Goal: Task Accomplishment & Management: Manage account settings

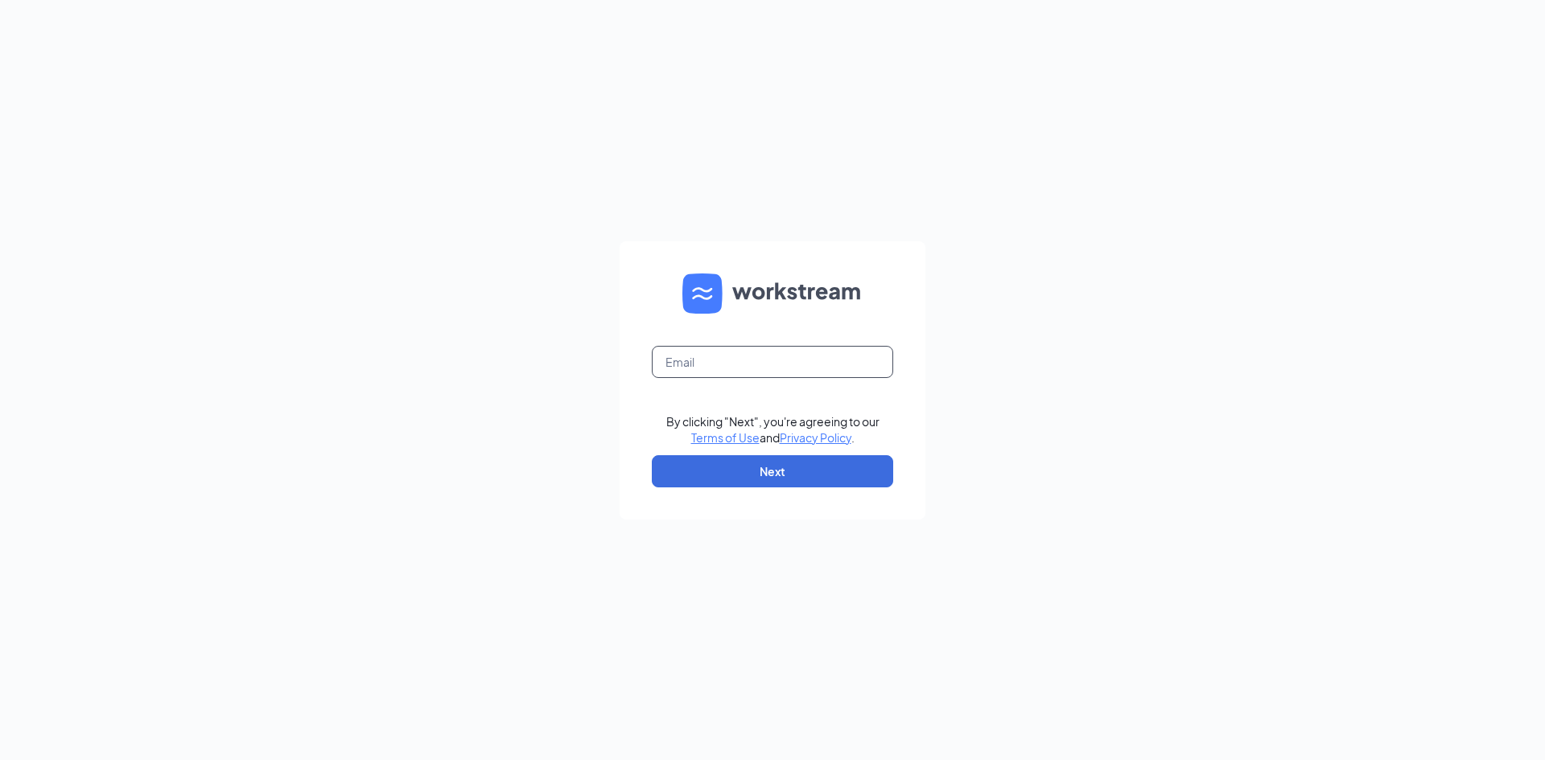
click at [728, 355] on input "text" at bounding box center [772, 362] width 241 height 32
type input "elizabeth@eatatwades.com"
click at [784, 479] on button "Next" at bounding box center [772, 471] width 241 height 32
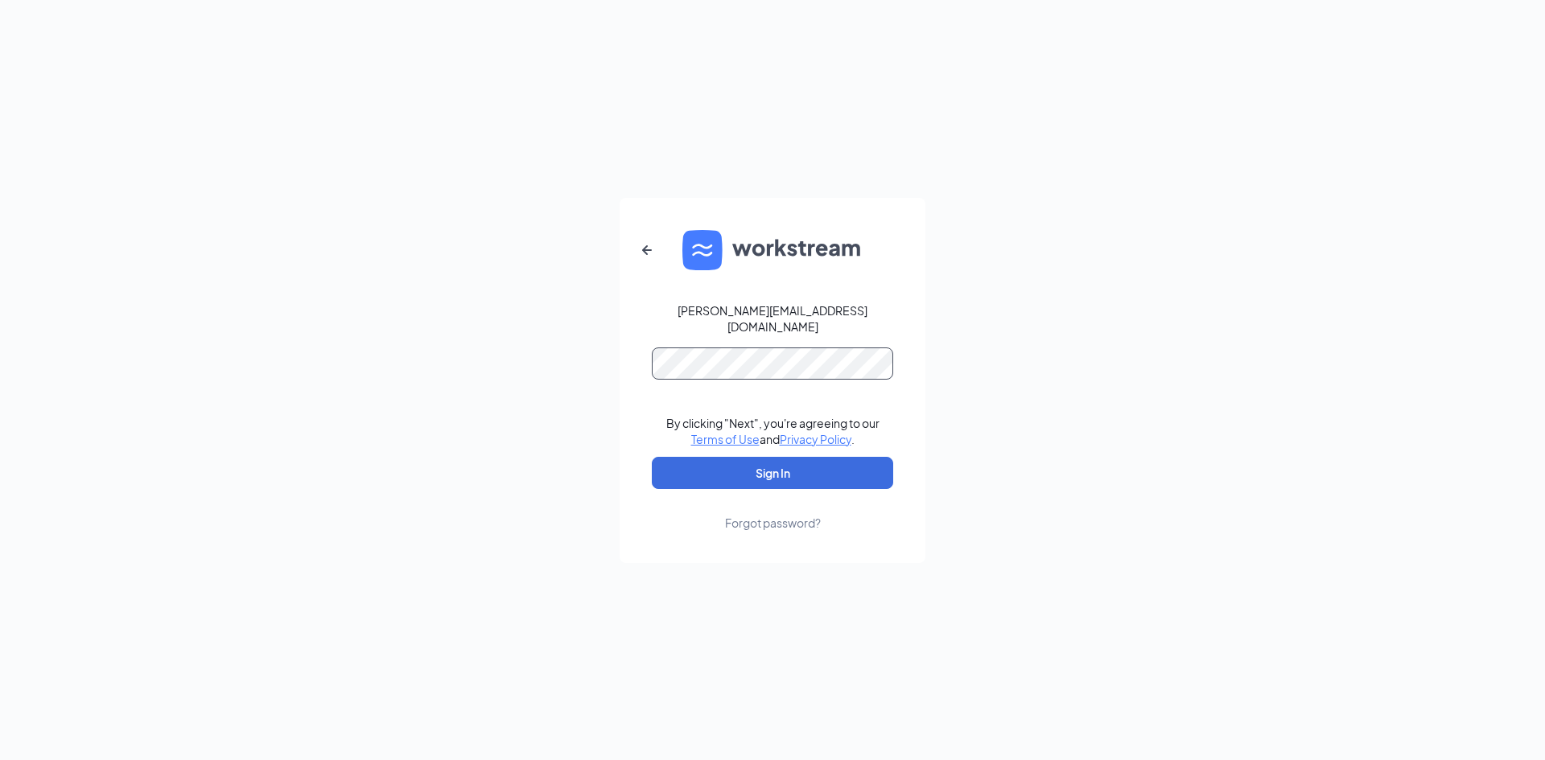
click at [652, 457] on button "Sign In" at bounding box center [772, 473] width 241 height 32
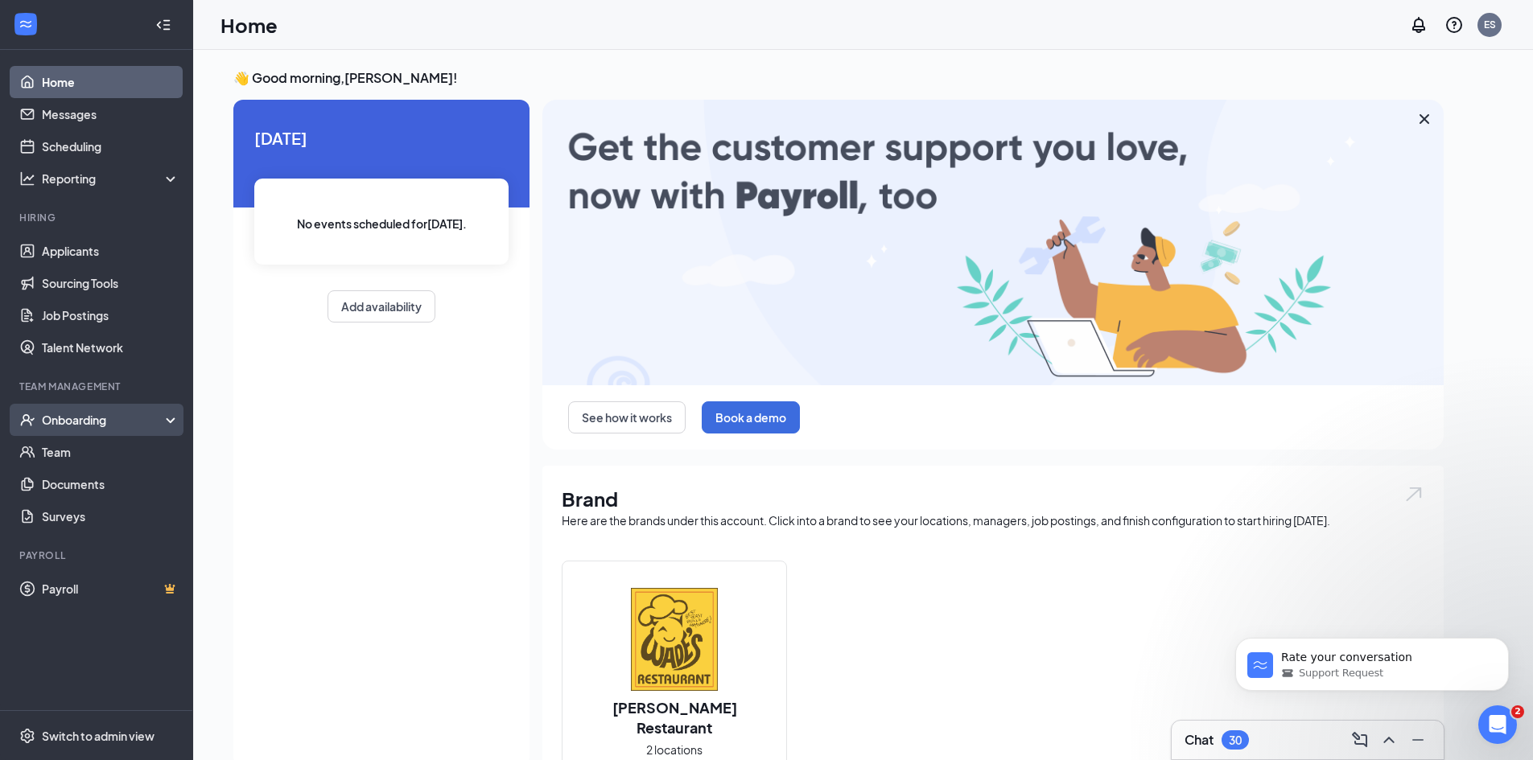
click at [80, 425] on div "Onboarding" at bounding box center [104, 420] width 124 height 16
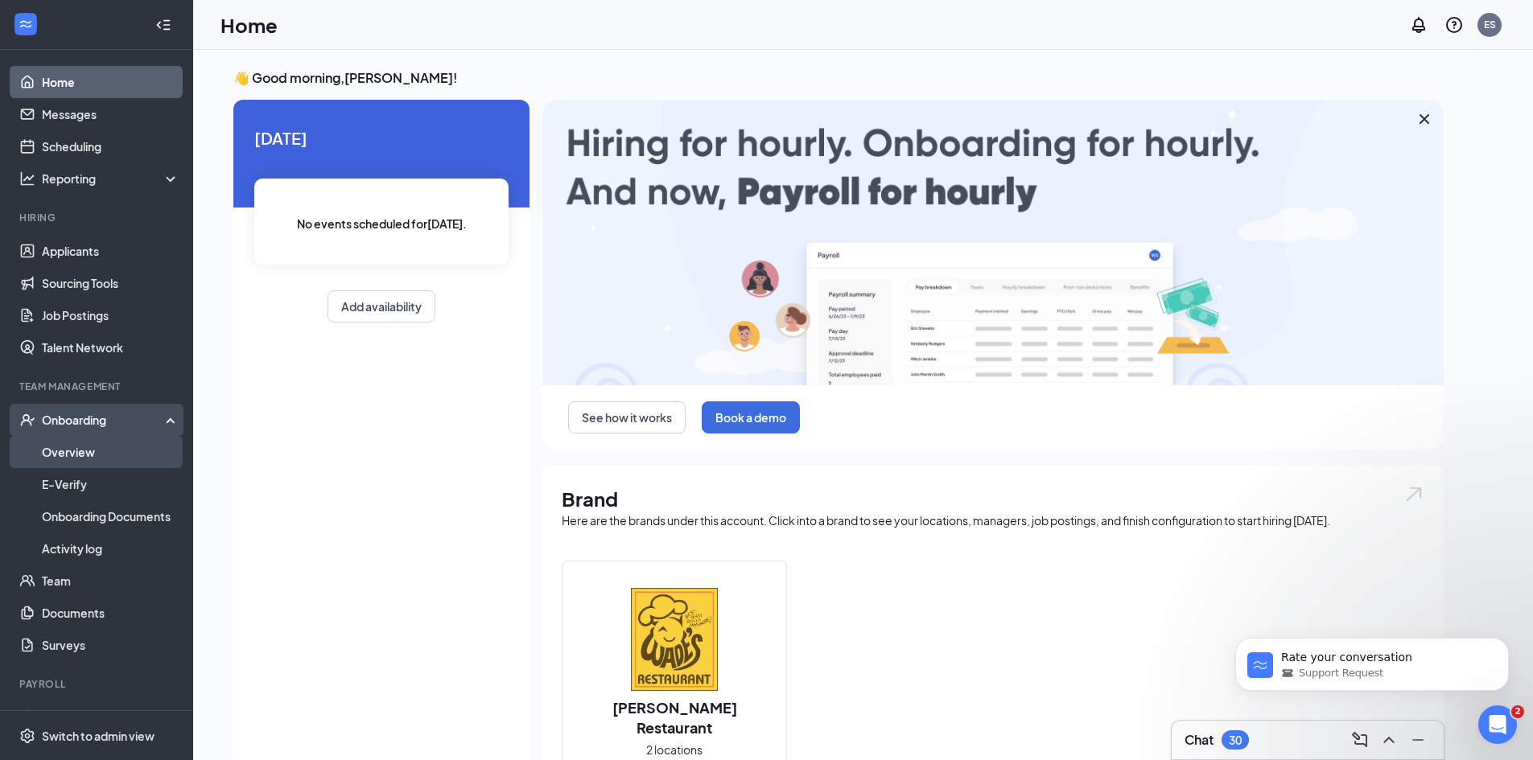
click at [64, 446] on link "Overview" at bounding box center [111, 452] width 138 height 32
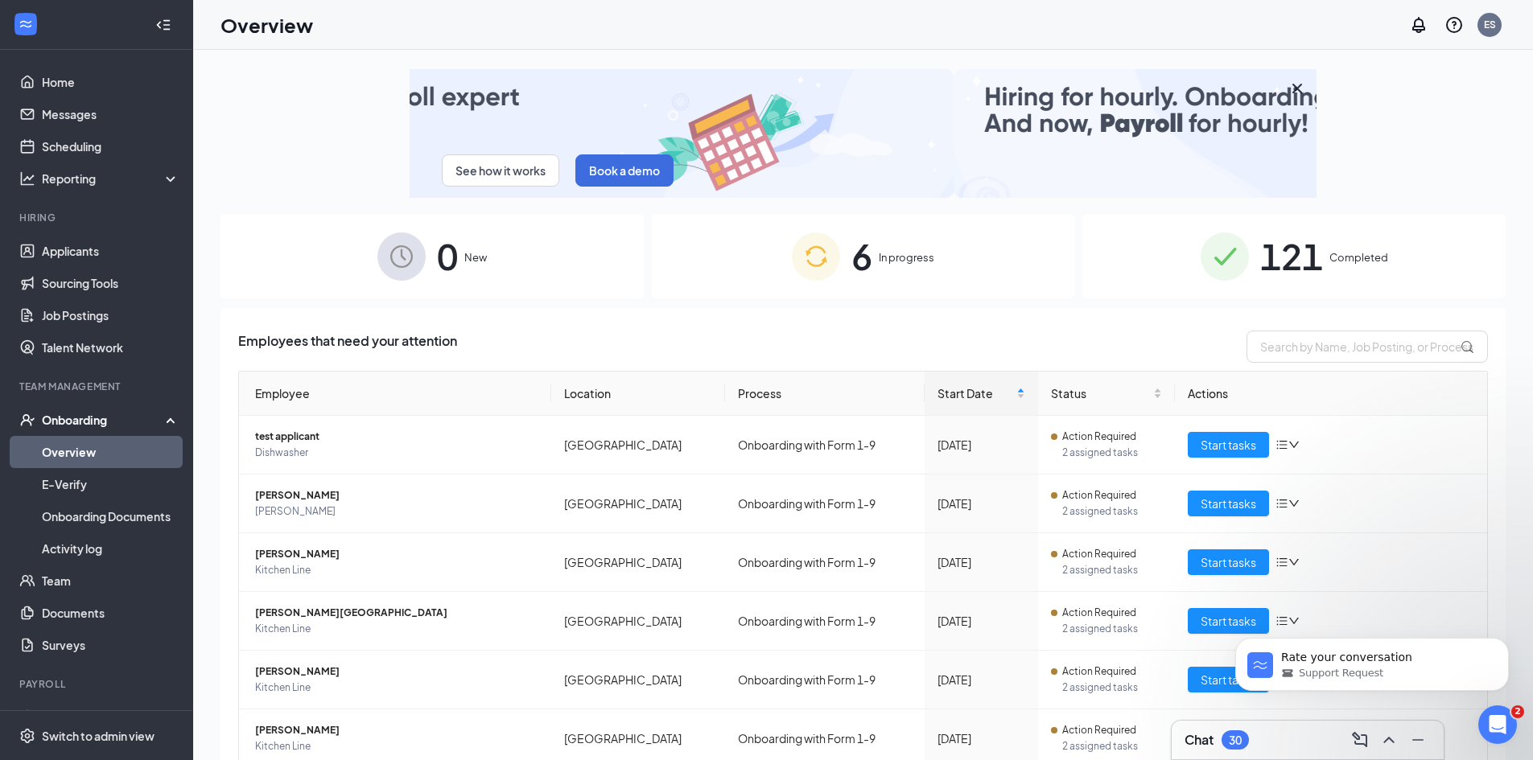
click at [899, 254] on span "In progress" at bounding box center [907, 257] width 56 height 16
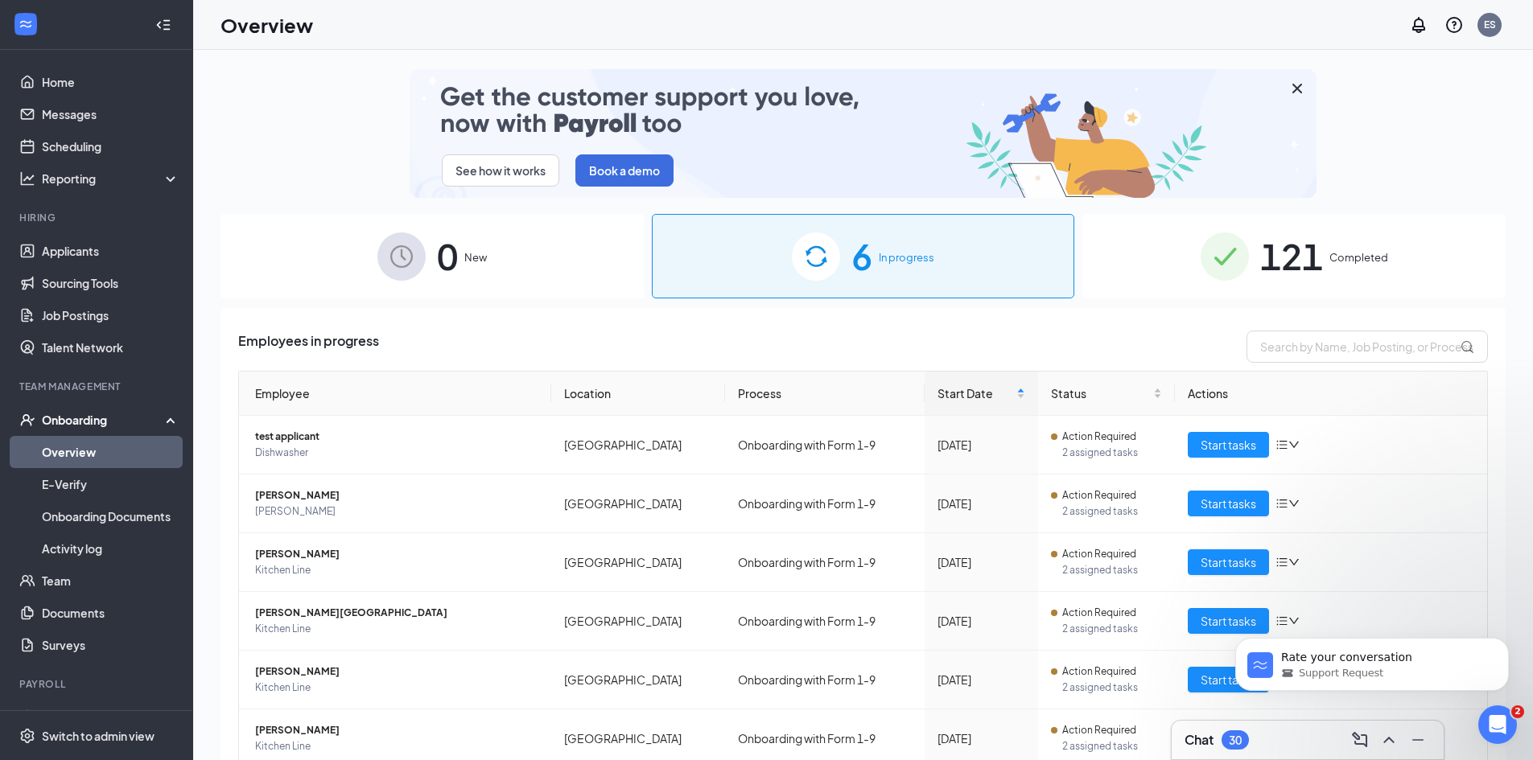
click at [1332, 261] on span "Completed" at bounding box center [1358, 257] width 59 height 16
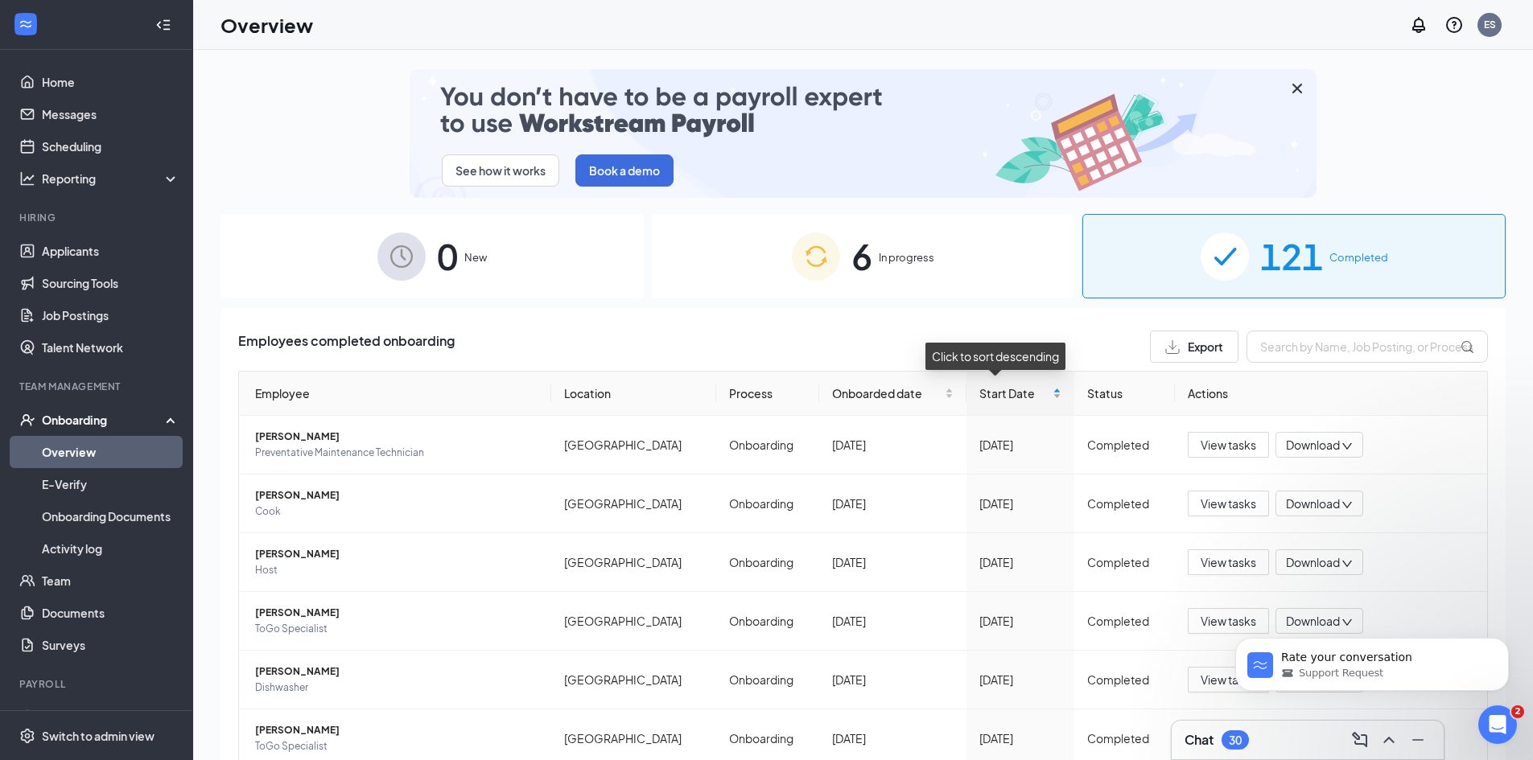
click at [988, 395] on span "Start Date" at bounding box center [1013, 394] width 69 height 18
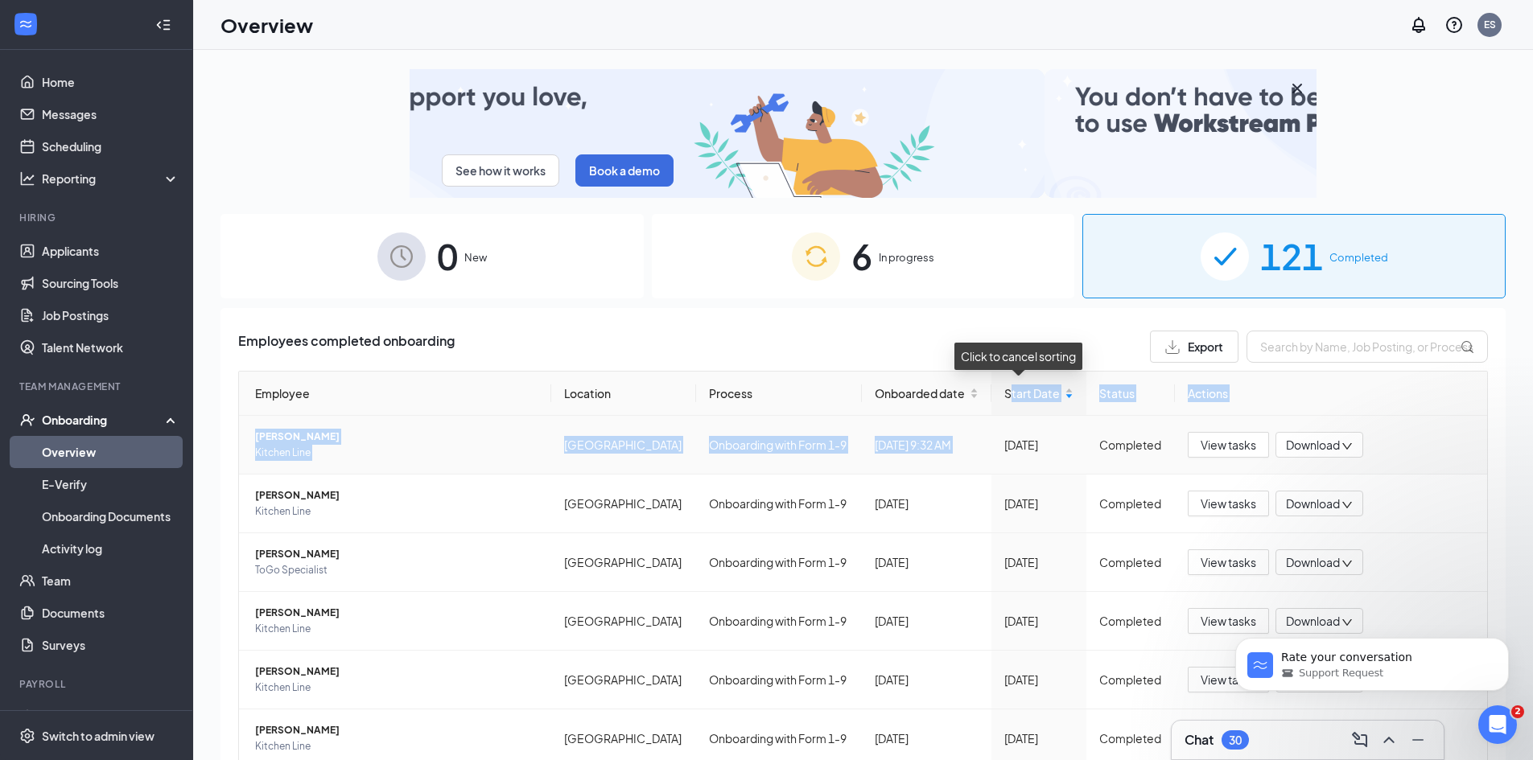
drag, startPoint x: 988, startPoint y: 395, endPoint x: 980, endPoint y: 419, distance: 25.4
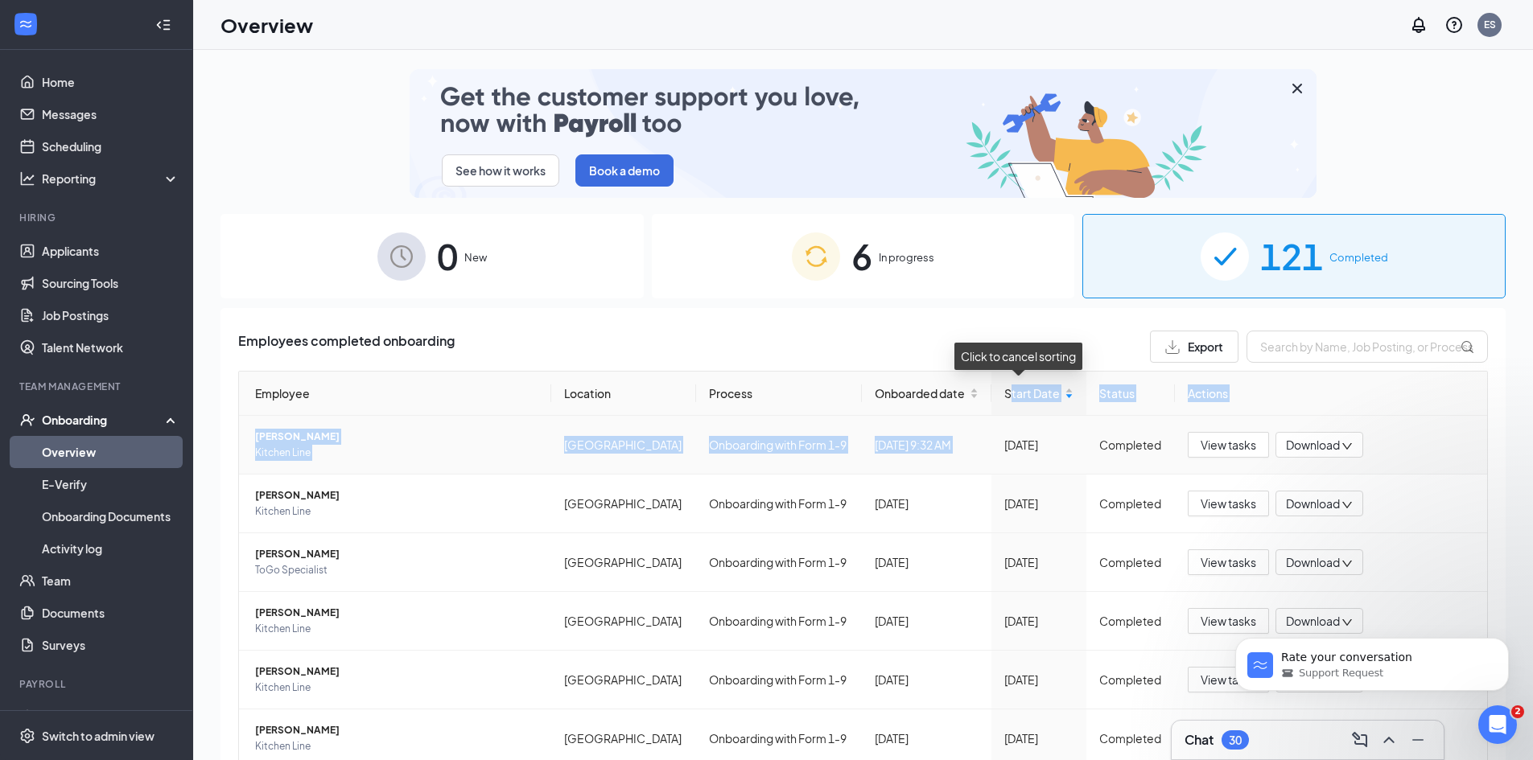
click at [980, 419] on table "Employee Location Process Onboarded date Start Date Status Actions Makayla D Un…" at bounding box center [862, 687] width 1249 height 632
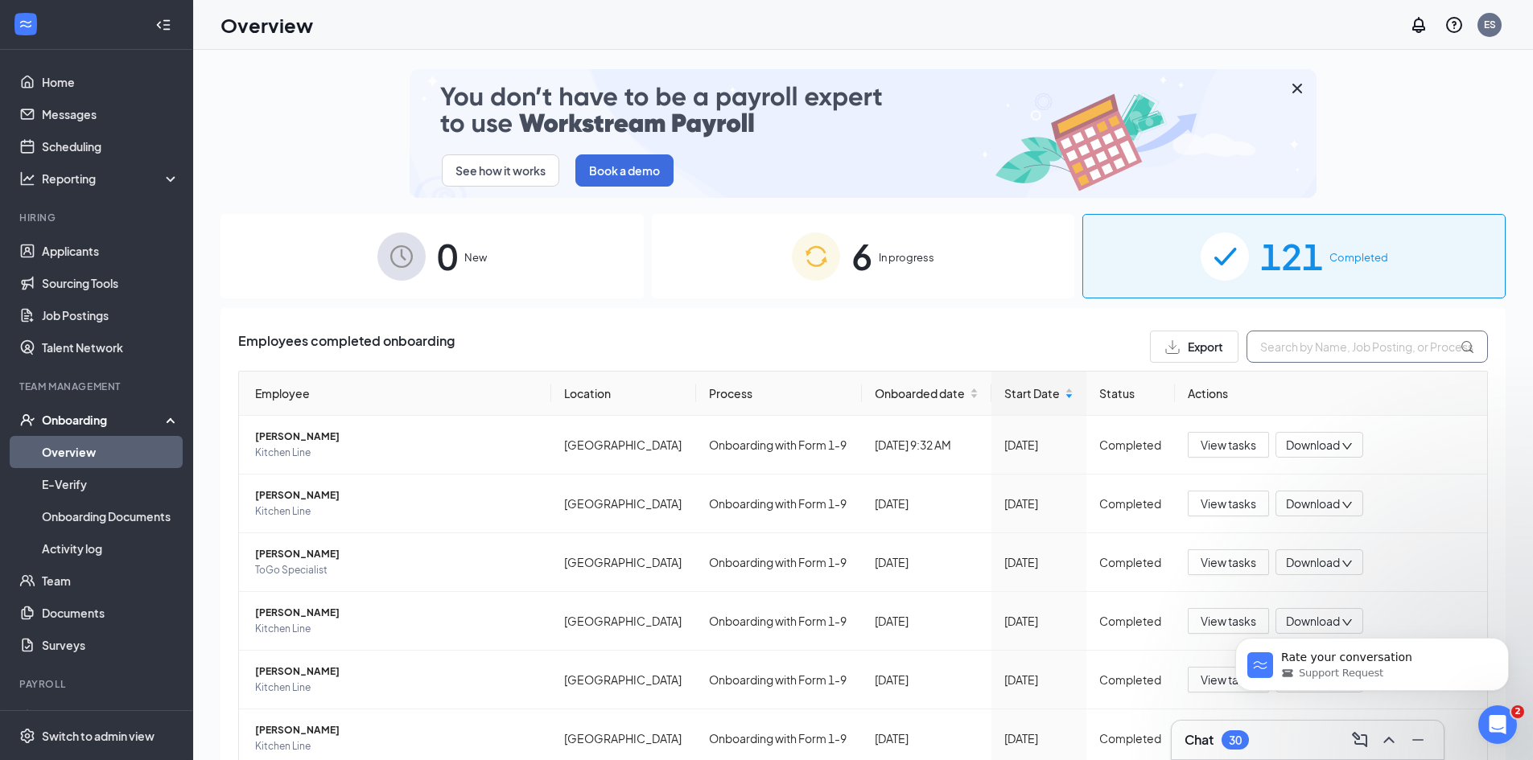
click at [1284, 347] on input "text" at bounding box center [1366, 347] width 241 height 32
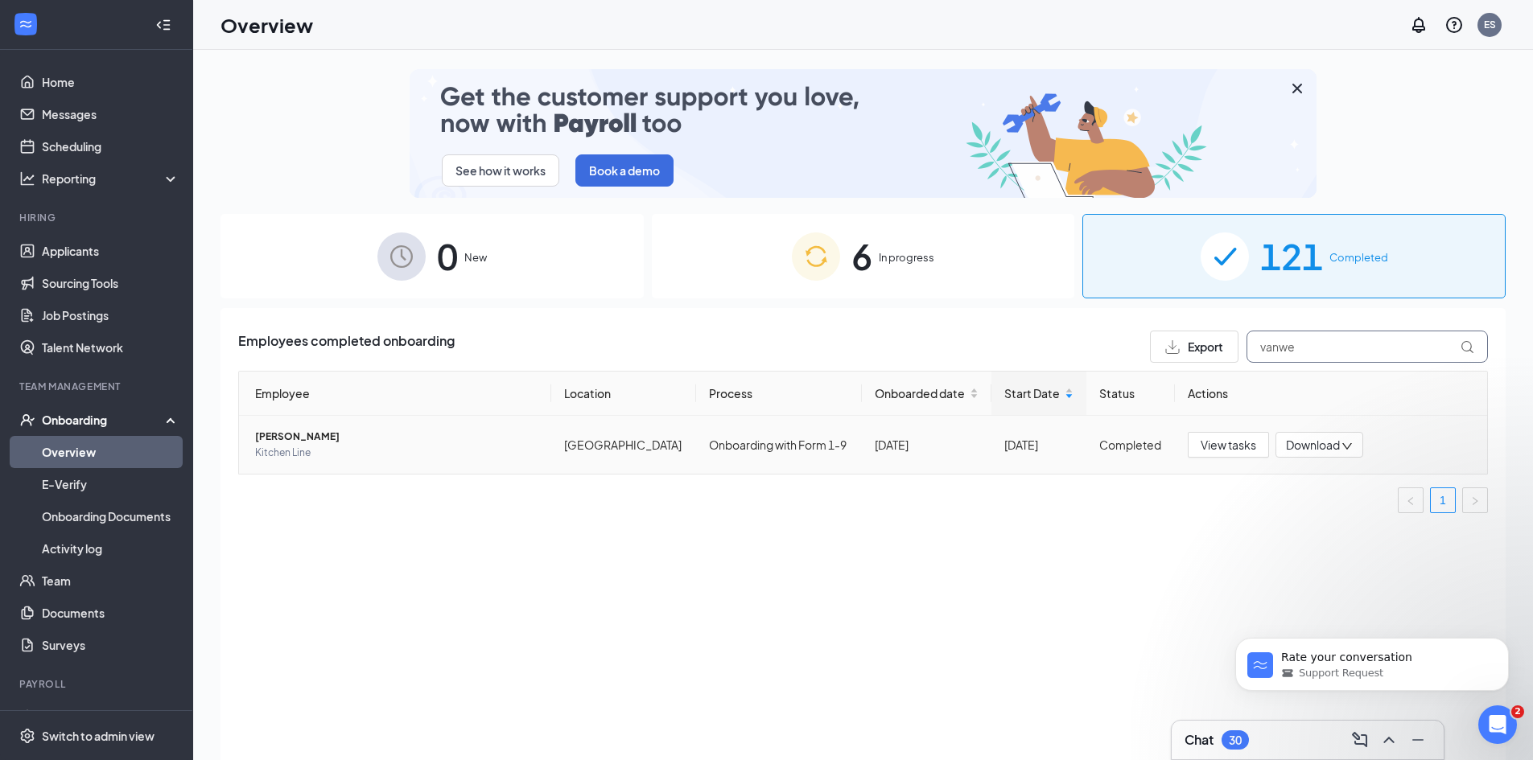
type input "vanwe"
click at [344, 434] on span "Jayden R Van Wettering" at bounding box center [396, 437] width 283 height 16
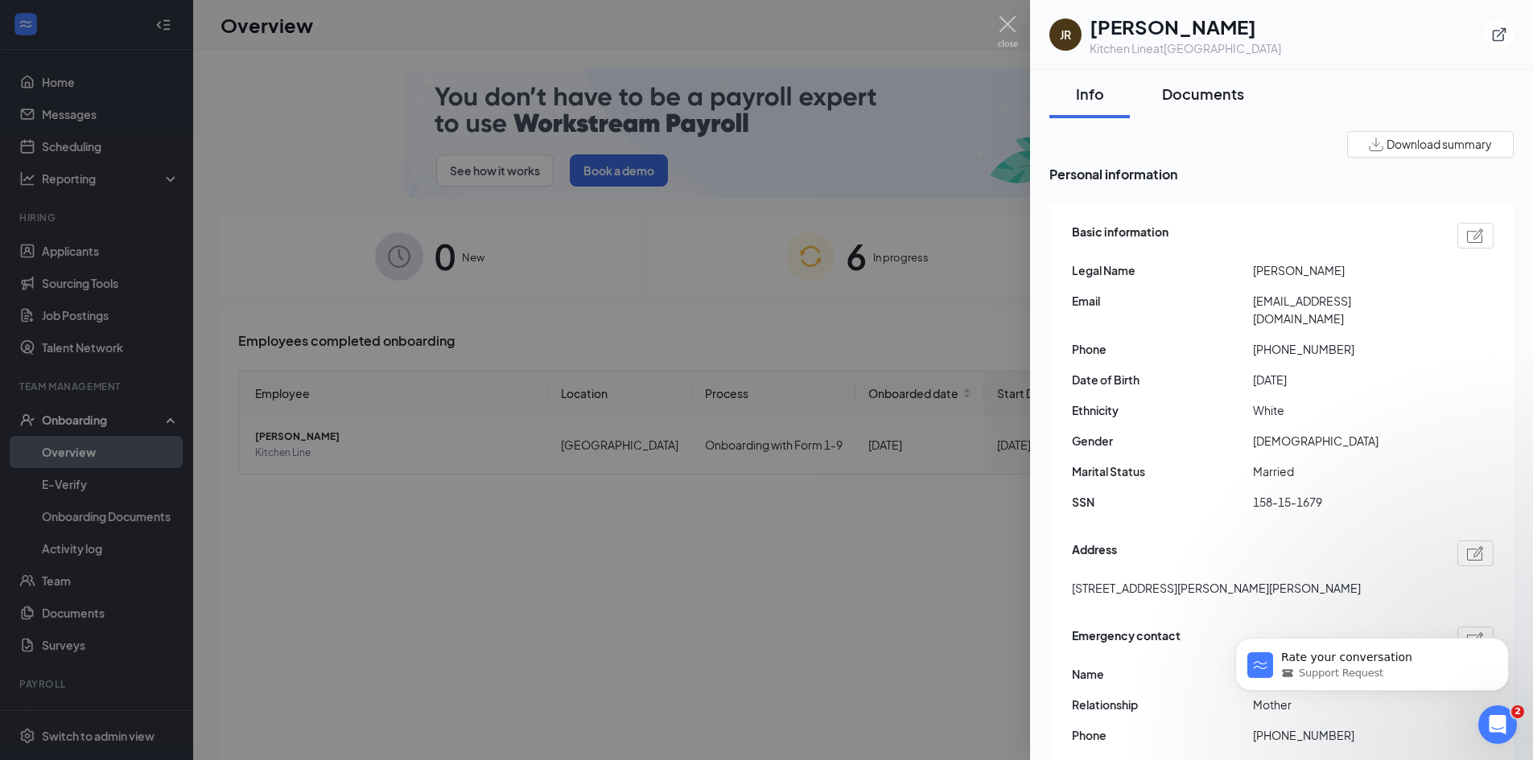
click at [1205, 90] on div "Documents" at bounding box center [1203, 94] width 82 height 20
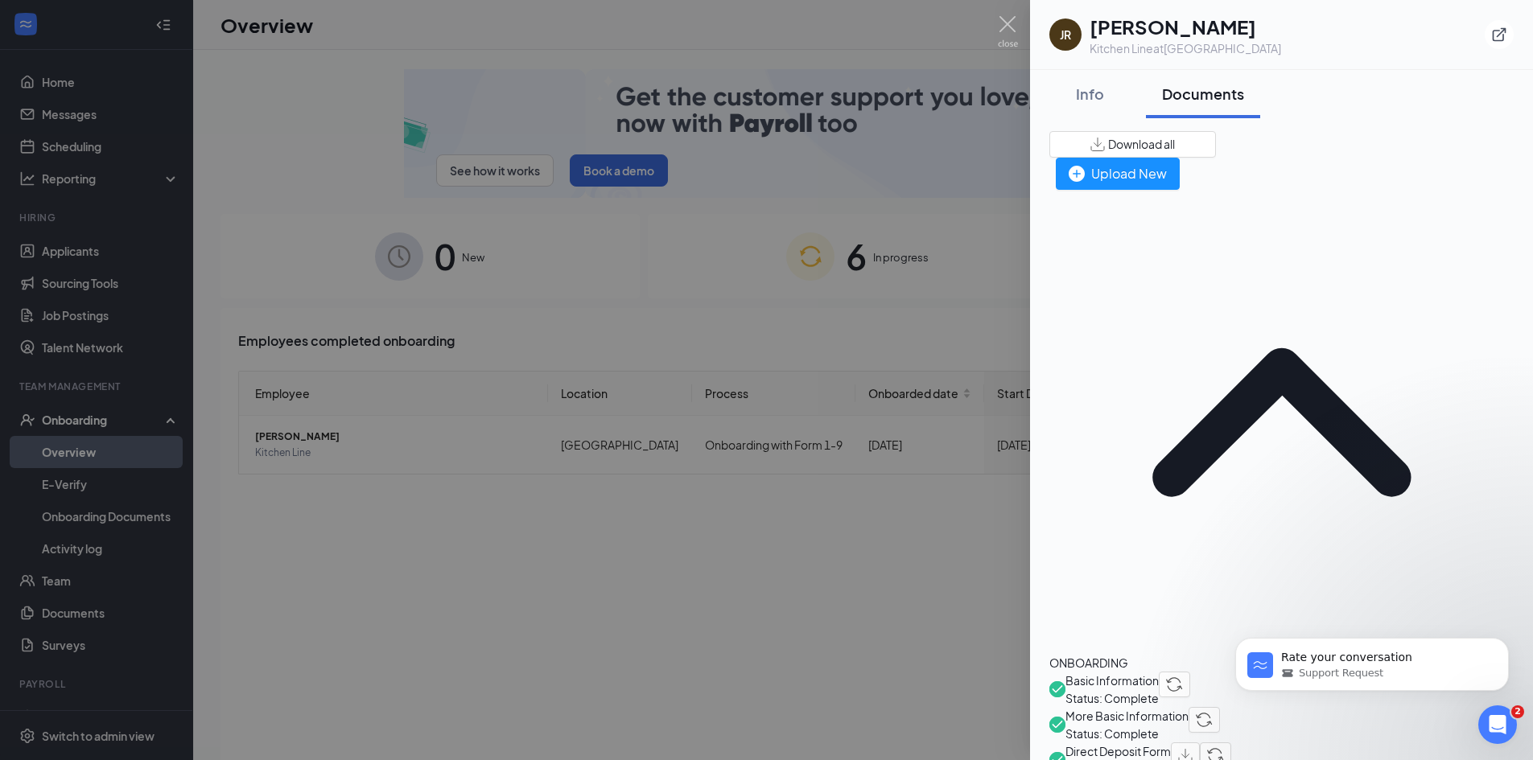
click at [1157, 743] on span "Direct Deposit Form" at bounding box center [1117, 752] width 105 height 18
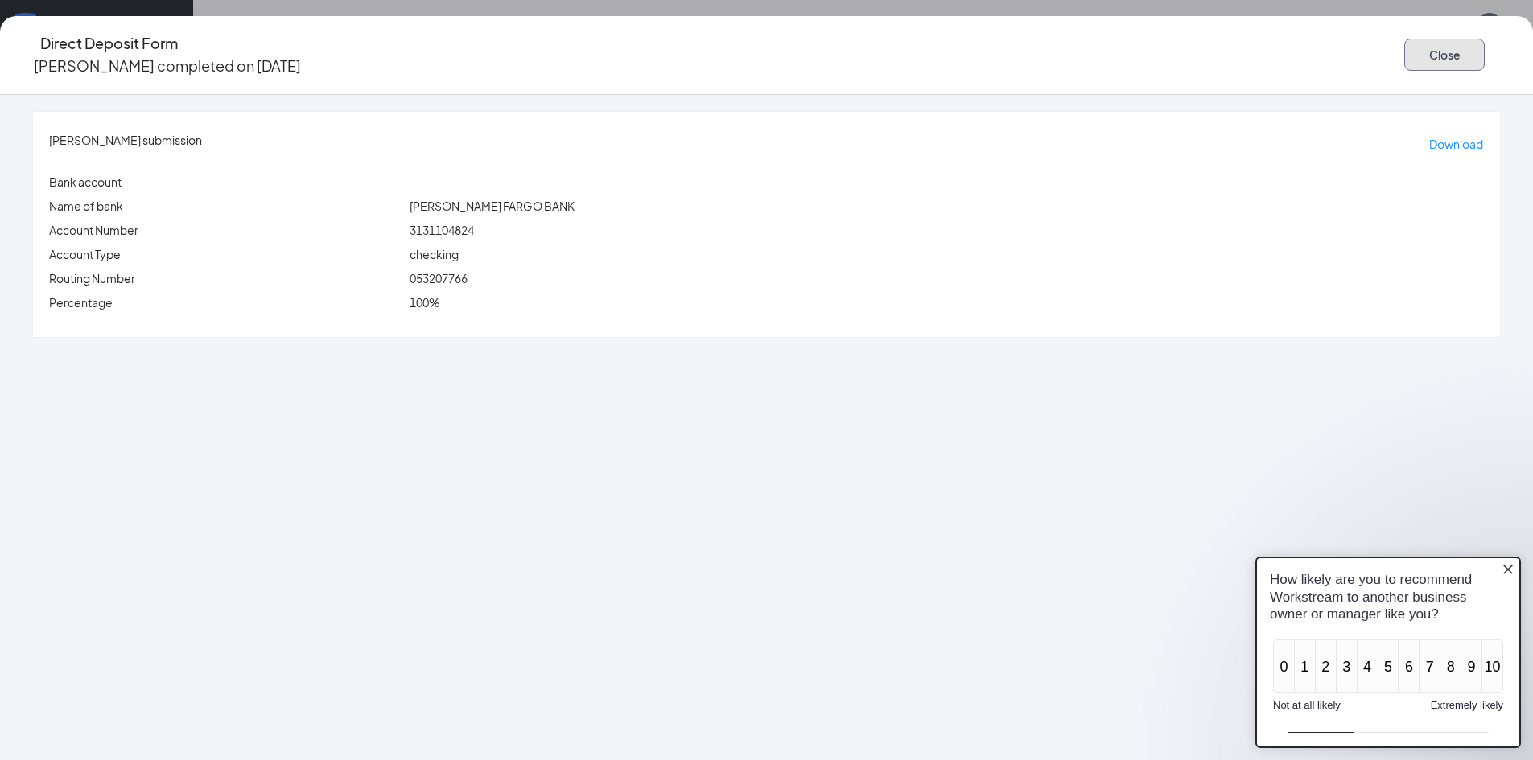
click at [1404, 44] on button "Close" at bounding box center [1444, 55] width 80 height 32
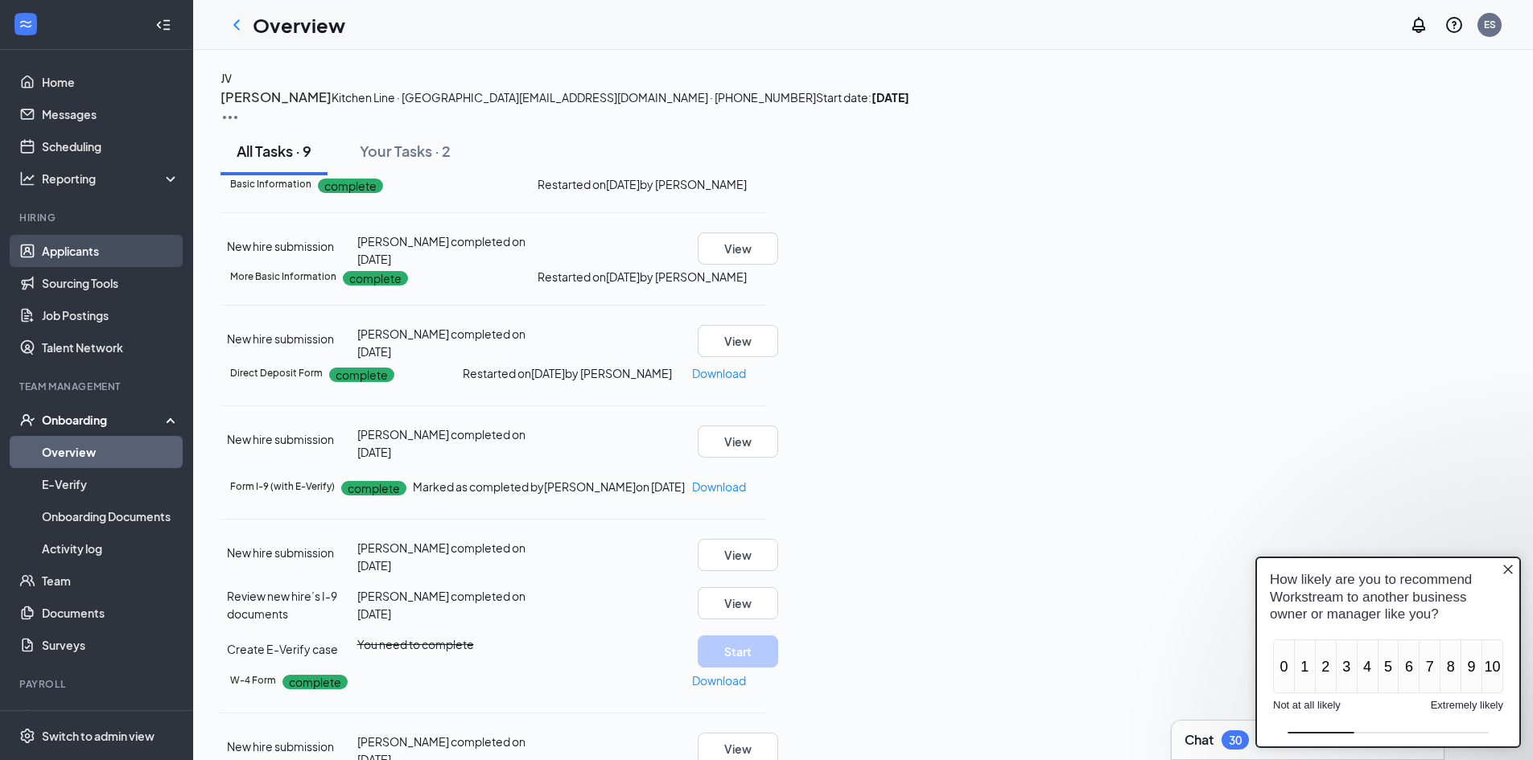
click at [80, 245] on link "Applicants" at bounding box center [111, 251] width 138 height 32
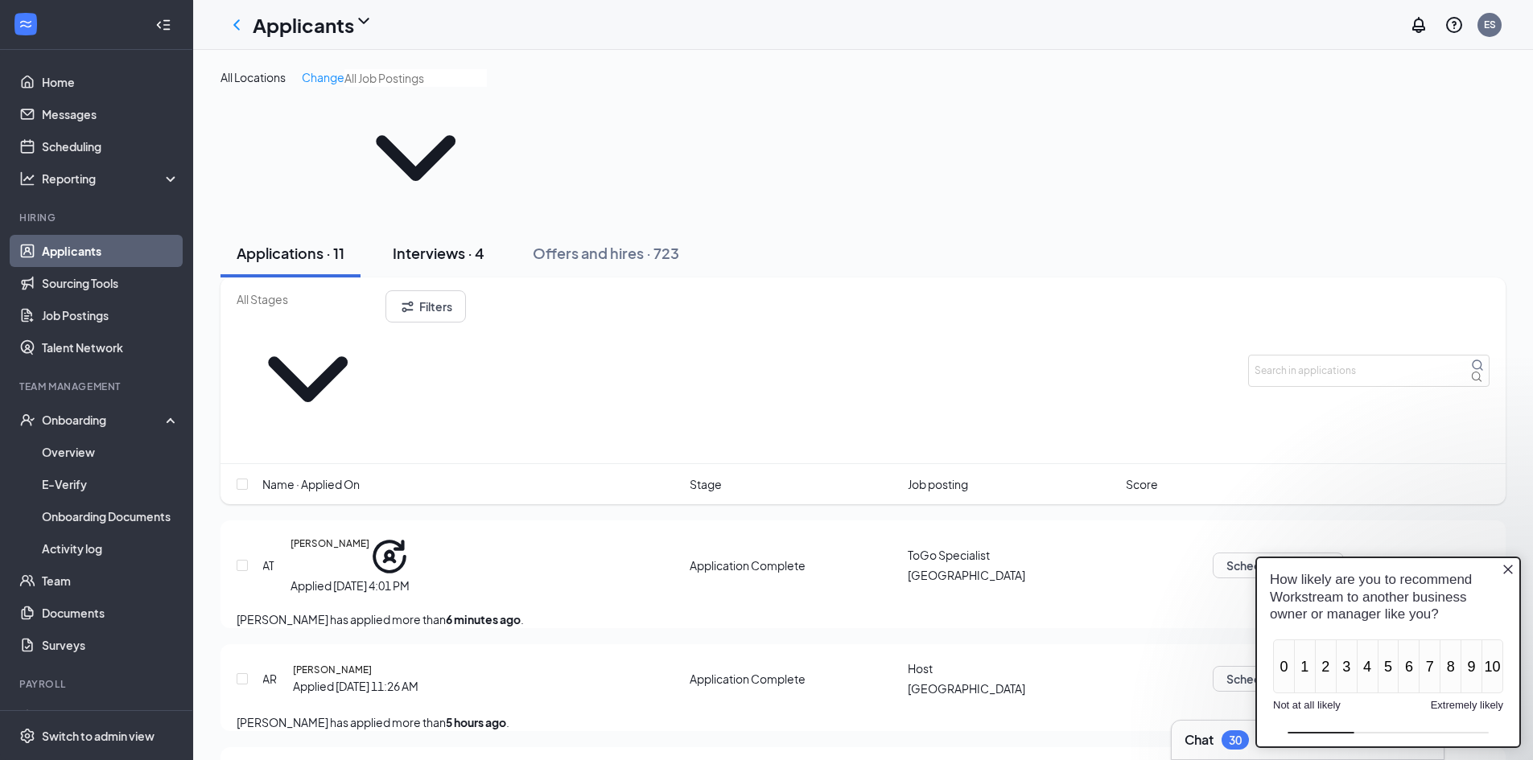
click at [463, 243] on div "Interviews · 4" at bounding box center [439, 253] width 92 height 20
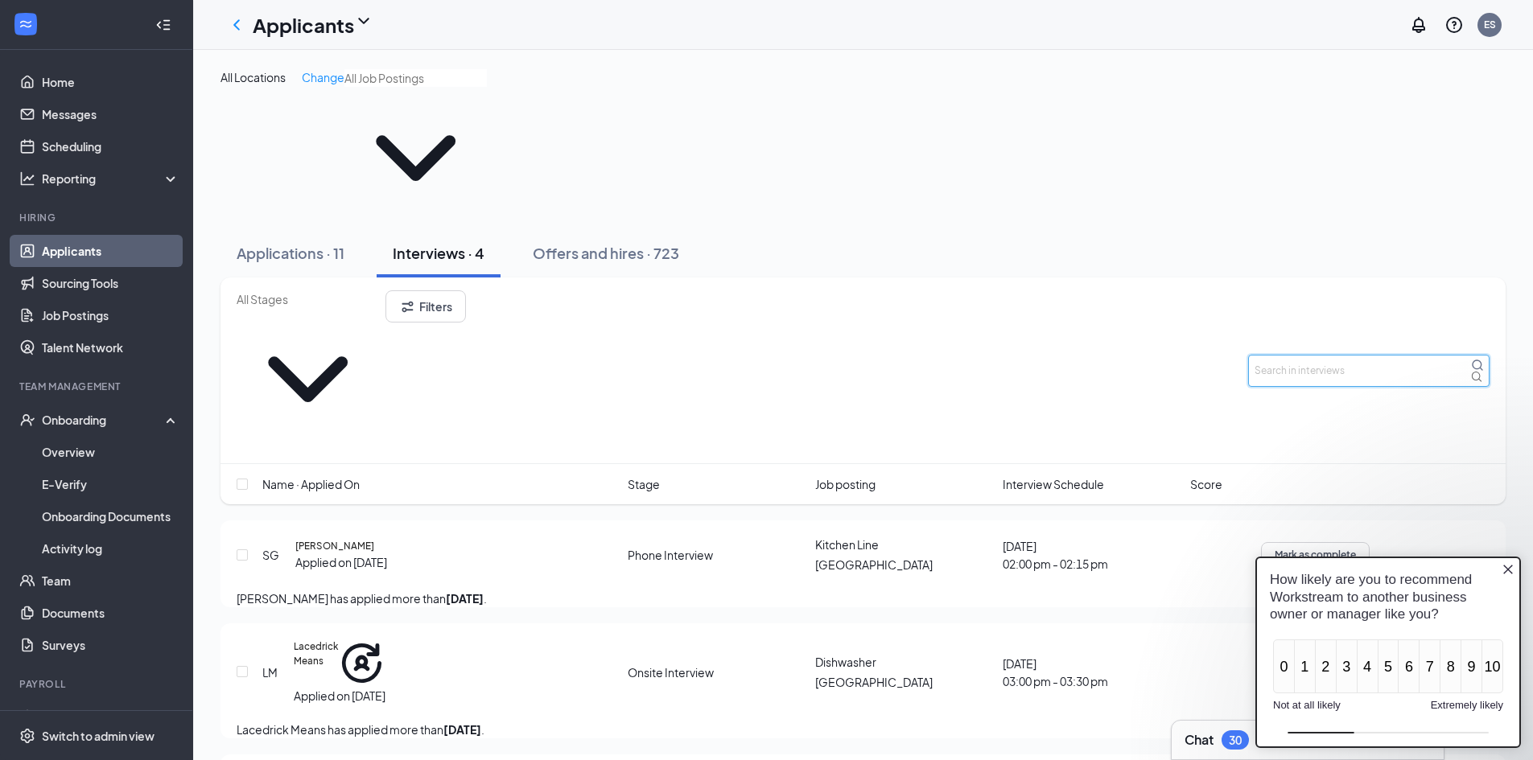
click at [1337, 355] on input "text" at bounding box center [1368, 371] width 241 height 32
type input "jacqueline"
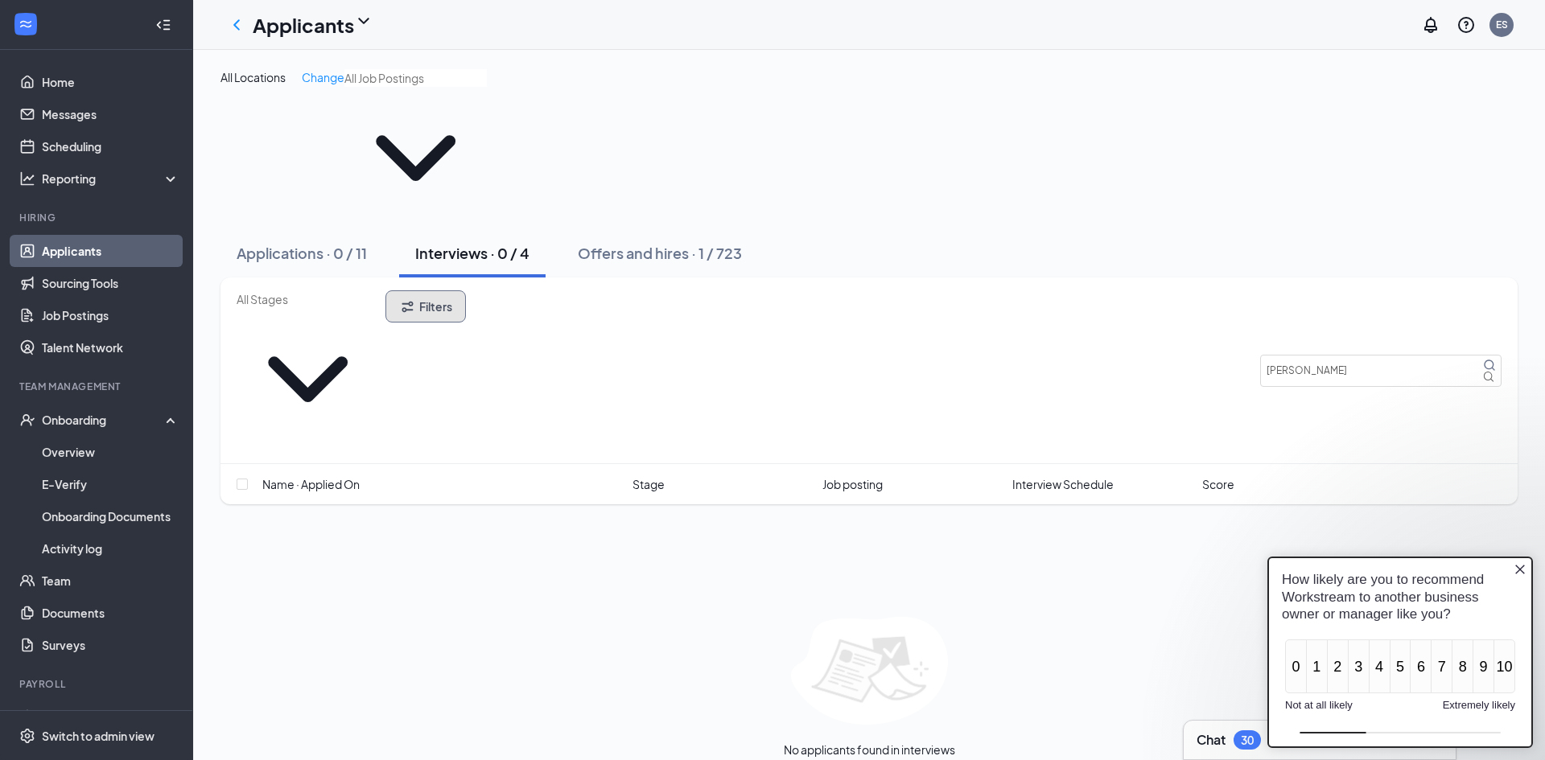
click at [466, 290] on button "Filters" at bounding box center [425, 306] width 80 height 32
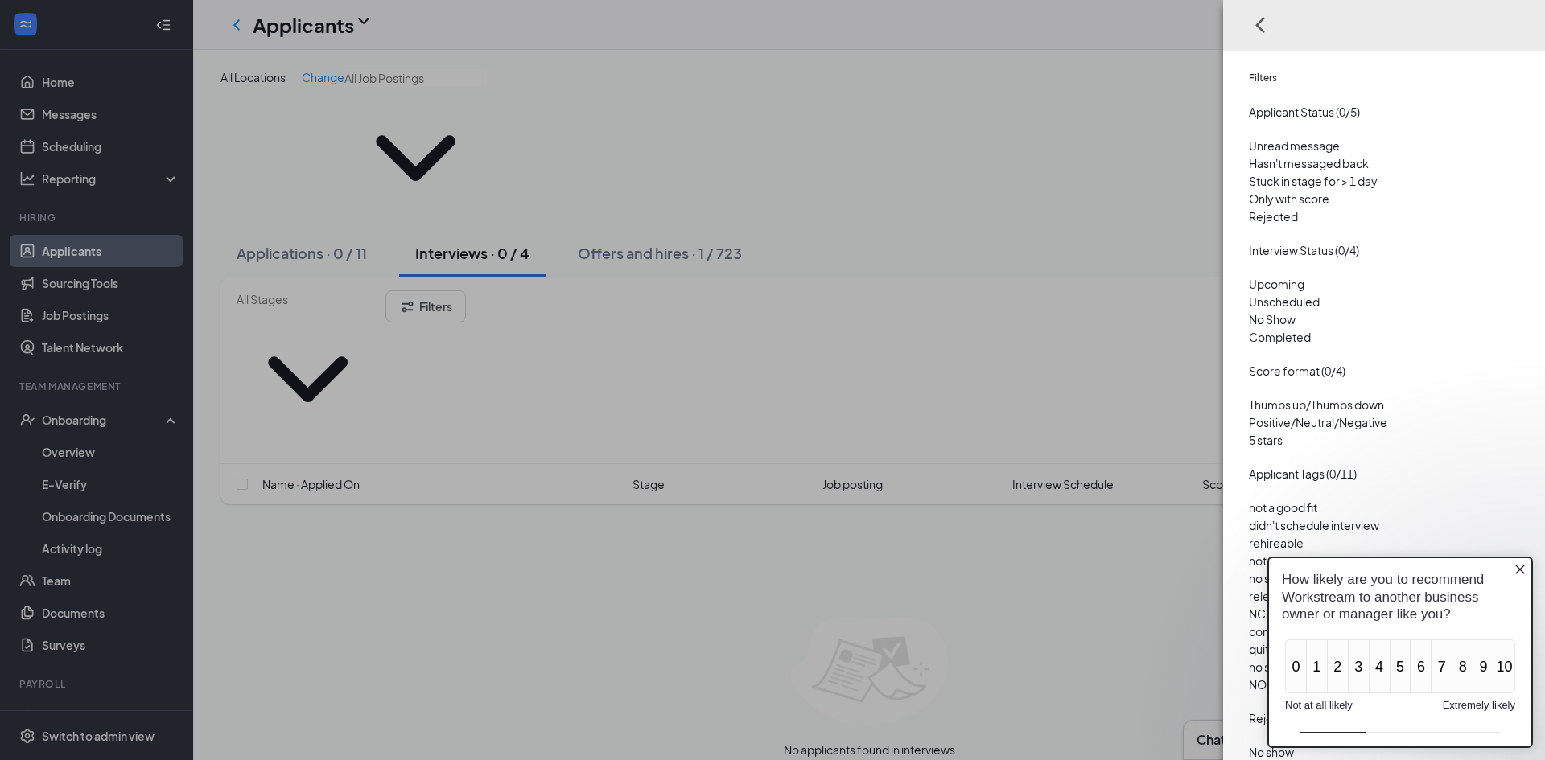
click at [1323, 225] on div "Rejected" at bounding box center [1384, 217] width 270 height 18
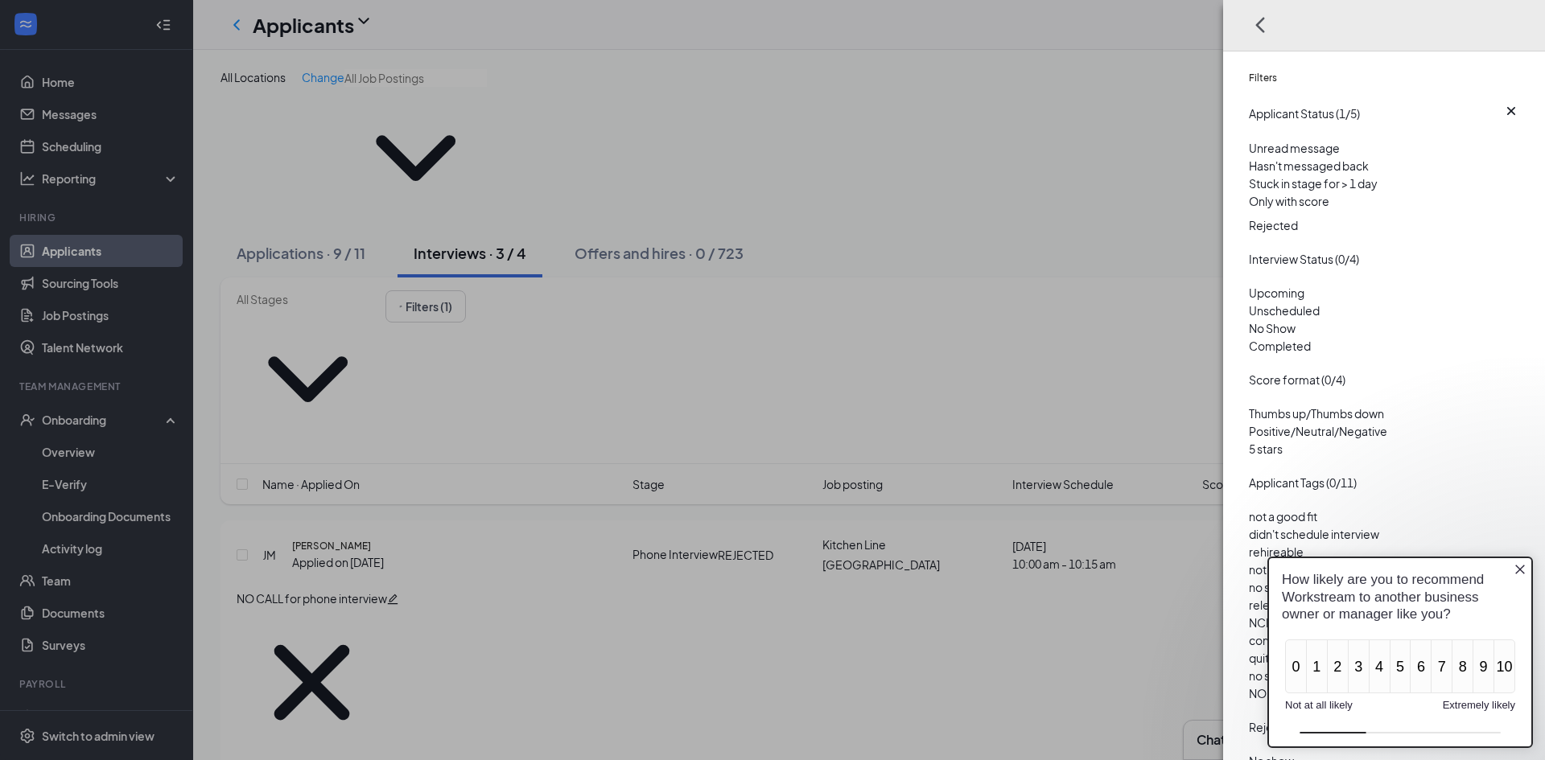
click at [563, 413] on div "Filters Applicant Status (1/5) Unread message Hasn't messaged back Stuck in sta…" at bounding box center [772, 380] width 1545 height 760
click at [376, 351] on div "Filters Applicant Status (1/5) Unread message Hasn't messaged back Stuck in sta…" at bounding box center [772, 380] width 1545 height 760
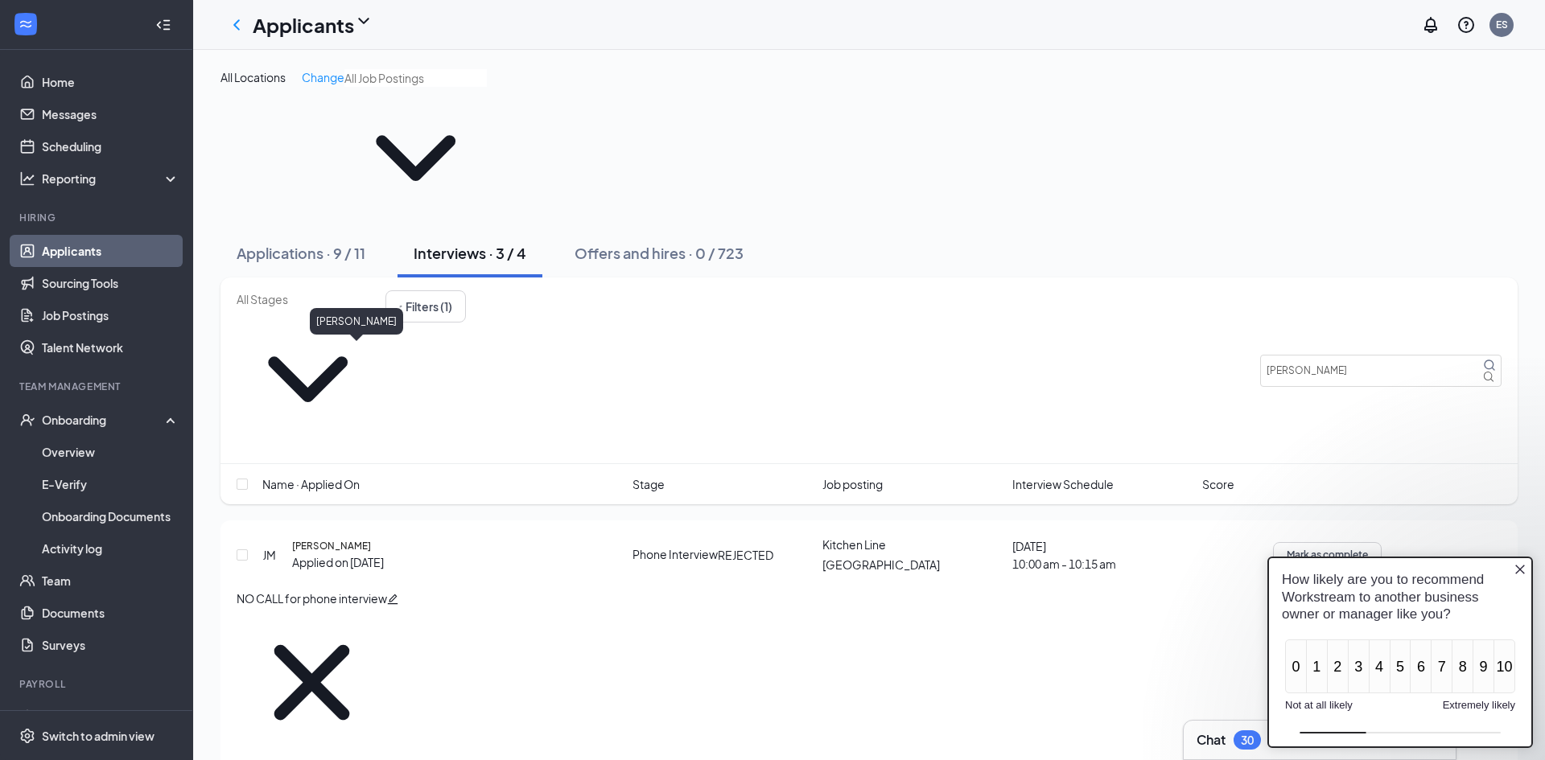
click at [371, 539] on h5 "Jacqueline Meade" at bounding box center [331, 546] width 79 height 14
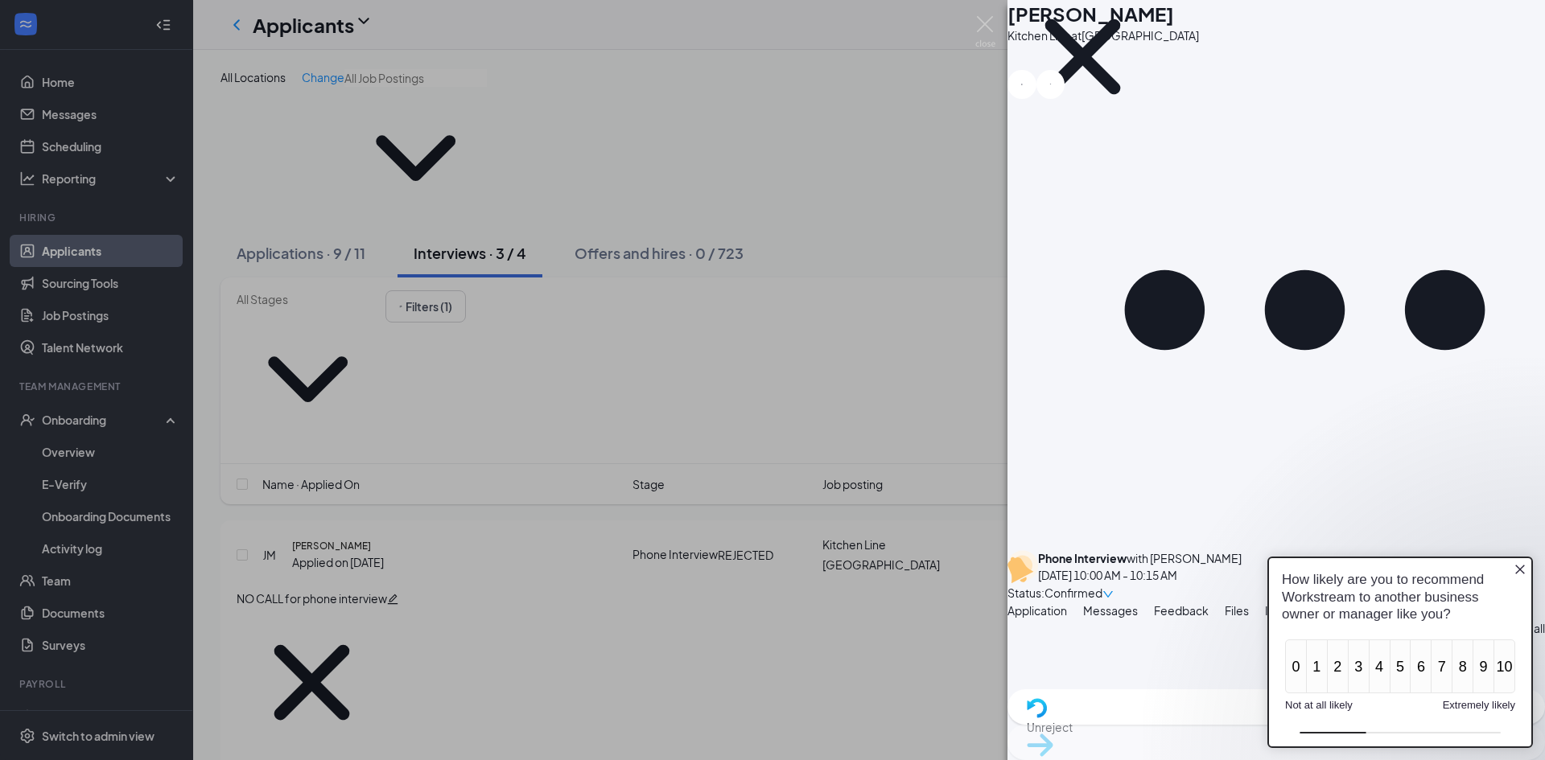
click at [1138, 603] on span "Messages" at bounding box center [1110, 610] width 55 height 14
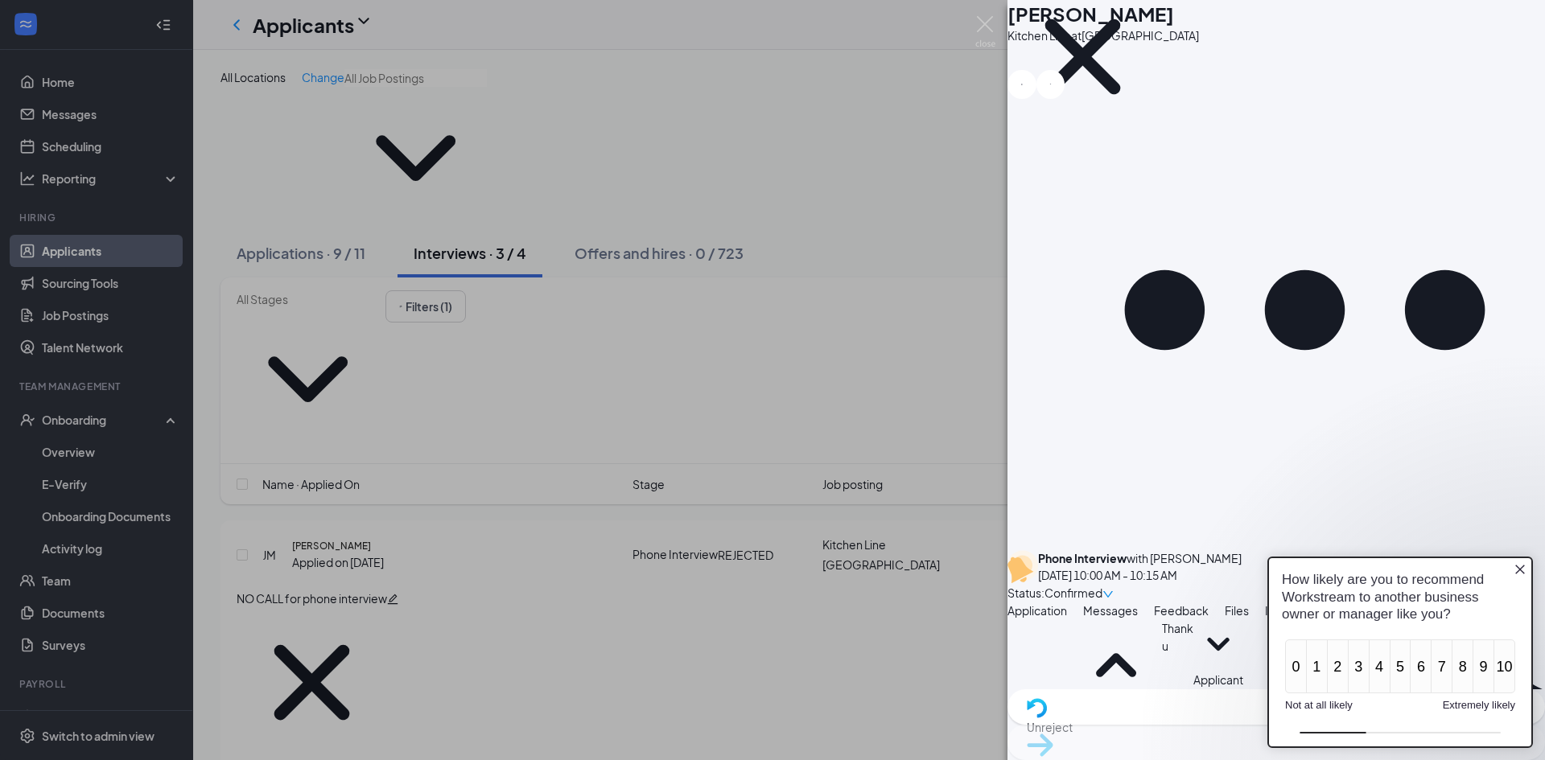
scroll to position [730, 0]
click at [1208, 603] on span "Feedback" at bounding box center [1181, 610] width 55 height 14
click at [1516, 565] on icon "Close button" at bounding box center [1519, 569] width 13 height 13
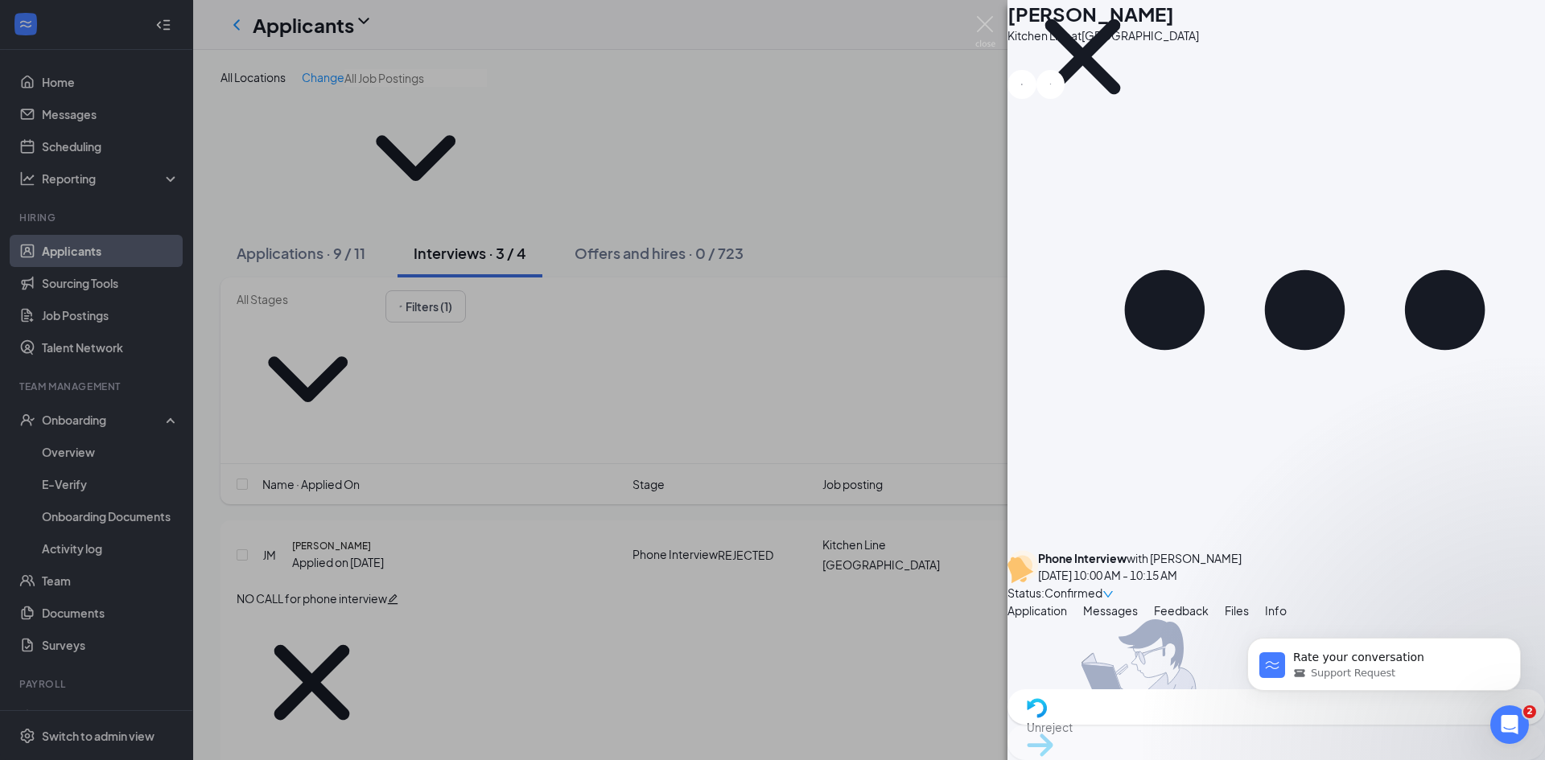
click at [1455, 566] on div "JM Jacqueline Meade Kitchen Line at Spartanburg NO CALL for phone interview Pho…" at bounding box center [1275, 380] width 537 height 760
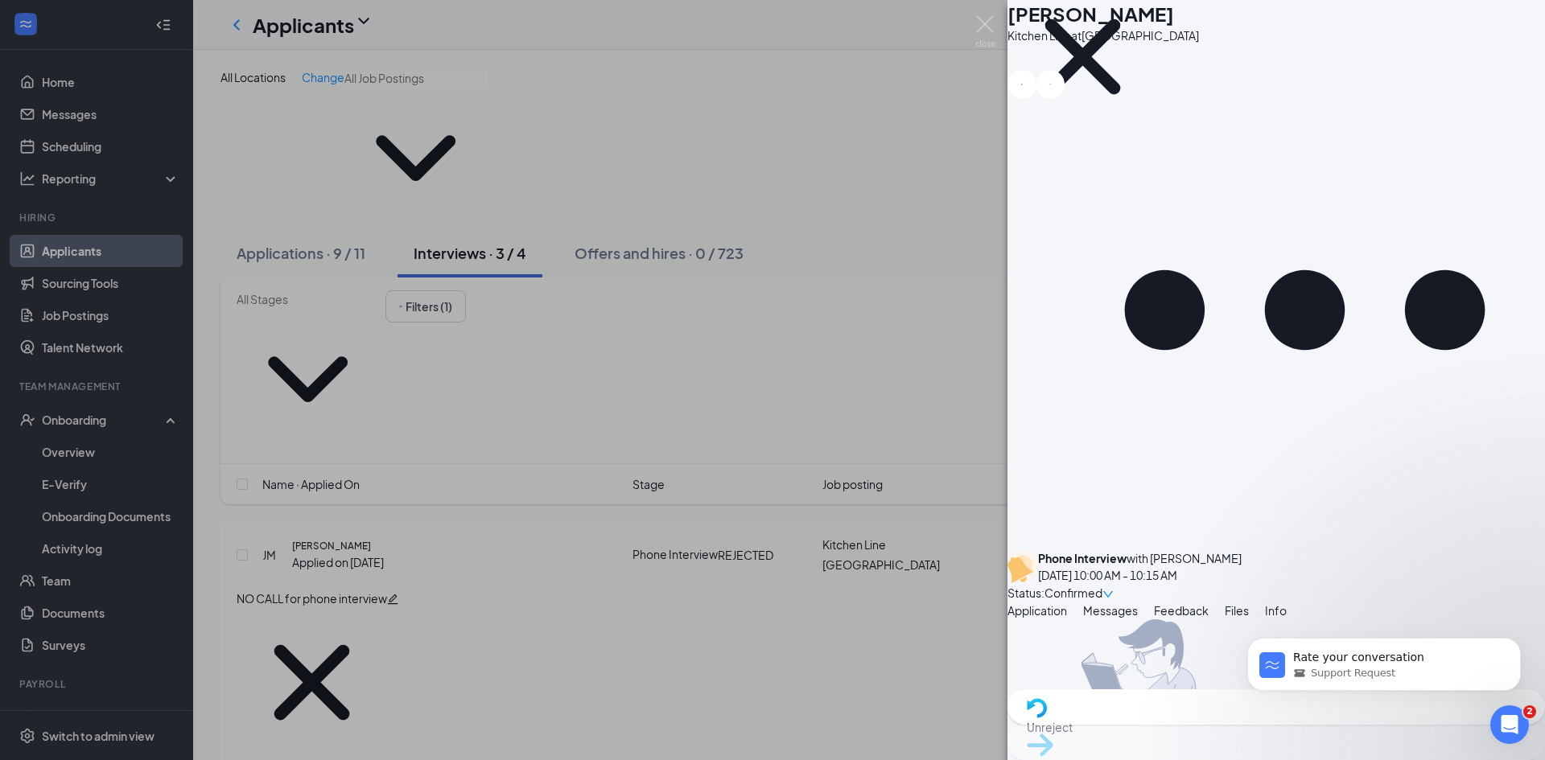
click at [1275, 558] on div "Rate your conversation Support Request" at bounding box center [1384, 590] width 296 height 201
click at [1253, 562] on div "Rate your conversation Support Request" at bounding box center [1384, 590] width 296 height 201
click at [1265, 562] on div "Rate your conversation Support Request" at bounding box center [1384, 590] width 296 height 201
drag, startPoint x: 1276, startPoint y: 562, endPoint x: 1282, endPoint y: 570, distance: 10.5
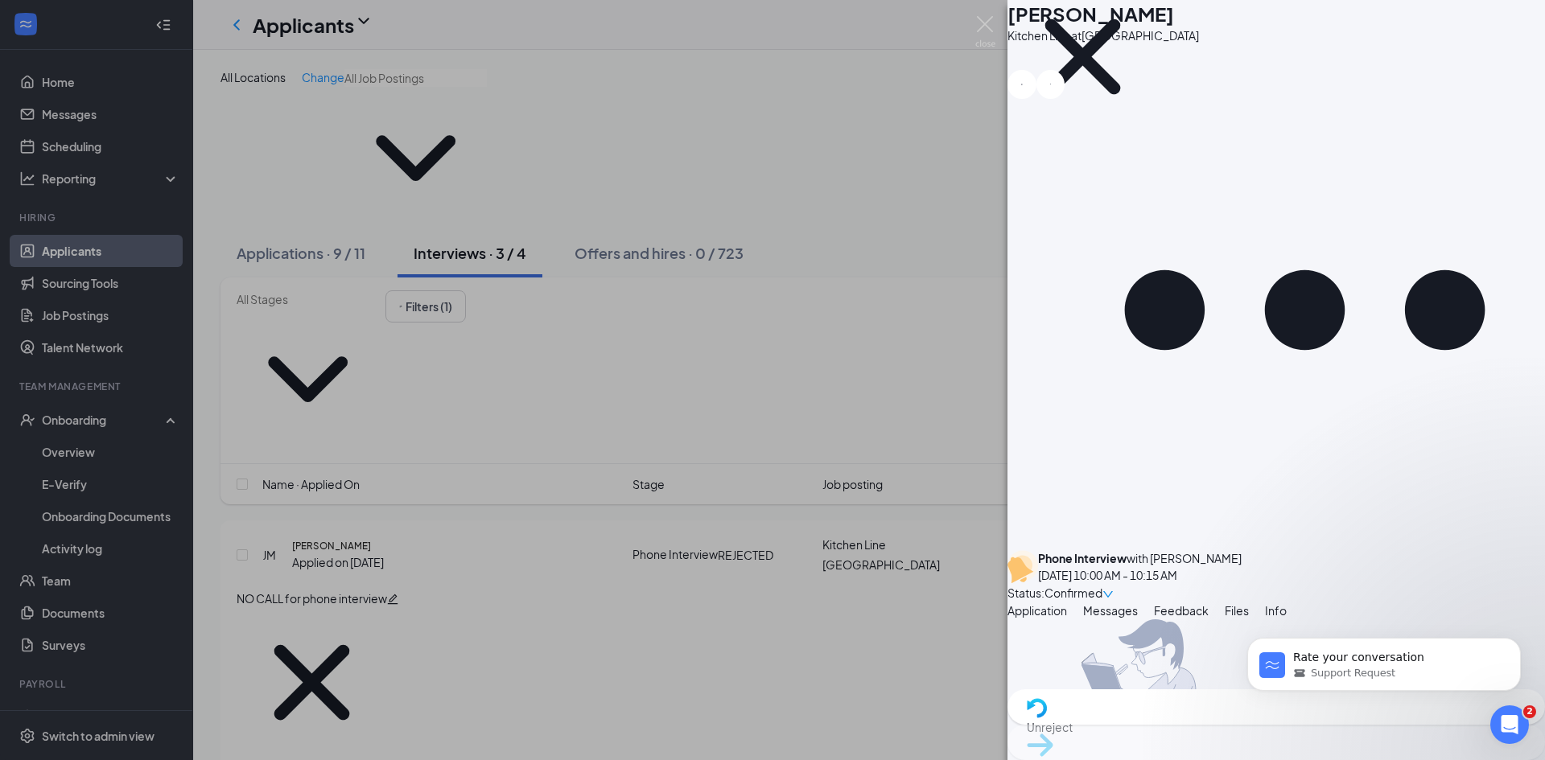
click at [1279, 567] on div "Rate your conversation Support Request" at bounding box center [1384, 590] width 296 height 201
click at [1282, 573] on div "Rate your conversation Support Request" at bounding box center [1384, 590] width 296 height 201
click at [1343, 590] on div "Rate your conversation Support Request" at bounding box center [1384, 590] width 296 height 201
click at [1343, 588] on div "Rate your conversation Support Request" at bounding box center [1384, 590] width 296 height 201
click at [1308, 569] on div "JM Jacqueline Meade Kitchen Line at Spartanburg NO CALL for phone interview Pho…" at bounding box center [1275, 380] width 537 height 760
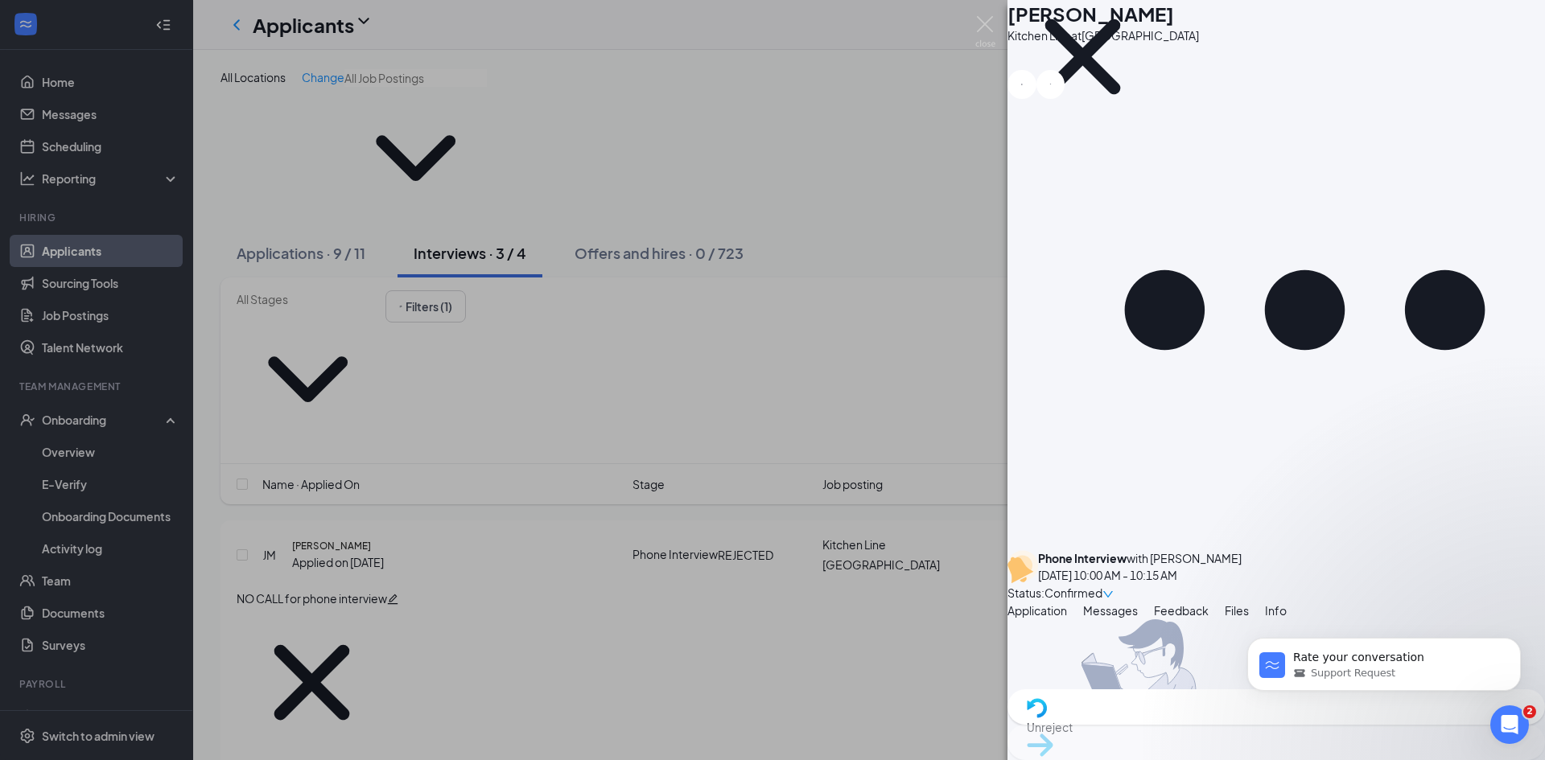
click at [1523, 640] on button "Dismiss notification" at bounding box center [1515, 642] width 21 height 21
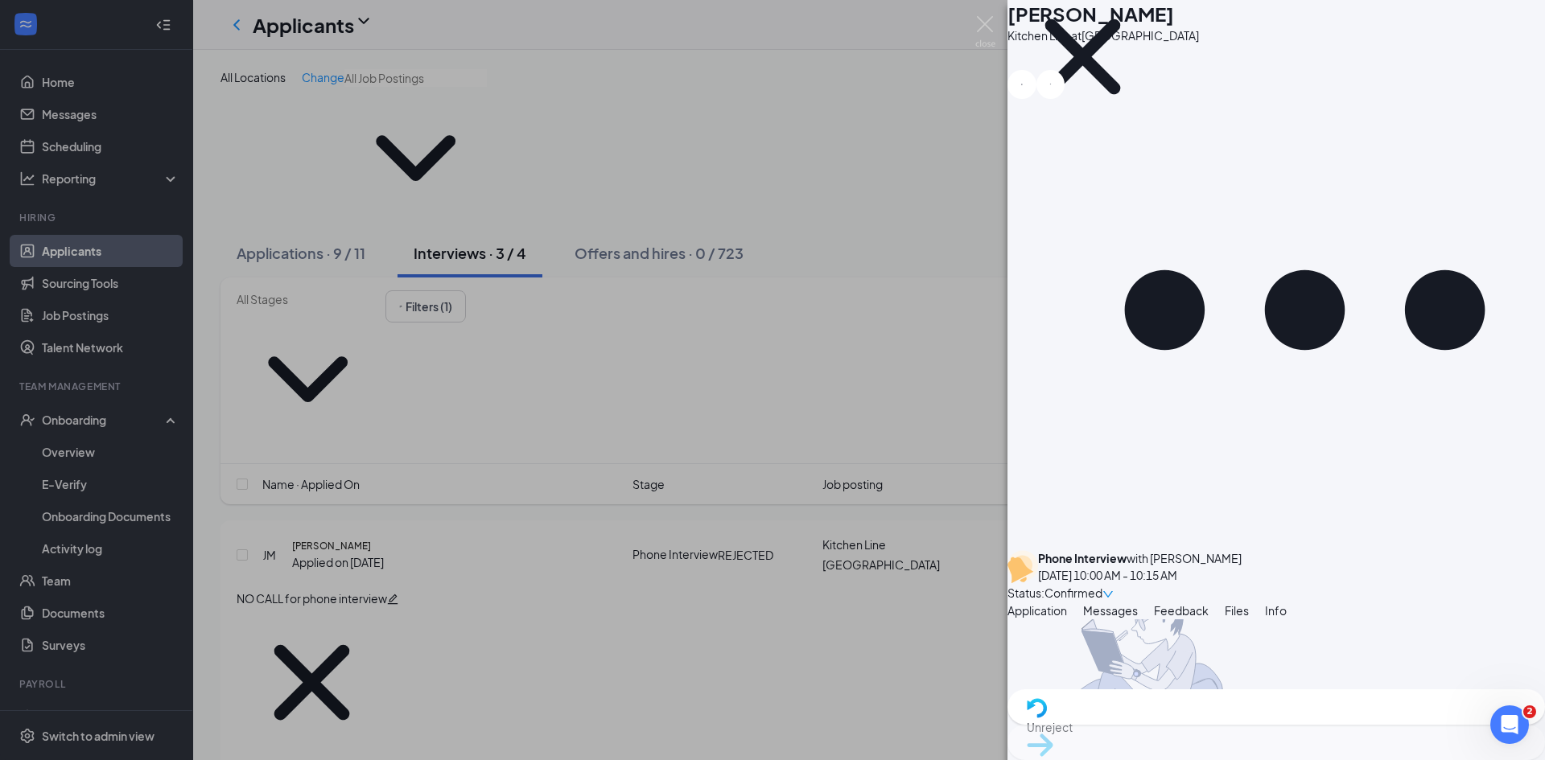
click at [1314, 668] on div "JM Jacqueline Meade Kitchen Line at Spartanburg NO CALL for phone interview Pho…" at bounding box center [1275, 380] width 537 height 760
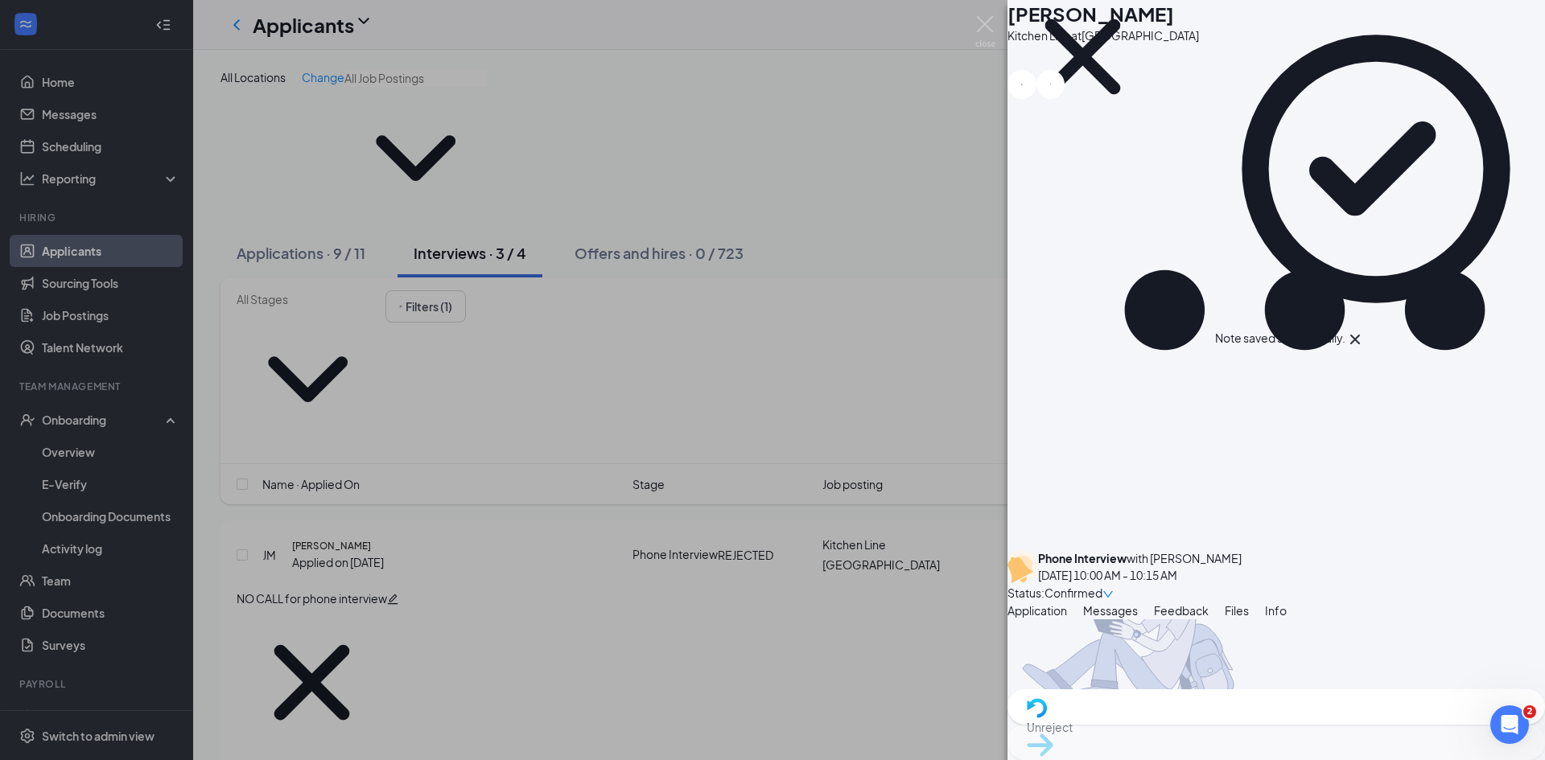
click at [1067, 603] on span "Application" at bounding box center [1037, 610] width 60 height 14
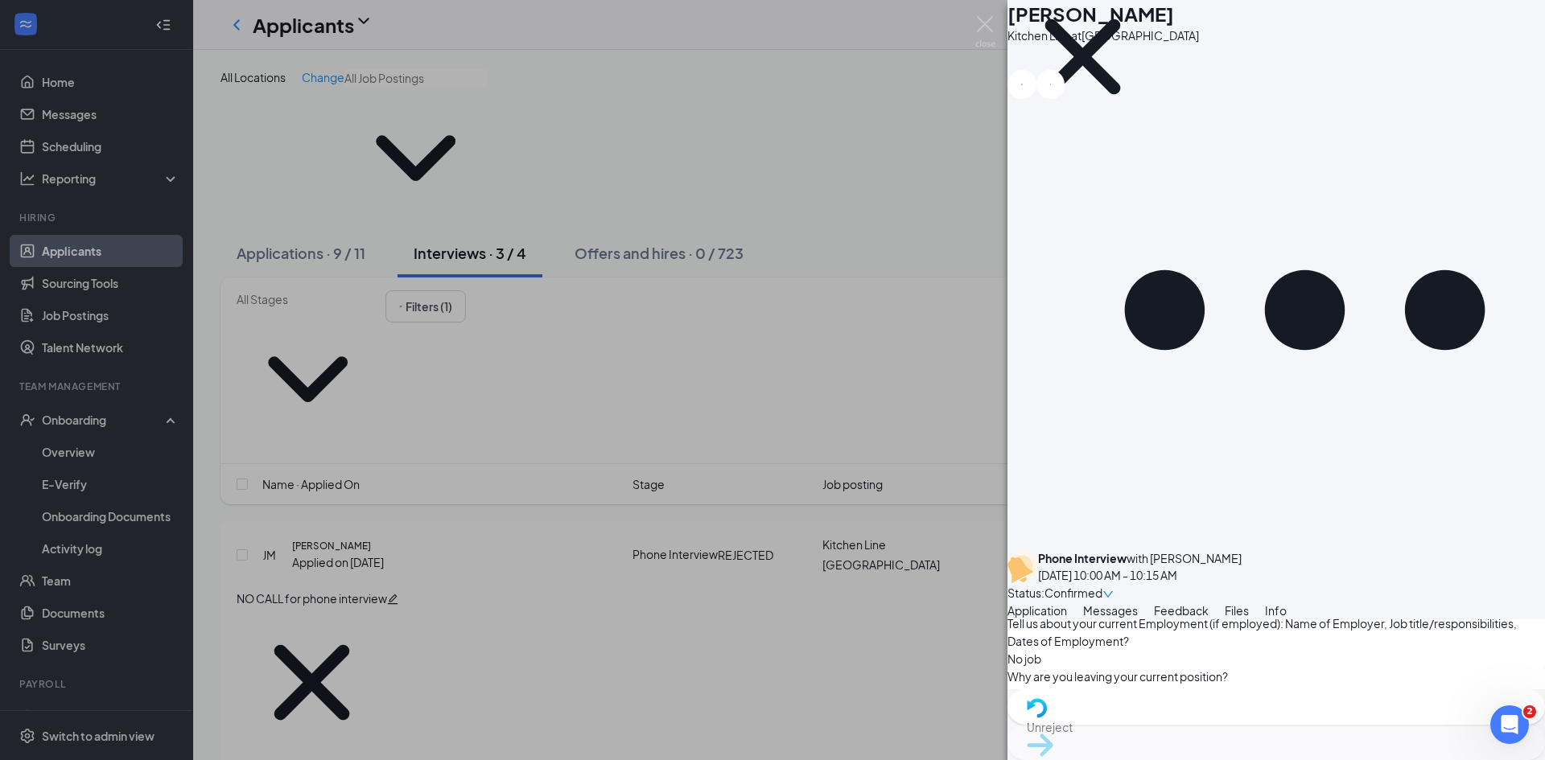
scroll to position [3282, 0]
click at [1175, 725] on div "Unreject" at bounding box center [1275, 706] width 537 height 35
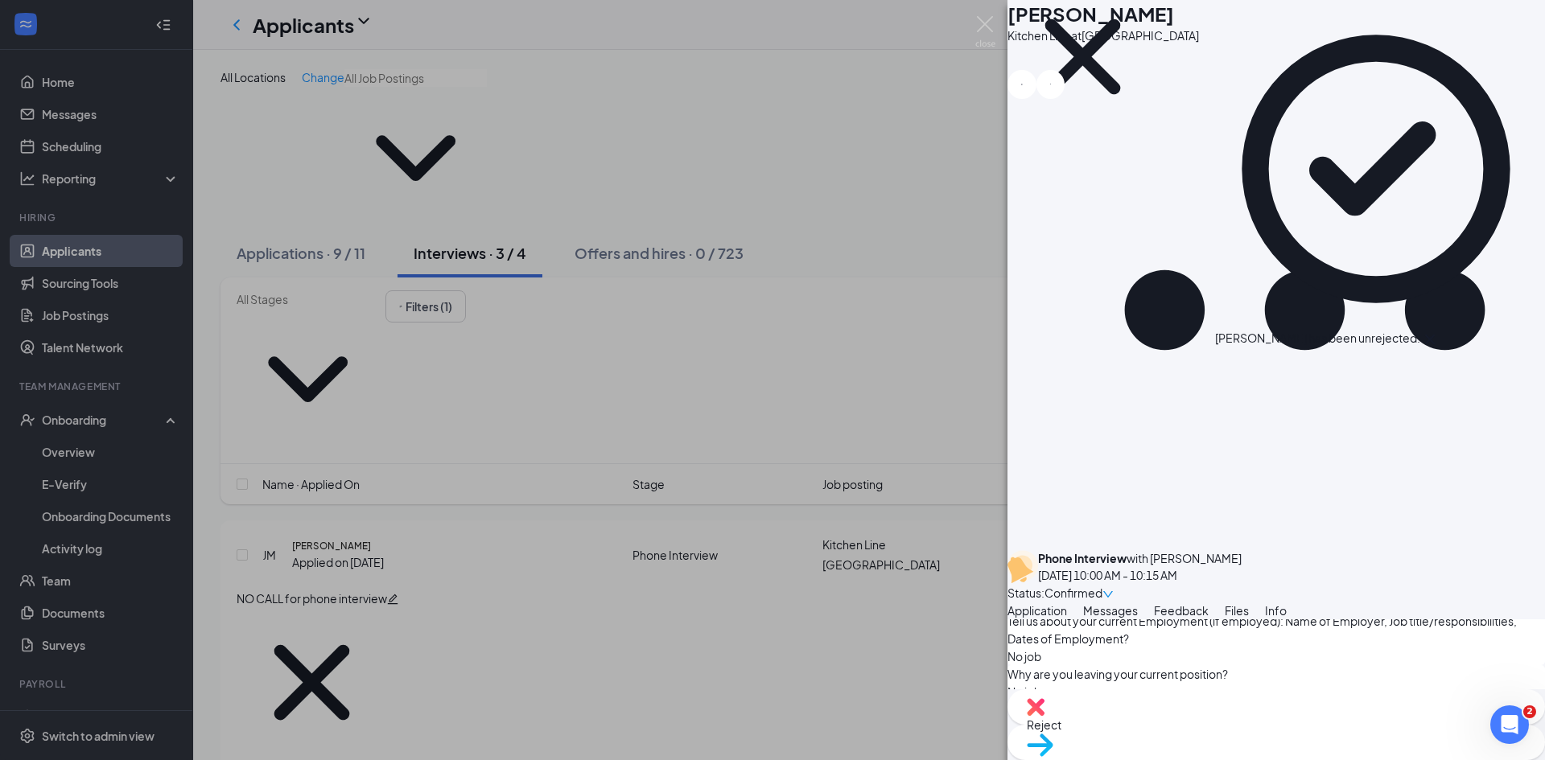
click at [1184, 734] on span "Reject" at bounding box center [1276, 725] width 499 height 18
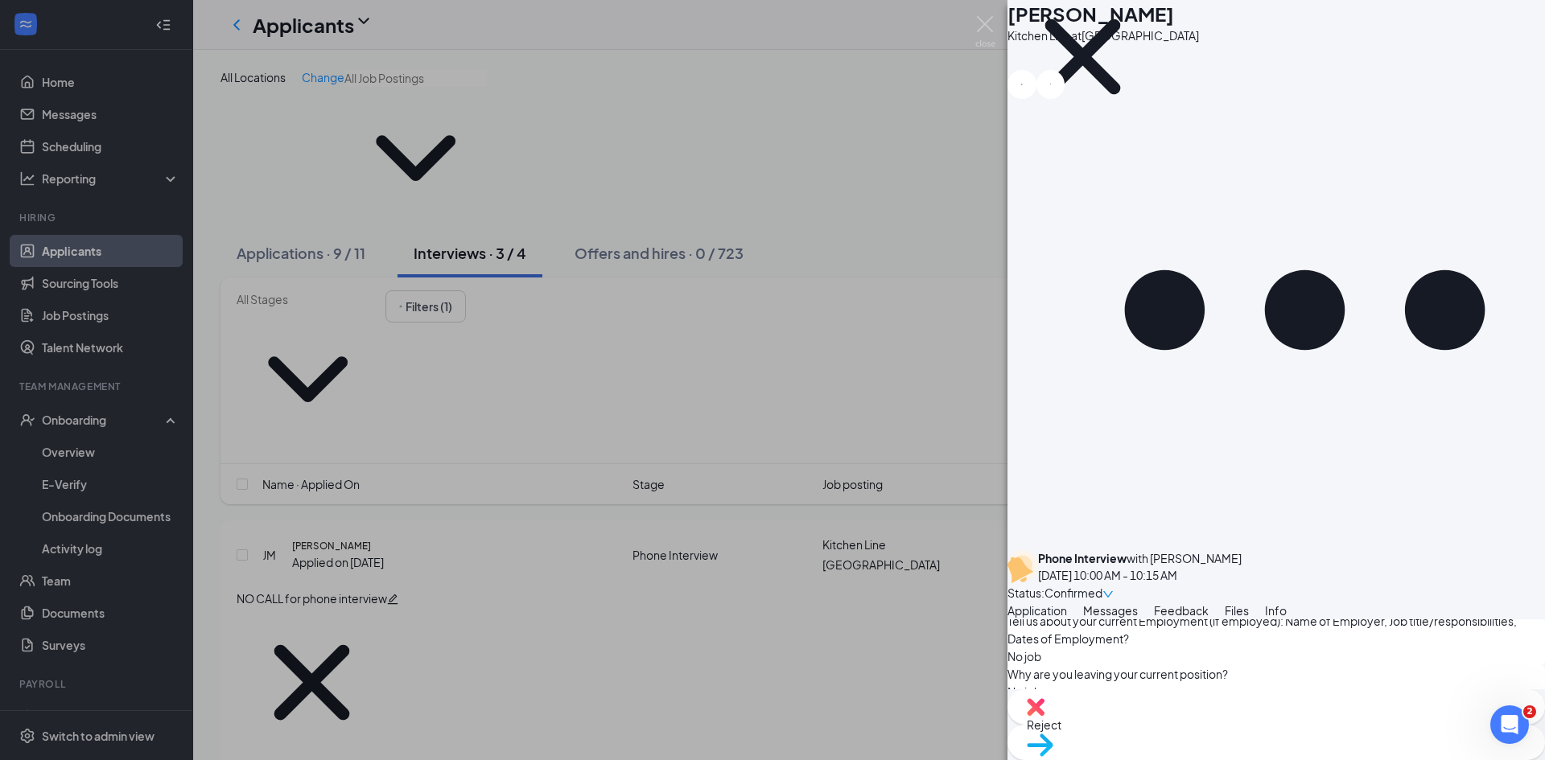
checkbox input "true"
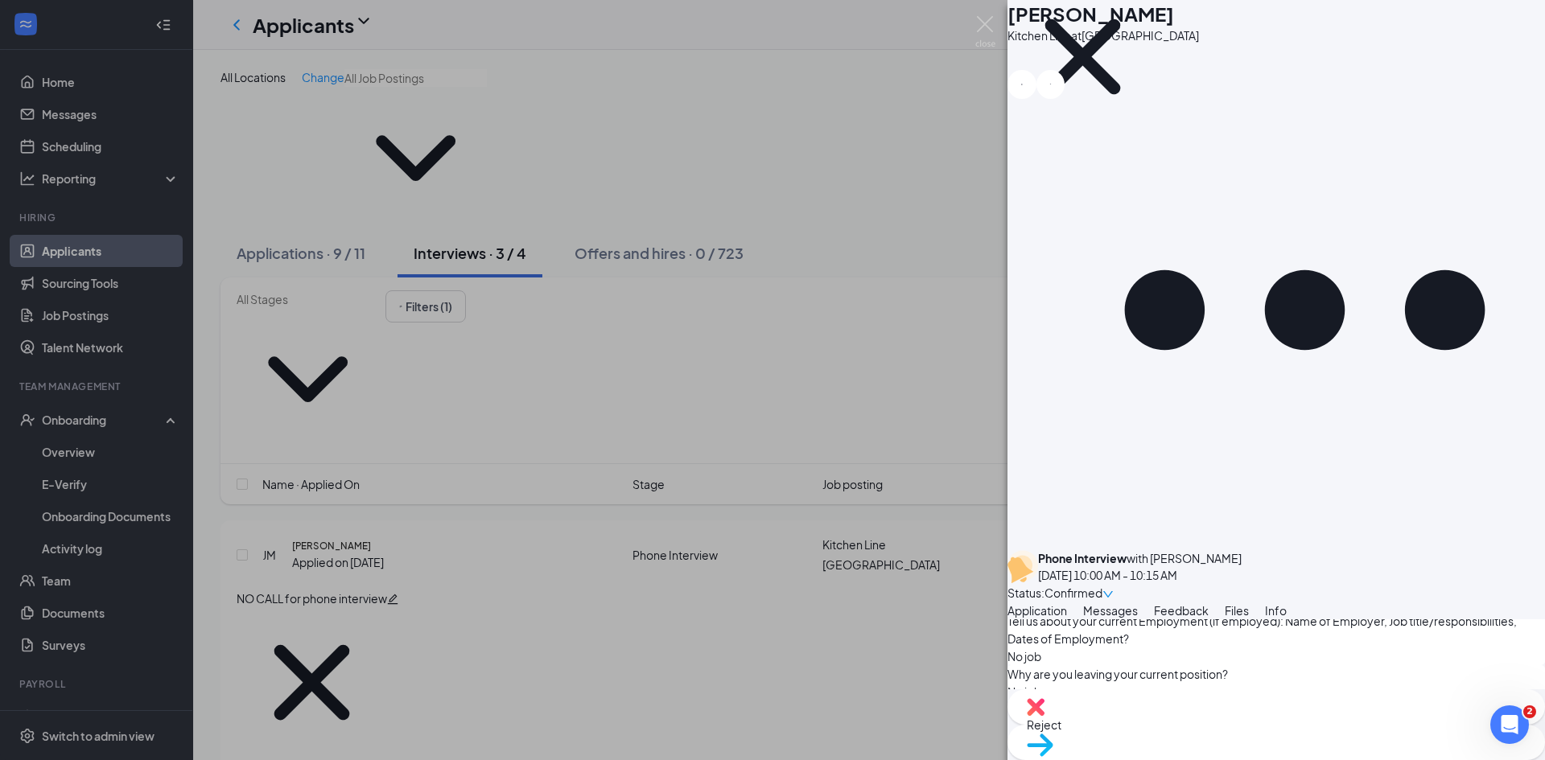
checkbox input "true"
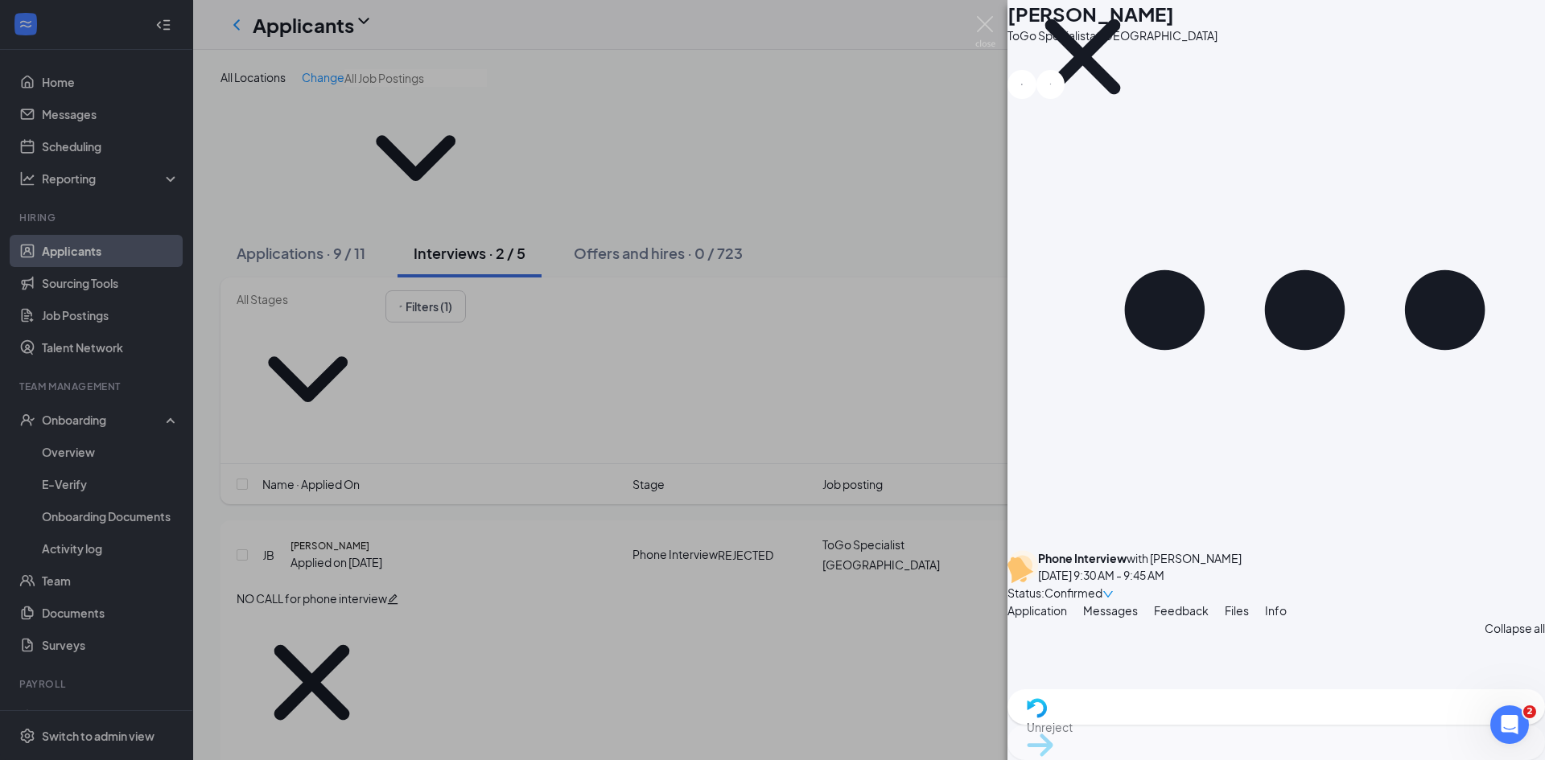
click at [70, 248] on div "JB Jacqueline Blackwell ToGo Specialist at Spartanburg NO CALL for phone interv…" at bounding box center [772, 380] width 1545 height 760
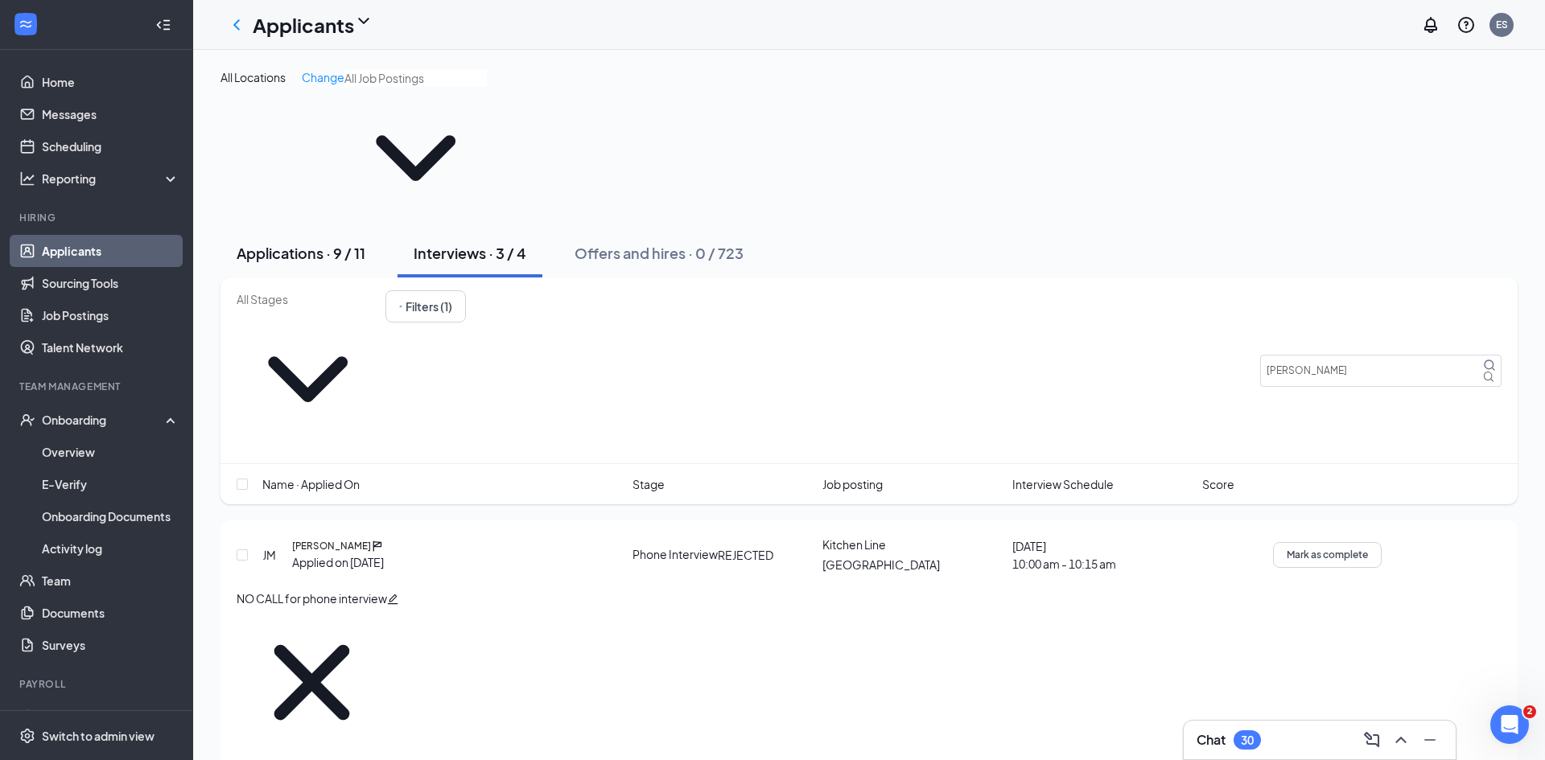
click at [284, 243] on div "Applications · 9 / 11" at bounding box center [301, 253] width 129 height 20
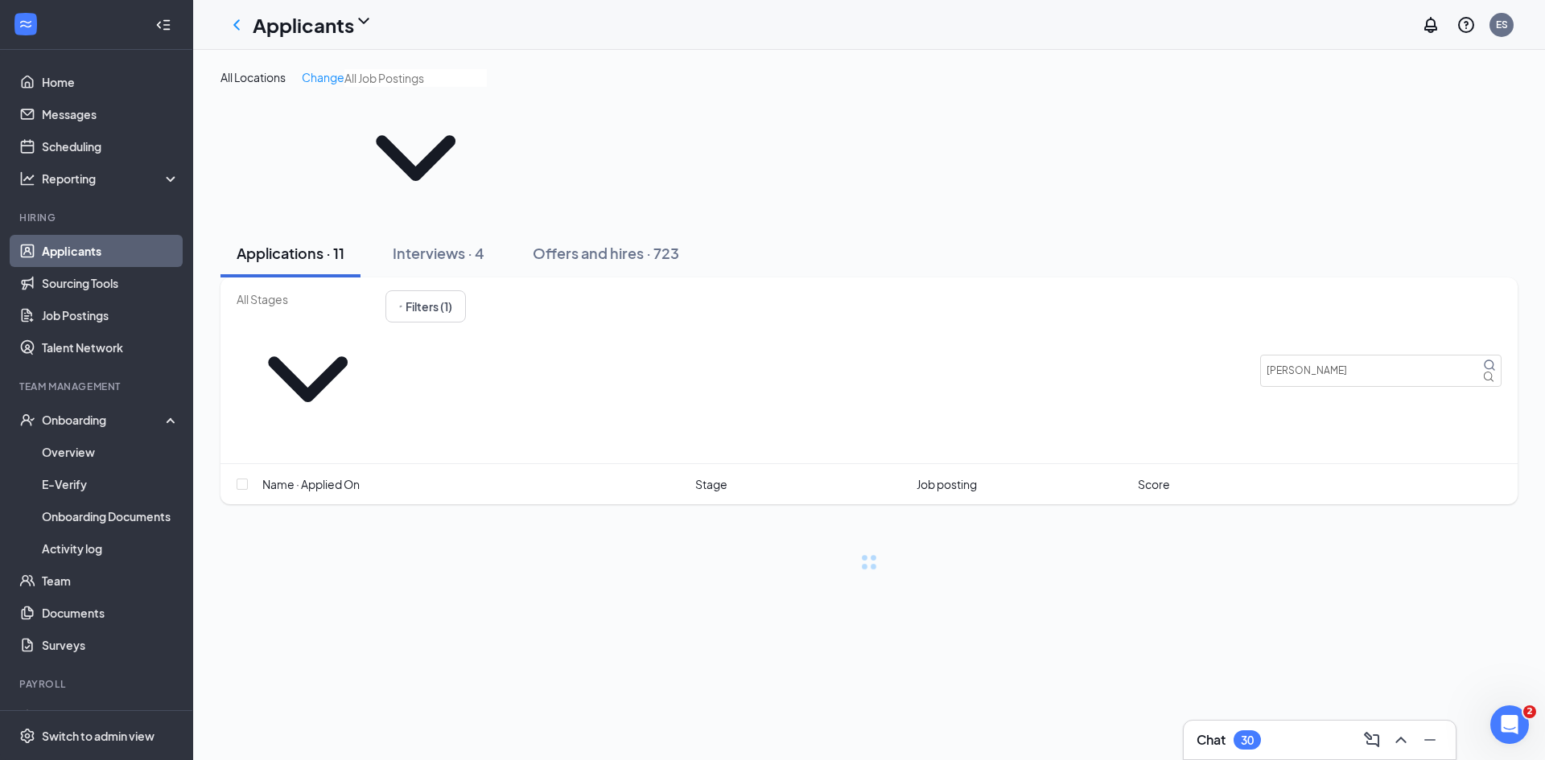
click at [284, 243] on div "Applications · 11" at bounding box center [291, 253] width 108 height 20
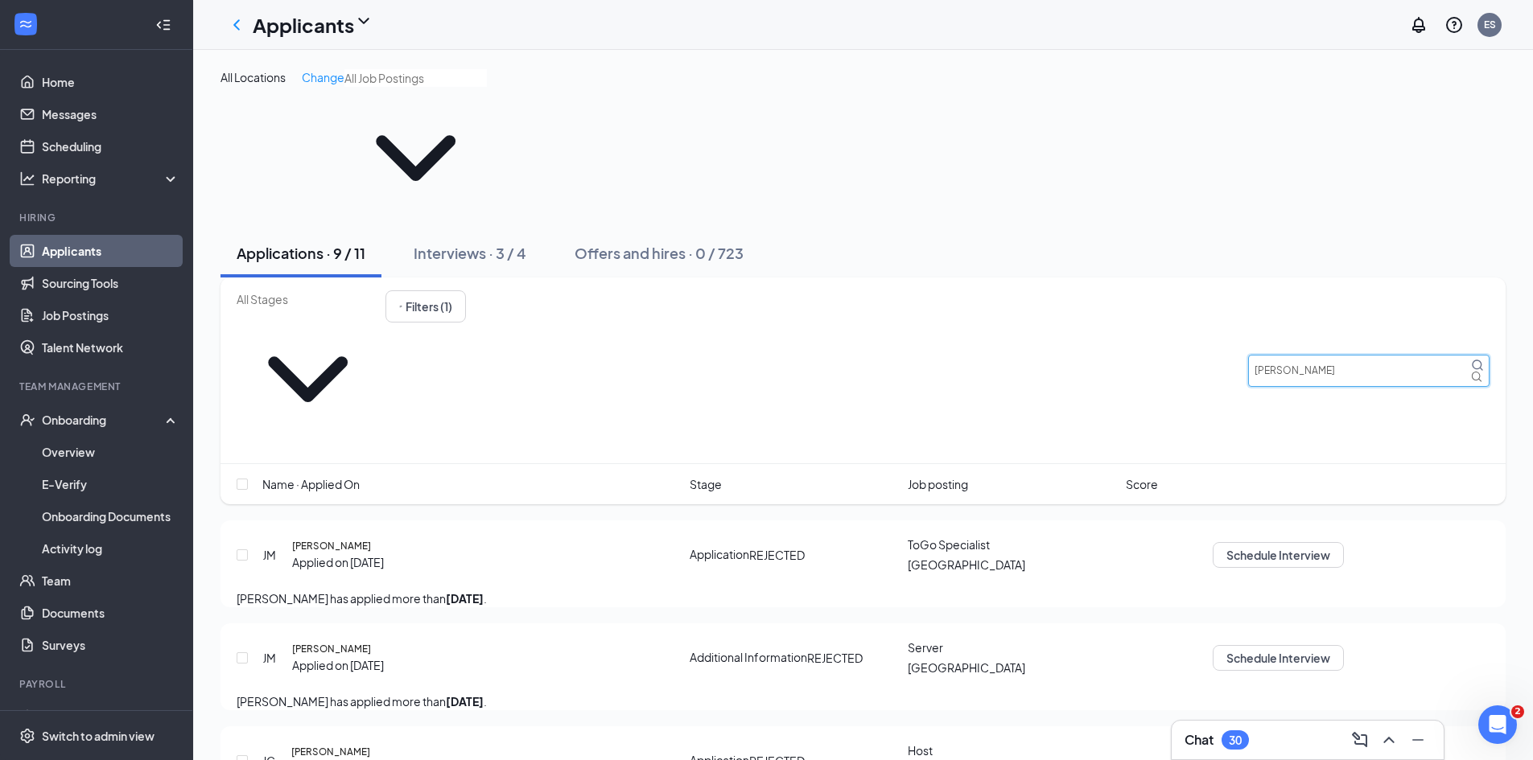
drag, startPoint x: 1339, startPoint y: 245, endPoint x: 1075, endPoint y: 245, distance: 263.9
click at [1076, 290] on div "Filters (1) jacqueline" at bounding box center [863, 370] width 1253 height 160
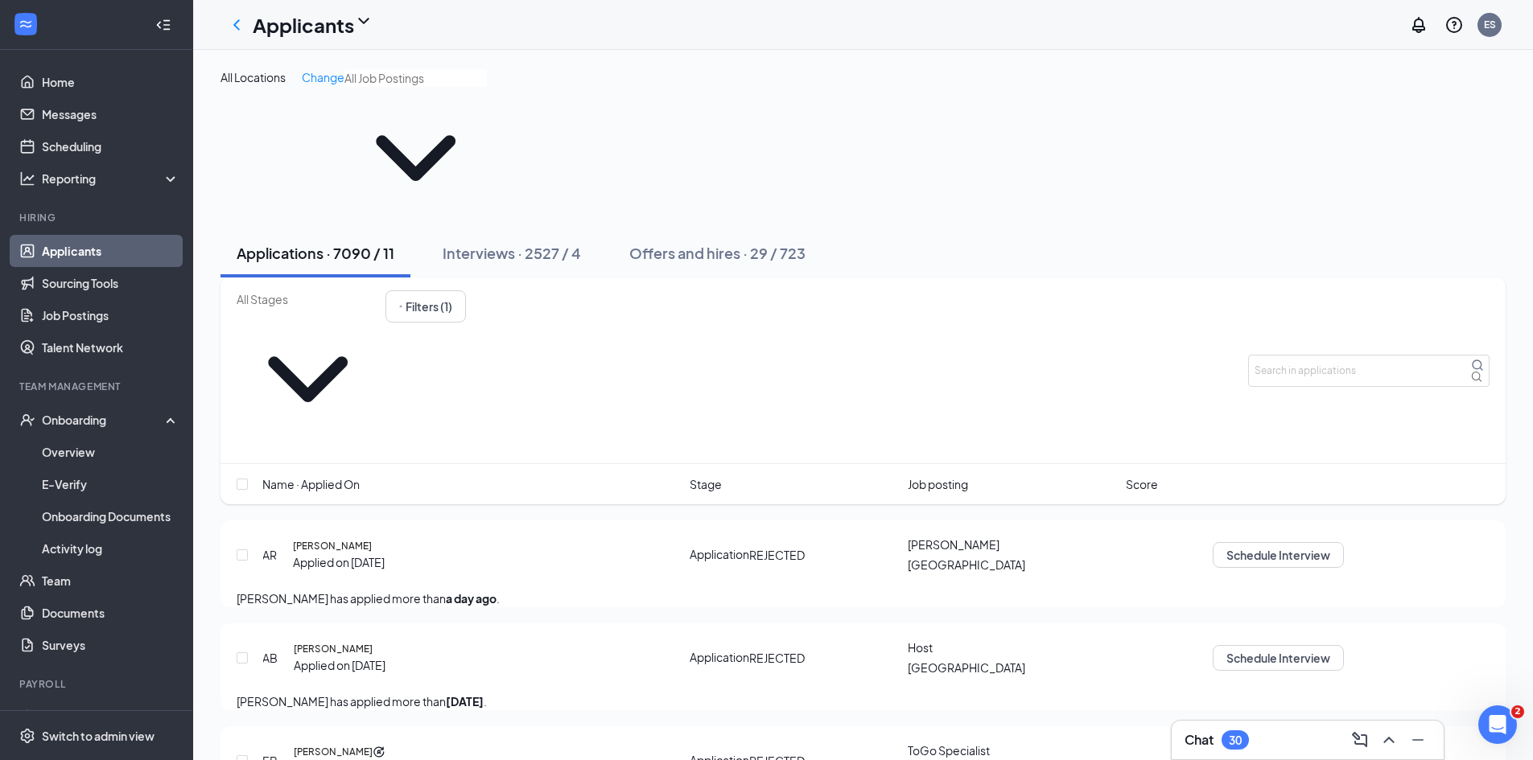
click at [352, 290] on input "text" at bounding box center [308, 299] width 142 height 18
click at [356, 280] on div "Application Complete (11)" at bounding box center [305, 271] width 137 height 18
type input "Application Complete (11)"
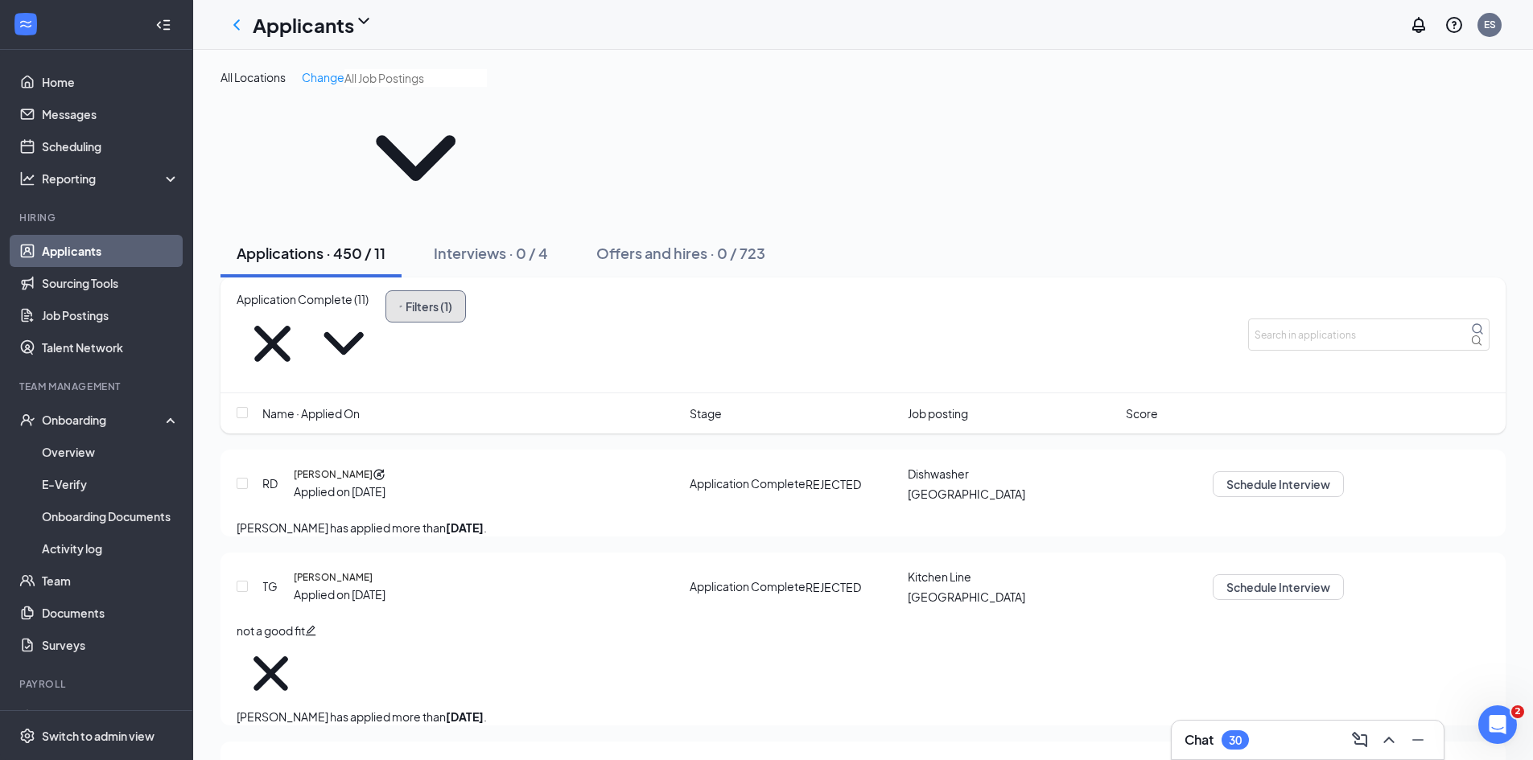
click at [466, 290] on button "Filters (1)" at bounding box center [425, 306] width 80 height 32
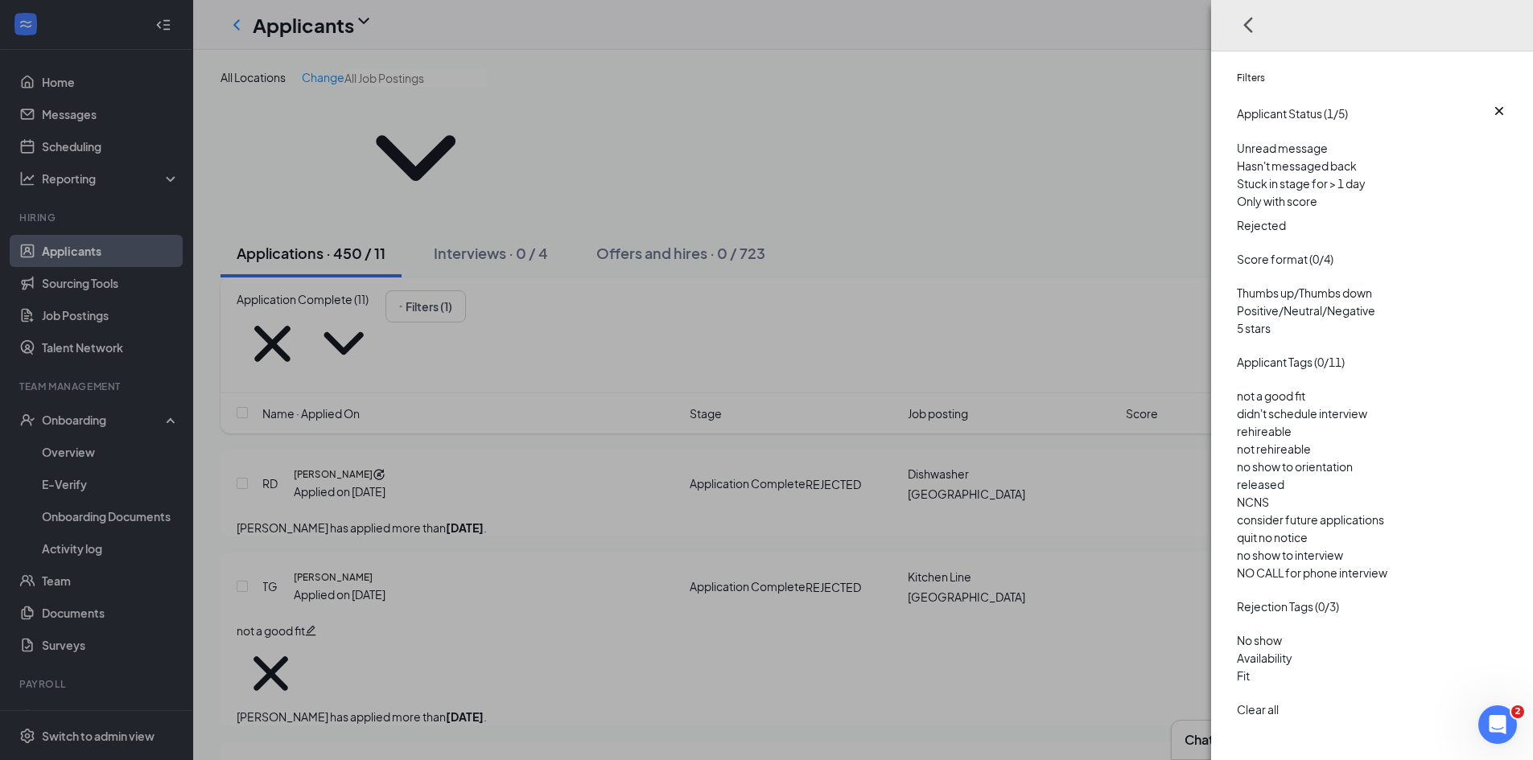
click at [1265, 233] on span "Rejected" at bounding box center [1261, 225] width 49 height 14
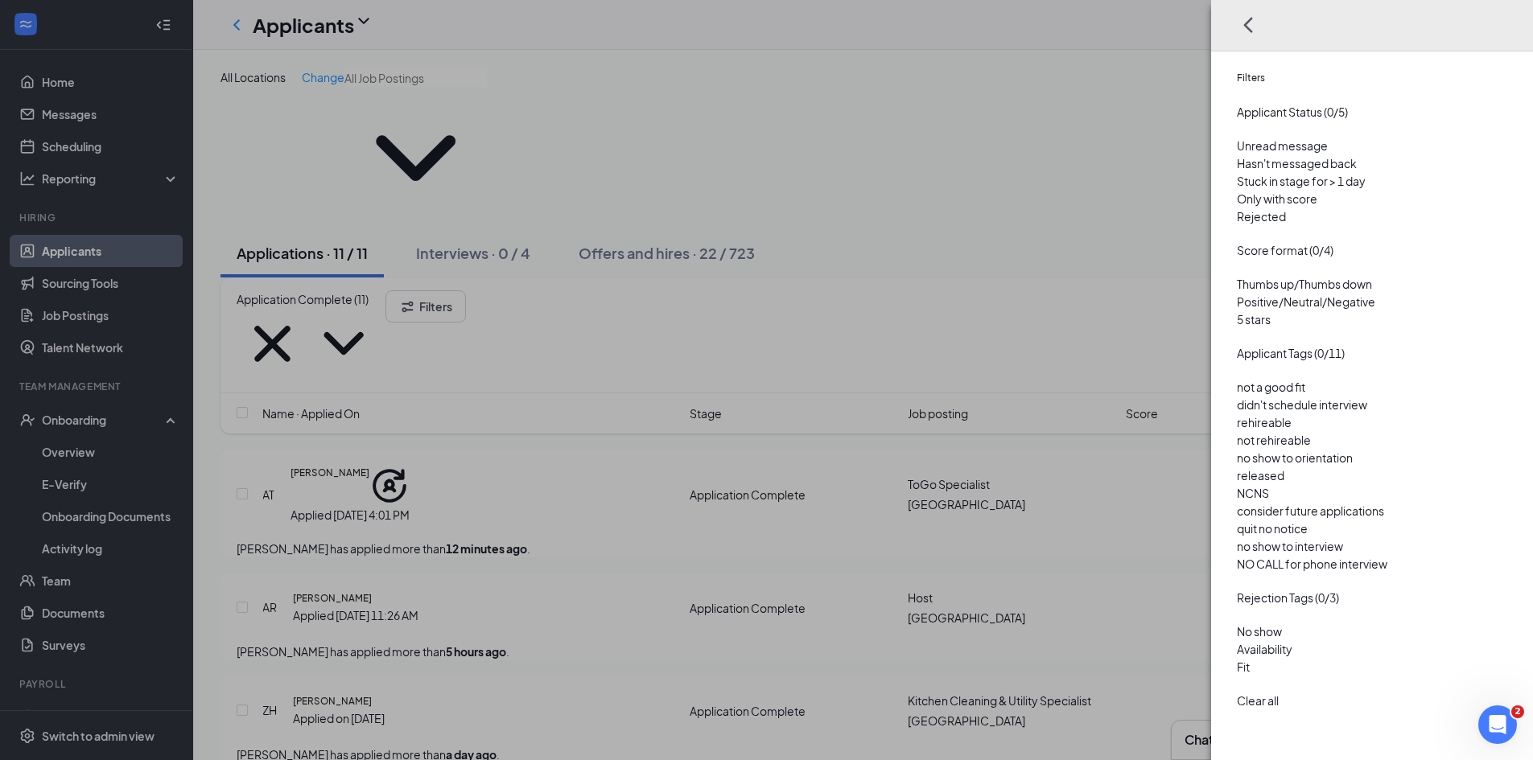
click at [648, 250] on div "Filters Applicant Status (0/5) Unread message Hasn't messaged back Stuck in sta…" at bounding box center [766, 380] width 1533 height 760
click at [640, 240] on div "Filters Applicant Status (0/5) Unread message Hasn't messaged back Stuck in sta…" at bounding box center [766, 380] width 1533 height 760
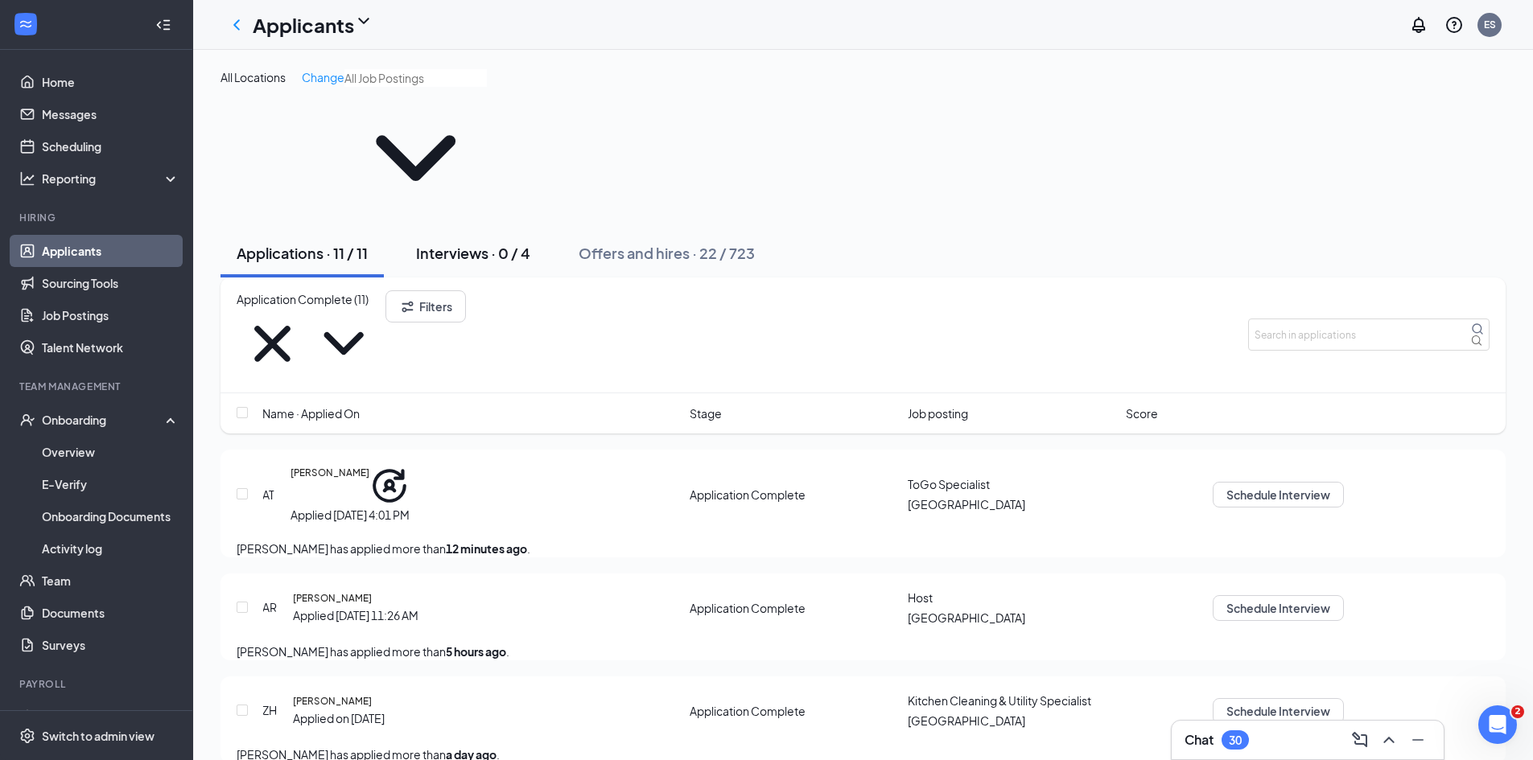
click at [445, 243] on div "Interviews · 0 / 4" at bounding box center [473, 253] width 114 height 20
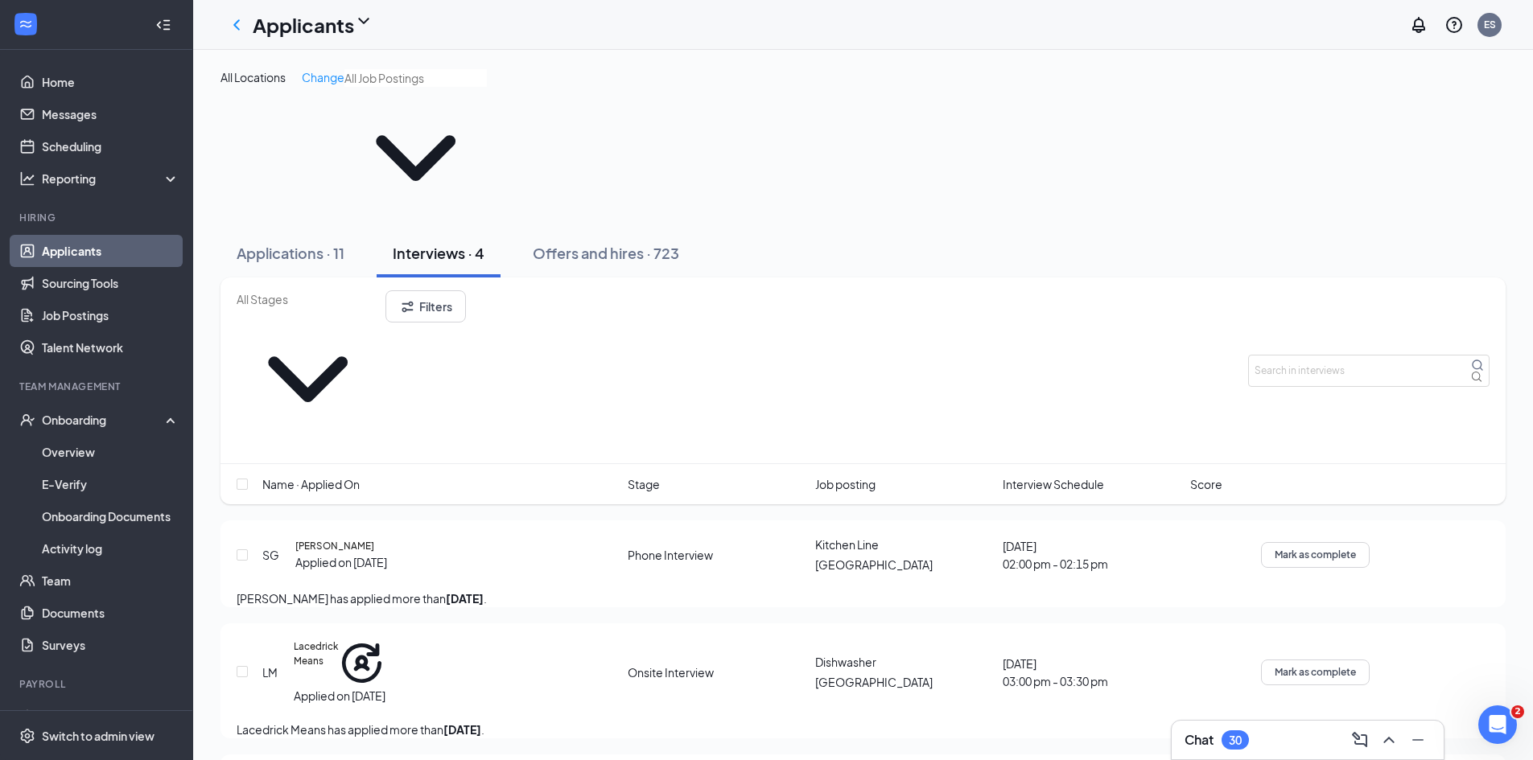
click at [1027, 475] on span "Interview Schedule" at bounding box center [1052, 484] width 101 height 18
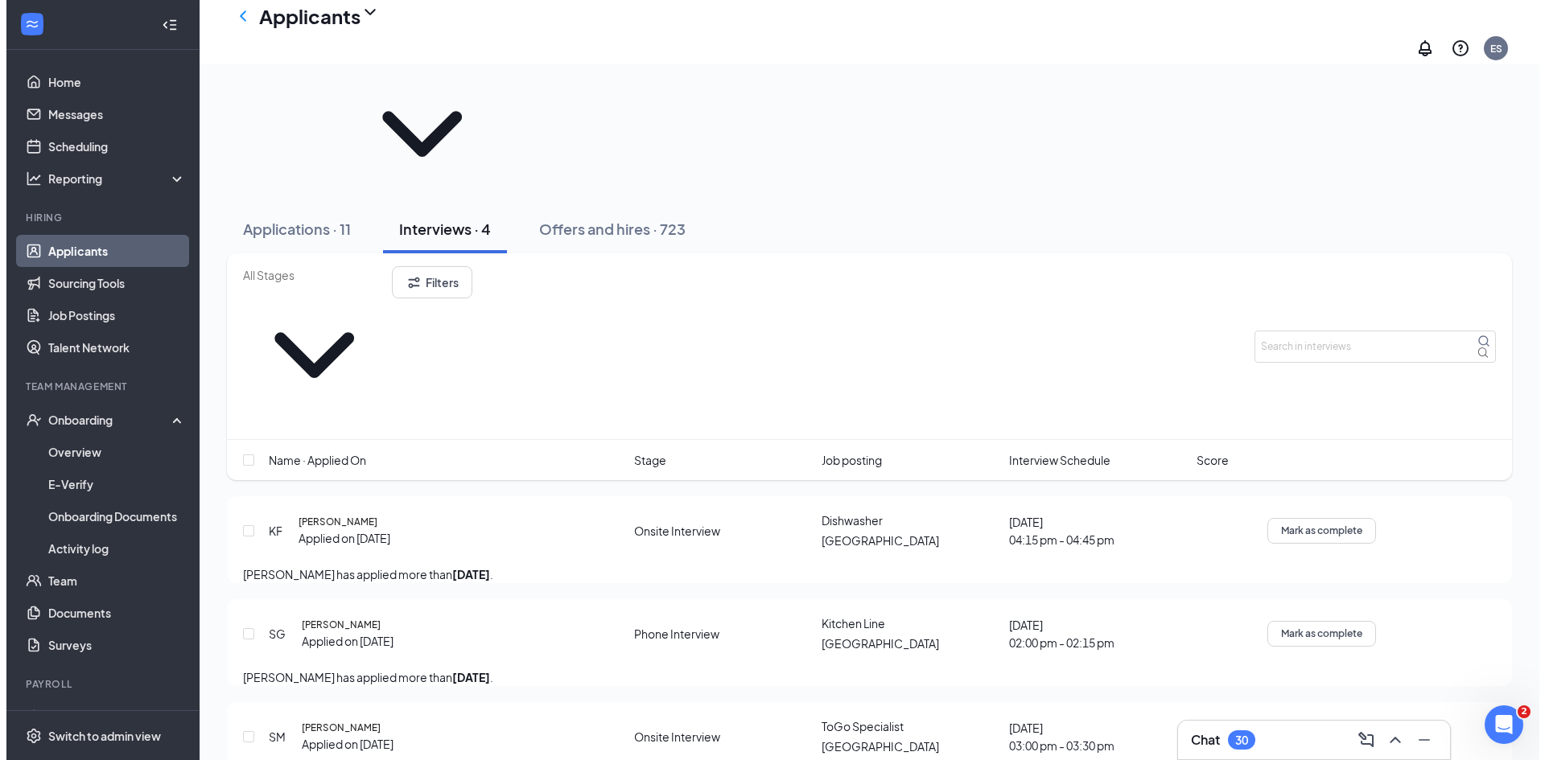
scroll to position [60, 0]
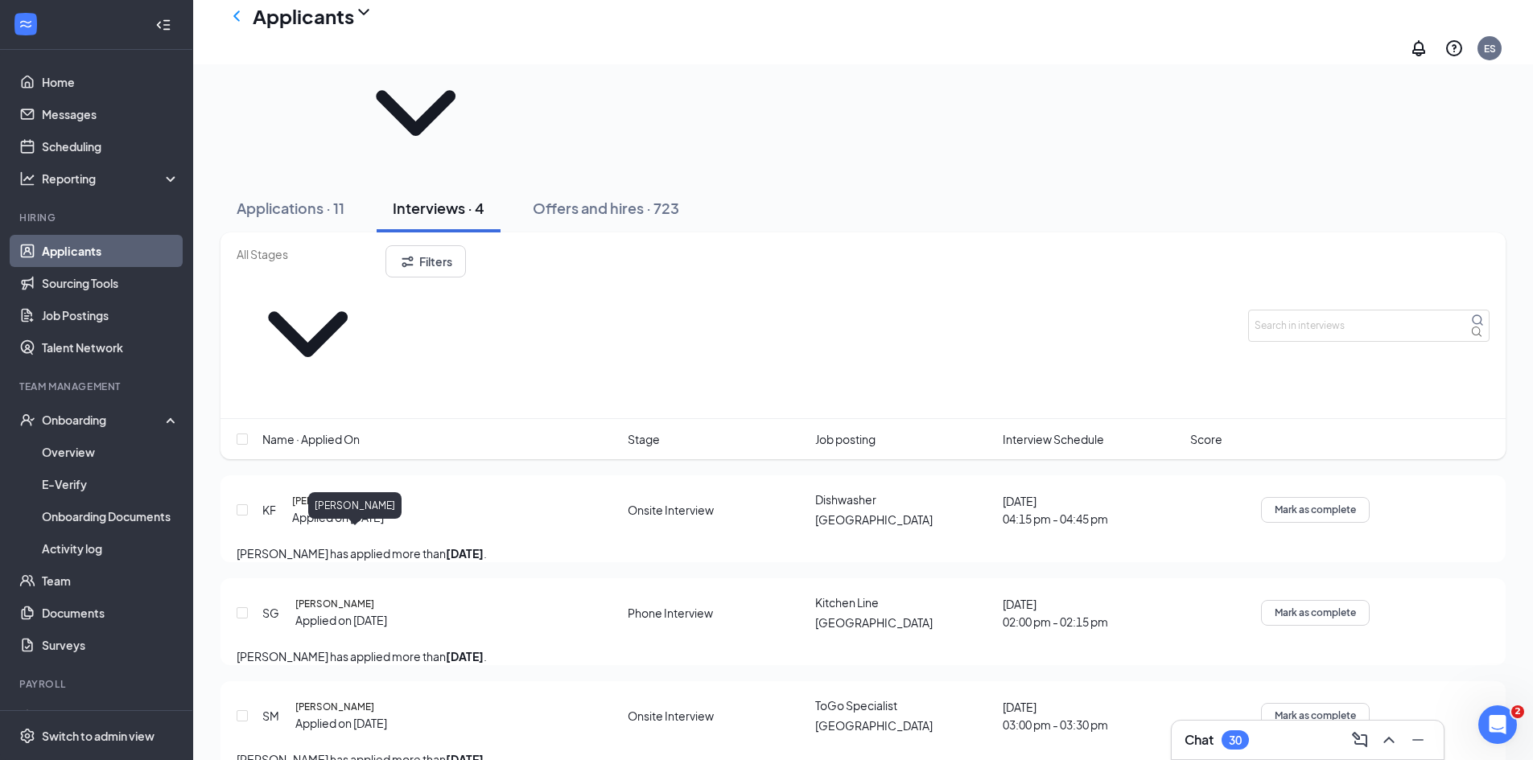
click at [356, 700] on h5 "Sherry Maddox" at bounding box center [334, 707] width 79 height 14
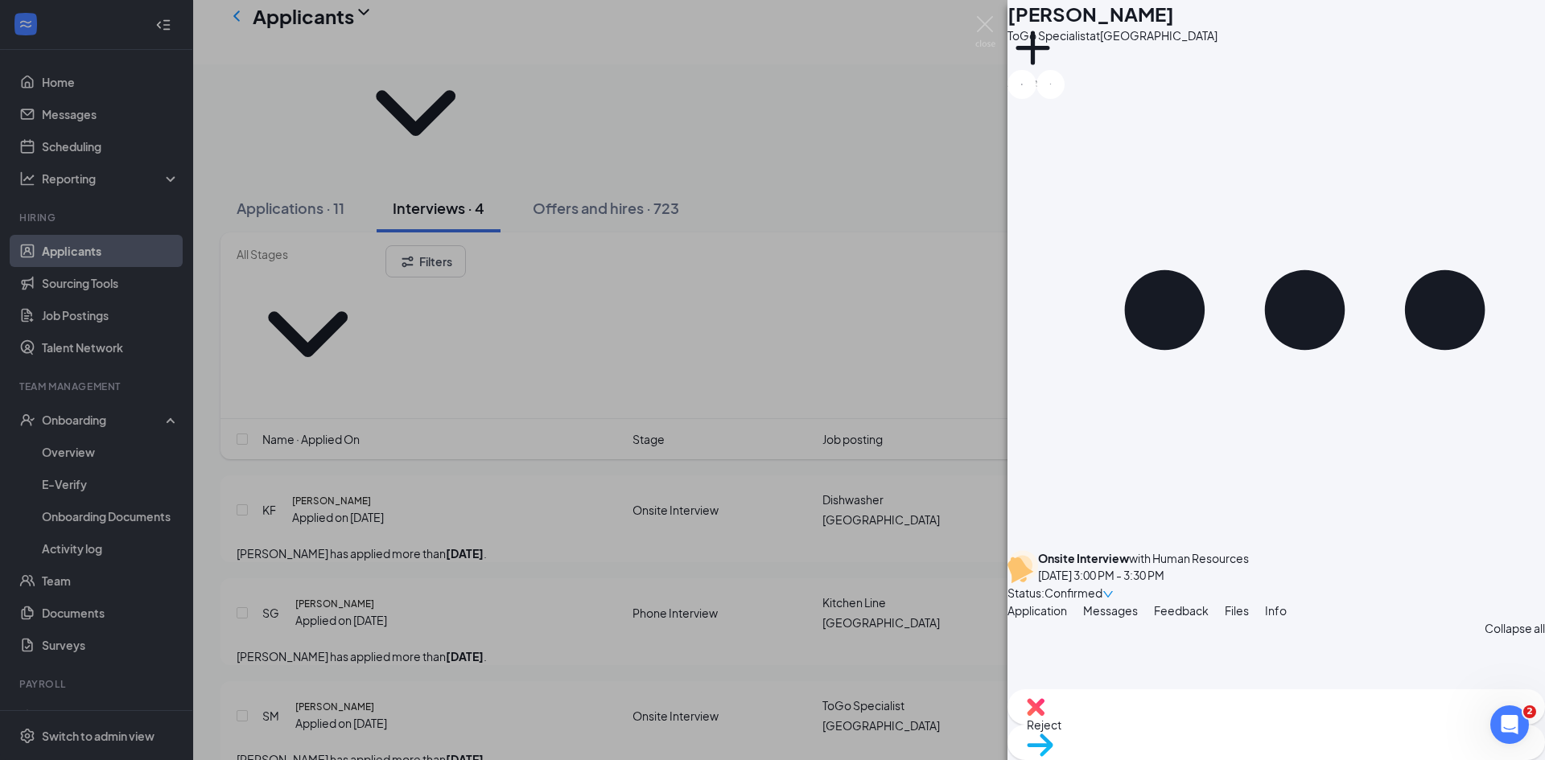
click at [1208, 603] on span "Feedback" at bounding box center [1181, 610] width 55 height 14
click at [1058, 71] on button "Add a tag" at bounding box center [1032, 57] width 51 height 68
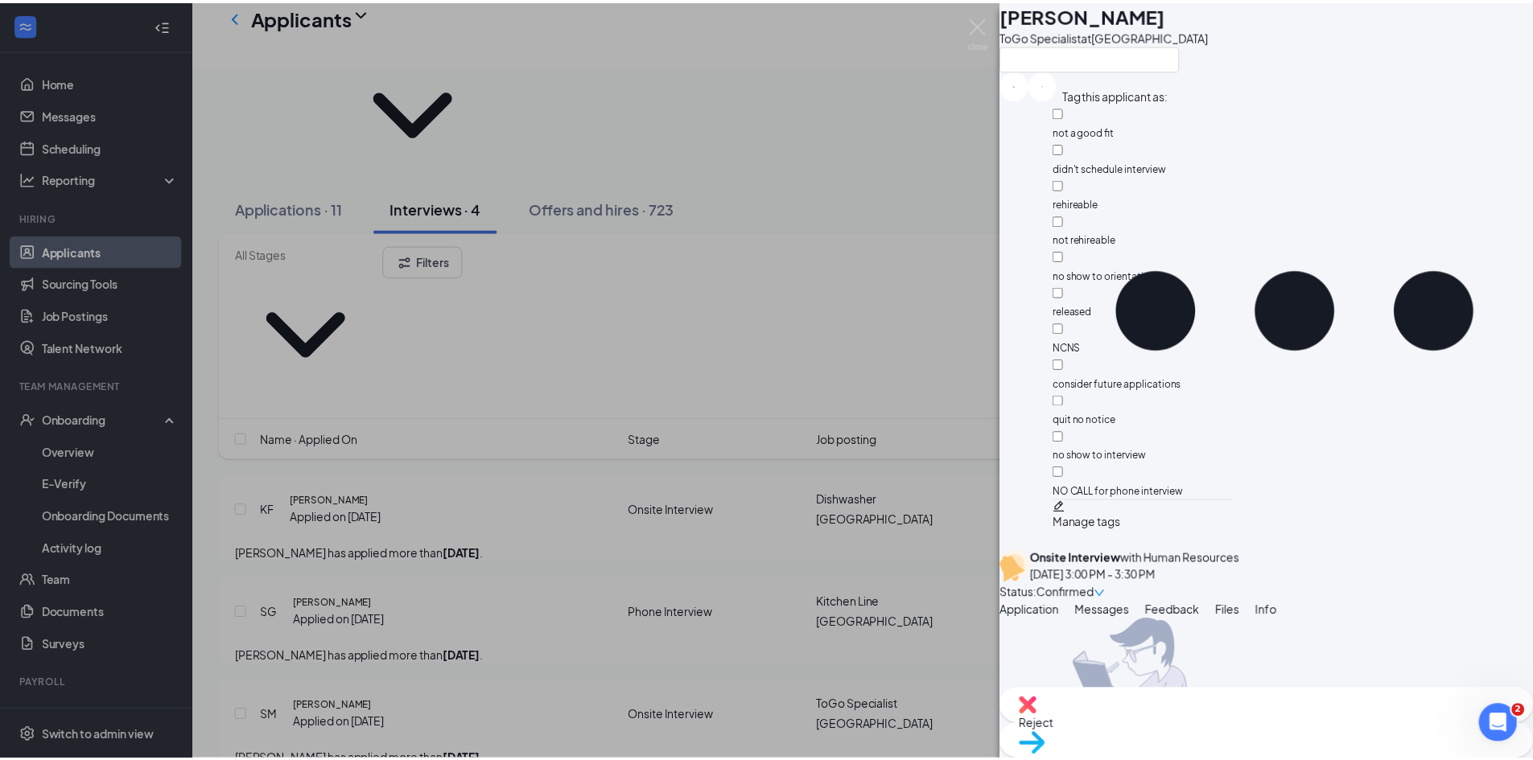
scroll to position [80, 0]
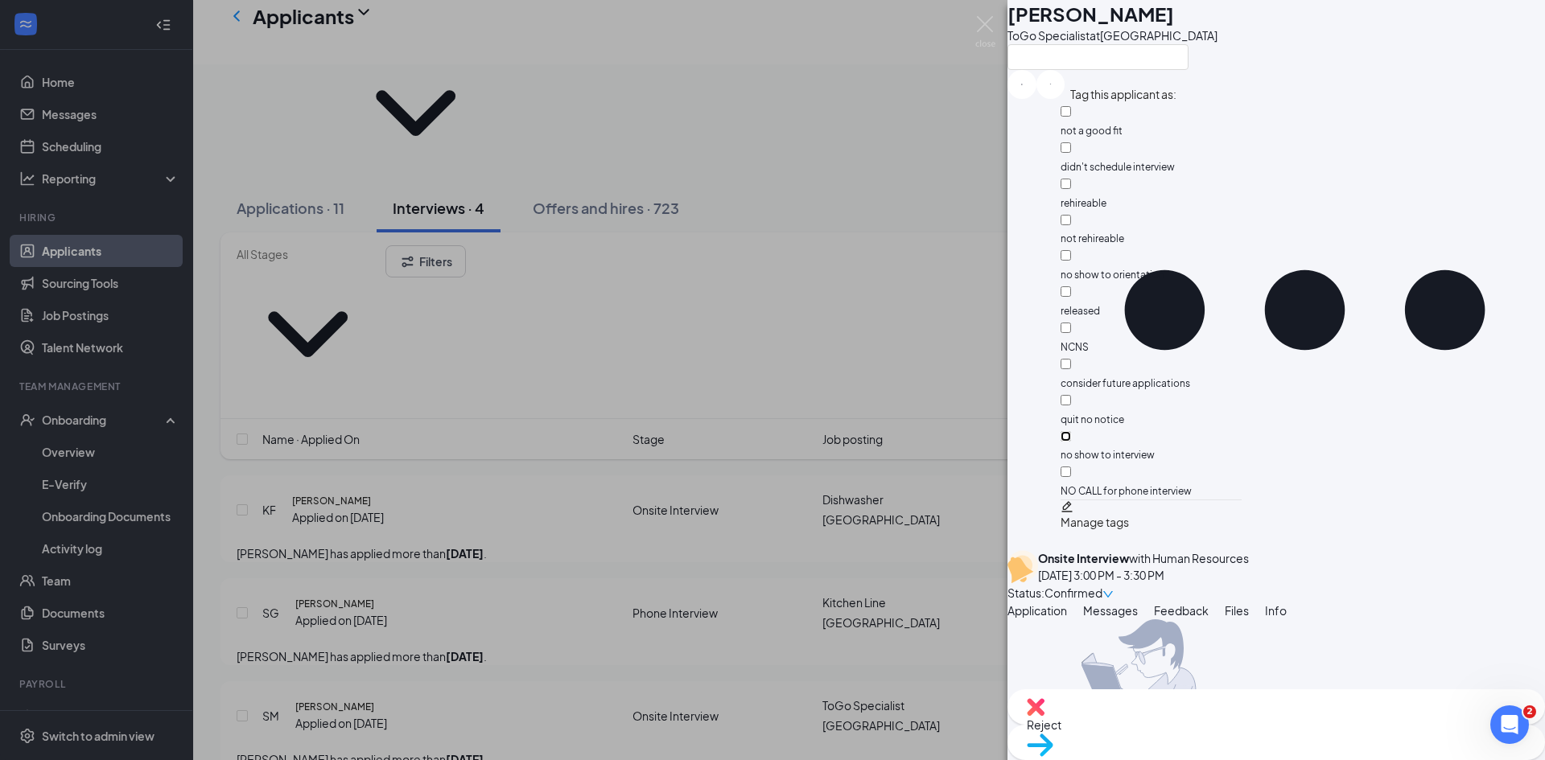
click at [1071, 431] on input "no show to interview" at bounding box center [1065, 436] width 10 height 10
checkbox input "true"
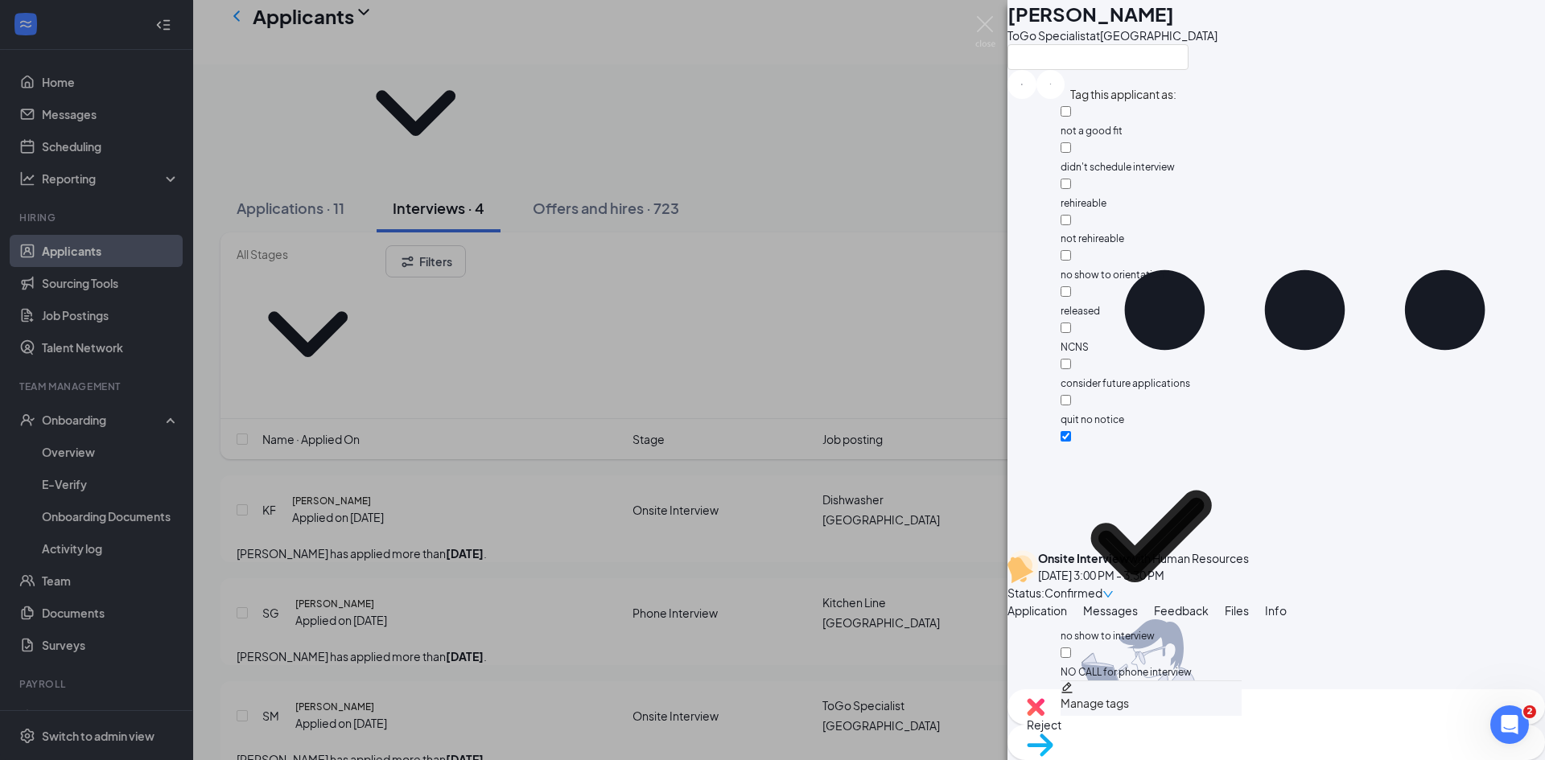
click at [1248, 619] on img at bounding box center [1127, 708] width 241 height 179
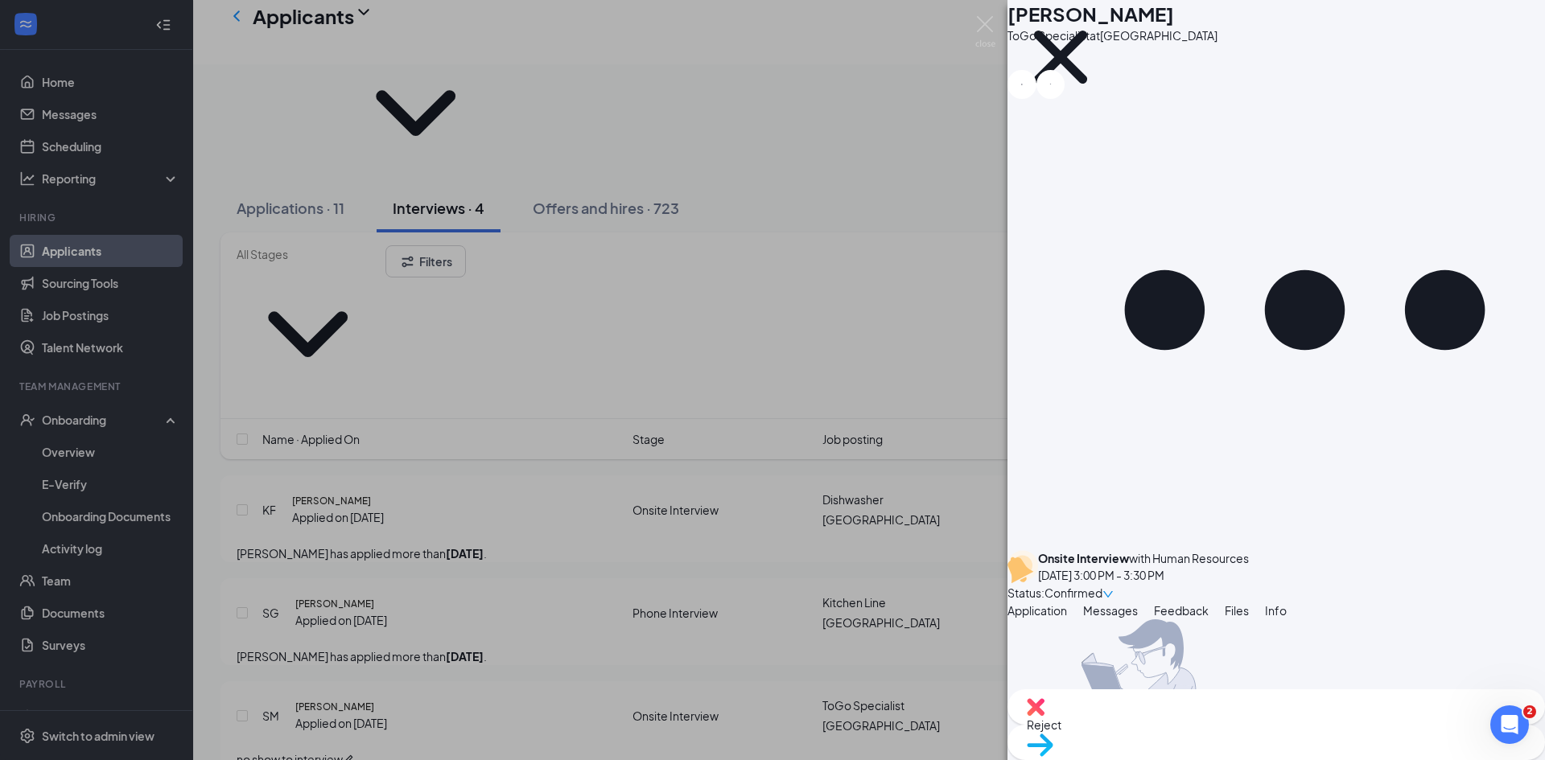
click at [1178, 725] on div "Reject" at bounding box center [1275, 706] width 537 height 35
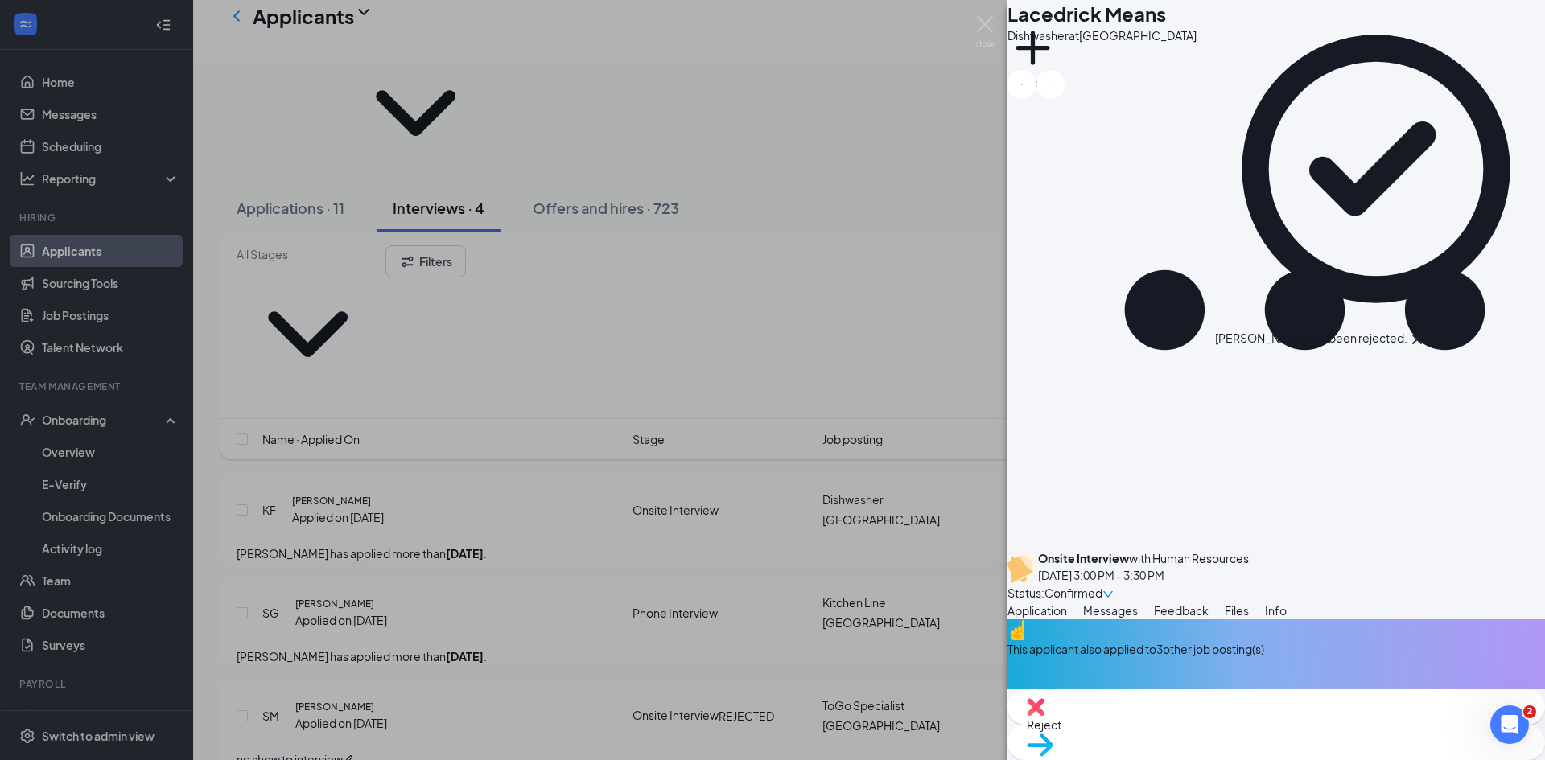
click at [521, 601] on div "LM Lacedrick Means Dishwasher at Spartanburg Add a tag Onsite Interview with Hu…" at bounding box center [772, 380] width 1545 height 760
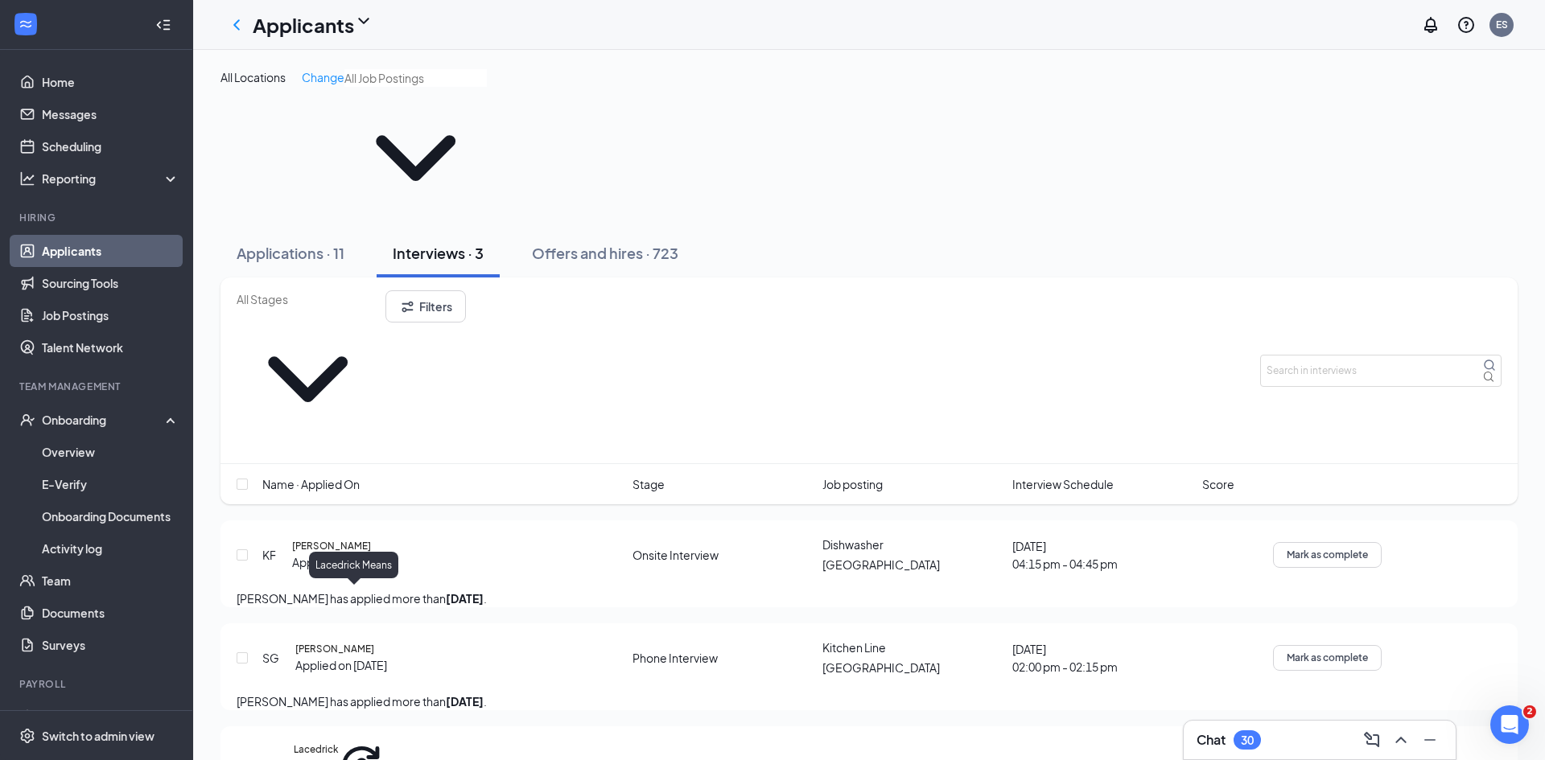
click at [338, 743] on h5 "Lacedrick Means" at bounding box center [316, 766] width 44 height 47
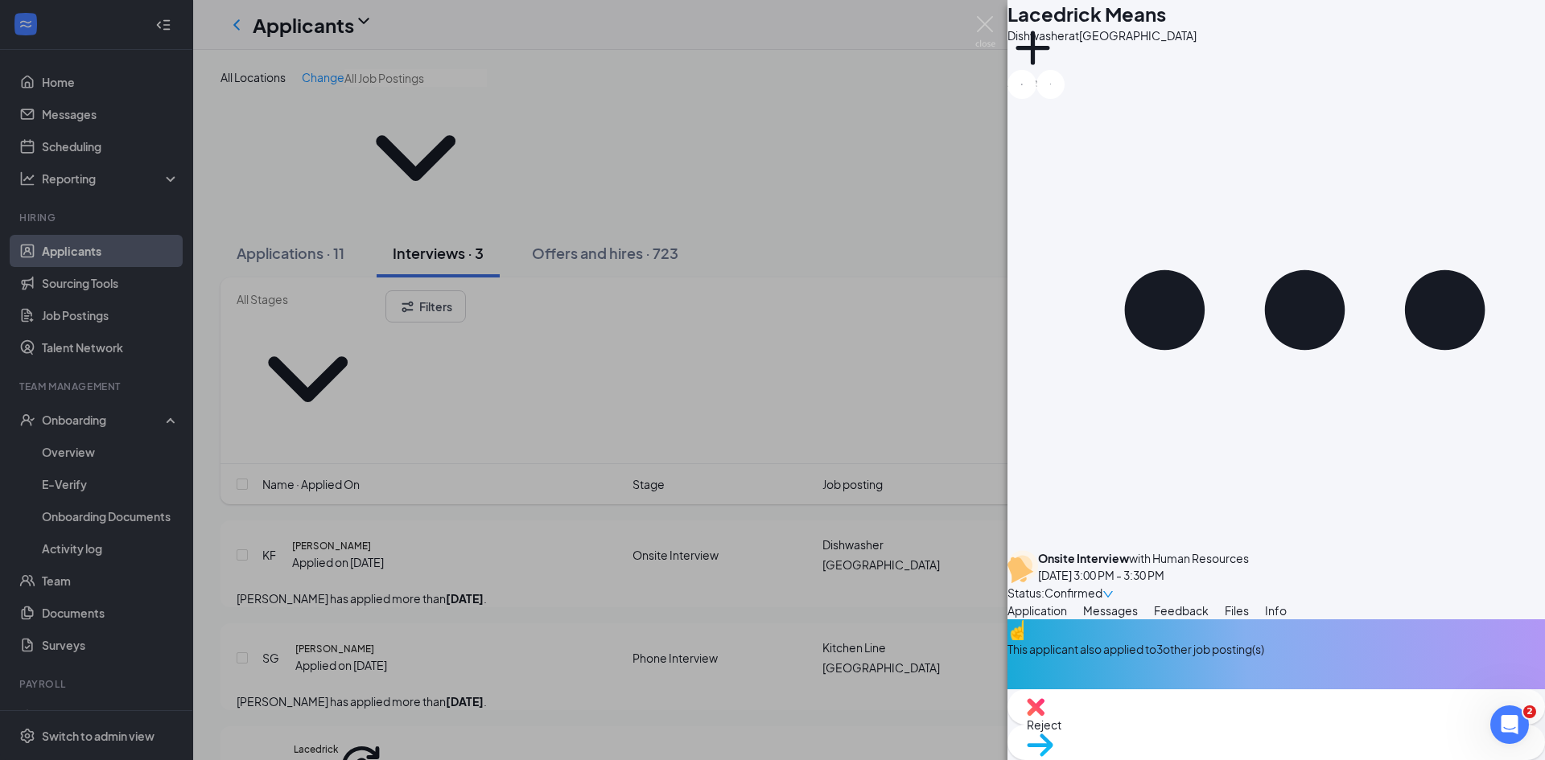
click at [1208, 603] on span "Feedback" at bounding box center [1181, 610] width 55 height 14
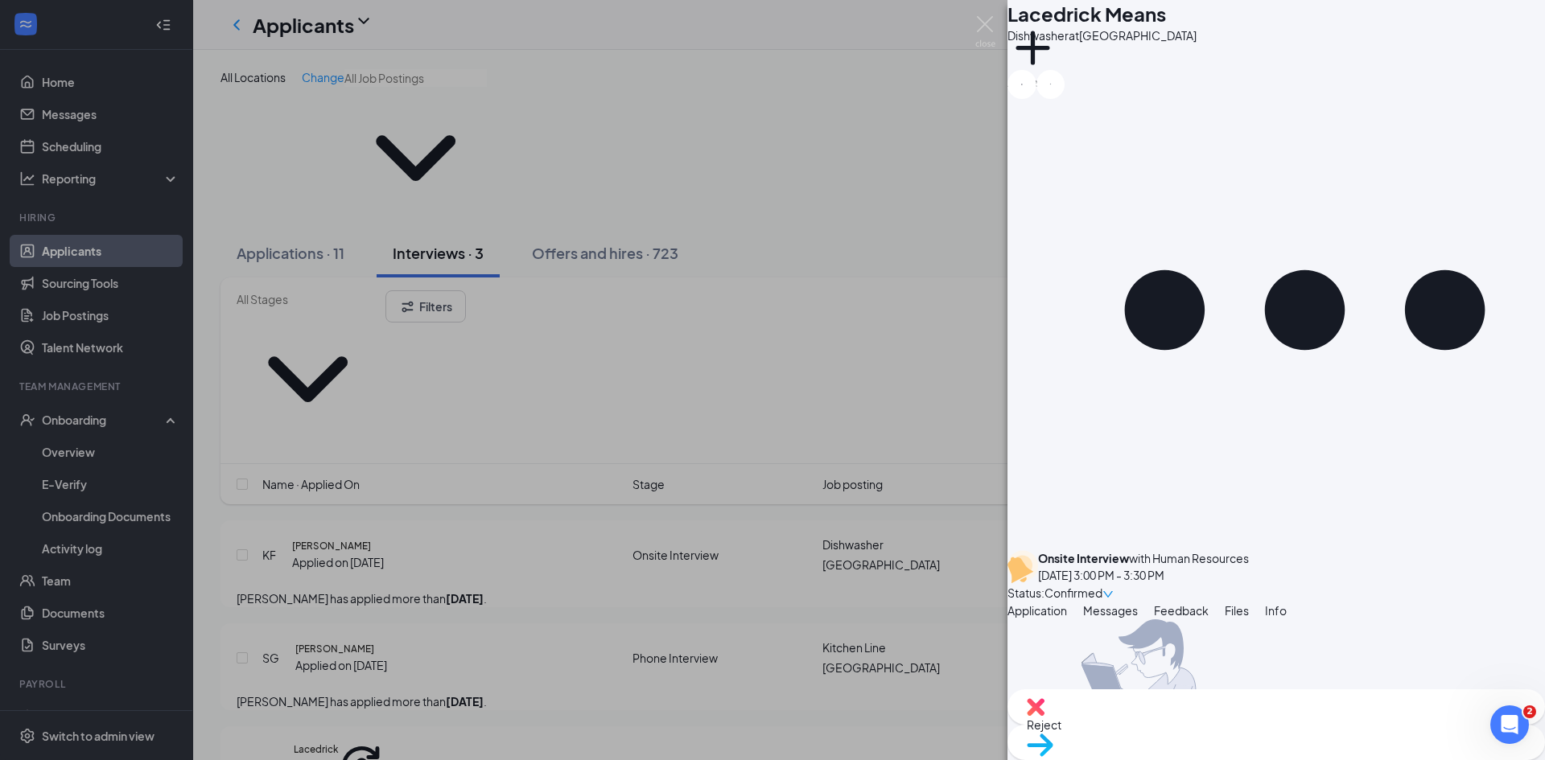
click at [460, 527] on div "LM Lacedrick Means Dishwasher at Spartanburg Add a tag Onsite Interview with Hu…" at bounding box center [772, 380] width 1545 height 760
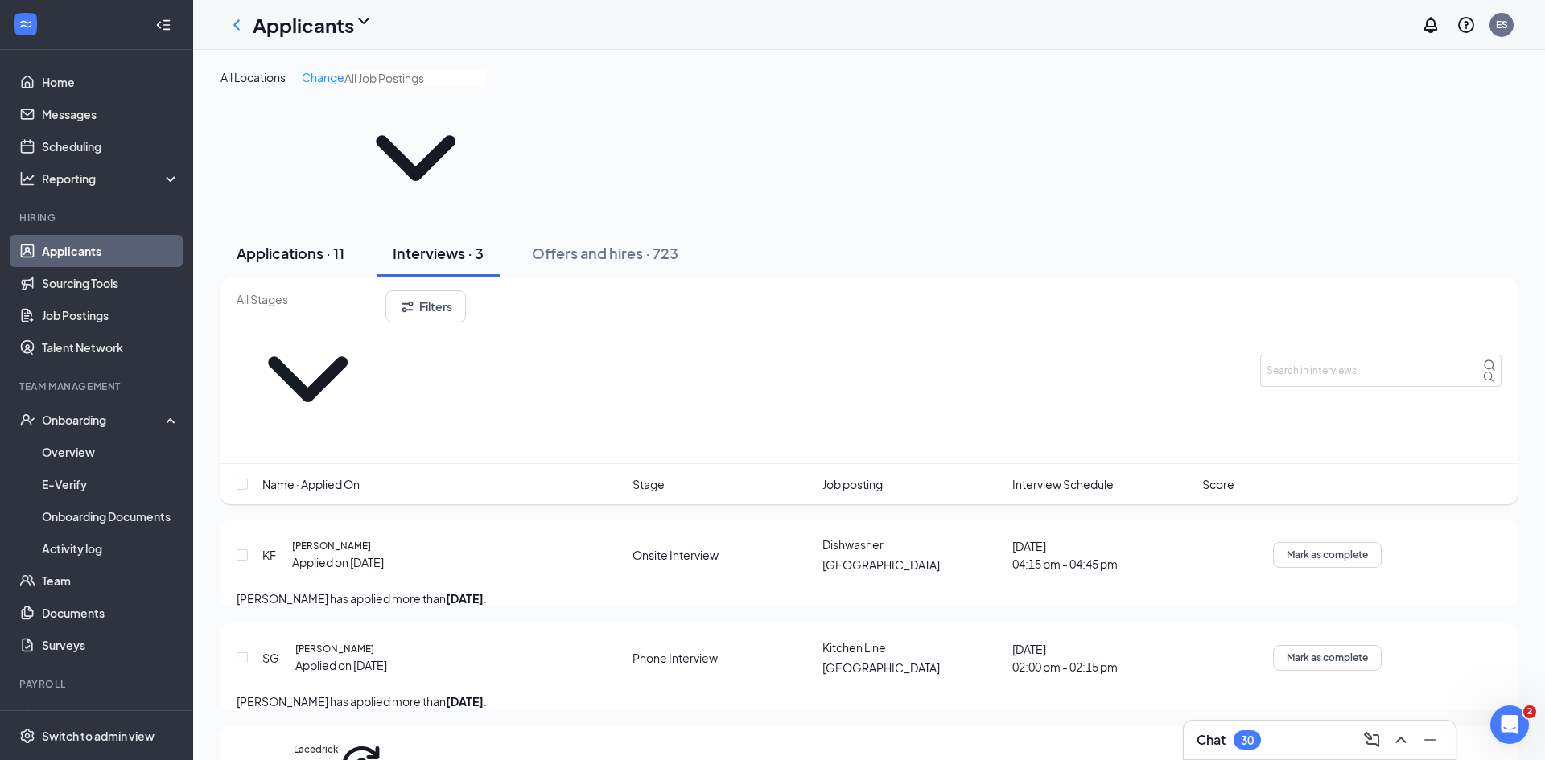
click at [292, 243] on div "Applications · 11" at bounding box center [291, 253] width 108 height 20
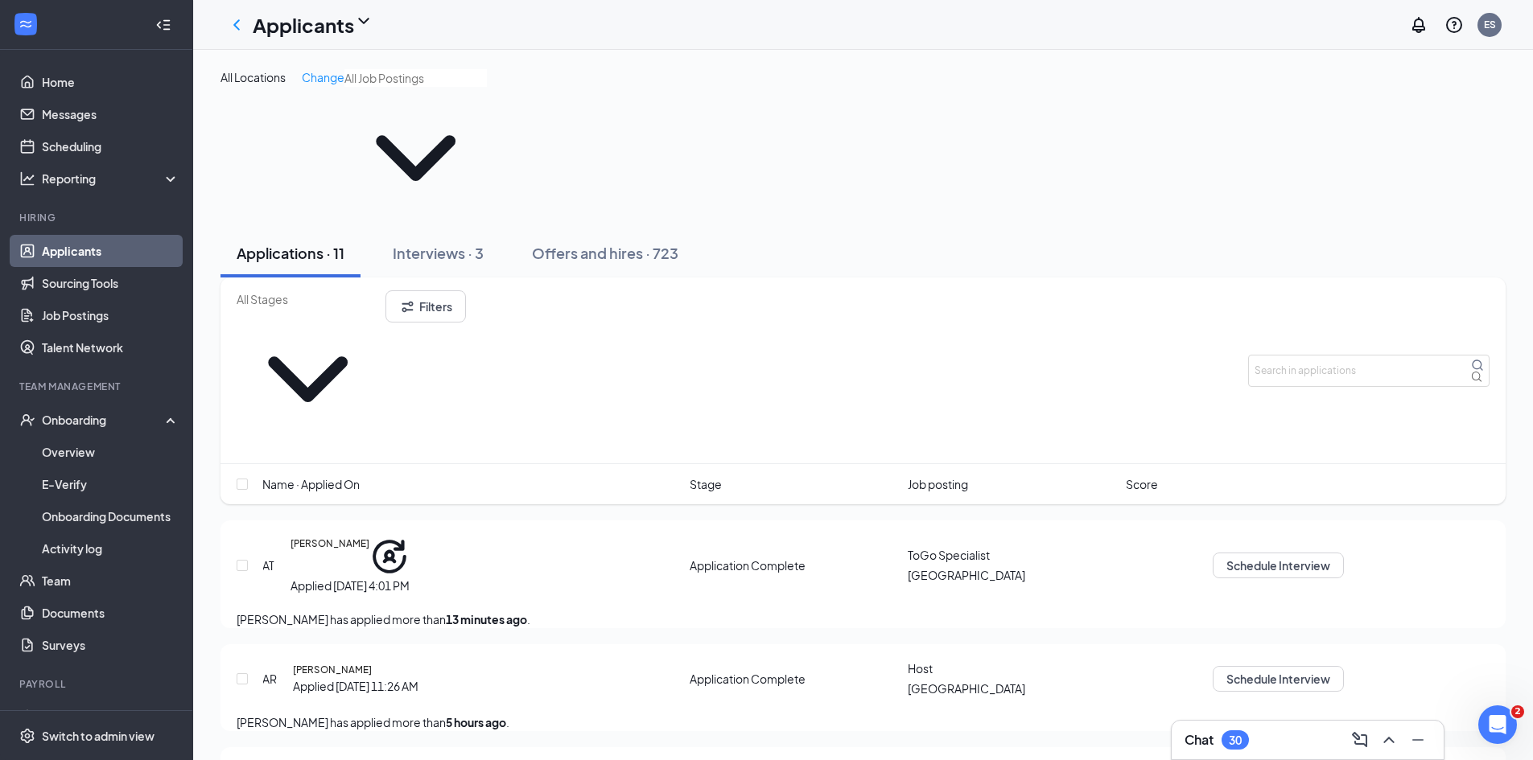
click at [327, 290] on input "text" at bounding box center [308, 299] width 142 height 18
click at [370, 278] on div "Application Complete (11)" at bounding box center [305, 271] width 137 height 18
type input "Application Complete (11)"
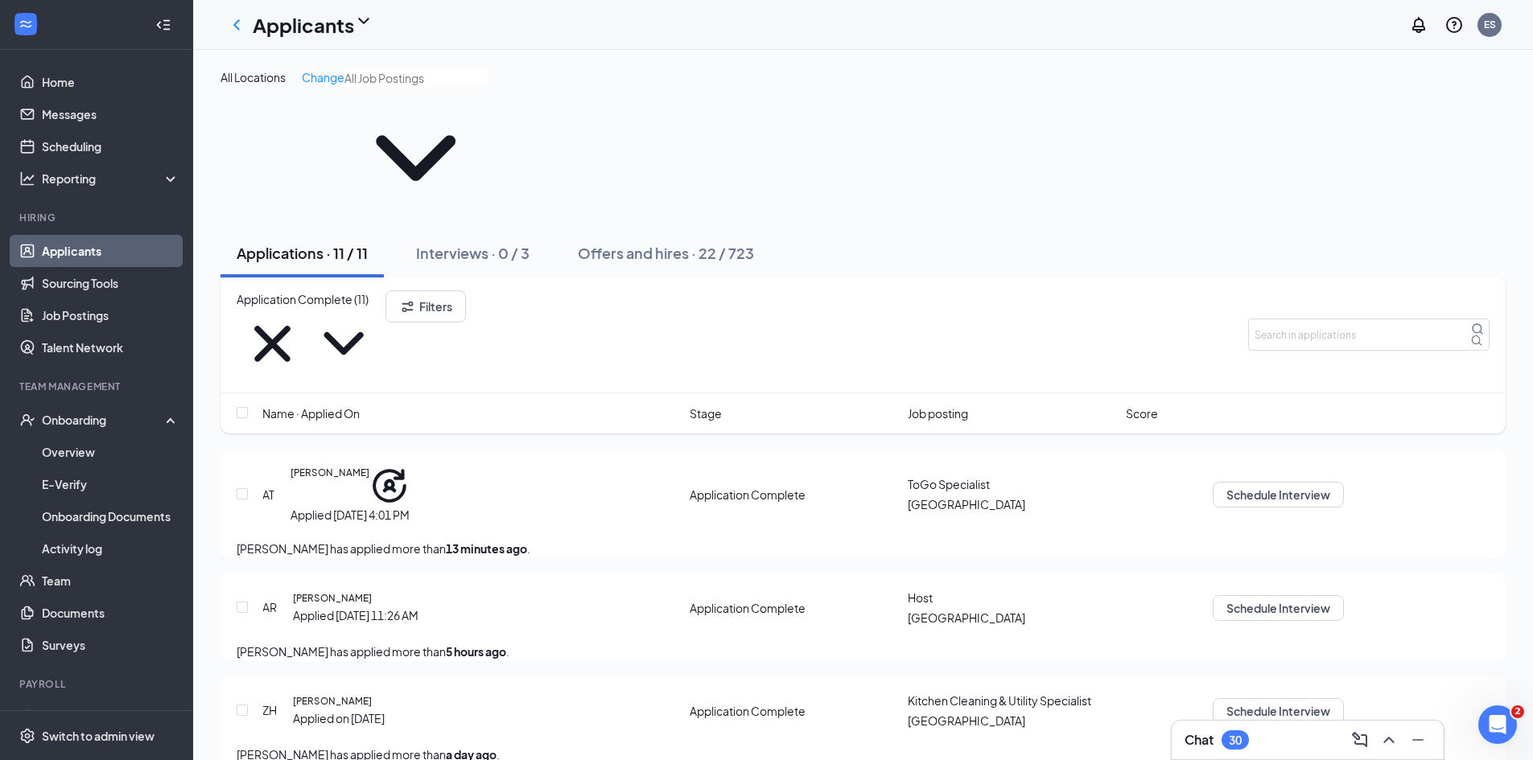
click at [333, 405] on span "Name · Applied On" at bounding box center [310, 414] width 97 height 18
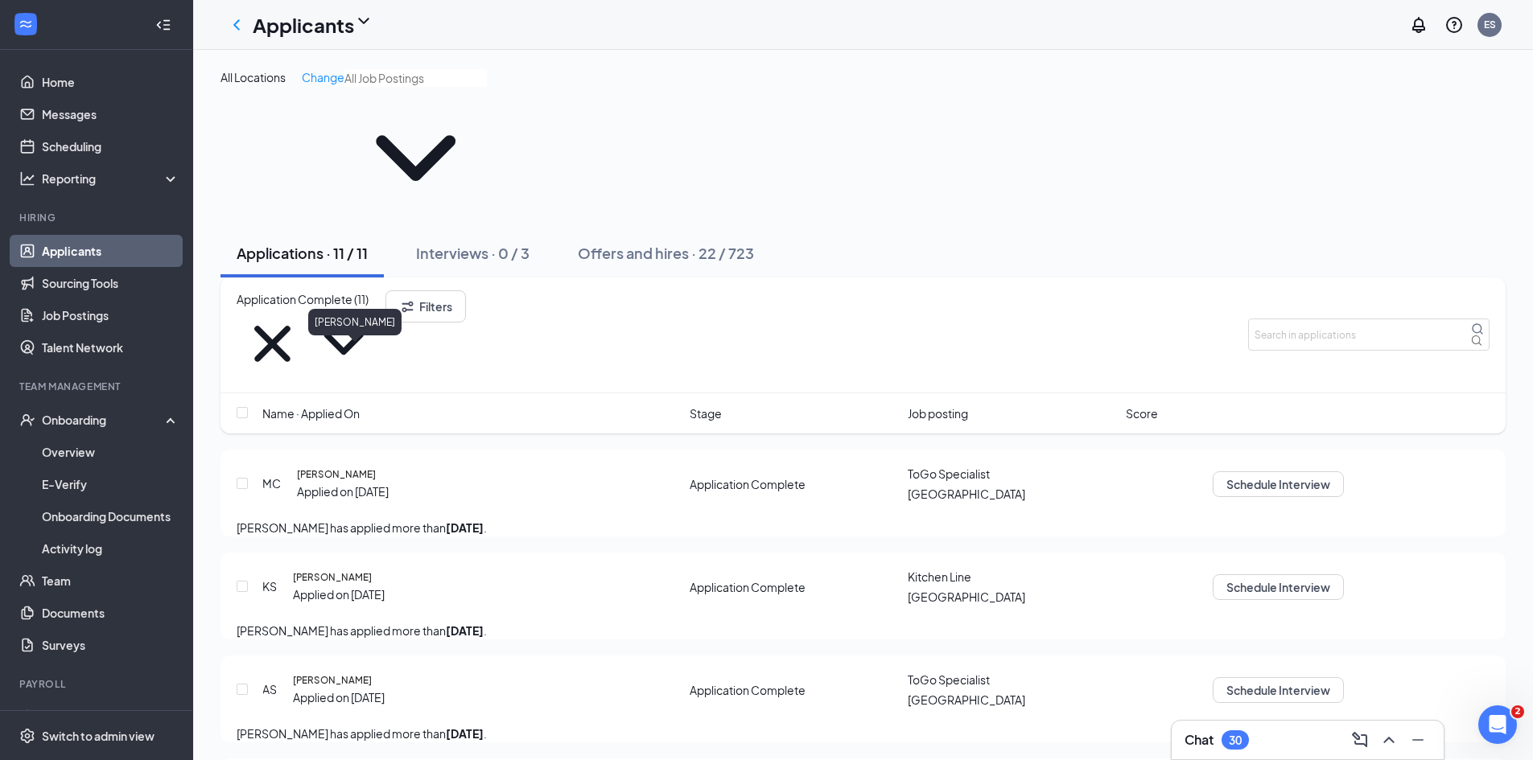
click at [333, 467] on h5 "Makenna Crowe" at bounding box center [336, 474] width 79 height 14
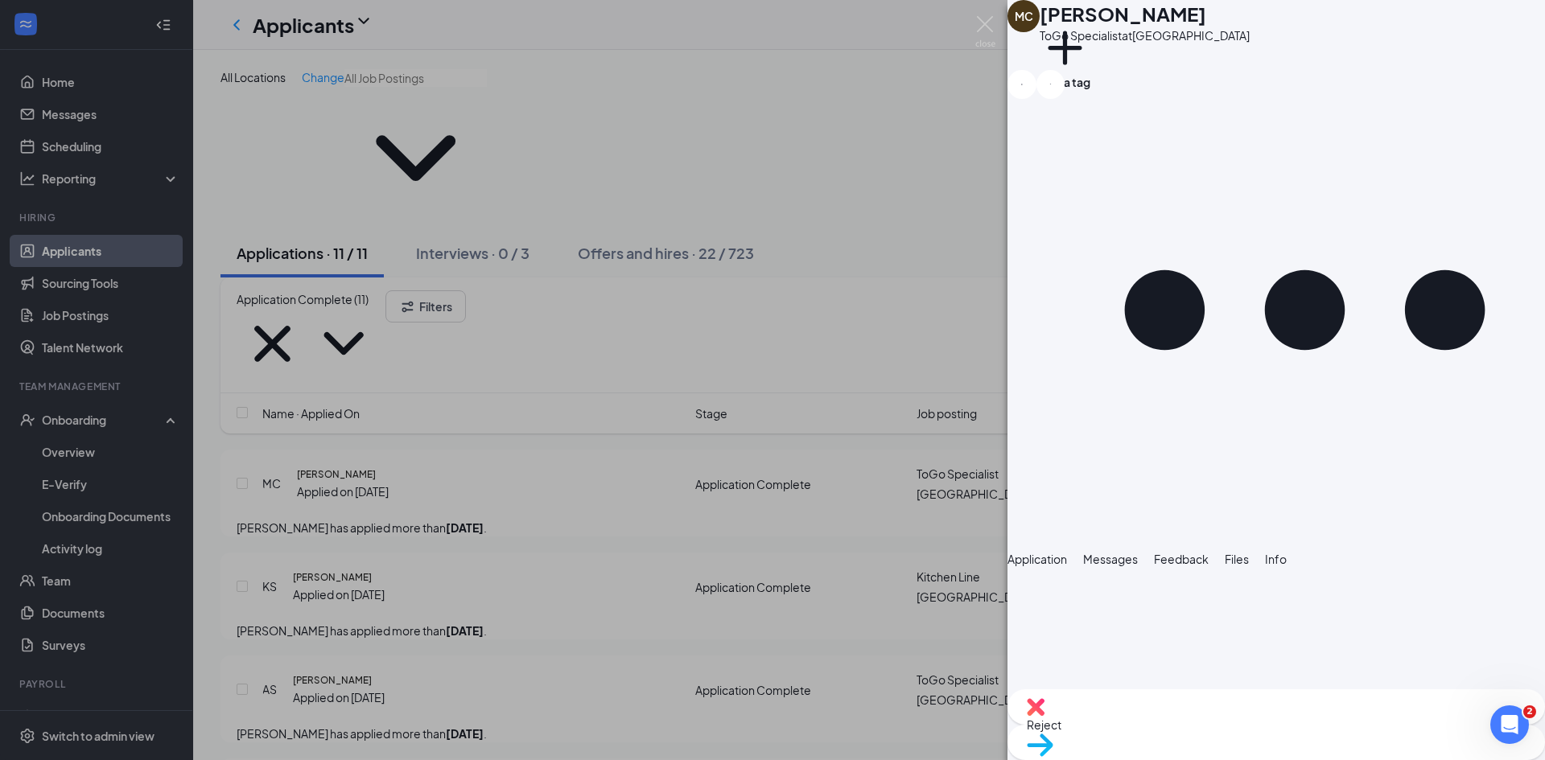
drag, startPoint x: 1419, startPoint y: 338, endPoint x: 1132, endPoint y: 331, distance: 287.3
copy span "did not hire, did not seem vocal enough for the position, and we are not in sev…"
click at [1208, 552] on span "Feedback" at bounding box center [1181, 559] width 55 height 14
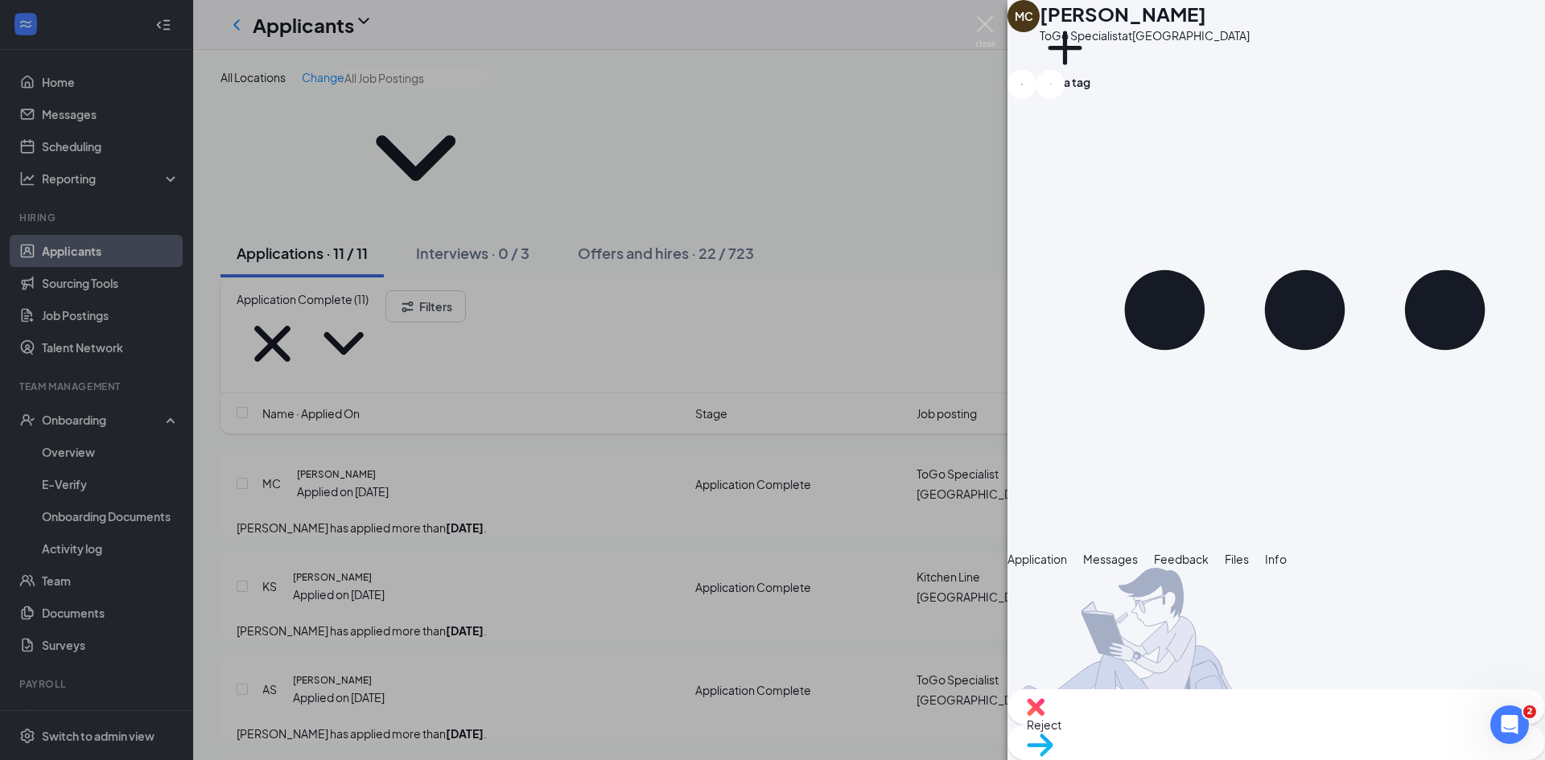
click at [1090, 70] on button "Add a tag" at bounding box center [1064, 57] width 51 height 68
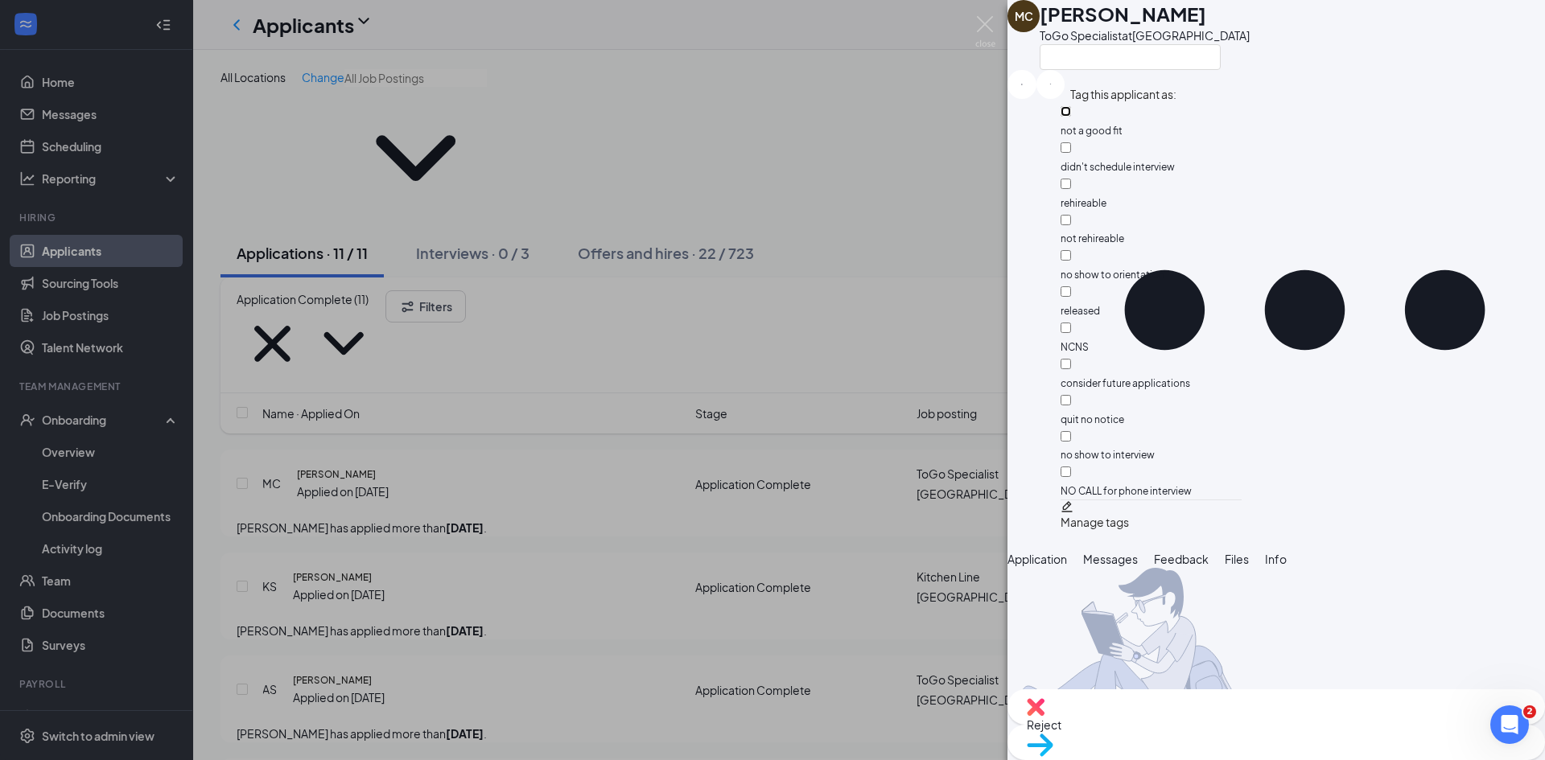
click at [1071, 113] on input "not a good fit" at bounding box center [1065, 111] width 10 height 10
checkbox input "true"
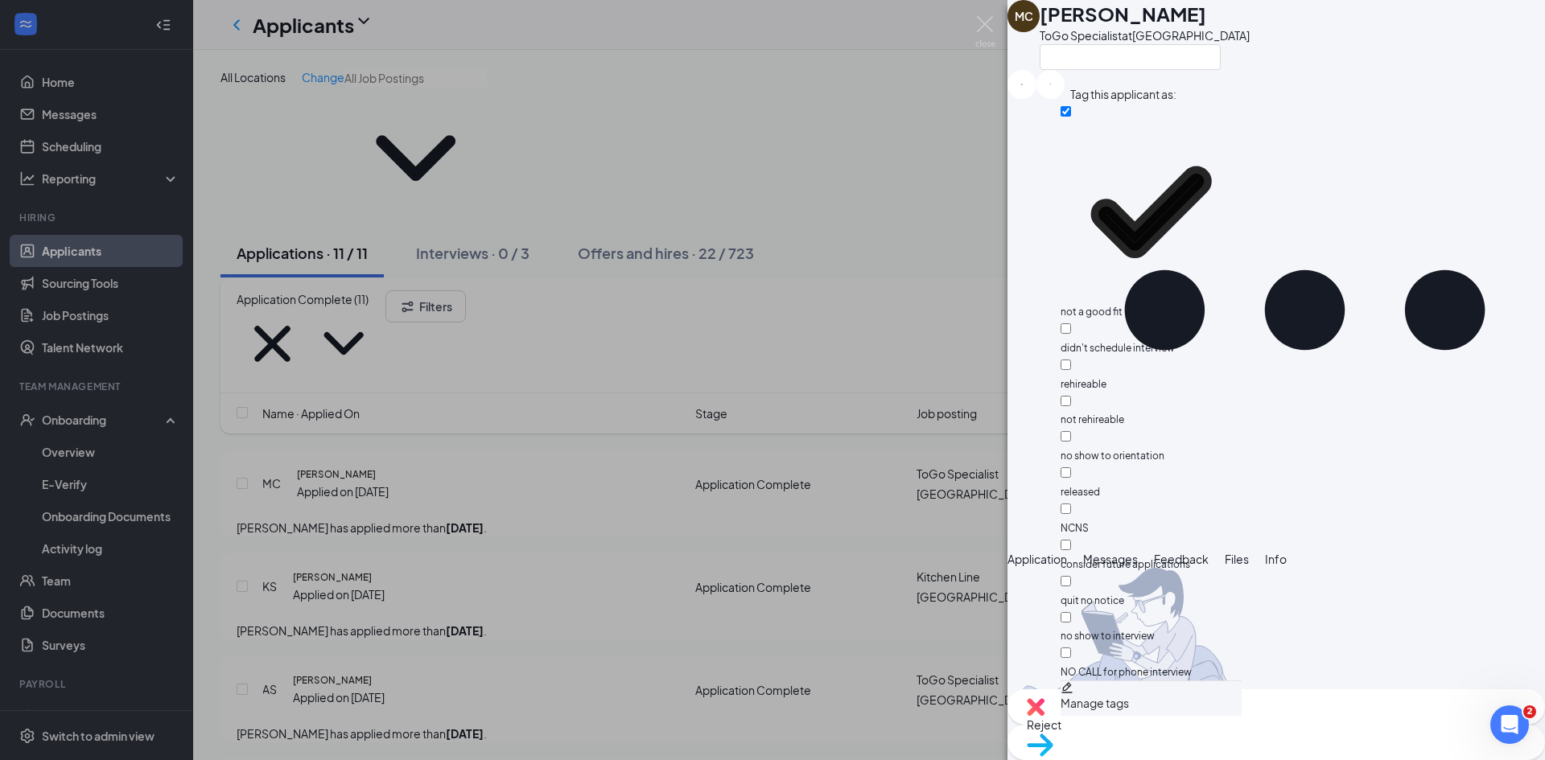
click at [1223, 568] on div at bounding box center [1275, 657] width 537 height 179
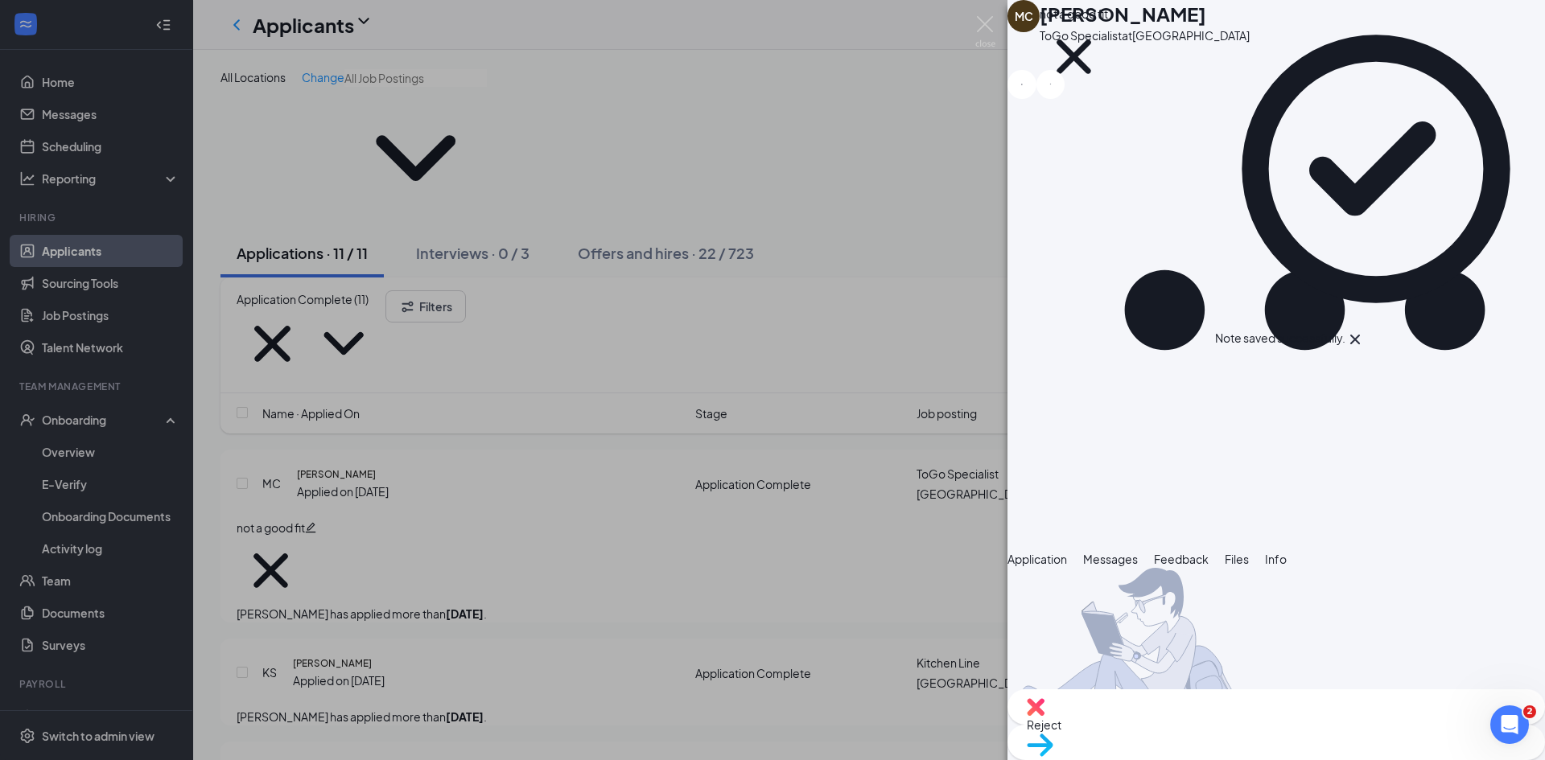
click at [1174, 725] on div "Reject" at bounding box center [1275, 706] width 537 height 35
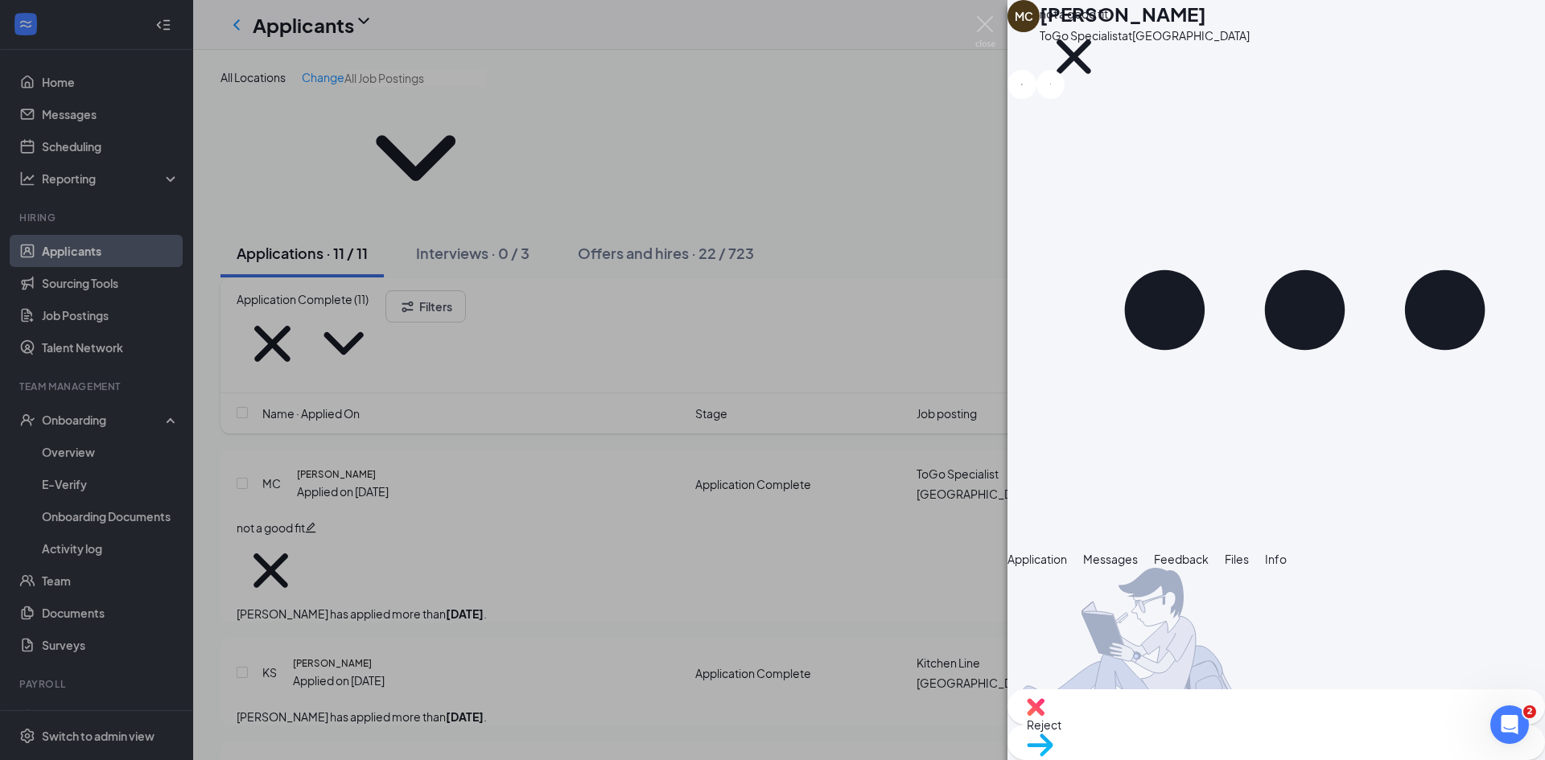
checkbox input "true"
drag, startPoint x: 570, startPoint y: 499, endPoint x: 576, endPoint y: 505, distance: 8.6
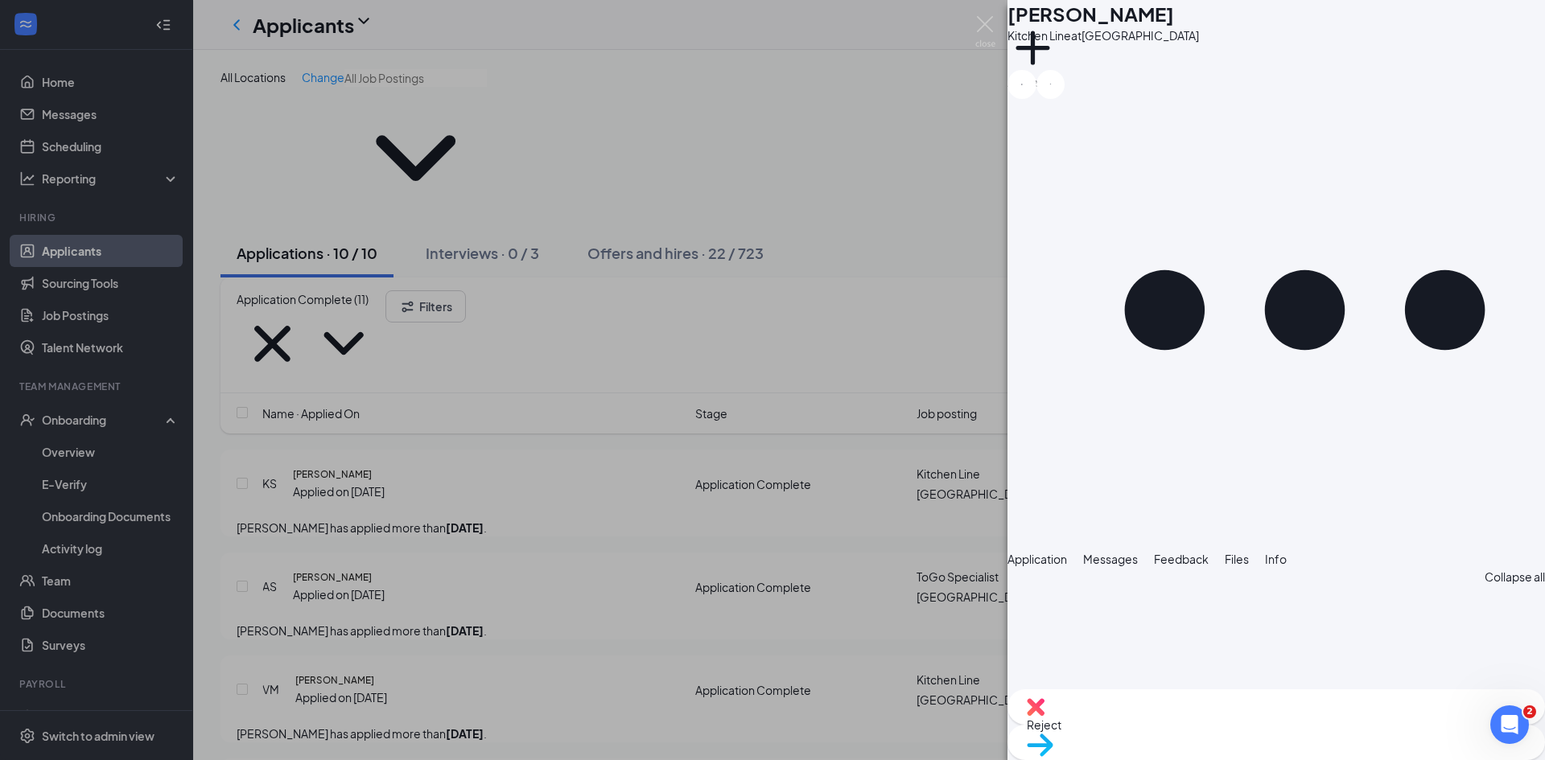
click at [525, 458] on div "KS Keisean Sanders Kitchen Line at Spartanburg Add a tag Application Messages F…" at bounding box center [772, 380] width 1545 height 760
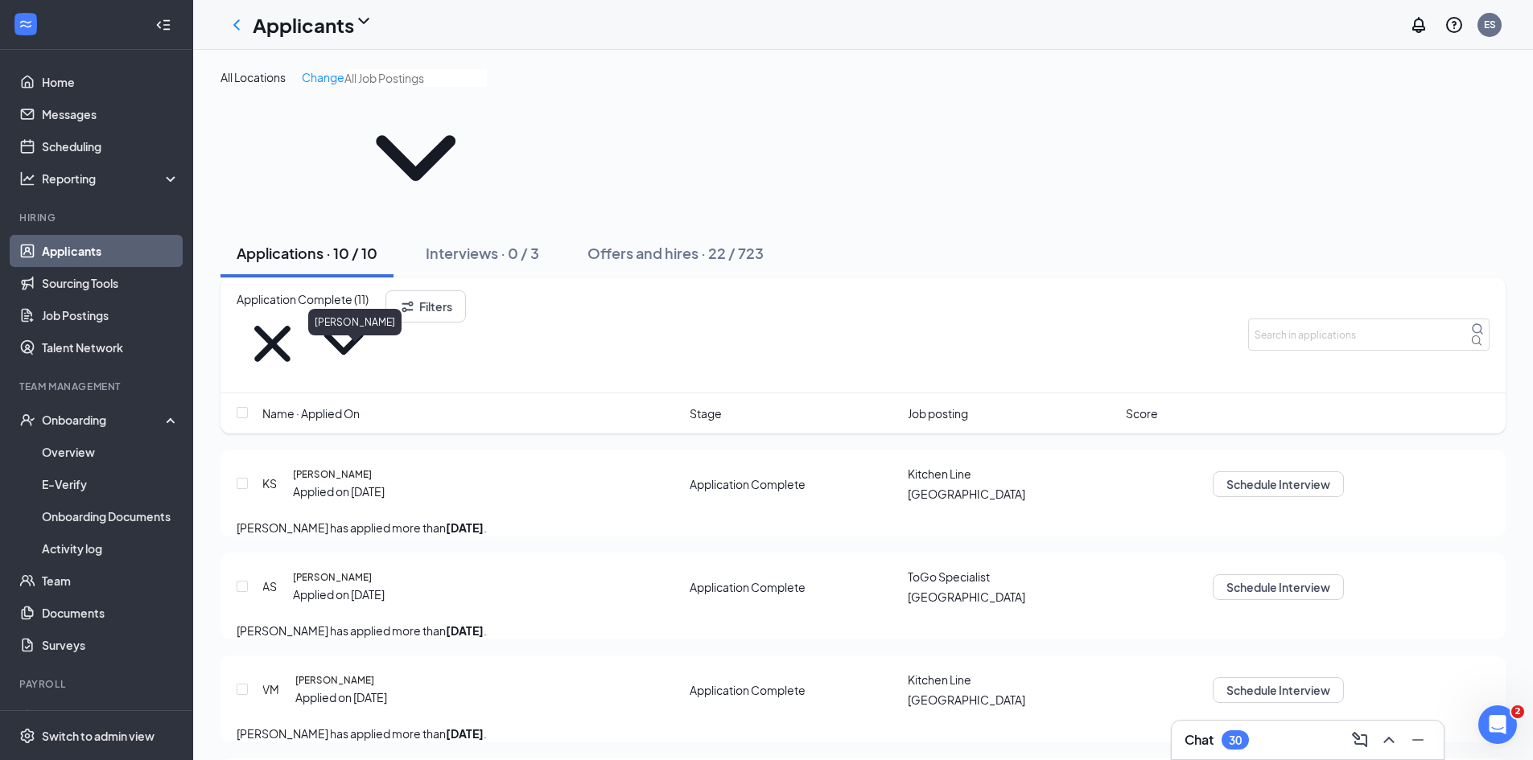
click at [362, 467] on h5 "[PERSON_NAME]" at bounding box center [332, 474] width 79 height 14
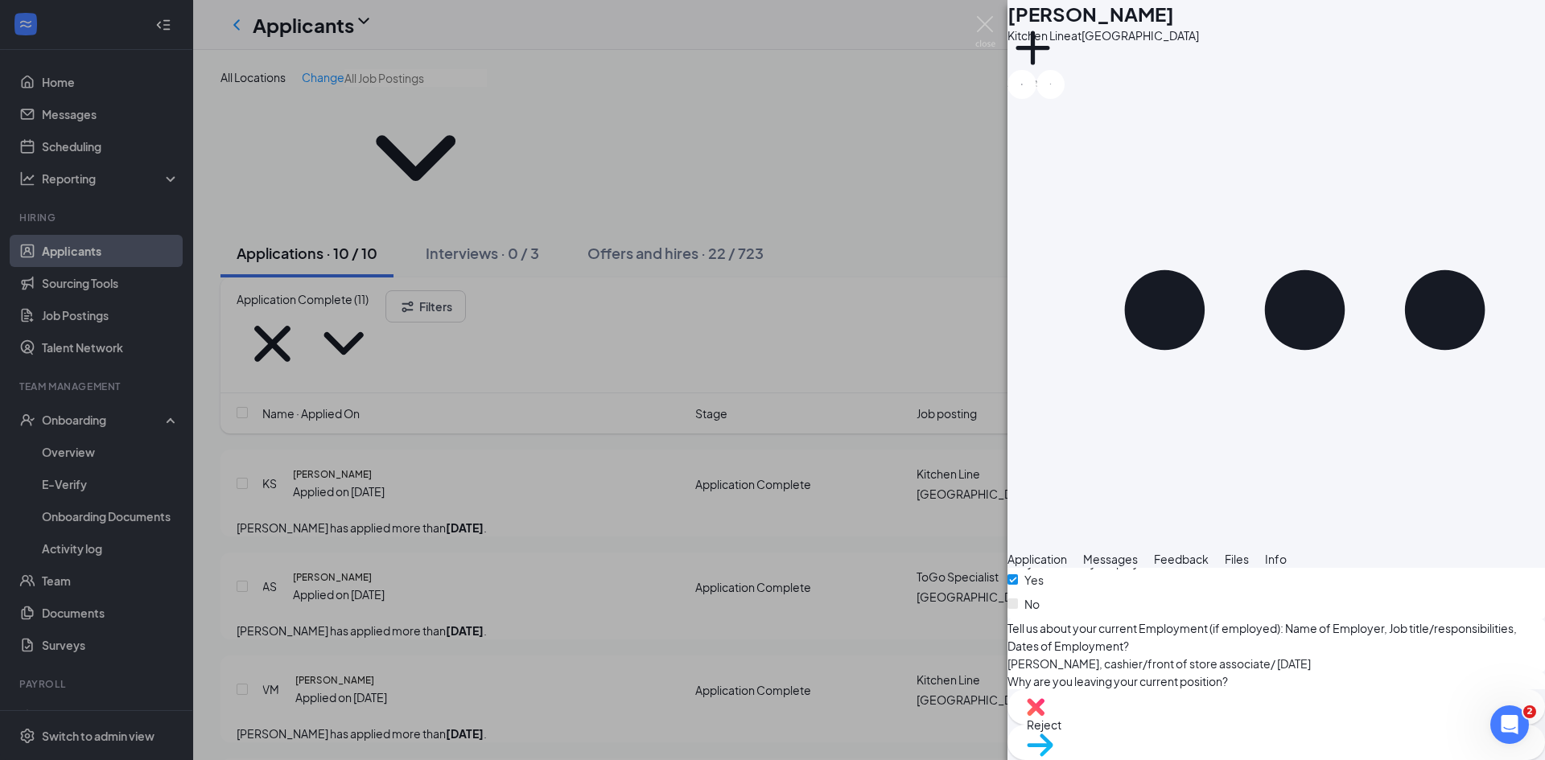
scroll to position [3232, 0]
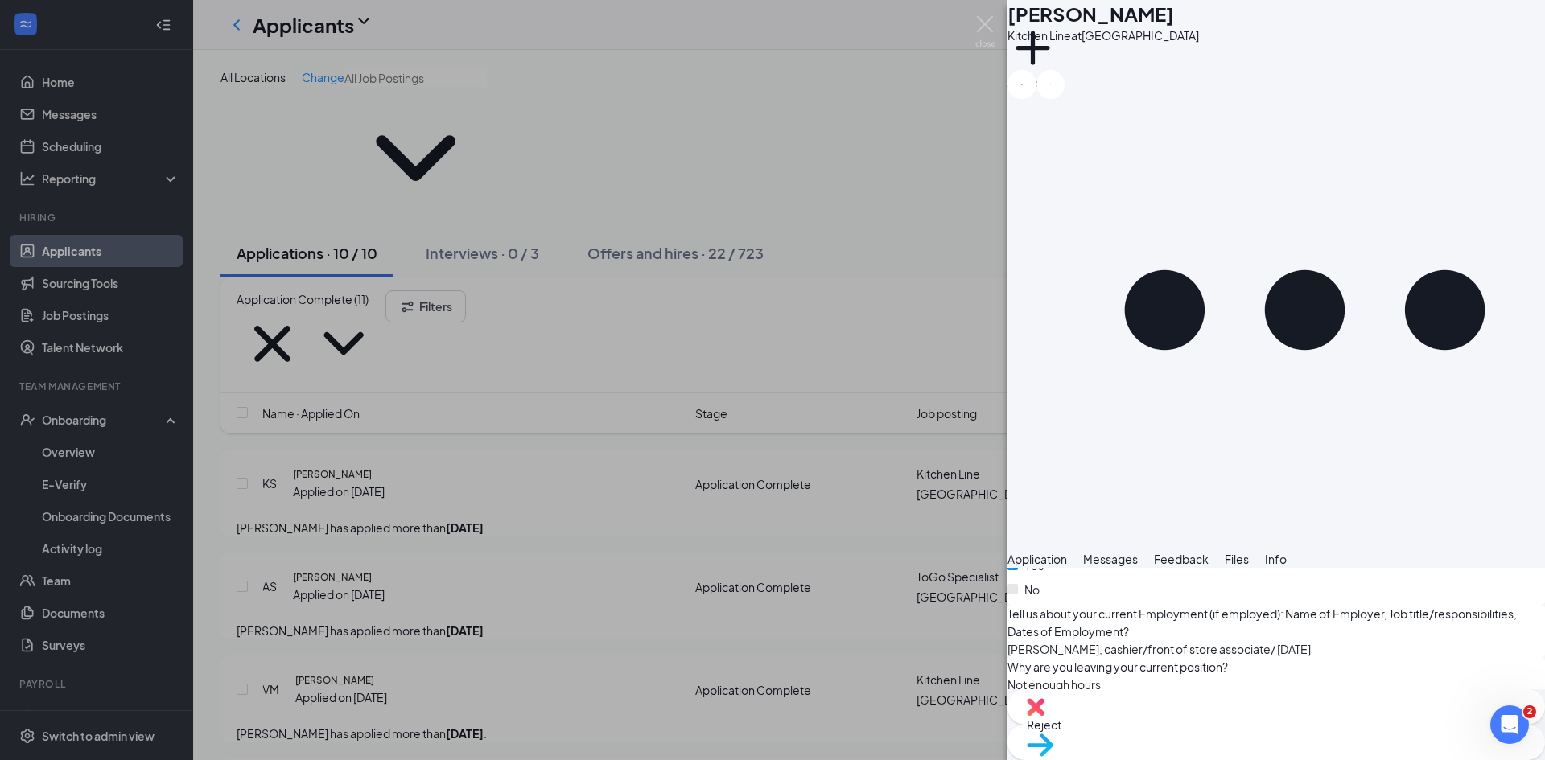
click at [1337, 757] on span "Move to stage" at bounding box center [1276, 766] width 499 height 18
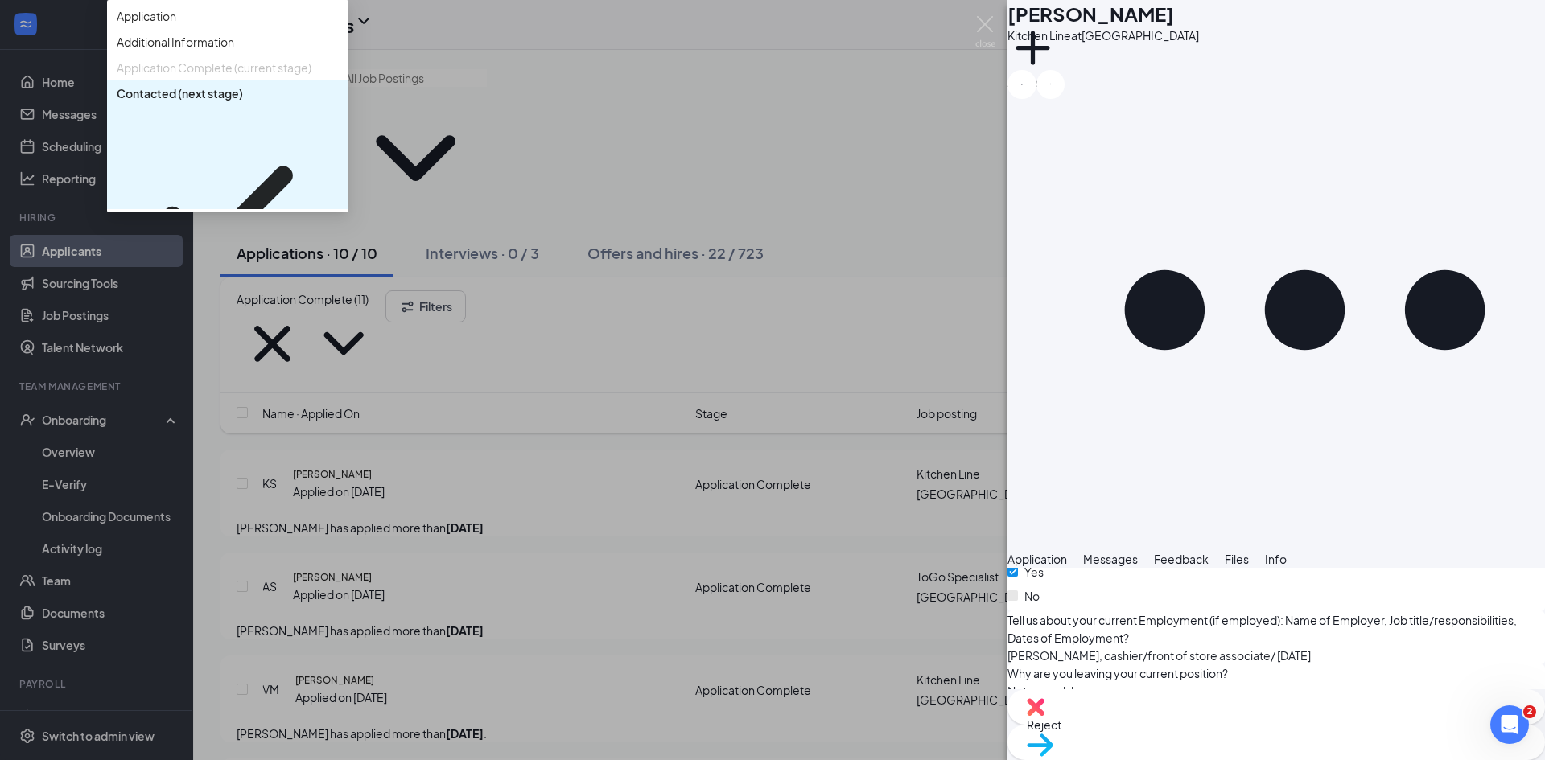
click at [202, 350] on span "Phone Interview" at bounding box center [159, 341] width 85 height 18
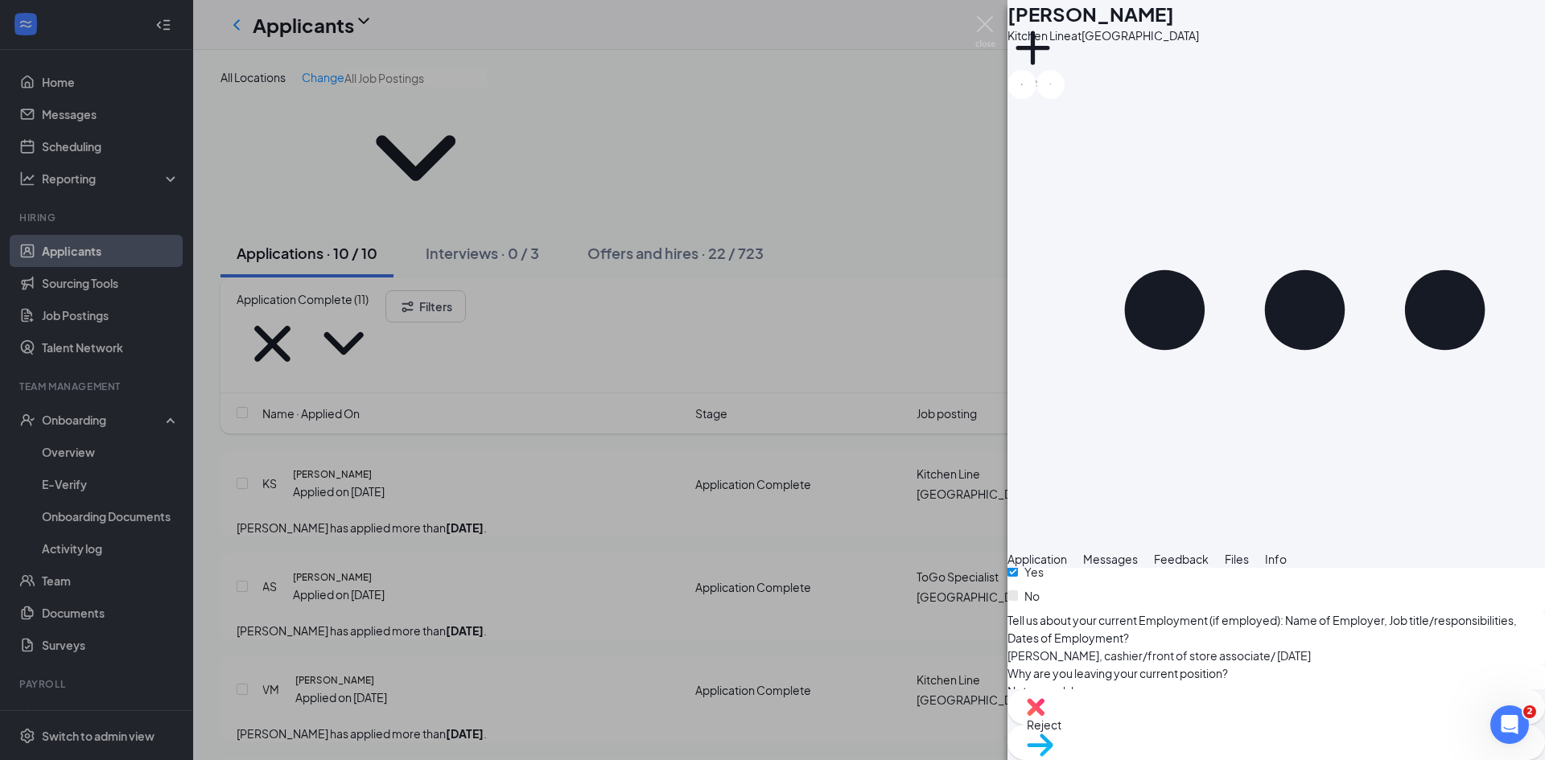
radio input "true"
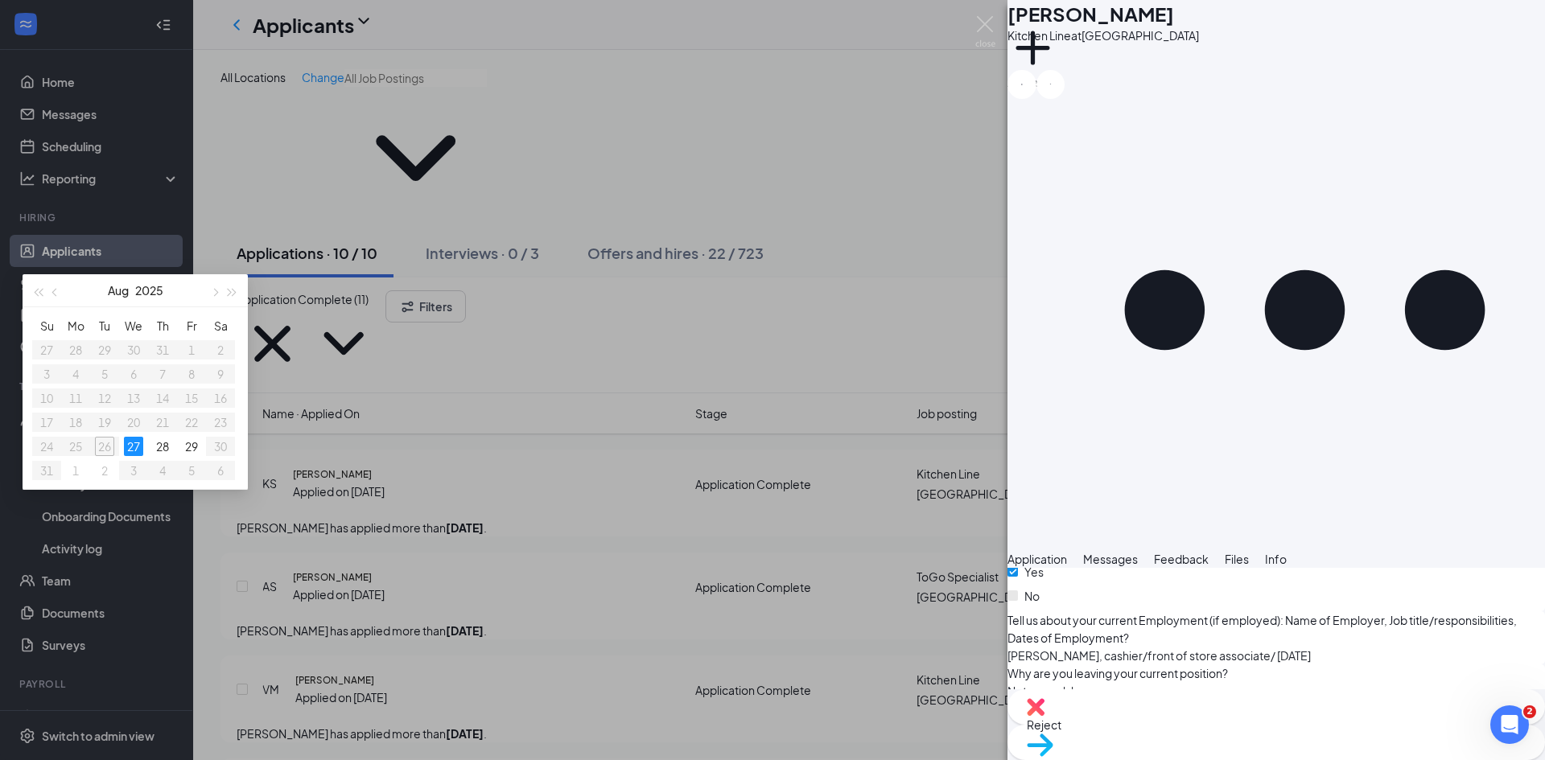
radio input "true"
radio input "false"
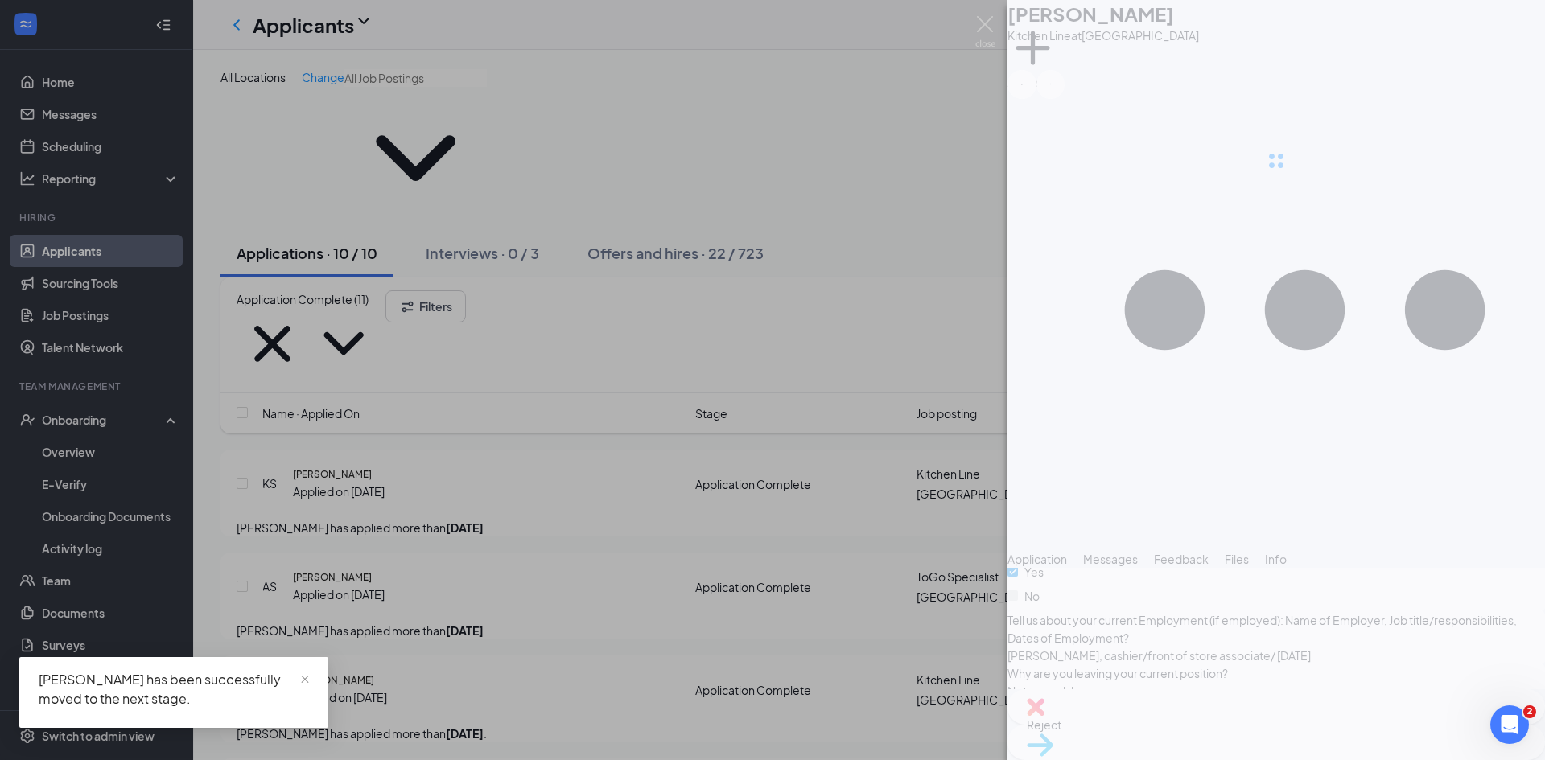
click at [59, 146] on div "KS Keisean Sanders Kitchen Line at Spartanburg Add a tag Application Messages F…" at bounding box center [772, 380] width 1545 height 760
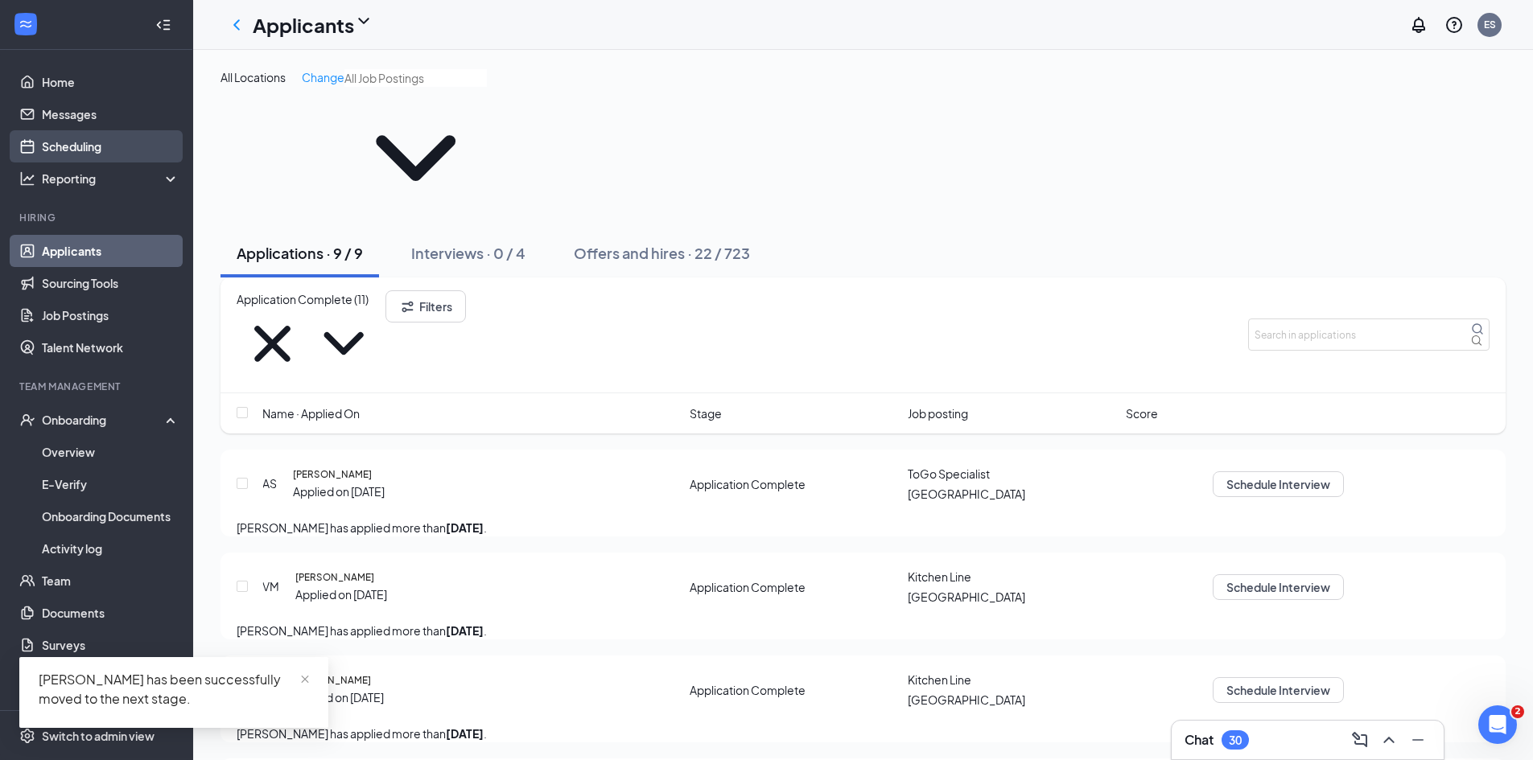
click at [59, 145] on link "Scheduling" at bounding box center [111, 146] width 138 height 32
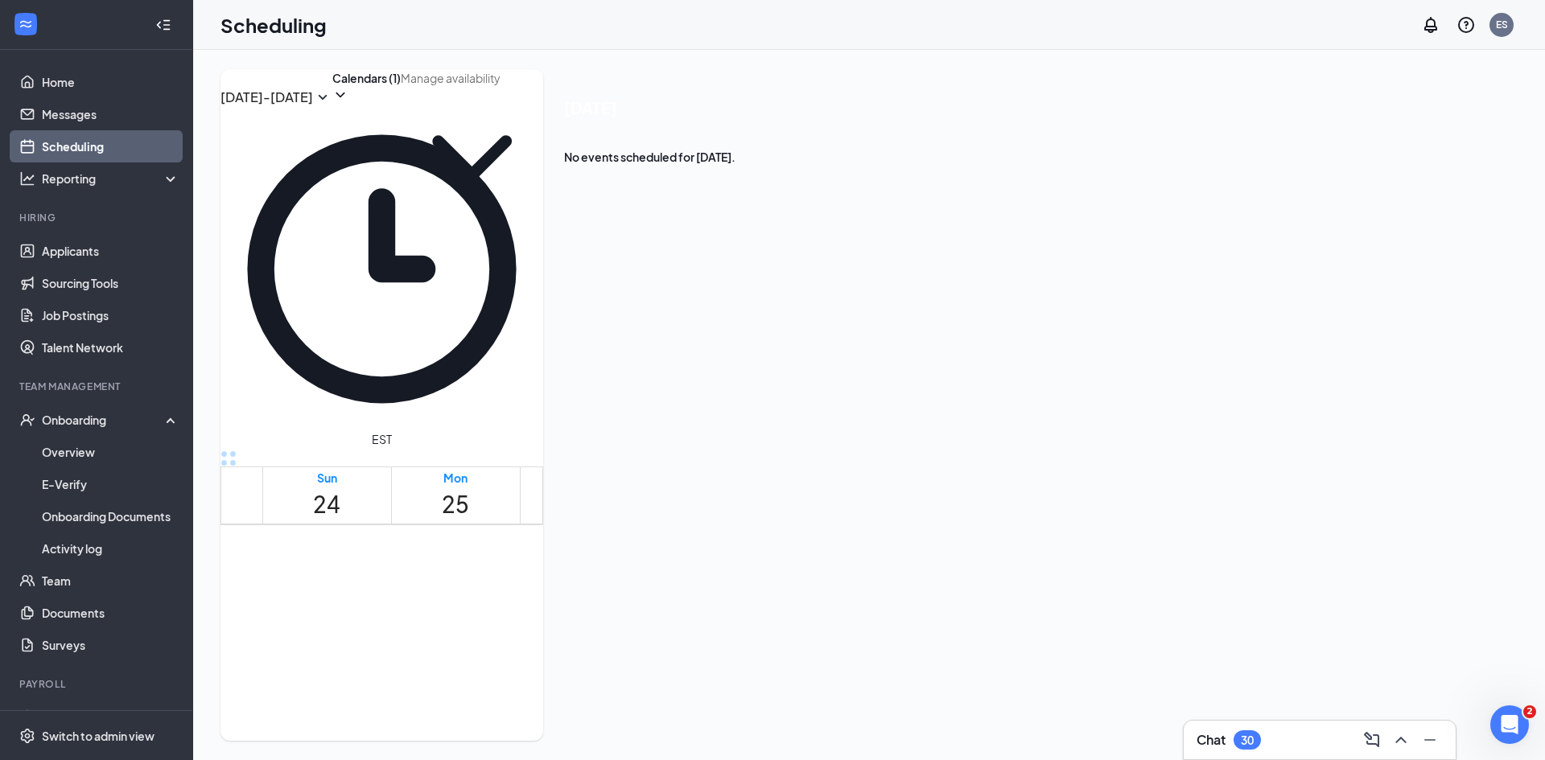
scroll to position [1193, 0]
click at [712, 723] on div "1:30-1:45 PM" at bounding box center [682, 730] width 60 height 15
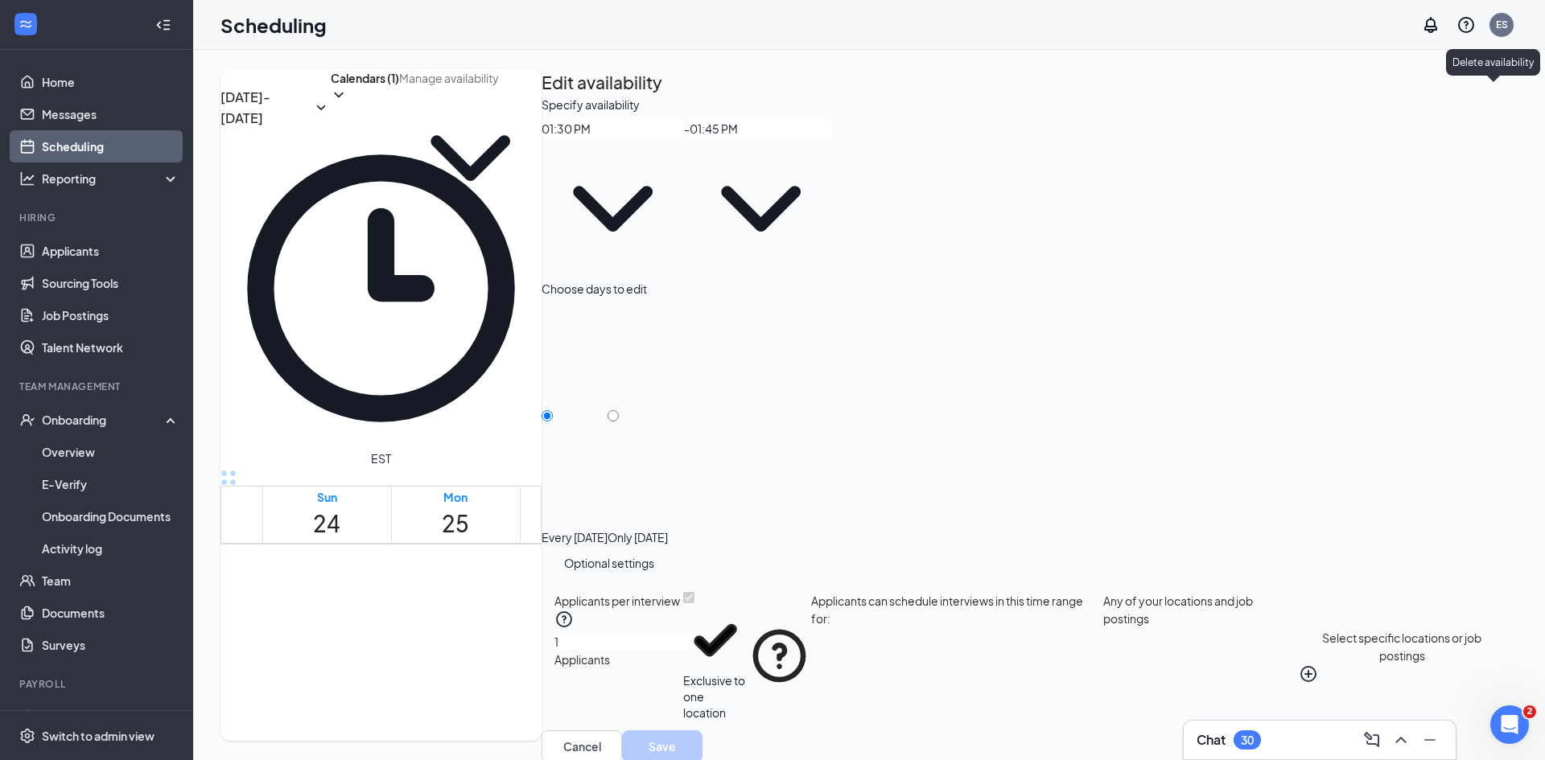
click at [541, 96] on icon "TrashOutline" at bounding box center [541, 96] width 0 height 0
radio input "true"
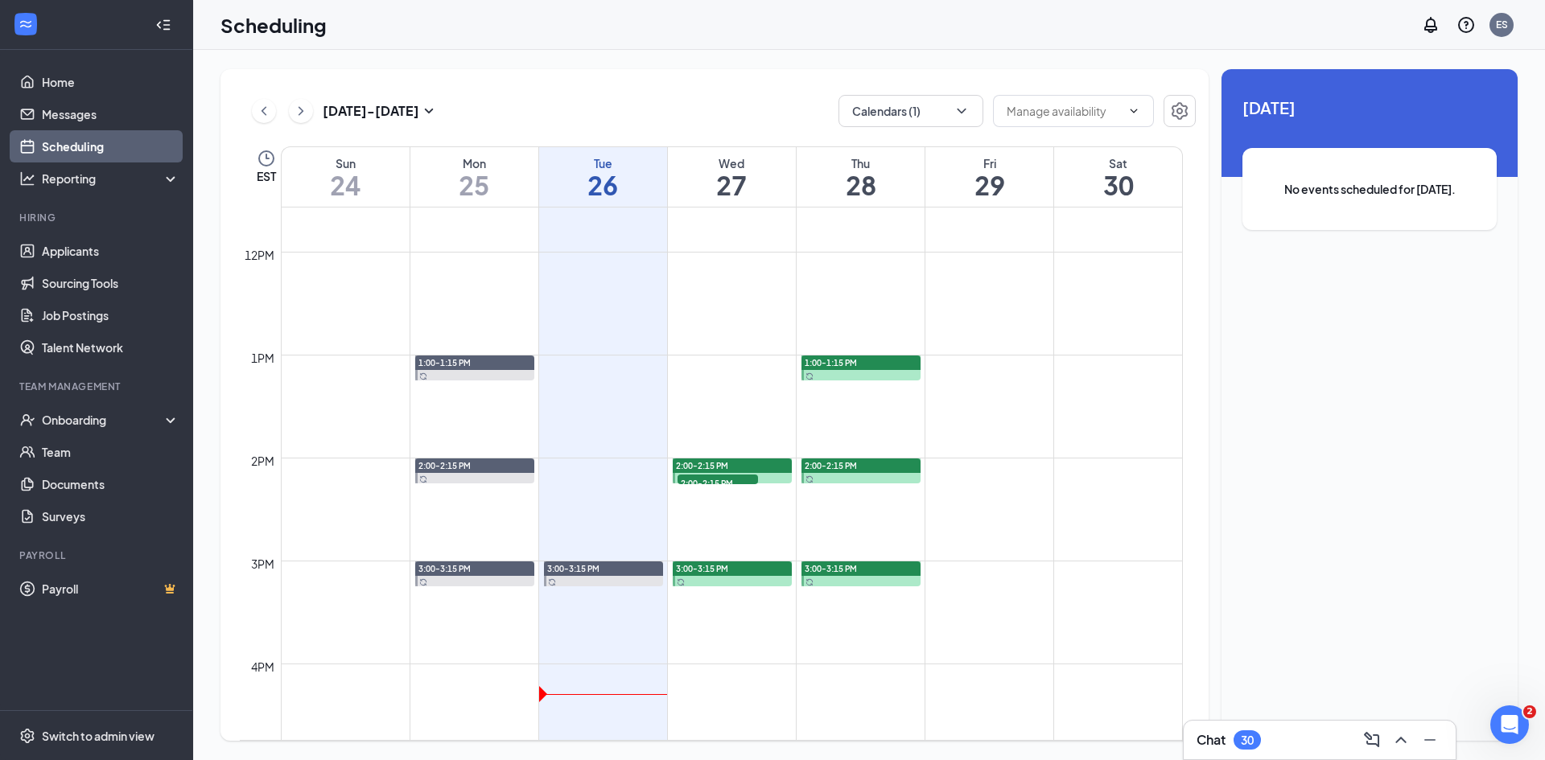
scroll to position [1193, 0]
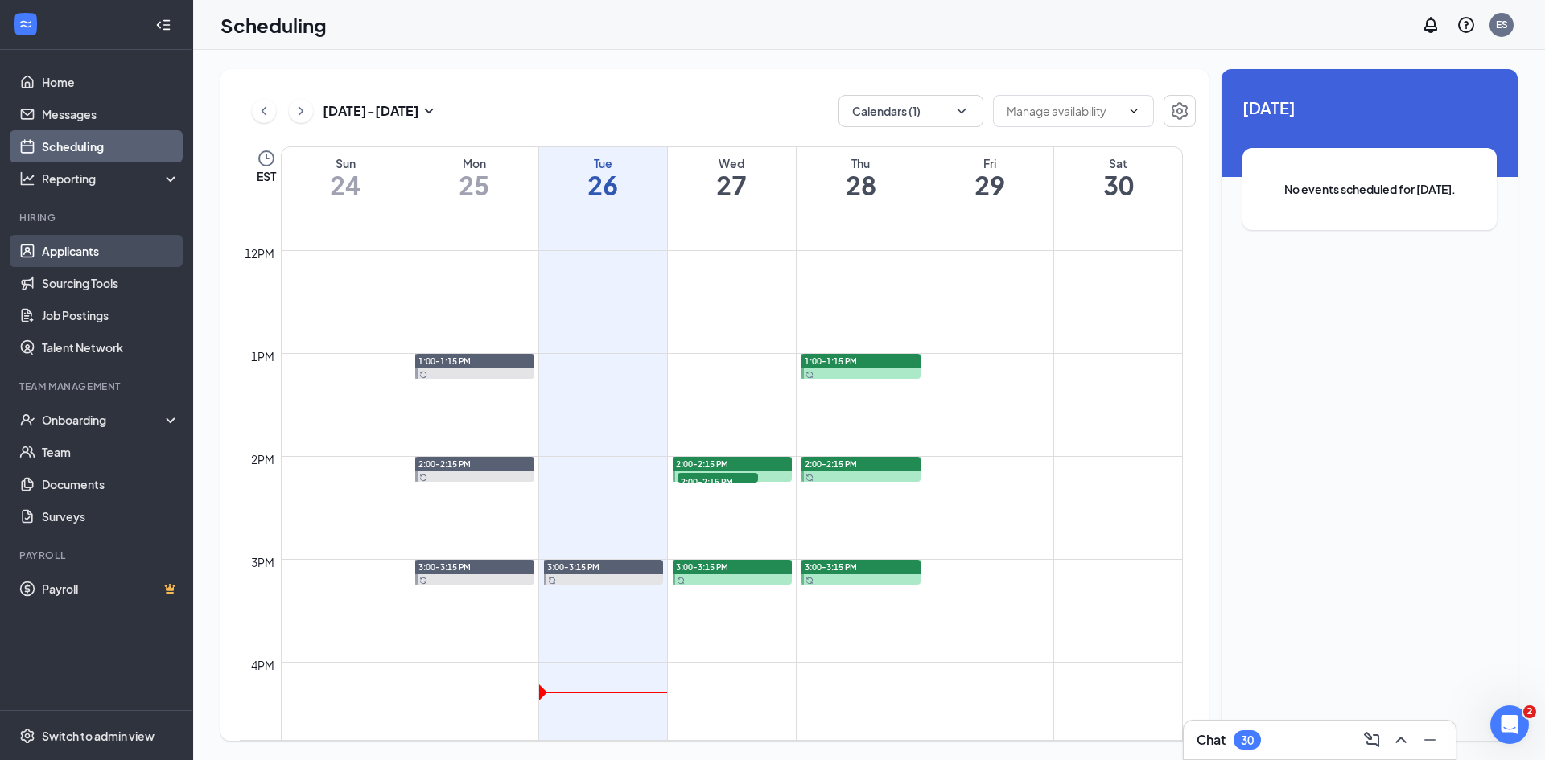
click at [59, 245] on link "Applicants" at bounding box center [111, 251] width 138 height 32
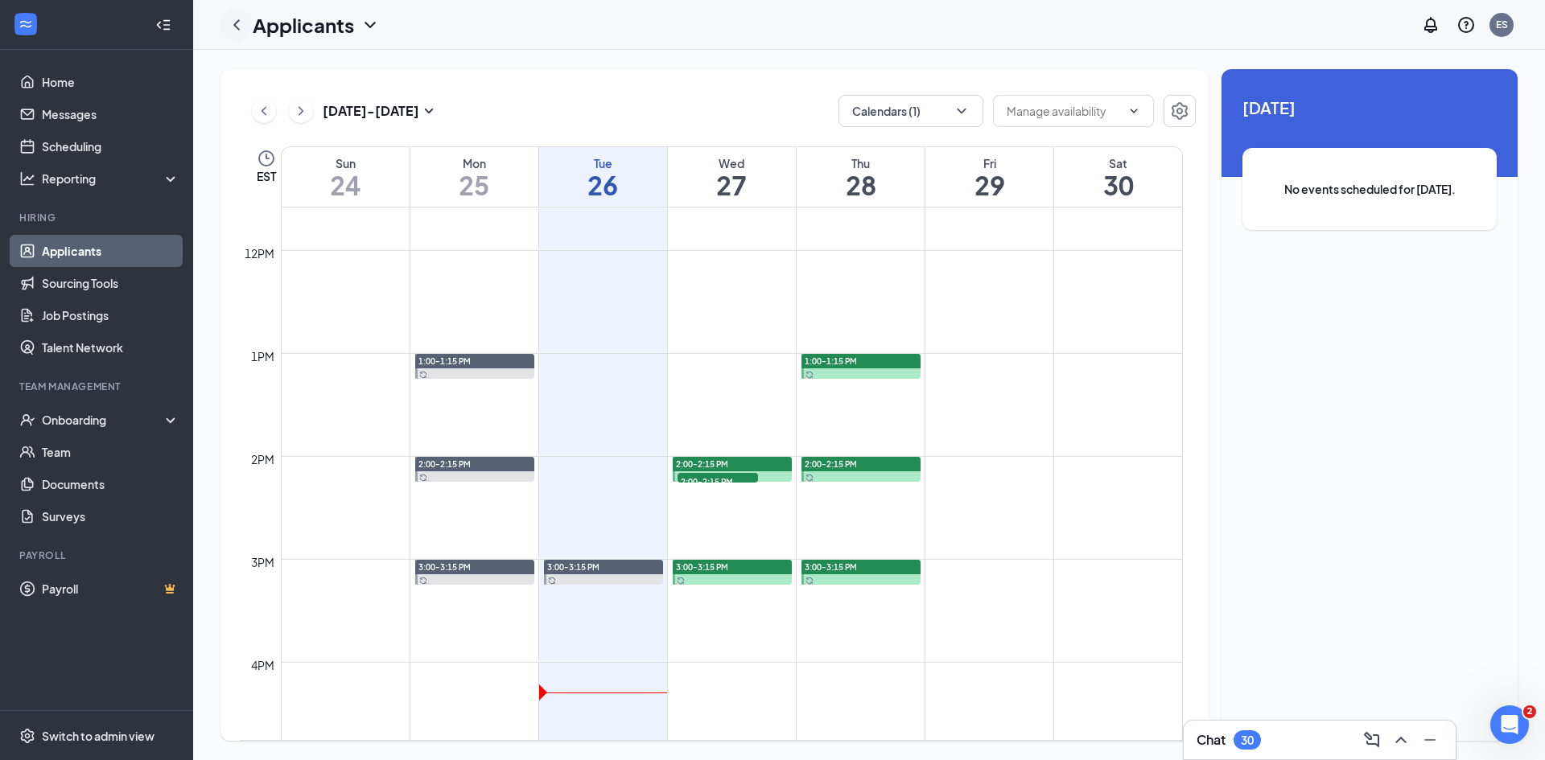
click at [238, 25] on icon "ChevronLeft" at bounding box center [236, 24] width 19 height 19
click at [242, 32] on icon "ChevronLeft" at bounding box center [236, 24] width 19 height 19
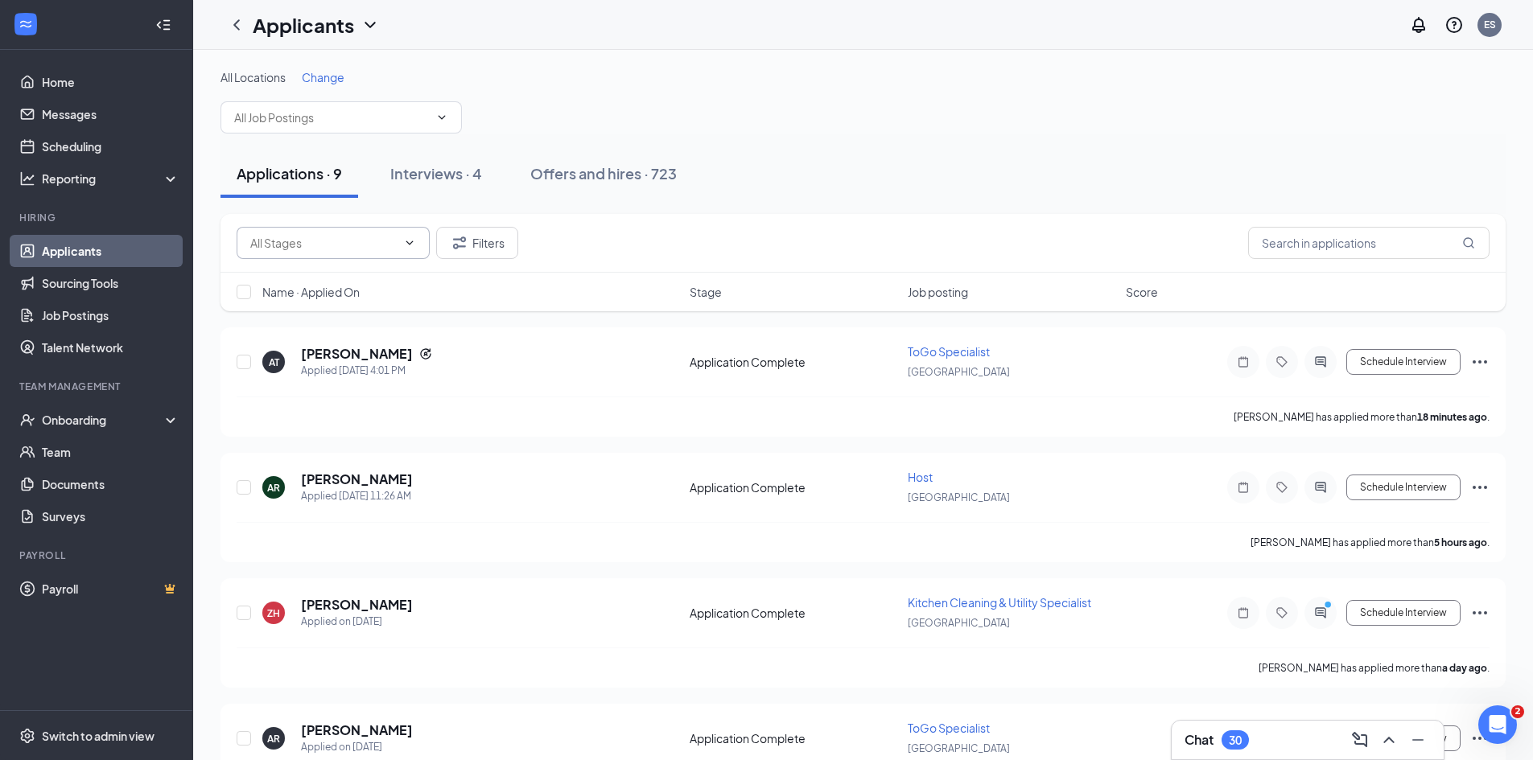
click at [313, 247] on input "text" at bounding box center [323, 243] width 146 height 18
click at [323, 285] on div "Application Complete (9)" at bounding box center [314, 281] width 130 height 18
type input "Application Complete (9)"
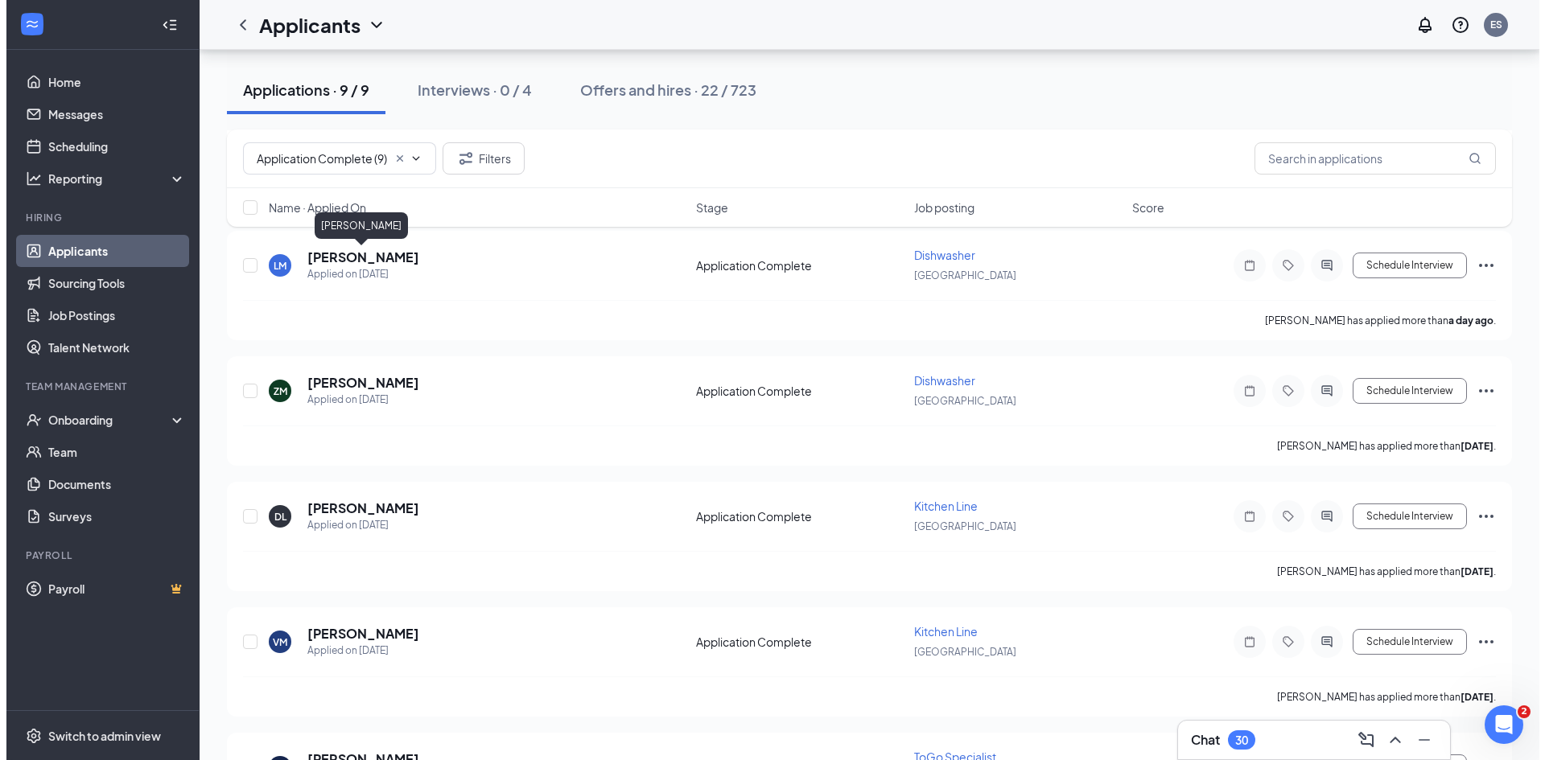
scroll to position [700, 0]
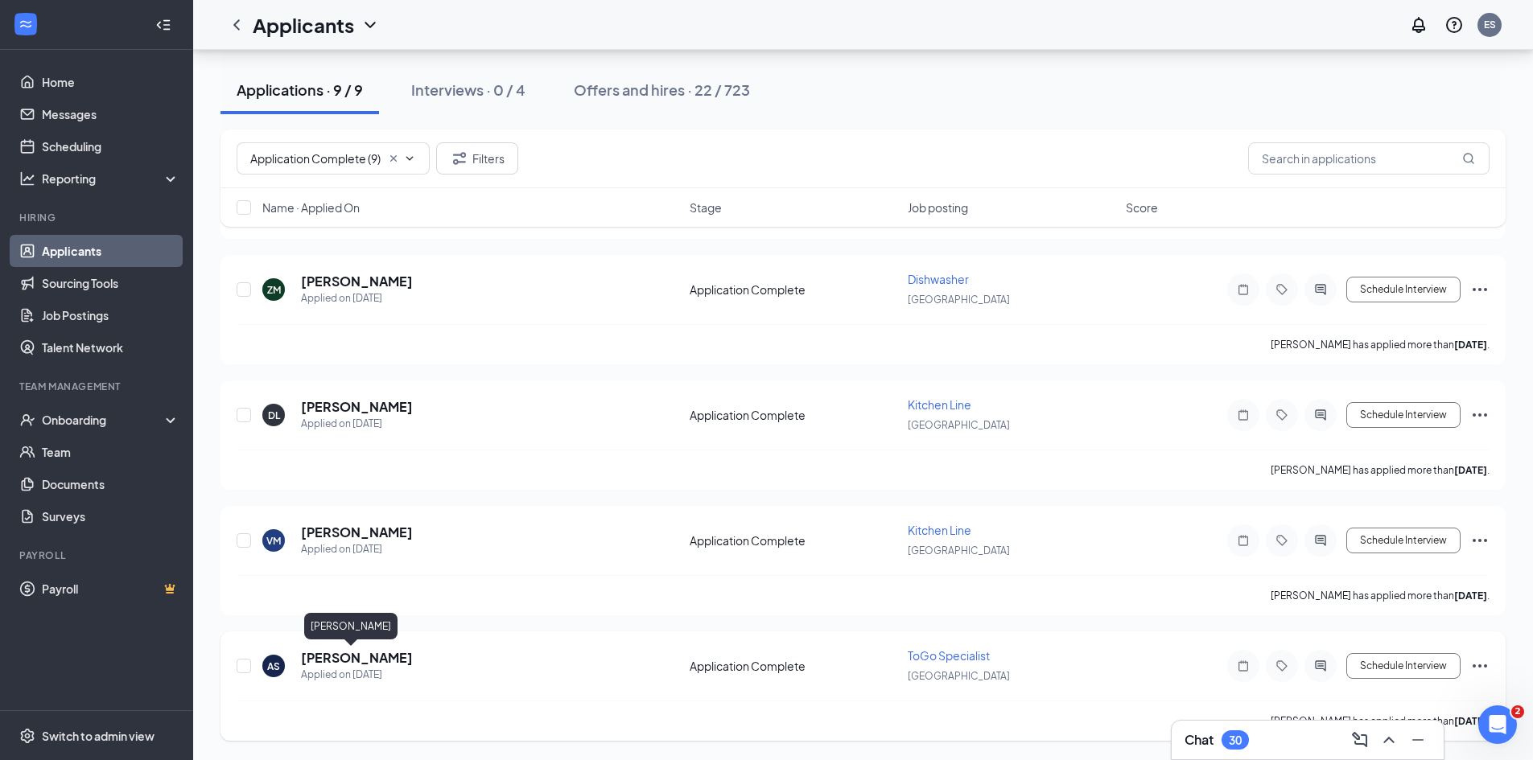
click at [325, 660] on h5 "April Smith" at bounding box center [357, 658] width 112 height 18
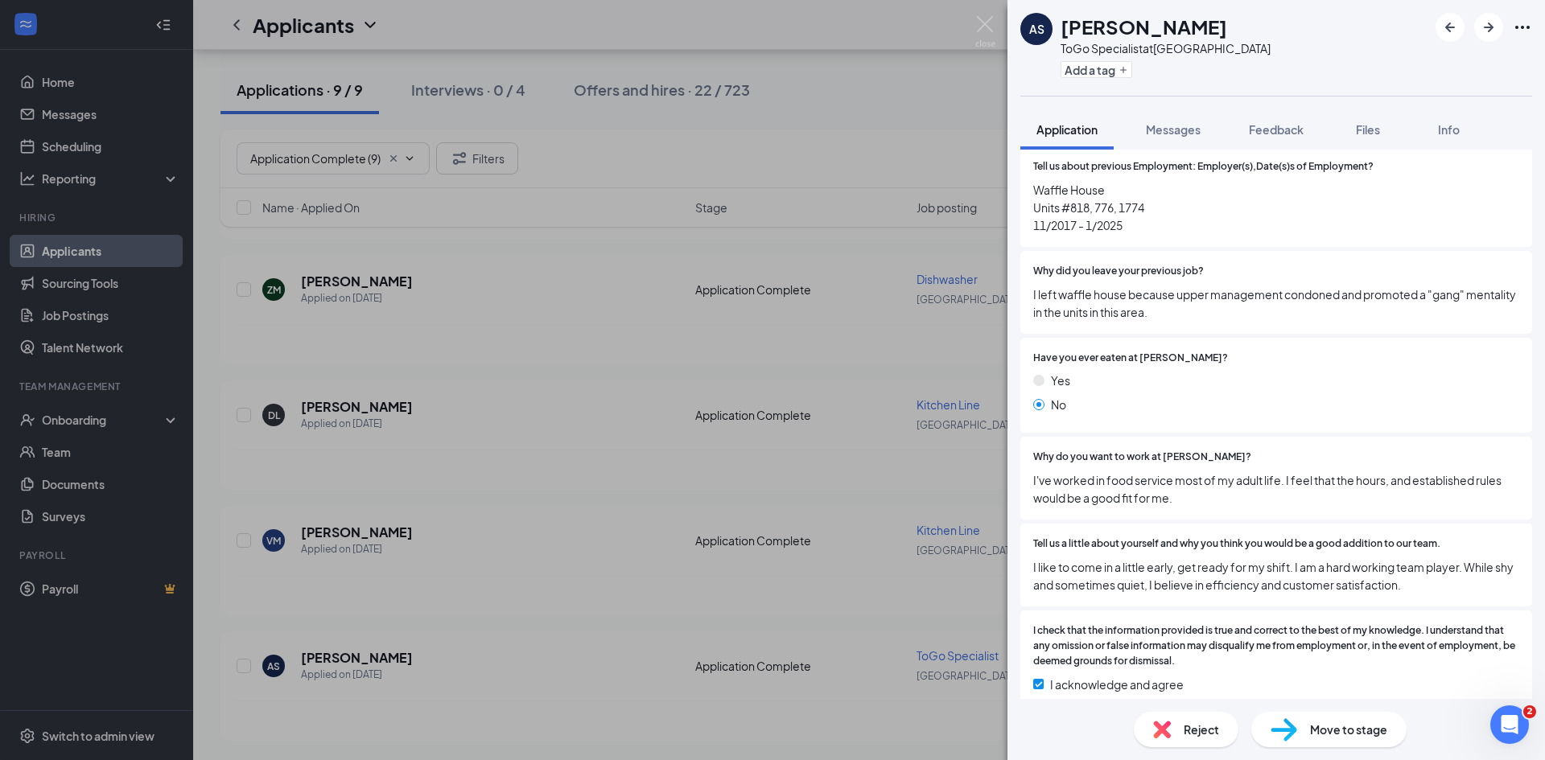
scroll to position [3409, 0]
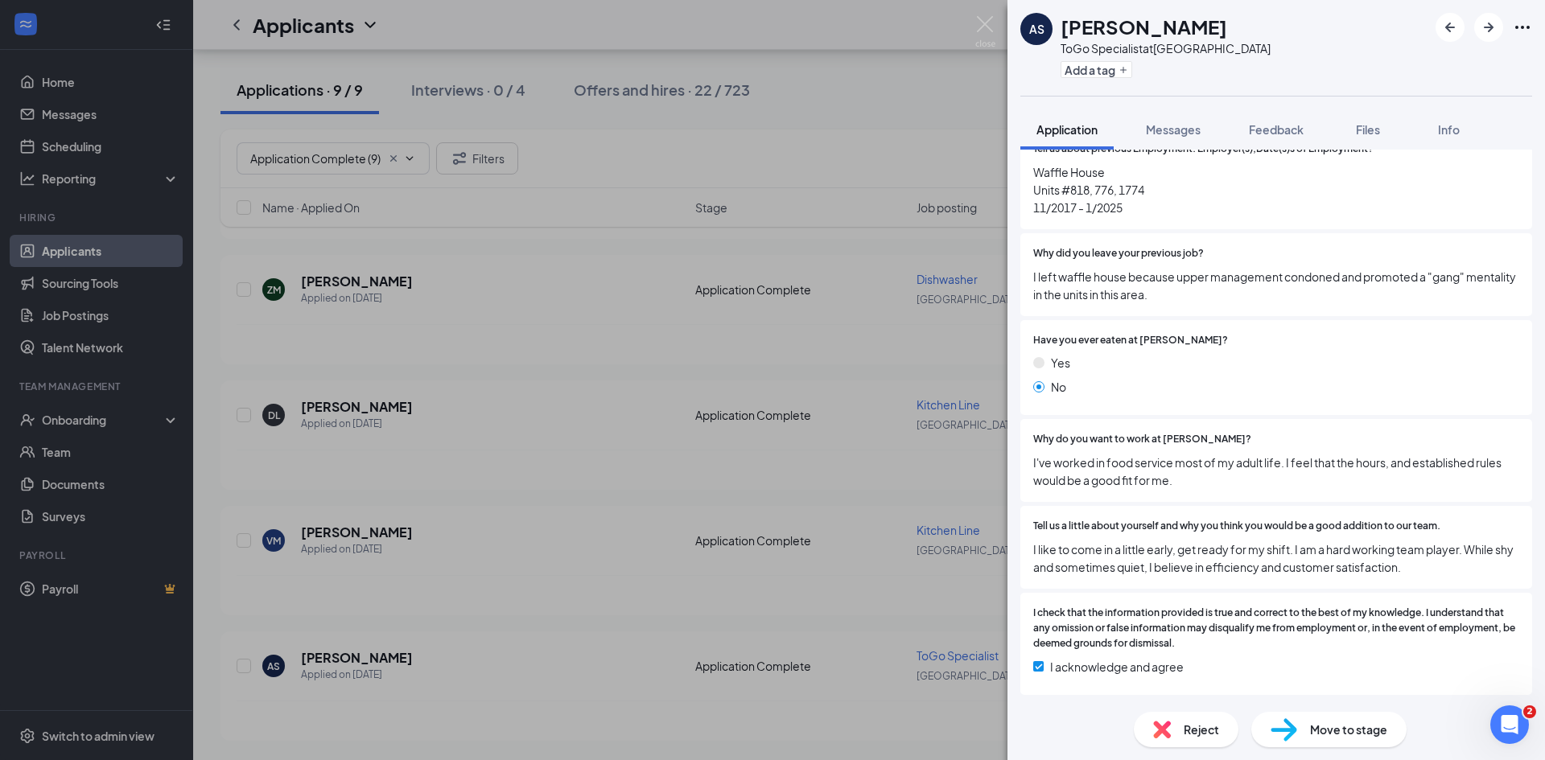
click at [1323, 727] on span "Move to stage" at bounding box center [1348, 730] width 77 height 18
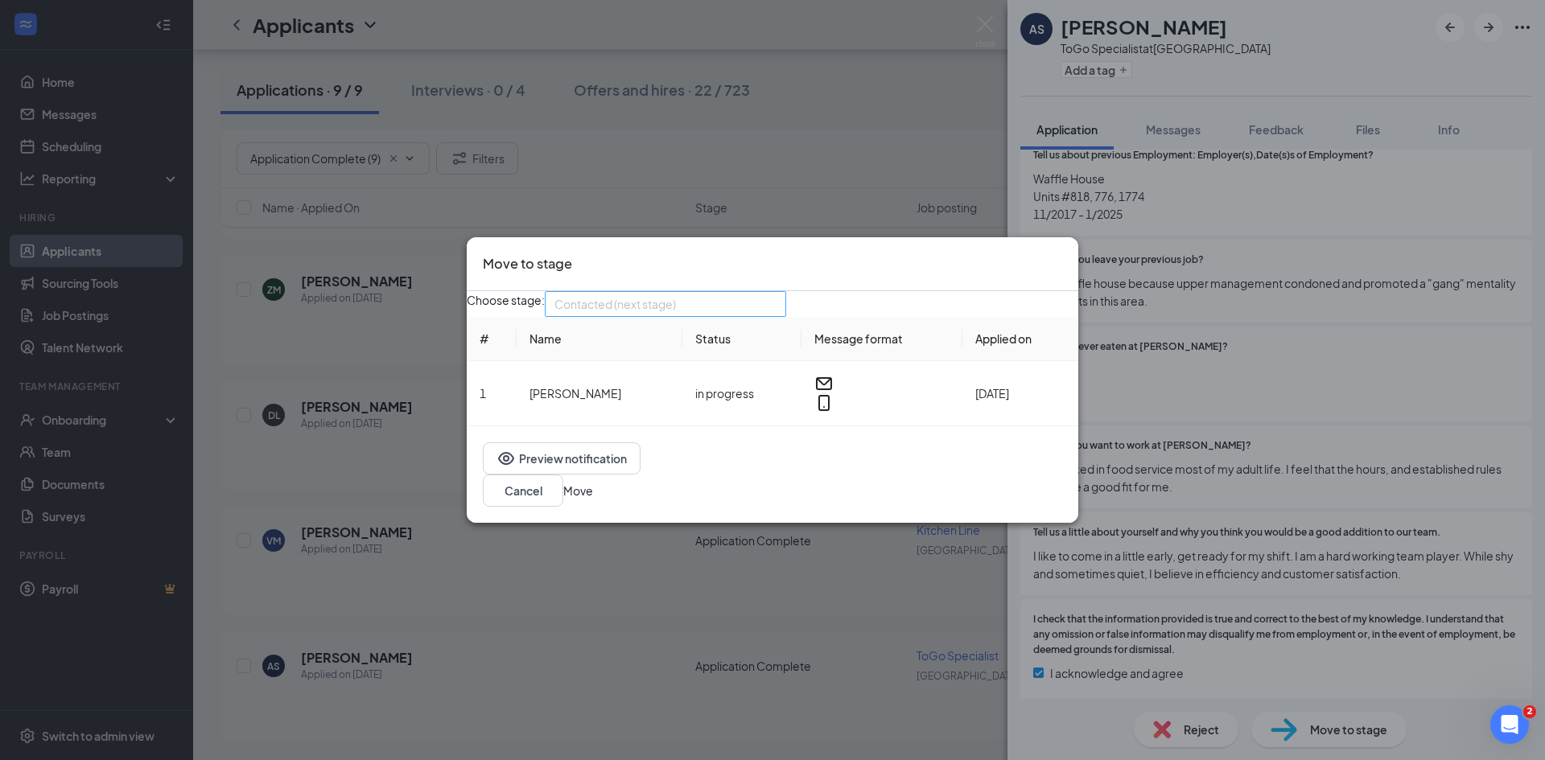
click at [659, 317] on div "Contacted (next stage) 3751368 3751370 3751373 Application Additional Informati…" at bounding box center [665, 304] width 241 height 26
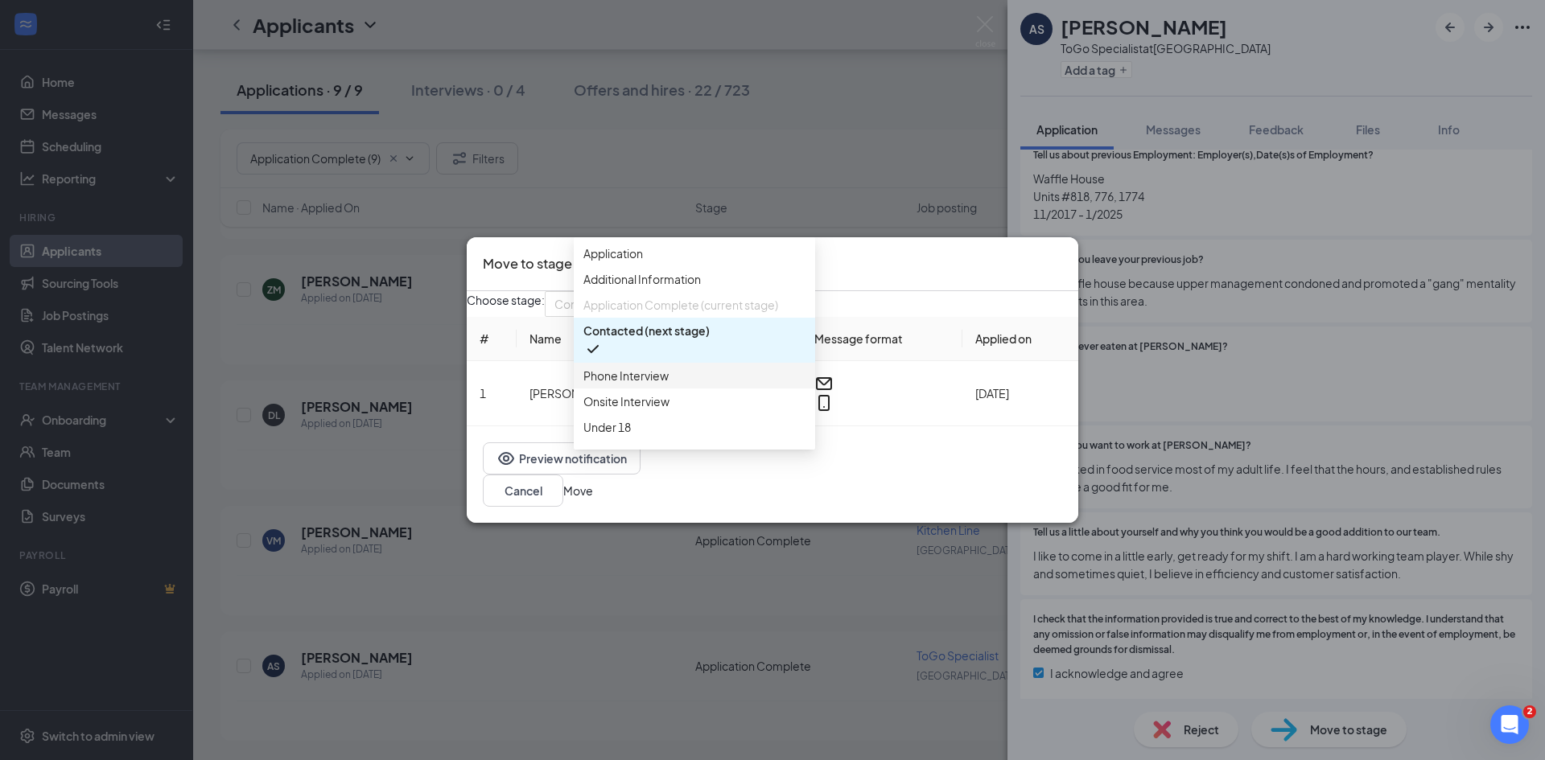
click at [627, 389] on div "Phone Interview" at bounding box center [694, 376] width 241 height 26
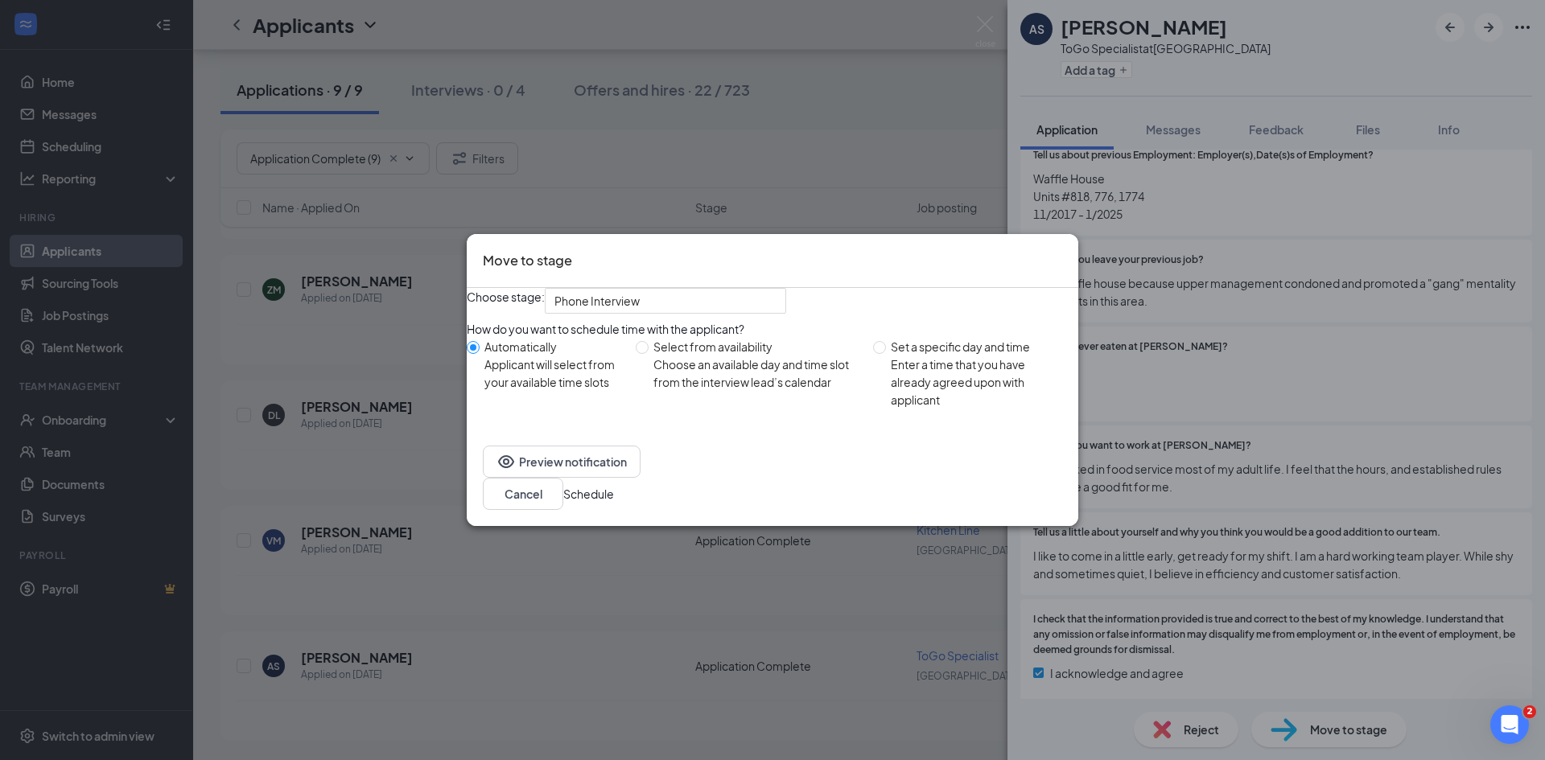
click at [614, 503] on button "Schedule" at bounding box center [588, 494] width 51 height 18
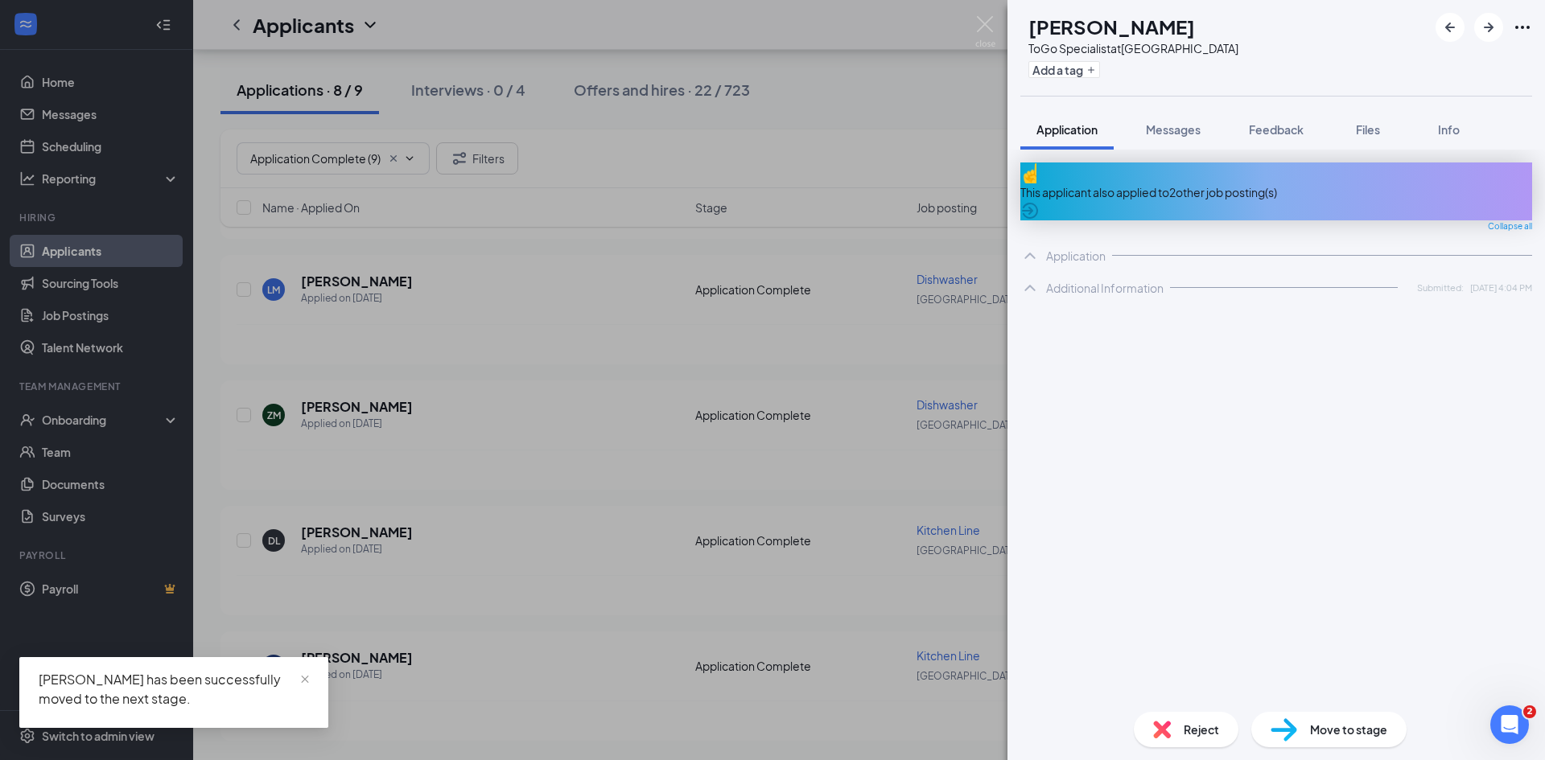
click at [485, 343] on div "AT [PERSON_NAME] Specialist at [GEOGRAPHIC_DATA] Add a tag Application Messages…" at bounding box center [772, 380] width 1545 height 760
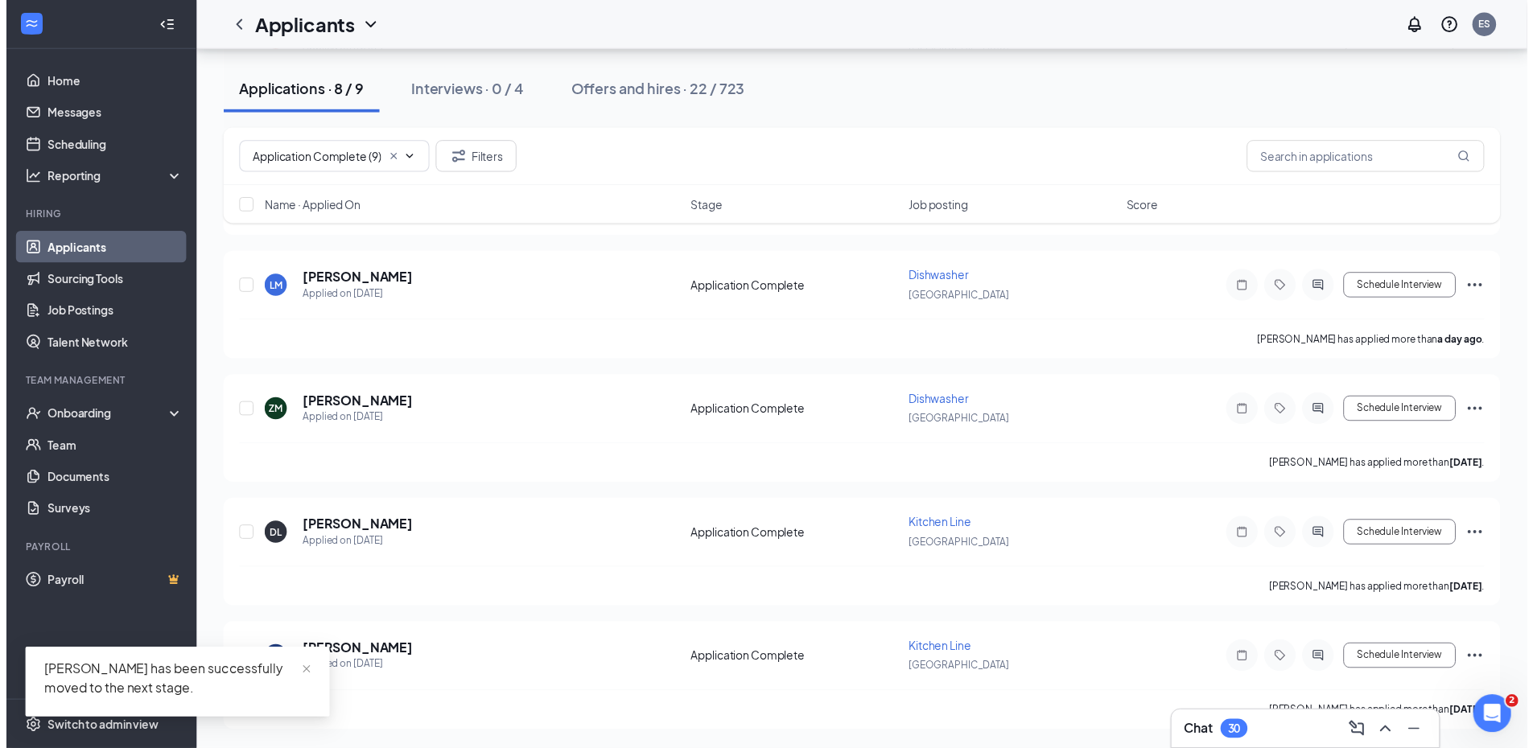
scroll to position [586, 0]
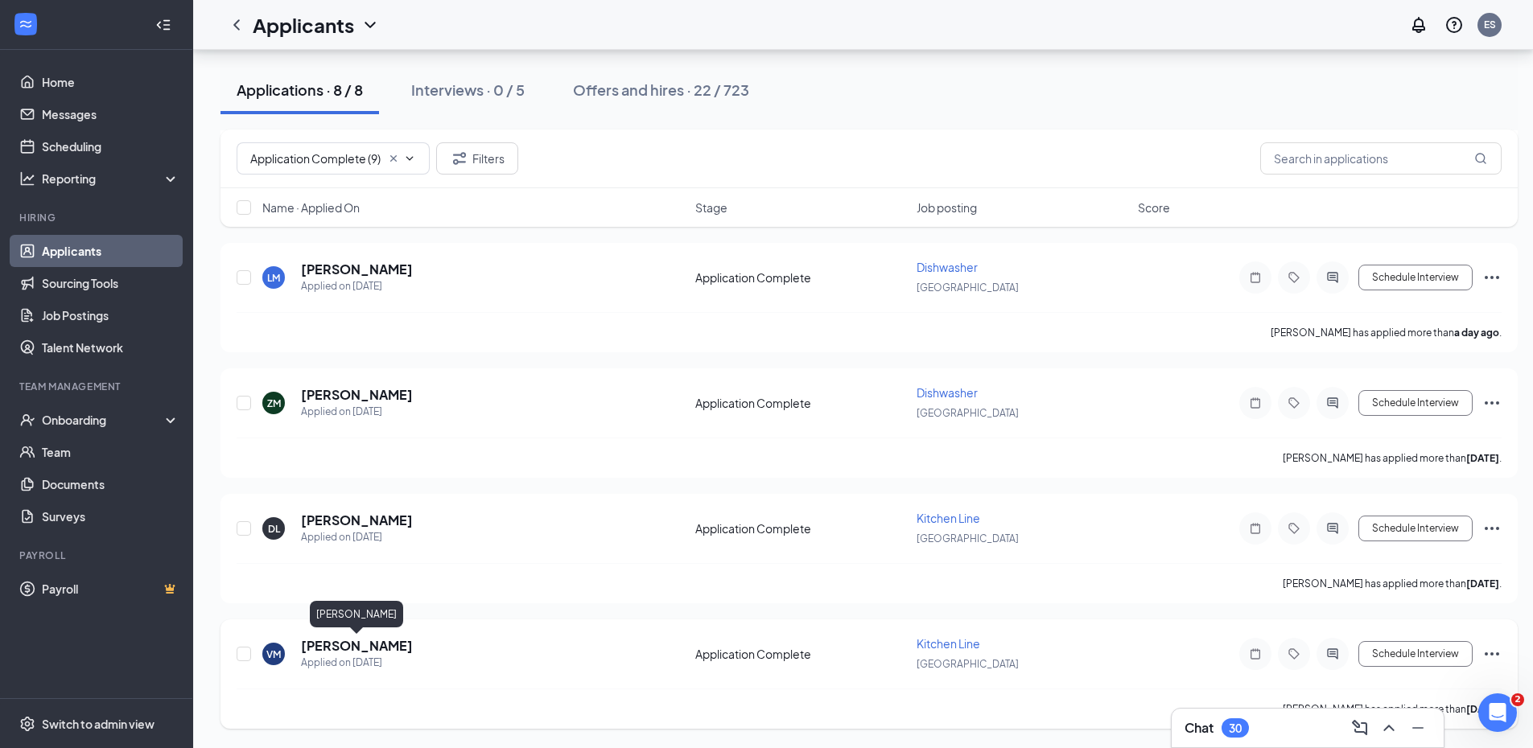
click at [393, 649] on h5 "Violette Marchuk" at bounding box center [357, 646] width 112 height 18
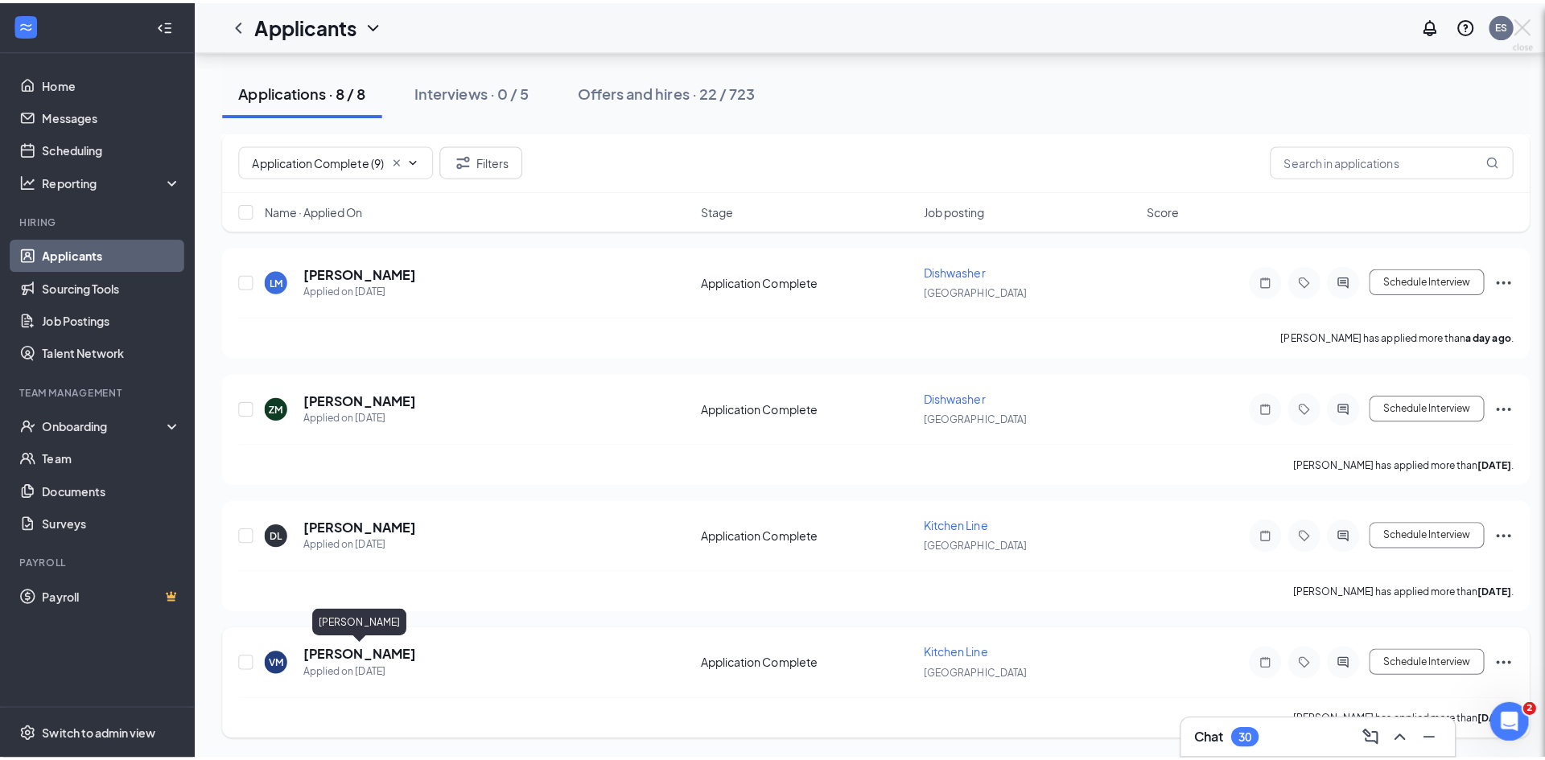
scroll to position [574, 0]
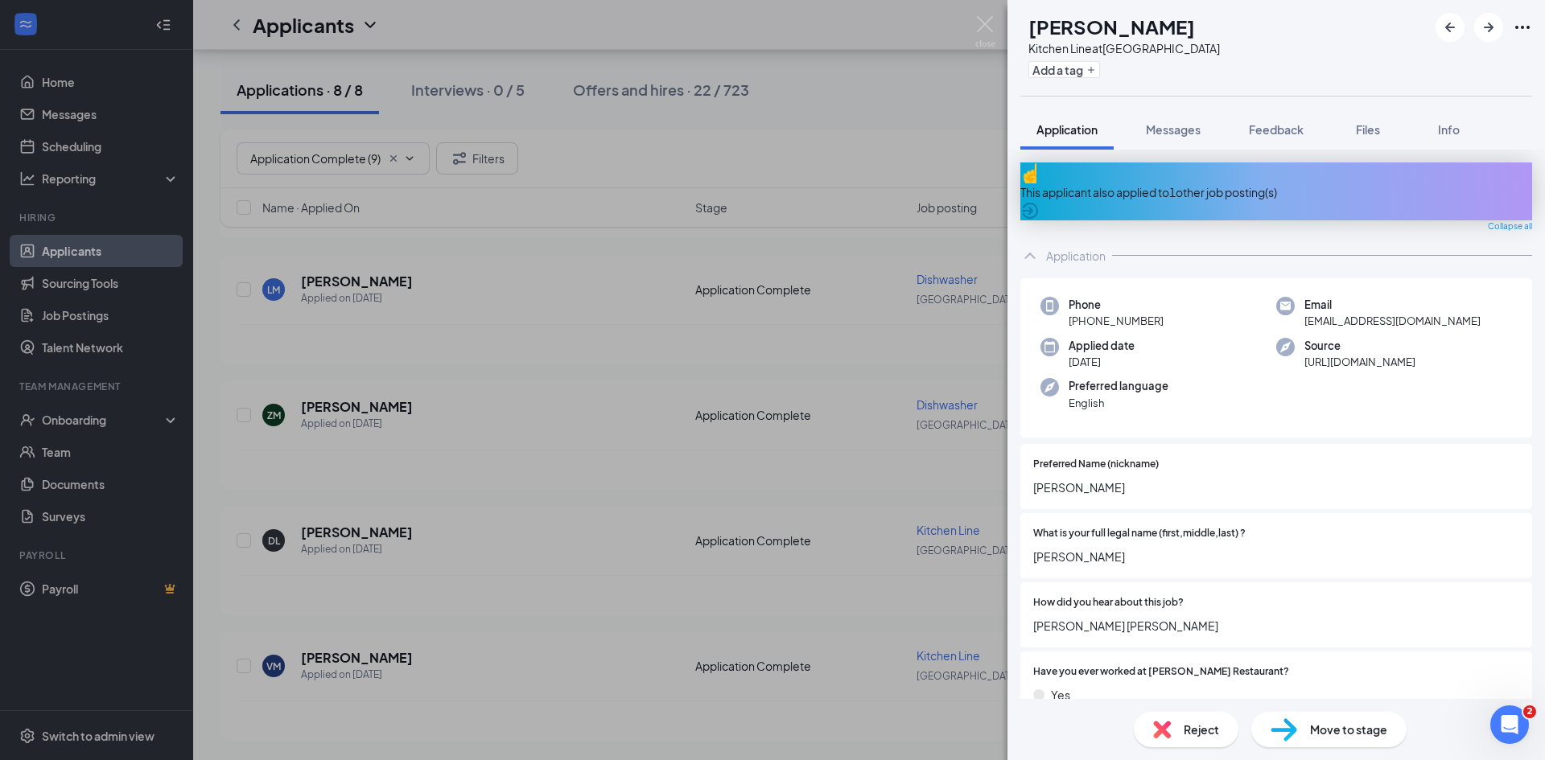
click at [1167, 183] on div "This applicant also applied to 1 other job posting(s)" at bounding box center [1276, 192] width 512 height 18
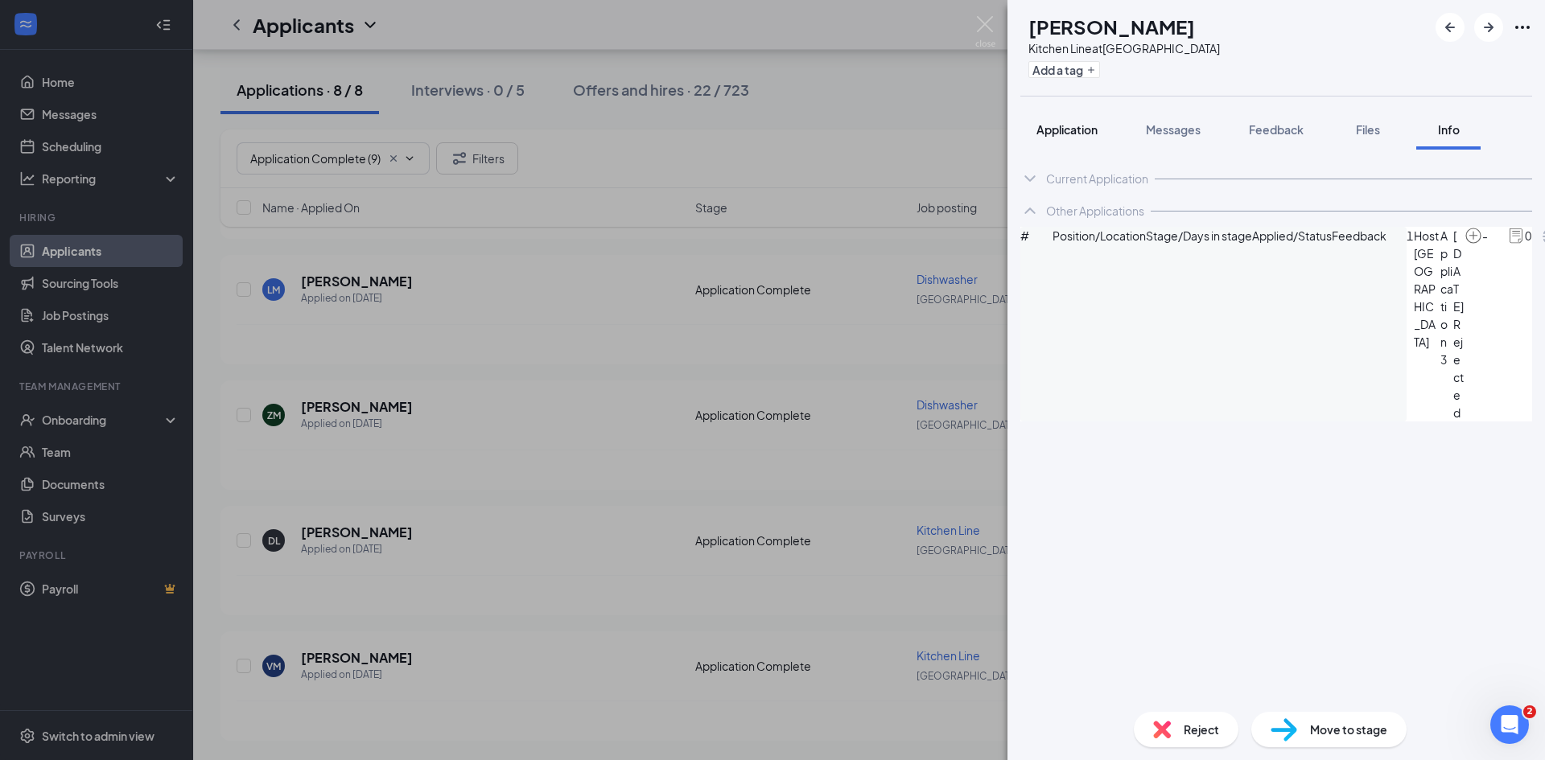
click at [1057, 130] on span "Application" at bounding box center [1066, 129] width 61 height 14
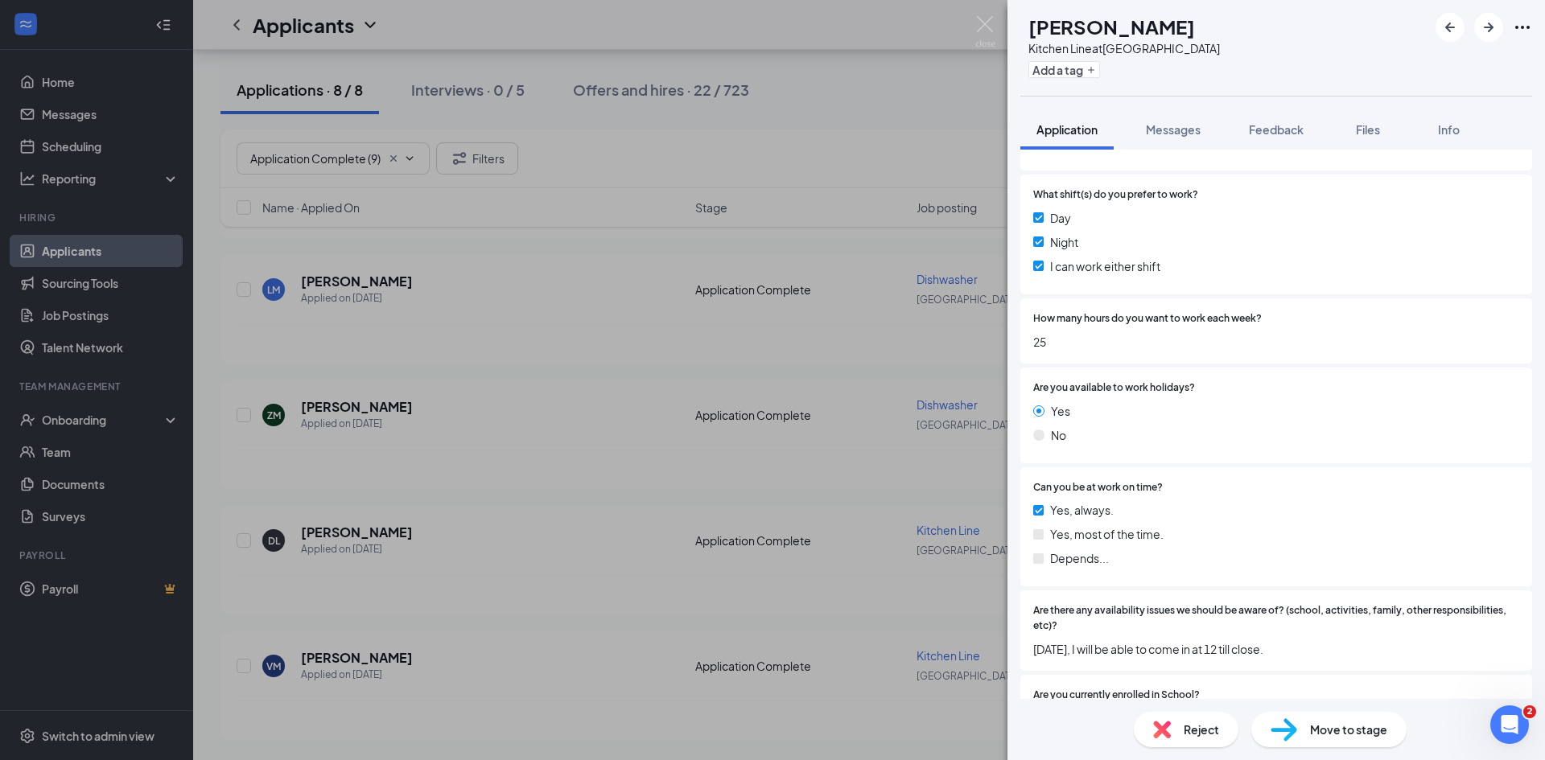
scroll to position [2253, 0]
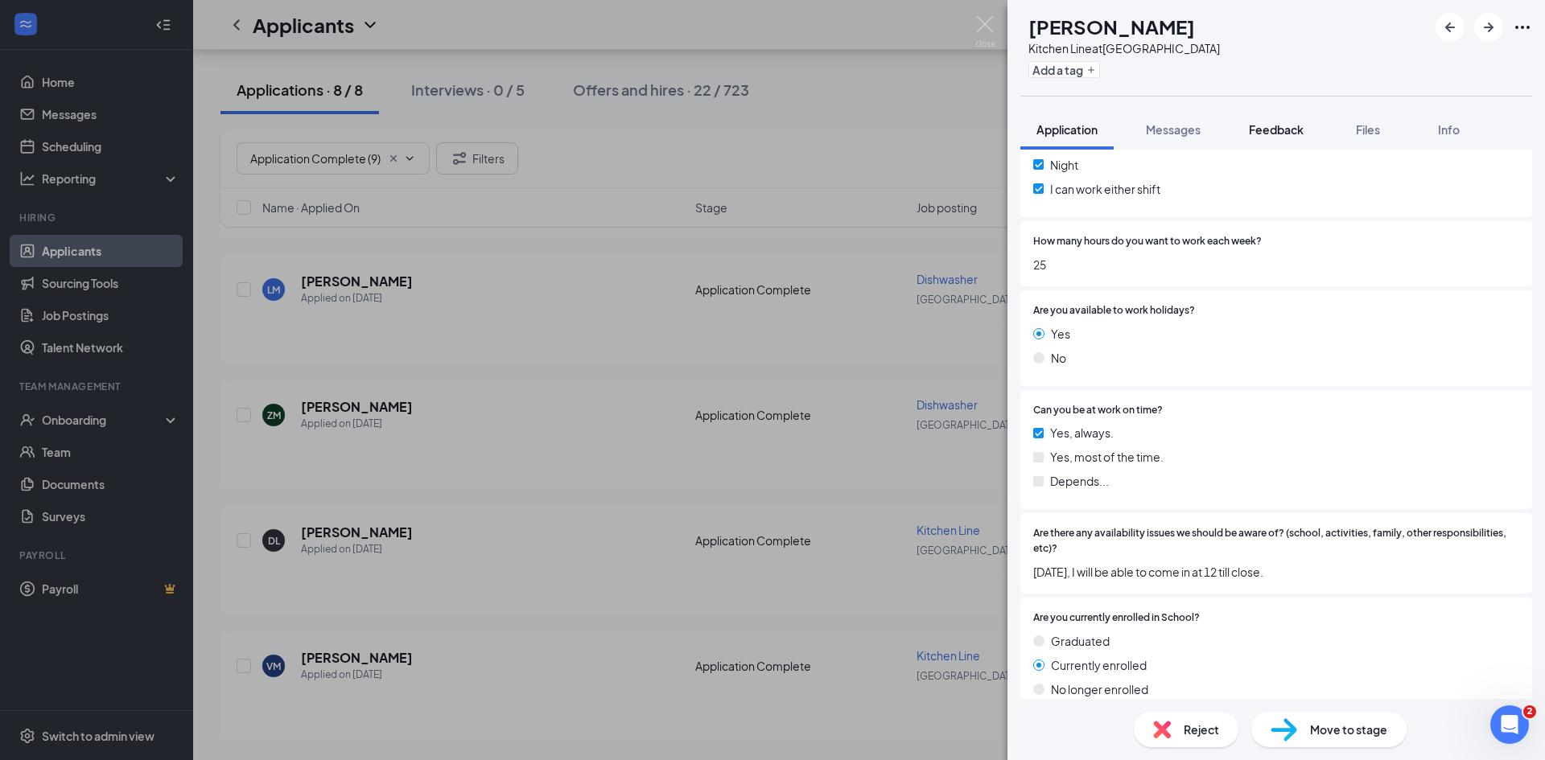
click at [1287, 125] on span "Feedback" at bounding box center [1276, 129] width 55 height 14
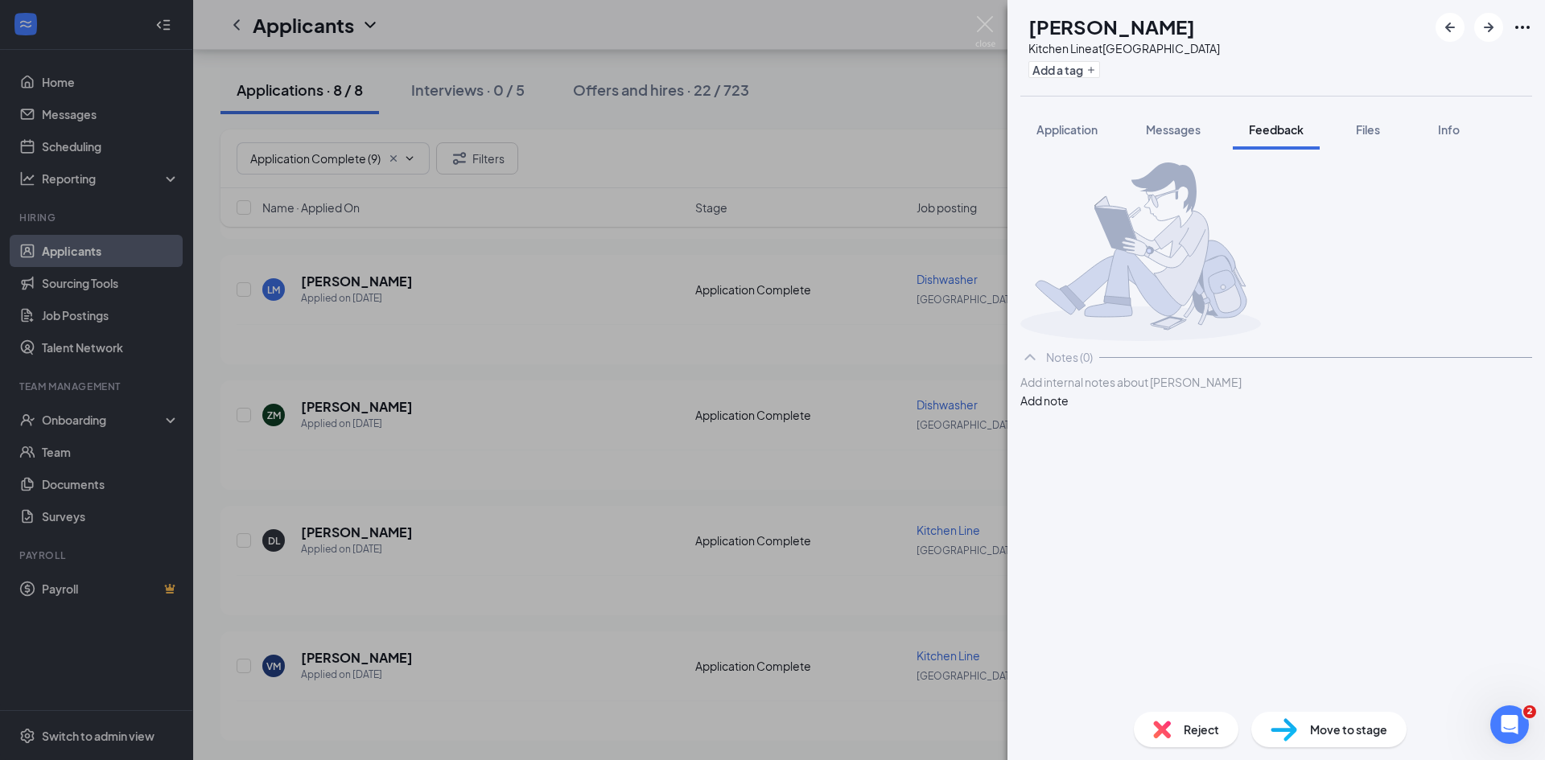
drag, startPoint x: 1079, startPoint y: 435, endPoint x: 1083, endPoint y: 452, distance: 17.4
click at [1078, 409] on div "Add internal notes about Violette Marchuk Add note" at bounding box center [1276, 391] width 512 height 36
click at [1098, 391] on div at bounding box center [1276, 382] width 510 height 17
click at [1068, 409] on button "Add note" at bounding box center [1044, 401] width 48 height 18
click at [1171, 726] on div "Reject" at bounding box center [1186, 729] width 105 height 35
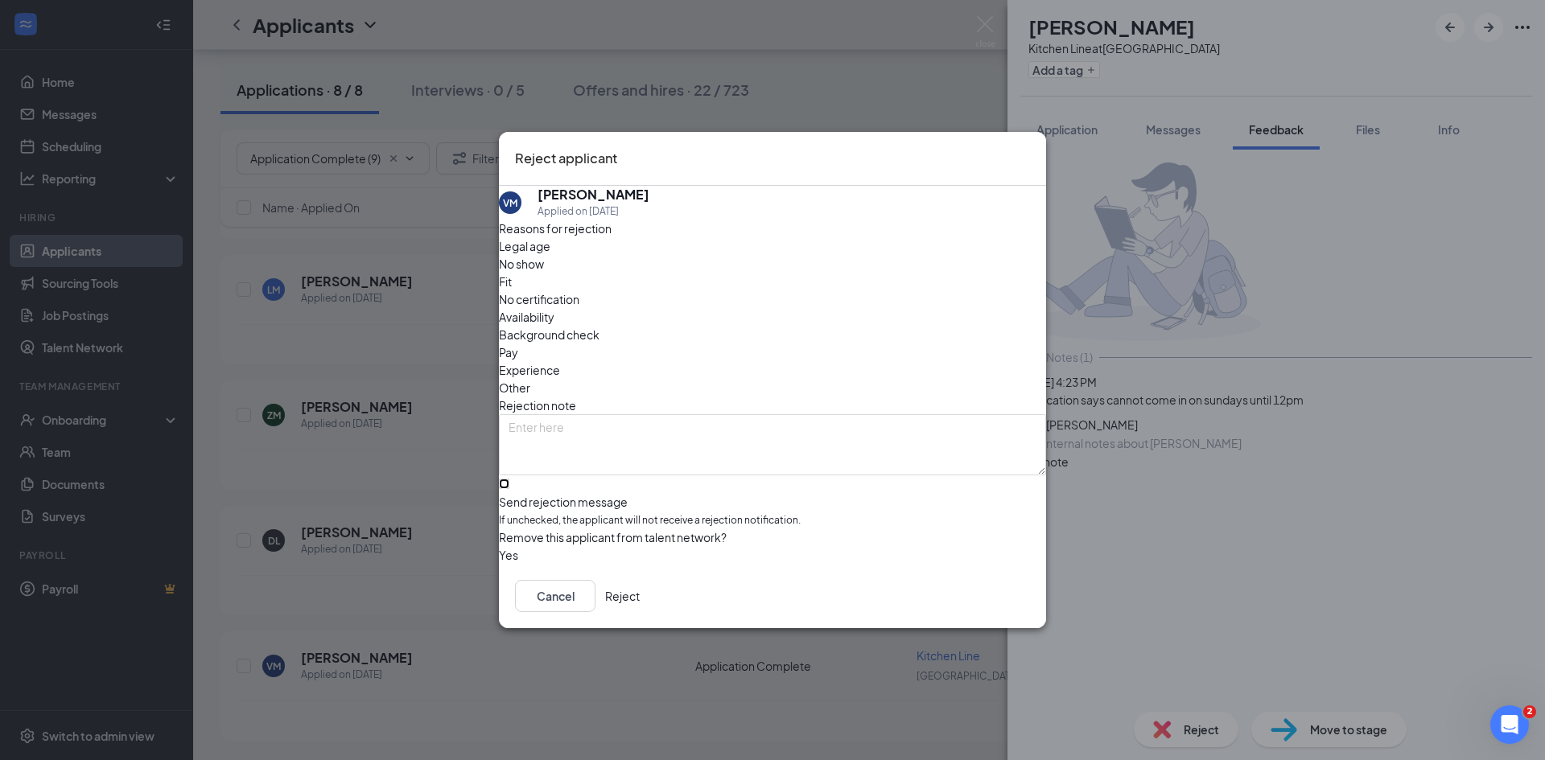
click at [509, 479] on input "Send rejection message If unchecked, the applicant will not receive a rejection…" at bounding box center [504, 484] width 10 height 10
checkbox input "true"
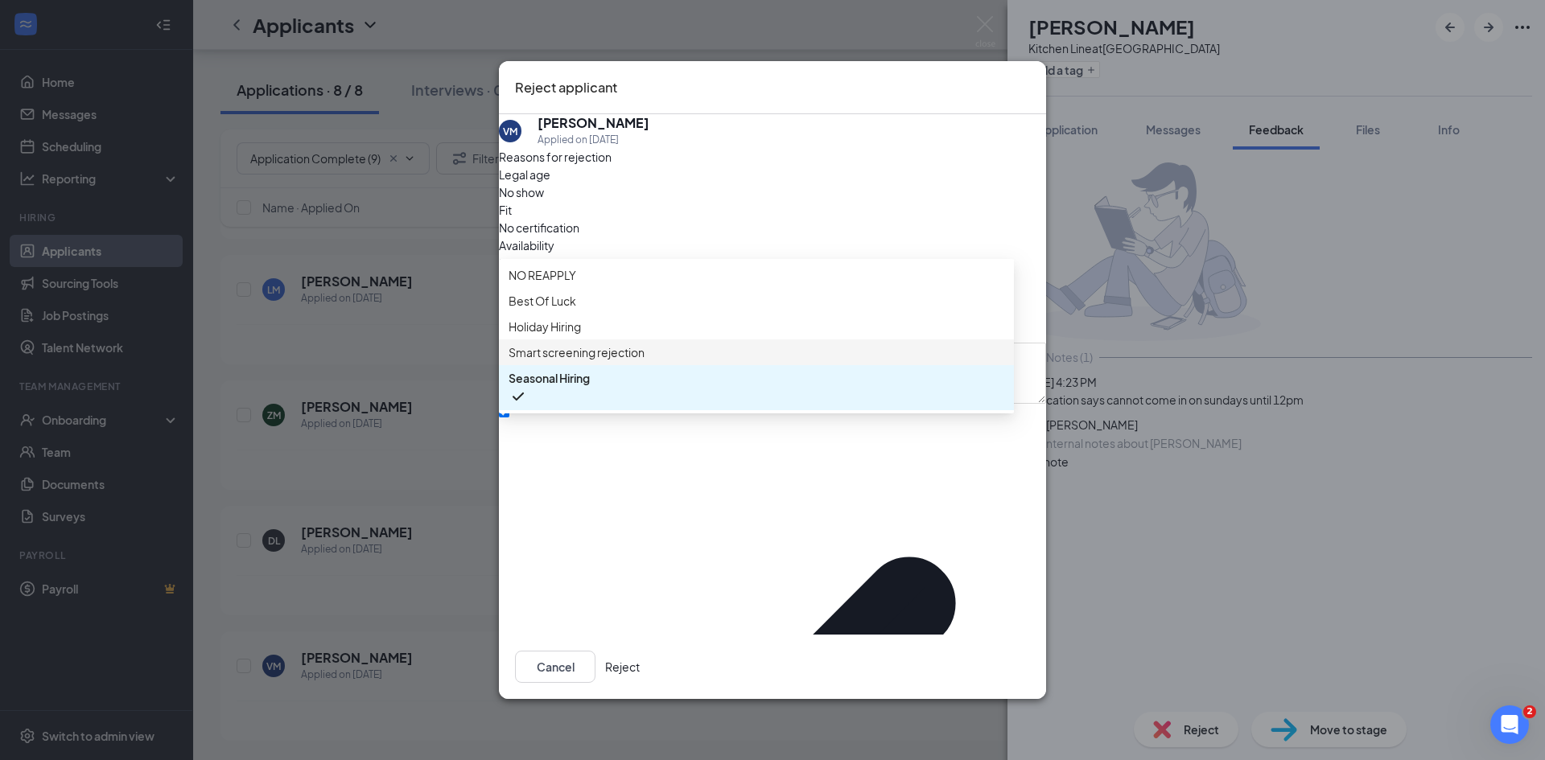
click at [611, 361] on span "Smart screening rejection" at bounding box center [576, 353] width 136 height 18
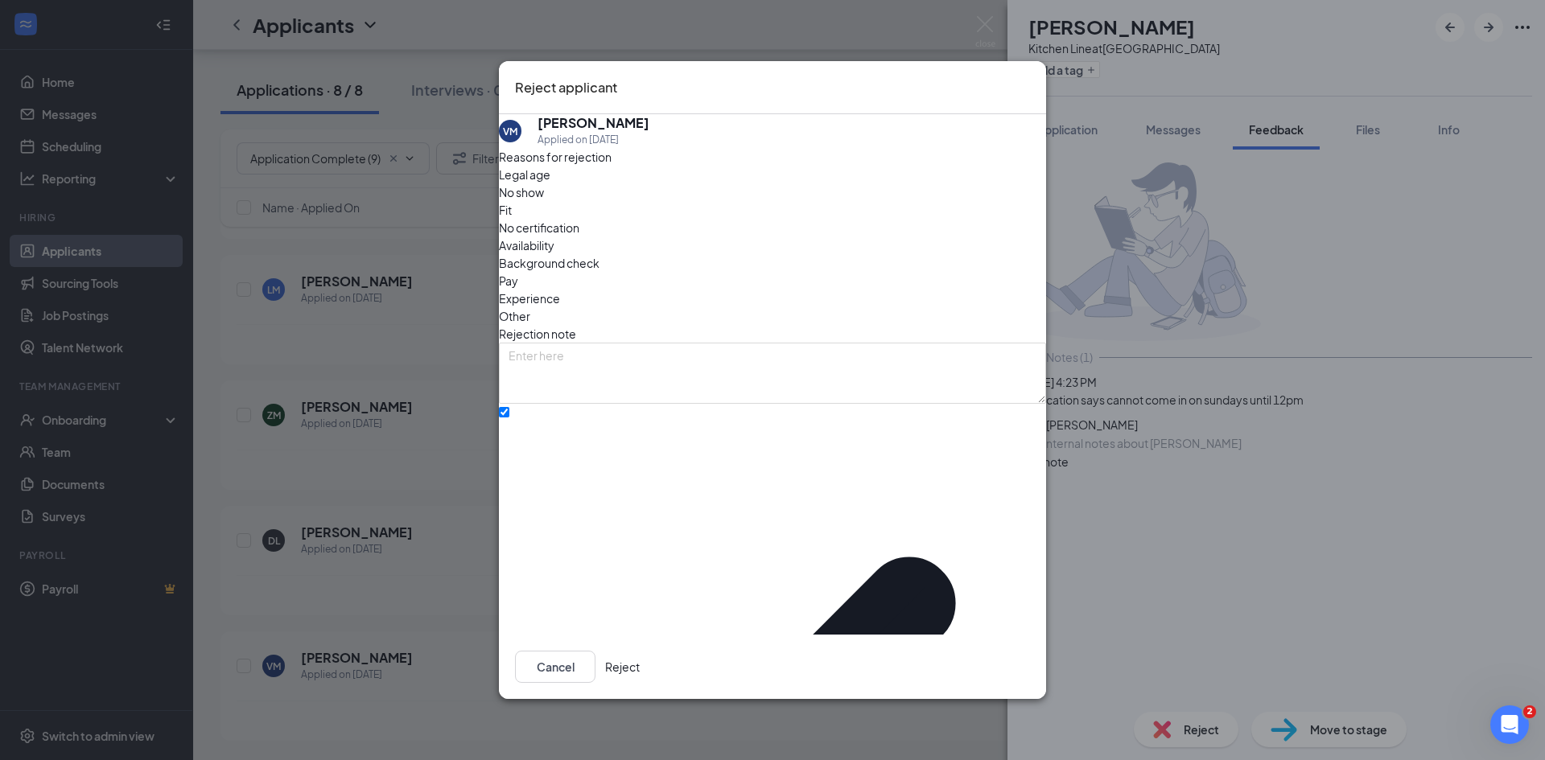
click at [640, 653] on button "Reject" at bounding box center [622, 667] width 35 height 32
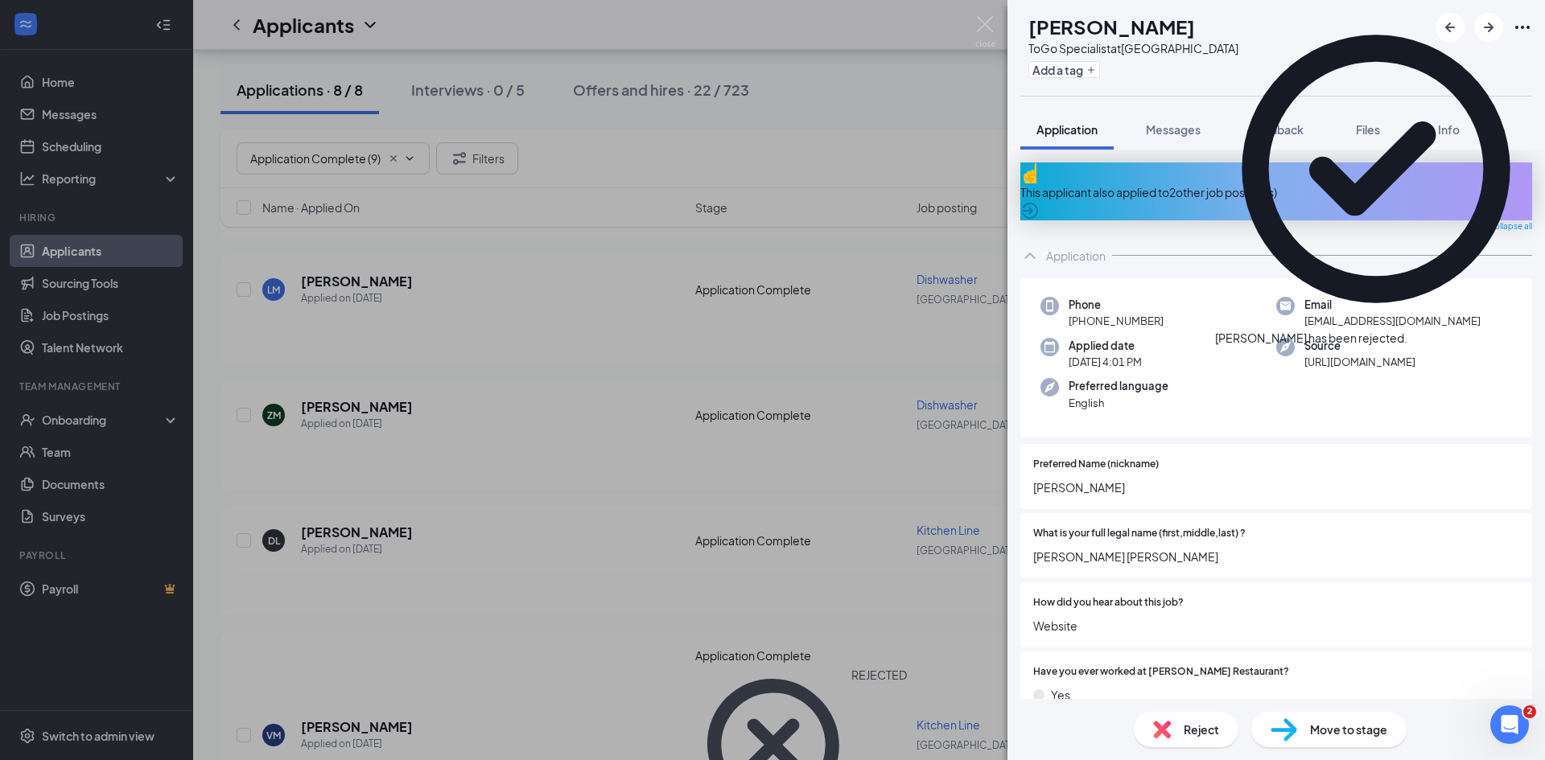
click at [603, 417] on div "AT Adrianna Thomas ToGo Specialist at Spartanburg Add a tag Application Message…" at bounding box center [772, 380] width 1545 height 760
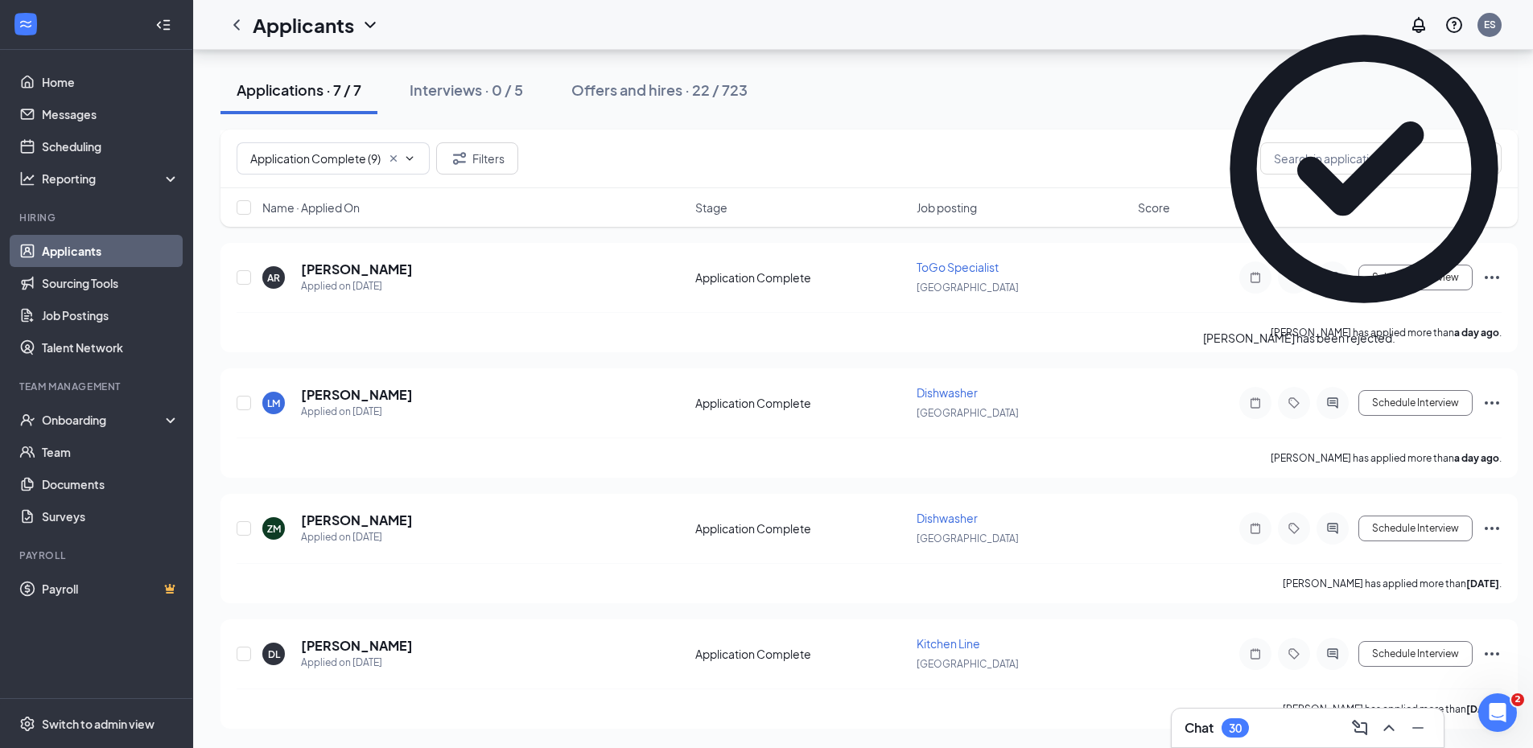
scroll to position [461, 0]
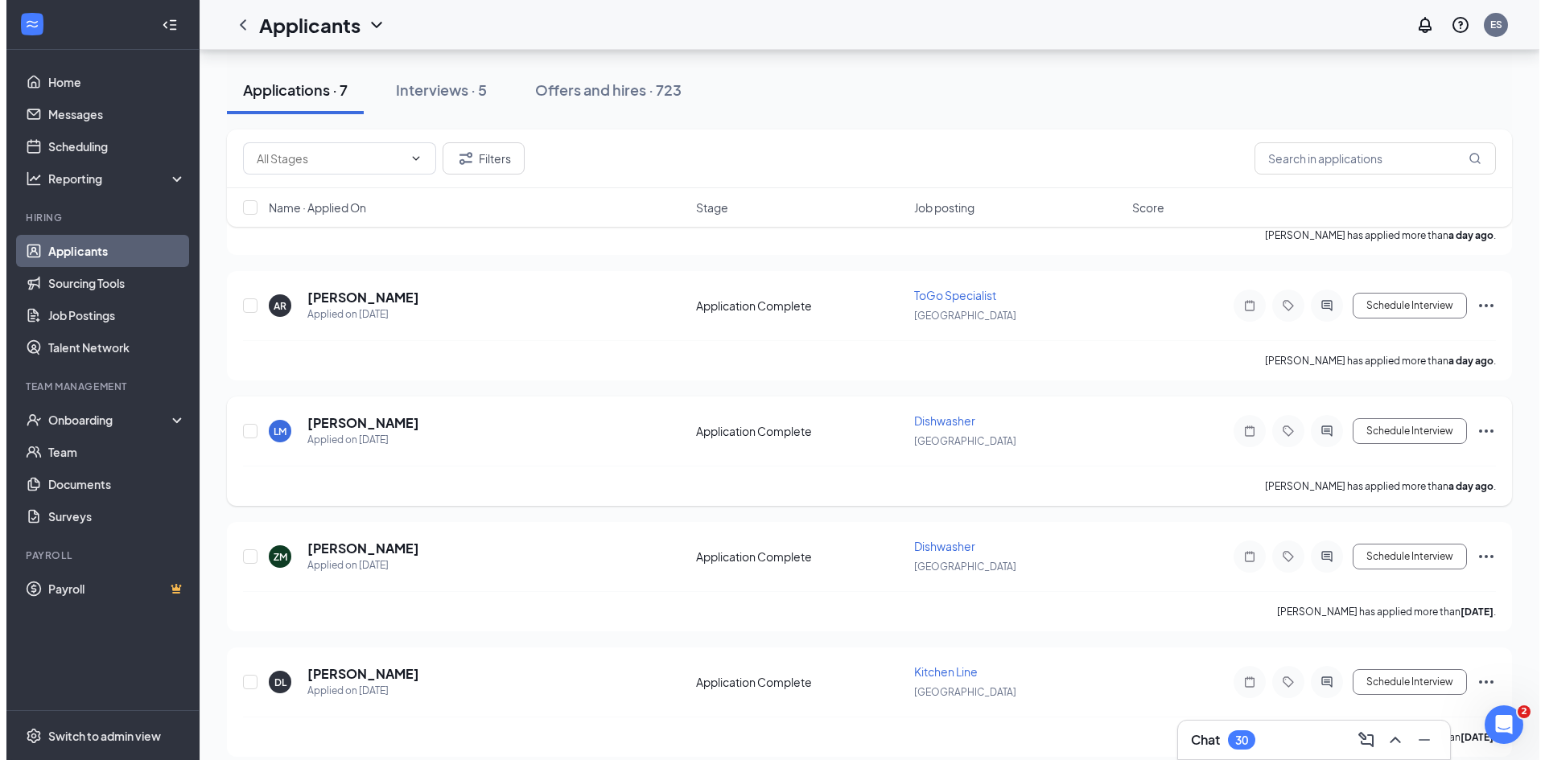
scroll to position [449, 0]
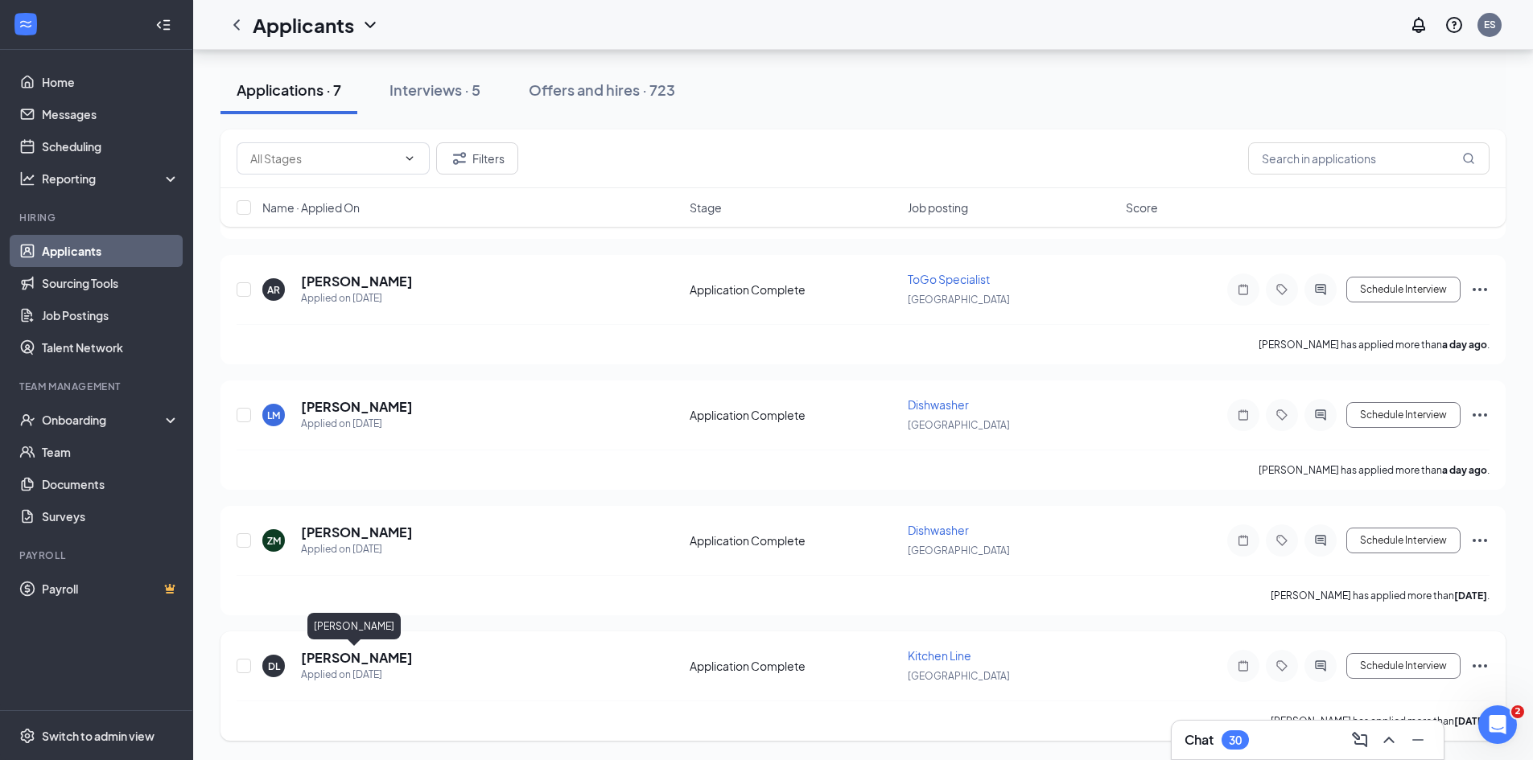
click at [352, 658] on h5 "[PERSON_NAME]" at bounding box center [357, 658] width 112 height 18
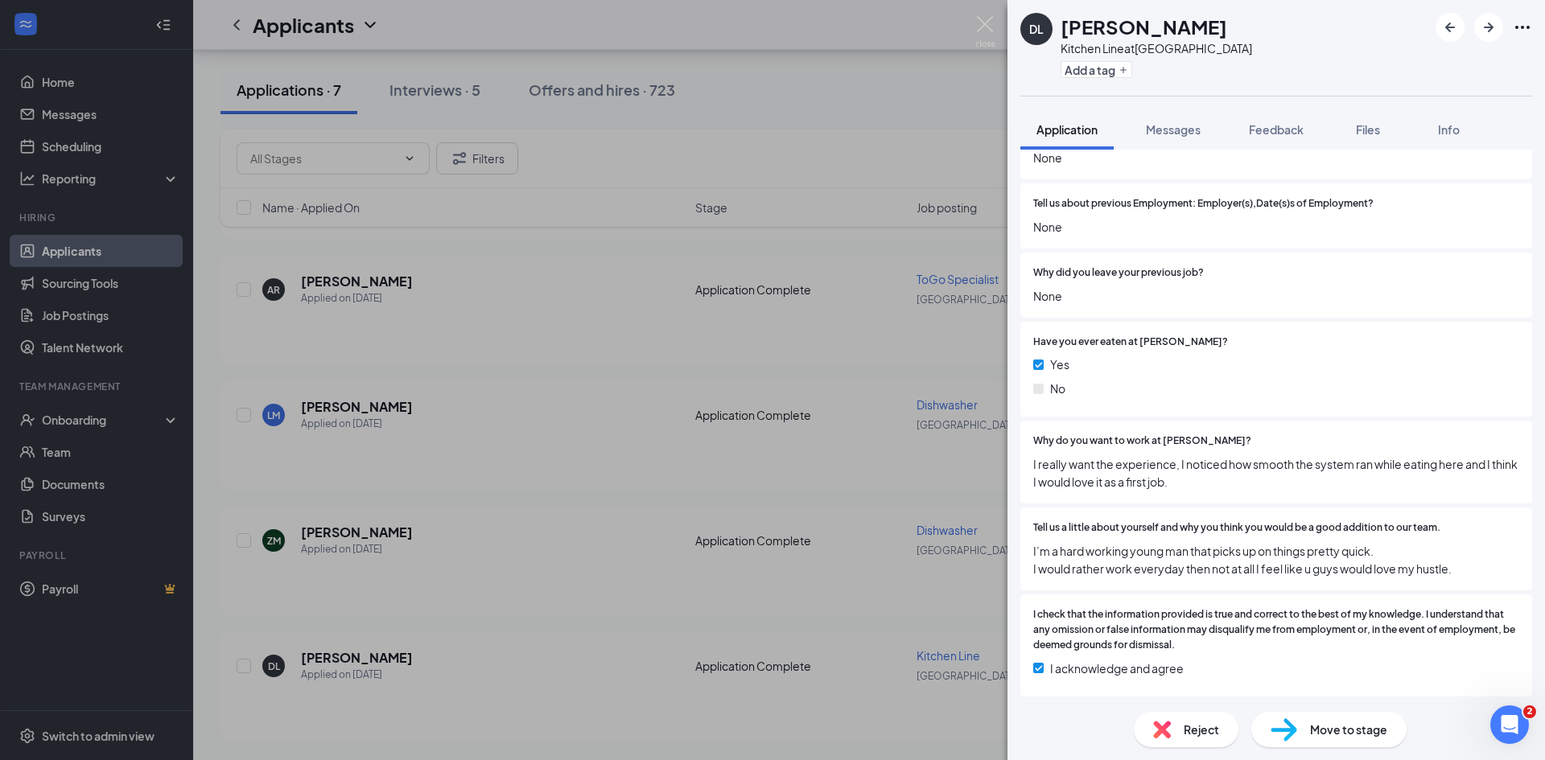
scroll to position [3249, 0]
click at [1287, 126] on span "Feedback" at bounding box center [1276, 129] width 55 height 14
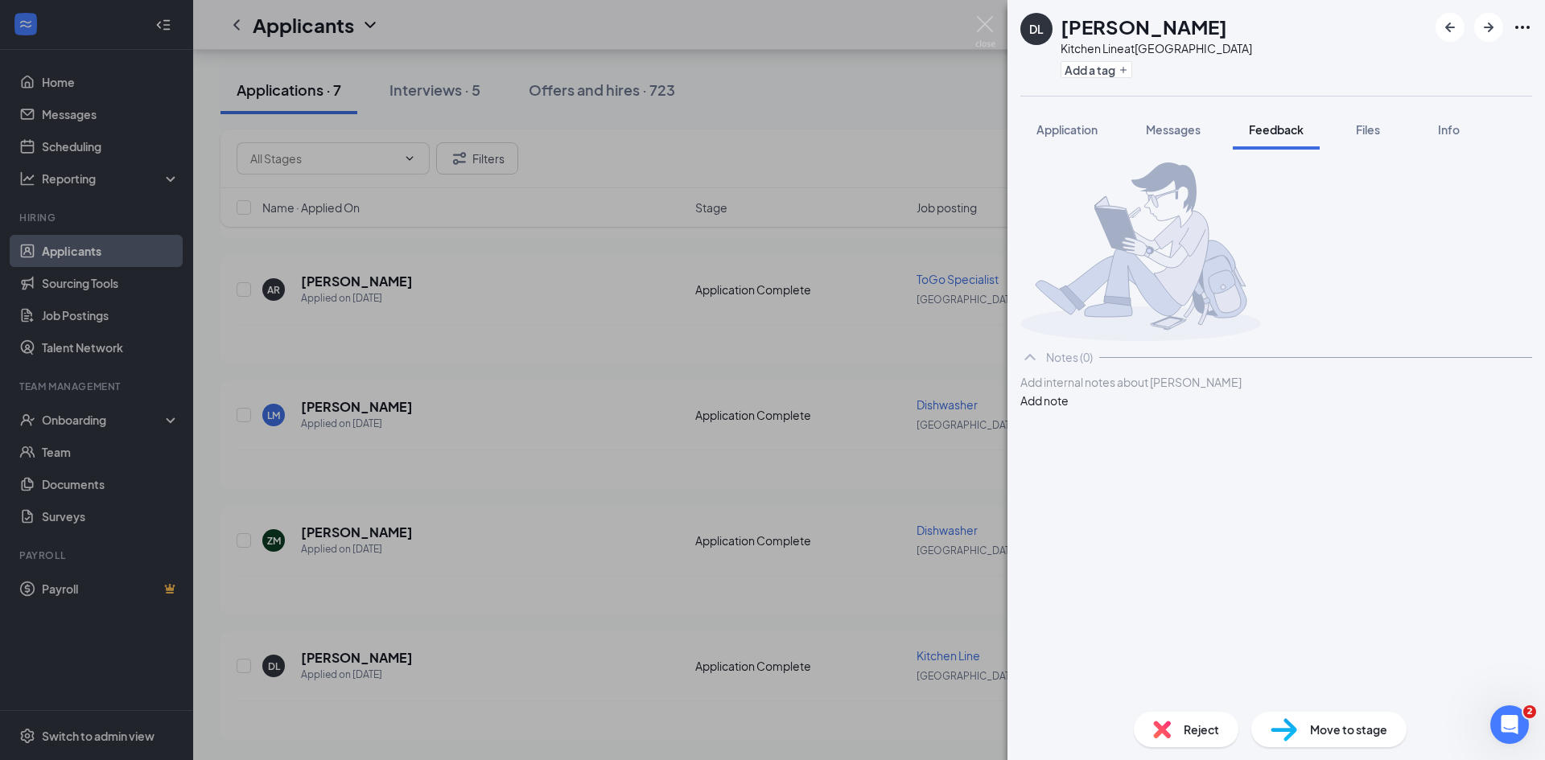
click at [1111, 391] on div at bounding box center [1276, 382] width 510 height 17
click at [1068, 409] on button "Add note" at bounding box center [1044, 401] width 48 height 18
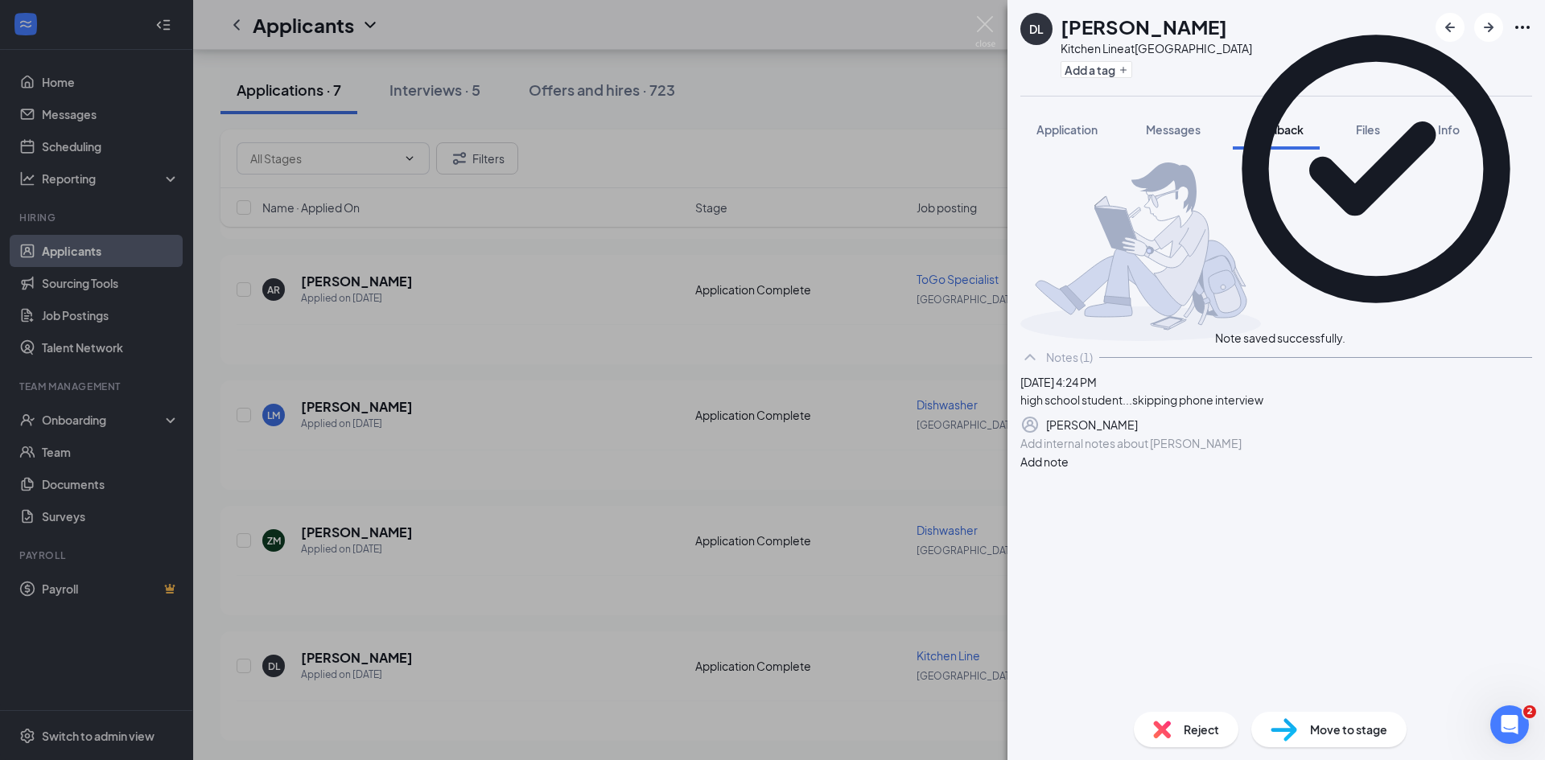
click at [1283, 727] on img at bounding box center [1283, 729] width 27 height 23
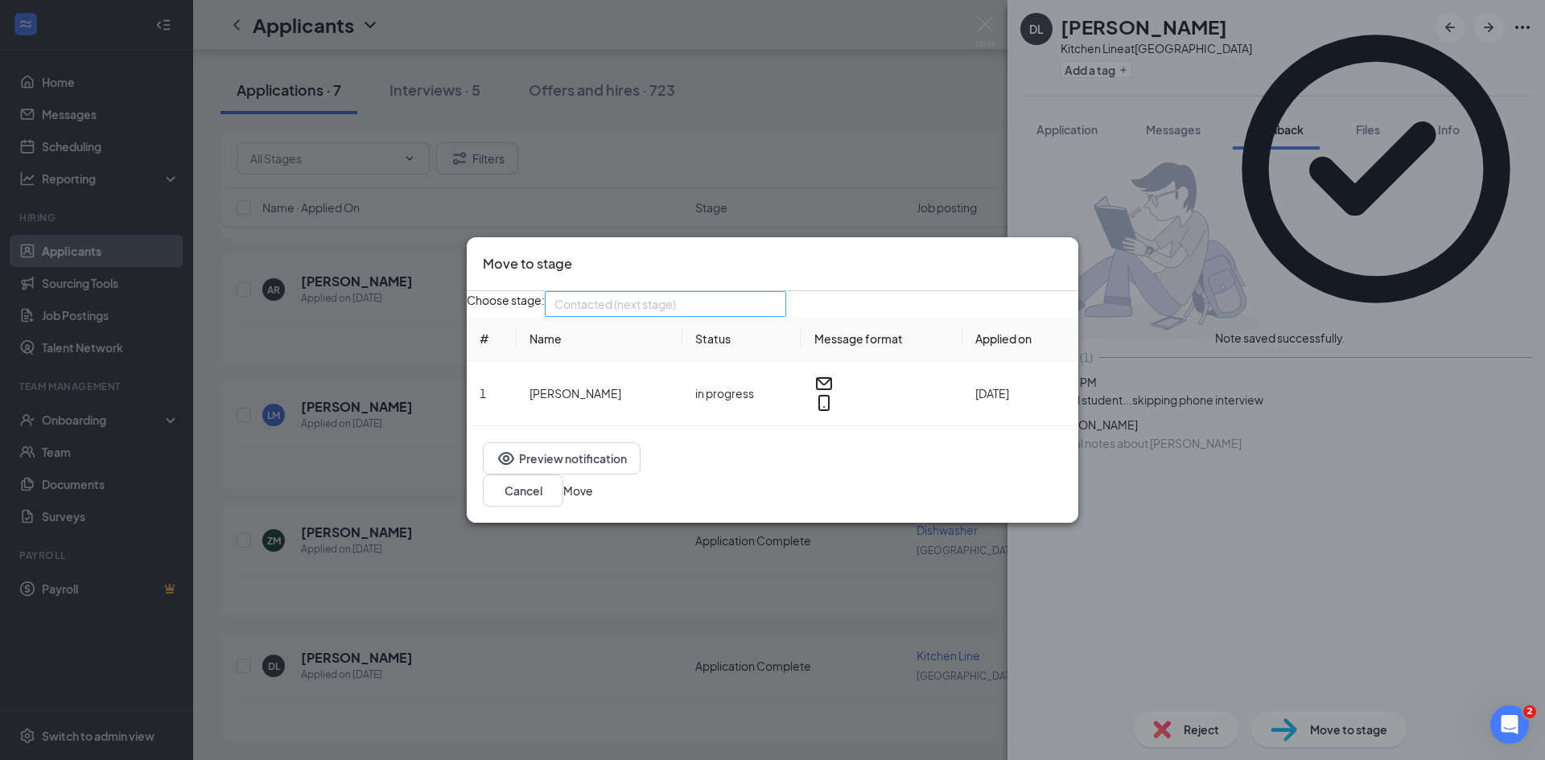
click at [627, 317] on div "Contacted (next stage) 3339148 3339155 3339149 Application Additional Informati…" at bounding box center [665, 304] width 241 height 26
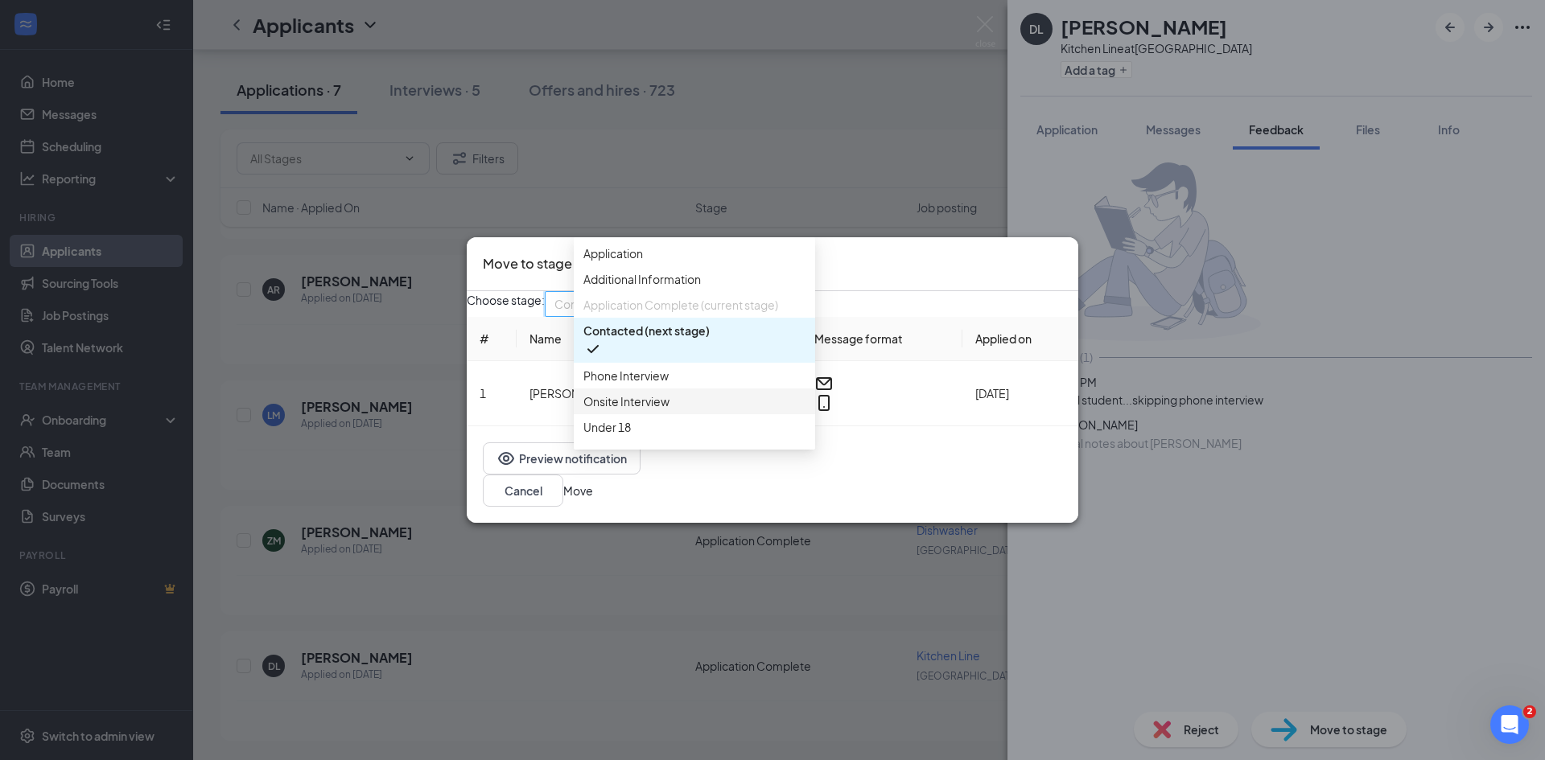
click at [649, 410] on span "Onsite Interview" at bounding box center [626, 402] width 86 height 18
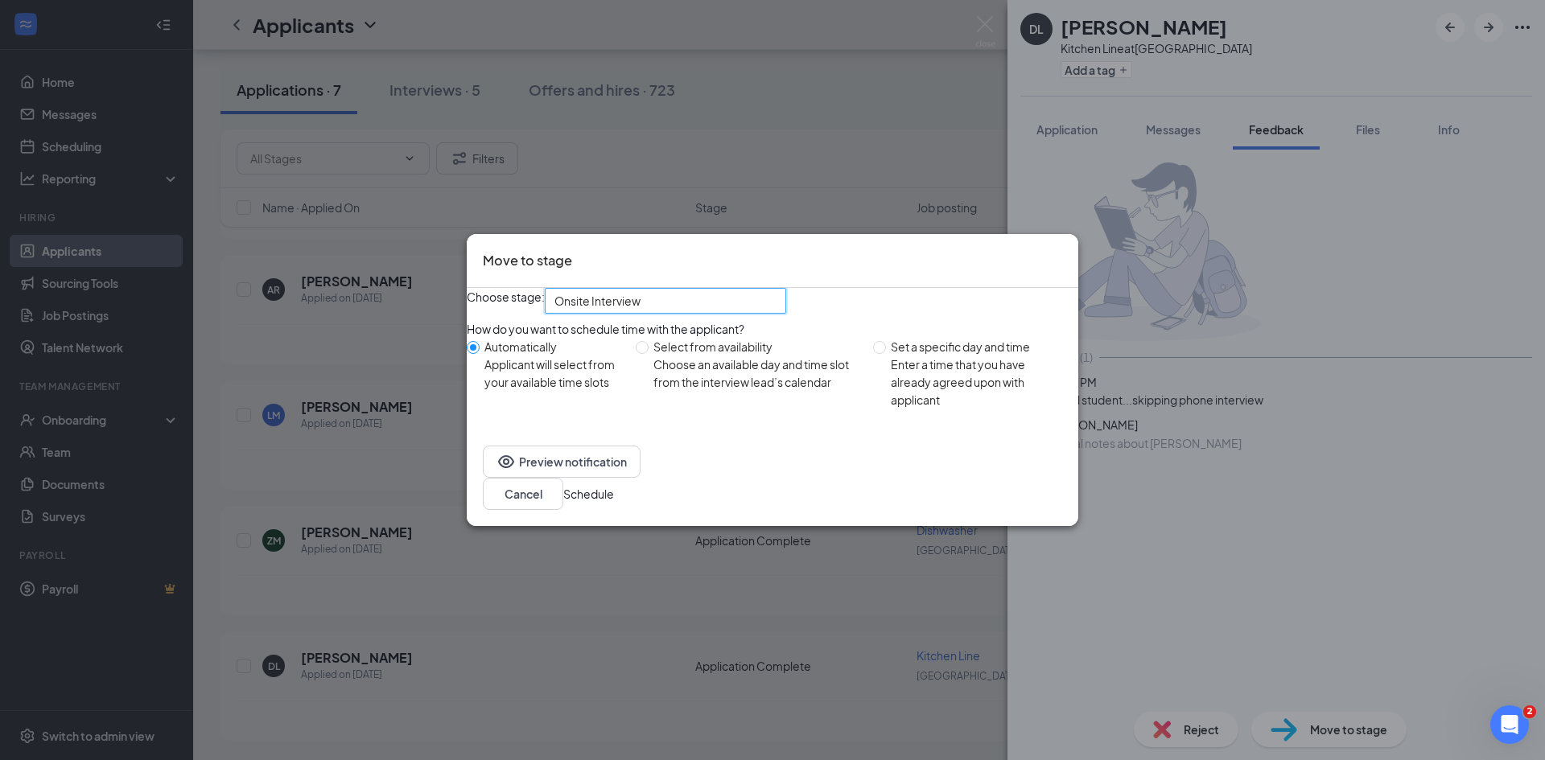
click at [614, 501] on button "Schedule" at bounding box center [588, 494] width 51 height 18
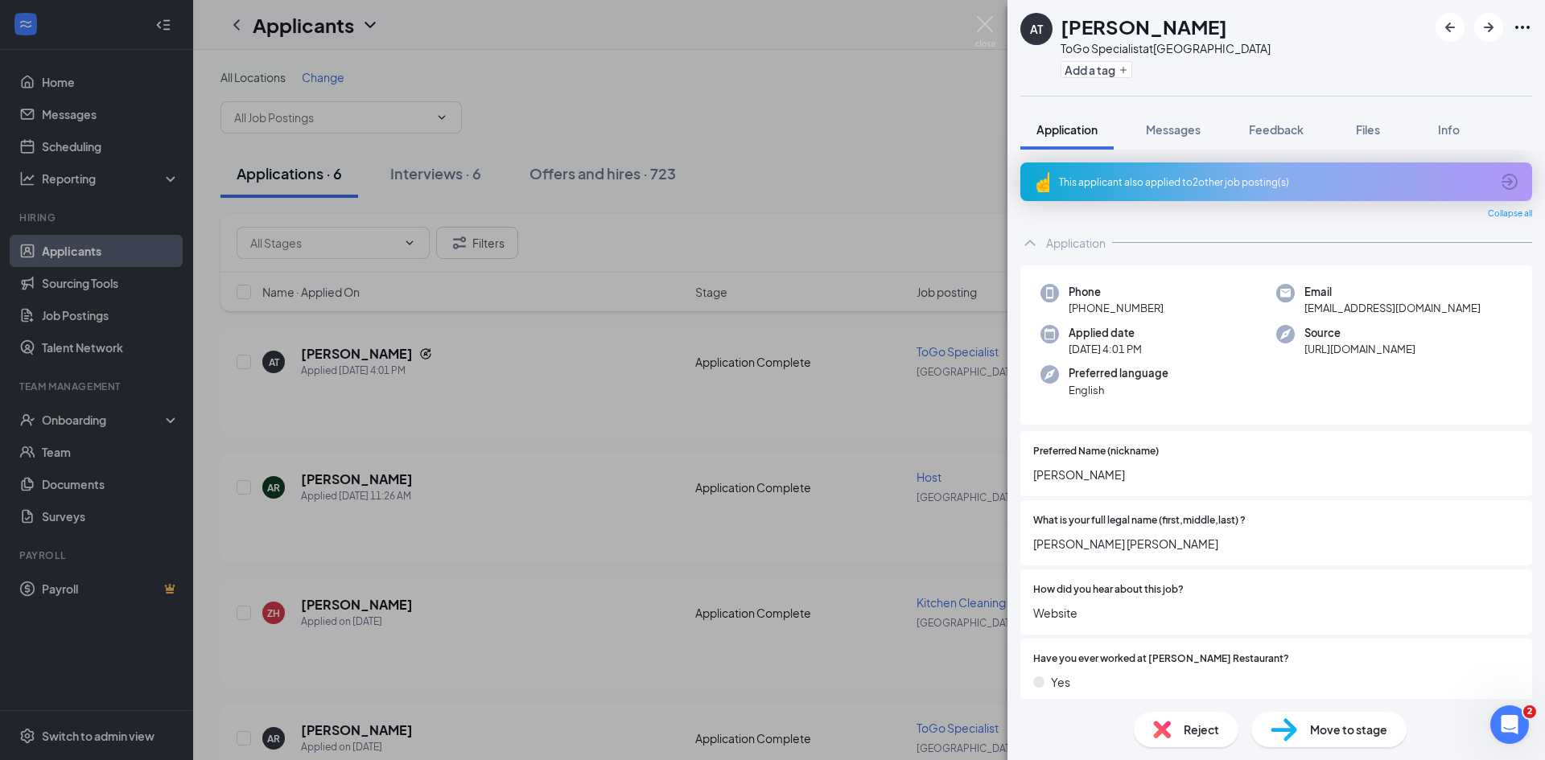
click at [854, 57] on div "AT [PERSON_NAME] Specialist at [GEOGRAPHIC_DATA] Add a tag Application Messages…" at bounding box center [772, 380] width 1545 height 760
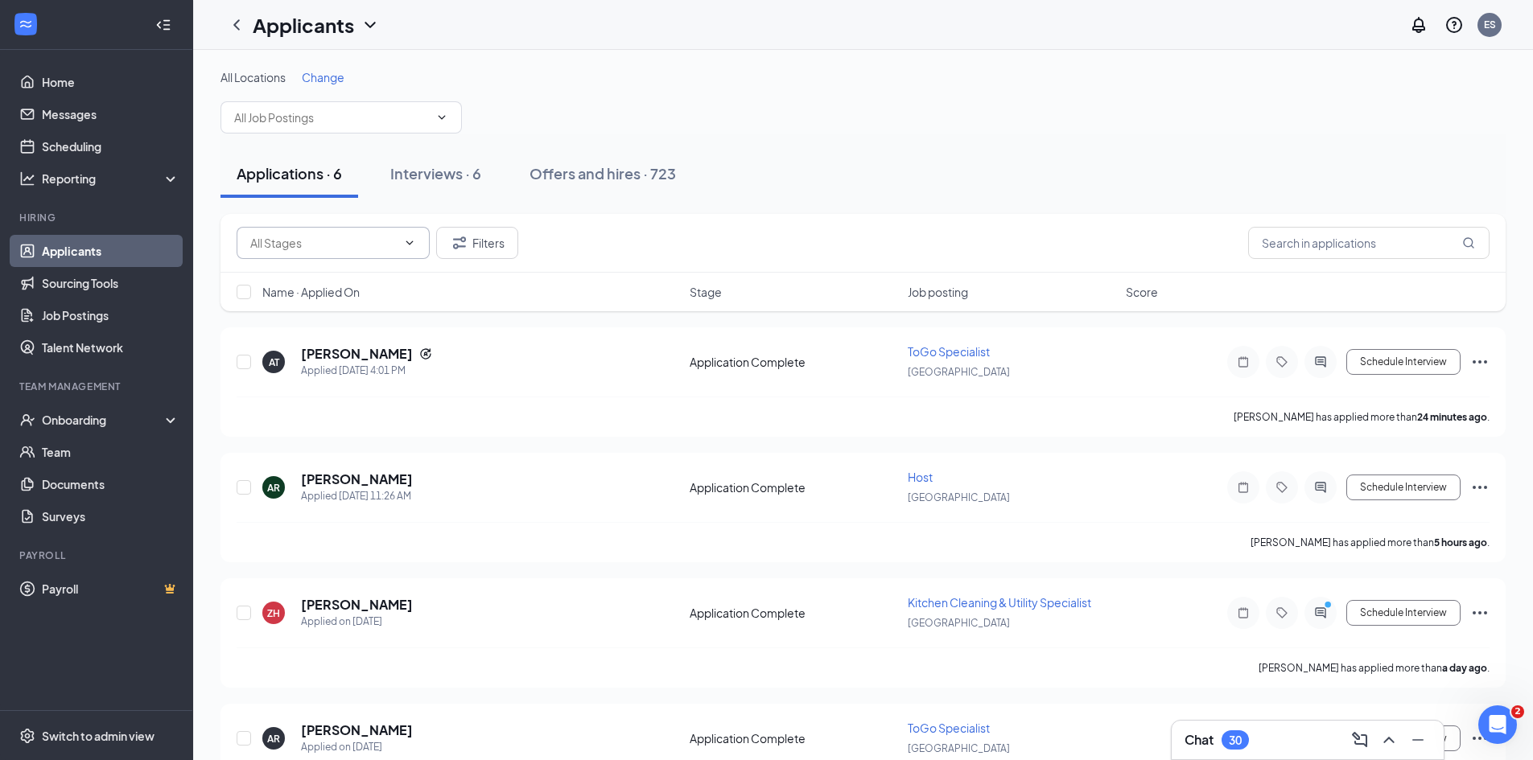
click at [326, 228] on span at bounding box center [333, 243] width 193 height 32
drag, startPoint x: 310, startPoint y: 282, endPoint x: 329, endPoint y: 283, distance: 19.3
click at [311, 280] on div "Application Complete (6)" at bounding box center [302, 271] width 130 height 18
type input "Application Complete (6)"
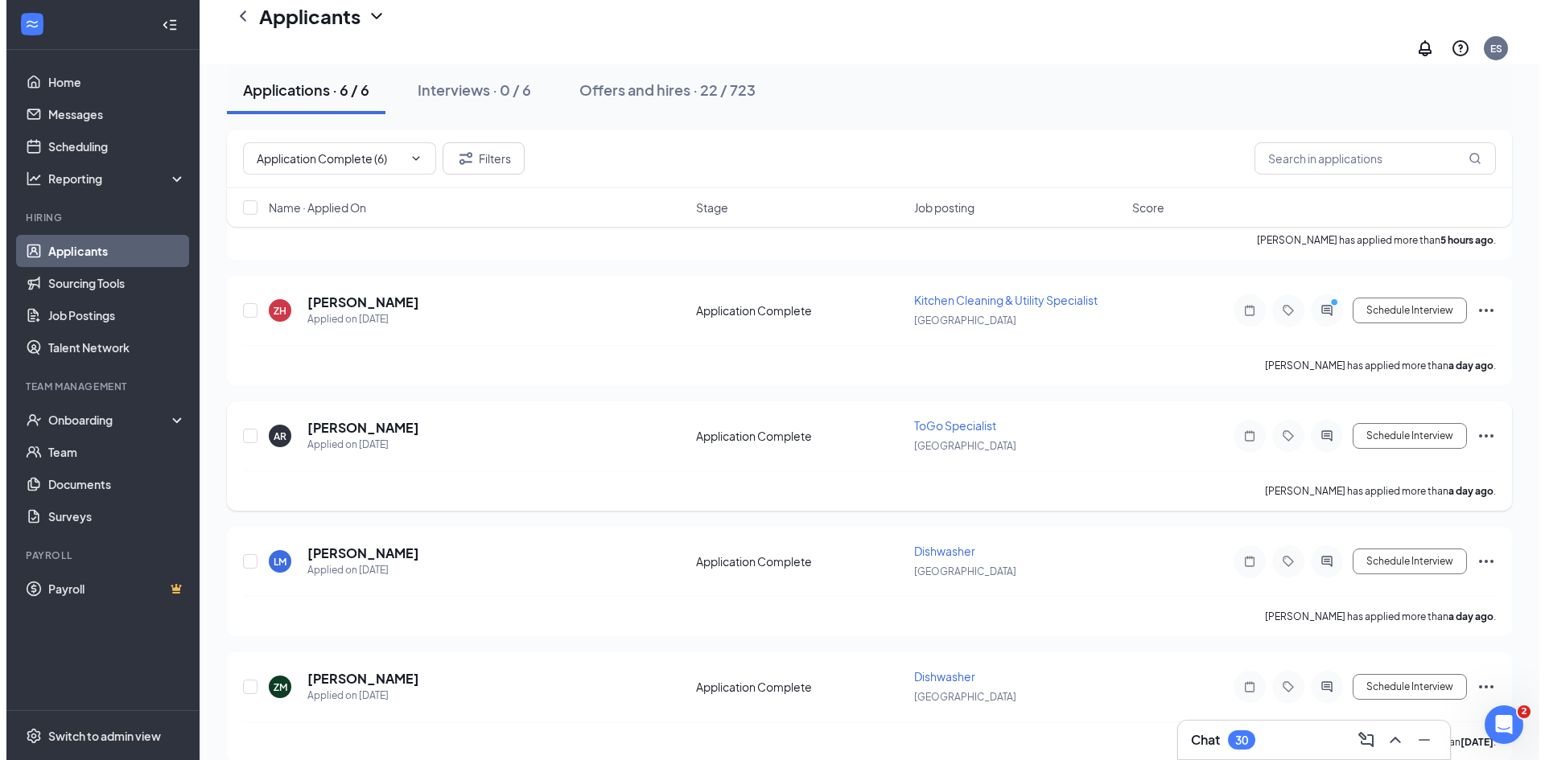
scroll to position [323, 0]
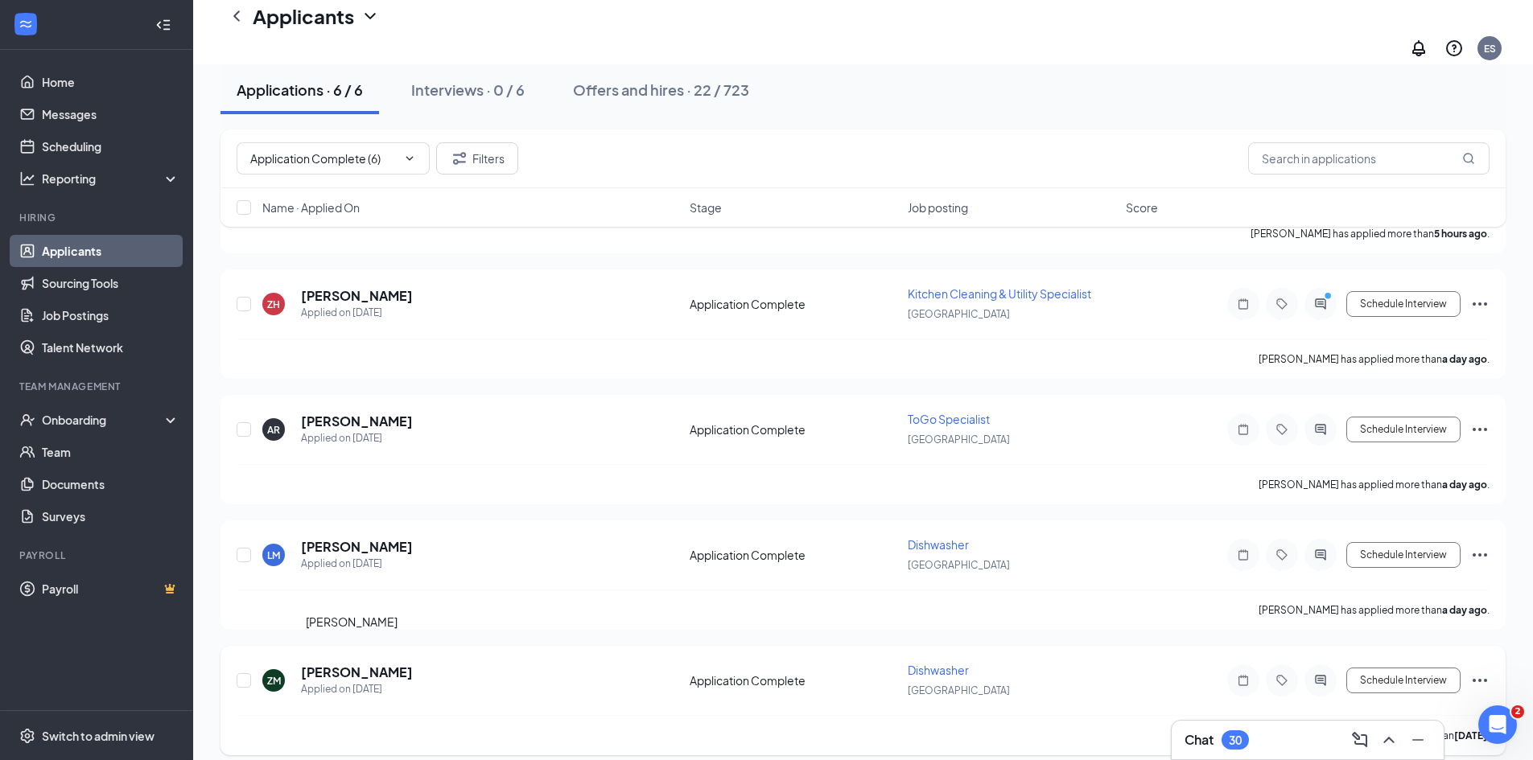
click at [321, 664] on h5 "[PERSON_NAME]" at bounding box center [357, 673] width 112 height 18
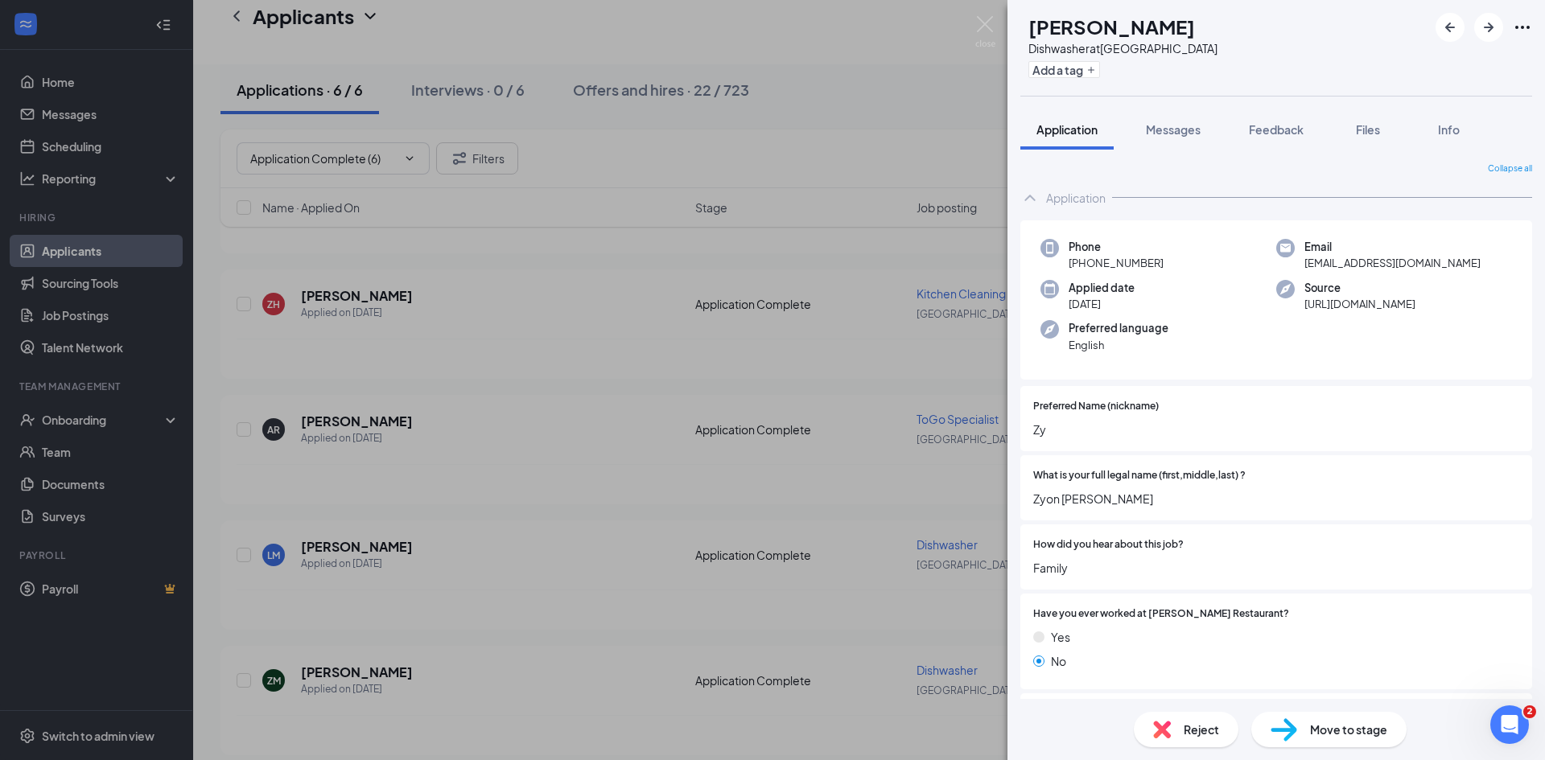
click at [1326, 731] on span "Move to stage" at bounding box center [1348, 730] width 77 height 18
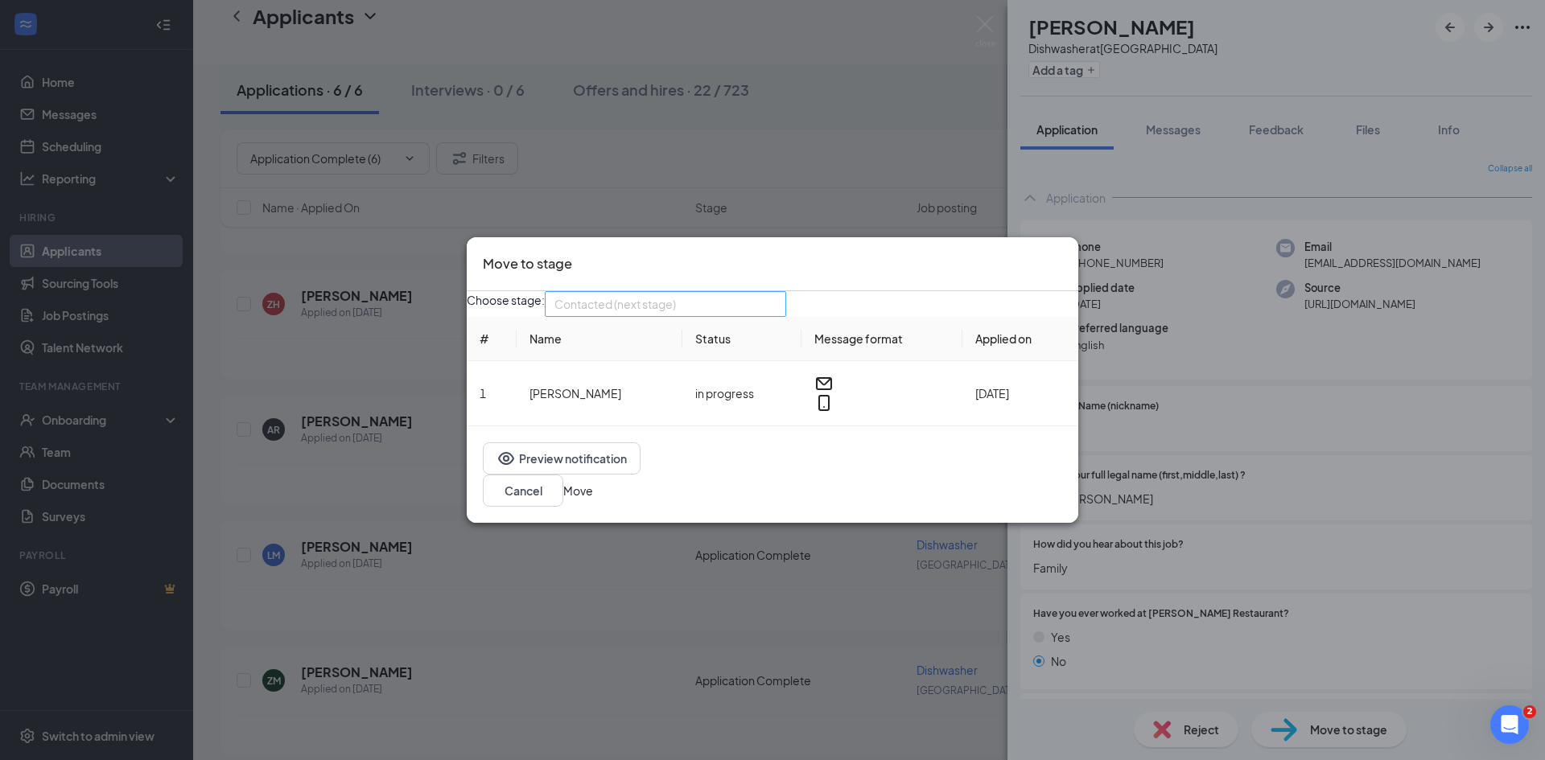
click at [636, 316] on span "Contacted (next stage)" at bounding box center [614, 304] width 121 height 24
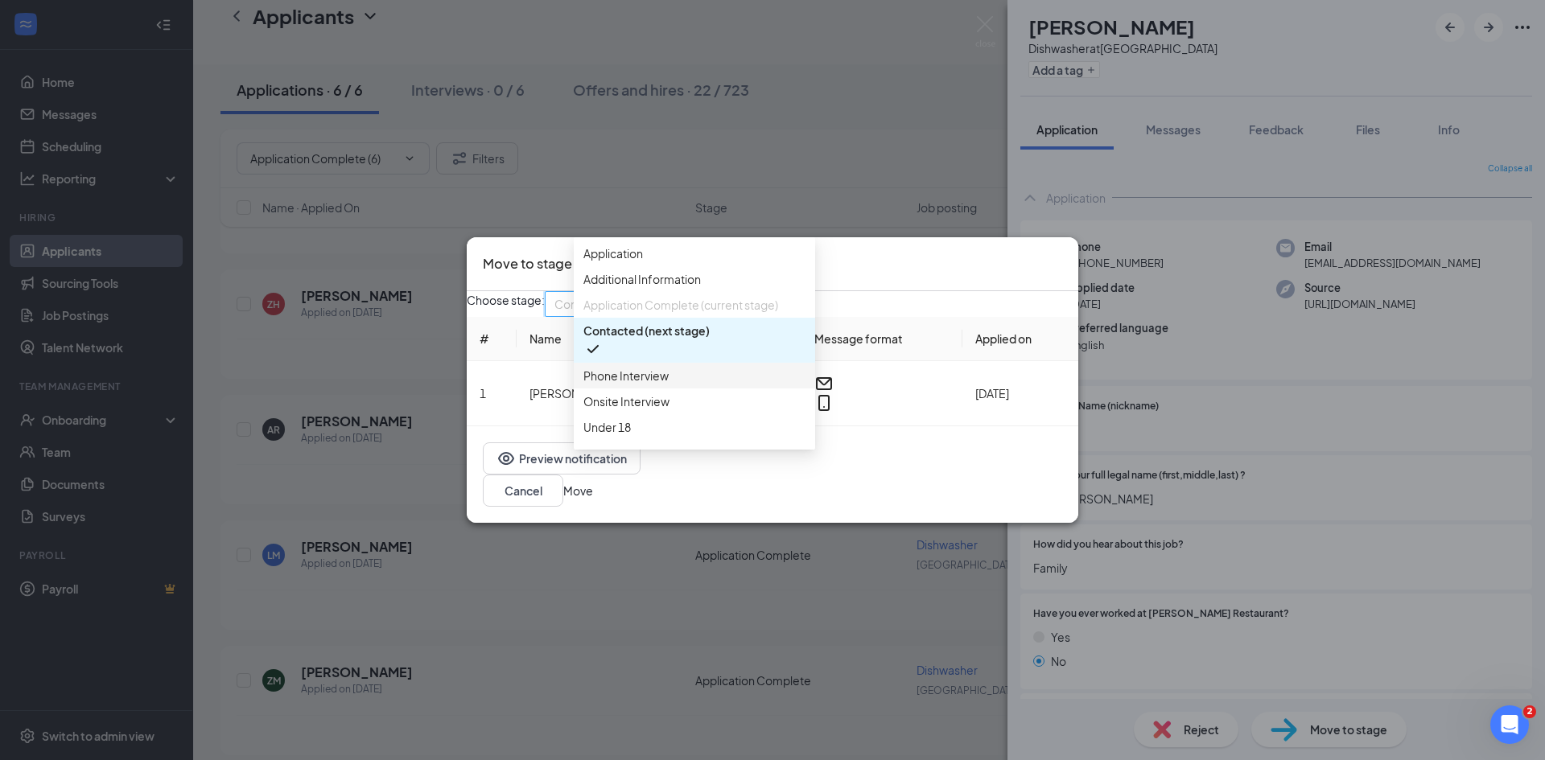
click at [620, 385] on span "Phone Interview" at bounding box center [625, 376] width 85 height 18
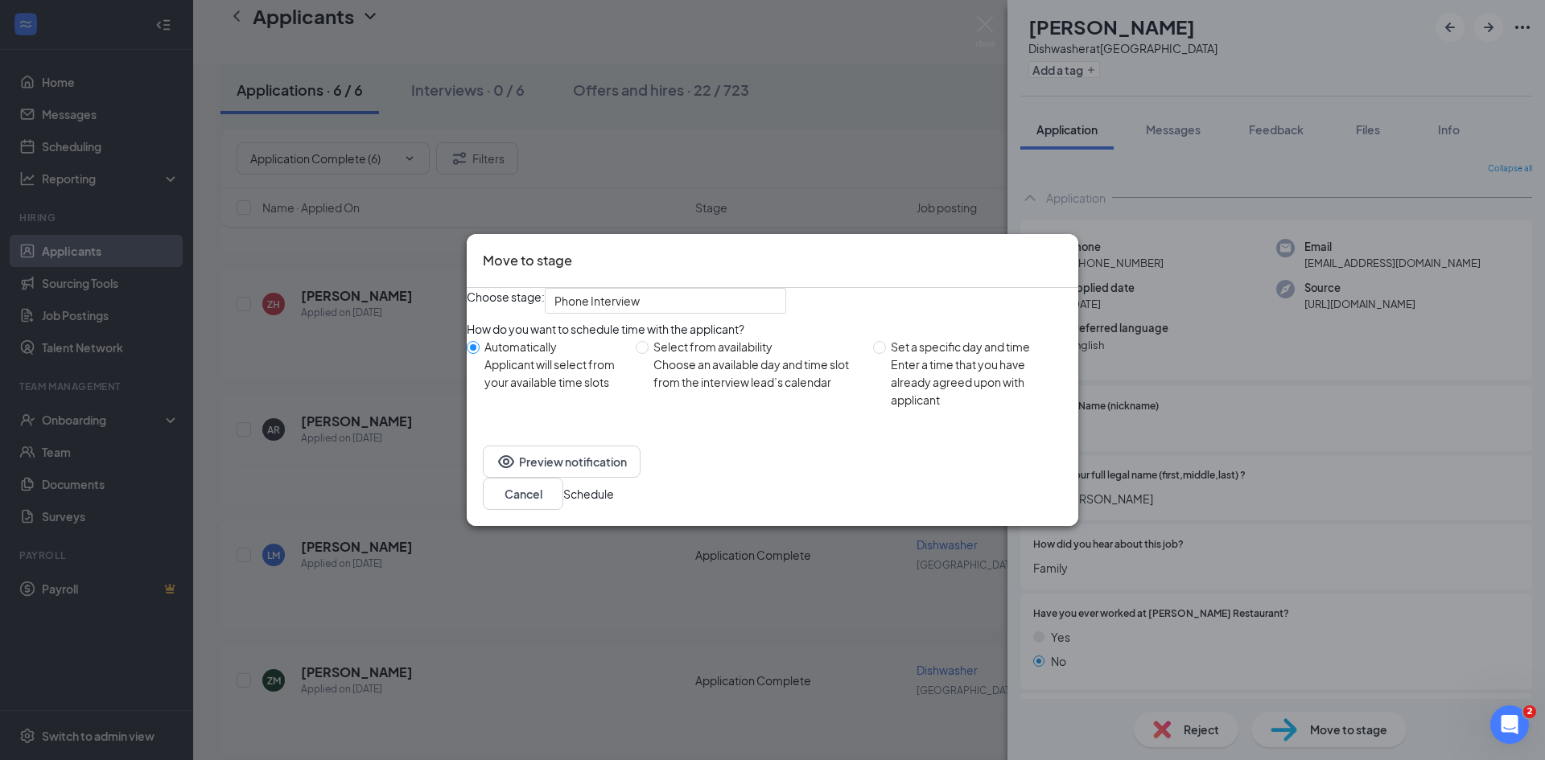
click at [614, 503] on button "Schedule" at bounding box center [588, 494] width 51 height 18
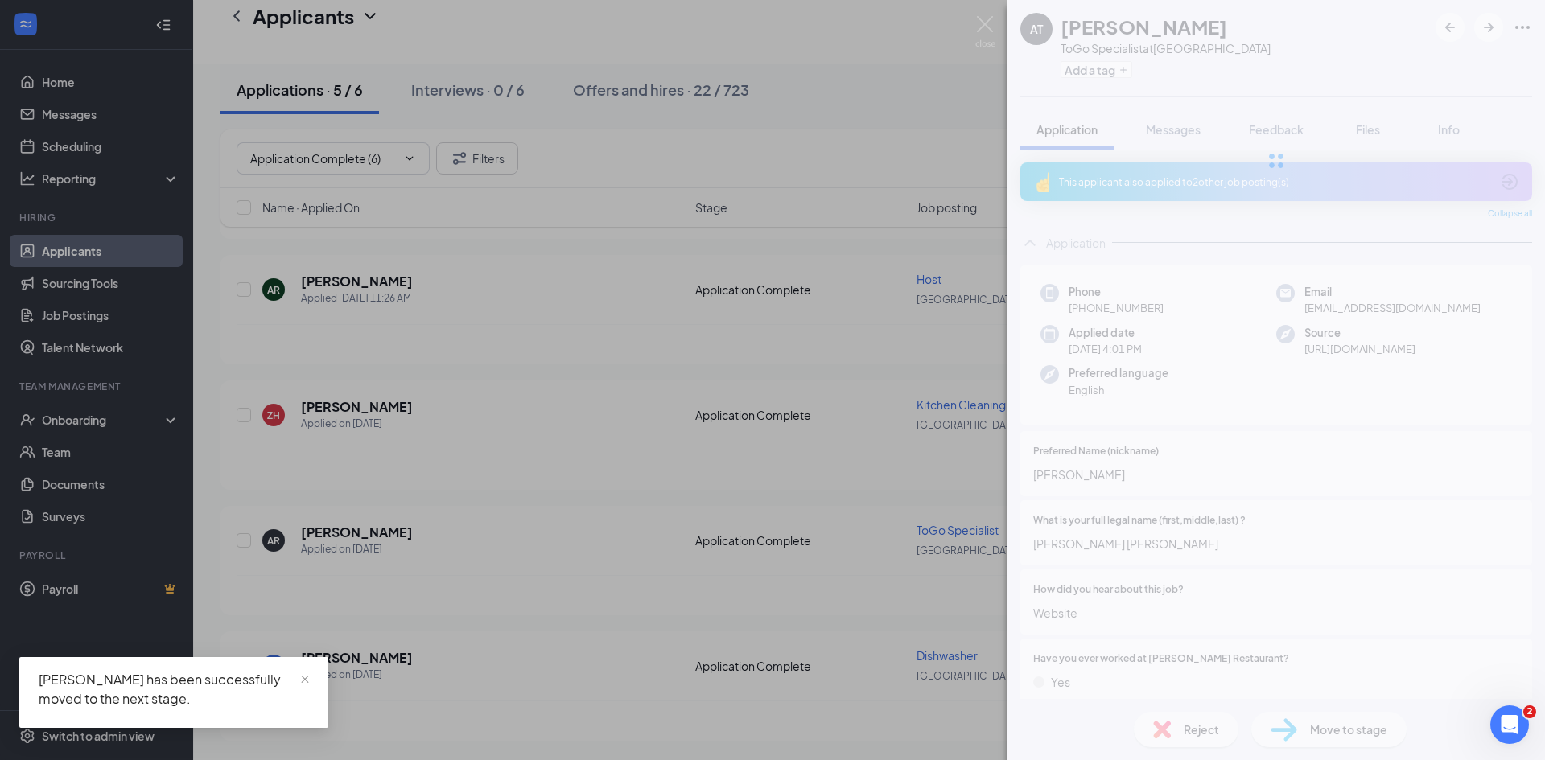
scroll to position [198, 0]
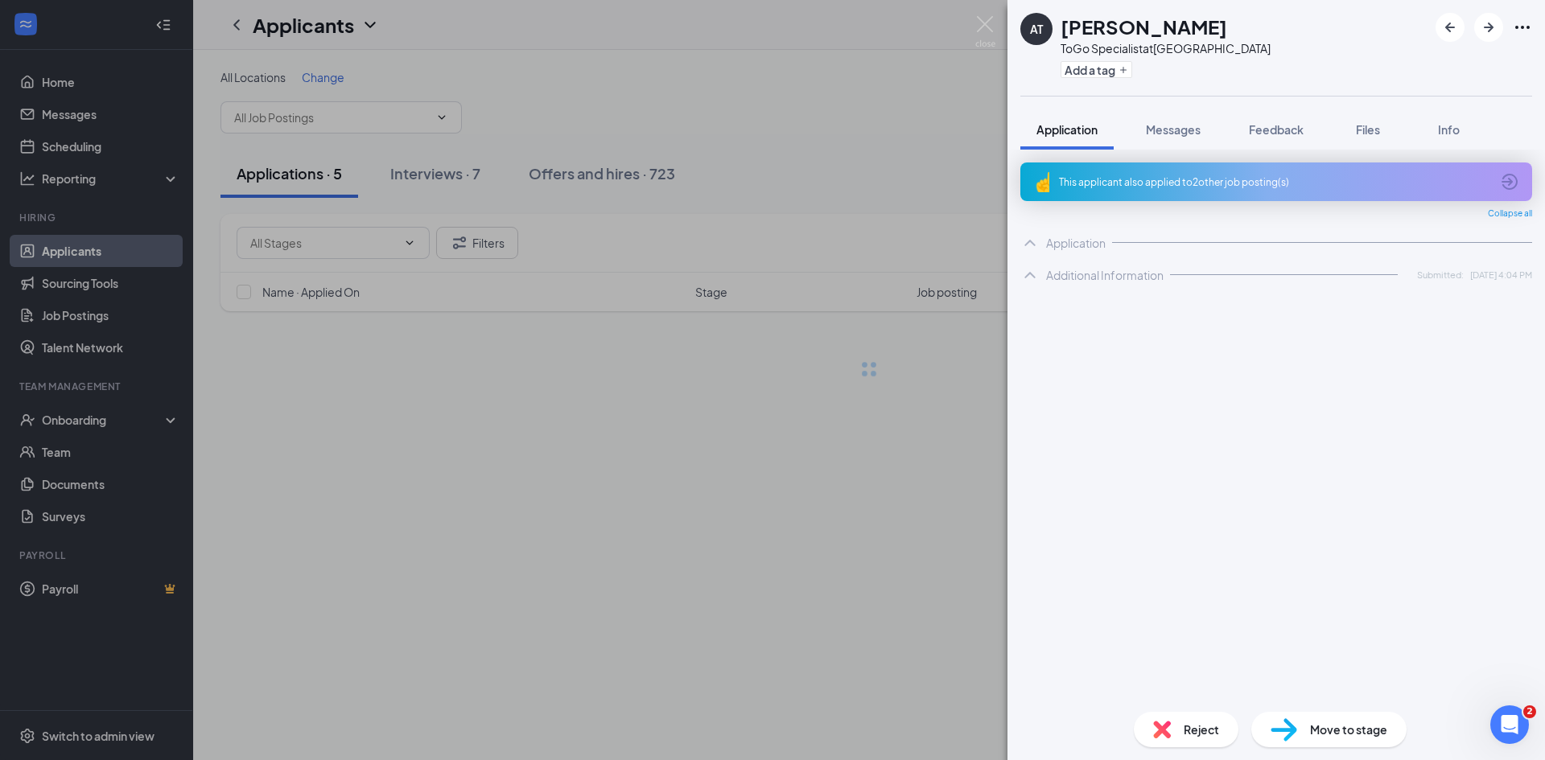
click at [380, 381] on div "AT [PERSON_NAME] Specialist at [GEOGRAPHIC_DATA] Add a tag Application Messages…" at bounding box center [772, 380] width 1545 height 760
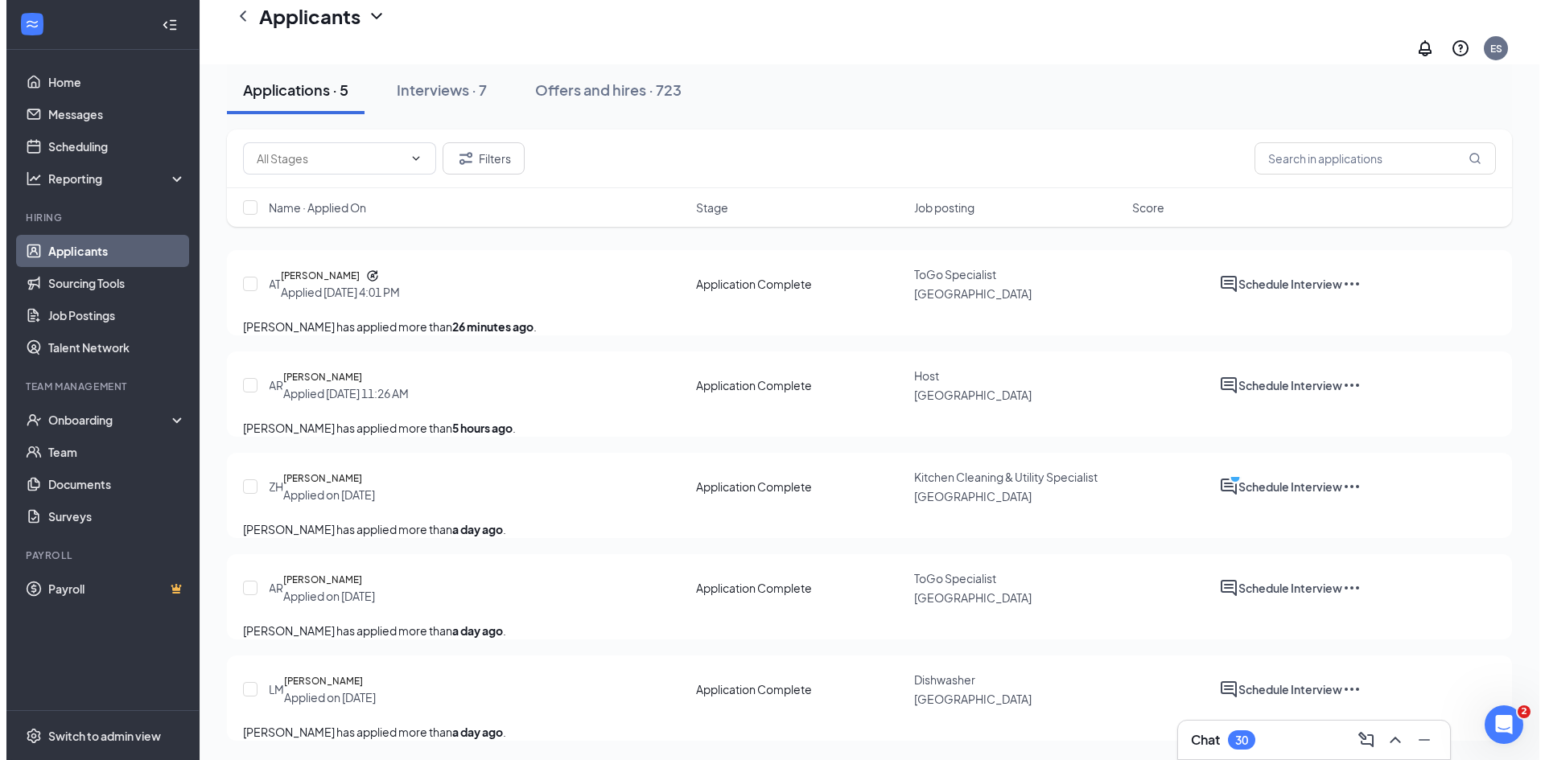
scroll to position [198, 0]
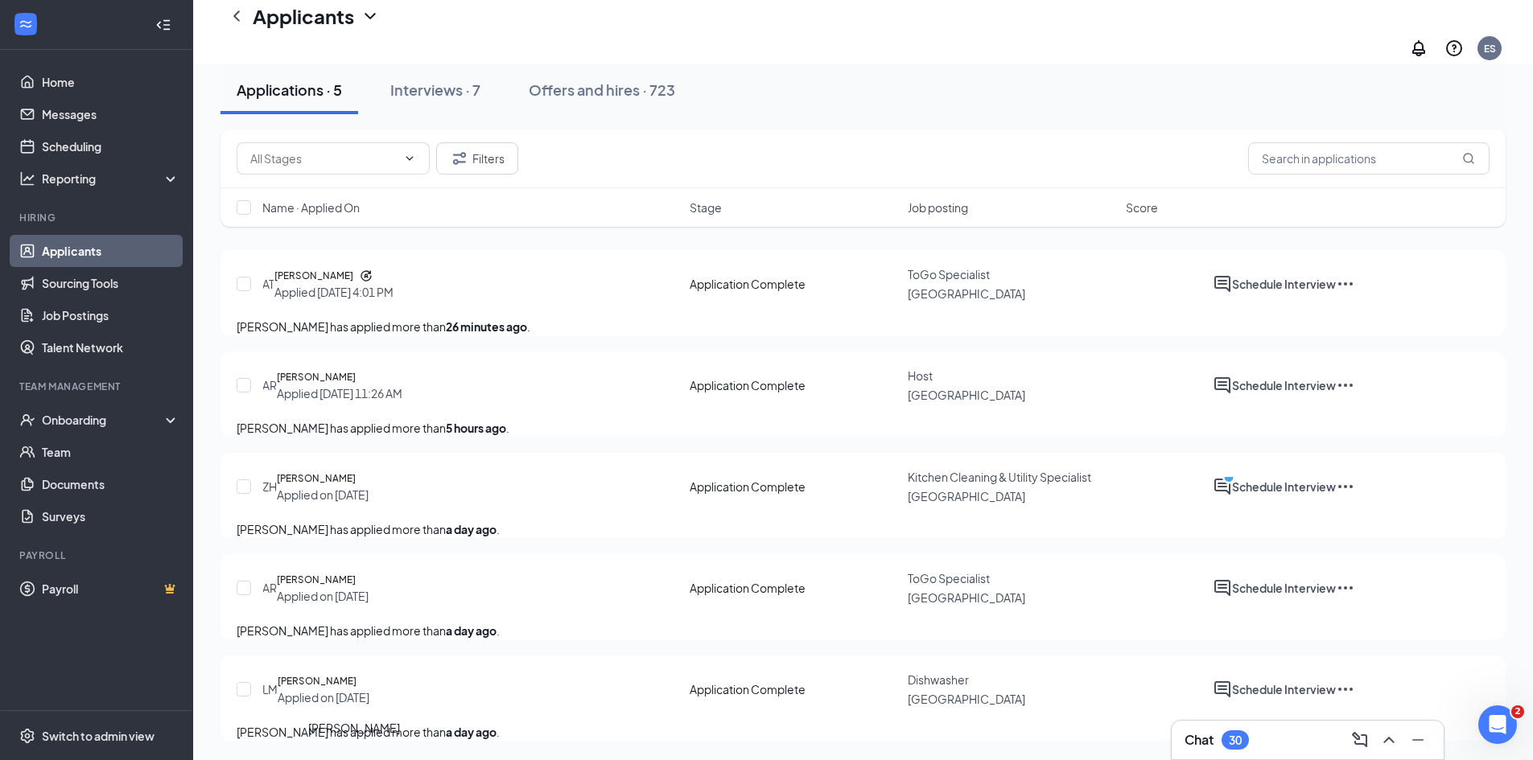
click at [324, 673] on h5 "[PERSON_NAME]" at bounding box center [317, 681] width 79 height 16
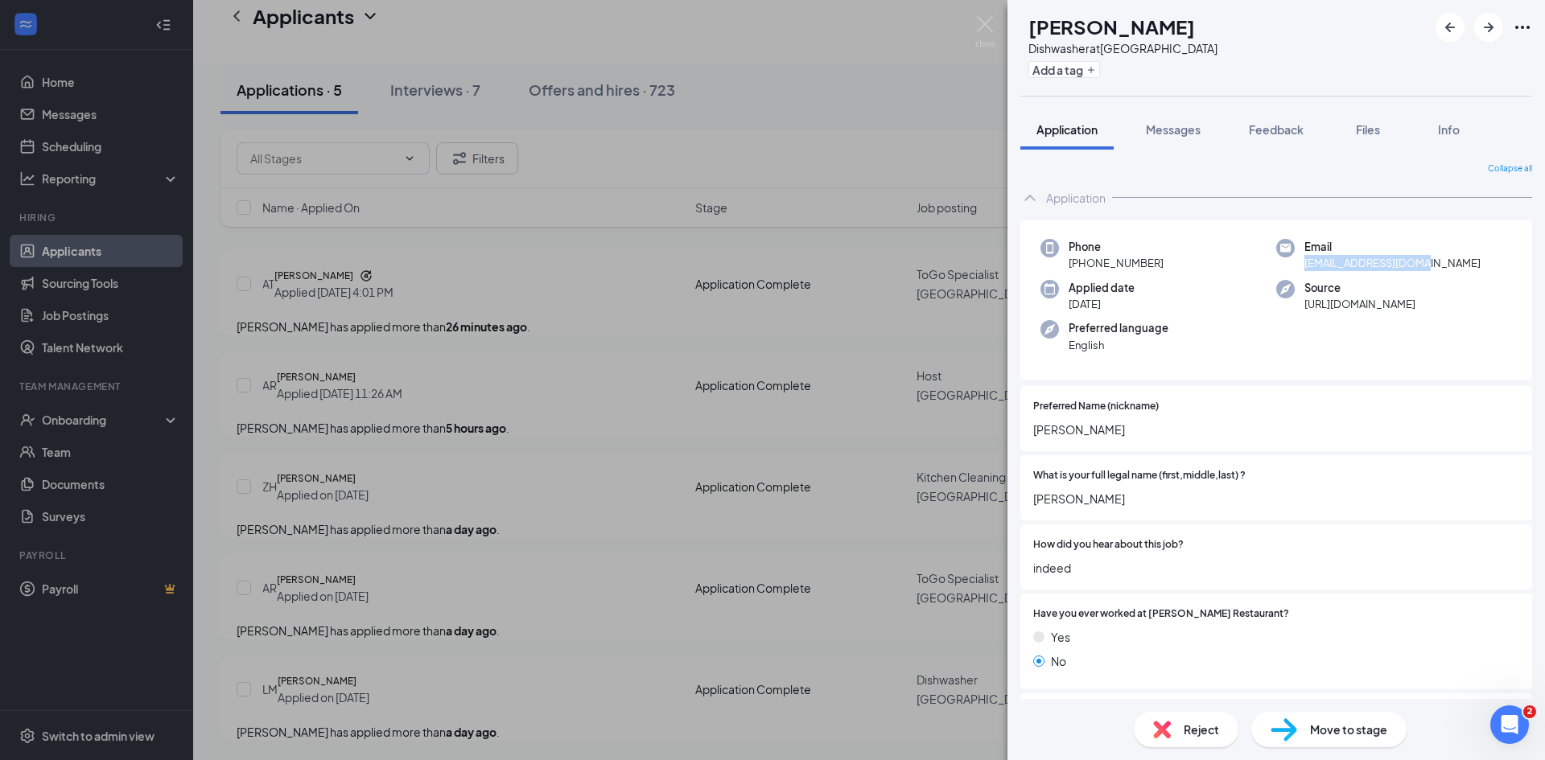
drag, startPoint x: 1421, startPoint y: 264, endPoint x: 1298, endPoint y: 256, distance: 122.5
click at [1304, 256] on span "[EMAIL_ADDRESS][DOMAIN_NAME]" at bounding box center [1392, 263] width 176 height 16
copy span "[EMAIL_ADDRESS][DOMAIN_NAME]"
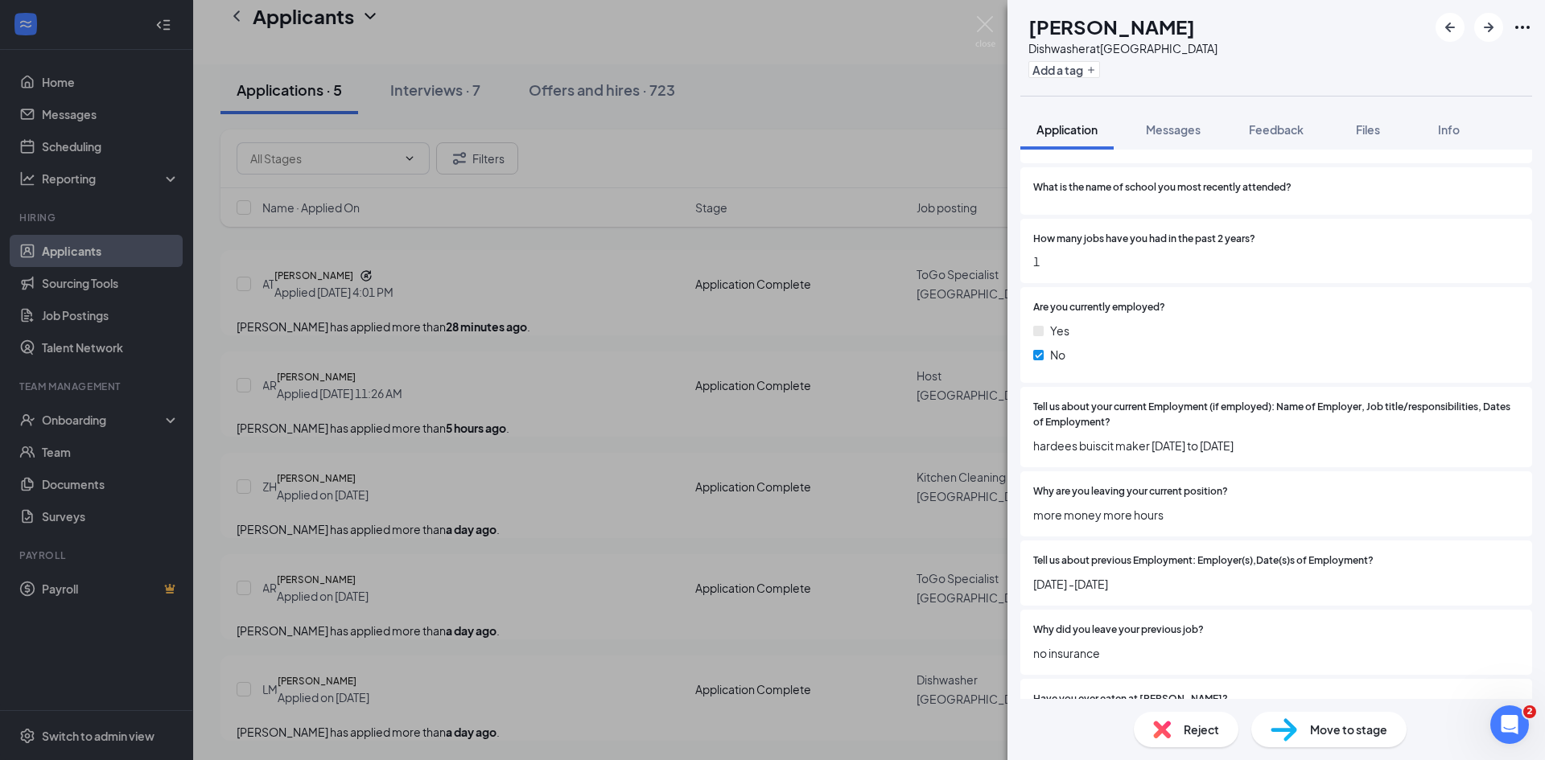
scroll to position [2896, 0]
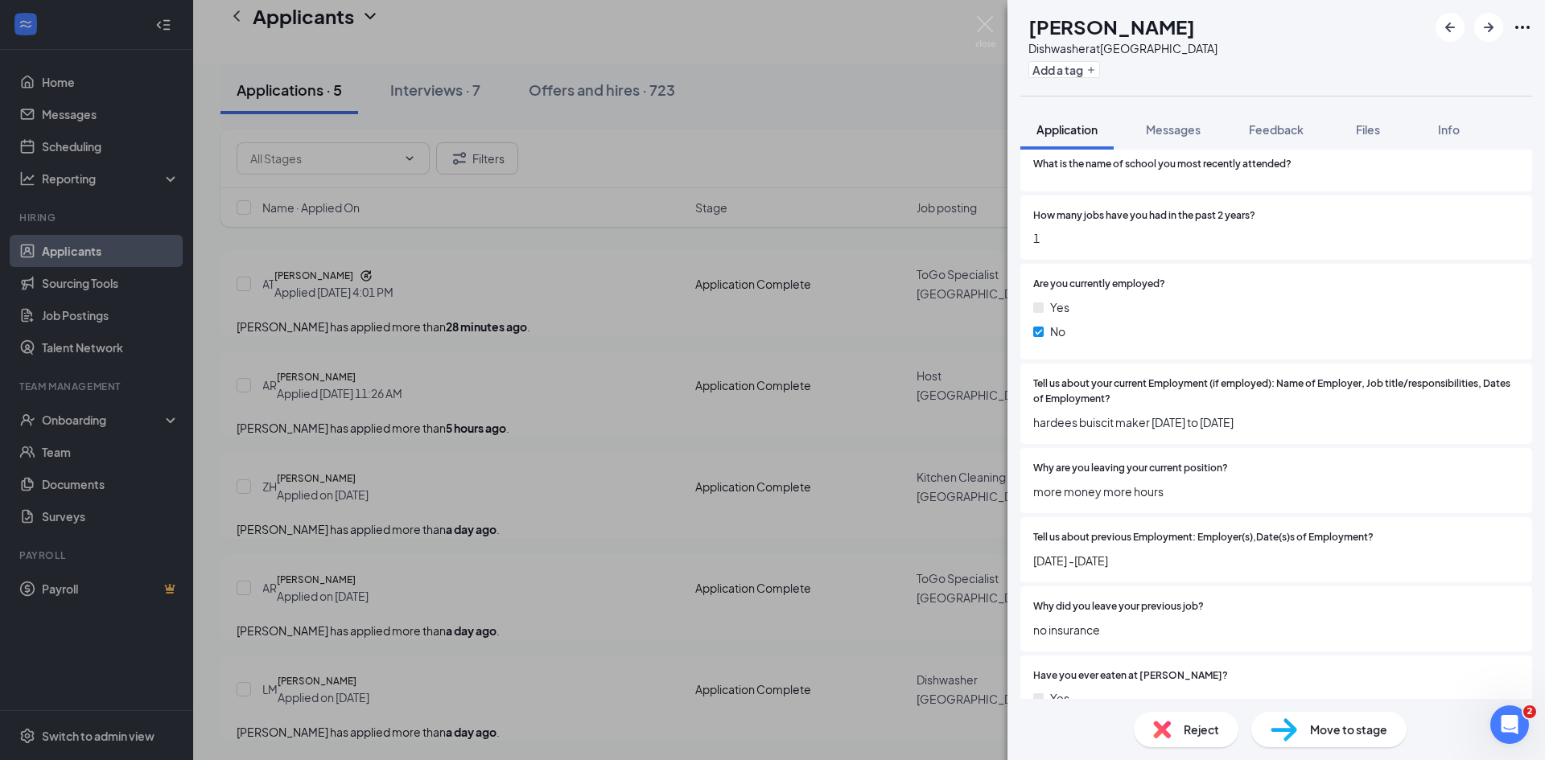
click at [1173, 731] on div "Reject" at bounding box center [1186, 729] width 105 height 35
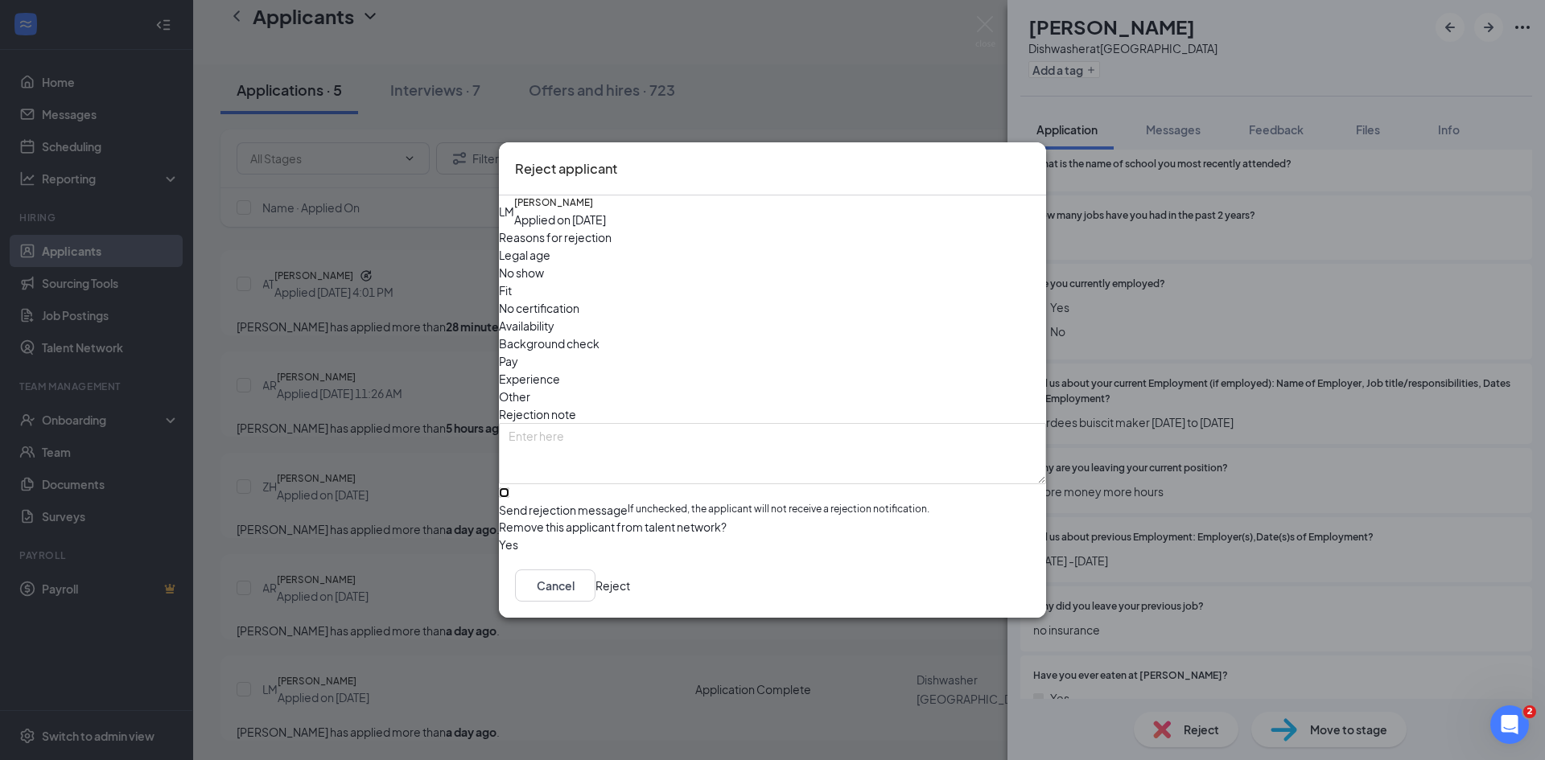
click at [509, 488] on input "Send rejection message If unchecked, the applicant will not receive a rejection…" at bounding box center [504, 493] width 10 height 10
checkbox input "true"
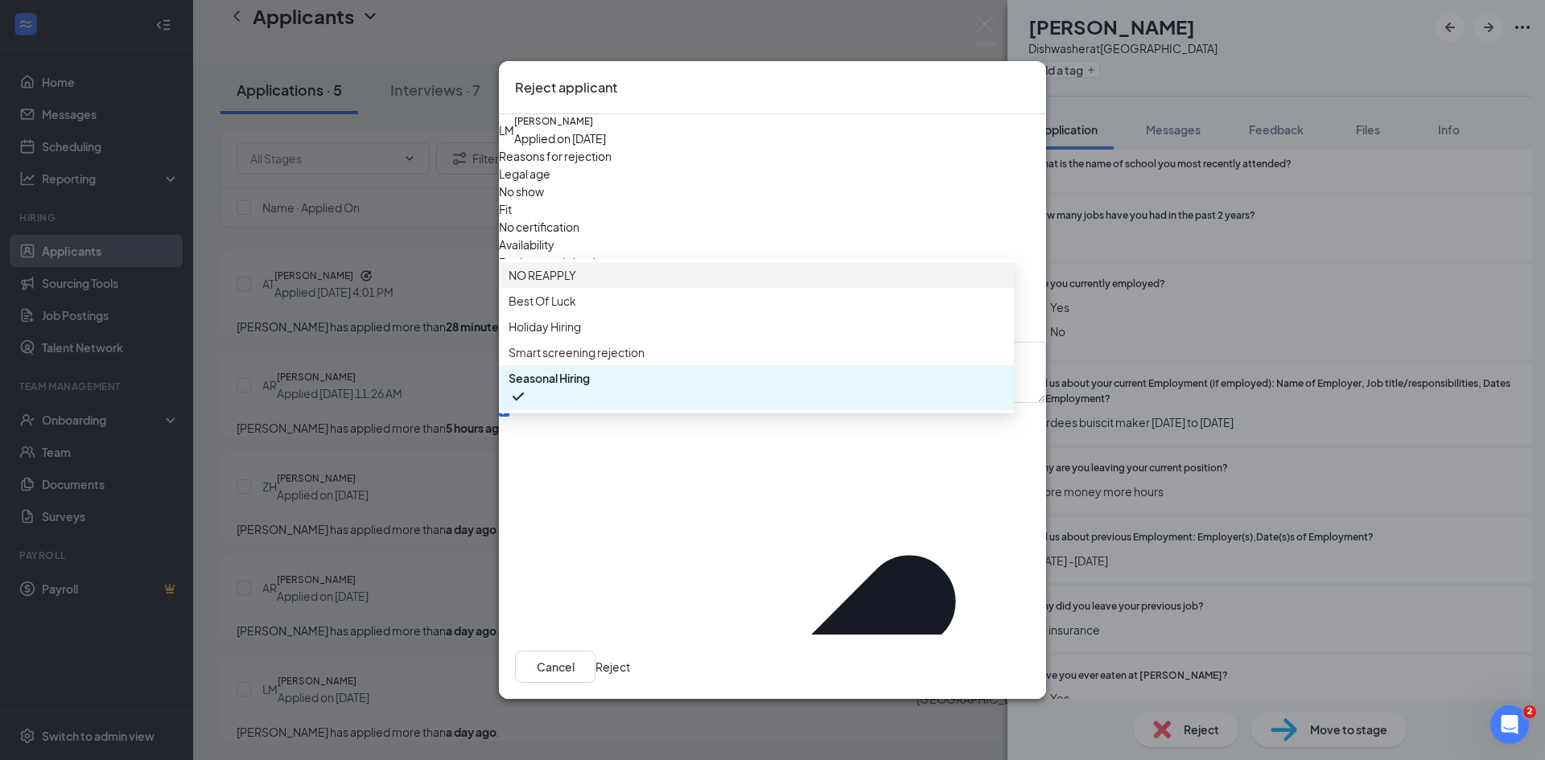
click at [559, 284] on span "NO REAPPLY" at bounding box center [542, 275] width 68 height 18
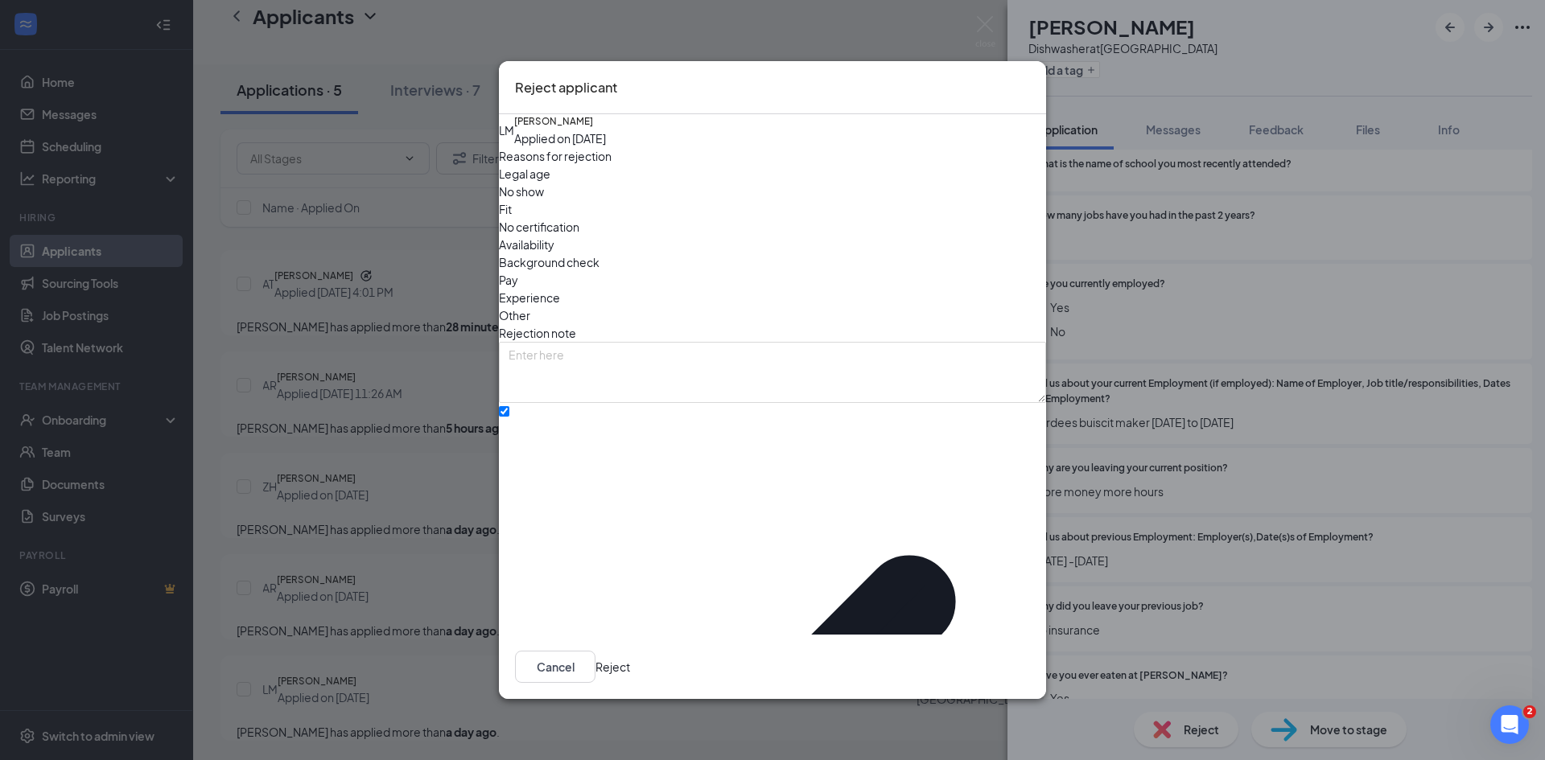
click at [630, 653] on button "Reject" at bounding box center [612, 667] width 35 height 32
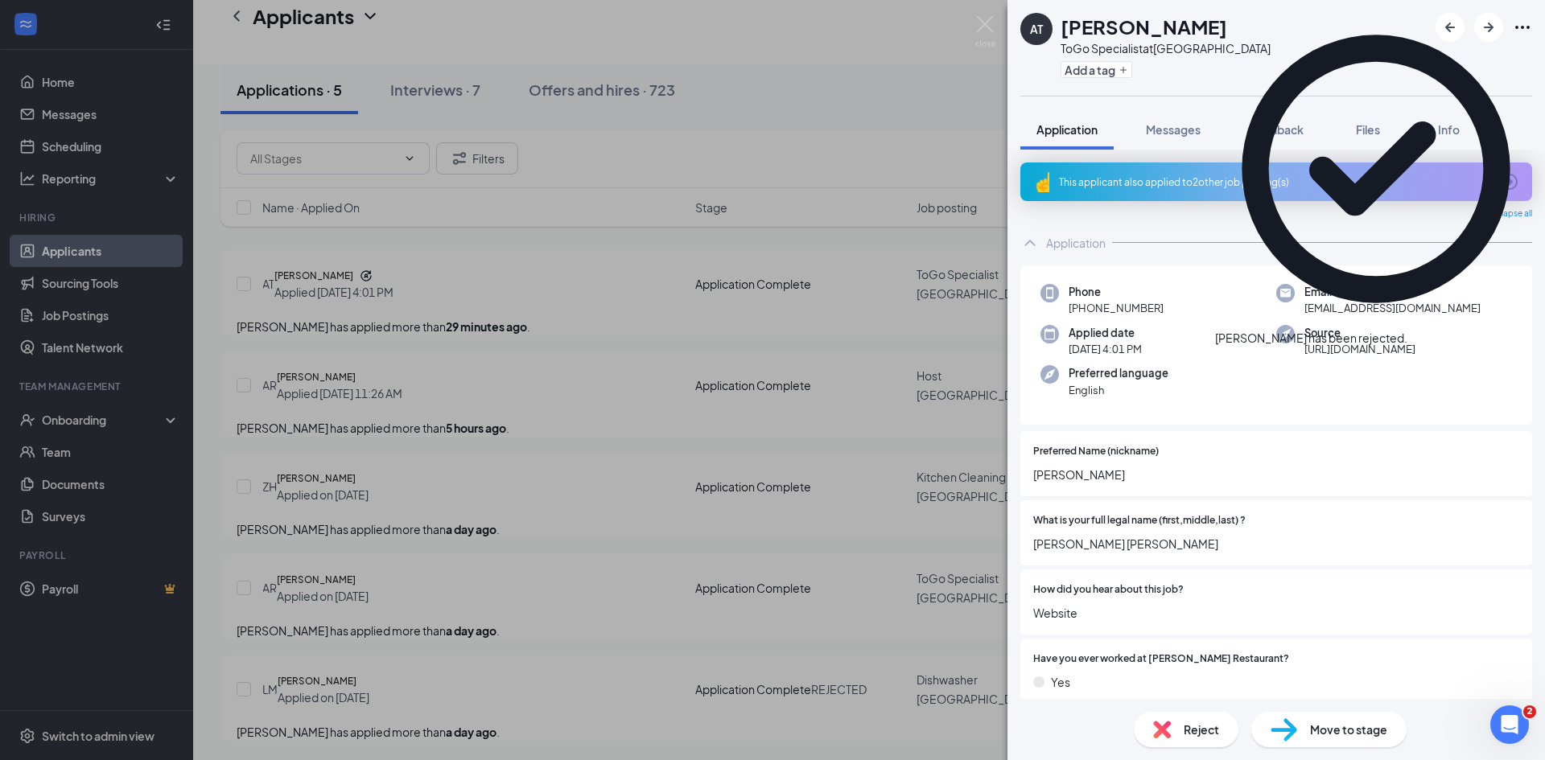
click at [337, 534] on div "AT Adrianna Thomas ToGo Specialist at Spartanburg Add a tag Application Message…" at bounding box center [772, 380] width 1545 height 760
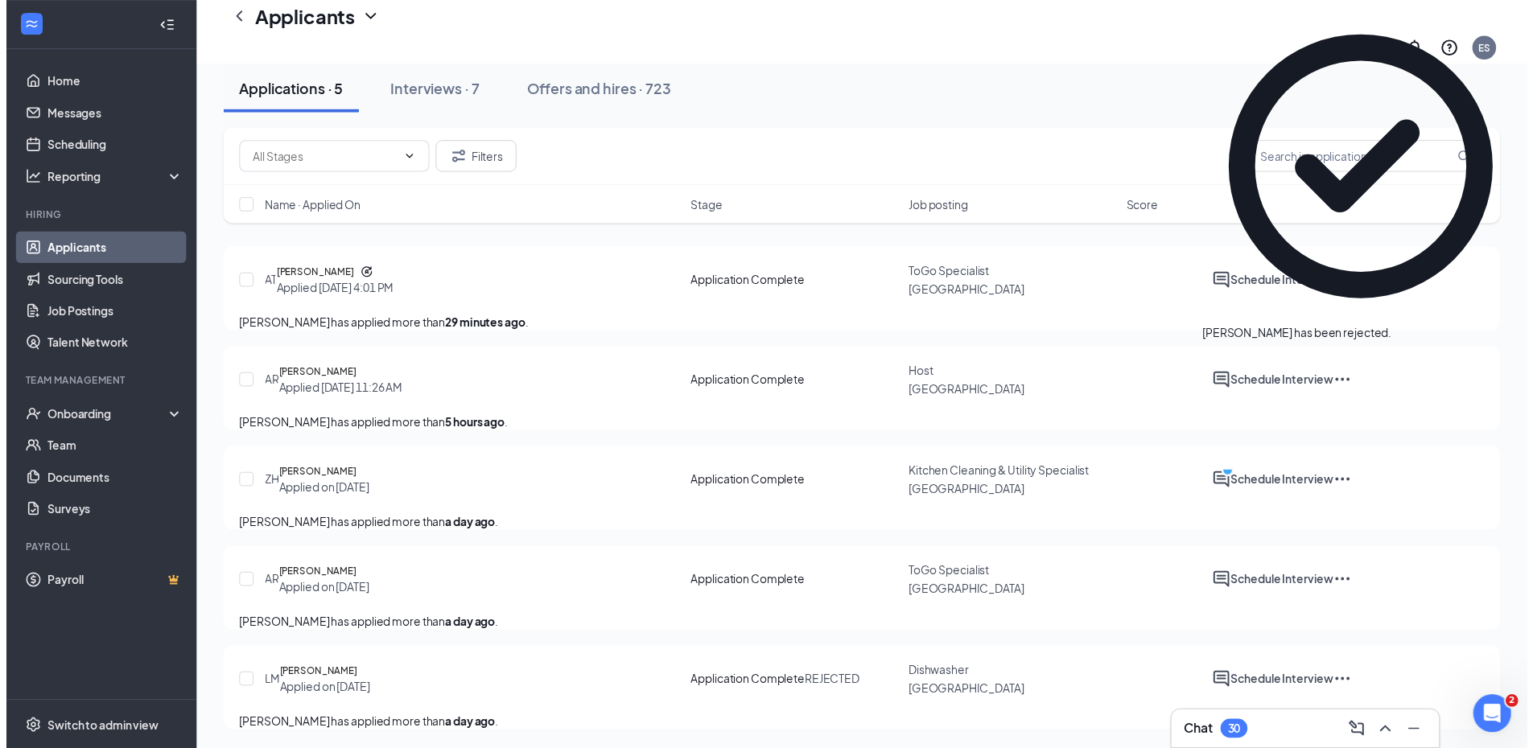
scroll to position [84, 0]
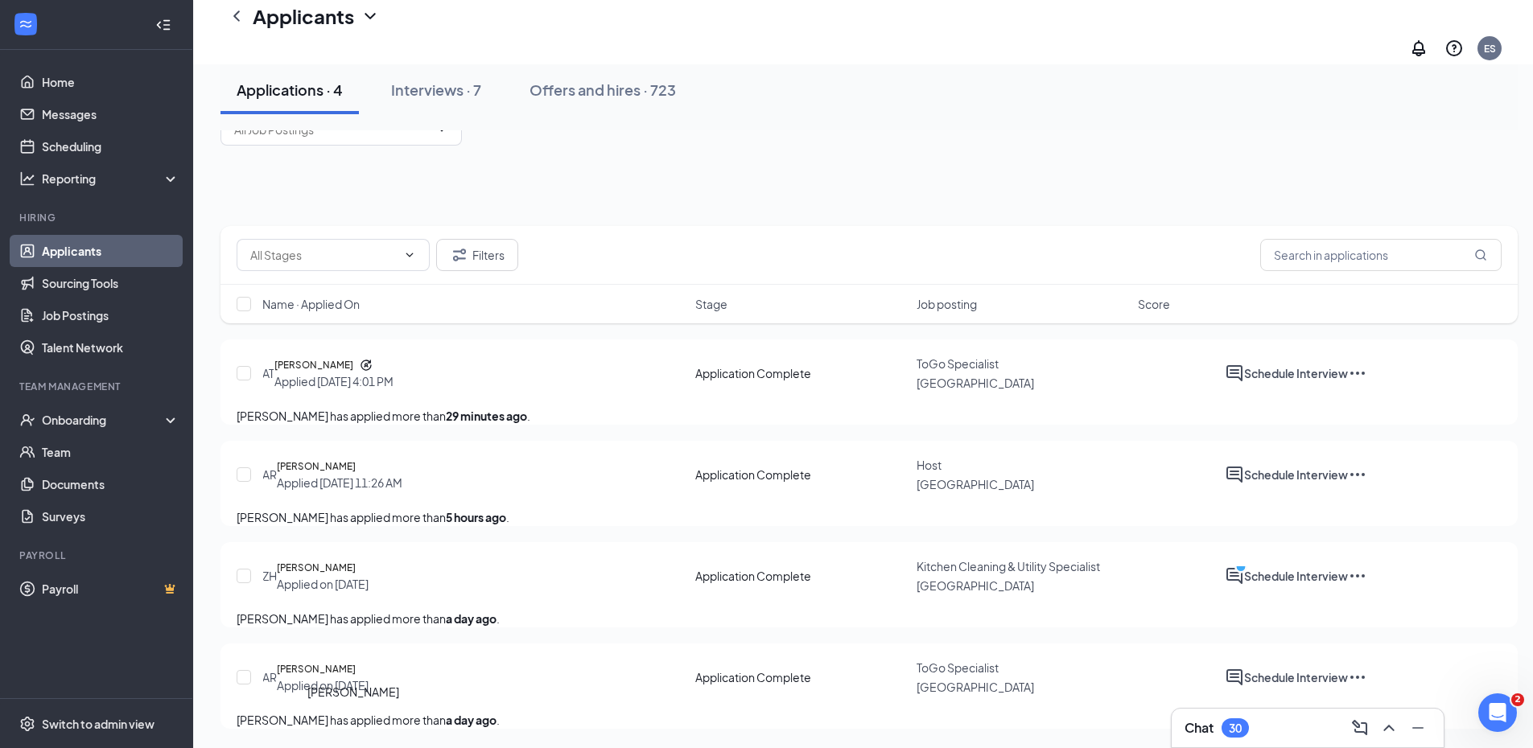
click at [347, 661] on h5 "[PERSON_NAME]" at bounding box center [316, 669] width 79 height 16
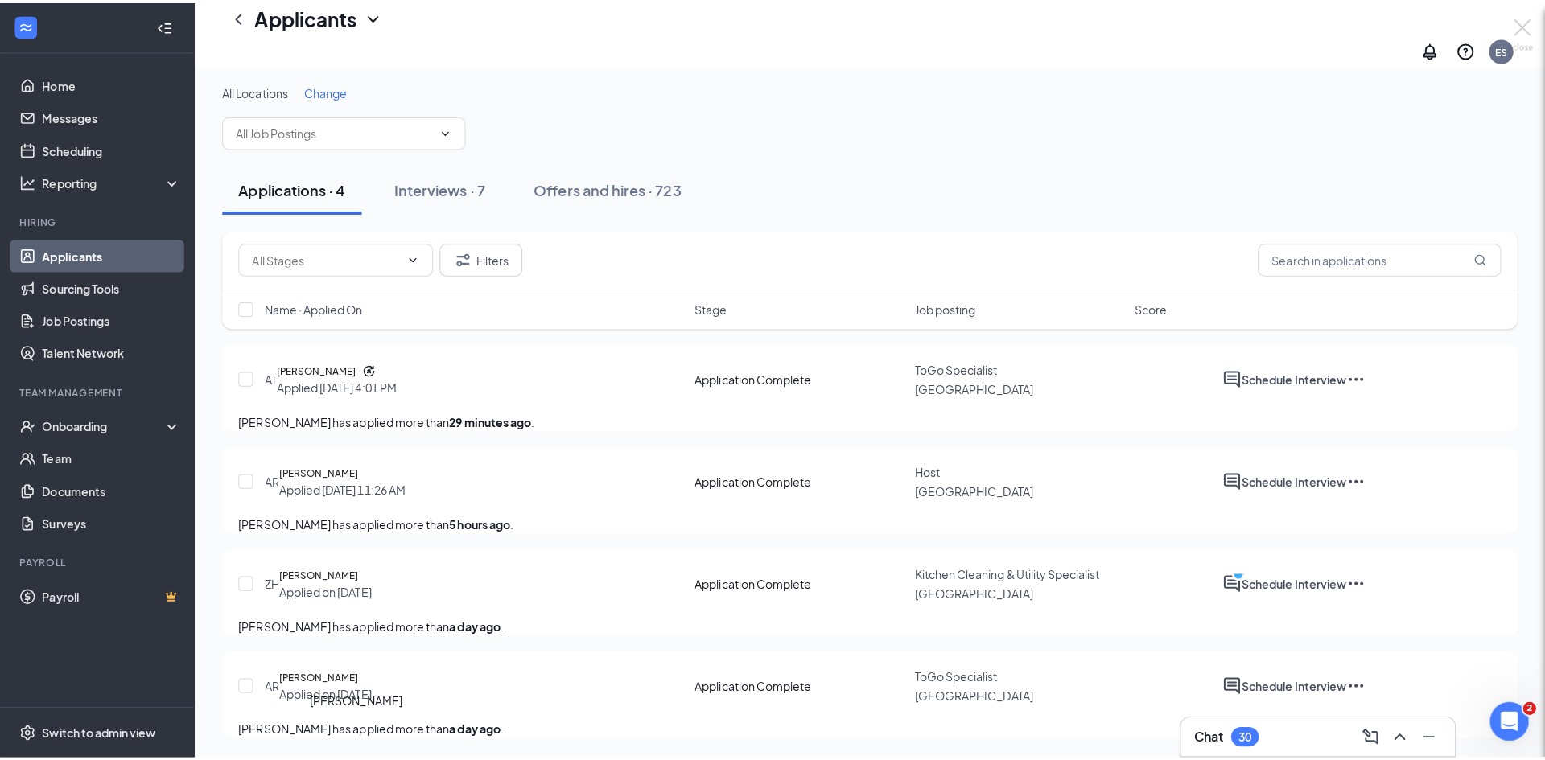
scroll to position [72, 0]
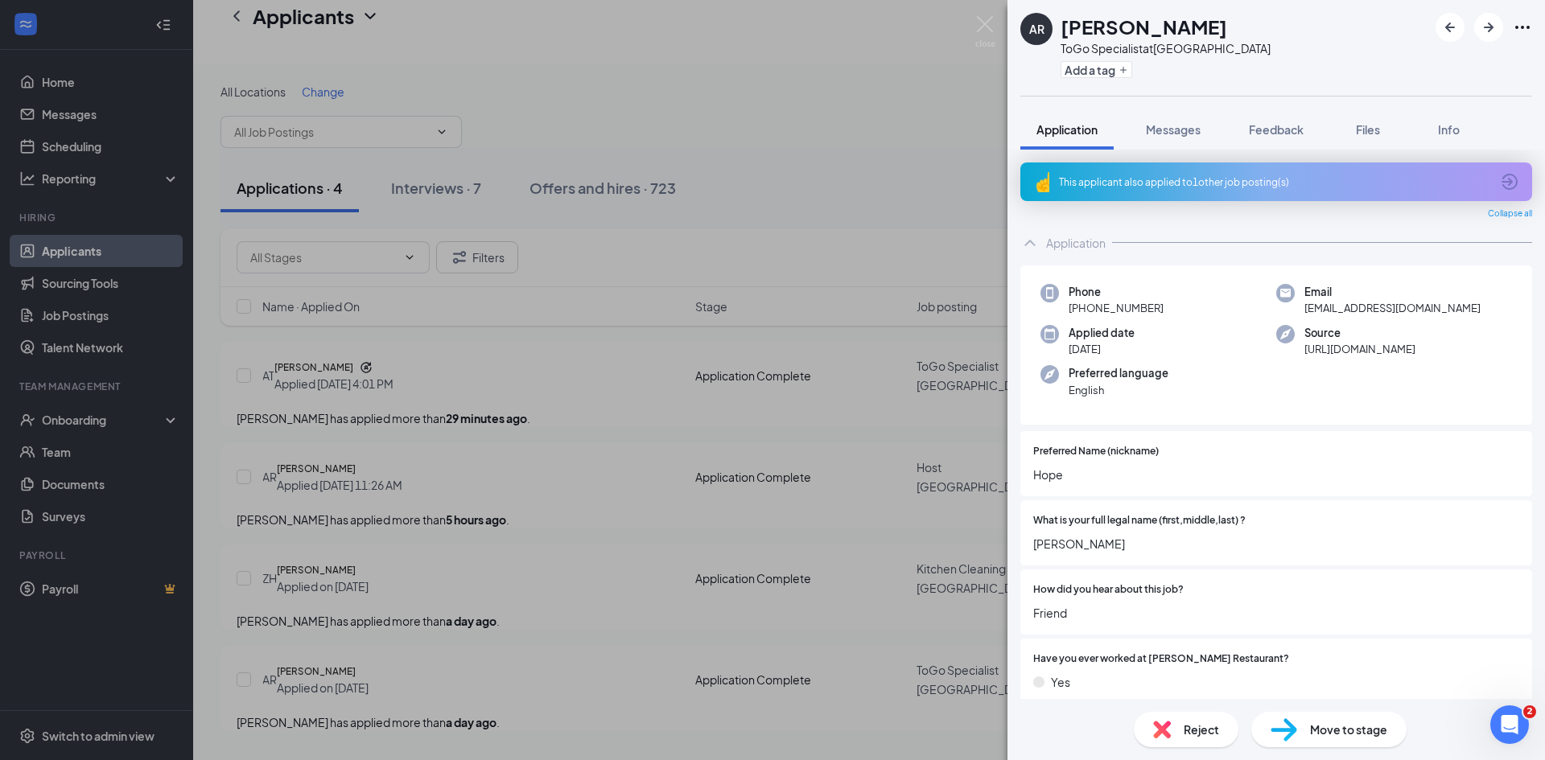
click at [1201, 180] on div "This applicant also applied to 1 other job posting(s)" at bounding box center [1274, 182] width 431 height 14
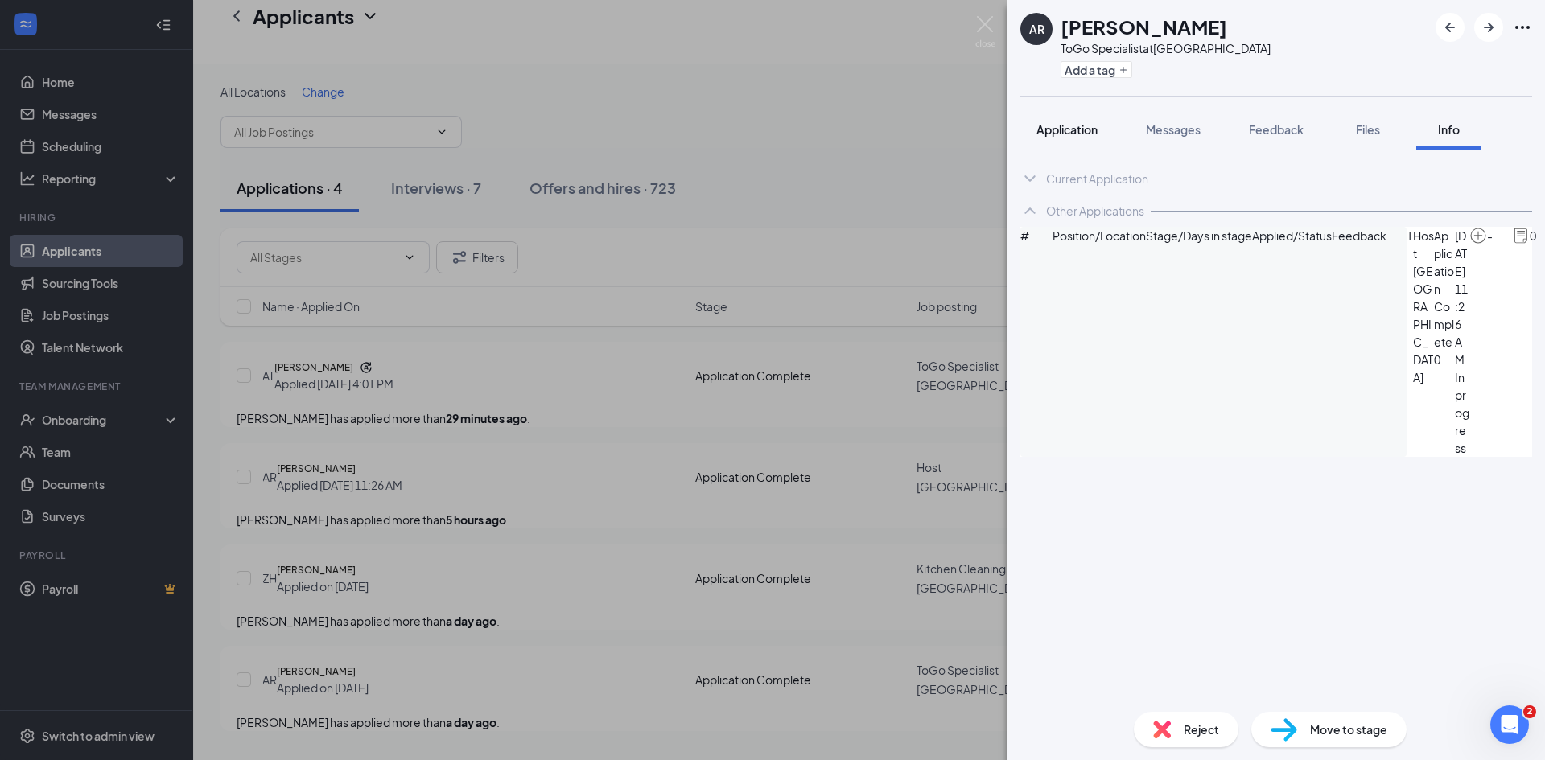
click at [1076, 130] on span "Application" at bounding box center [1066, 129] width 61 height 14
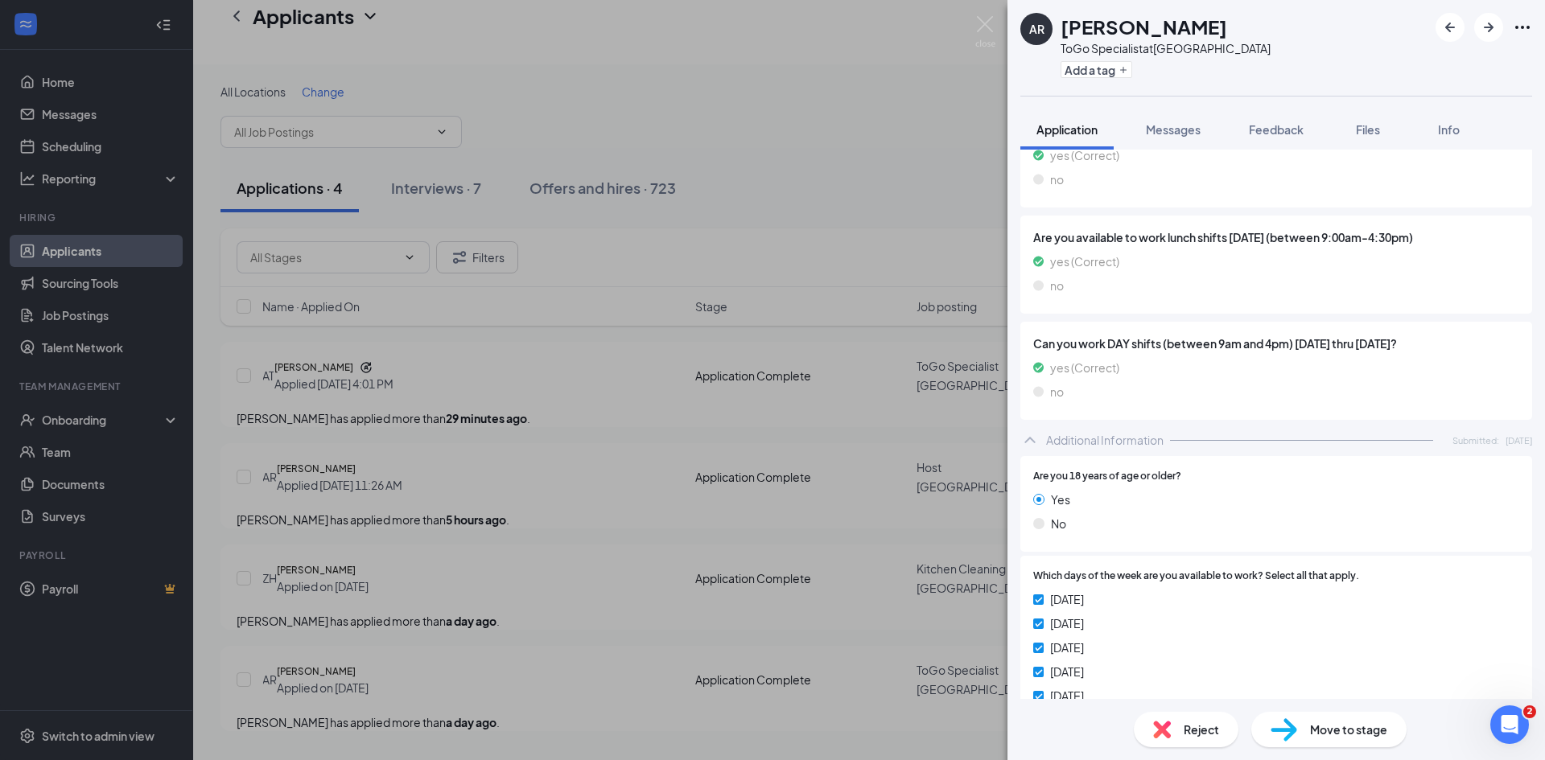
scroll to position [1953, 0]
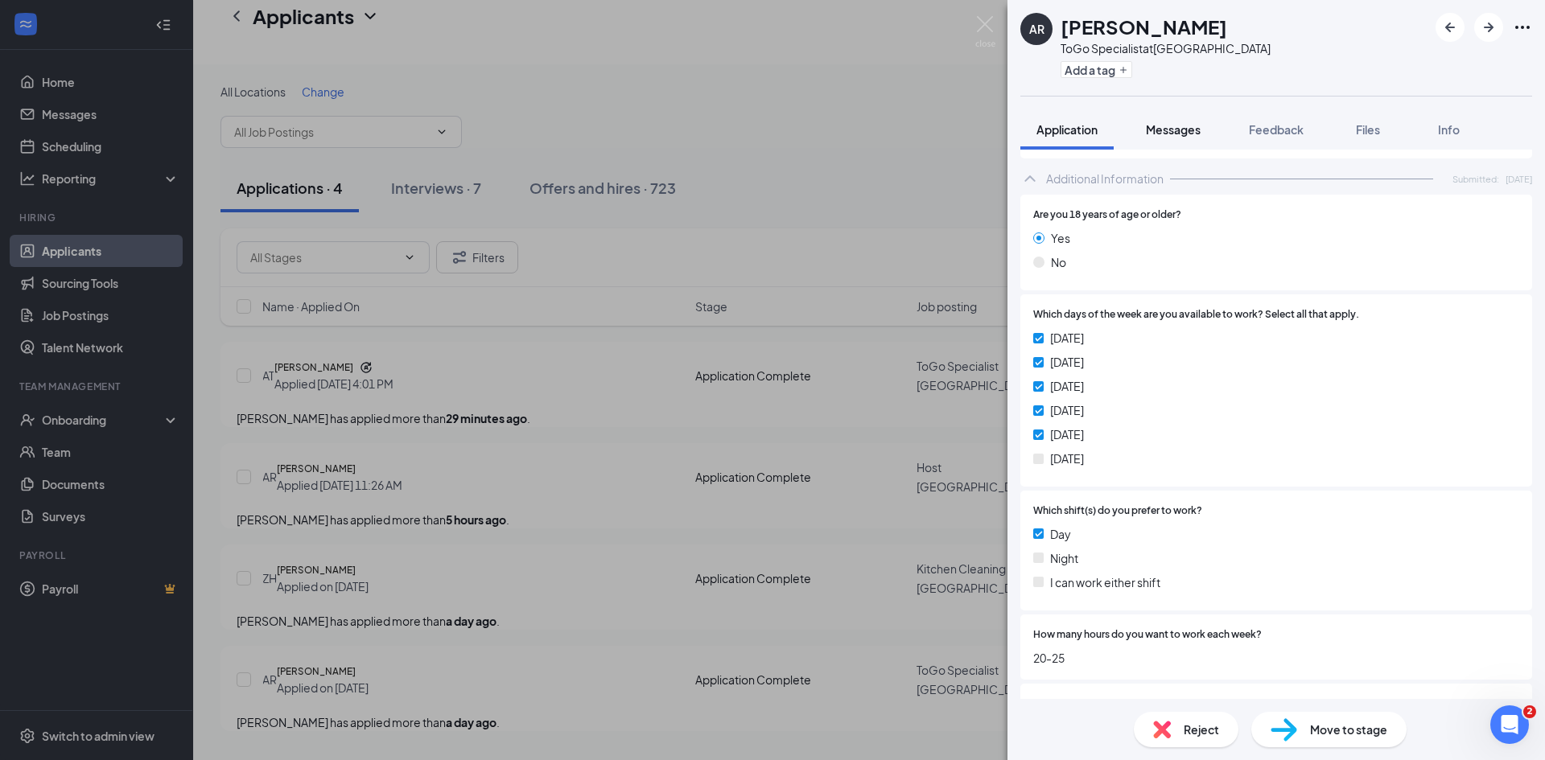
click at [1179, 125] on span "Messages" at bounding box center [1173, 129] width 55 height 14
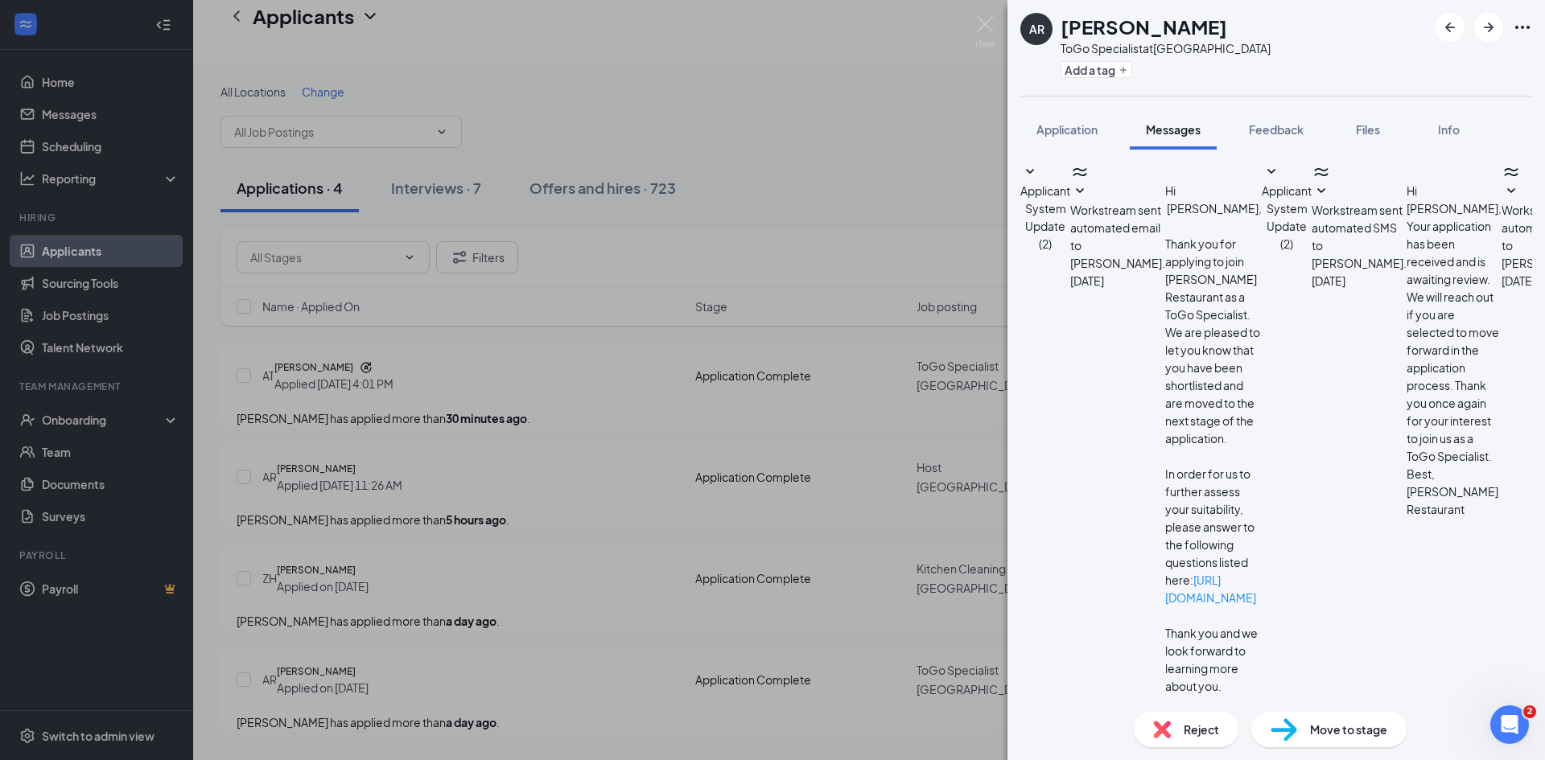
type textarea "Hi Autumn, we received your application at Wades and wanted to confirm your ava…"
click at [1285, 126] on span "Feedback" at bounding box center [1276, 129] width 55 height 14
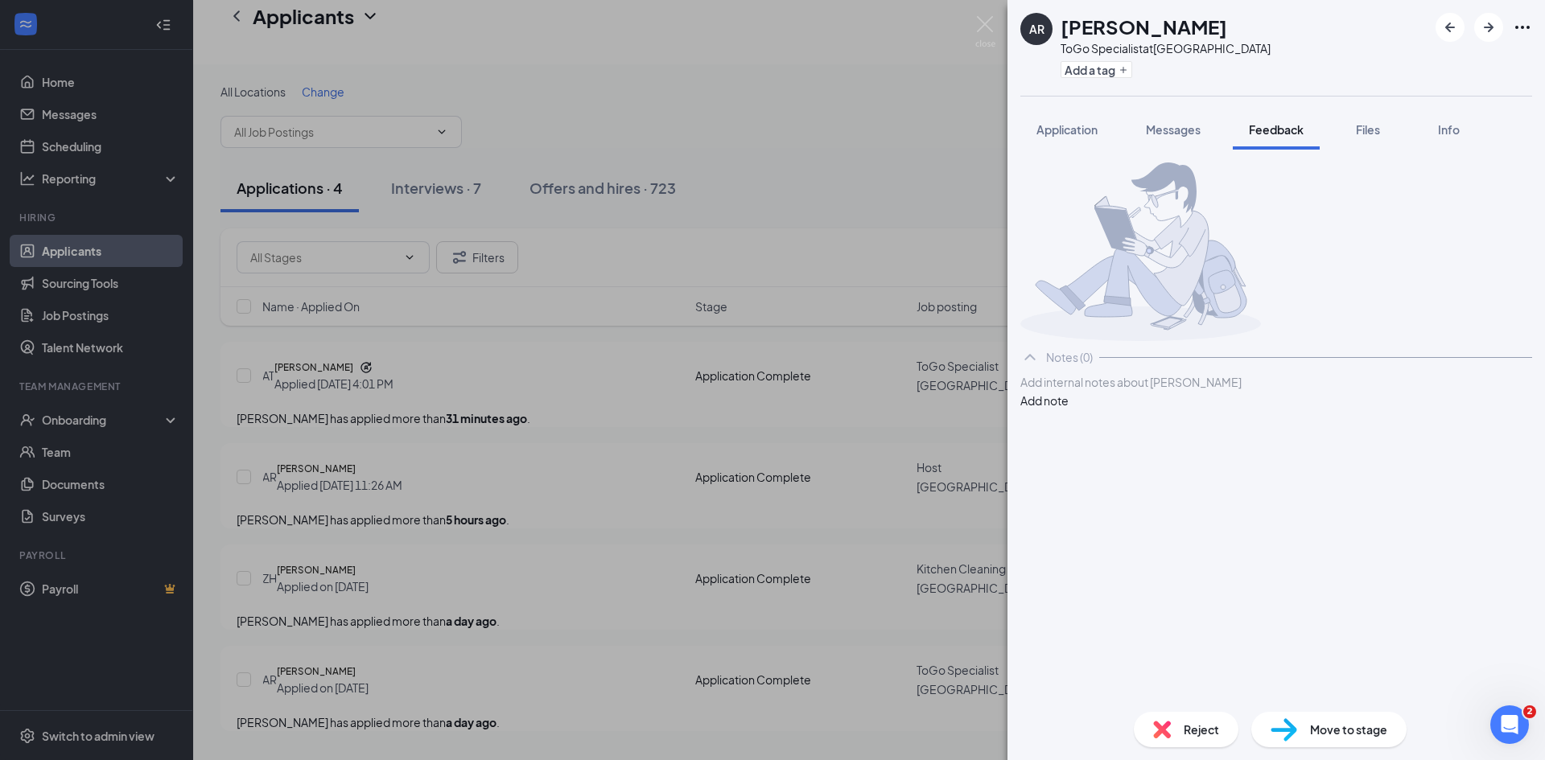
click at [1122, 391] on div at bounding box center [1276, 382] width 510 height 17
click at [1068, 409] on button "Add note" at bounding box center [1044, 401] width 48 height 18
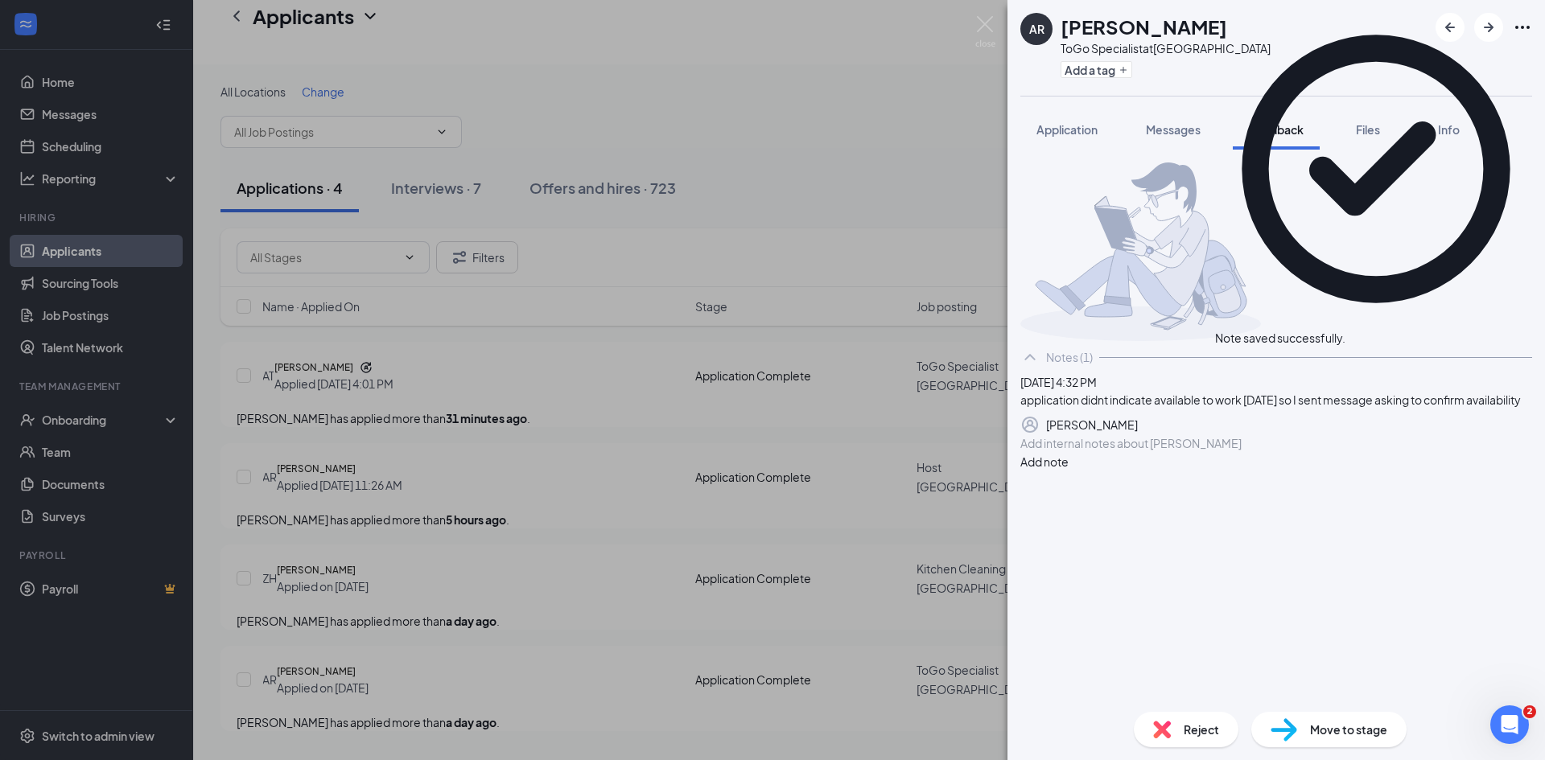
click at [521, 577] on div "AR Autumn Rollins ToGo Specialist at Spartanburg Add a tag Application Messages…" at bounding box center [772, 380] width 1545 height 760
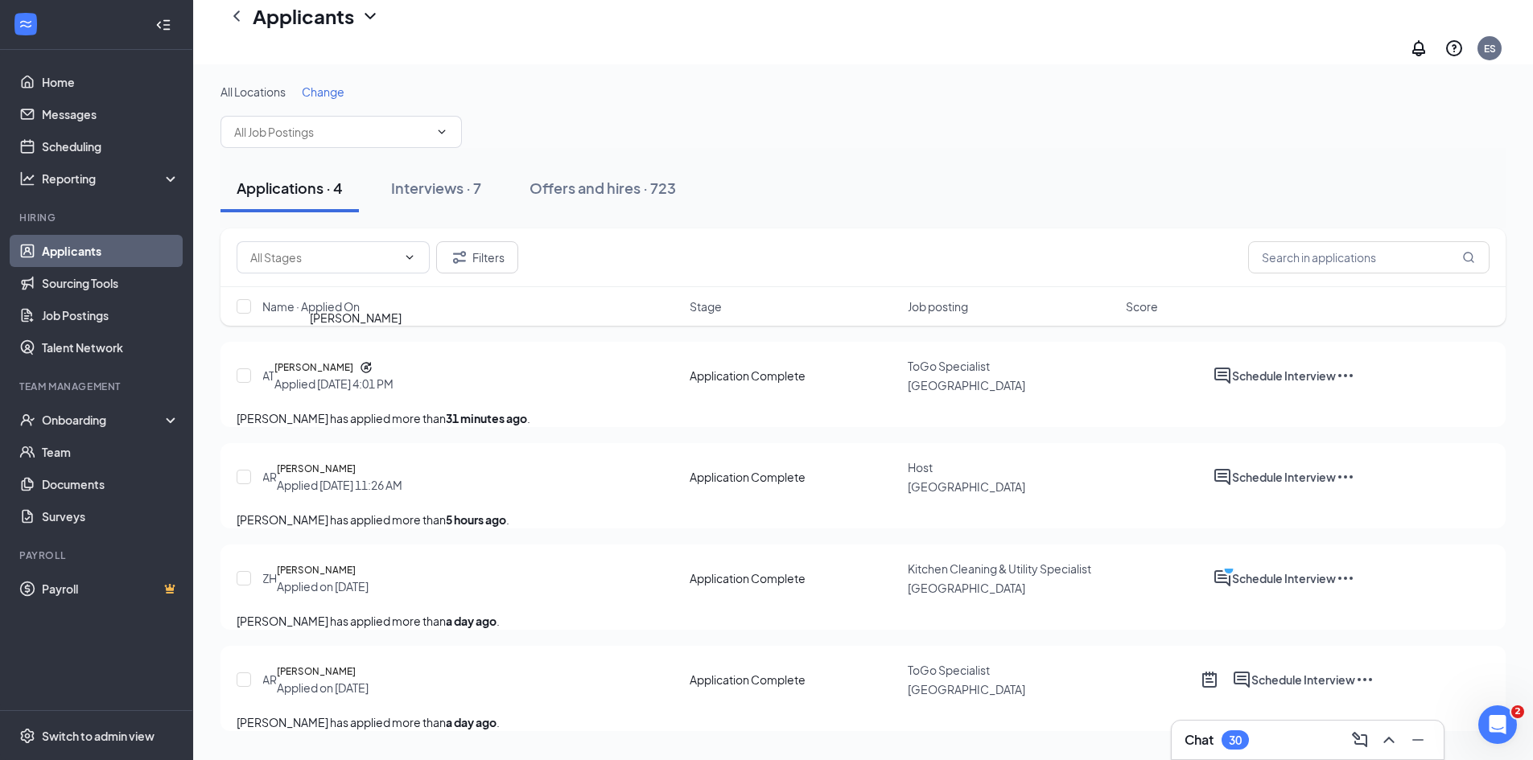
click at [353, 360] on h5 "Adrianna Thomas" at bounding box center [313, 368] width 79 height 16
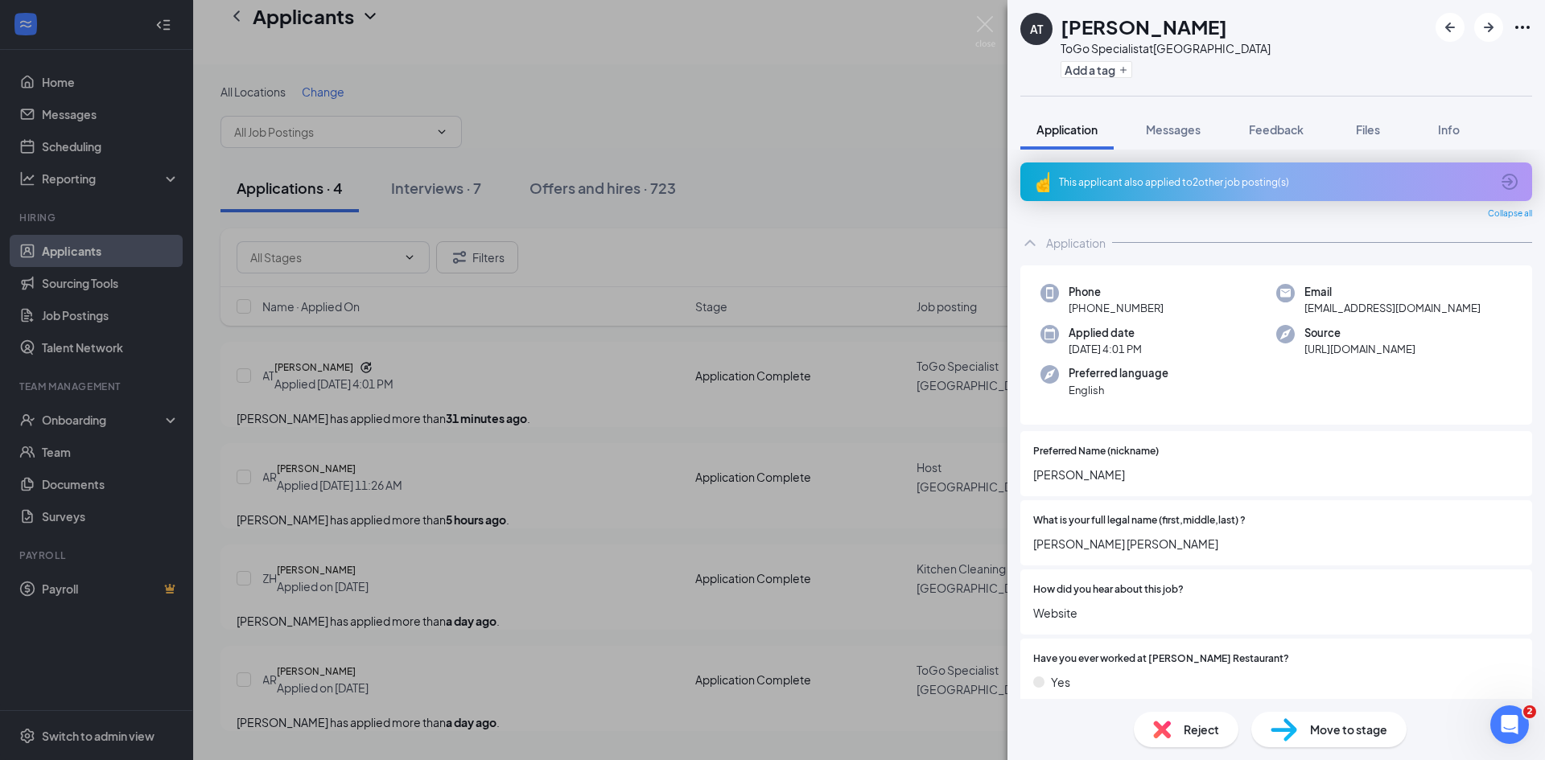
click at [1142, 179] on div "This applicant also applied to 2 other job posting(s)" at bounding box center [1274, 182] width 431 height 14
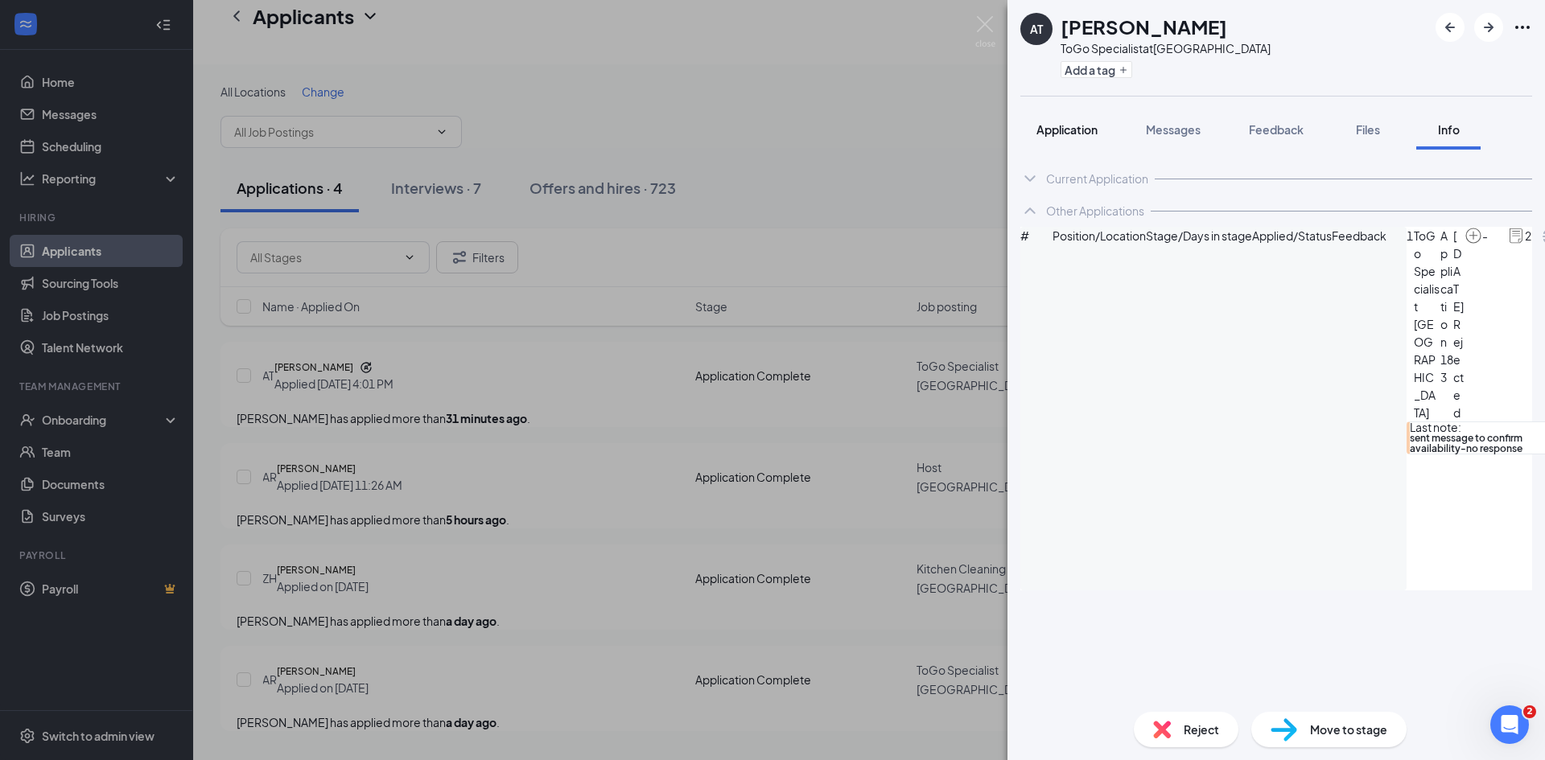
click at [1065, 129] on span "Application" at bounding box center [1066, 129] width 61 height 14
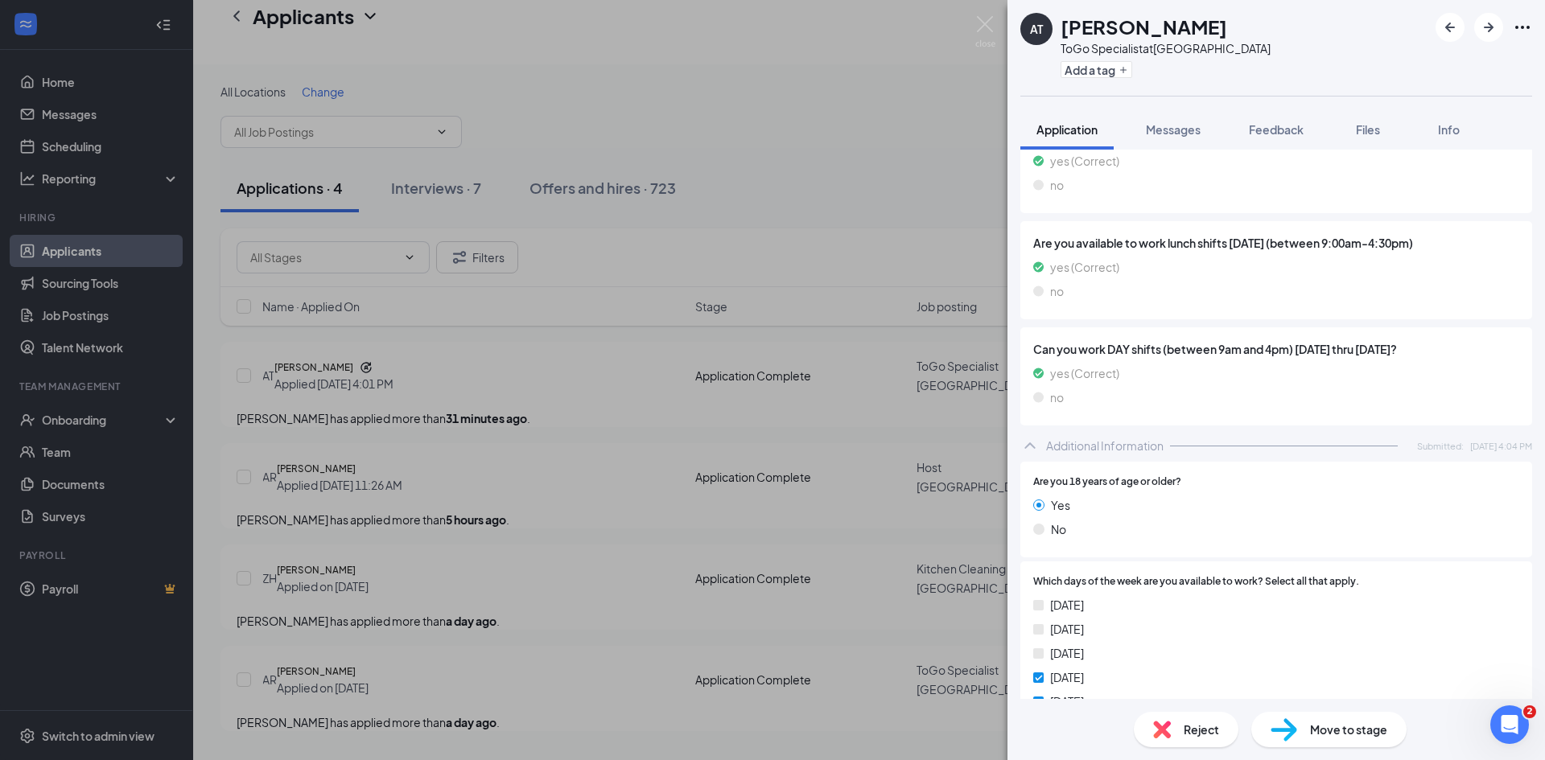
scroll to position [1872, 0]
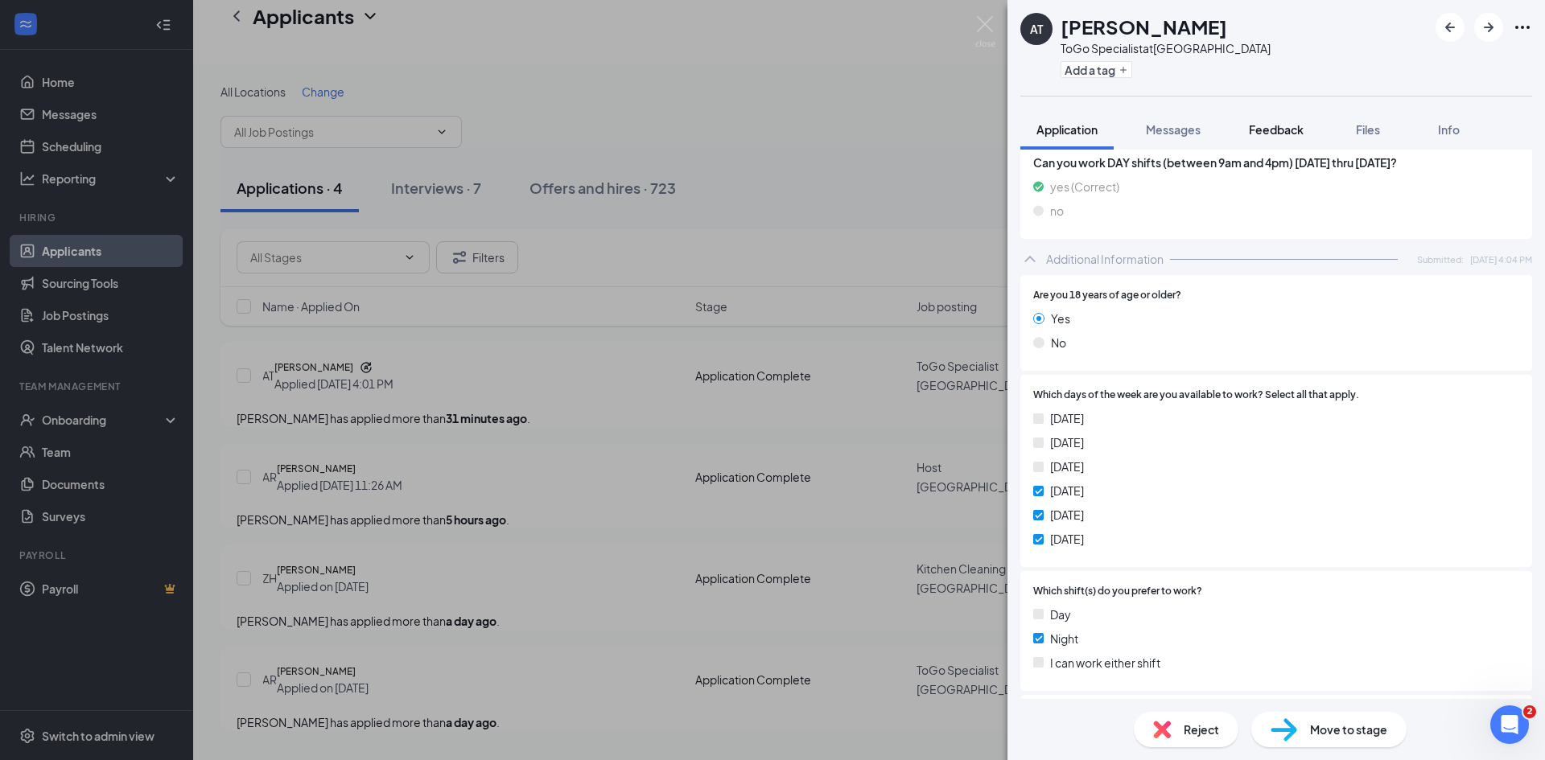
click at [1282, 134] on span "Feedback" at bounding box center [1276, 129] width 55 height 14
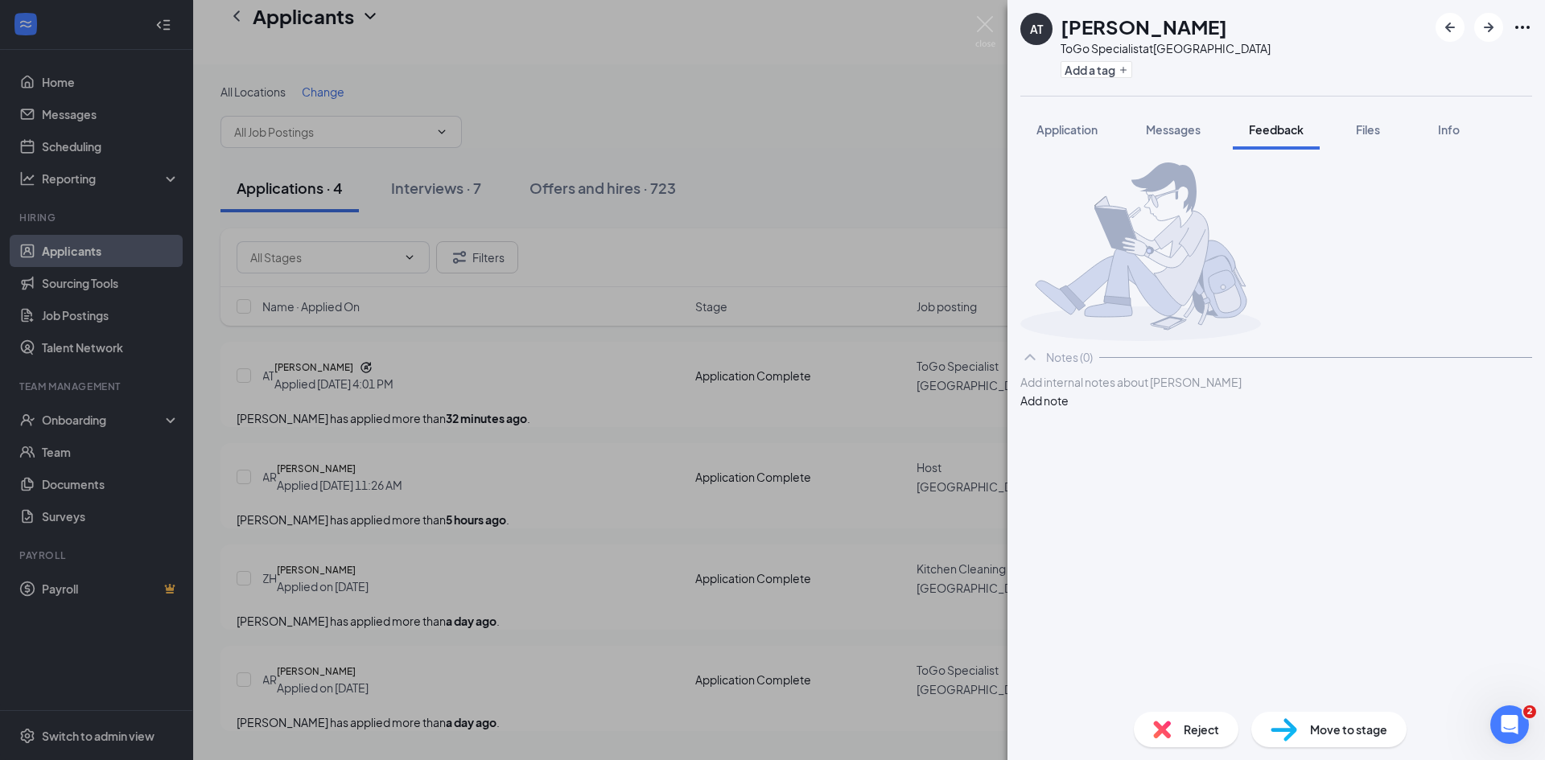
click at [1155, 391] on div at bounding box center [1276, 382] width 510 height 17
click at [1451, 426] on div "applied last year but had limited availability bc of school. On this applicatio…" at bounding box center [1276, 399] width 512 height 53
click at [1068, 426] on button "Add note" at bounding box center [1044, 418] width 48 height 18
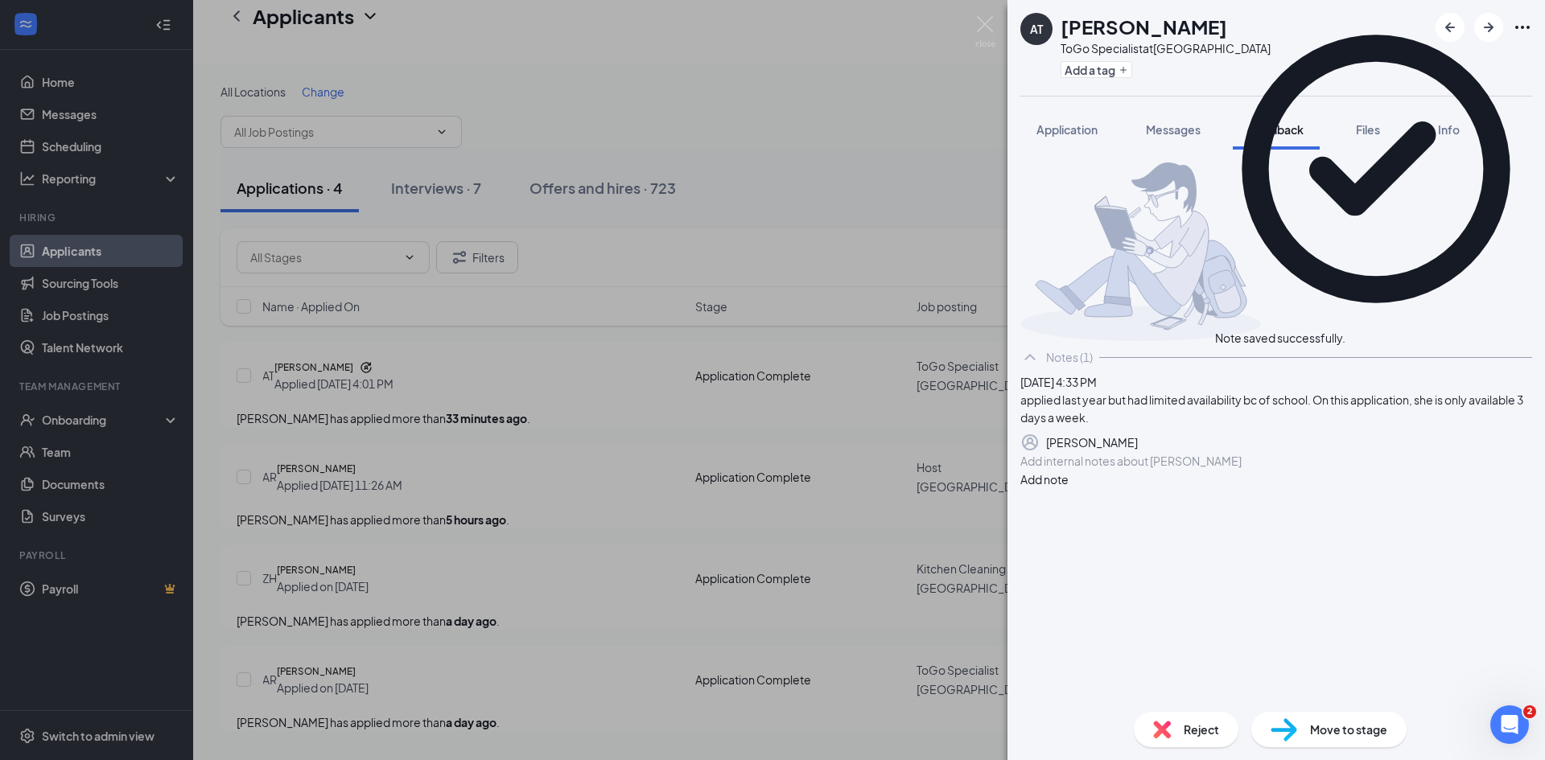
click at [1180, 727] on div "Reject" at bounding box center [1186, 729] width 105 height 35
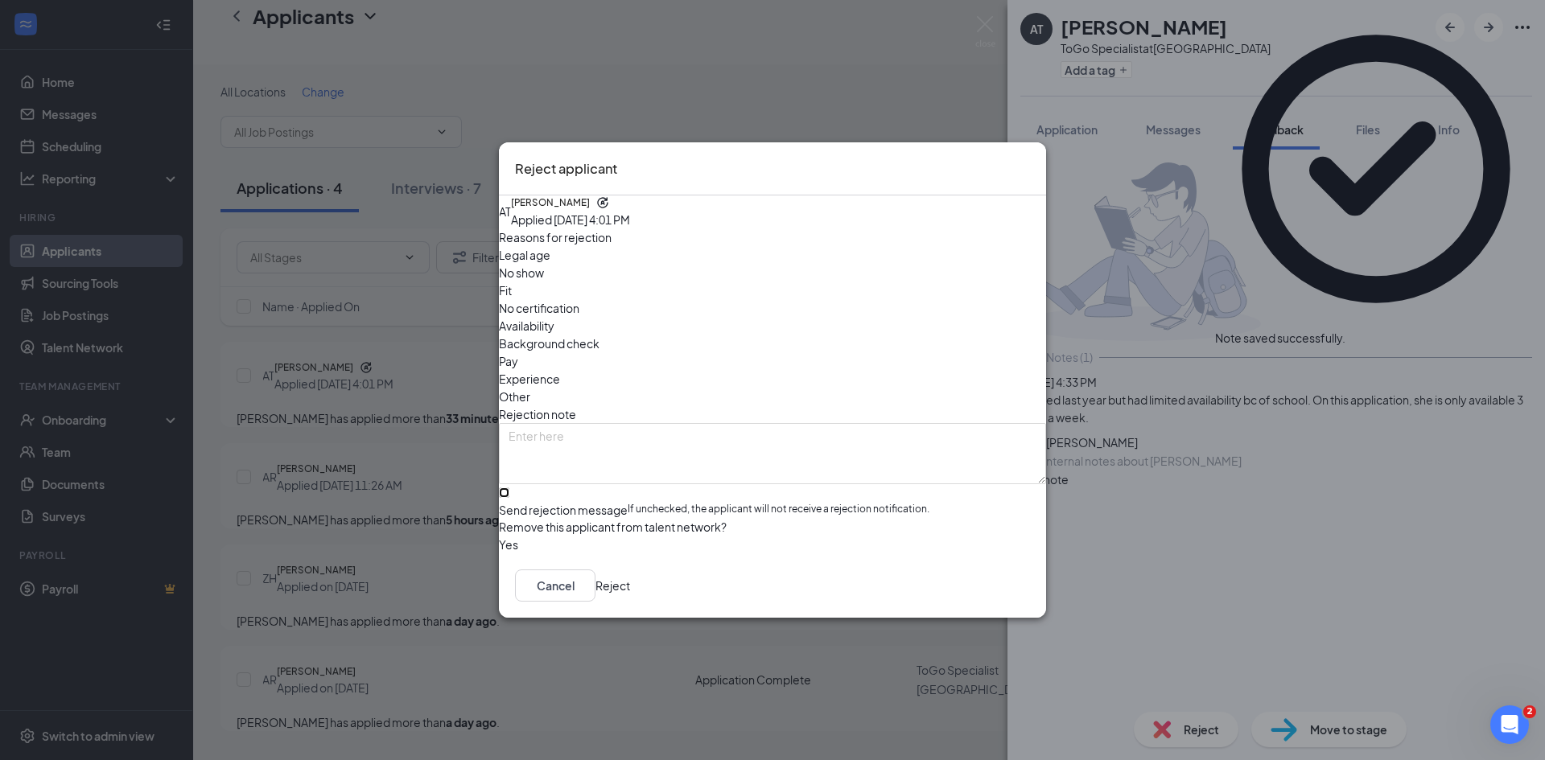
click at [509, 488] on input "Send rejection message If unchecked, the applicant will not receive a rejection…" at bounding box center [504, 493] width 10 height 10
checkbox input "true"
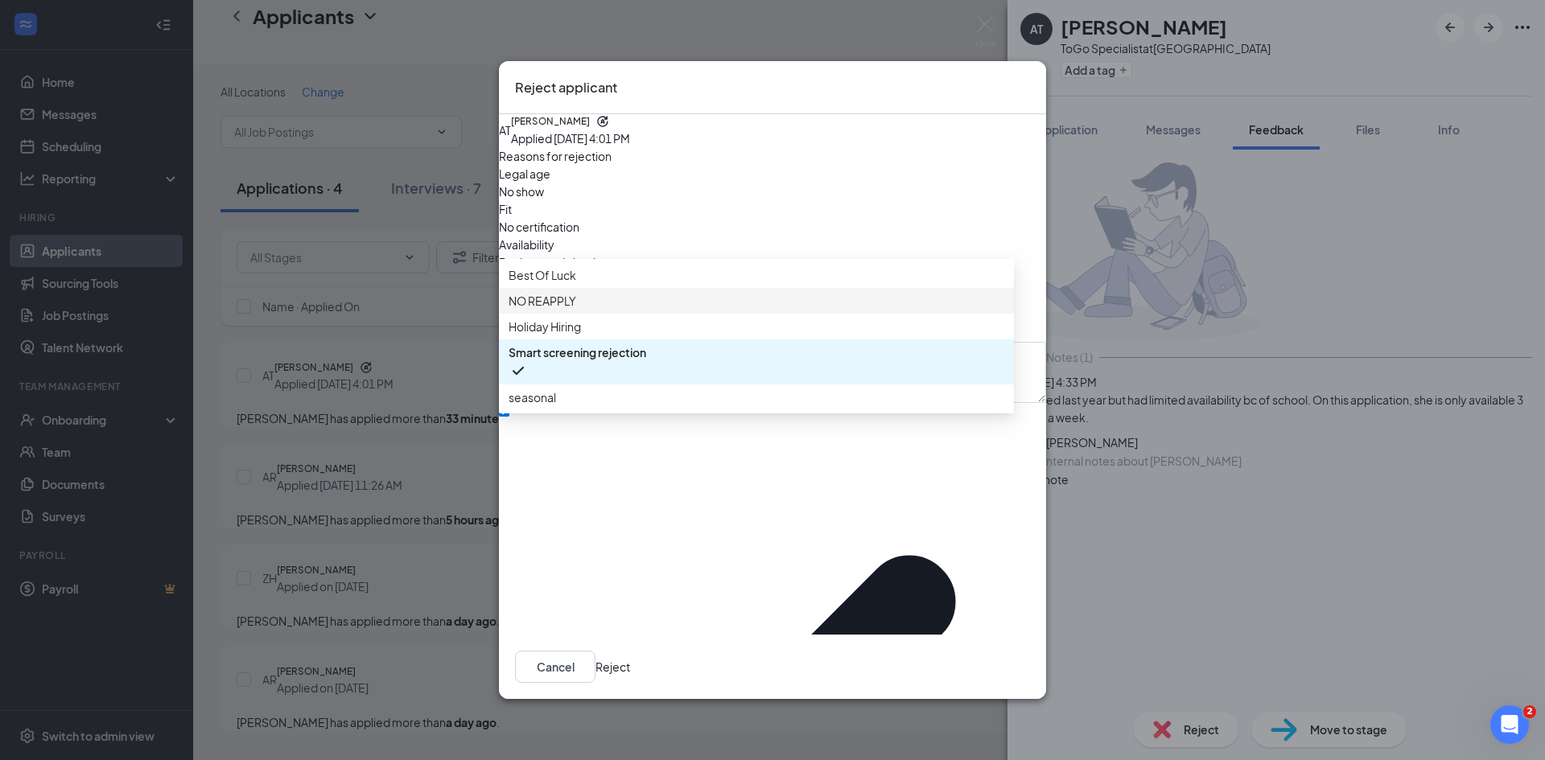
click at [567, 310] on span "NO REAPPLY" at bounding box center [542, 301] width 68 height 18
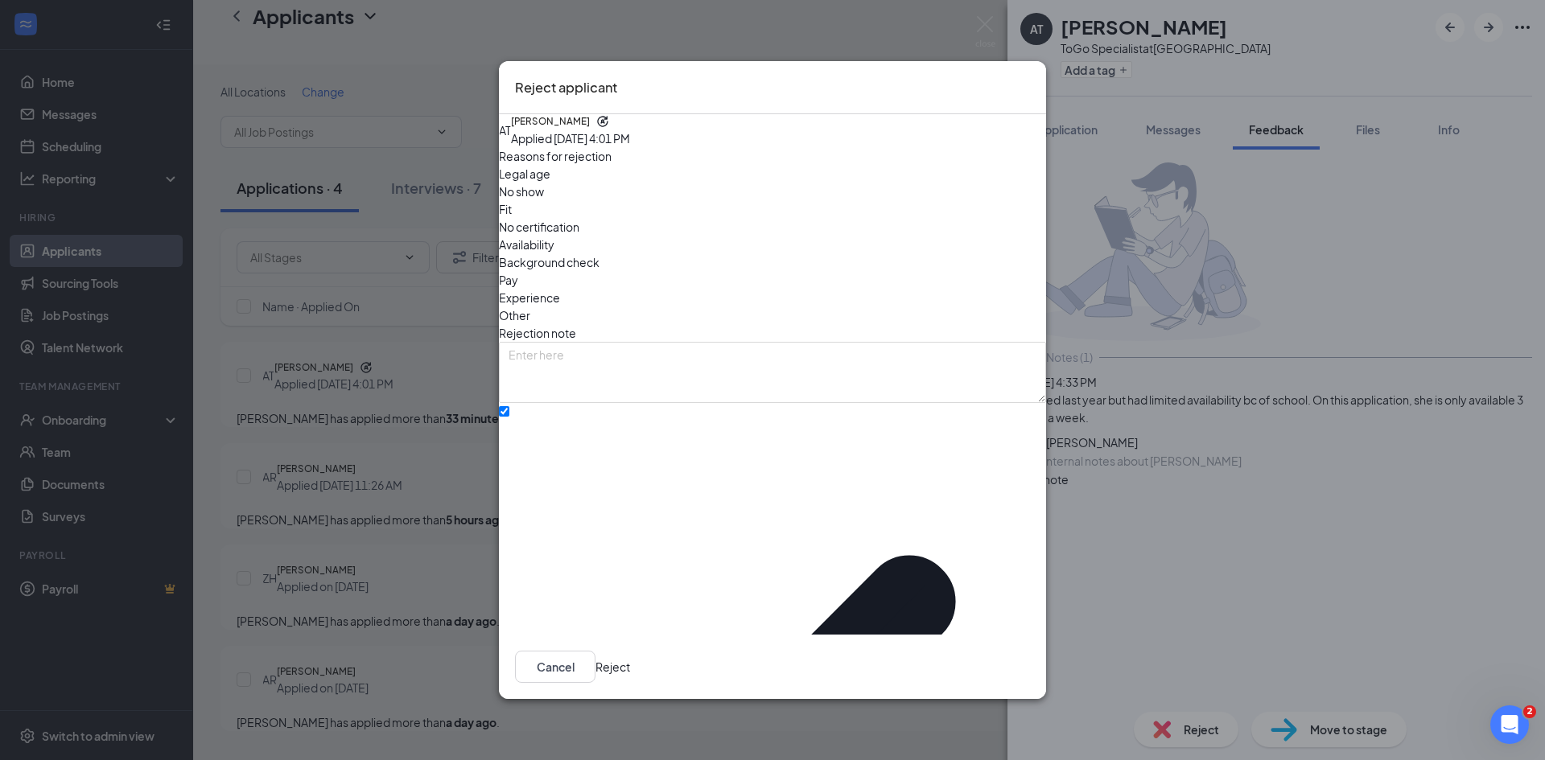
click at [630, 651] on button "Reject" at bounding box center [612, 667] width 35 height 32
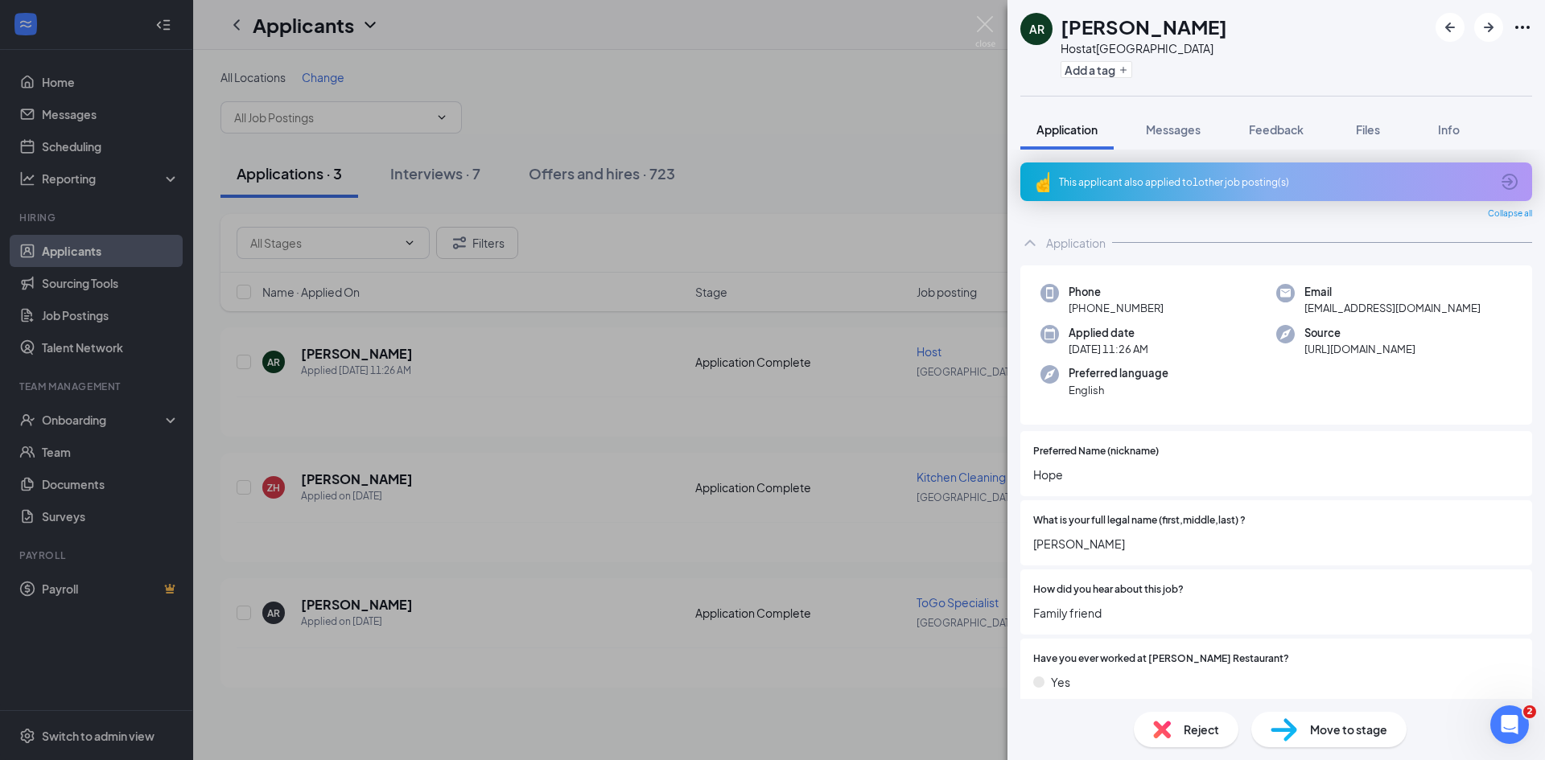
click at [743, 142] on div "AR [PERSON_NAME] Host at [GEOGRAPHIC_DATA] Add a tag Application Messages Feedb…" at bounding box center [772, 380] width 1545 height 760
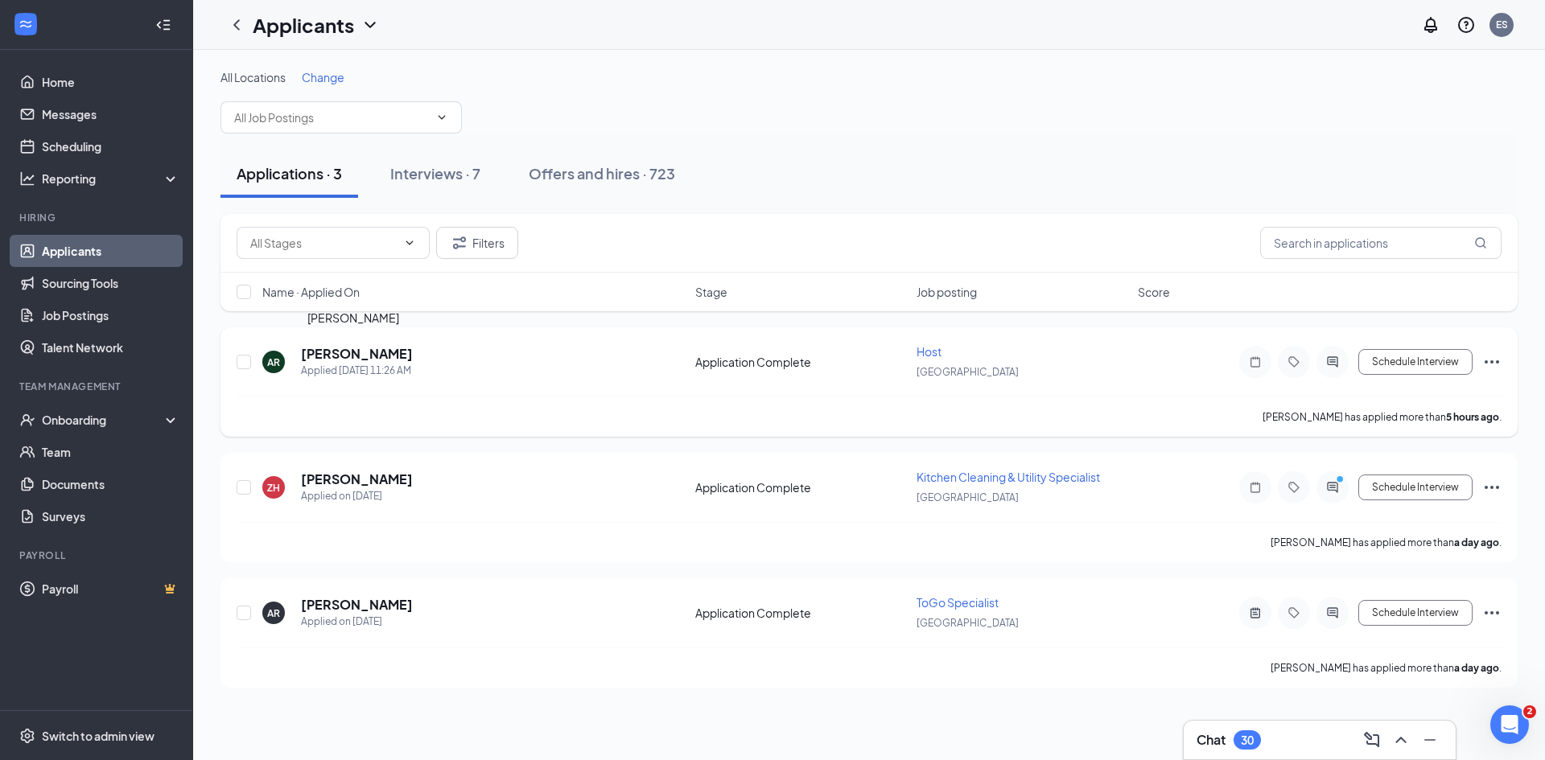
click at [352, 353] on h5 "[PERSON_NAME]" at bounding box center [357, 354] width 112 height 18
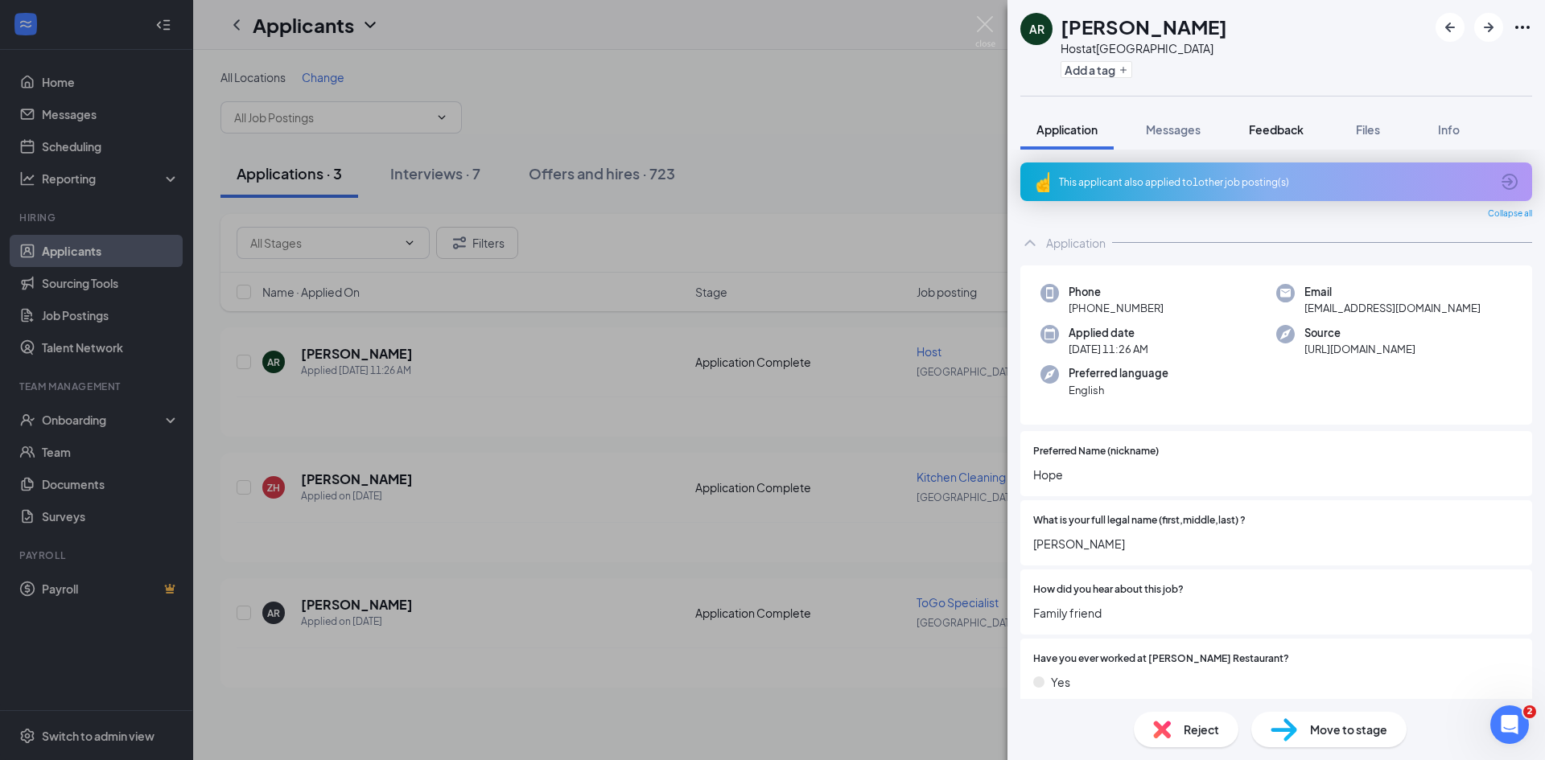
click at [1266, 128] on span "Feedback" at bounding box center [1276, 129] width 55 height 14
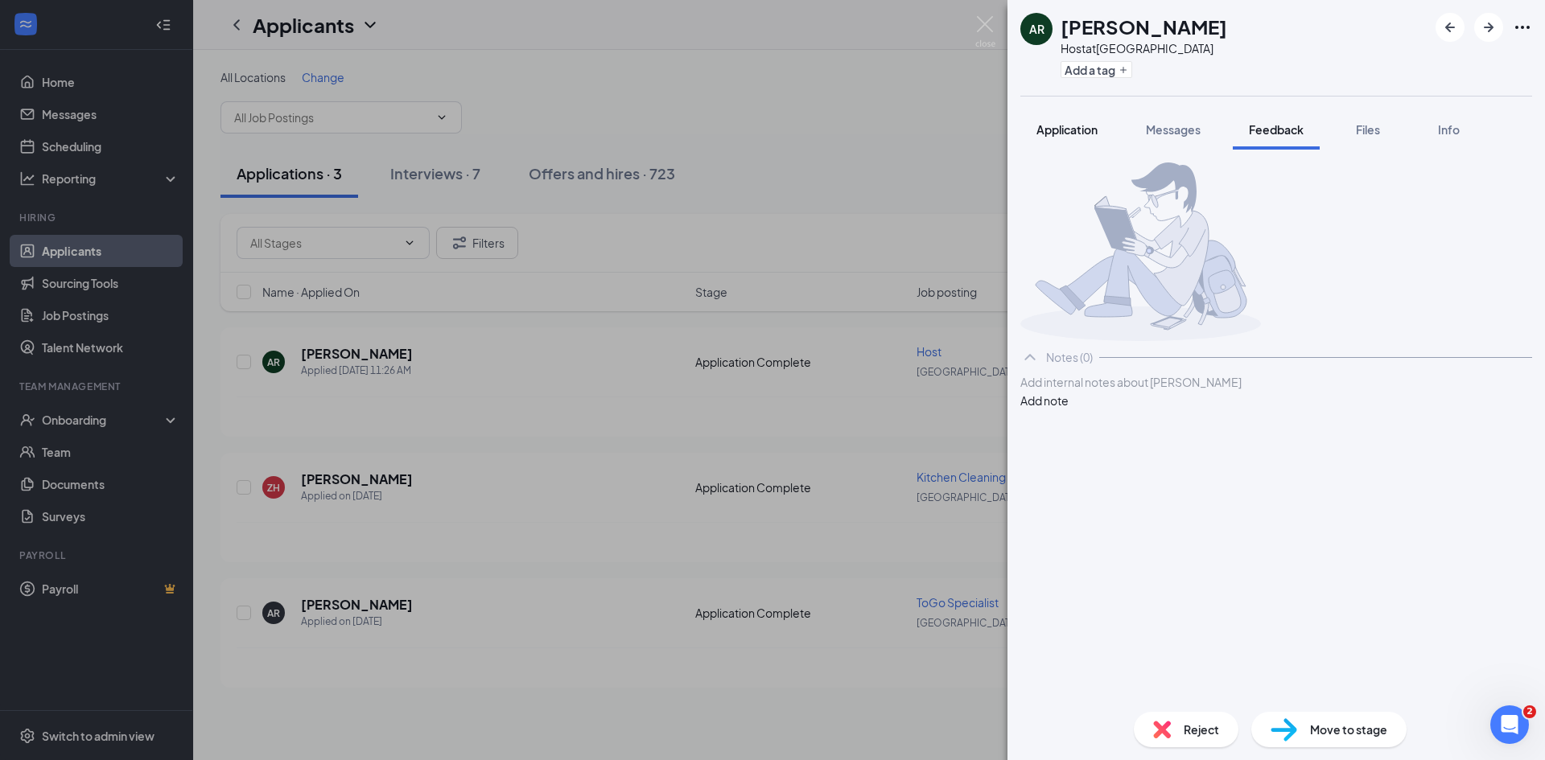
click at [1064, 130] on span "Application" at bounding box center [1066, 129] width 61 height 14
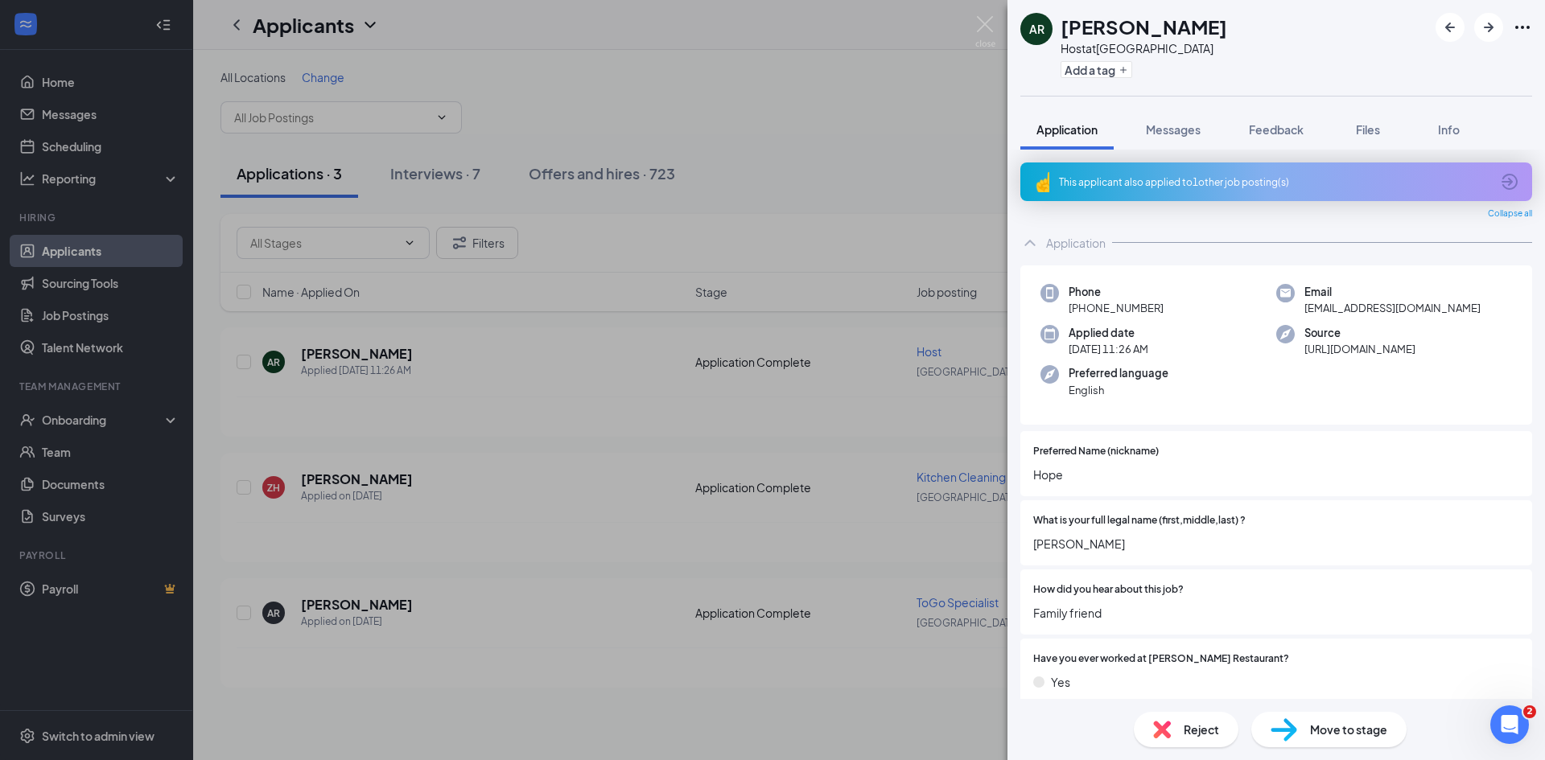
click at [1136, 179] on div "This applicant also applied to 1 other job posting(s)" at bounding box center [1274, 182] width 431 height 14
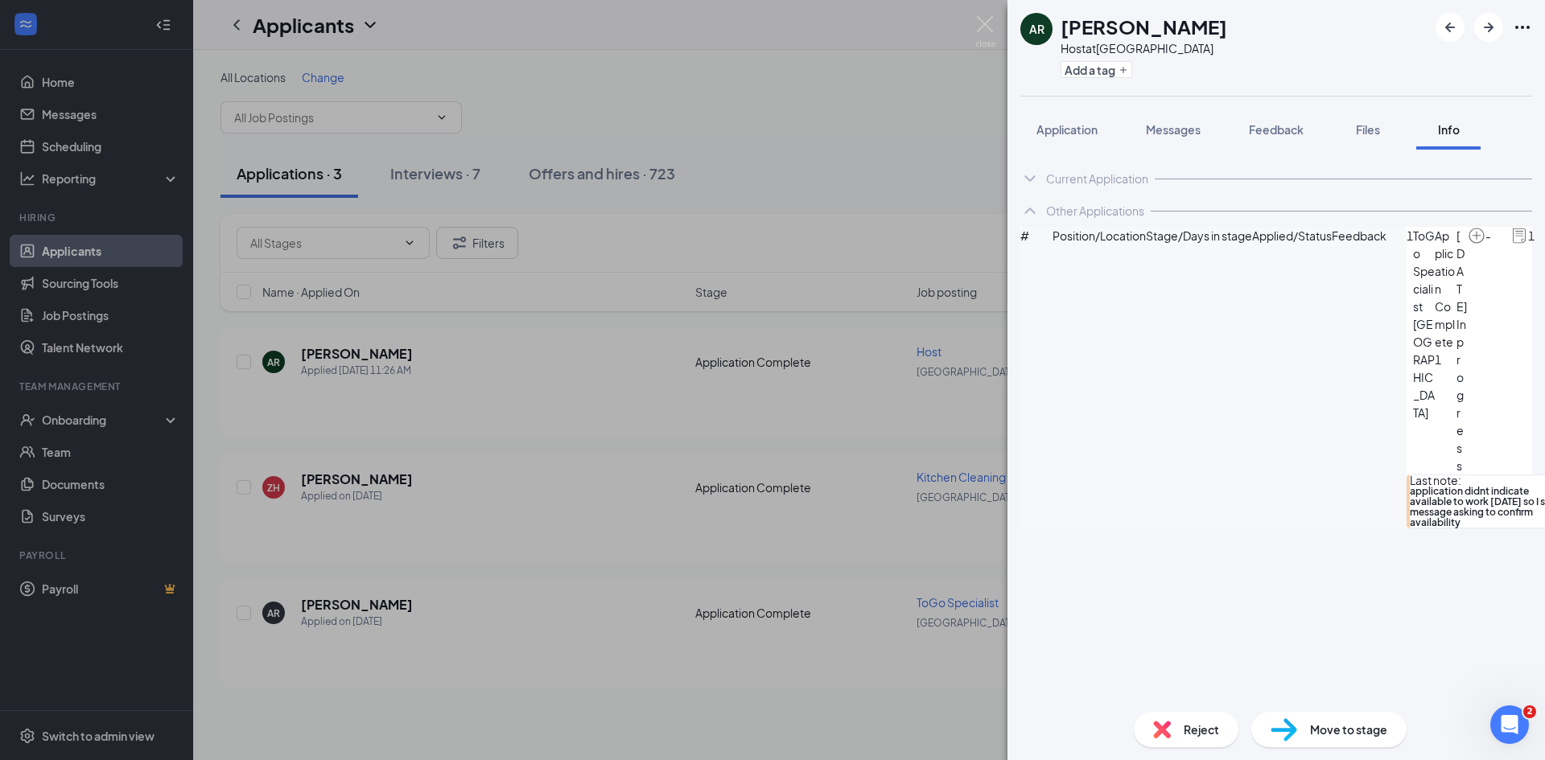
click at [506, 405] on div "AR [PERSON_NAME] Host at [GEOGRAPHIC_DATA] Add a tag Application Messages Feedb…" at bounding box center [772, 380] width 1545 height 760
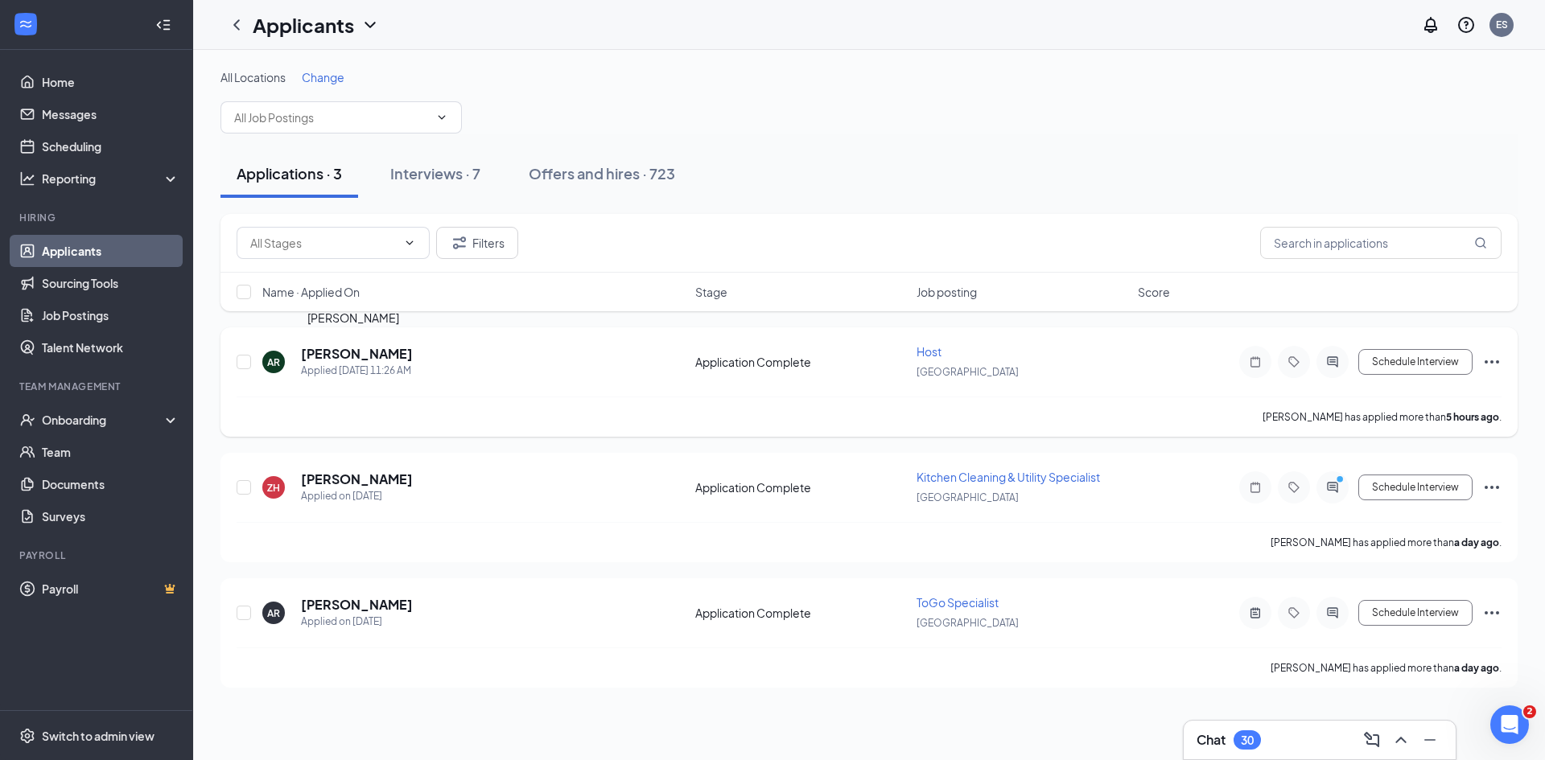
click at [352, 354] on h5 "[PERSON_NAME]" at bounding box center [357, 354] width 112 height 18
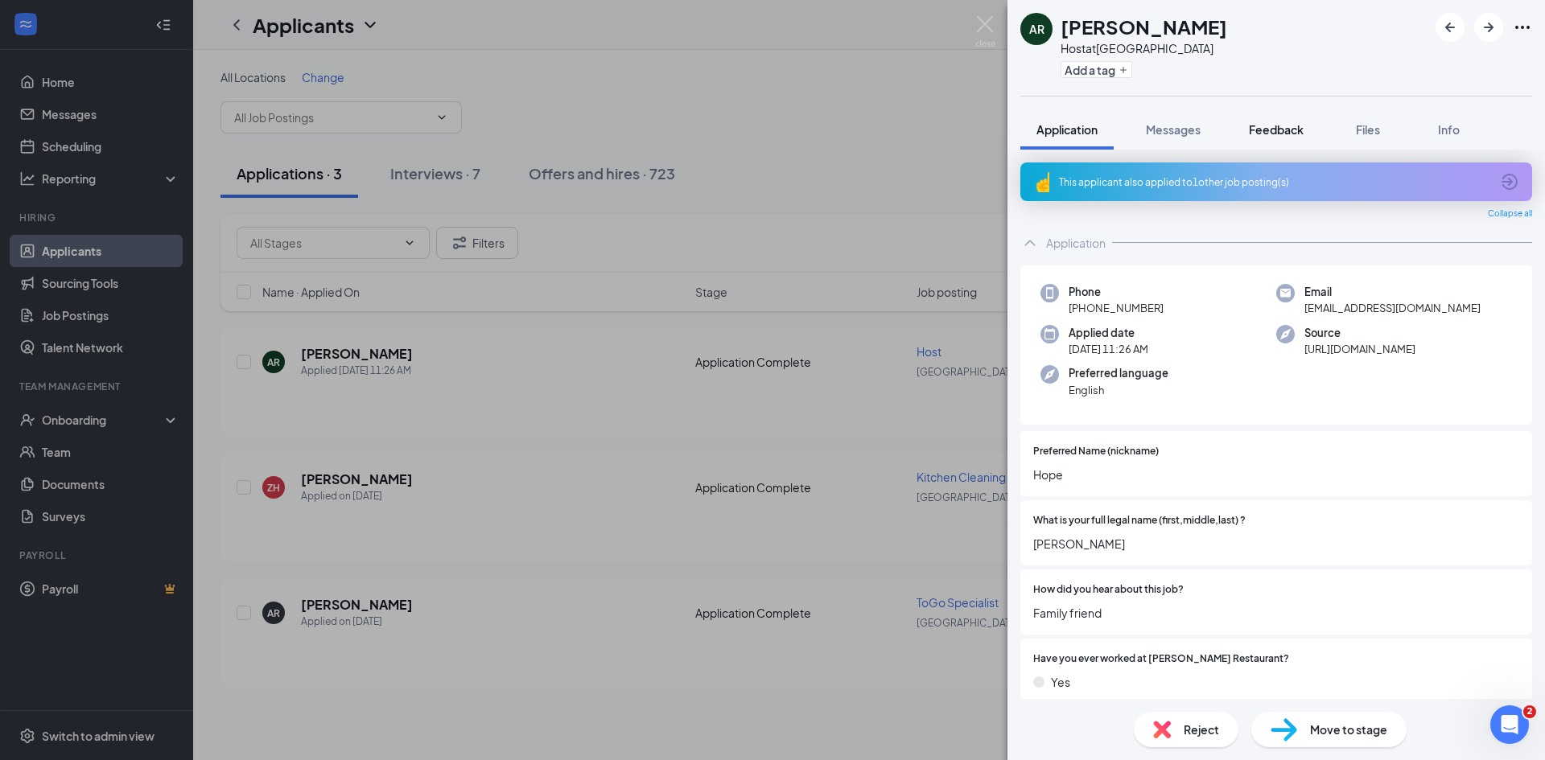
click at [1301, 132] on span "Feedback" at bounding box center [1276, 129] width 55 height 14
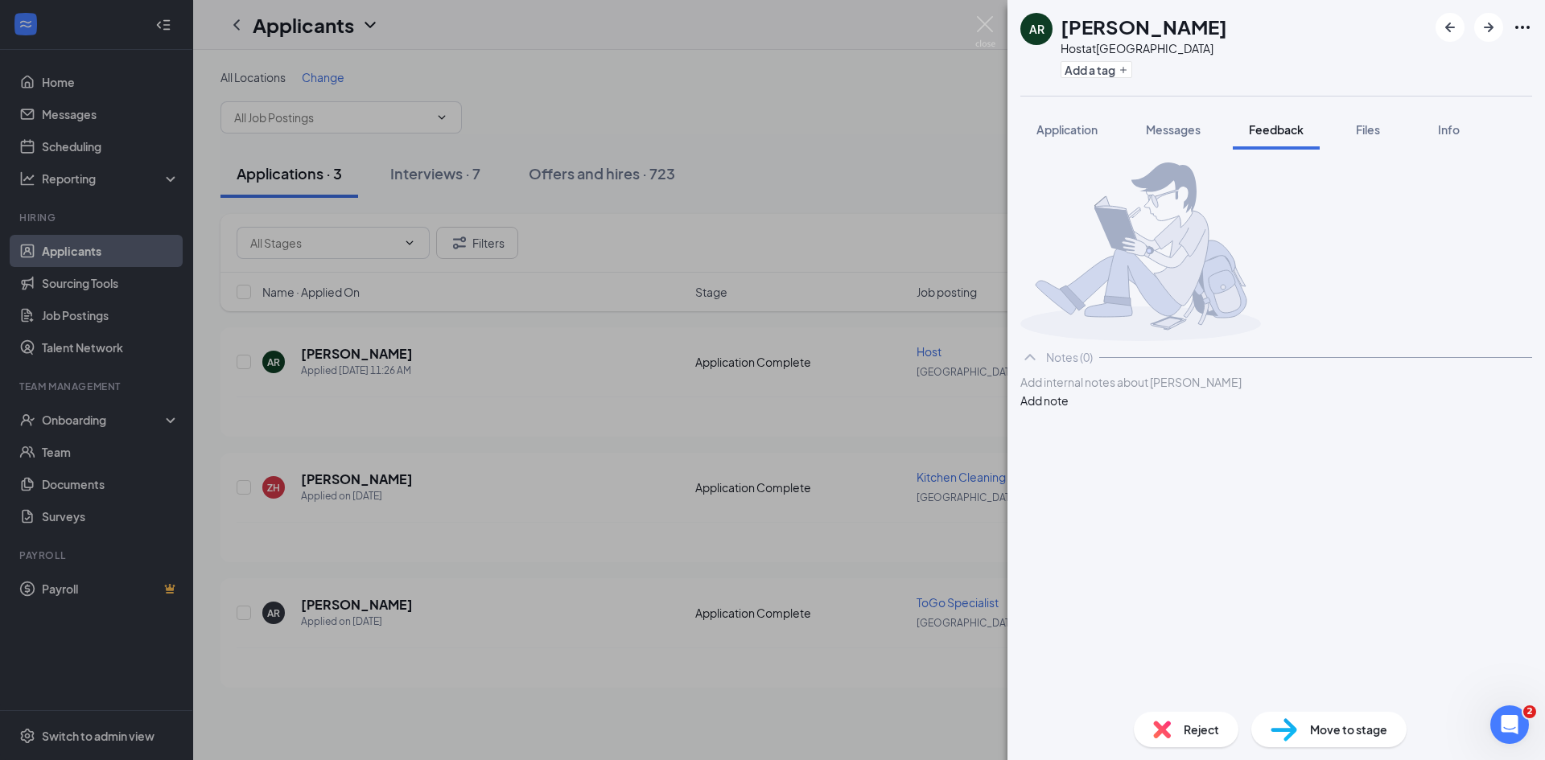
click at [1109, 391] on div at bounding box center [1276, 382] width 510 height 17
click at [1068, 409] on button "Add note" at bounding box center [1044, 401] width 48 height 18
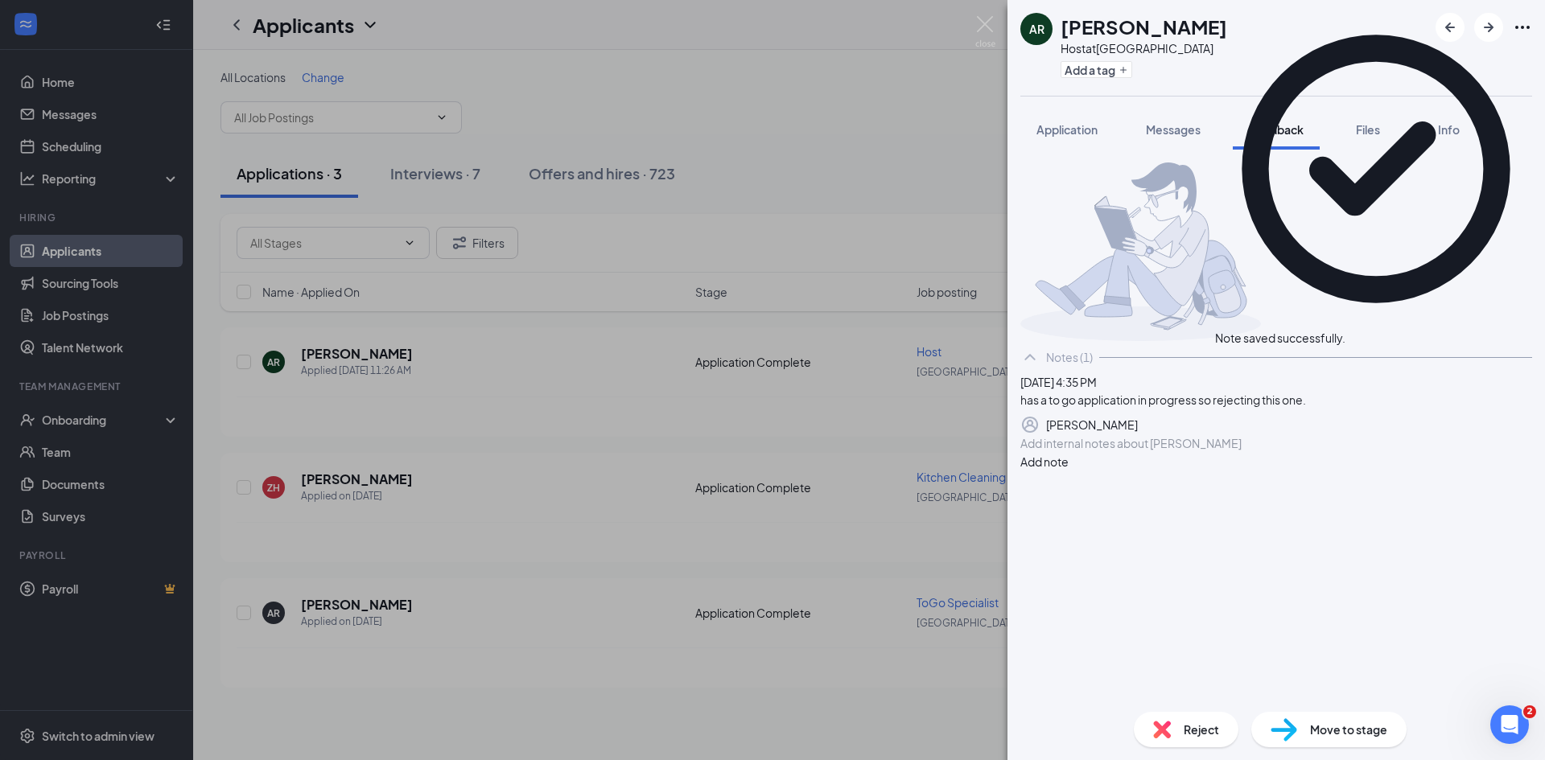
click at [1165, 725] on img at bounding box center [1162, 730] width 18 height 18
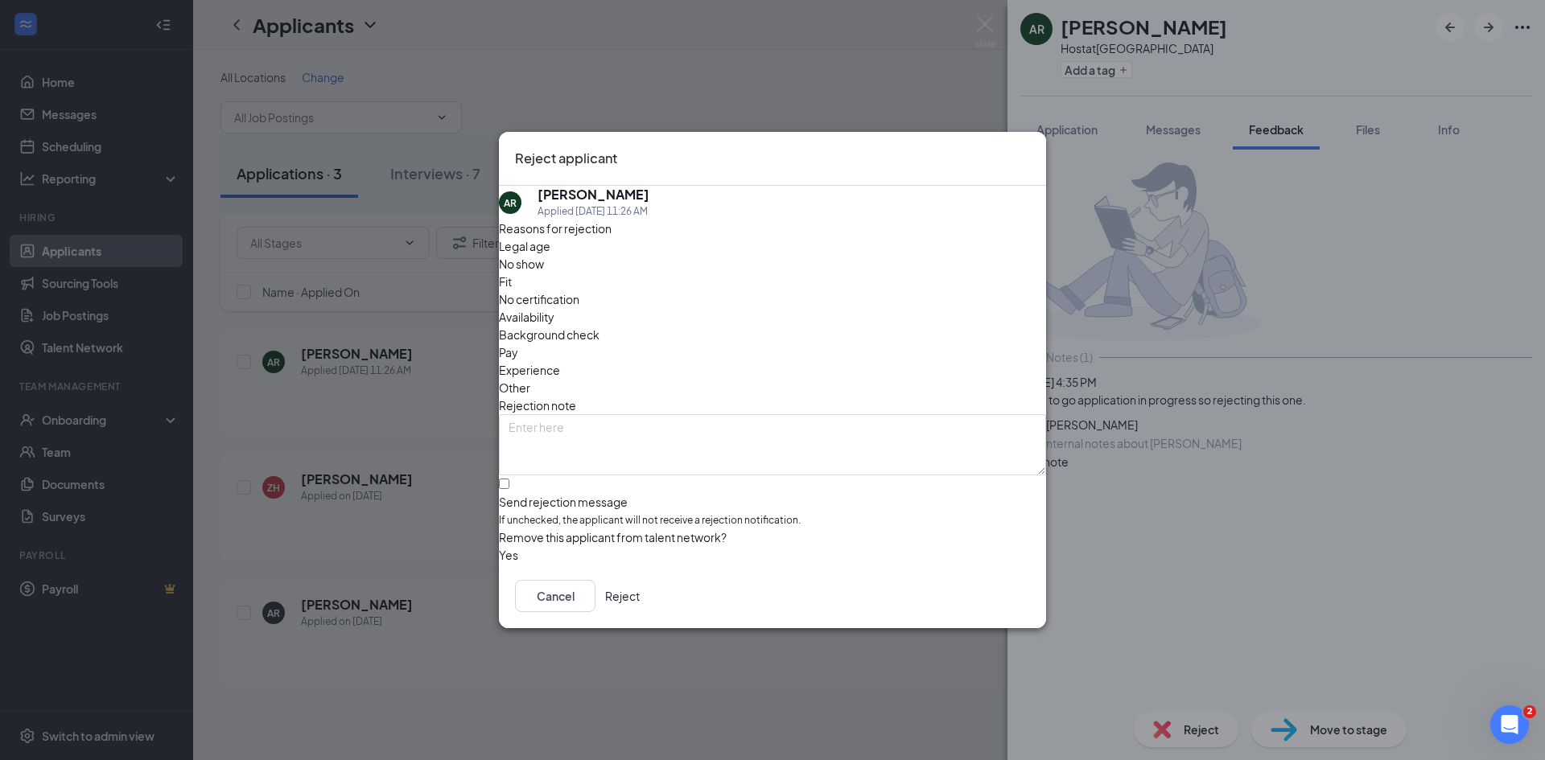
click at [640, 598] on button "Reject" at bounding box center [622, 596] width 35 height 32
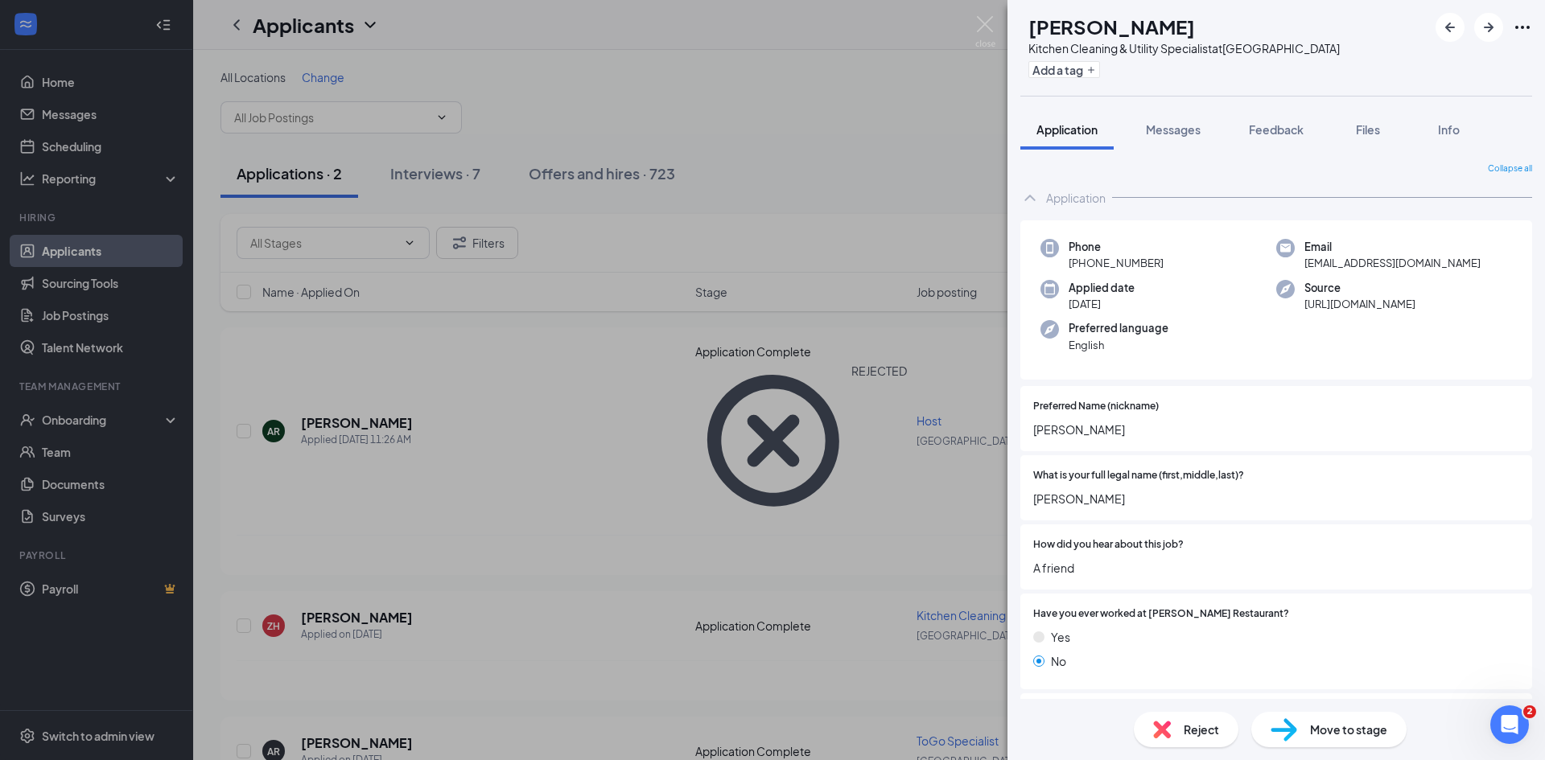
click at [409, 160] on div "ZH Zachary Henderson Kitchen Cleaning & Utility Specialist at Spartanburg Add a…" at bounding box center [772, 380] width 1545 height 760
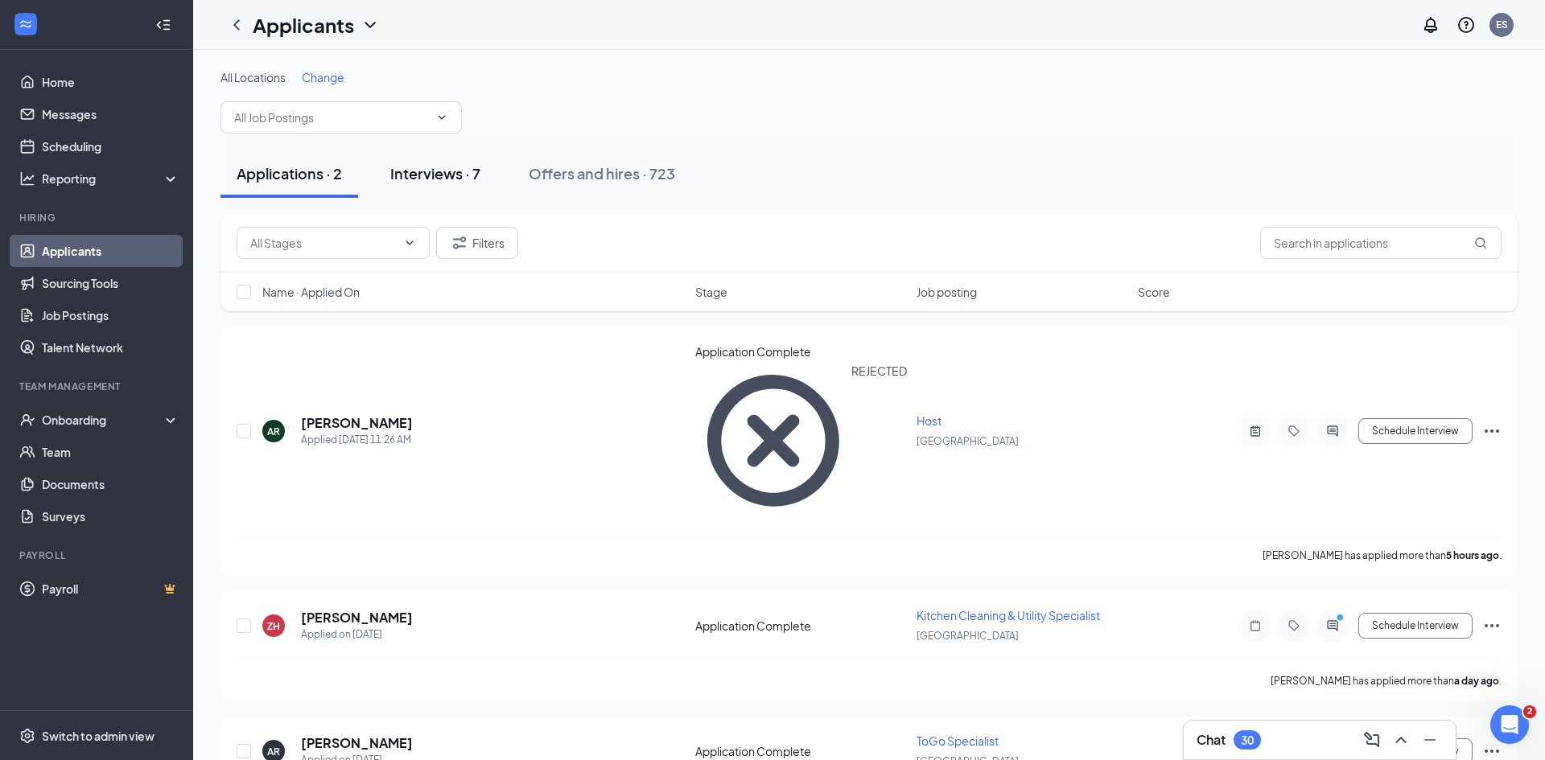
click at [423, 165] on div "Interviews · 7" at bounding box center [435, 173] width 90 height 20
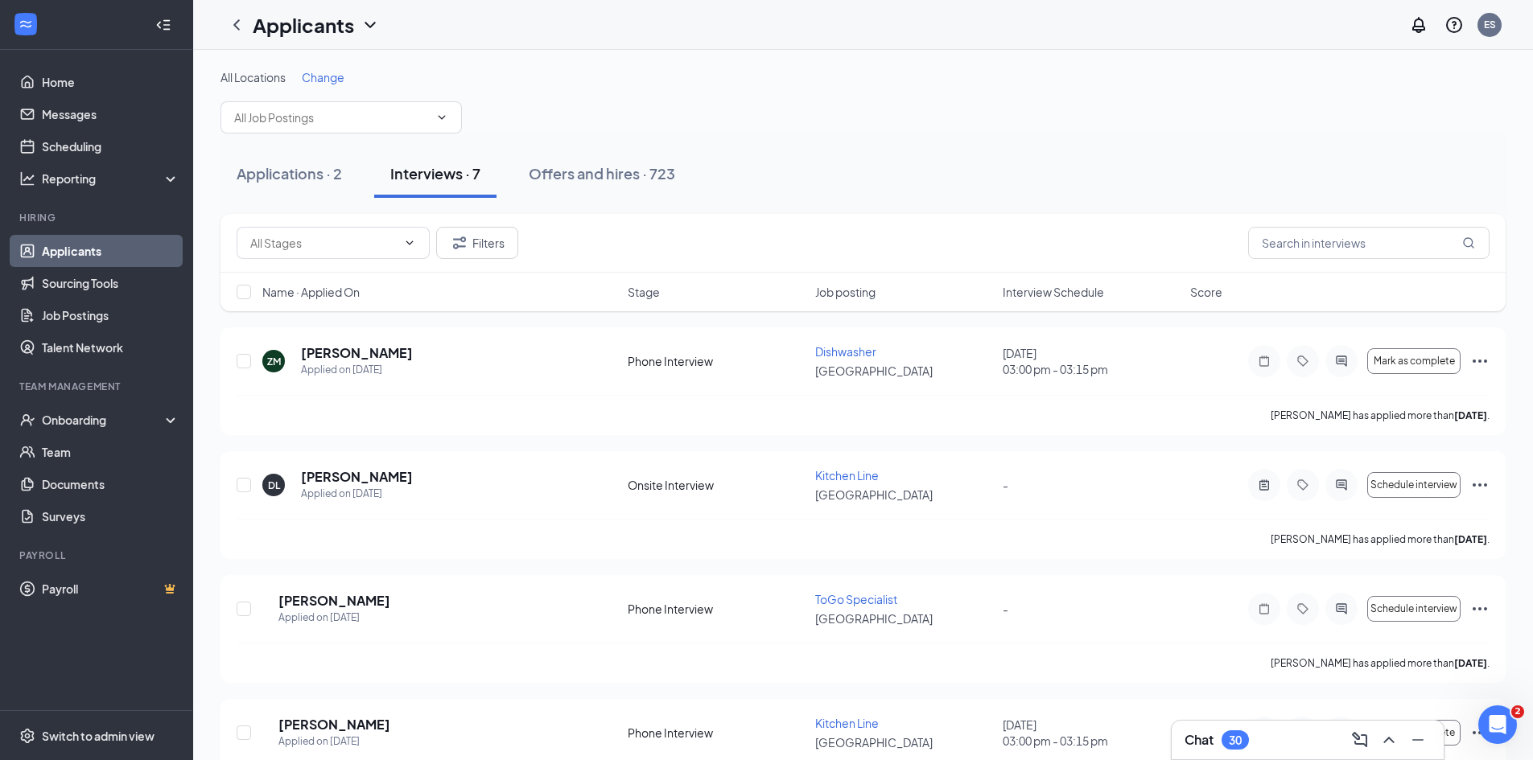
click at [1052, 290] on span "Interview Schedule" at bounding box center [1052, 292] width 101 height 16
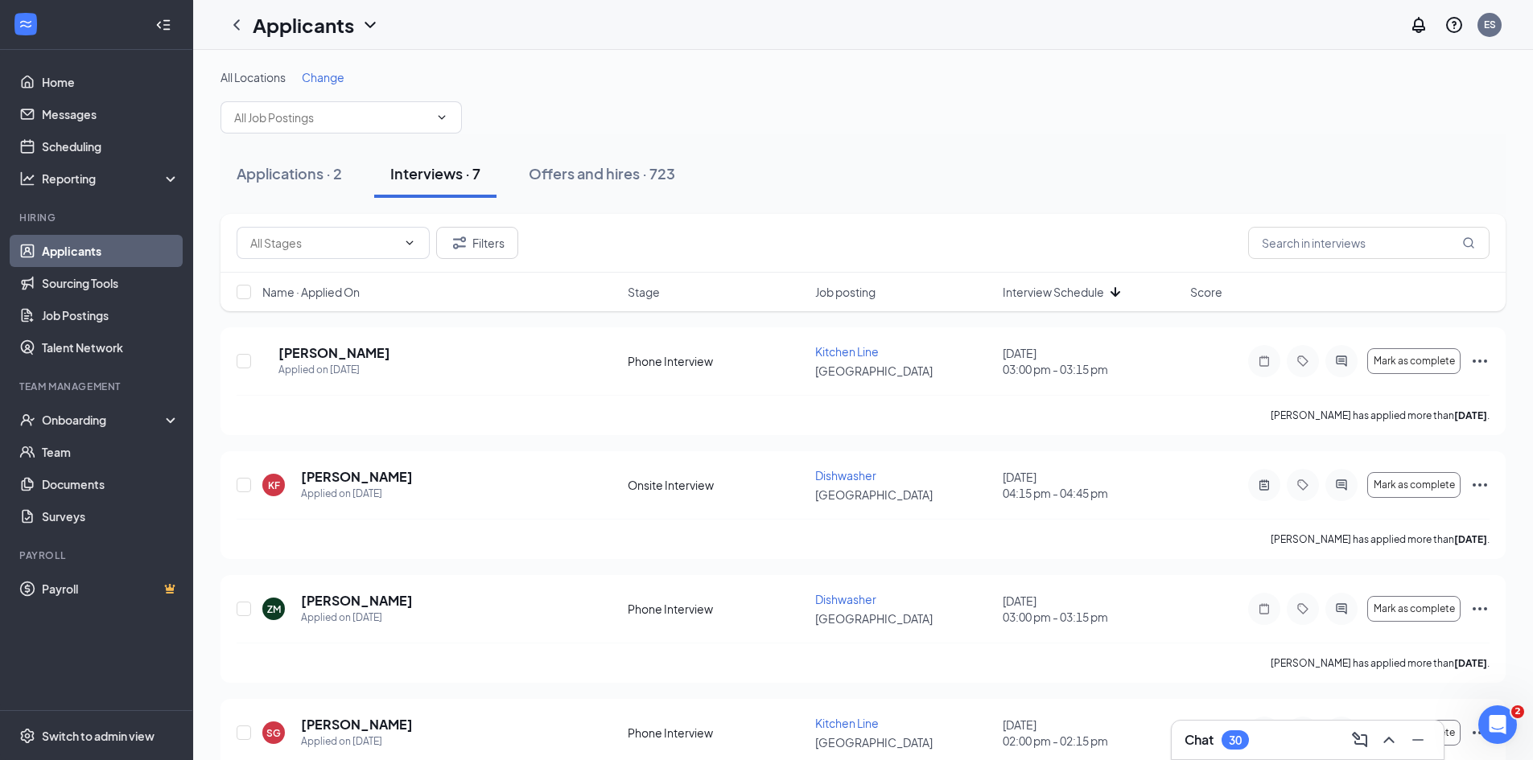
click at [1045, 290] on span "Interview Schedule" at bounding box center [1052, 292] width 101 height 16
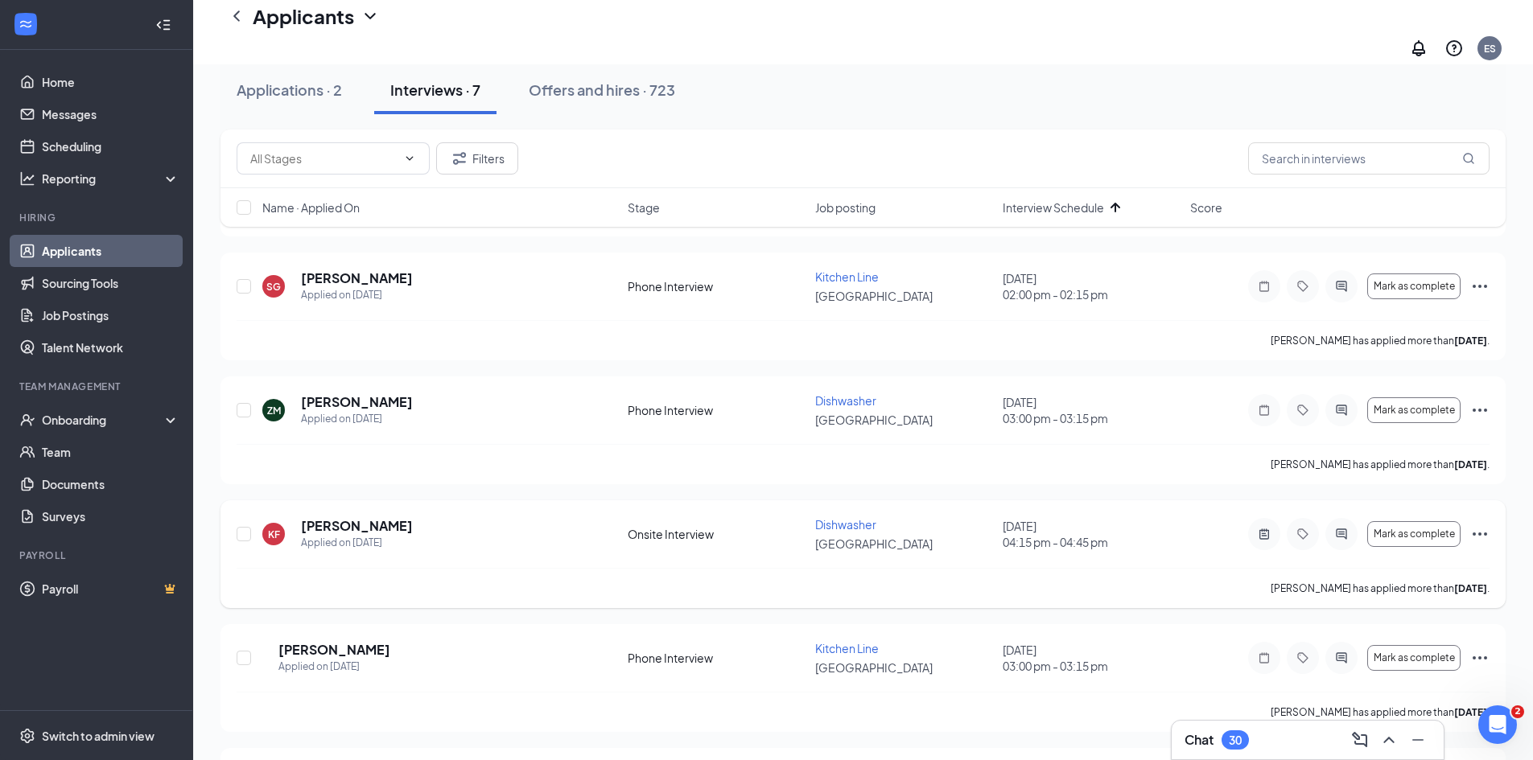
scroll to position [241, 0]
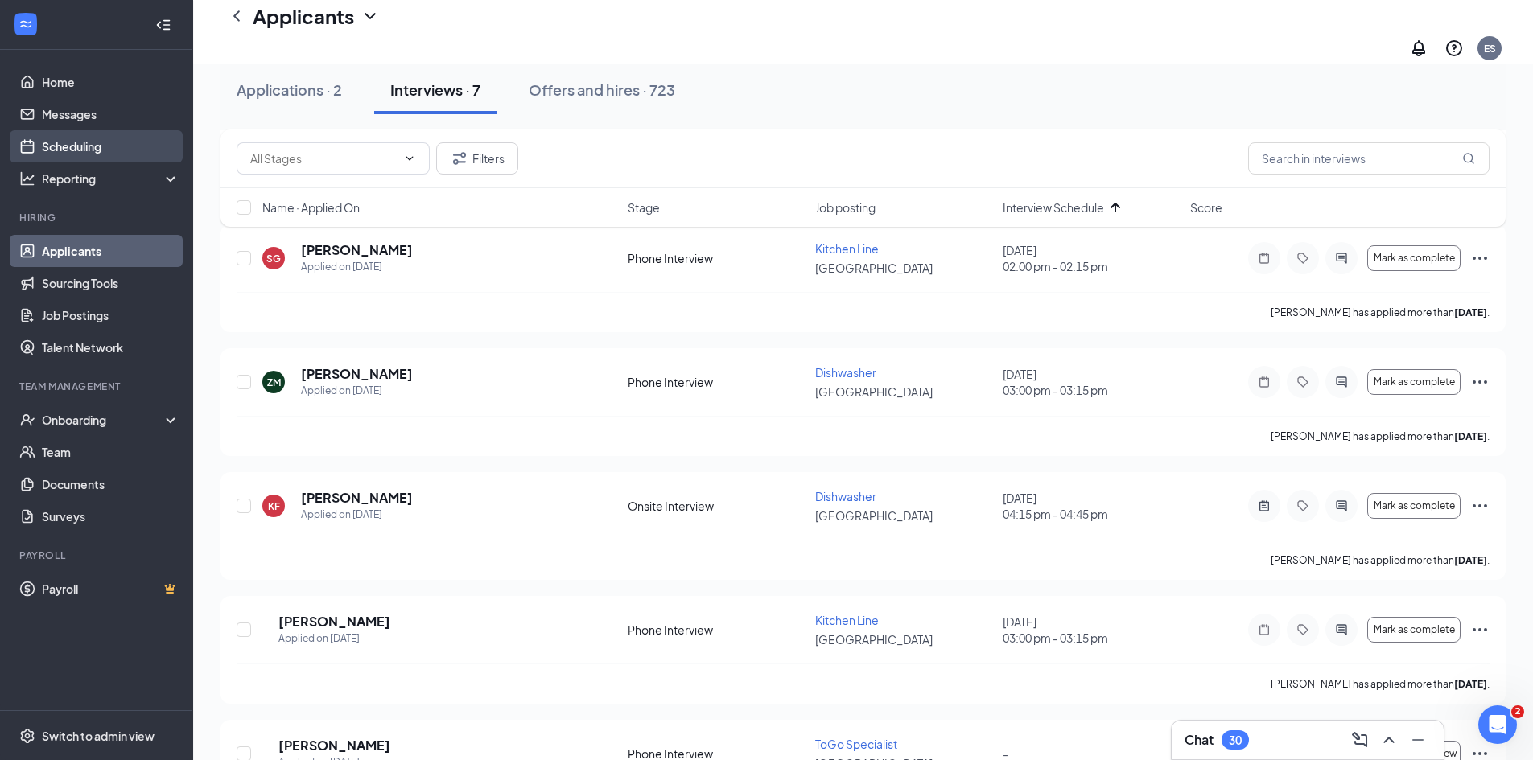
click at [80, 145] on link "Scheduling" at bounding box center [111, 146] width 138 height 32
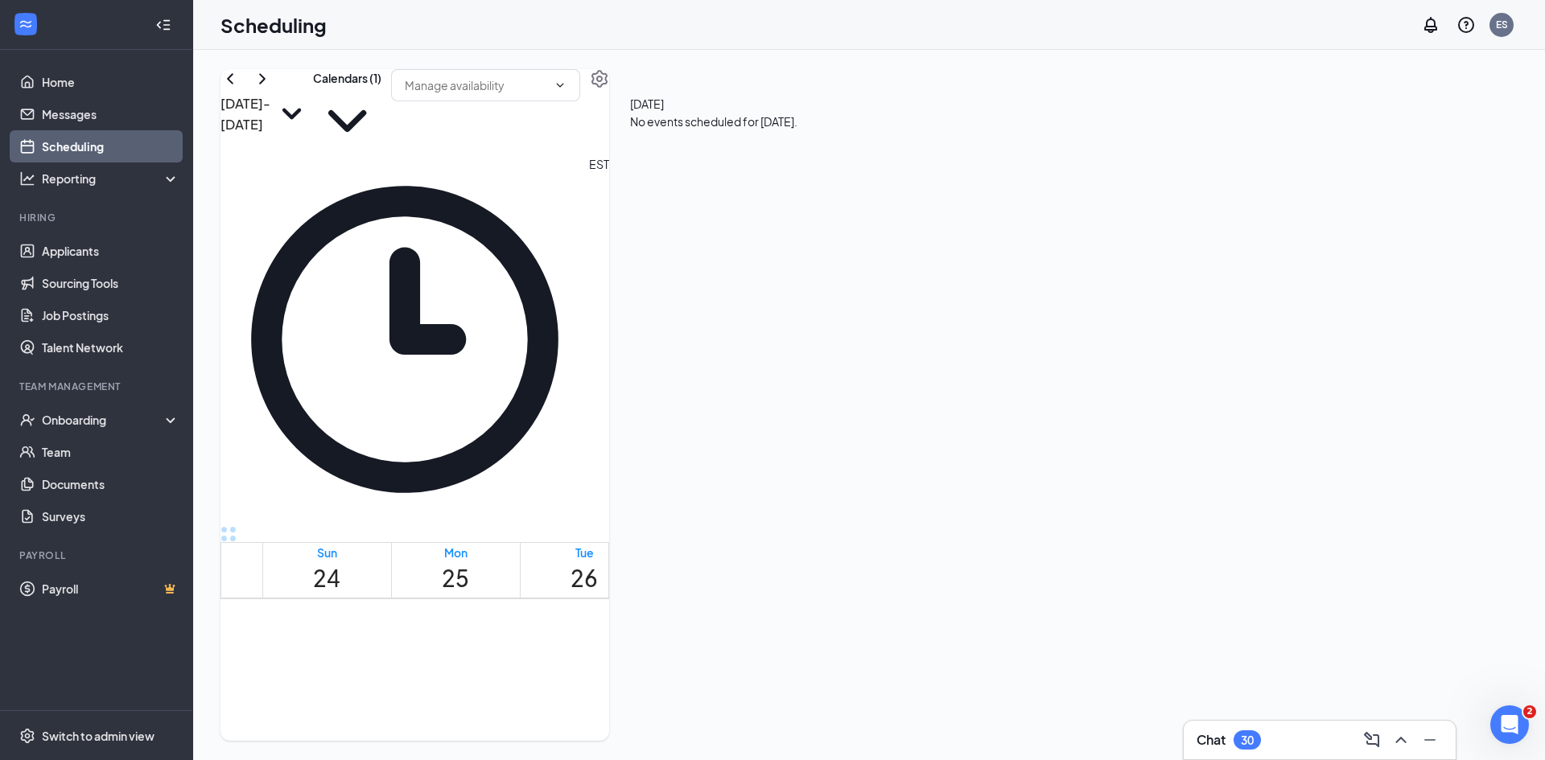
scroll to position [791, 0]
click at [272, 88] on icon "ChevronRight" at bounding box center [262, 78] width 19 height 19
click at [455, 736] on div "9:00-9:15 AM" at bounding box center [425, 743] width 60 height 15
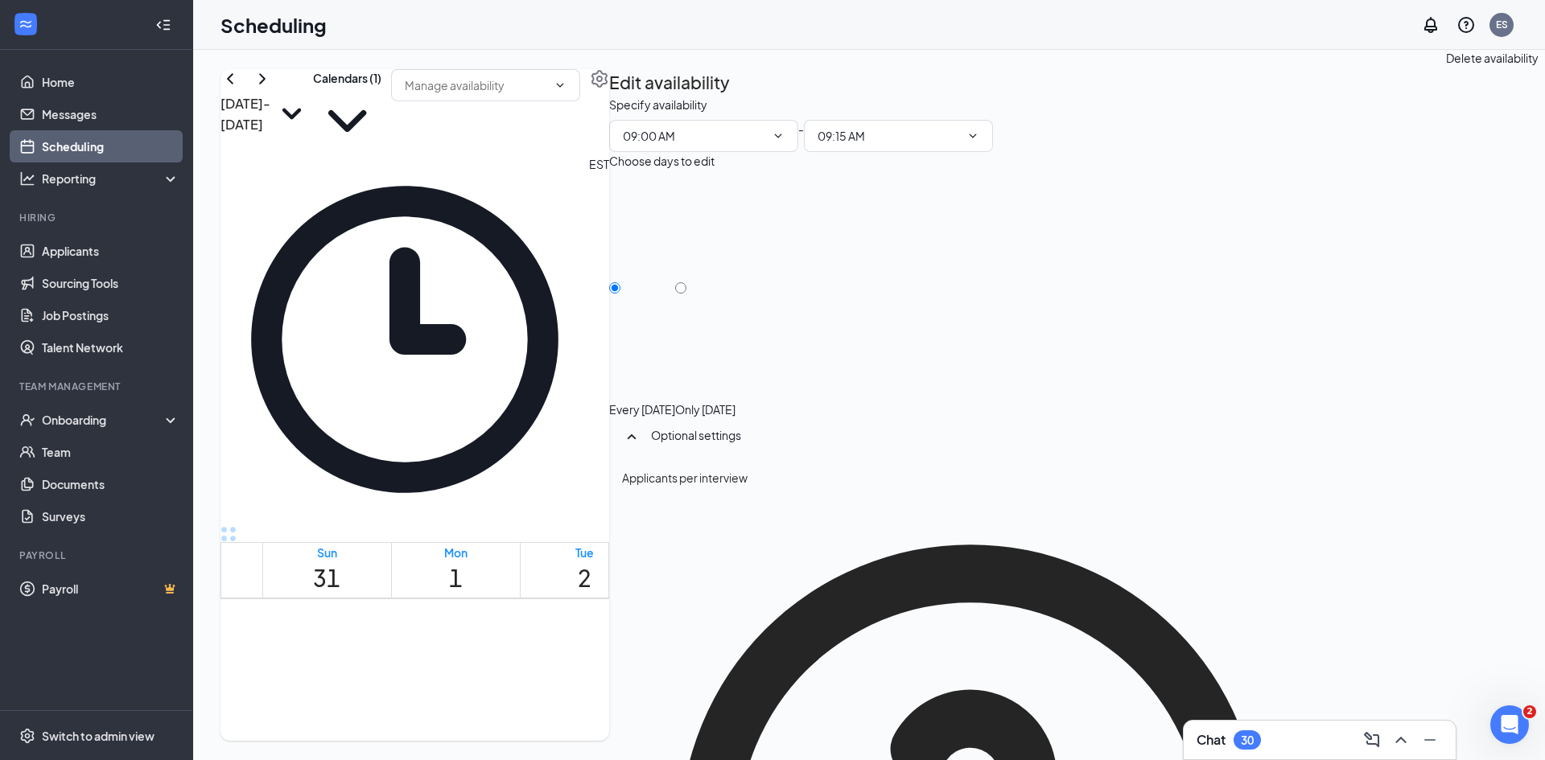
click at [609, 96] on icon "TrashOutline" at bounding box center [609, 96] width 0 height 0
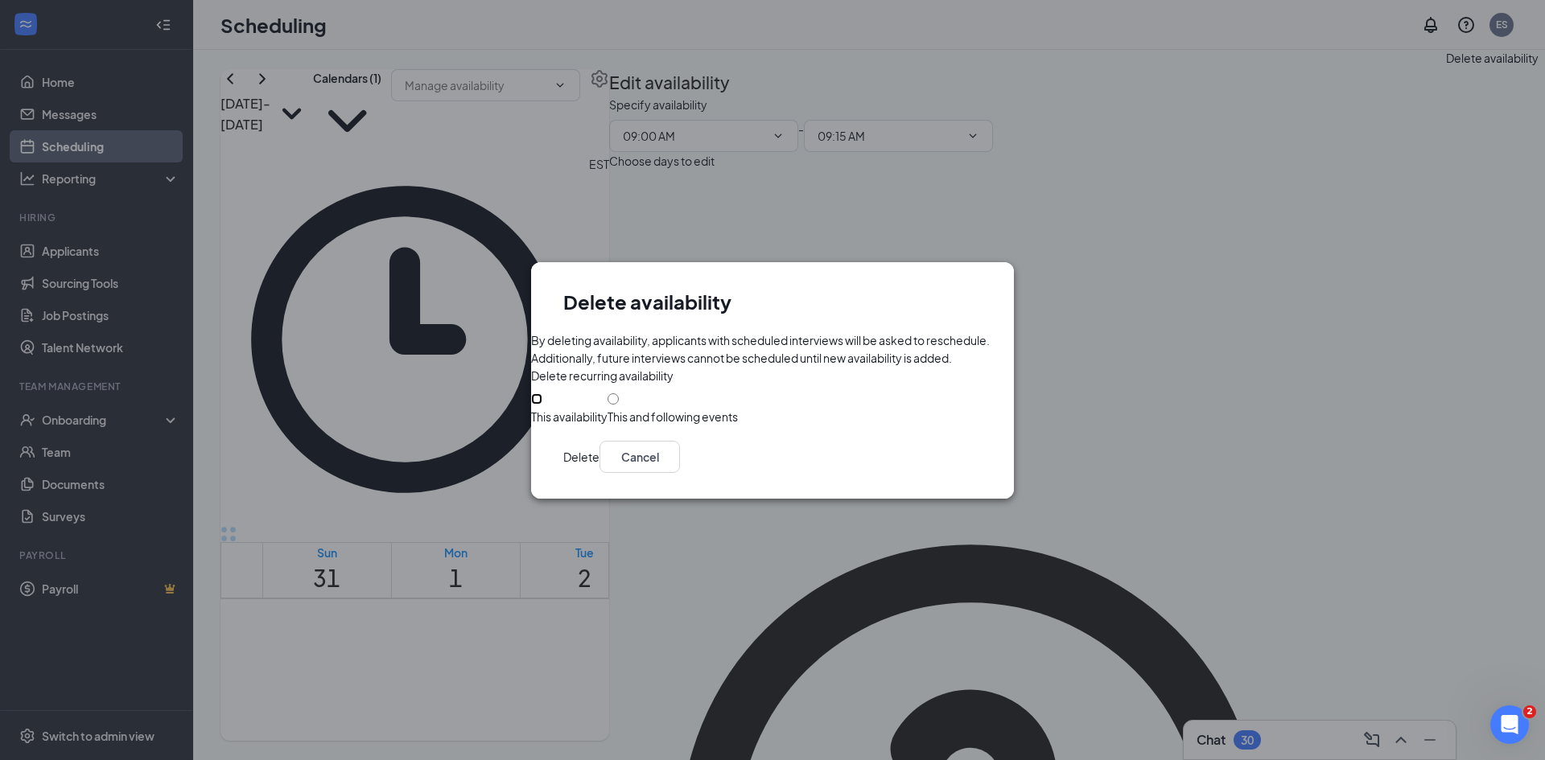
click at [542, 405] on input "This availability" at bounding box center [536, 398] width 11 height 11
radio input "true"
click at [599, 473] on button "Delete" at bounding box center [581, 457] width 36 height 32
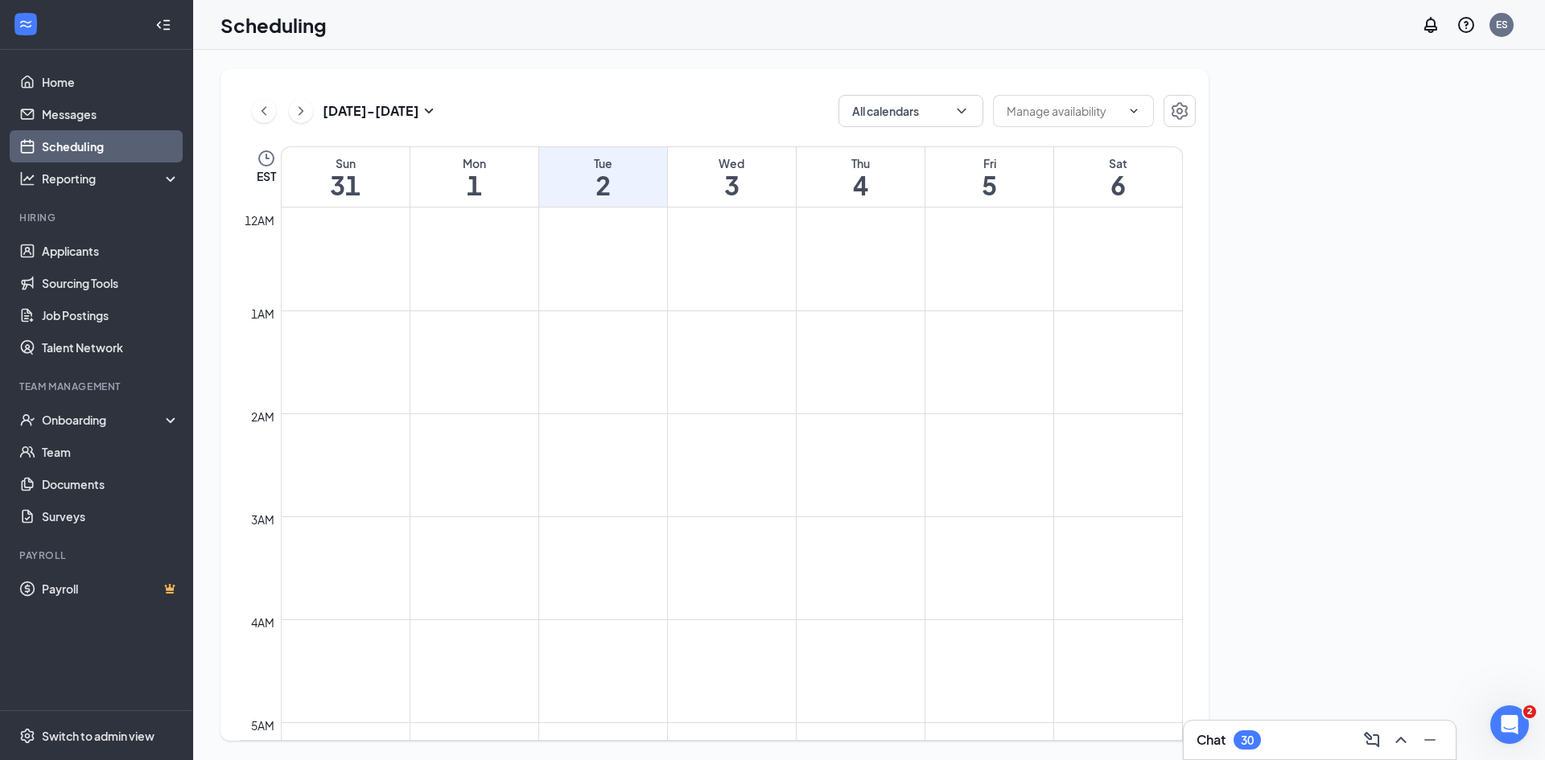
scroll to position [791, 0]
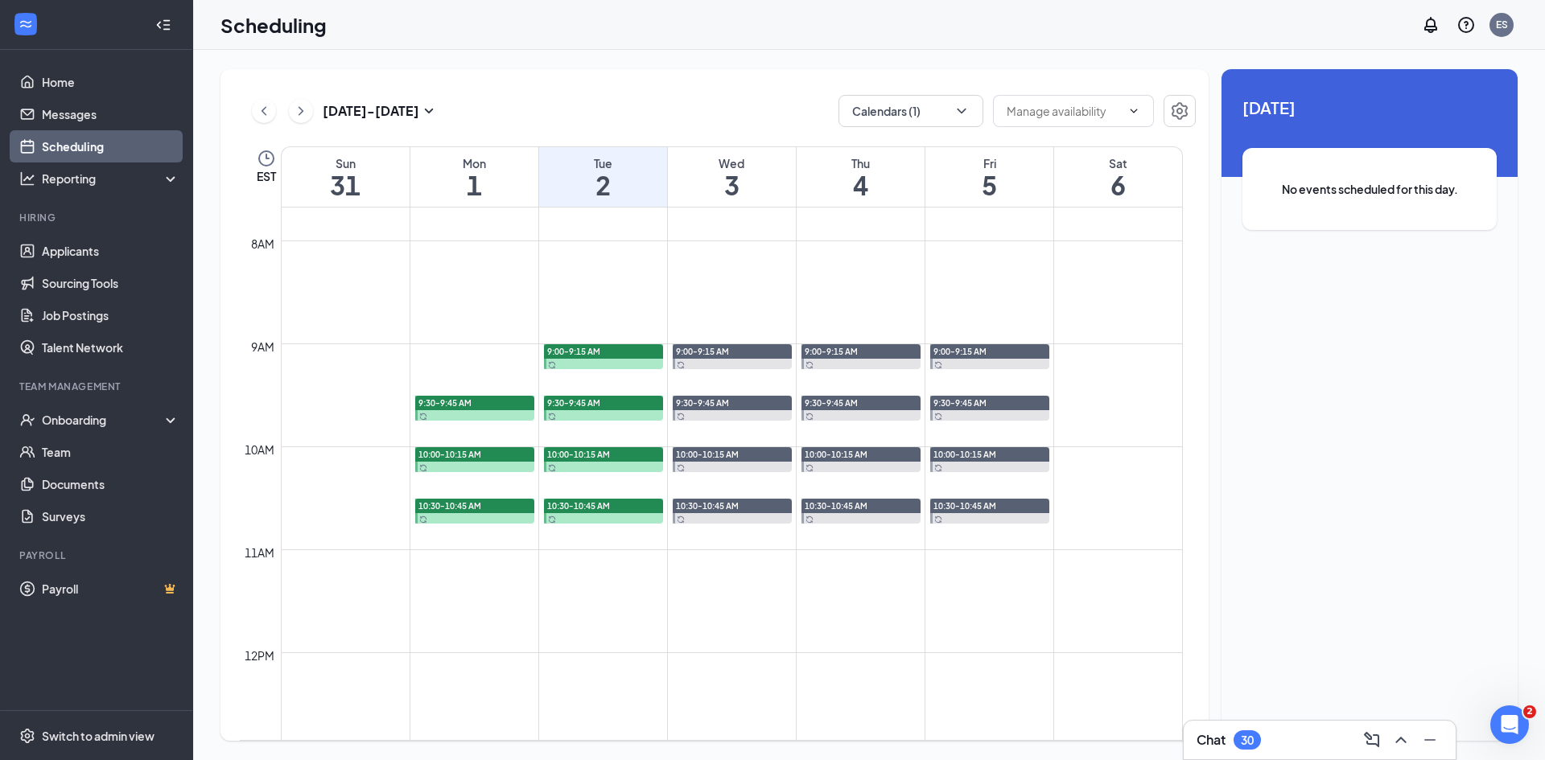
click at [460, 400] on span "9:30-9:45 AM" at bounding box center [444, 402] width 53 height 11
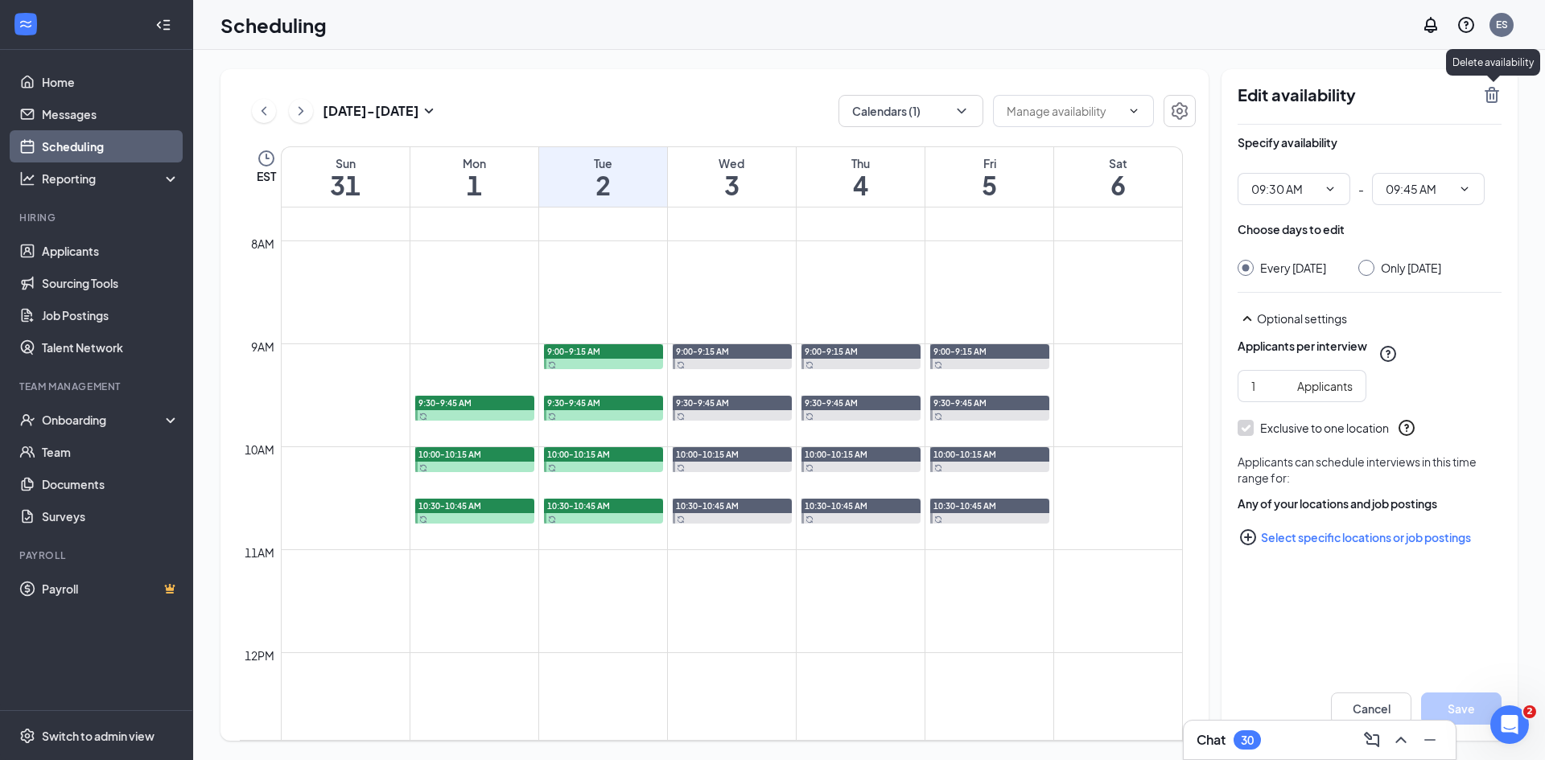
click at [1489, 94] on icon "TrashOutline" at bounding box center [1491, 95] width 14 height 16
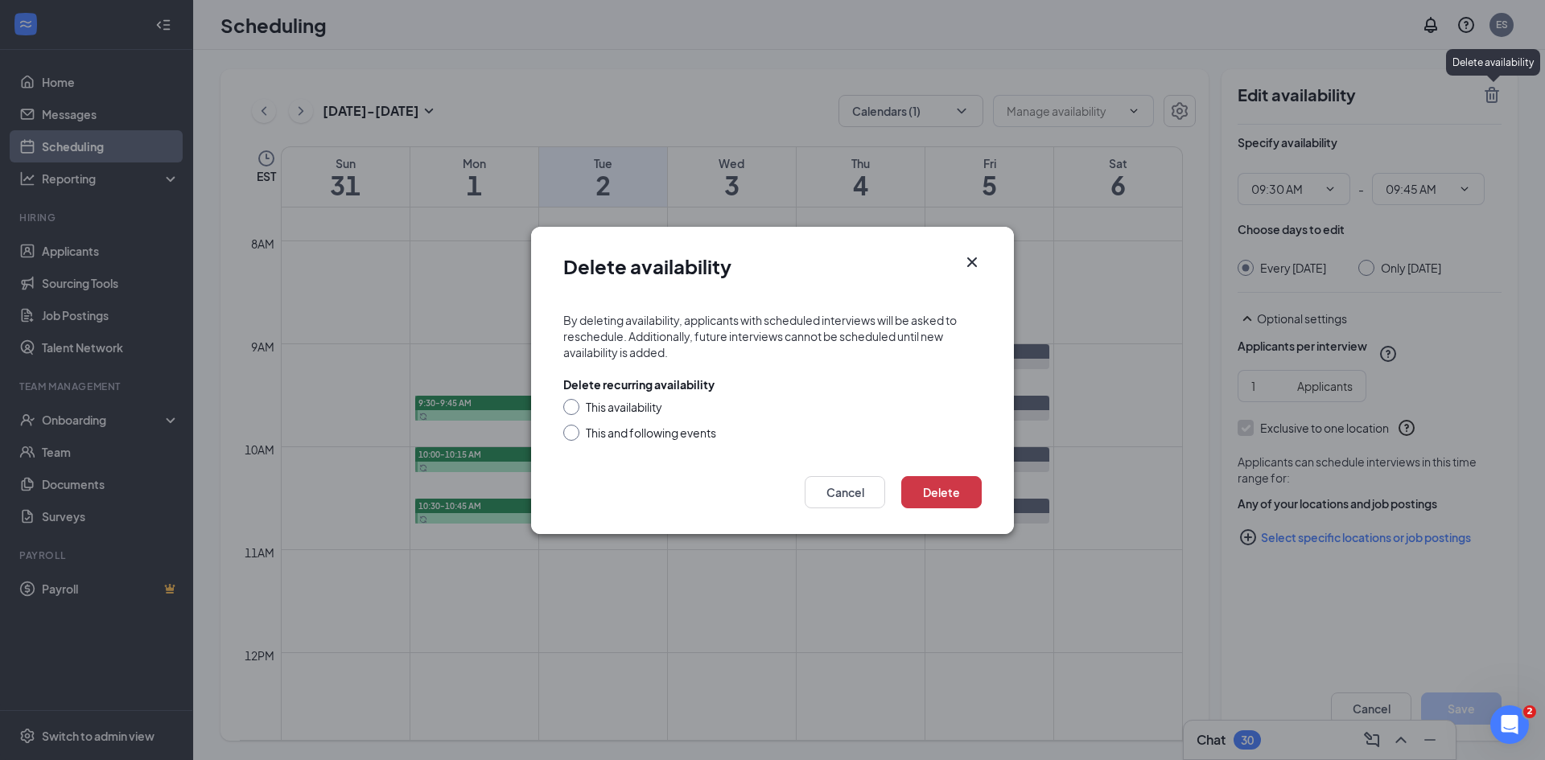
click at [645, 408] on div "This availability" at bounding box center [624, 407] width 76 height 16
click at [574, 408] on input "This availability" at bounding box center [568, 404] width 11 height 11
radio input "true"
click at [954, 494] on button "Delete" at bounding box center [941, 492] width 80 height 32
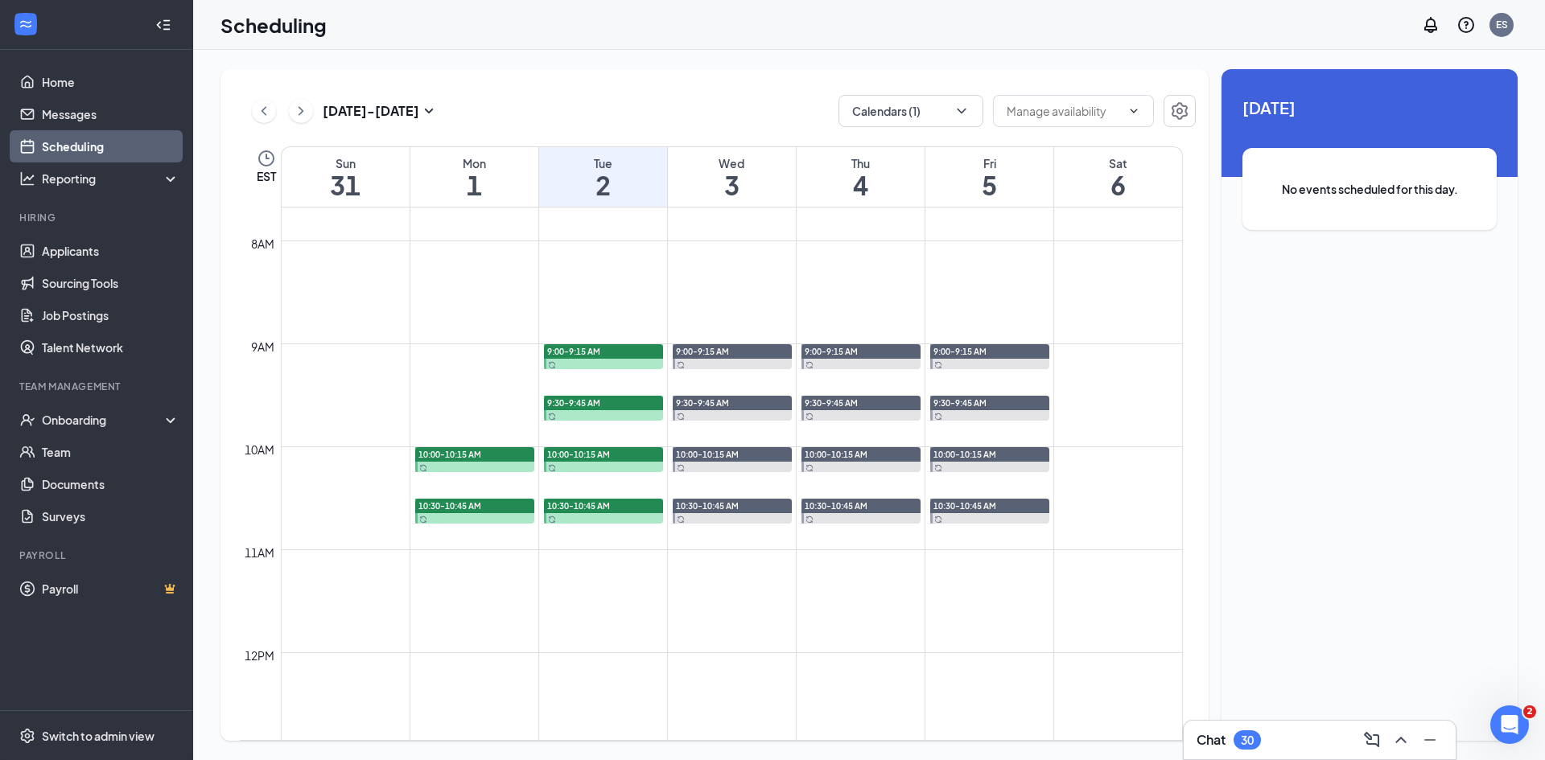
click at [463, 463] on div at bounding box center [474, 459] width 119 height 25
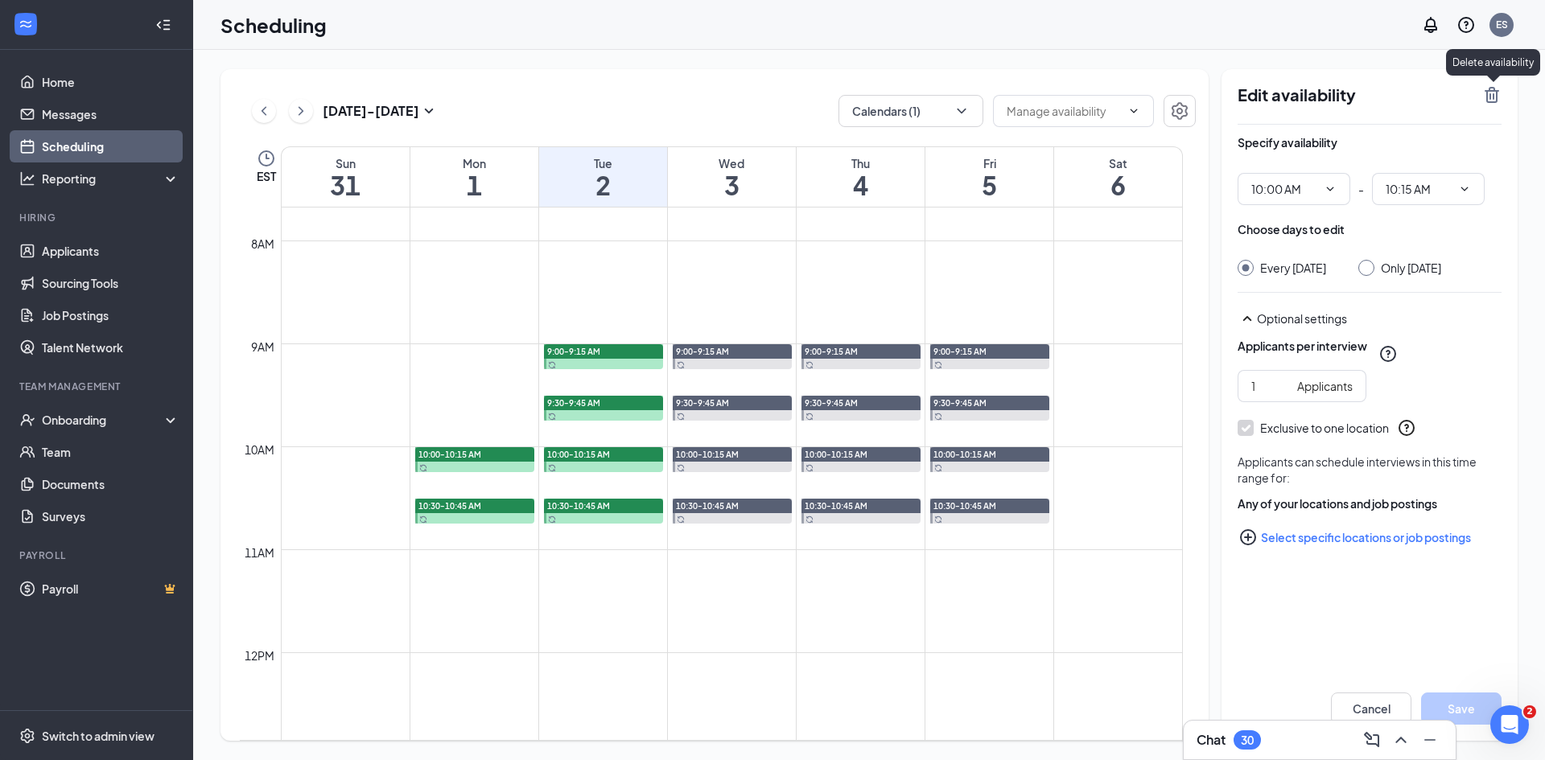
click at [1492, 97] on icon "TrashOutline" at bounding box center [1491, 94] width 19 height 19
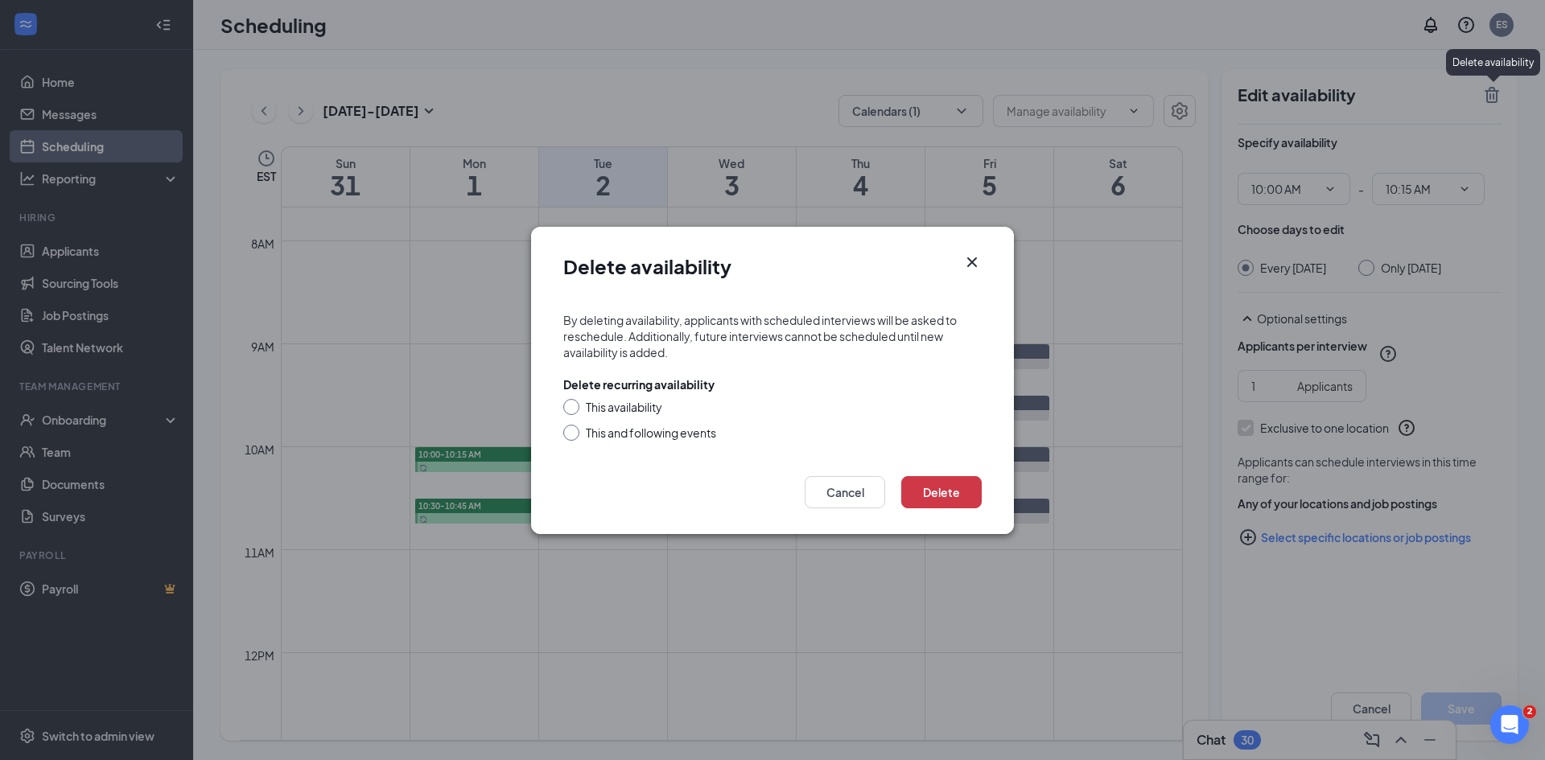
click at [615, 406] on div "This availability" at bounding box center [624, 407] width 76 height 16
click at [574, 406] on input "This availability" at bounding box center [568, 404] width 11 height 11
radio input "true"
click at [945, 498] on button "Delete" at bounding box center [941, 492] width 80 height 32
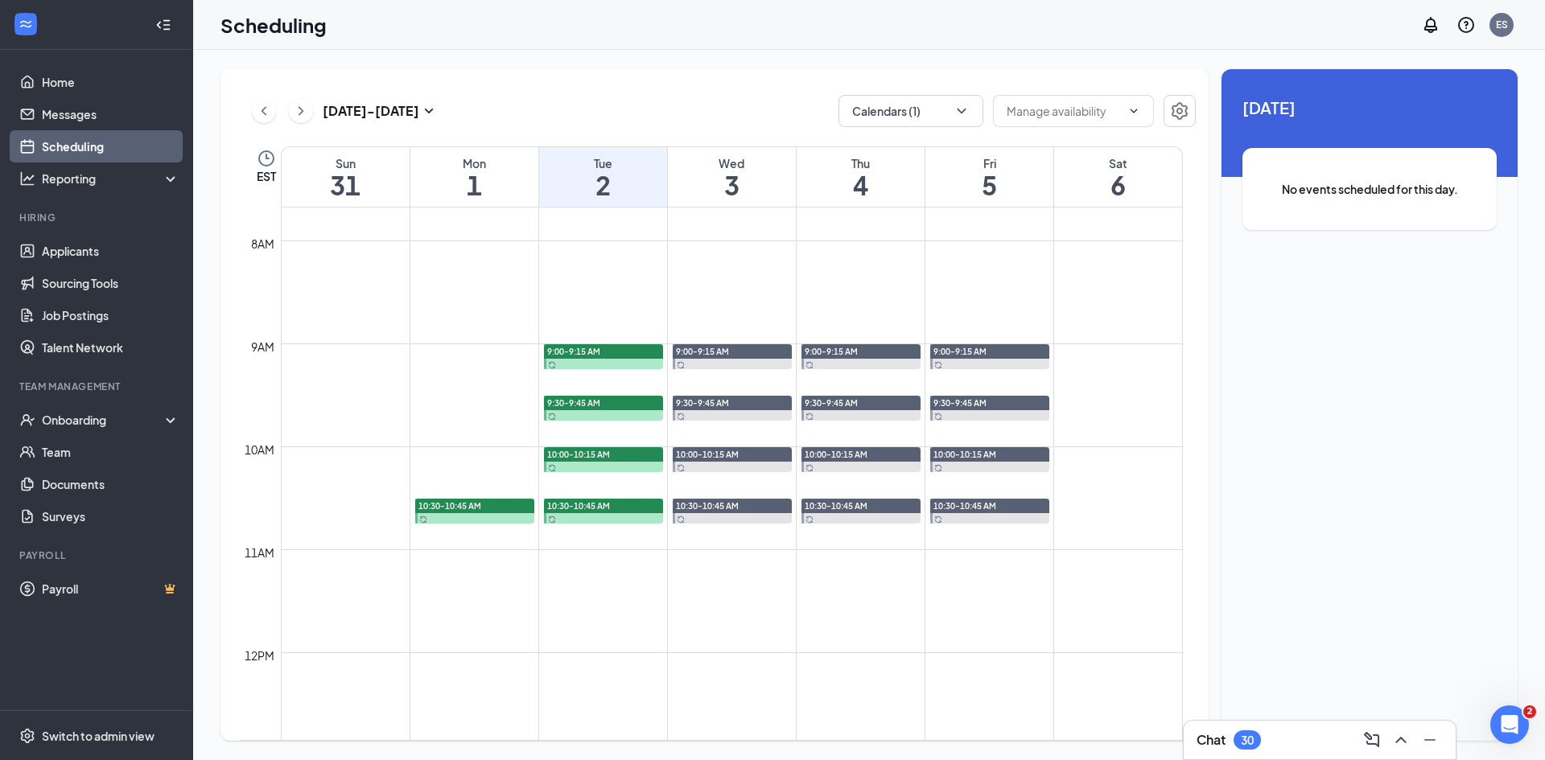
click at [469, 516] on div at bounding box center [474, 511] width 119 height 25
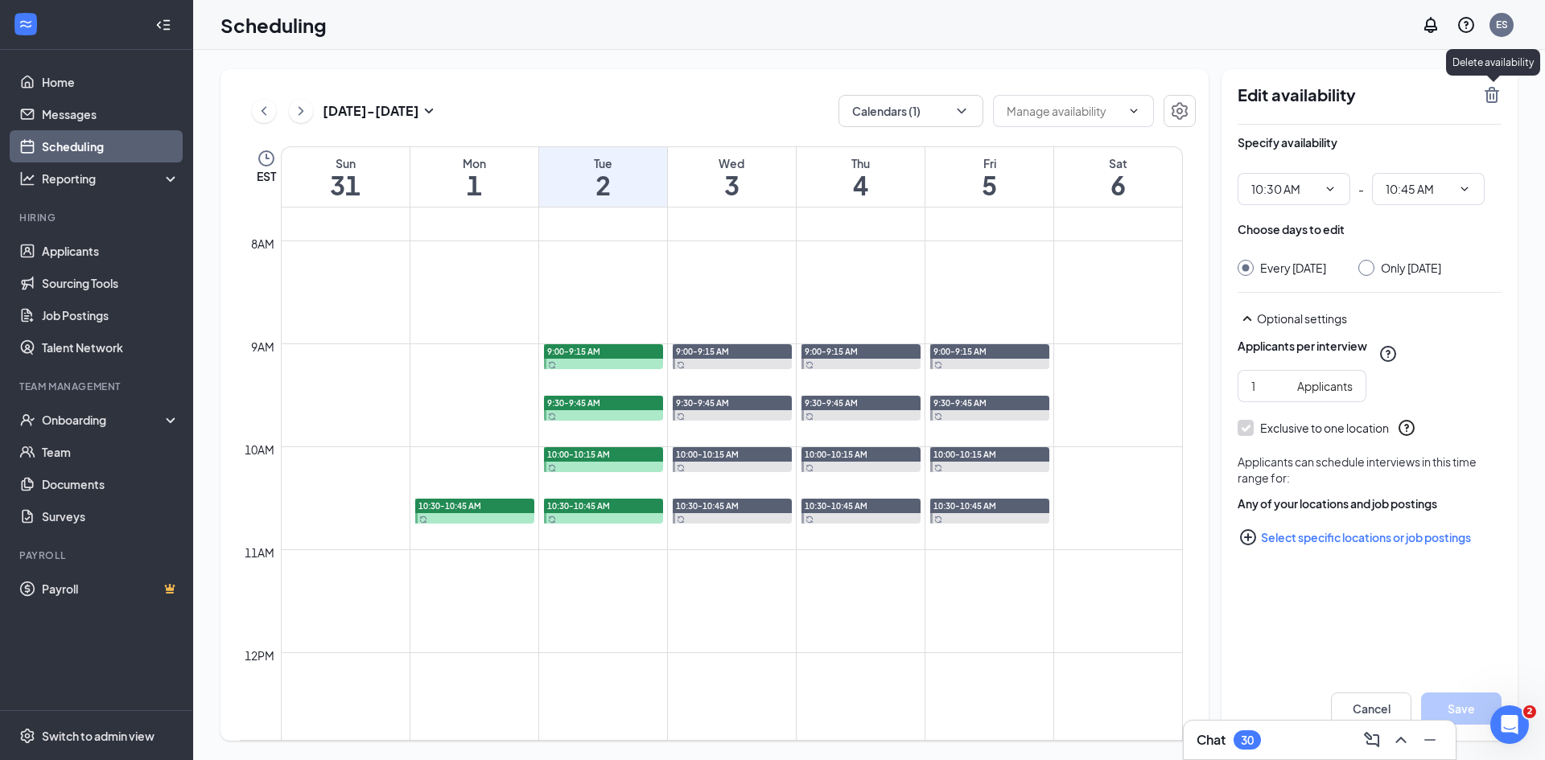
click at [1496, 96] on icon "TrashOutline" at bounding box center [1491, 95] width 14 height 16
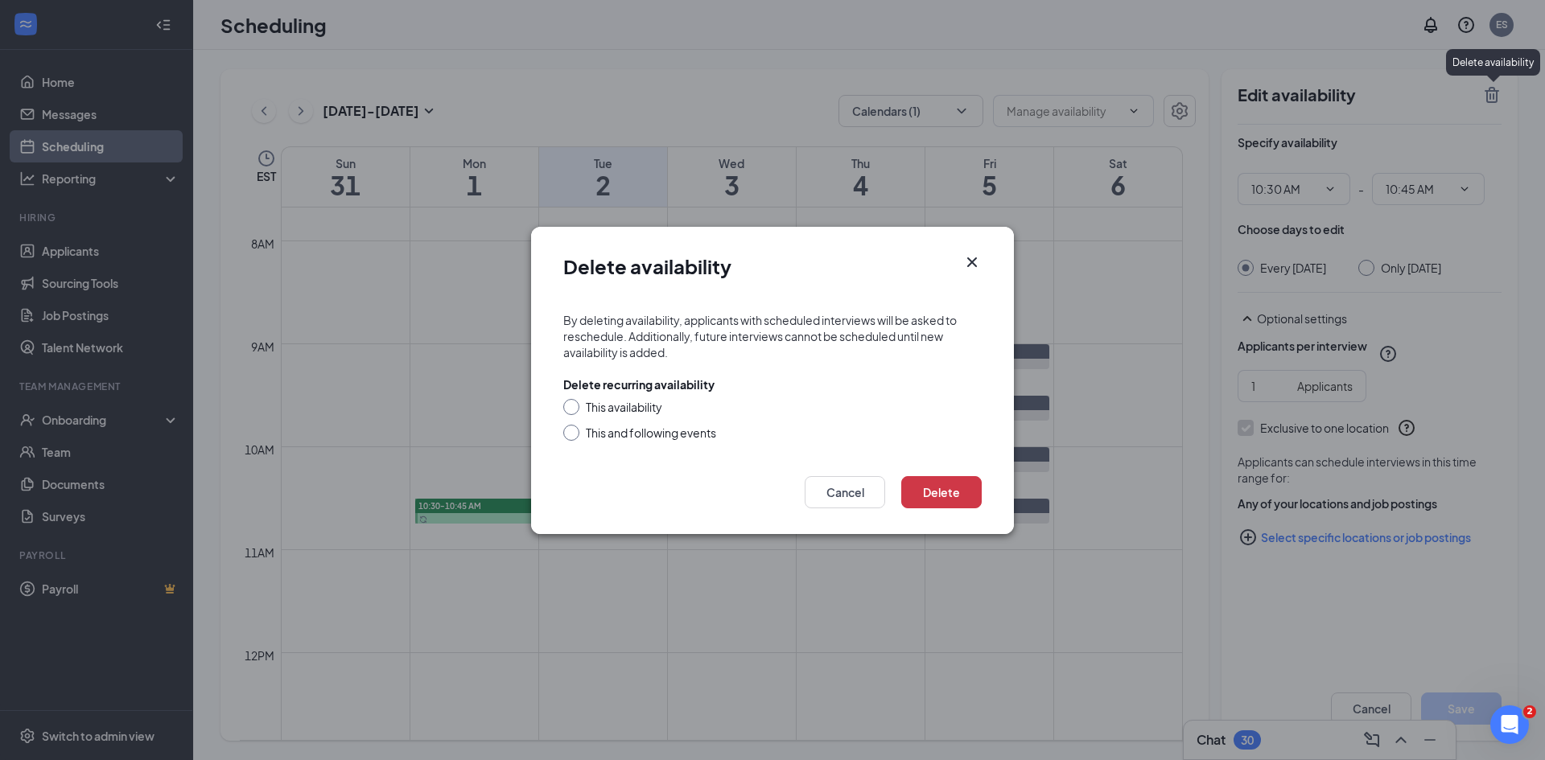
click at [651, 408] on div "This availability" at bounding box center [624, 407] width 76 height 16
click at [574, 408] on input "This availability" at bounding box center [568, 404] width 11 height 11
radio input "true"
click at [949, 493] on button "Delete" at bounding box center [941, 492] width 80 height 32
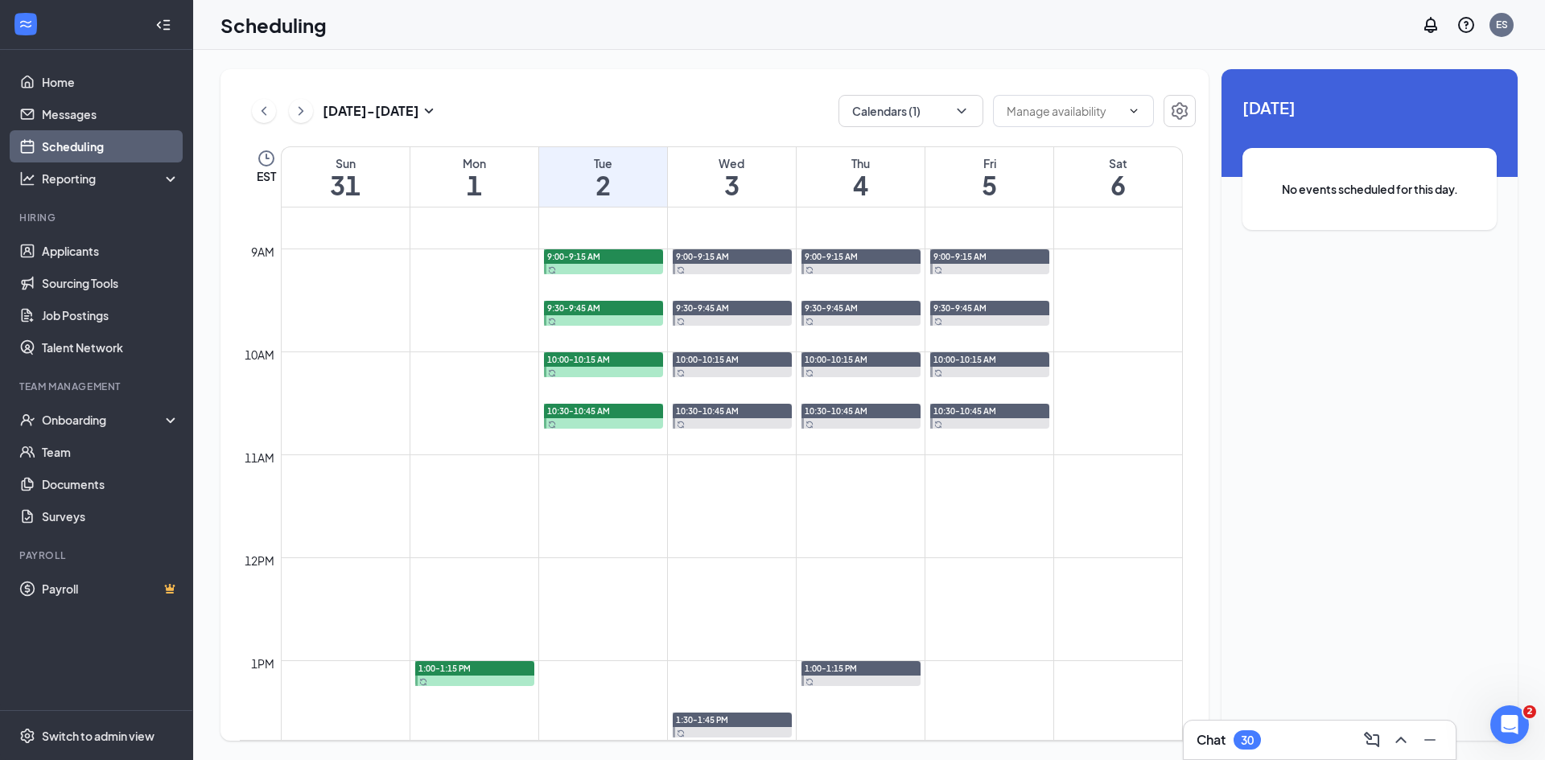
scroll to position [1193, 0]
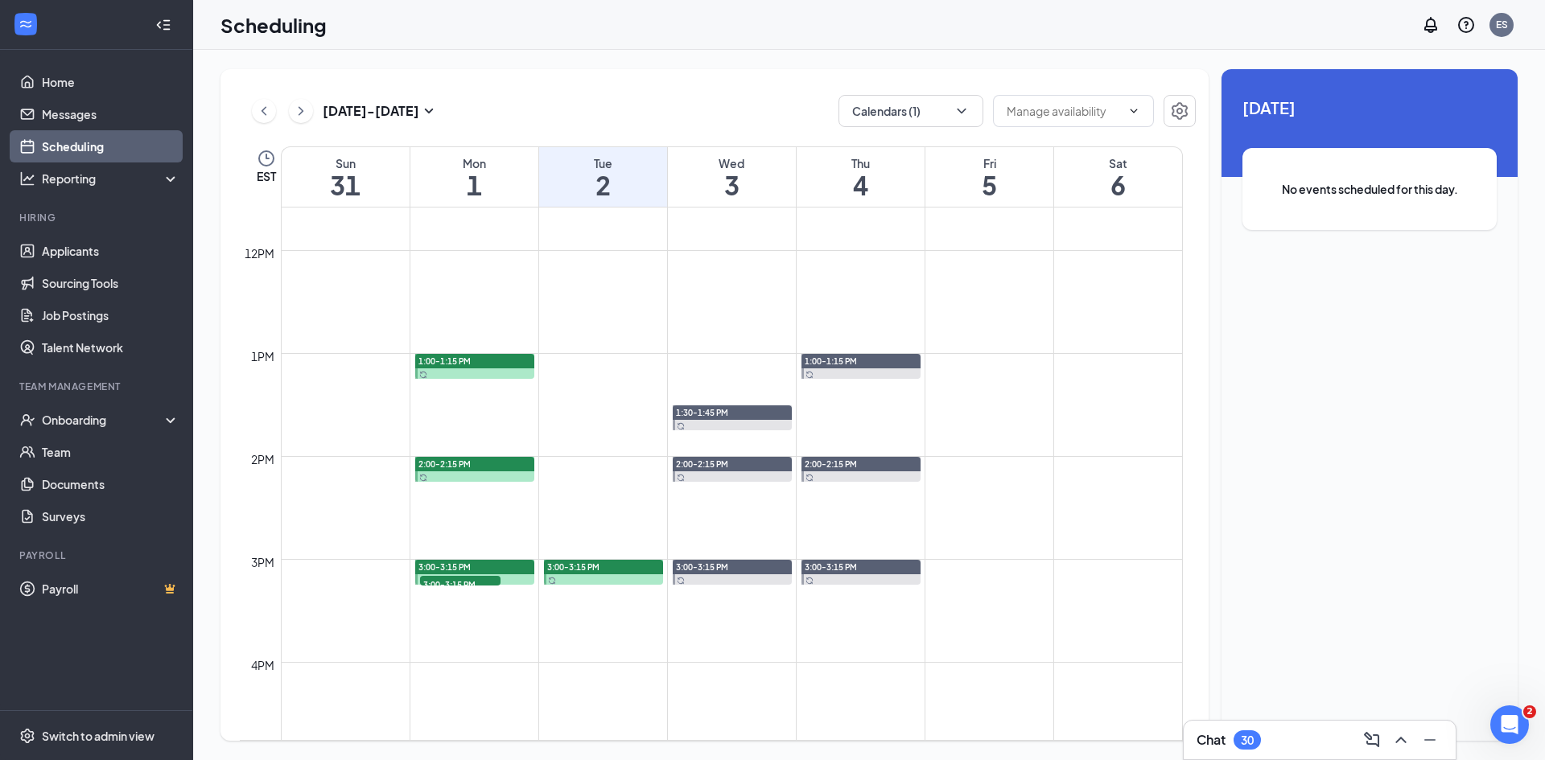
click at [463, 355] on div "1:00-1:15 PM" at bounding box center [474, 361] width 119 height 14
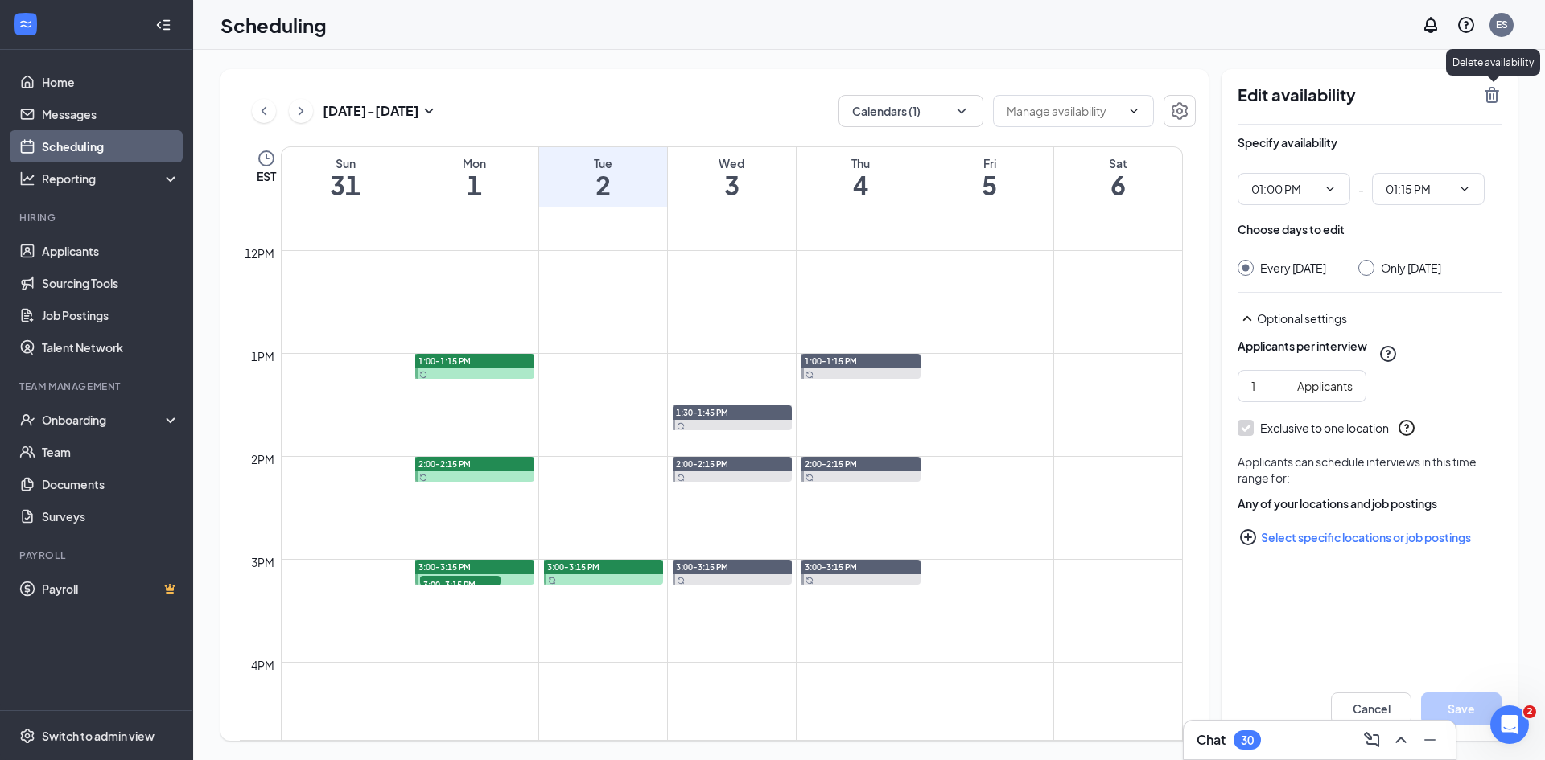
click at [1490, 99] on icon "TrashOutline" at bounding box center [1491, 95] width 14 height 16
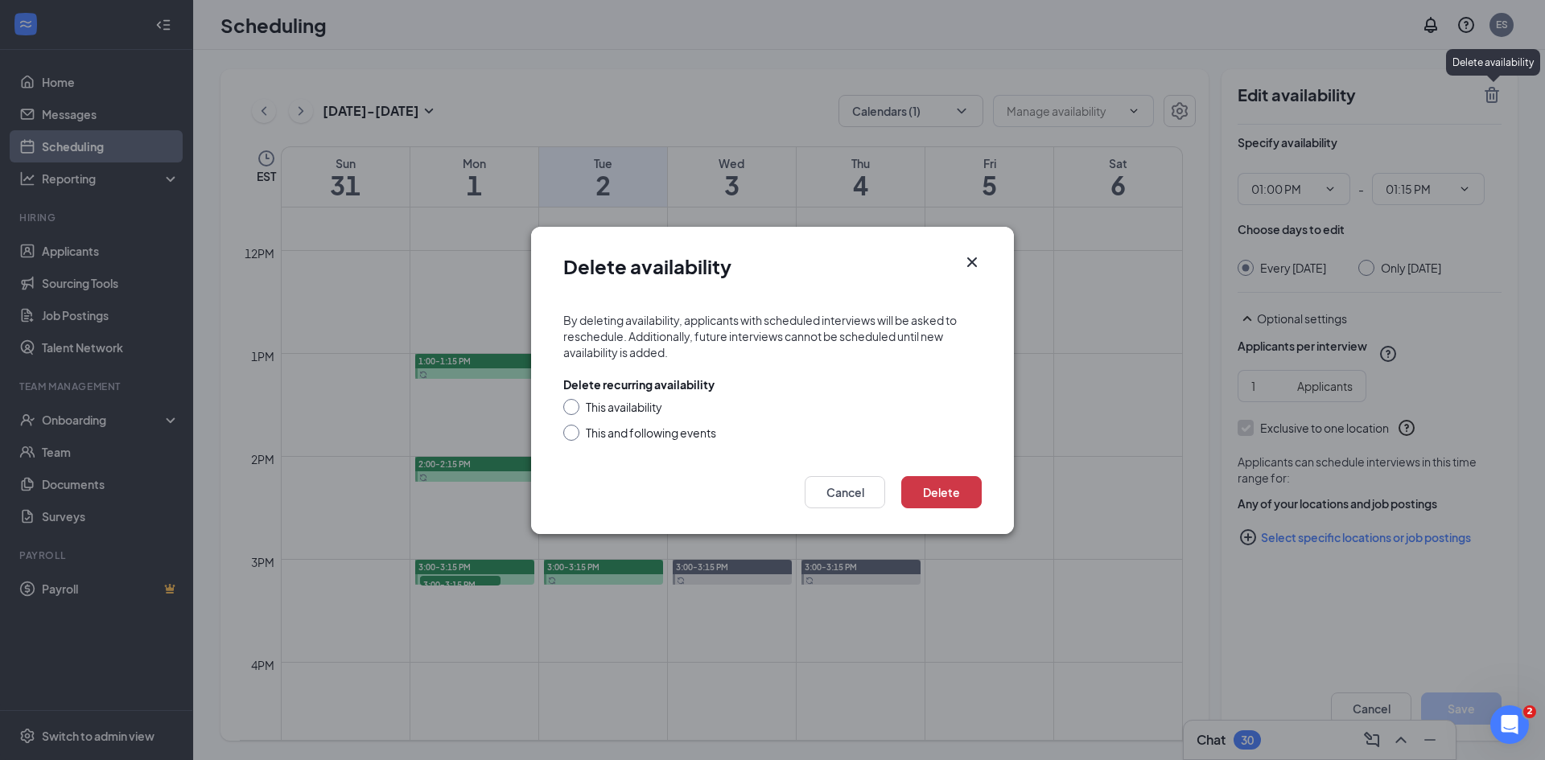
click at [609, 407] on div "This availability" at bounding box center [624, 407] width 76 height 16
click at [574, 407] on input "This availability" at bounding box center [568, 404] width 11 height 11
radio input "true"
click at [923, 485] on button "Delete" at bounding box center [941, 492] width 80 height 32
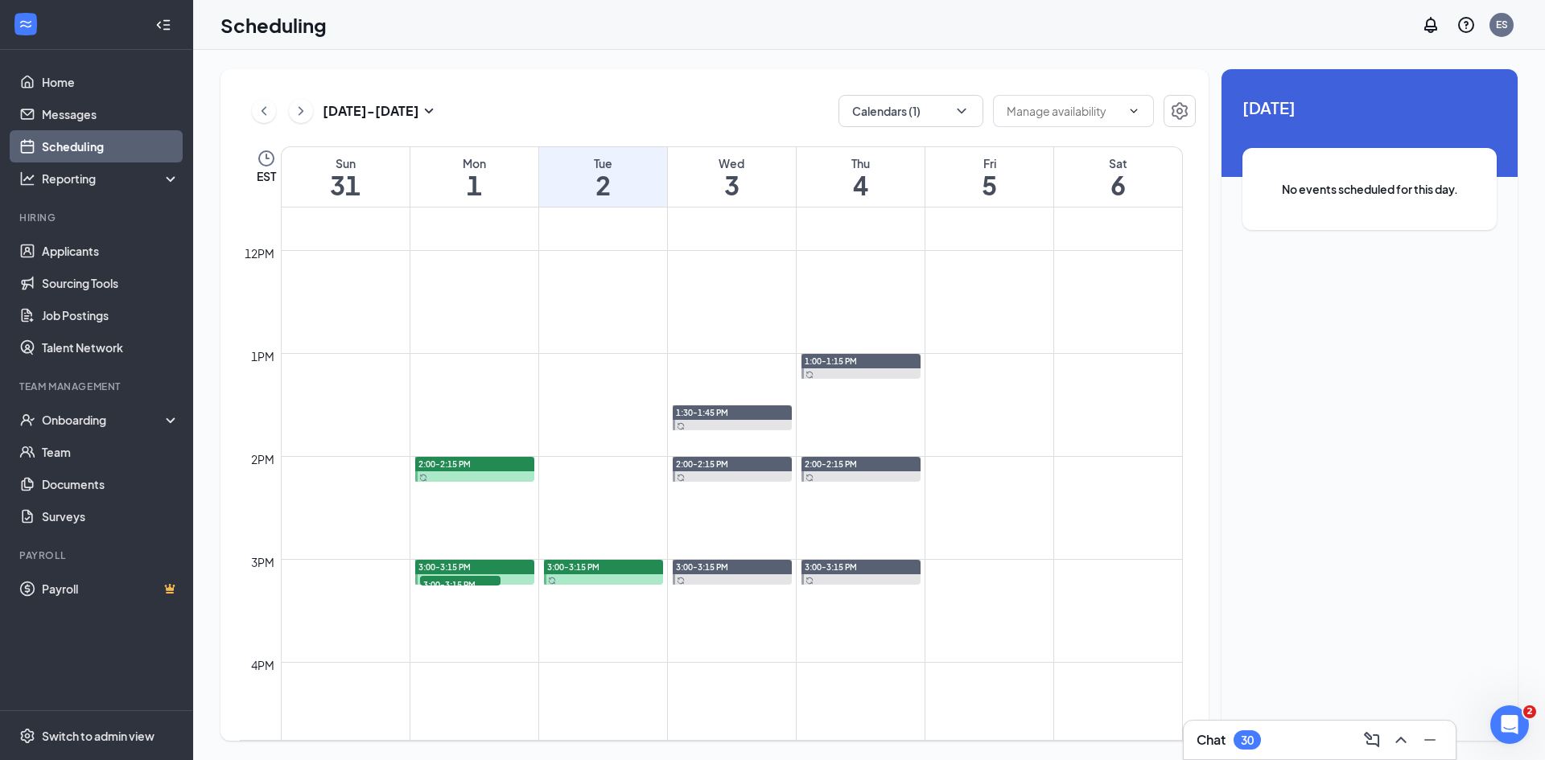
click at [491, 467] on div "2:00-2:15 PM" at bounding box center [474, 464] width 119 height 14
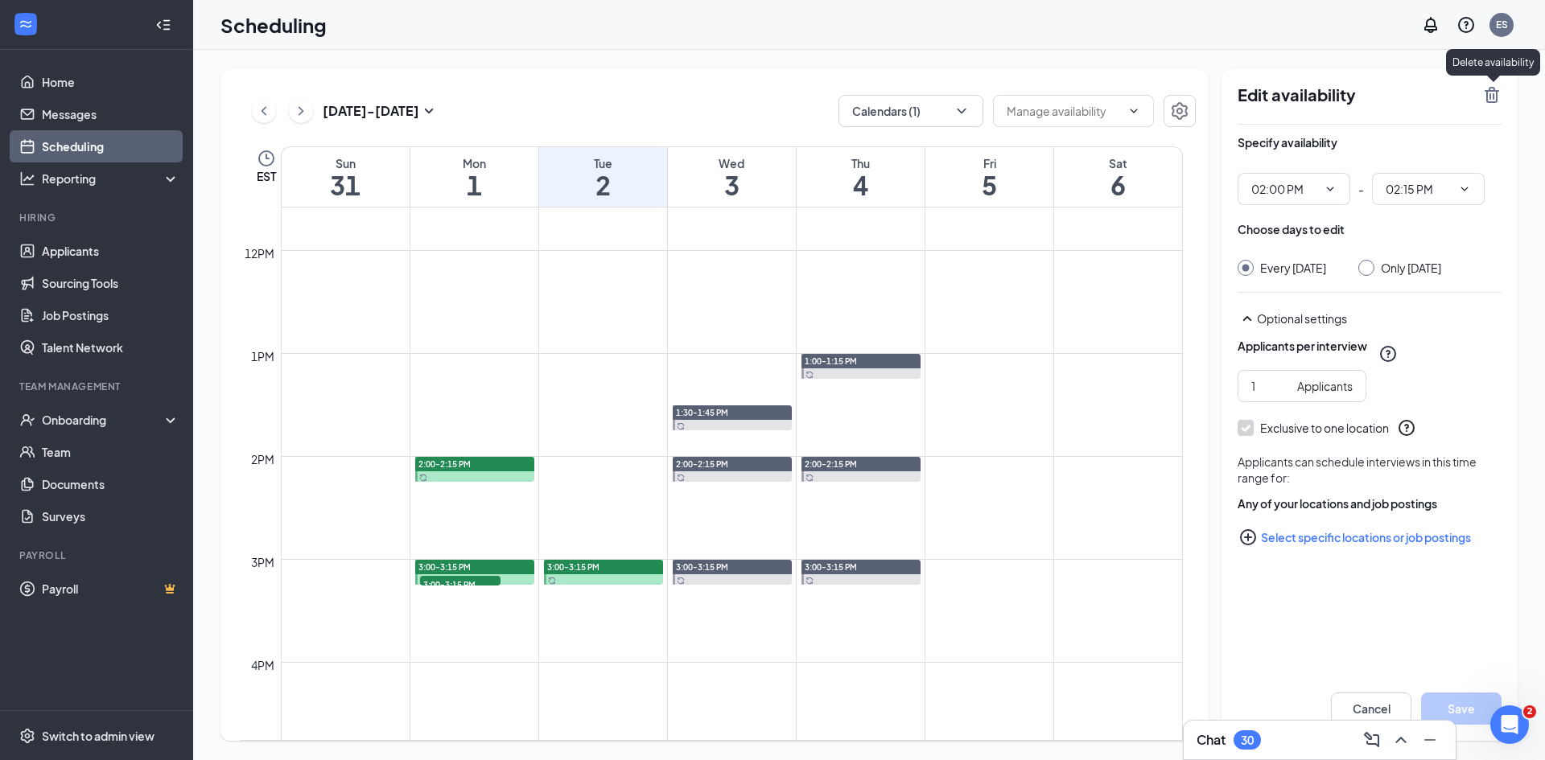
click at [1492, 99] on icon "TrashOutline" at bounding box center [1491, 95] width 14 height 16
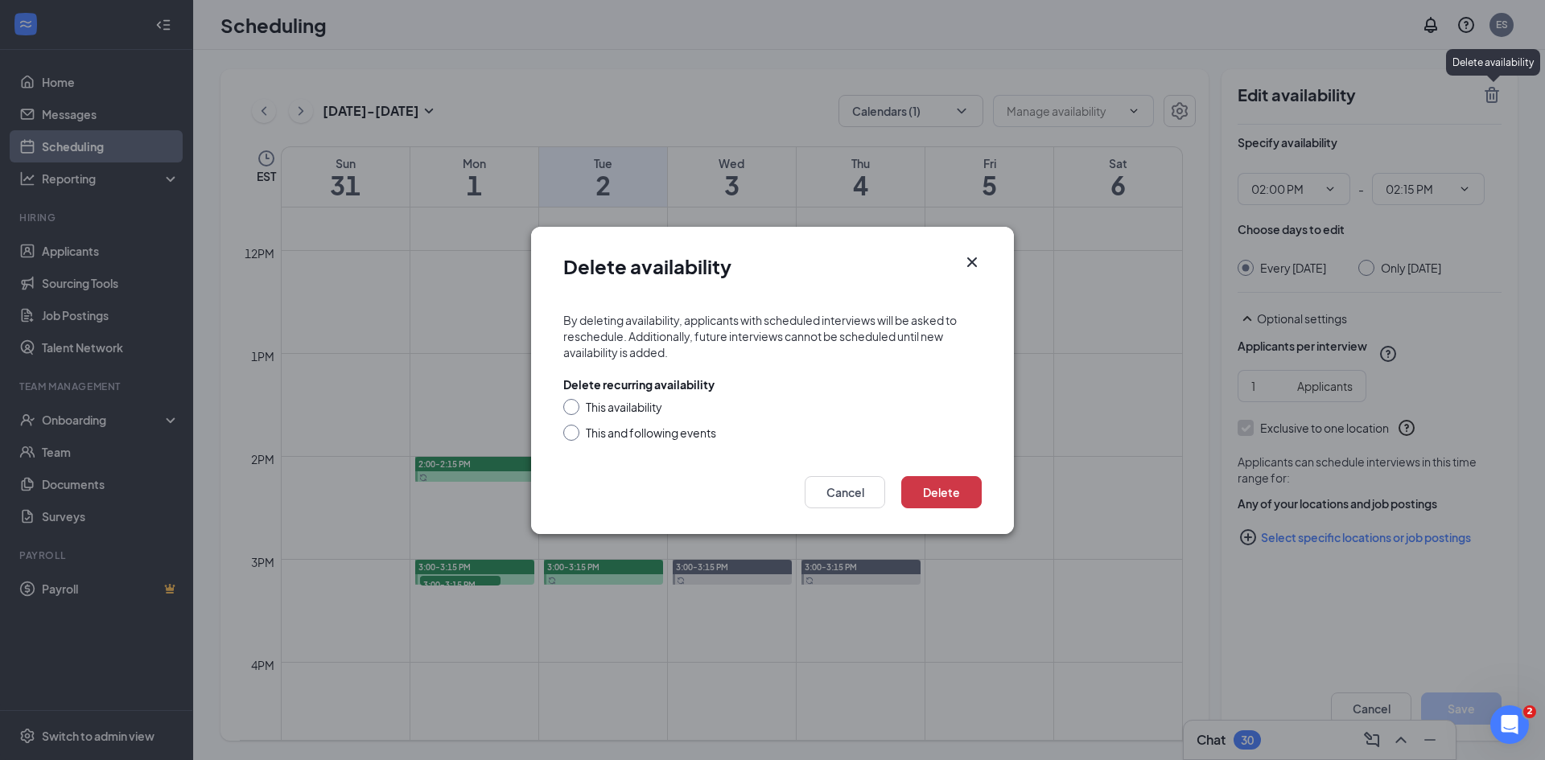
click at [611, 403] on div "This availability" at bounding box center [624, 407] width 76 height 16
click at [574, 403] on input "This availability" at bounding box center [568, 404] width 11 height 11
radio input "true"
click at [948, 496] on button "Delete" at bounding box center [941, 492] width 80 height 32
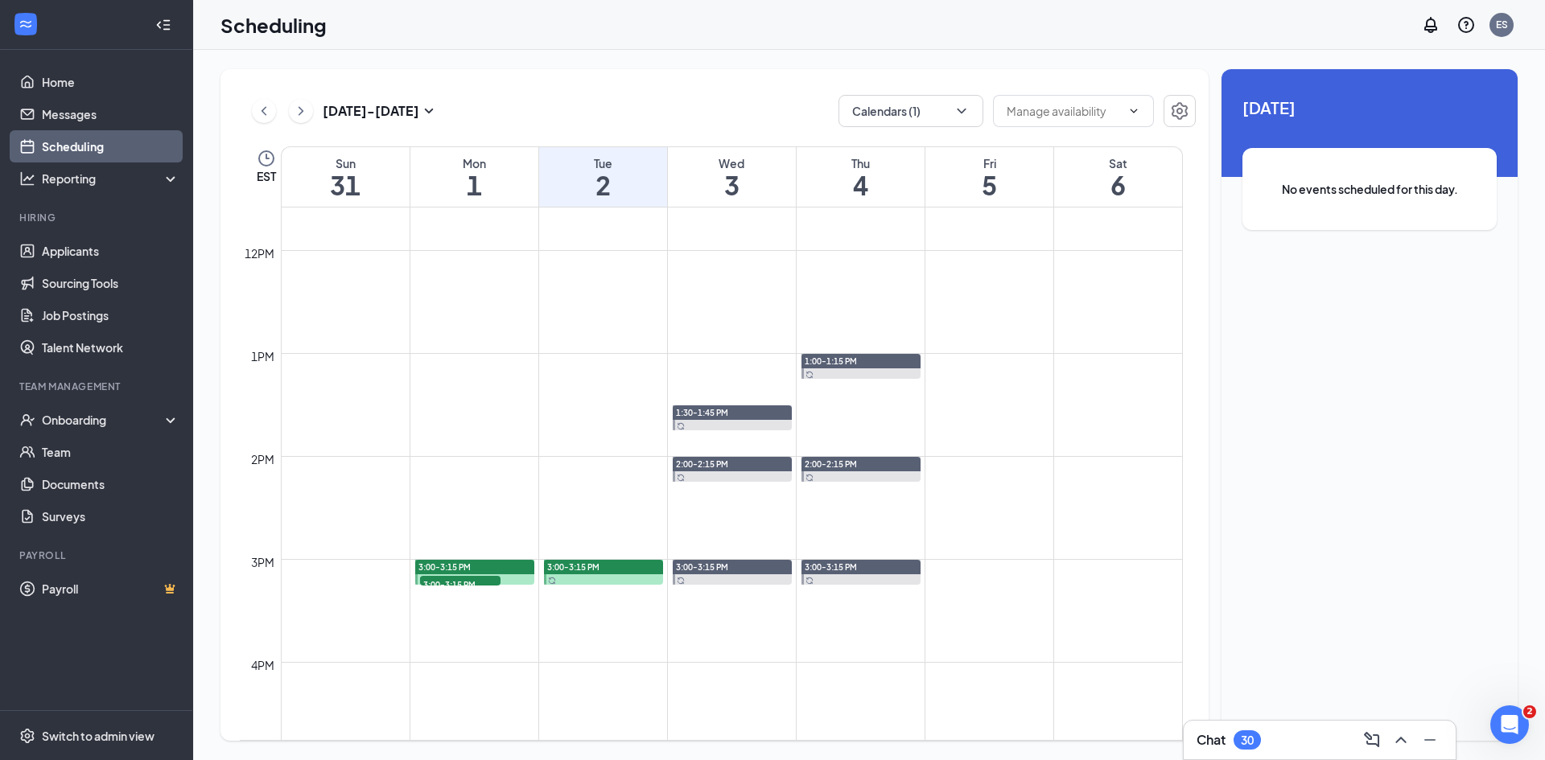
click at [503, 568] on div "3:00-3:15 PM" at bounding box center [474, 567] width 119 height 14
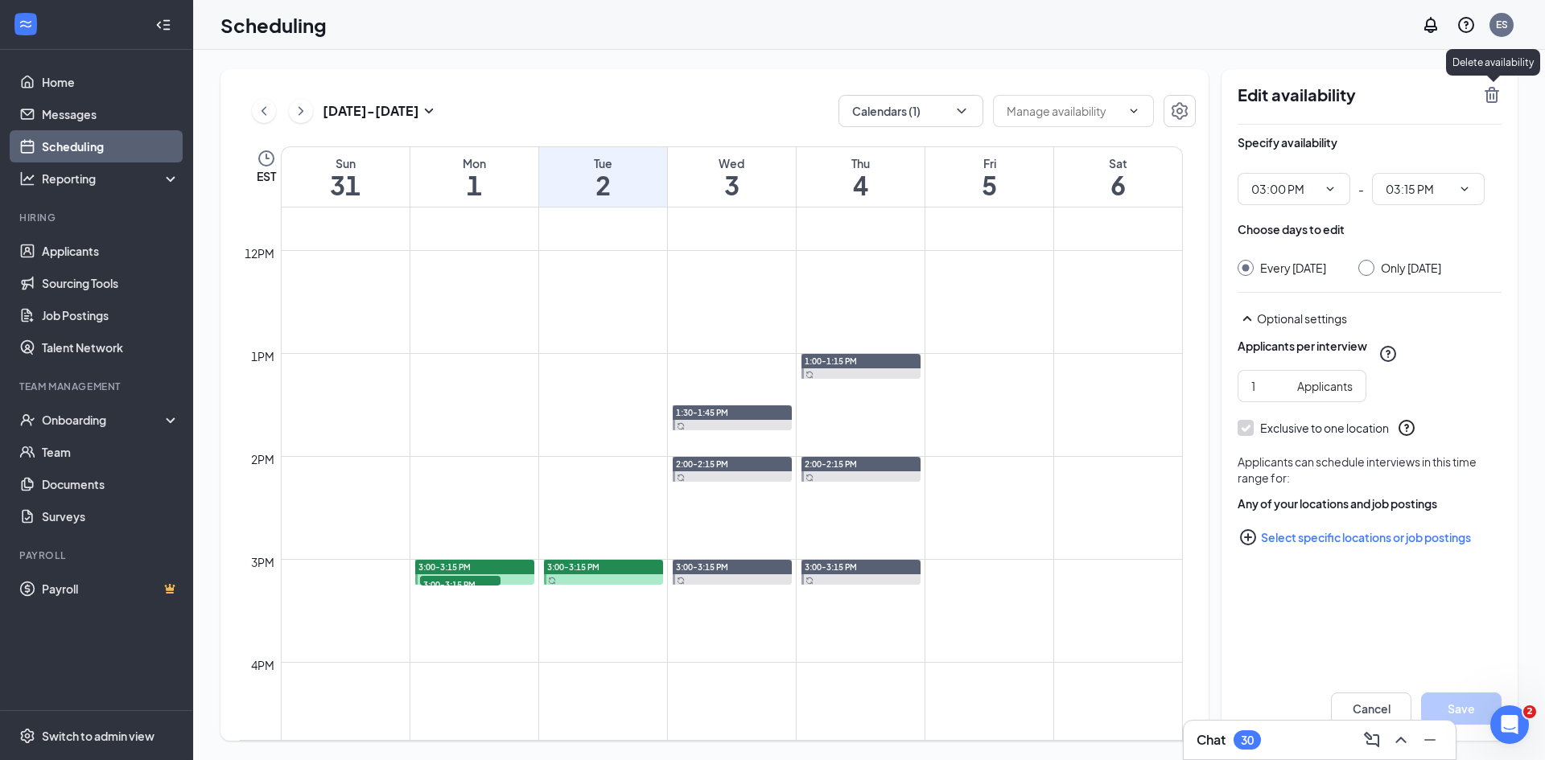
click at [1496, 93] on icon "TrashOutline" at bounding box center [1491, 95] width 14 height 16
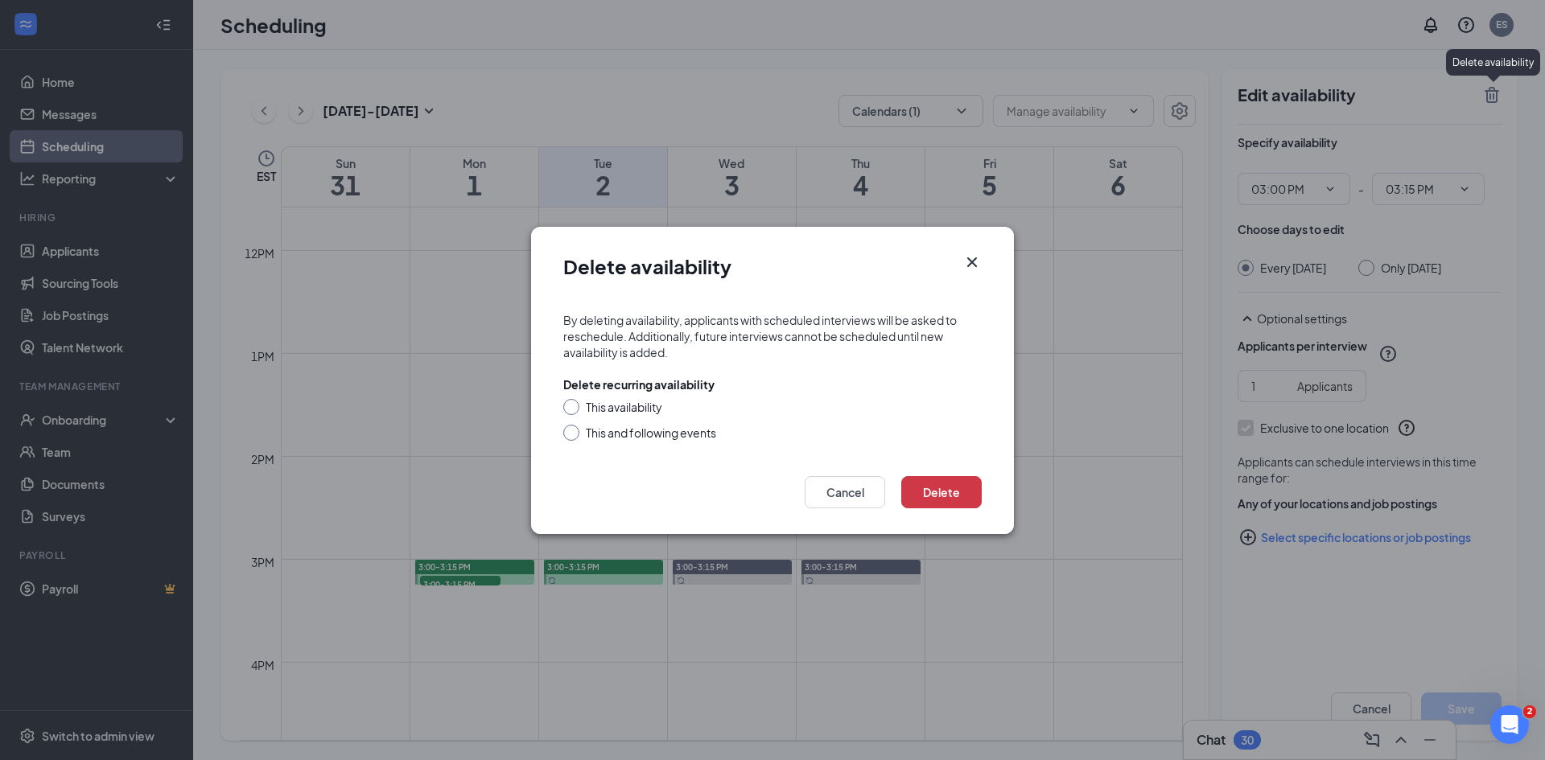
click at [621, 405] on div "This availability" at bounding box center [624, 407] width 76 height 16
click at [574, 405] on input "This availability" at bounding box center [568, 404] width 11 height 11
radio input "true"
click at [954, 485] on button "Delete" at bounding box center [941, 492] width 80 height 32
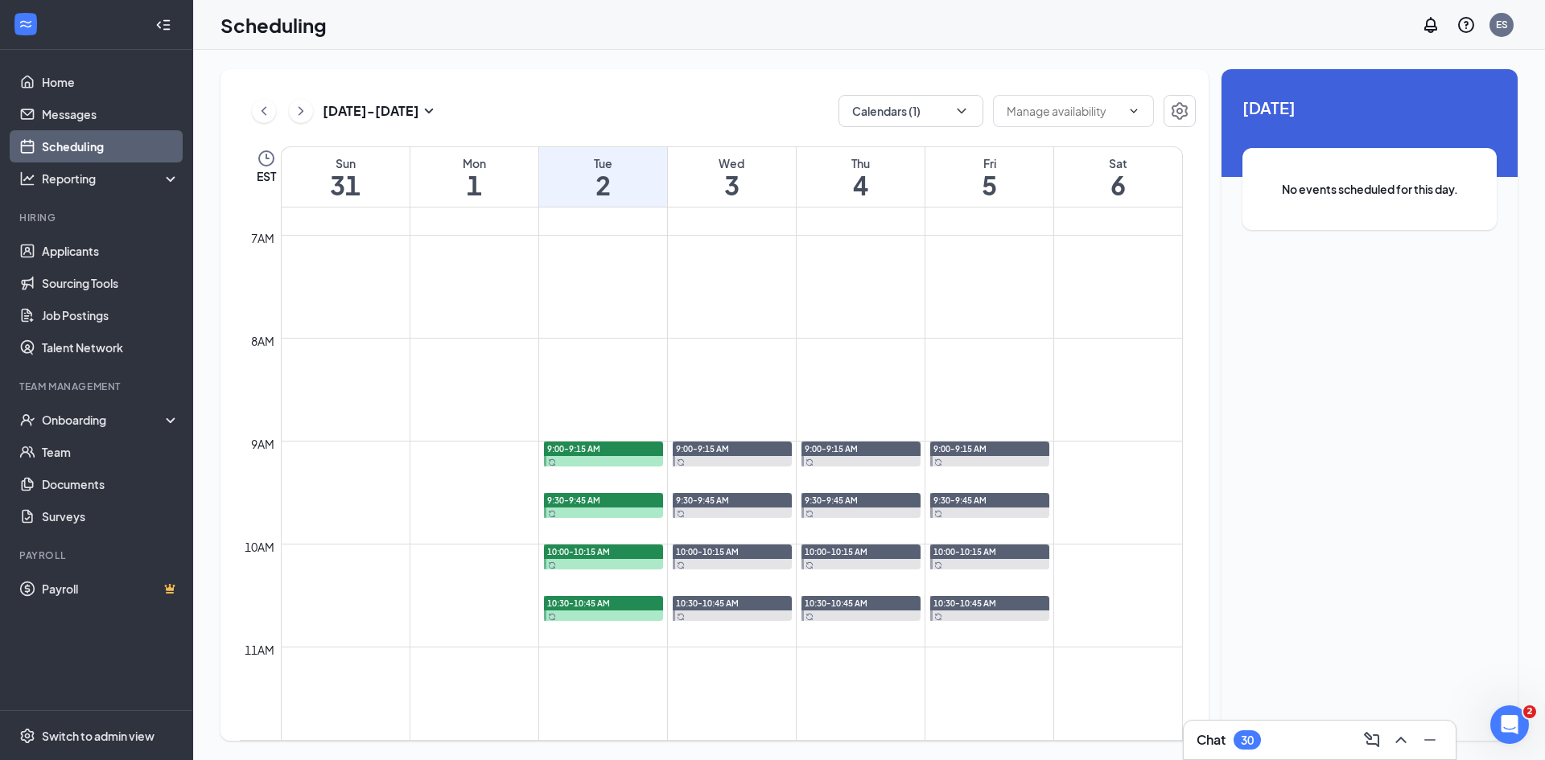
scroll to position [710, 0]
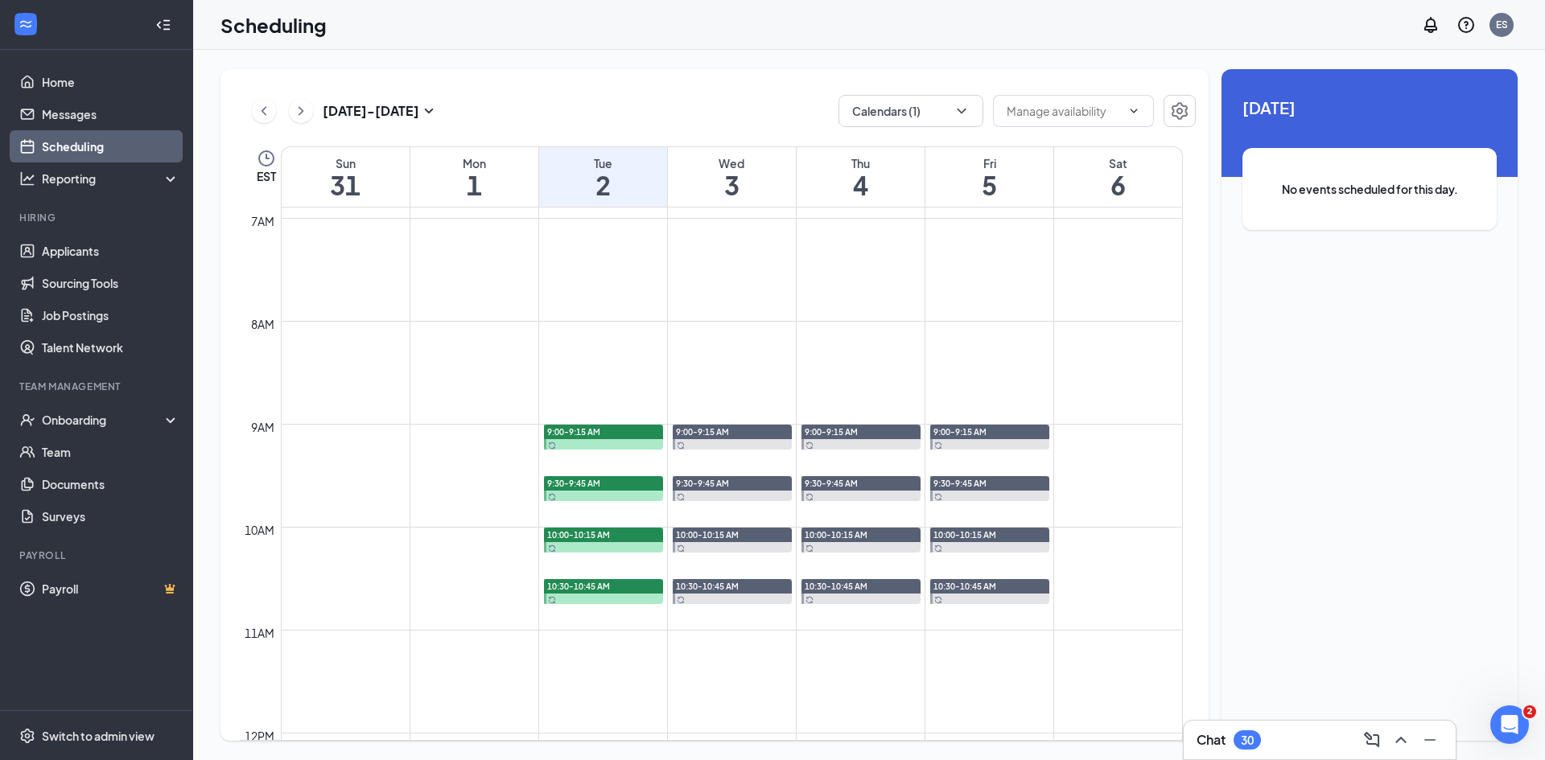
click at [595, 430] on span "9:00-9:15 AM" at bounding box center [573, 431] width 53 height 11
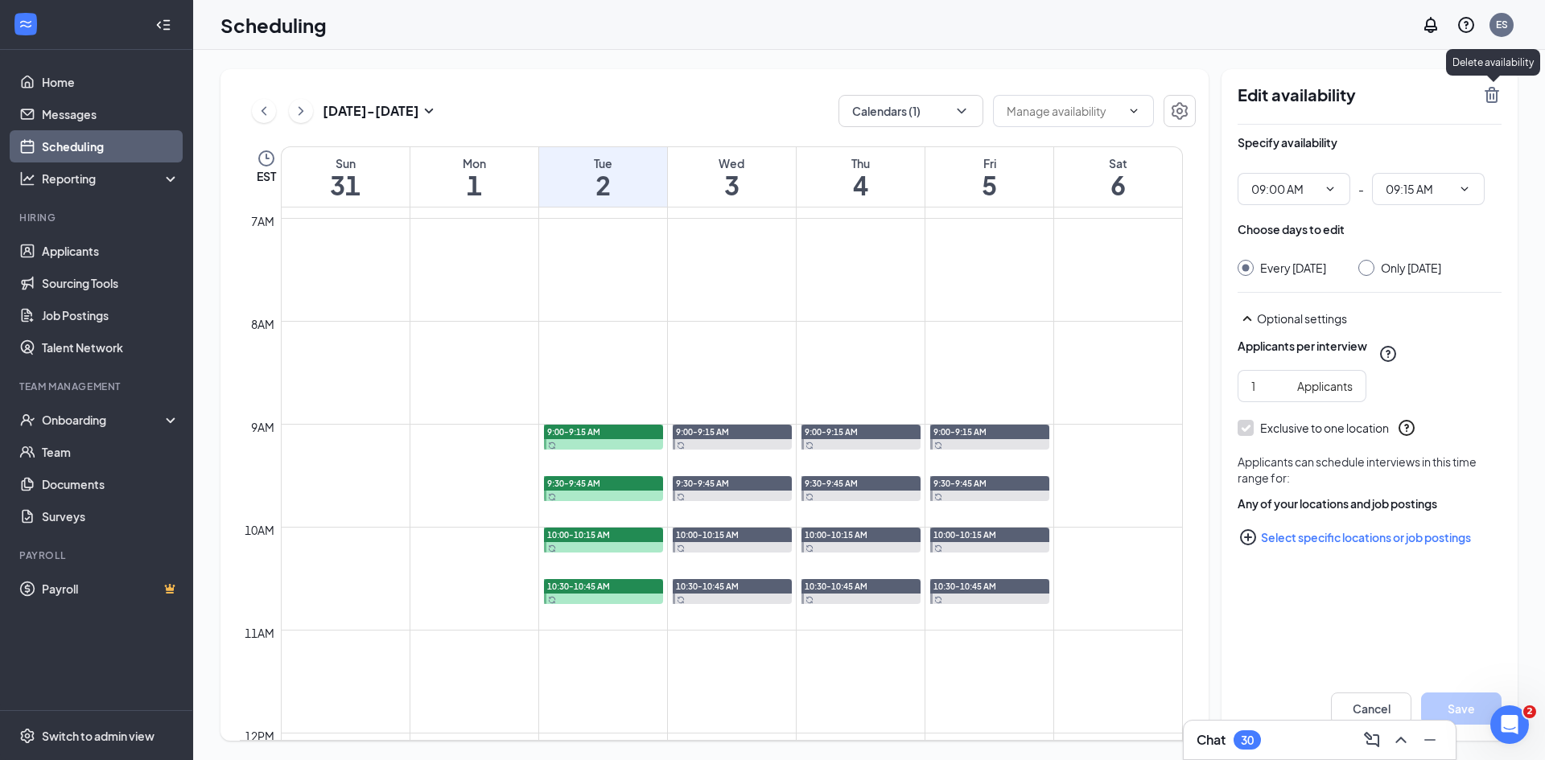
click at [1492, 93] on icon "TrashOutline" at bounding box center [1491, 94] width 19 height 19
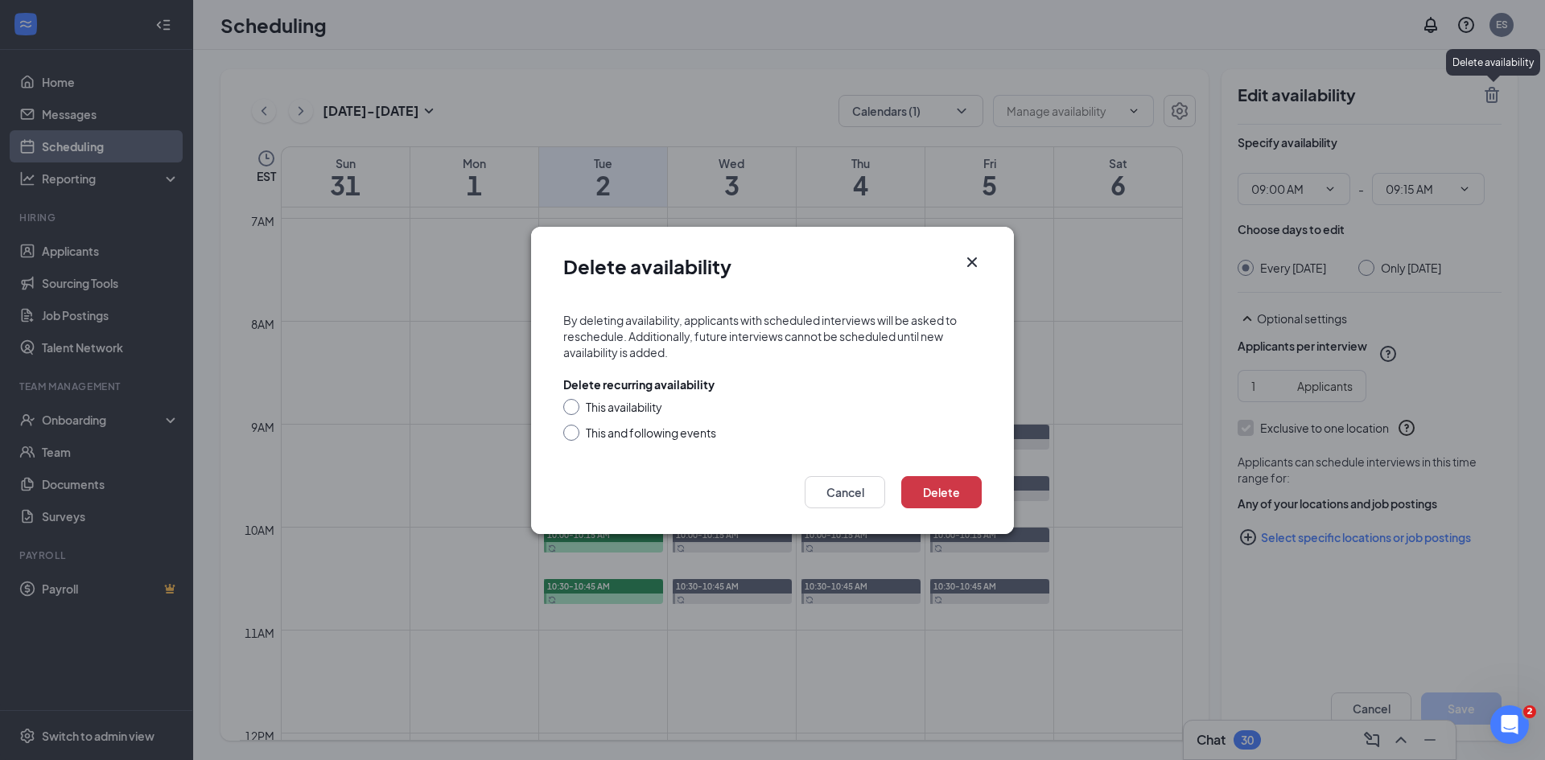
click at [652, 407] on div "This availability" at bounding box center [624, 407] width 76 height 16
click at [574, 407] on input "This availability" at bounding box center [568, 404] width 11 height 11
radio input "true"
click at [950, 484] on button "Delete" at bounding box center [941, 492] width 80 height 32
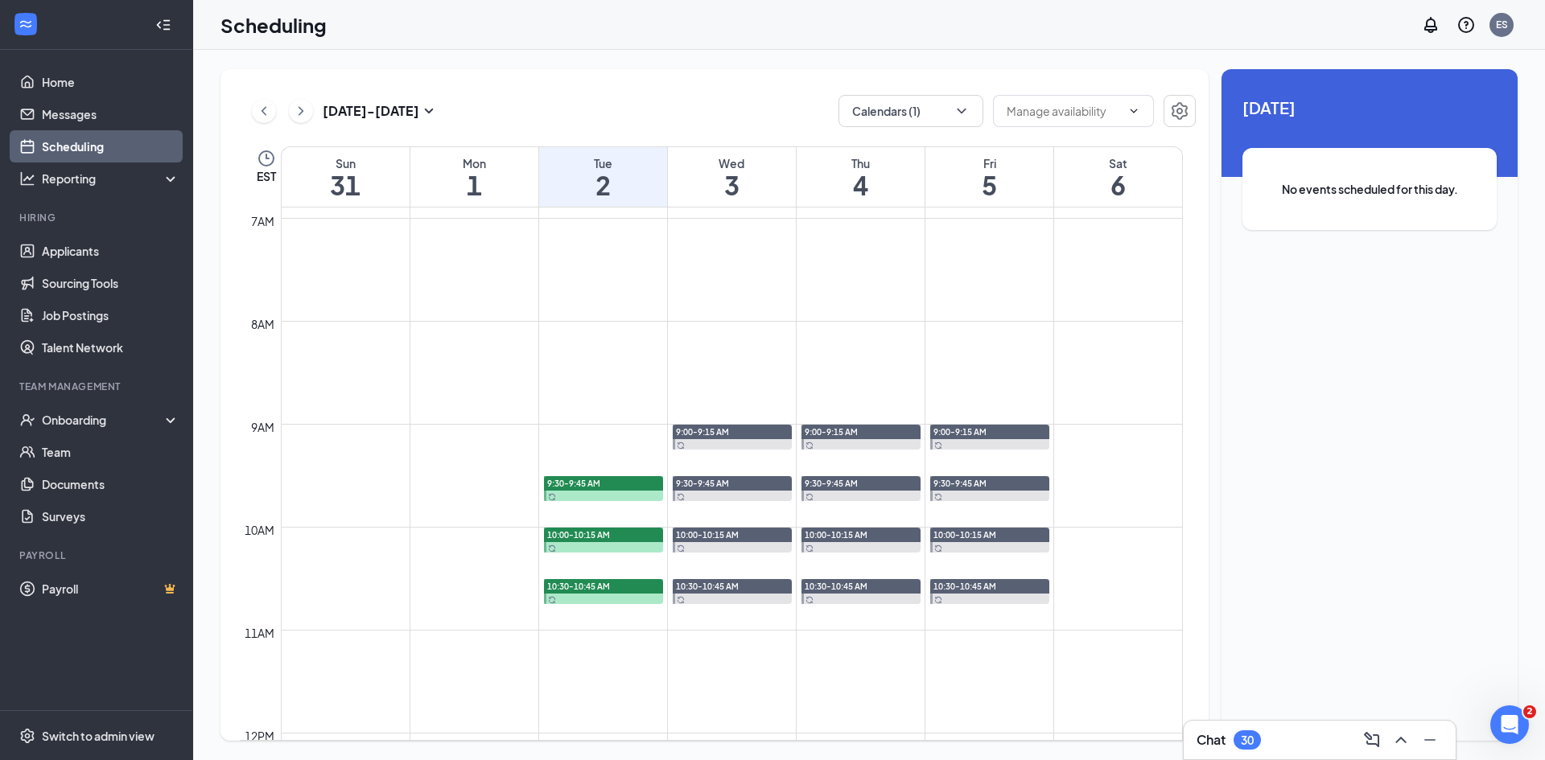
click at [598, 531] on span "10:00-10:15 AM" at bounding box center [578, 534] width 63 height 11
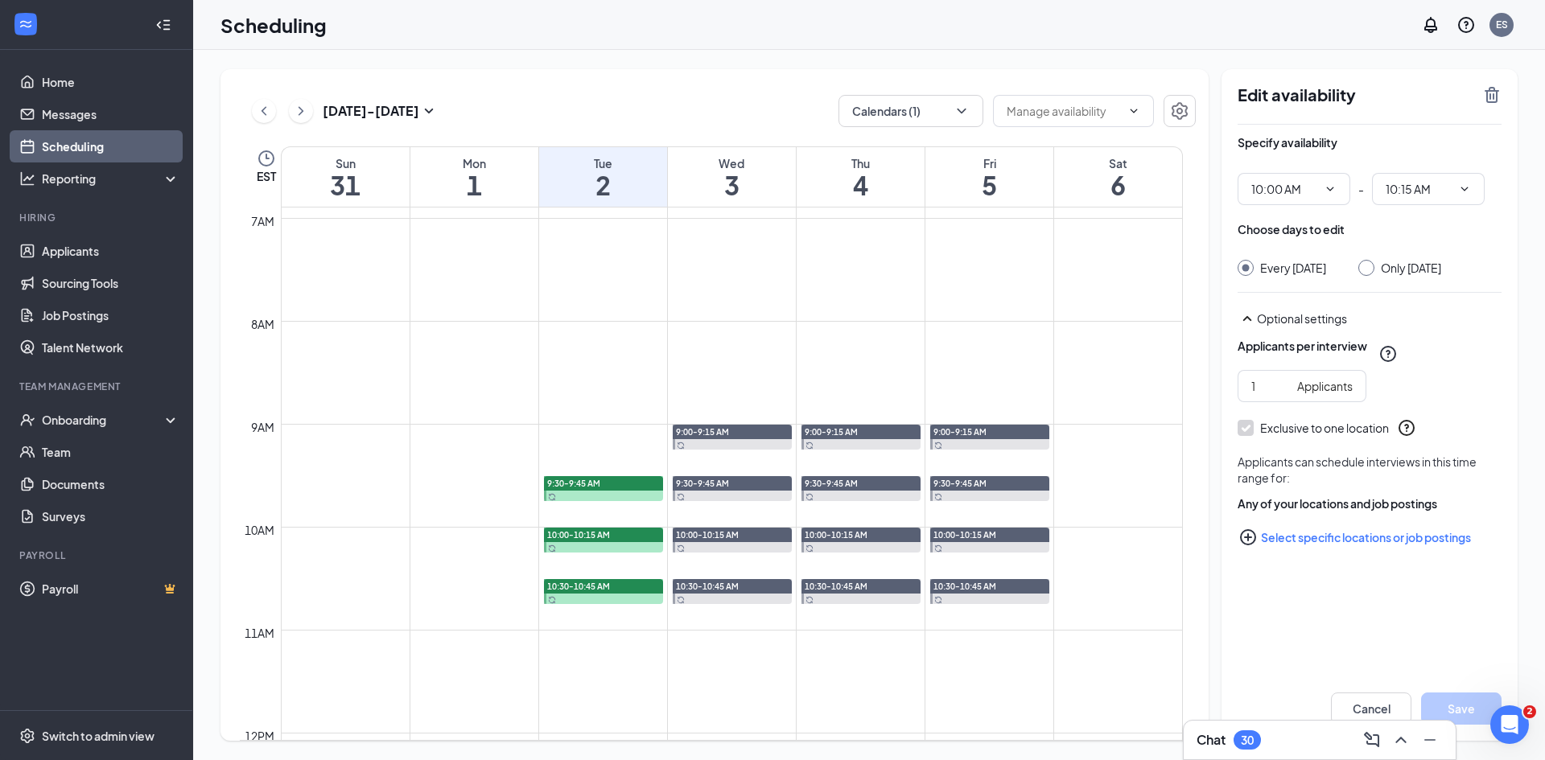
click at [609, 486] on div "9:30-9:45 AM" at bounding box center [603, 483] width 119 height 14
click at [1495, 93] on icon "TrashOutline" at bounding box center [1491, 94] width 19 height 19
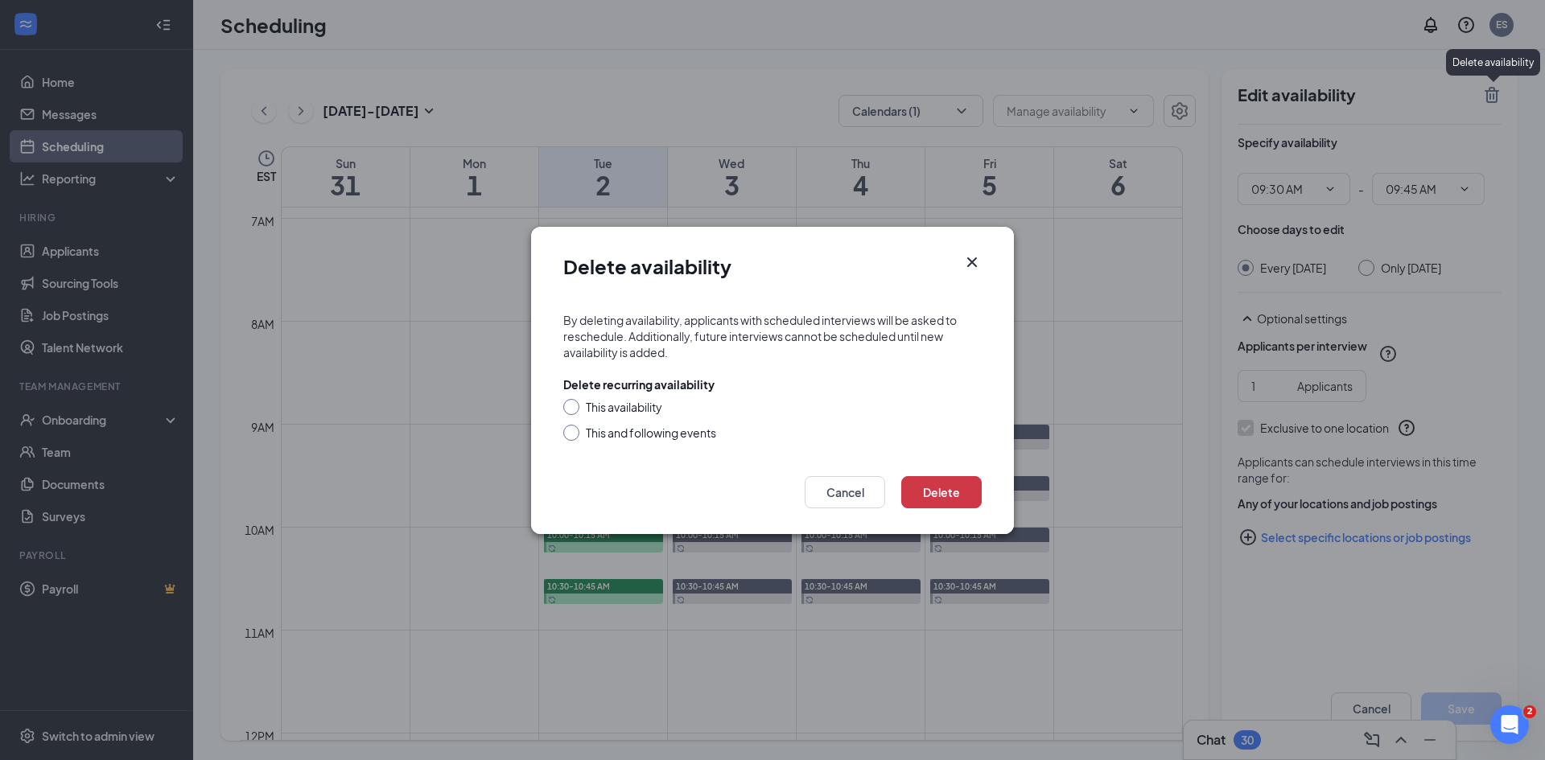
click at [591, 409] on div "This availability" at bounding box center [624, 407] width 76 height 16
click at [574, 409] on input "This availability" at bounding box center [568, 404] width 11 height 11
radio input "true"
click at [940, 482] on button "Delete" at bounding box center [941, 492] width 80 height 32
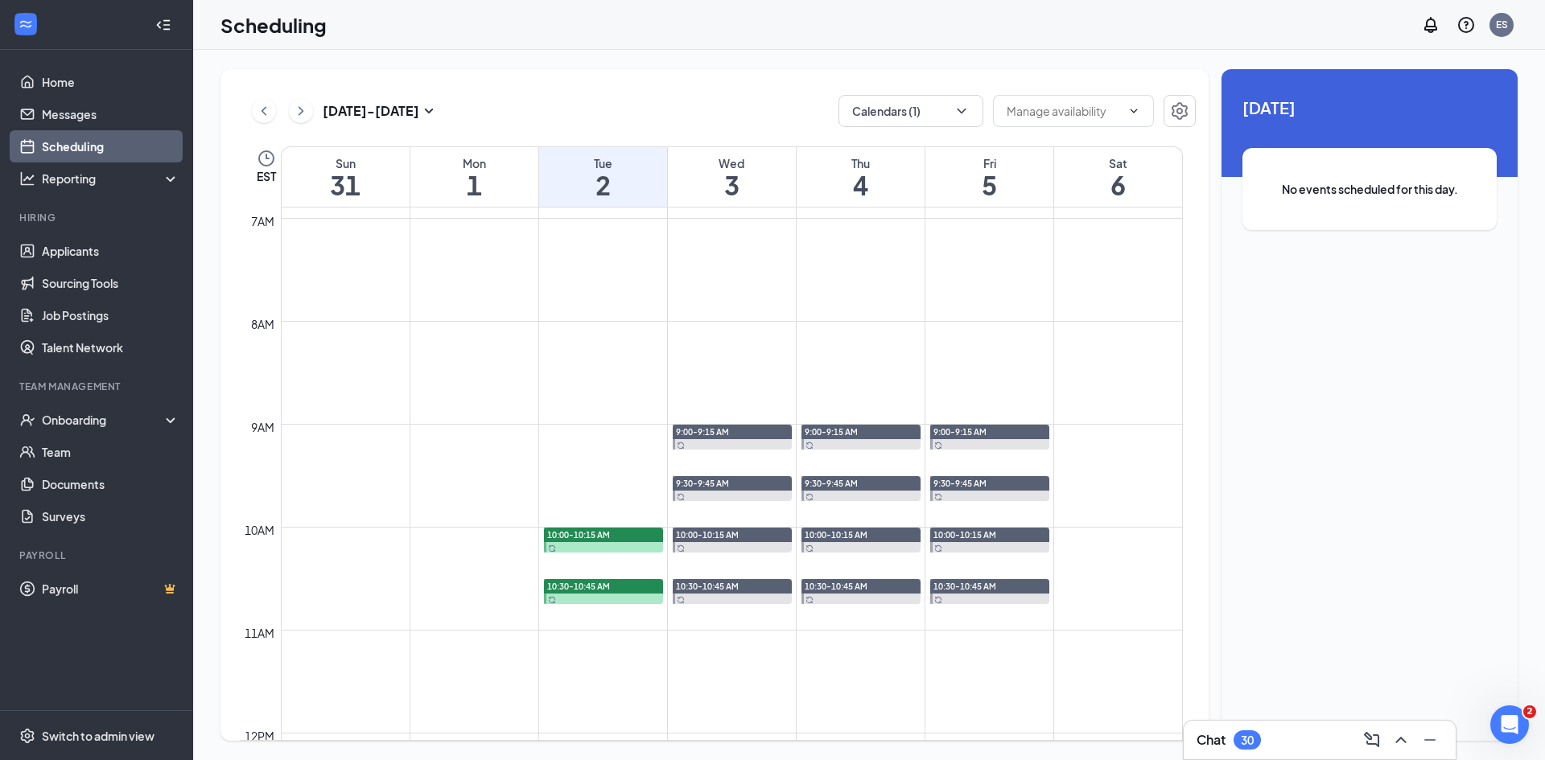
click at [609, 533] on span "10:00-10:15 AM" at bounding box center [578, 534] width 63 height 11
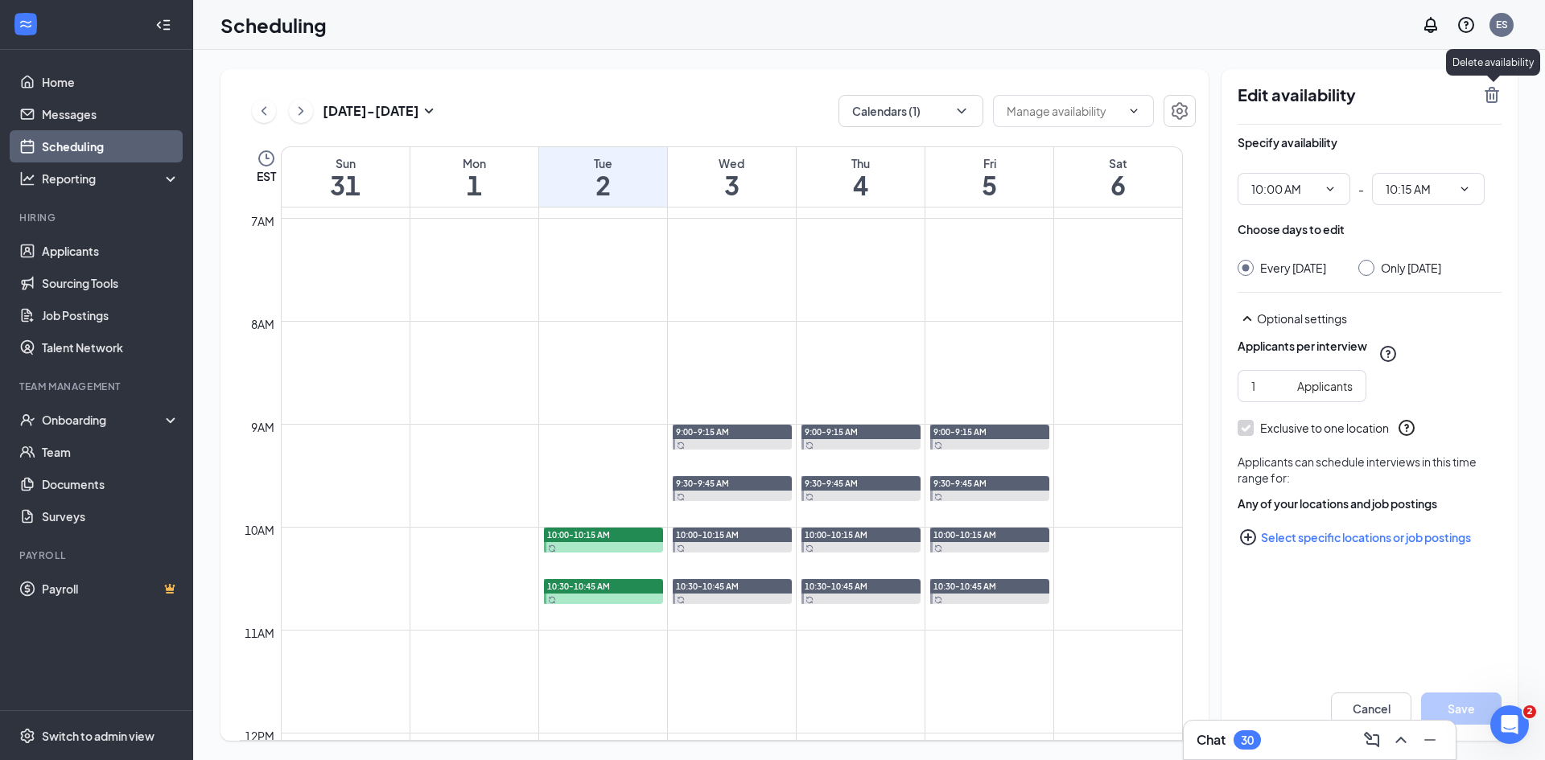
click at [1492, 103] on icon "TrashOutline" at bounding box center [1491, 95] width 14 height 16
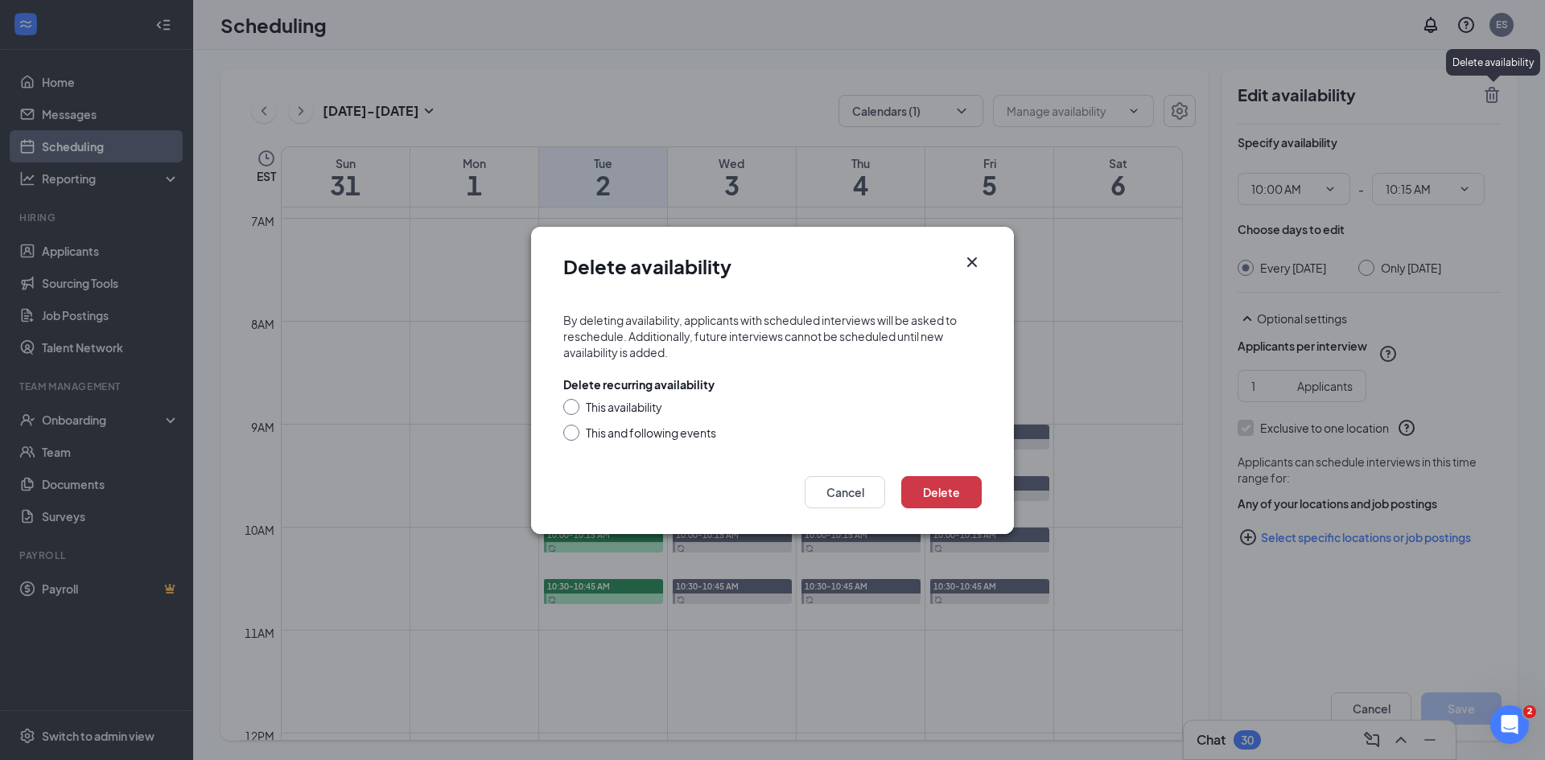
click at [637, 409] on div "This availability" at bounding box center [624, 407] width 76 height 16
click at [574, 409] on input "This availability" at bounding box center [568, 404] width 11 height 11
radio input "true"
click at [922, 487] on button "Delete" at bounding box center [941, 492] width 80 height 32
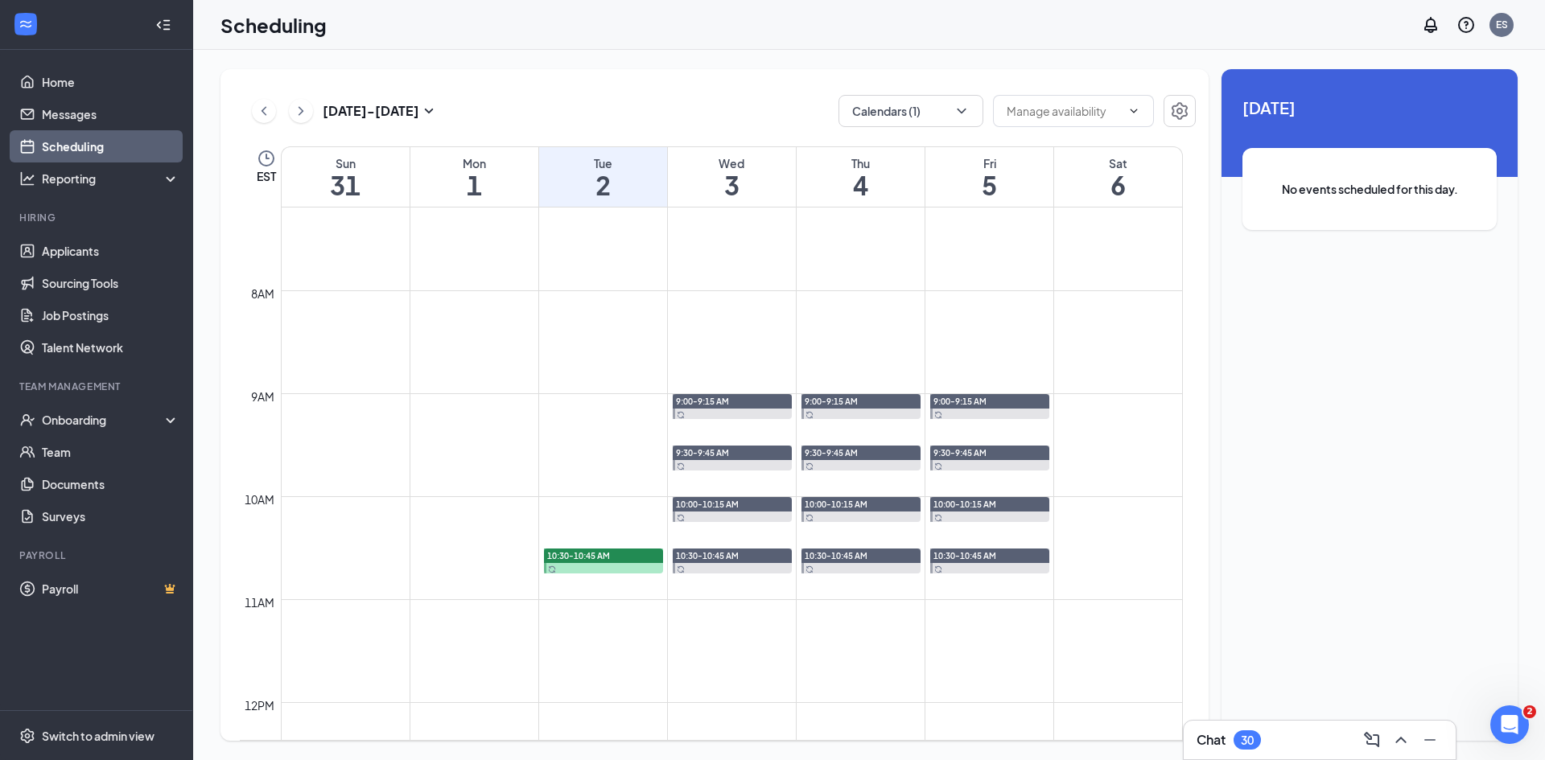
scroll to position [952, 0]
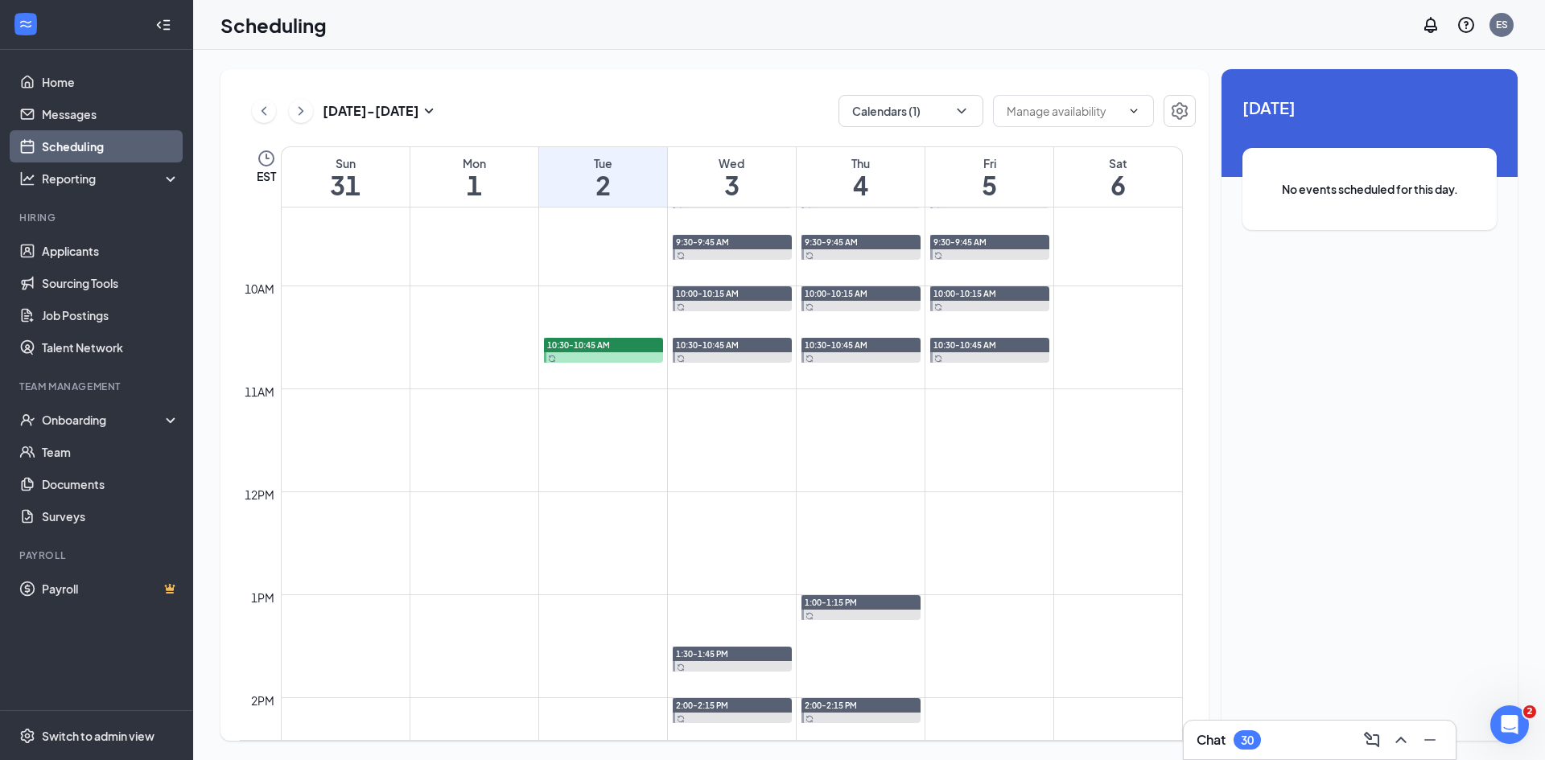
click at [607, 341] on span "10:30-10:45 AM" at bounding box center [578, 344] width 63 height 11
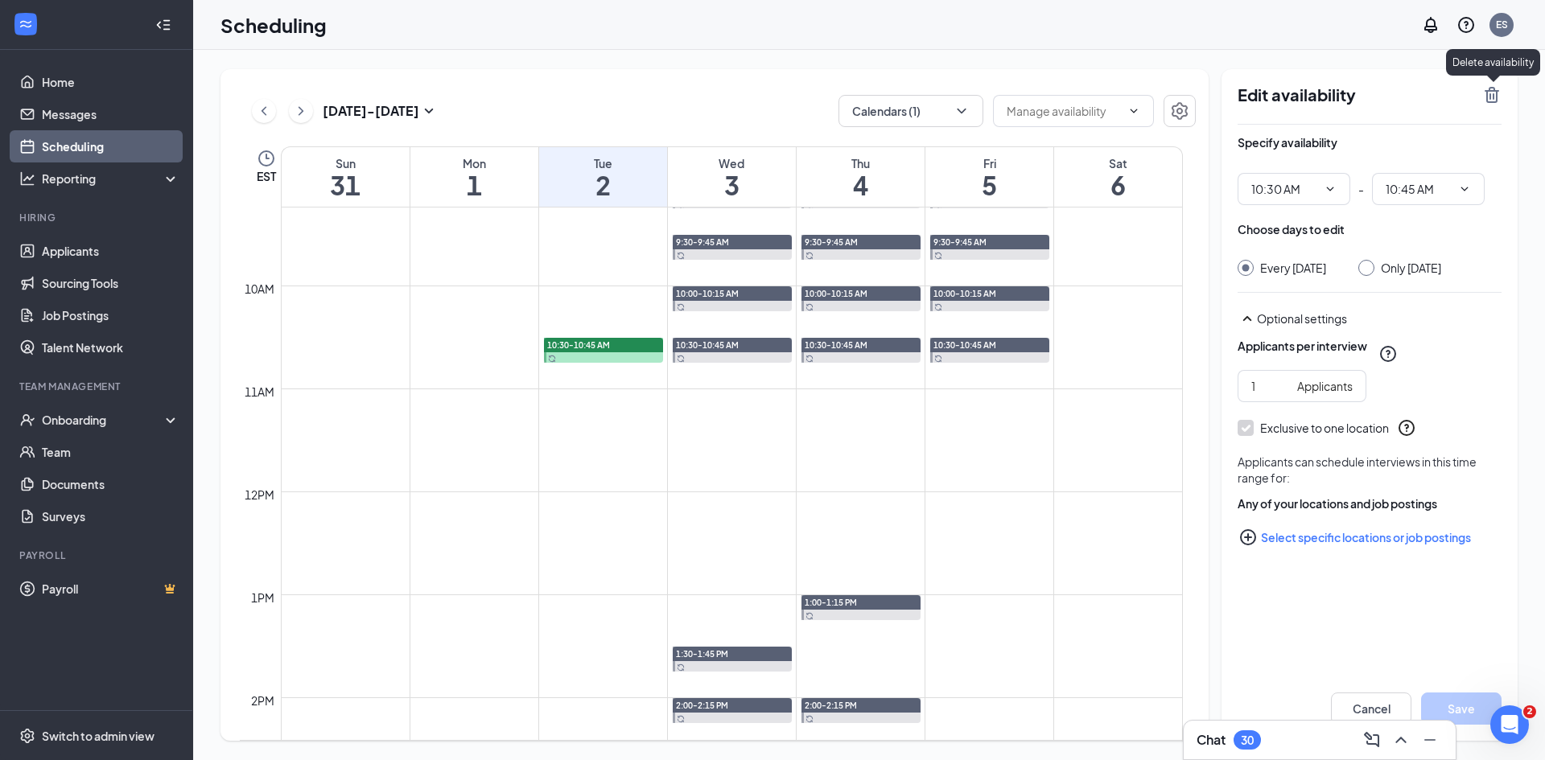
click at [1502, 92] on div "Edit availability Specify availability 10:30 AM - 10:45 AM Choose days to edit …" at bounding box center [1369, 405] width 296 height 672
click at [1490, 94] on icon "TrashOutline" at bounding box center [1491, 95] width 14 height 16
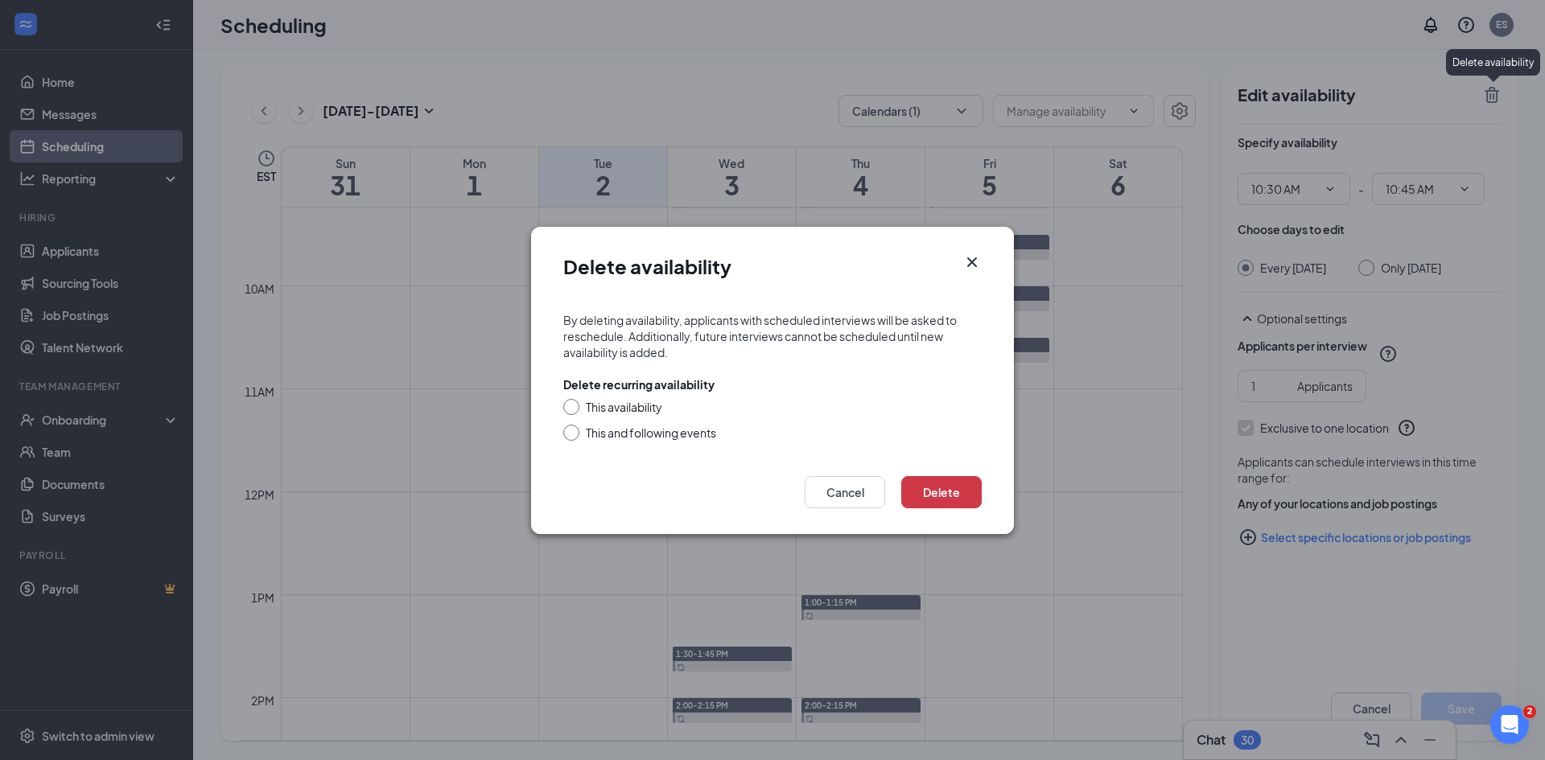
click at [646, 402] on div "This availability" at bounding box center [624, 407] width 76 height 16
click at [574, 402] on input "This availability" at bounding box center [568, 404] width 11 height 11
radio input "true"
click at [942, 493] on button "Delete" at bounding box center [941, 492] width 80 height 32
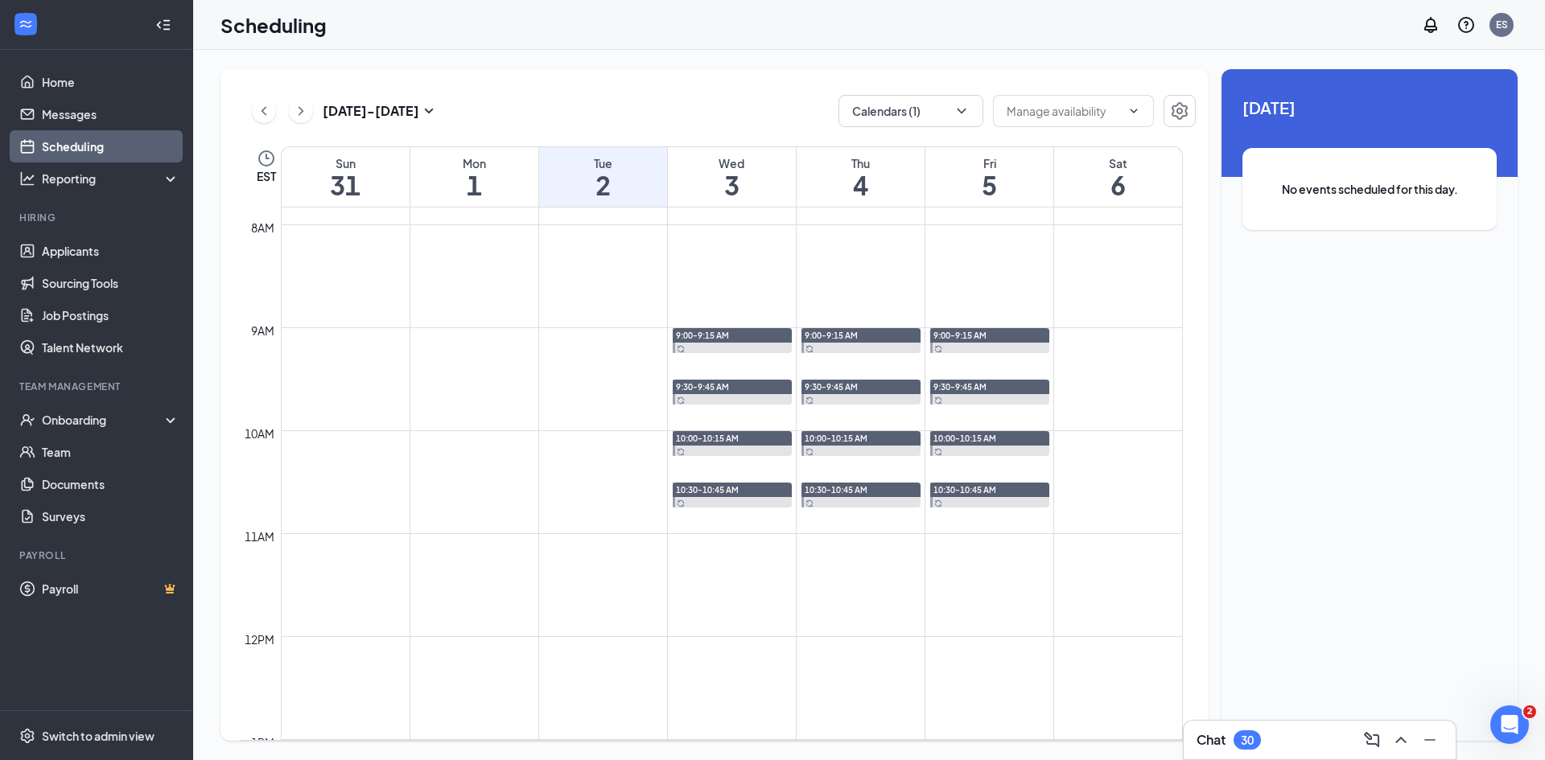
scroll to position [549, 0]
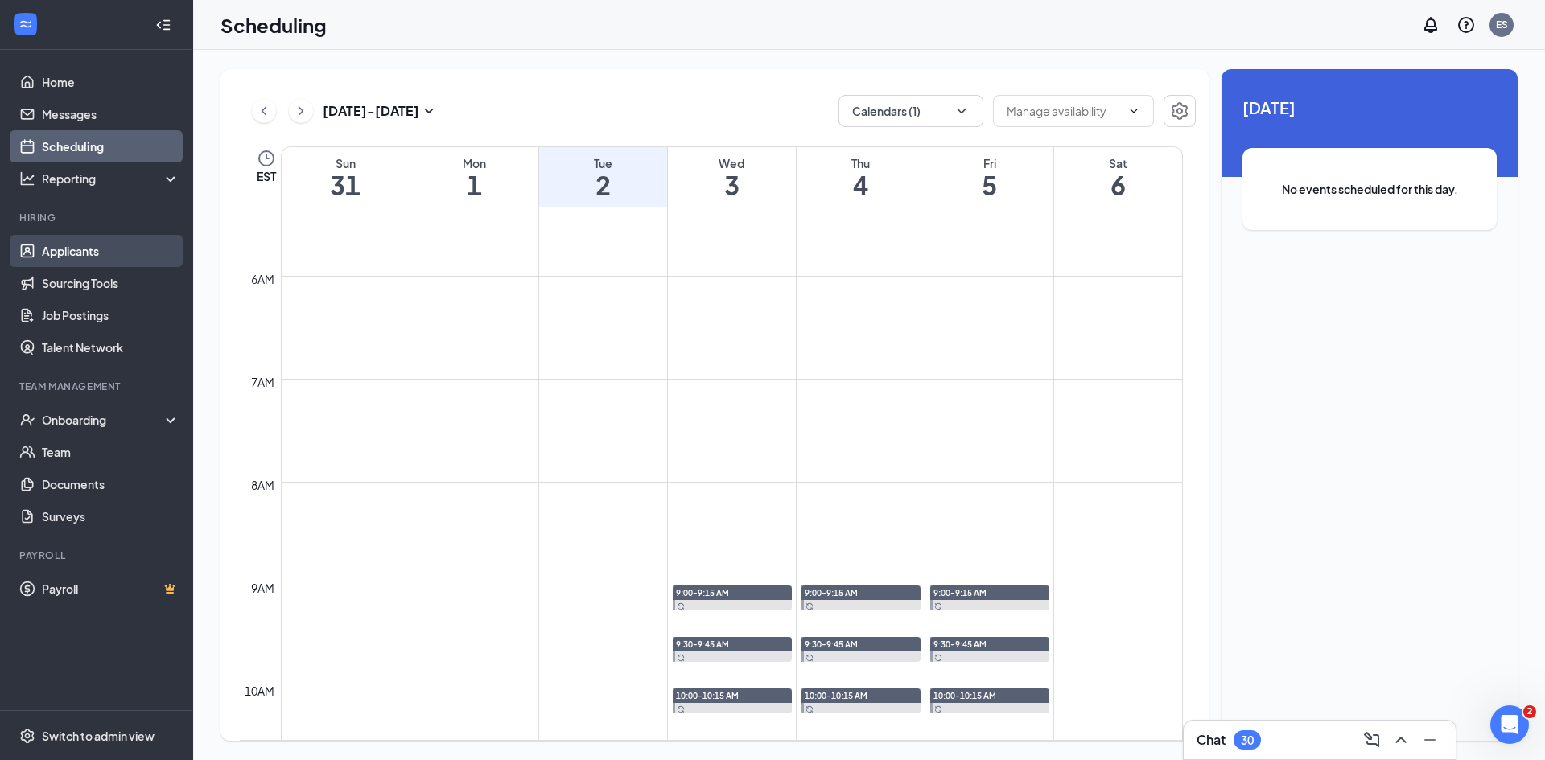
click at [68, 253] on link "Applicants" at bounding box center [111, 251] width 138 height 32
click at [64, 139] on link "Scheduling" at bounding box center [111, 146] width 138 height 32
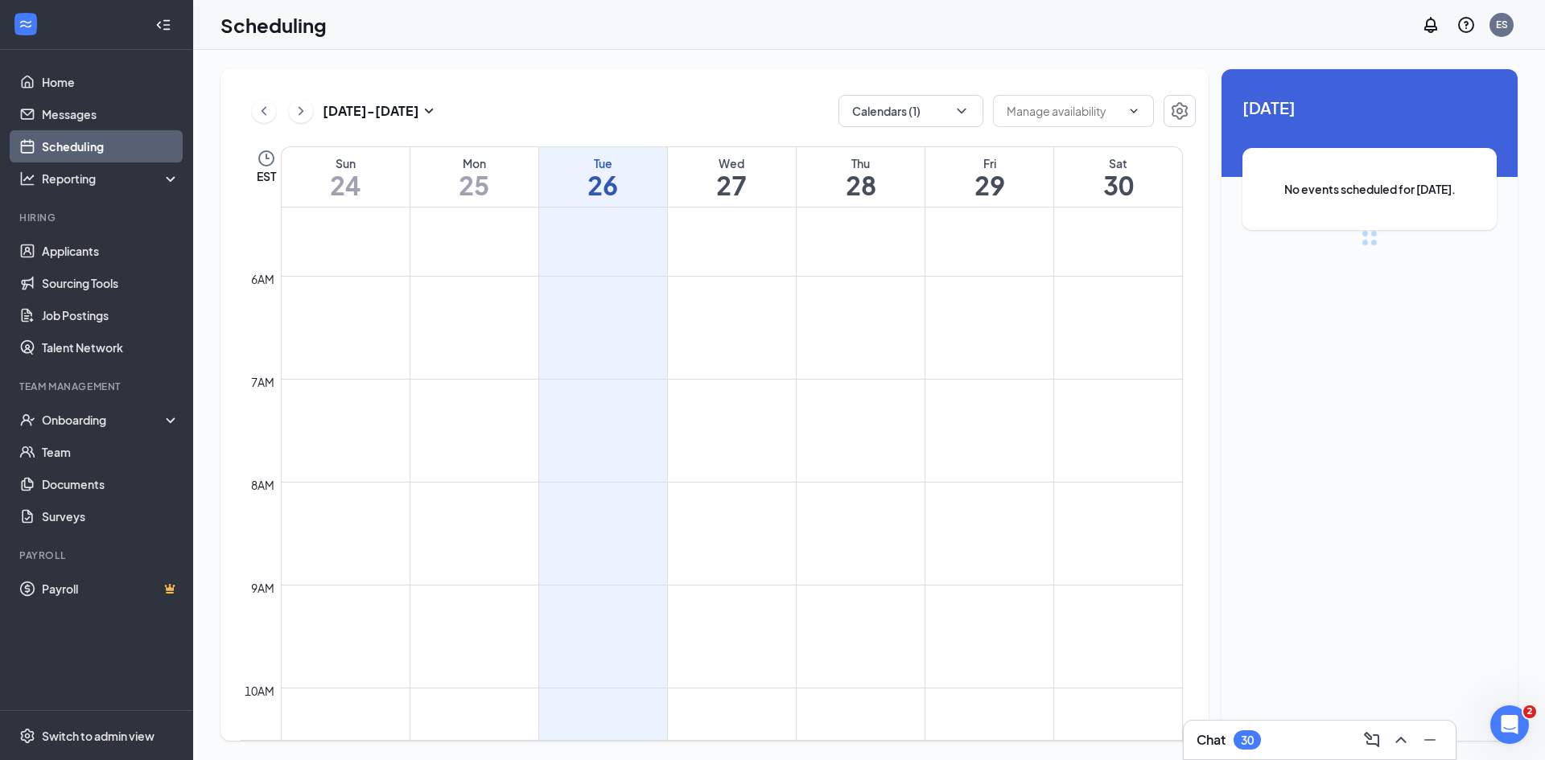
scroll to position [791, 0]
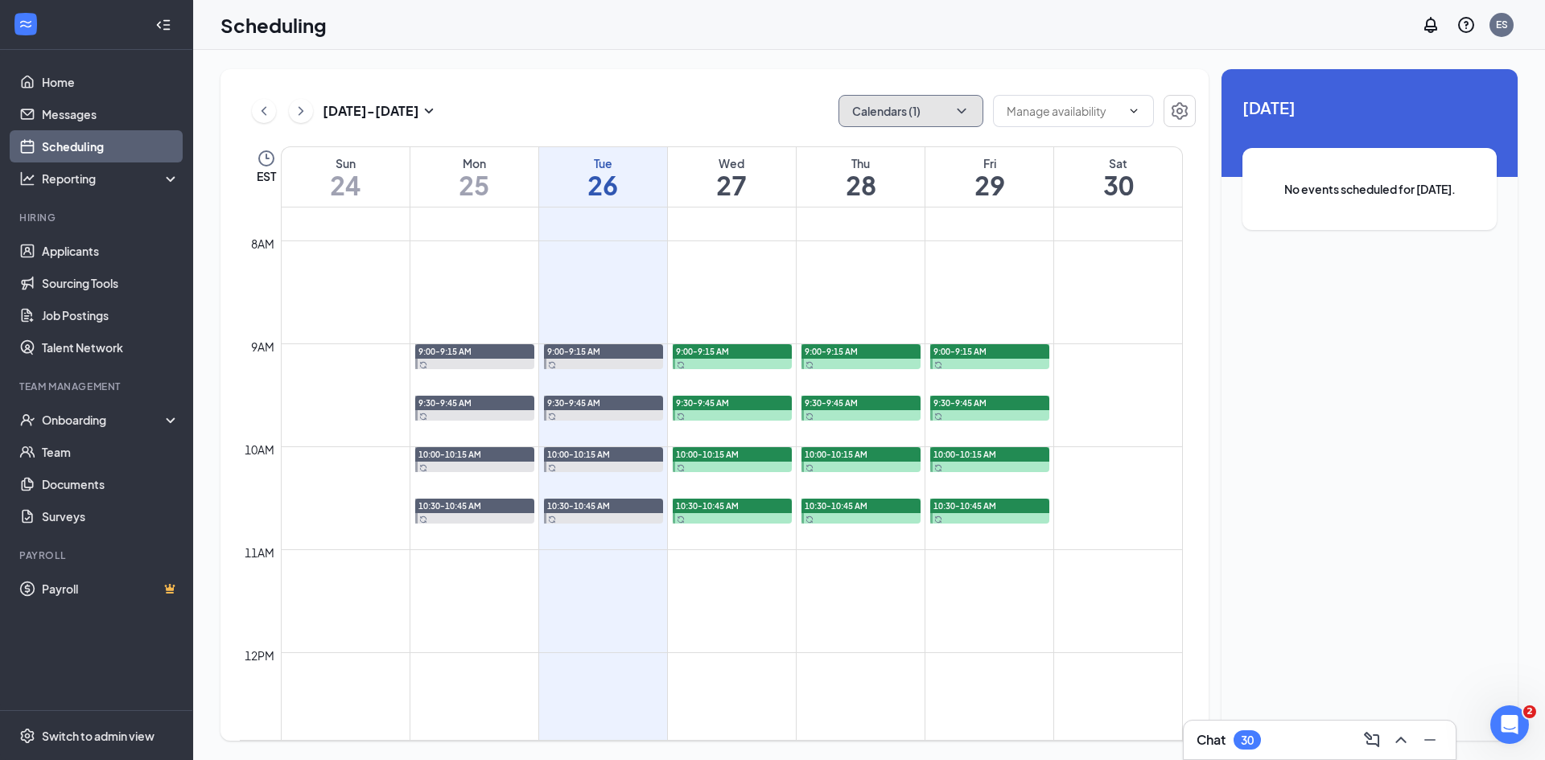
click at [901, 110] on button "Calendars (1)" at bounding box center [910, 111] width 145 height 32
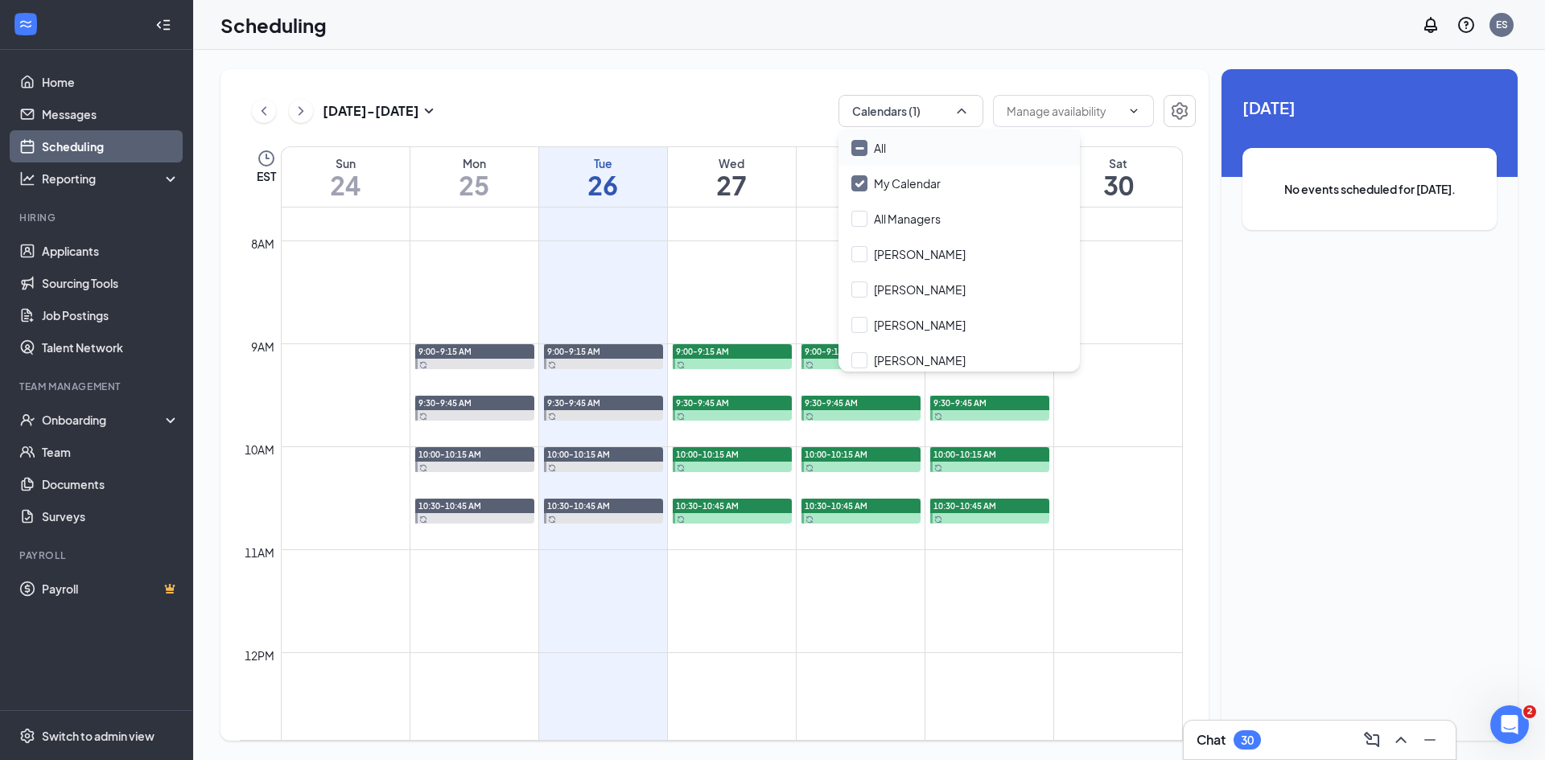
click at [877, 149] on input "All" at bounding box center [868, 148] width 35 height 16
checkbox input "true"
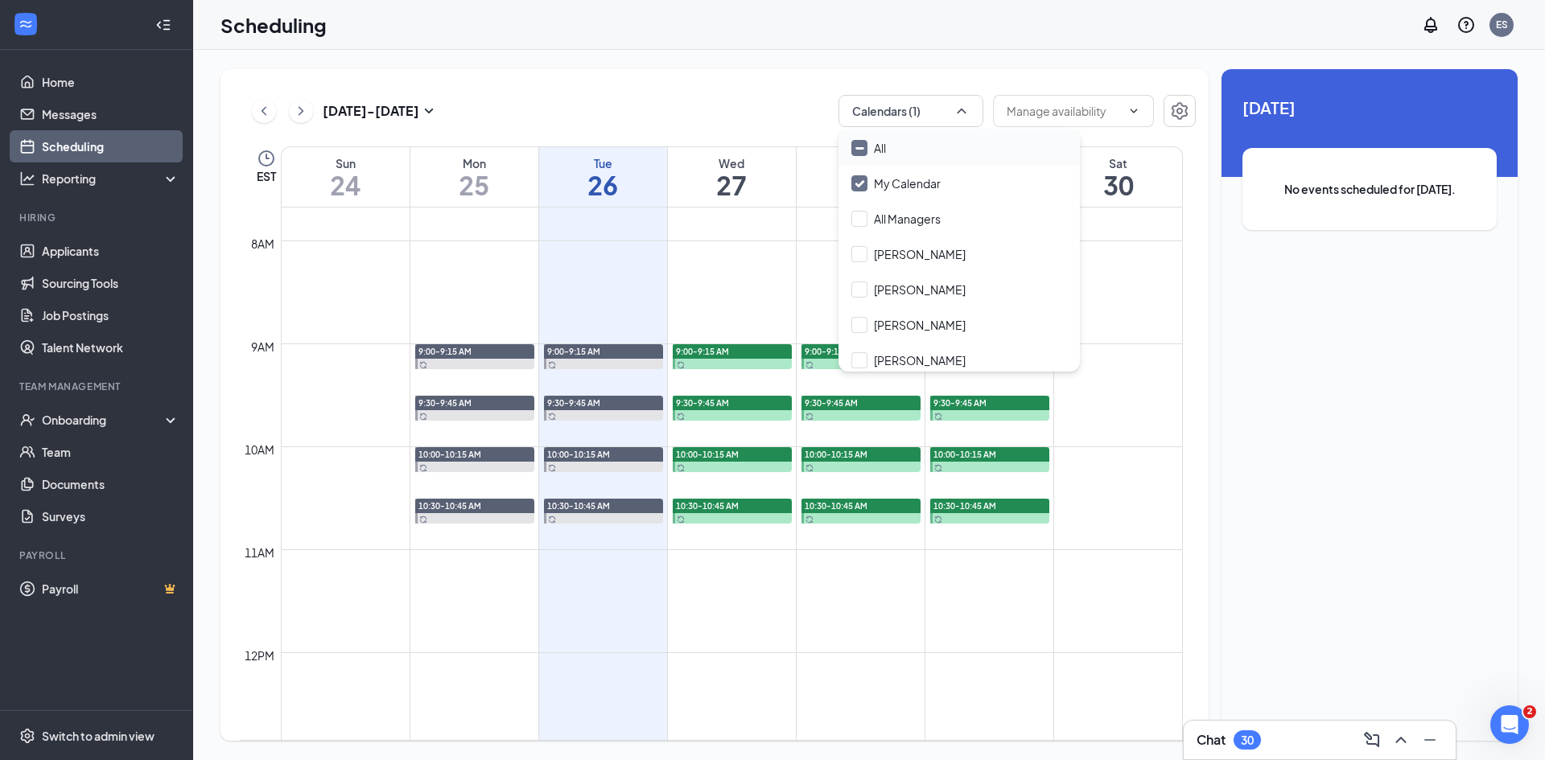
checkbox input "true"
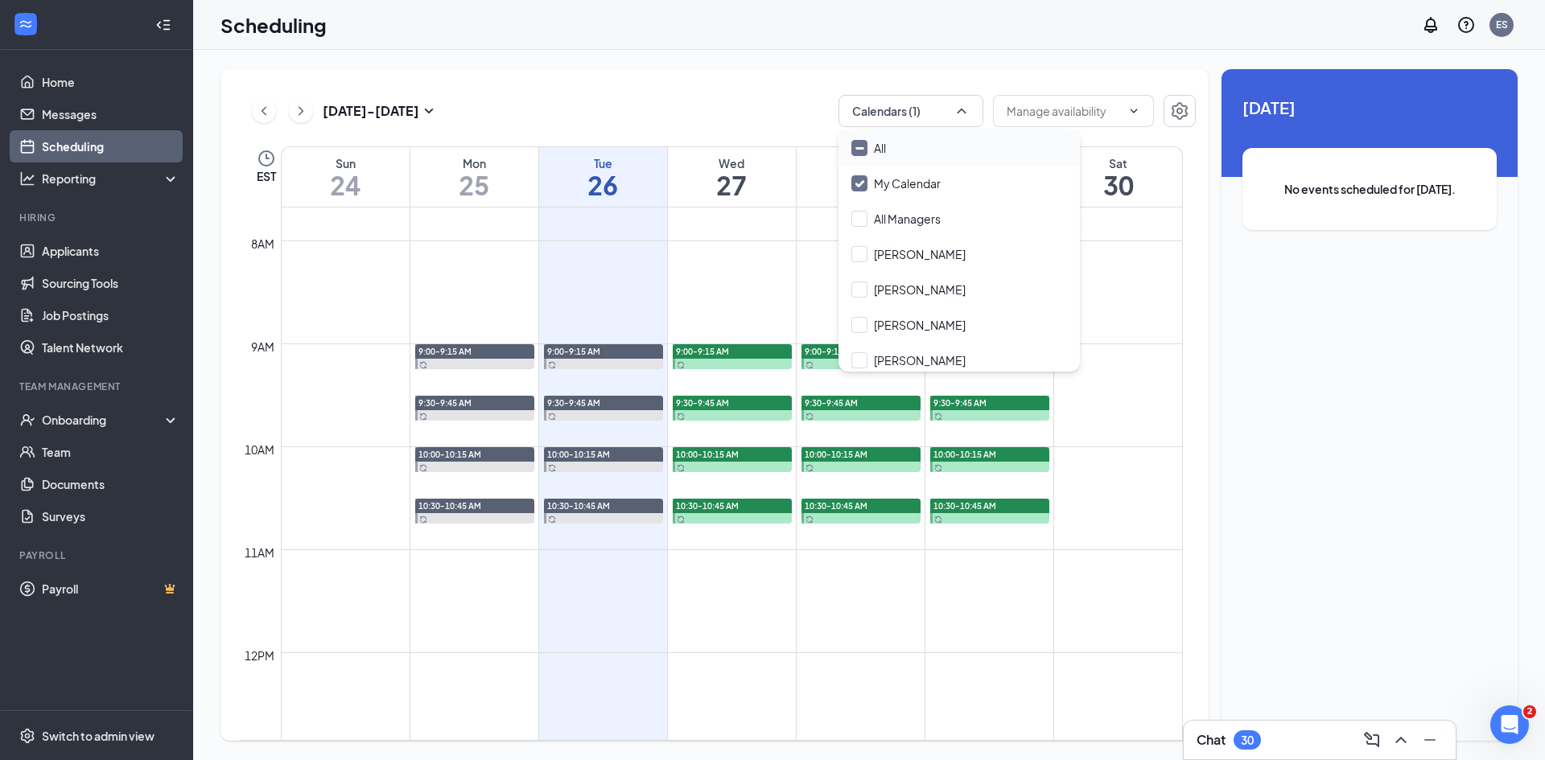
checkbox input "true"
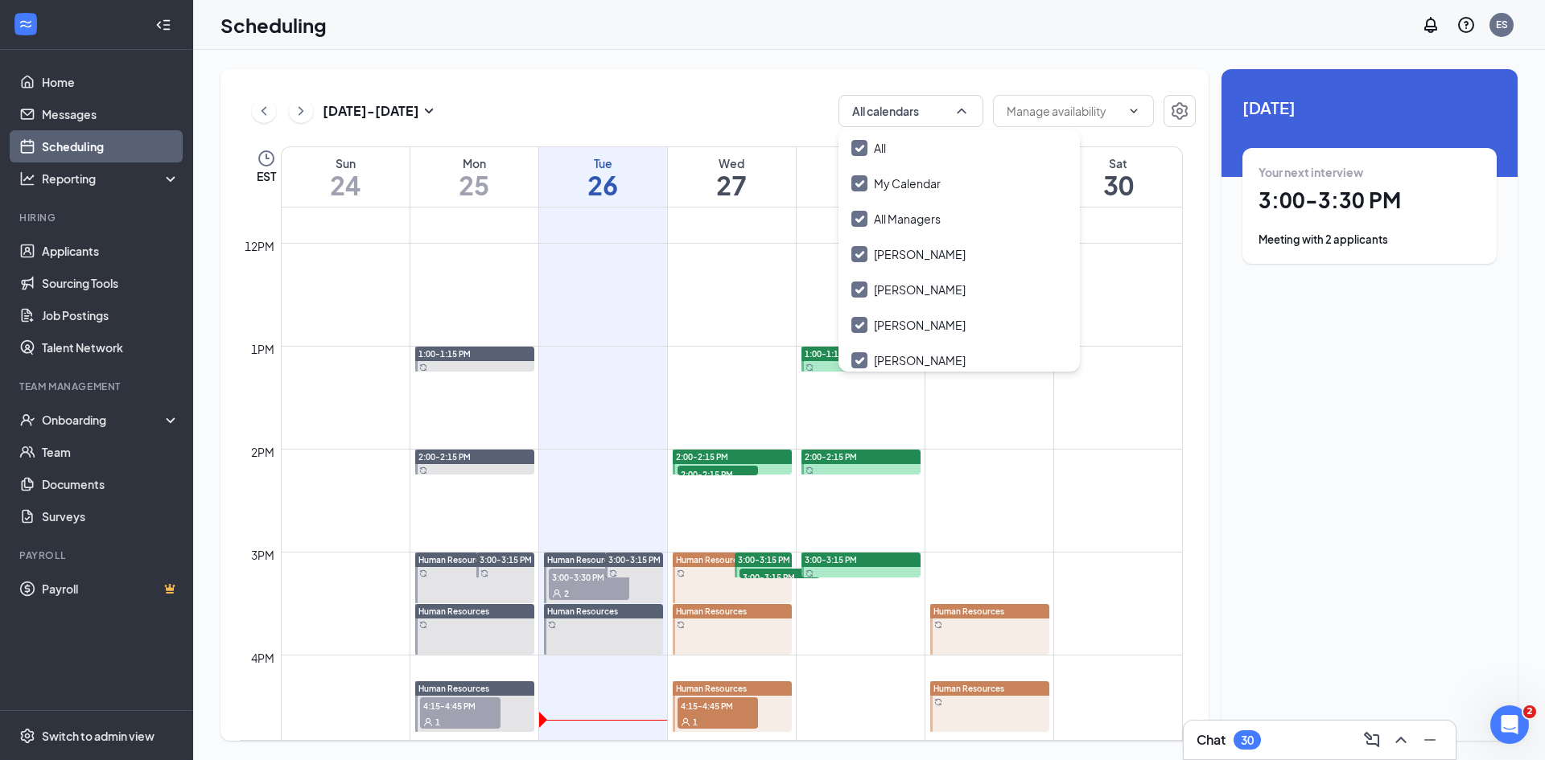
scroll to position [1113, 0]
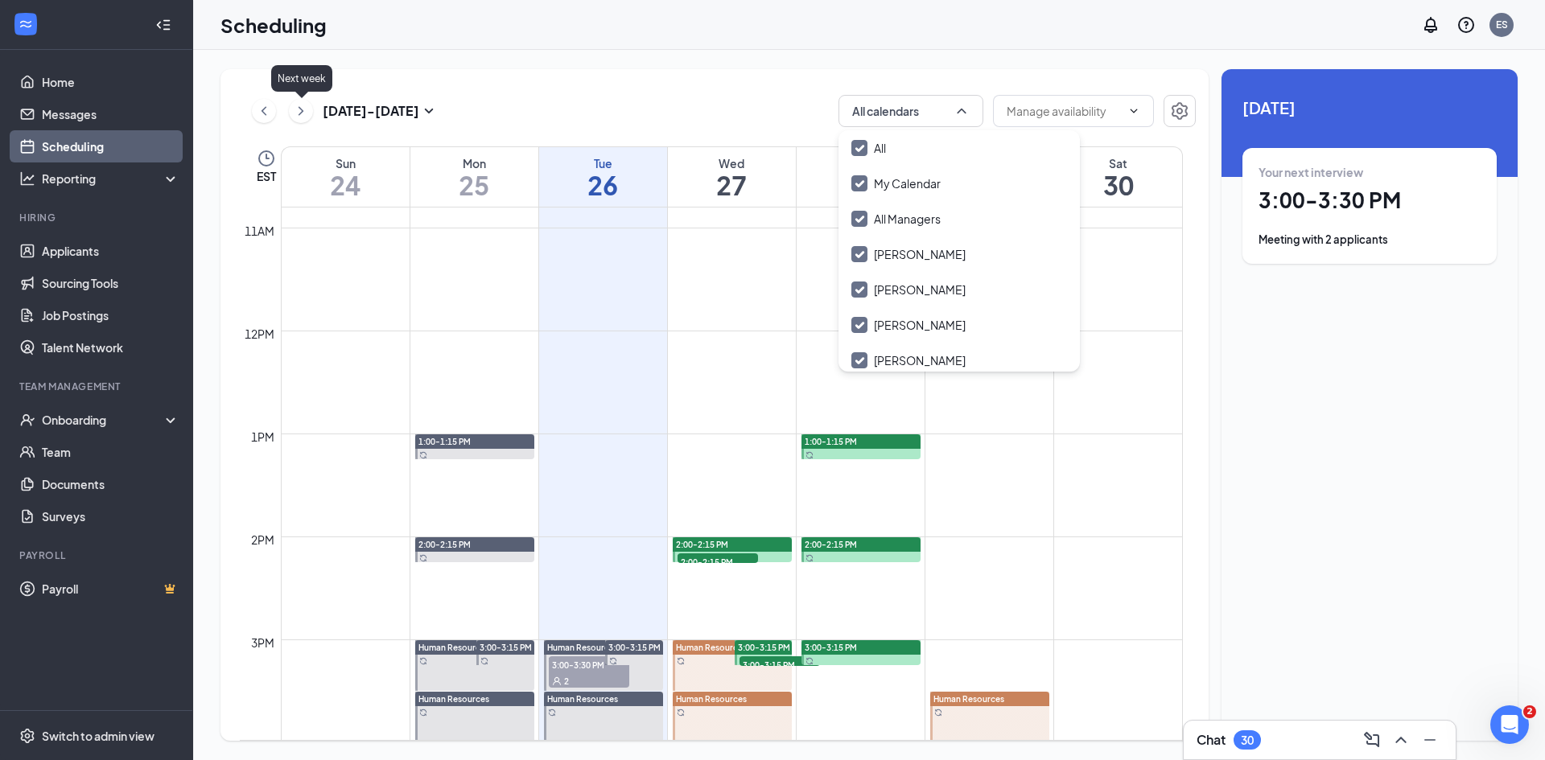
click at [302, 109] on icon "ChevronRight" at bounding box center [301, 110] width 16 height 19
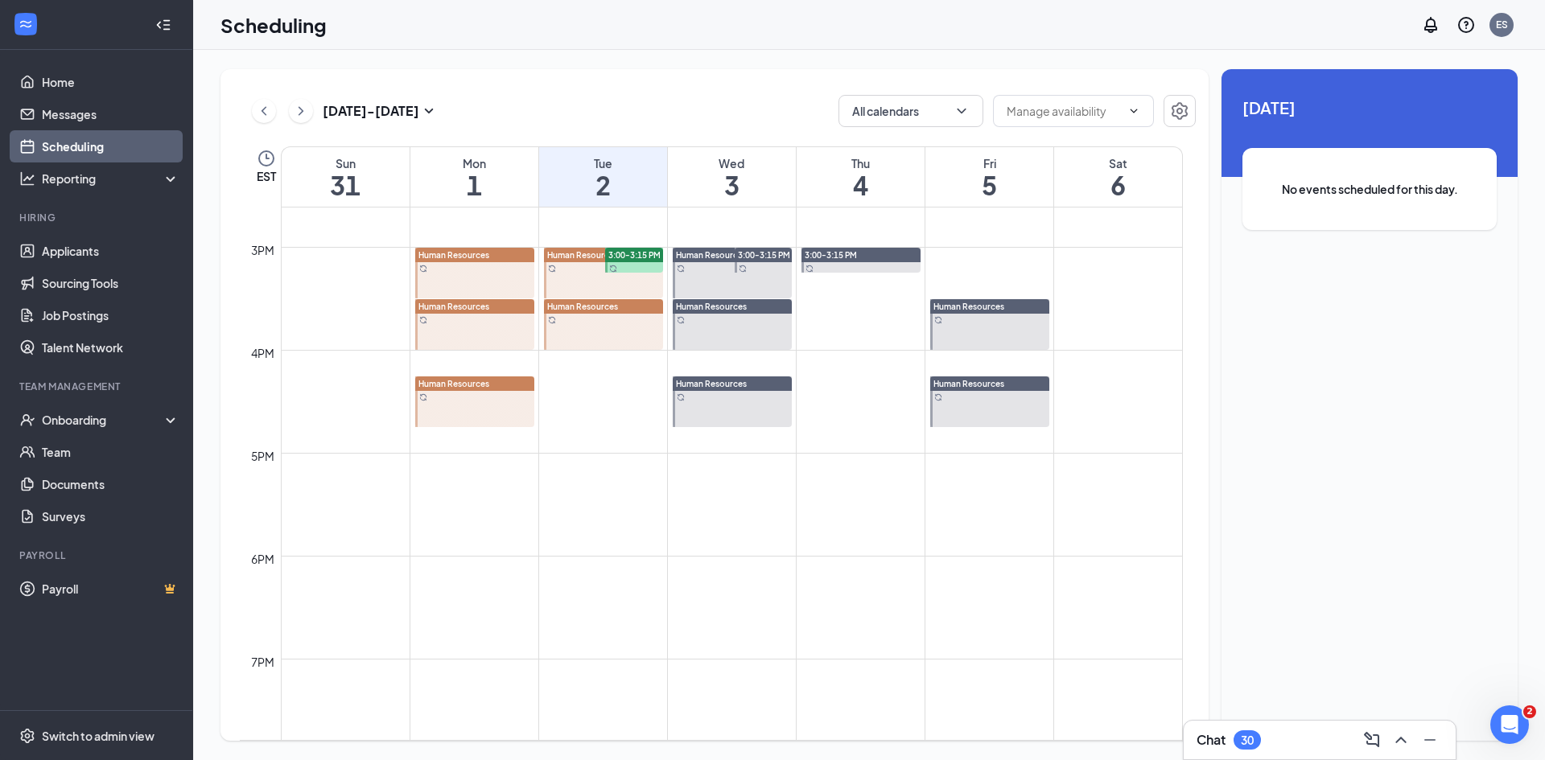
scroll to position [1515, 0]
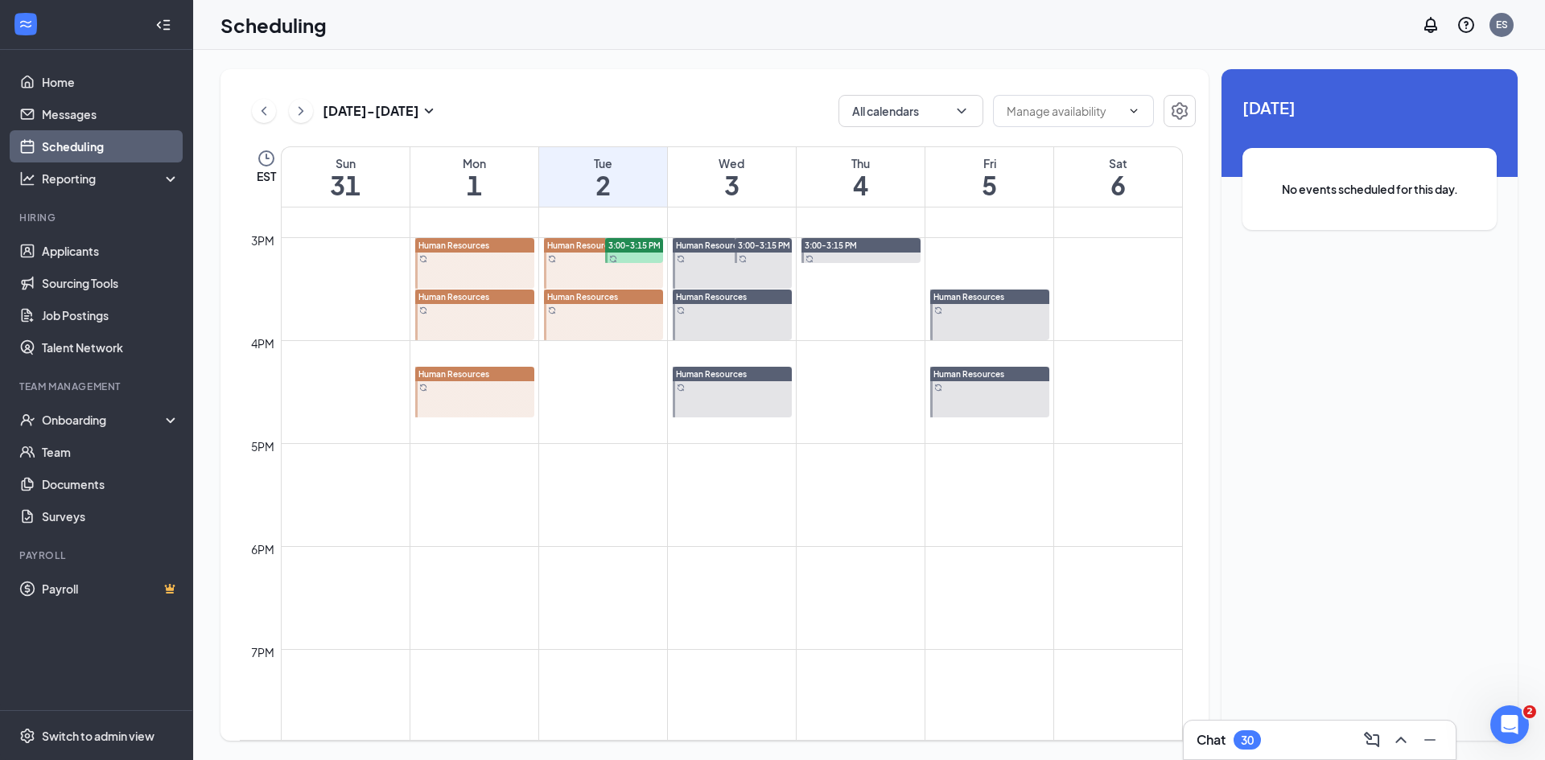
click at [489, 251] on div "Human Resources" at bounding box center [474, 245] width 119 height 14
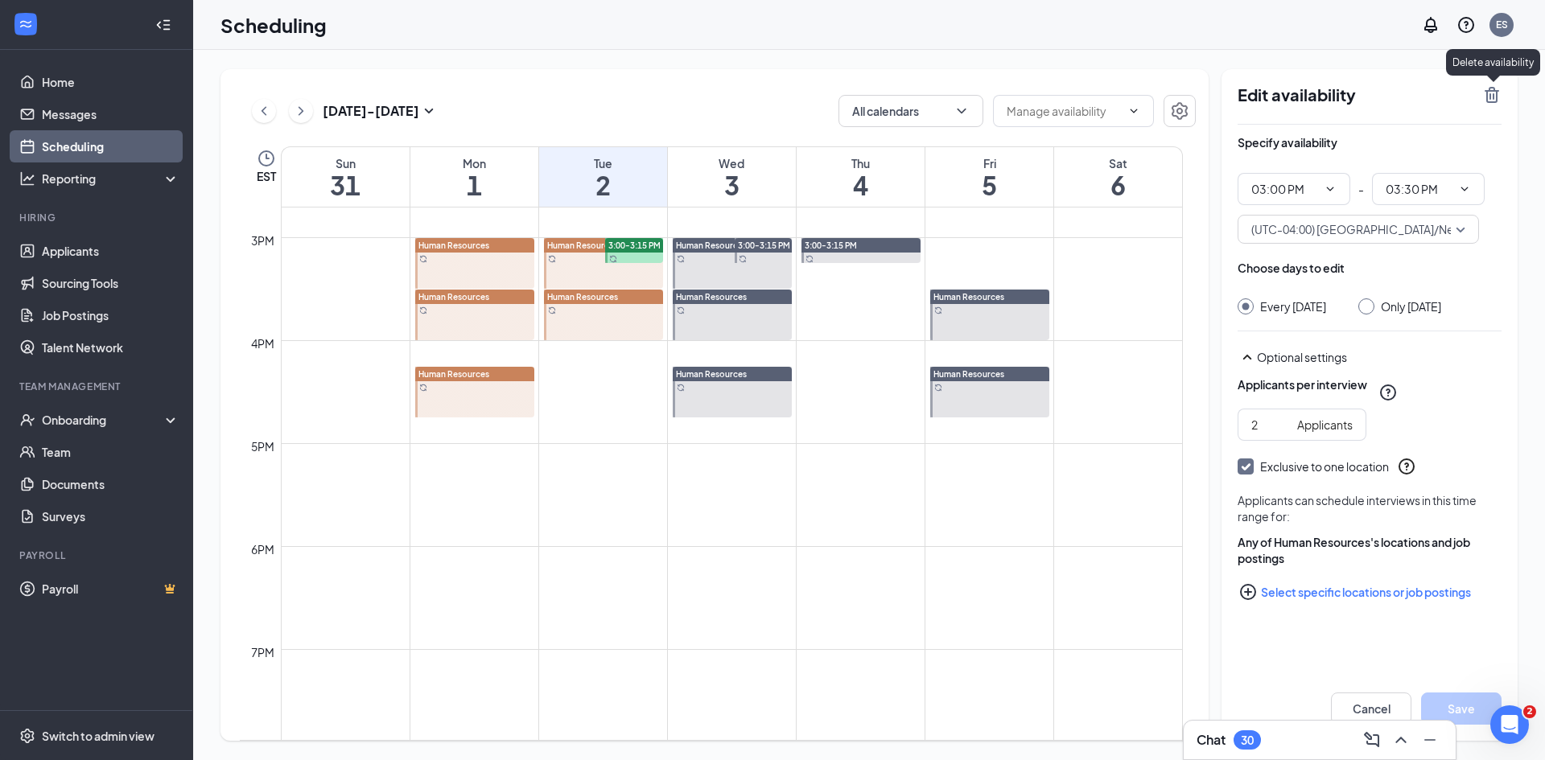
click at [1493, 87] on icon "TrashOutline" at bounding box center [1491, 94] width 19 height 19
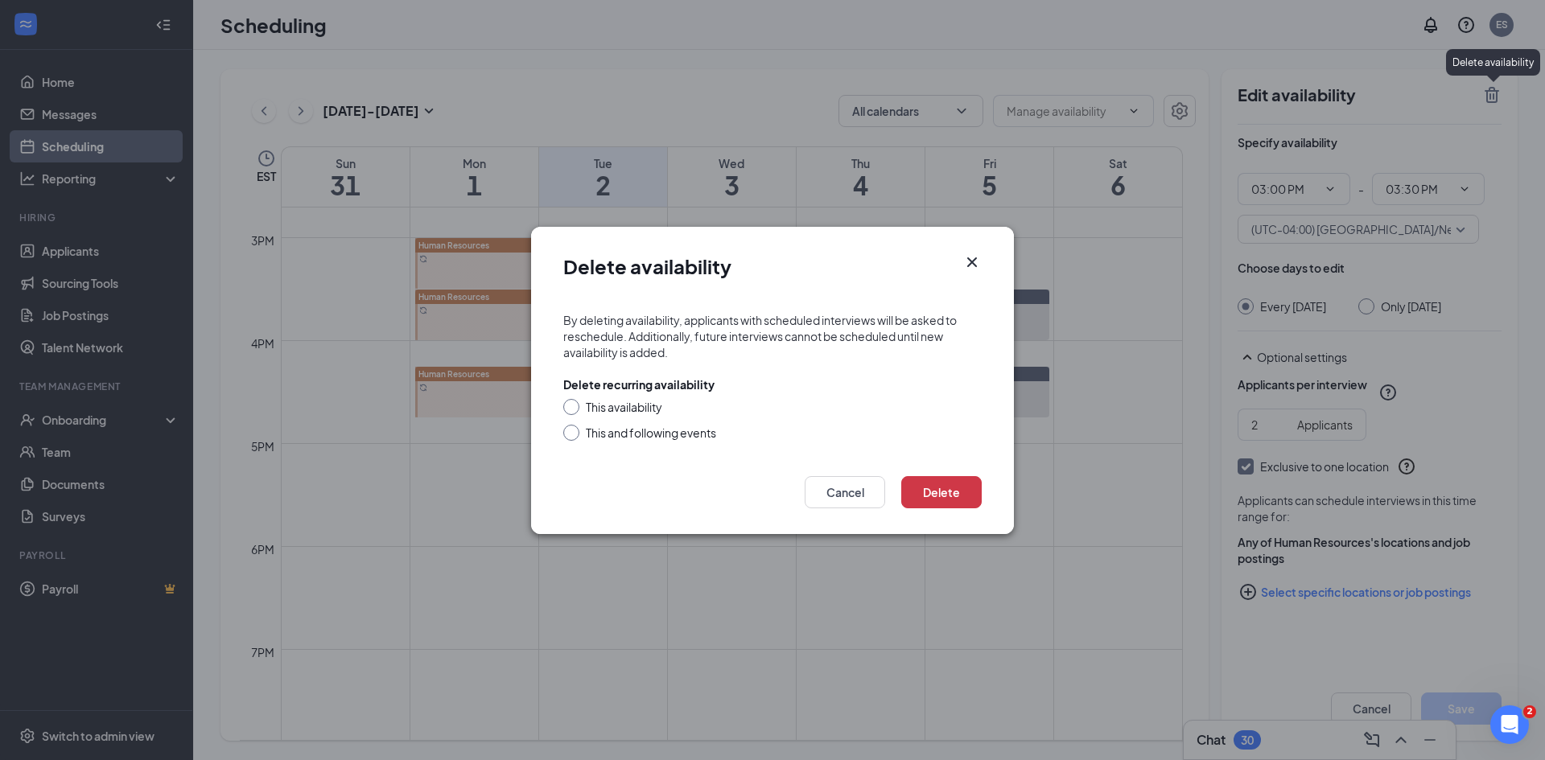
click at [614, 405] on div "This availability" at bounding box center [624, 407] width 76 height 16
click at [574, 405] on input "This availability" at bounding box center [568, 404] width 11 height 11
radio input "true"
click at [930, 490] on button "Delete" at bounding box center [941, 492] width 80 height 32
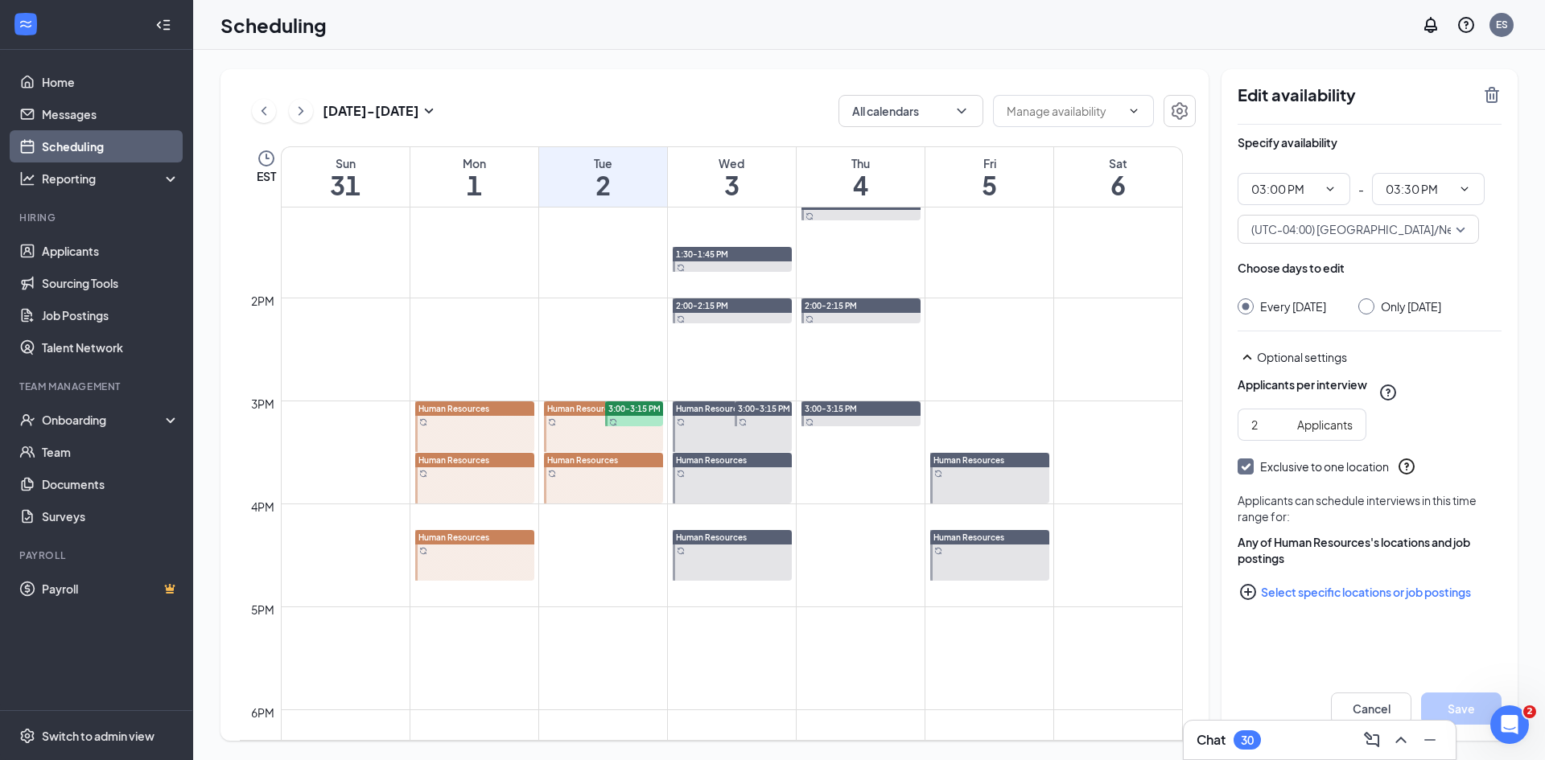
scroll to position [1354, 0]
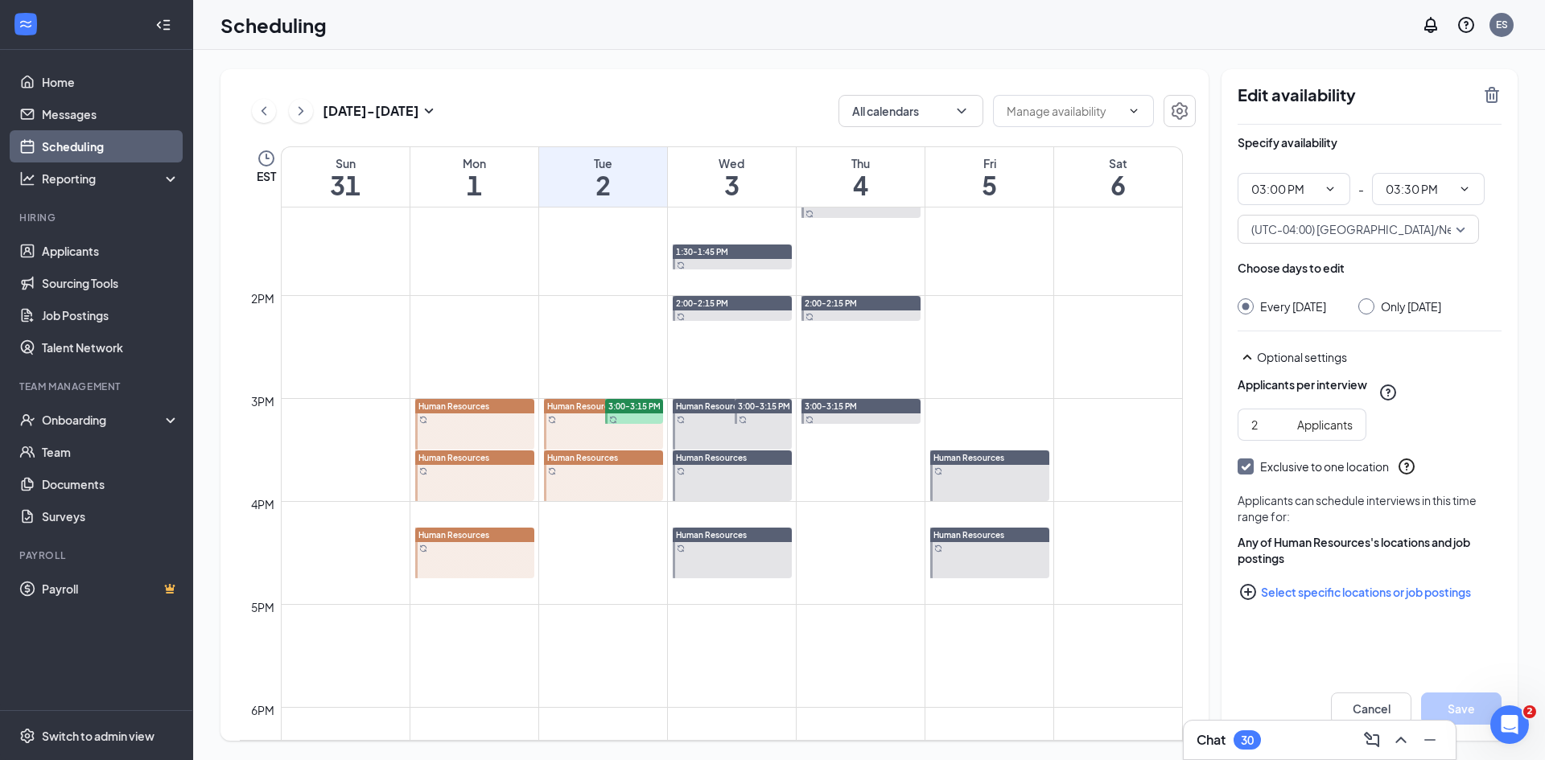
click at [471, 417] on div at bounding box center [474, 424] width 119 height 51
click at [1496, 99] on icon "TrashOutline" at bounding box center [1491, 95] width 14 height 16
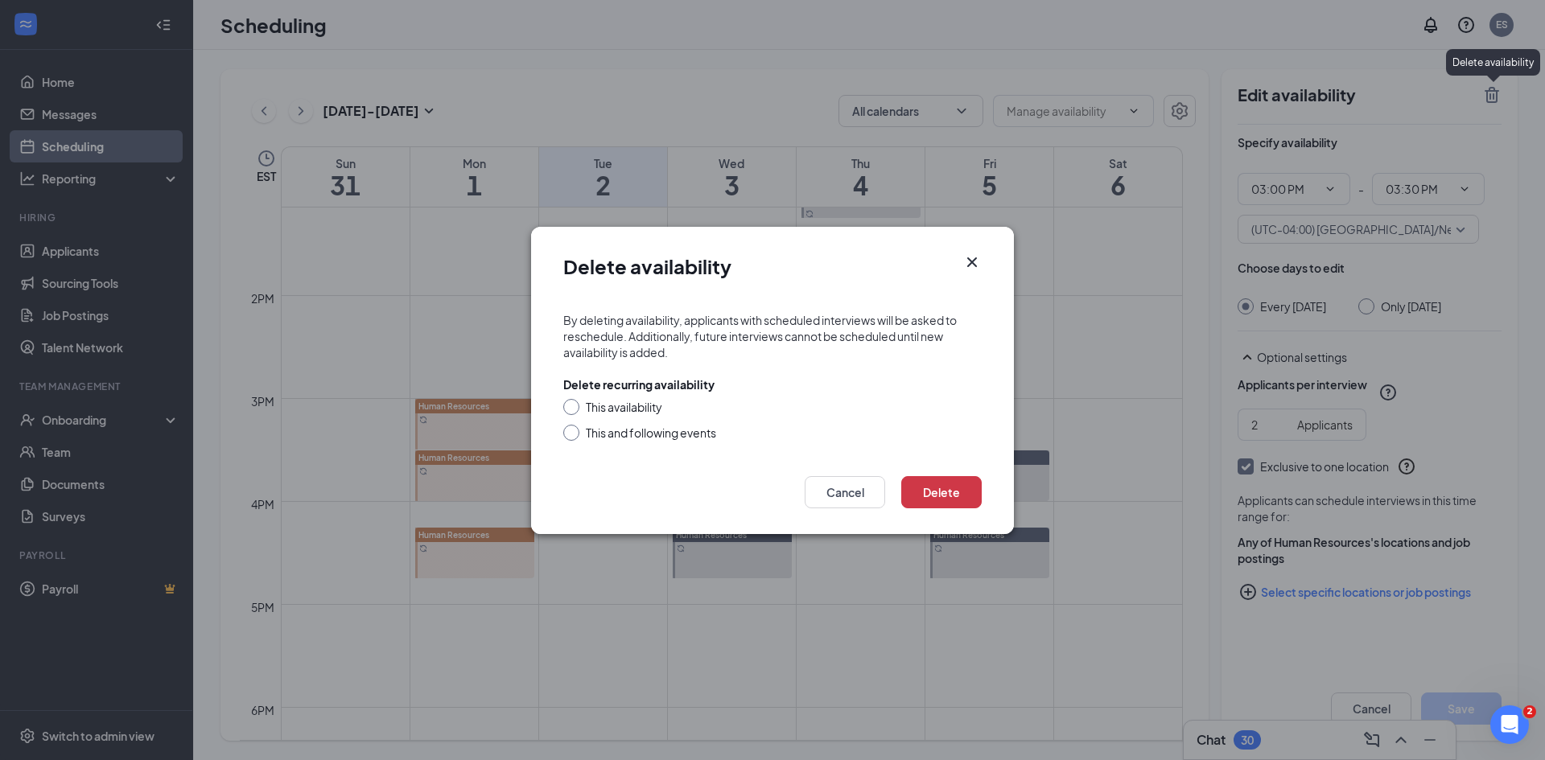
click at [634, 406] on div "This availability" at bounding box center [624, 407] width 76 height 16
click at [574, 406] on input "This availability" at bounding box center [568, 404] width 11 height 11
radio input "true"
click at [959, 483] on button "Delete" at bounding box center [941, 492] width 80 height 32
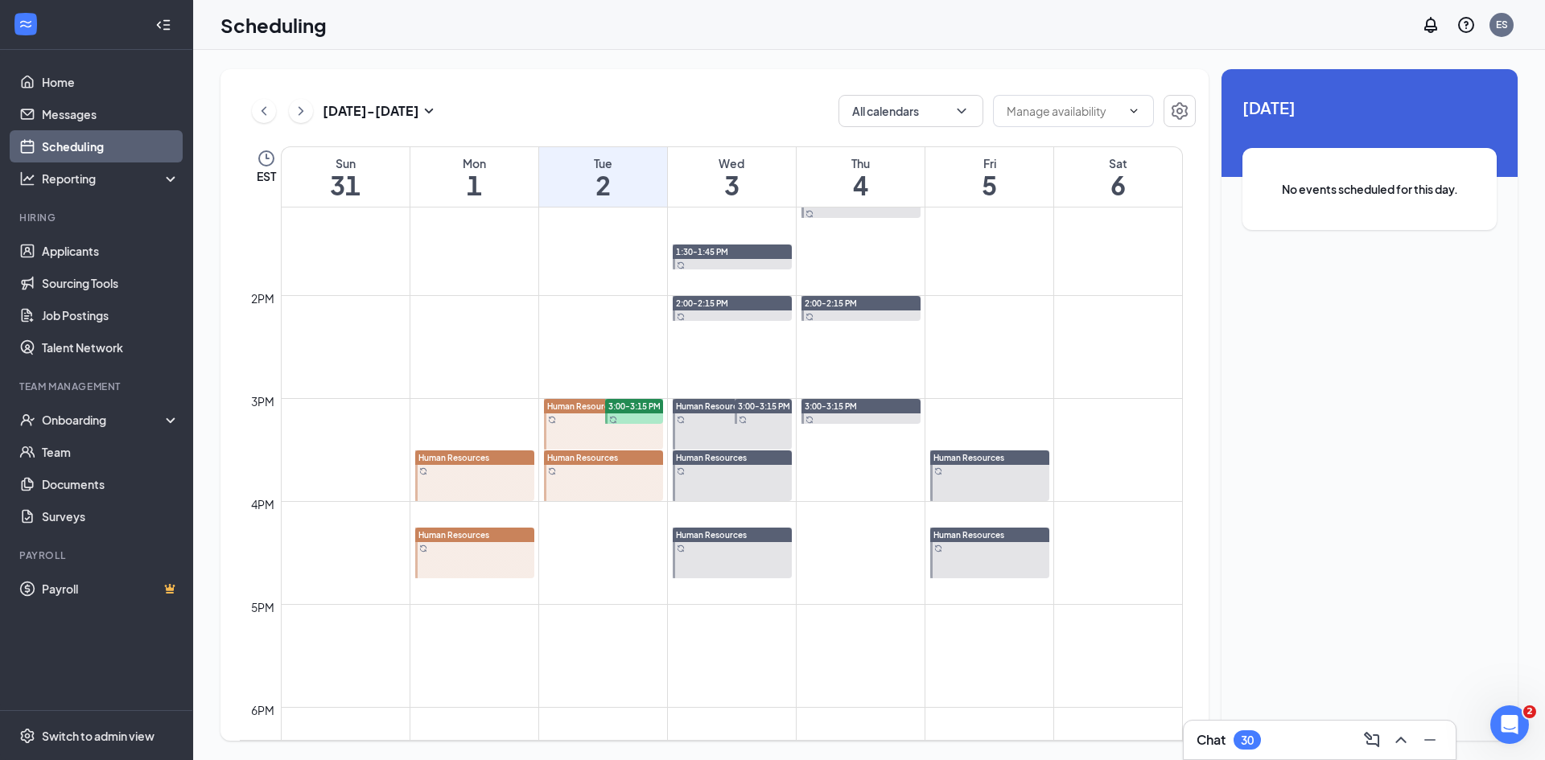
click at [504, 485] on div at bounding box center [474, 476] width 119 height 51
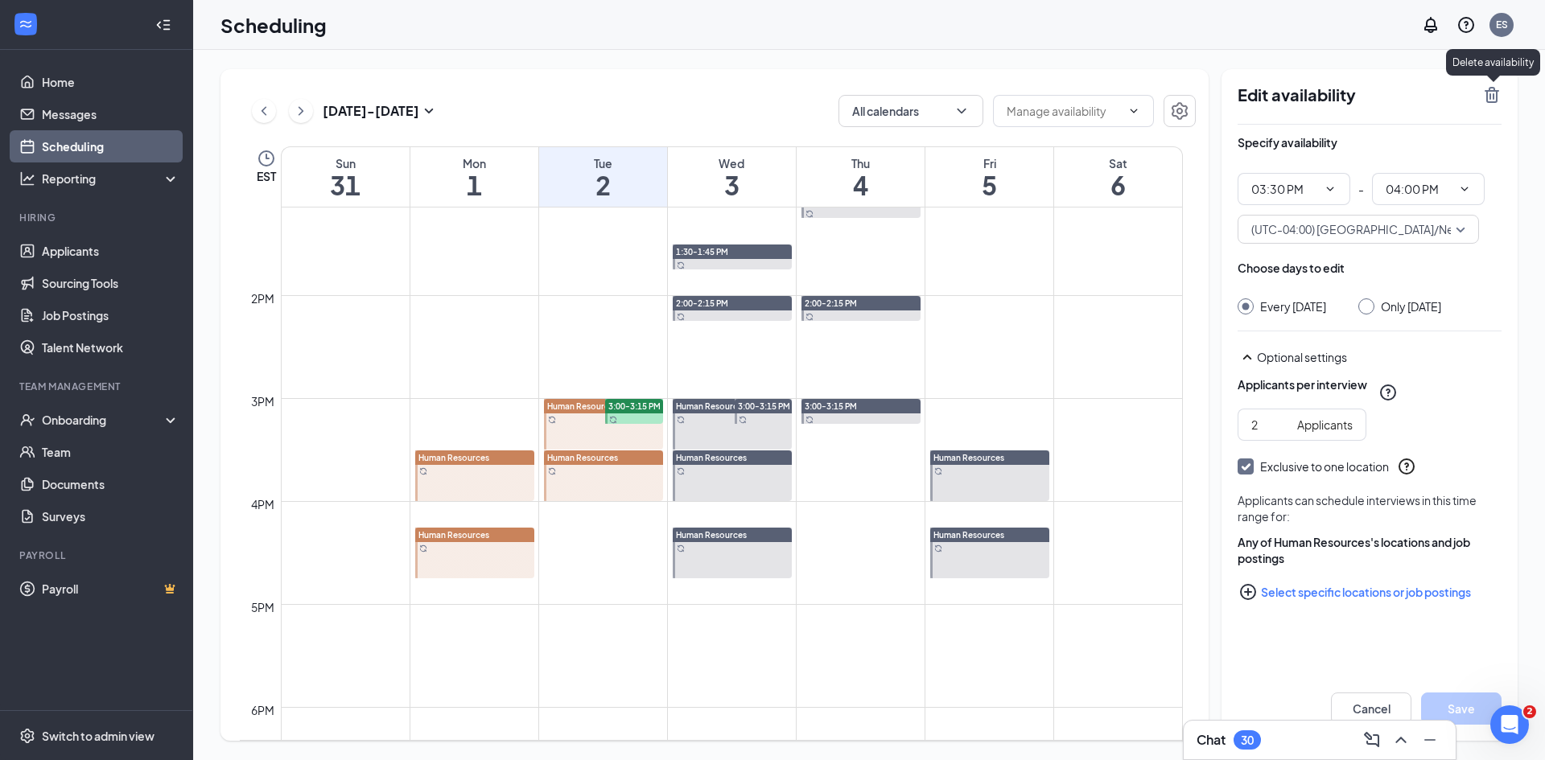
click at [1488, 92] on icon "TrashOutline" at bounding box center [1491, 95] width 14 height 16
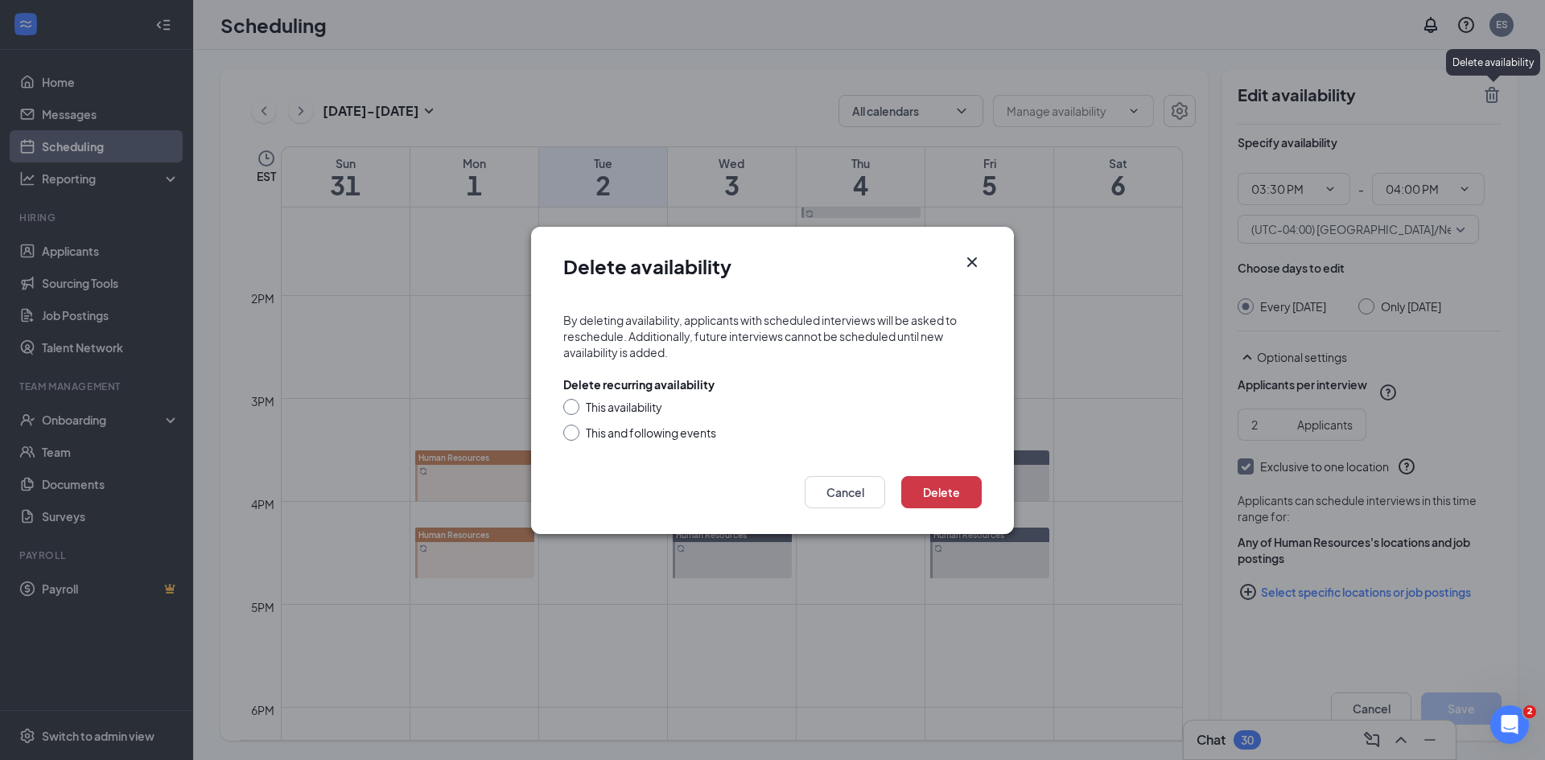
click at [625, 410] on div "This availability" at bounding box center [624, 407] width 76 height 16
click at [574, 410] on input "This availability" at bounding box center [568, 404] width 11 height 11
radio input "true"
click at [946, 486] on button "Delete" at bounding box center [941, 492] width 80 height 32
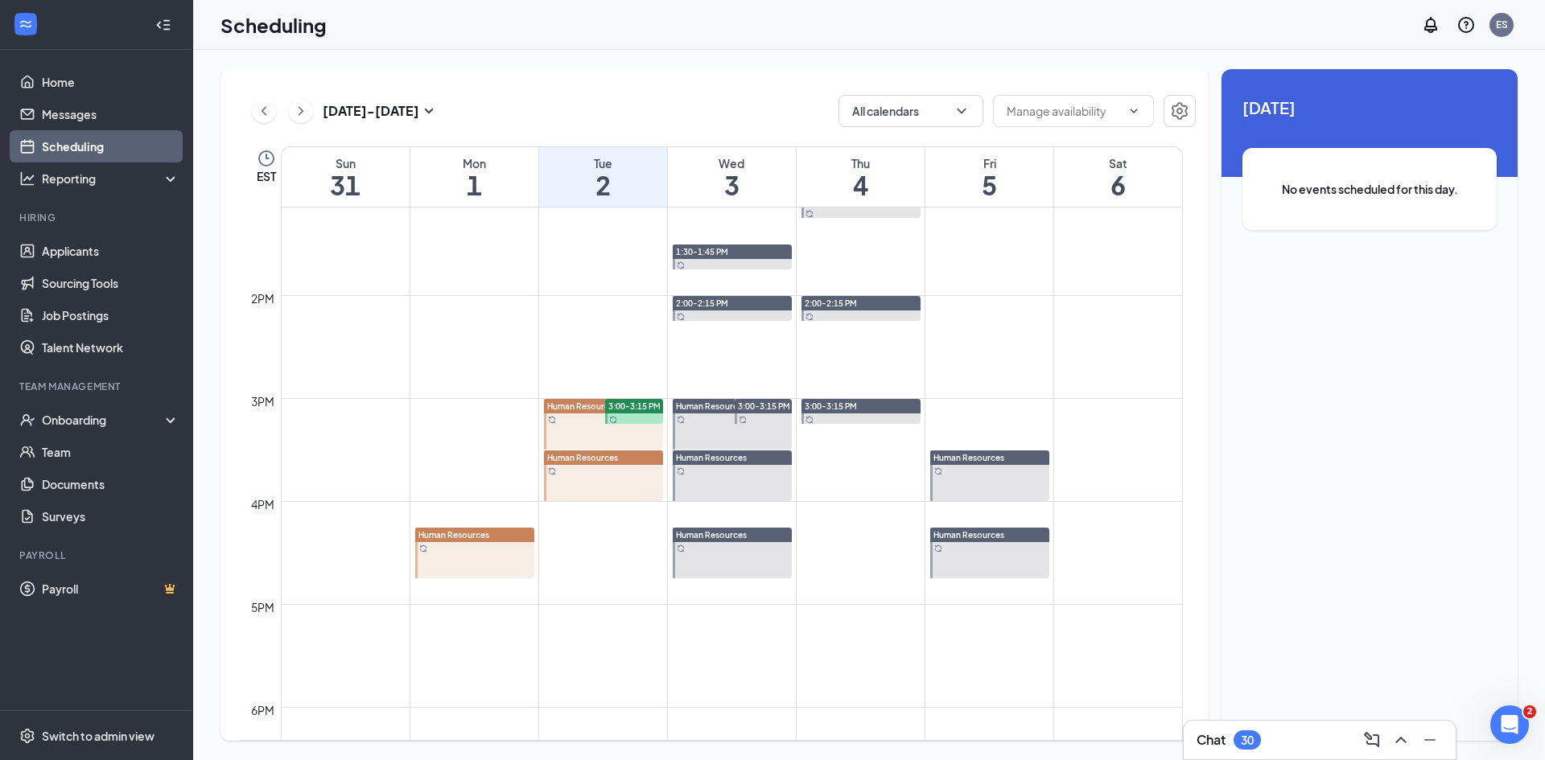
click at [455, 547] on div at bounding box center [474, 553] width 119 height 51
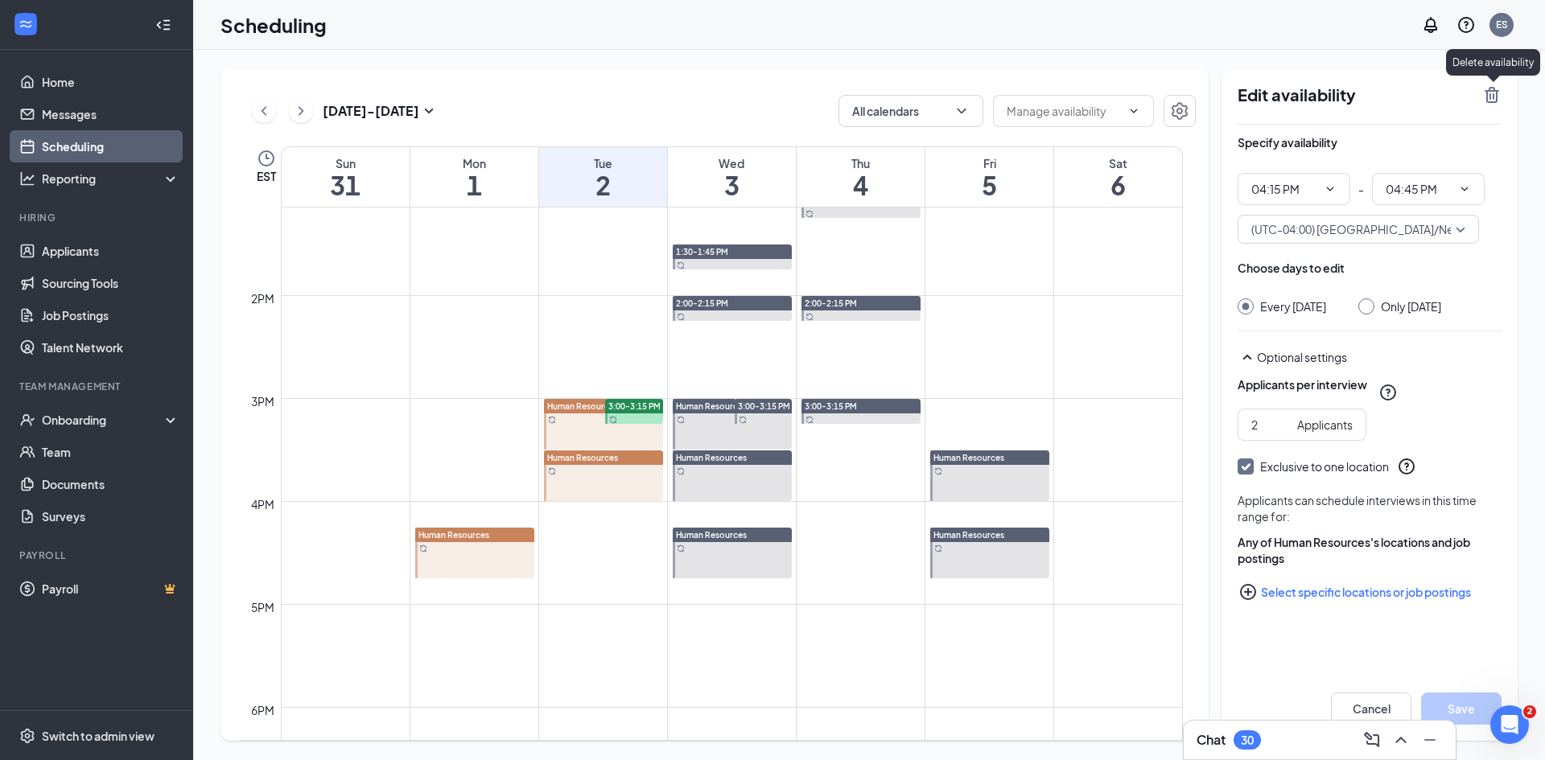
click at [1484, 100] on icon "TrashOutline" at bounding box center [1491, 94] width 19 height 19
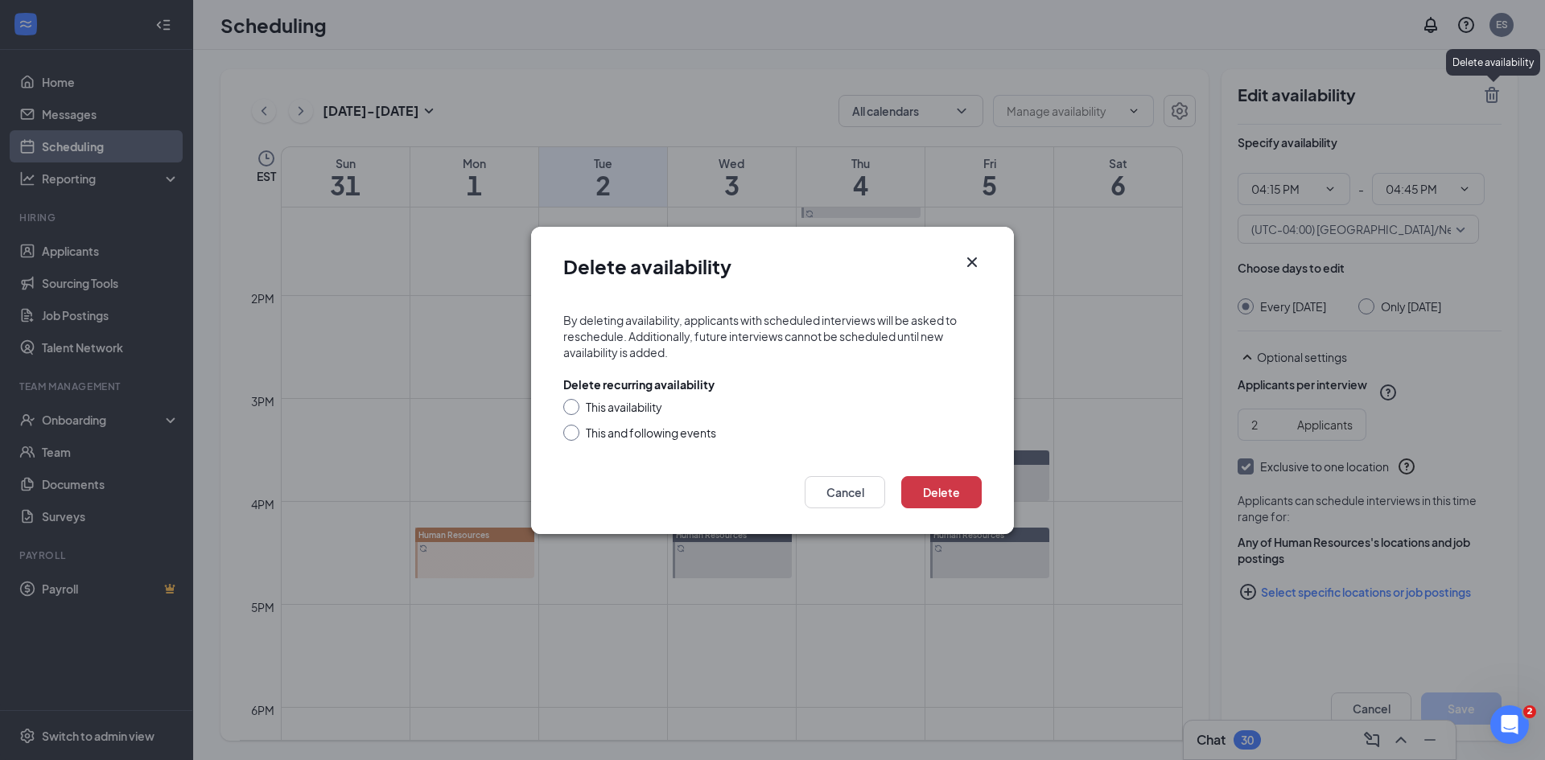
click at [642, 411] on div "This availability" at bounding box center [624, 407] width 76 height 16
click at [574, 410] on input "This availability" at bounding box center [568, 404] width 11 height 11
radio input "true"
click at [926, 488] on button "Delete" at bounding box center [941, 492] width 80 height 32
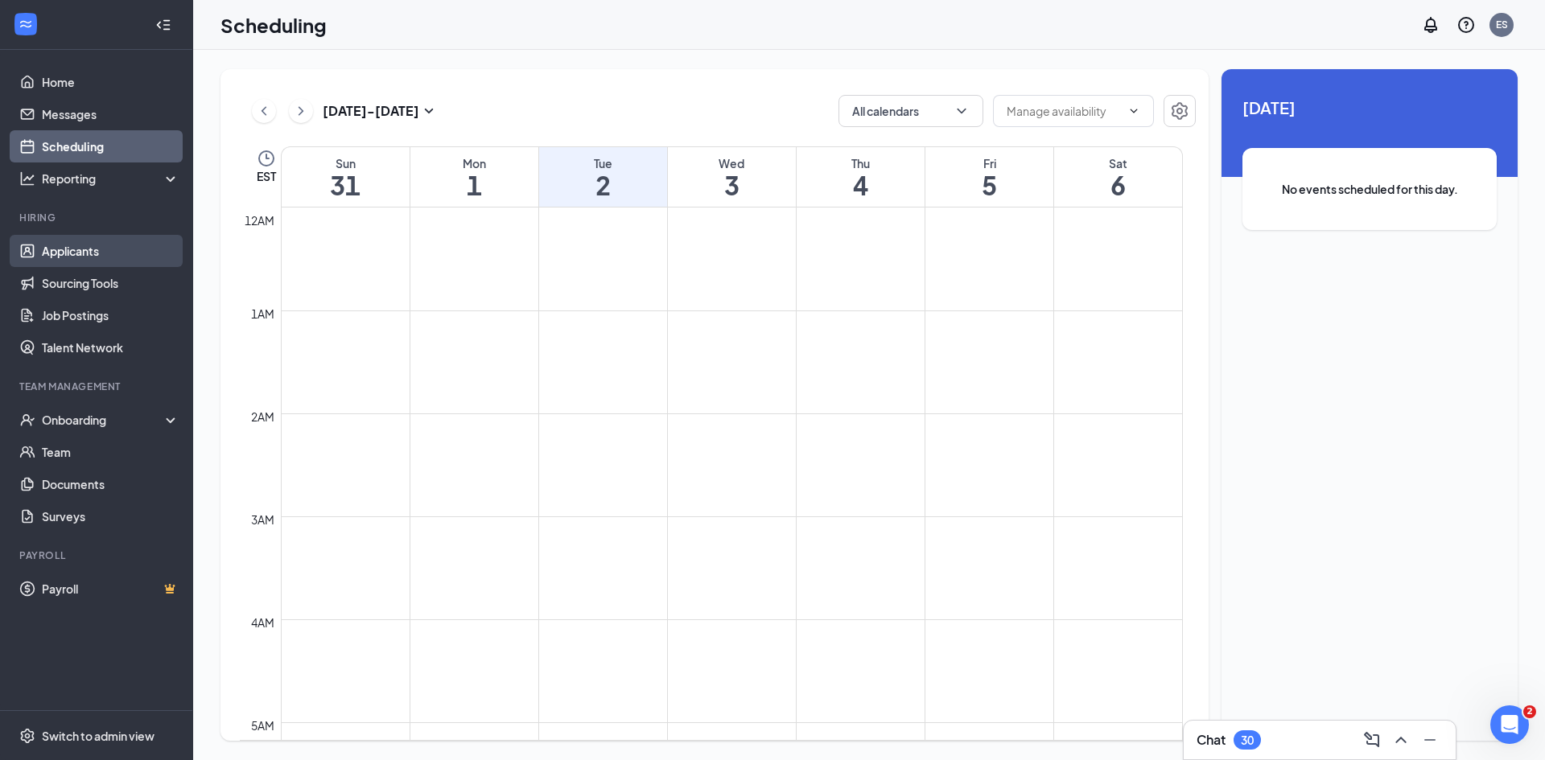
click at [47, 250] on link "Applicants" at bounding box center [111, 251] width 138 height 32
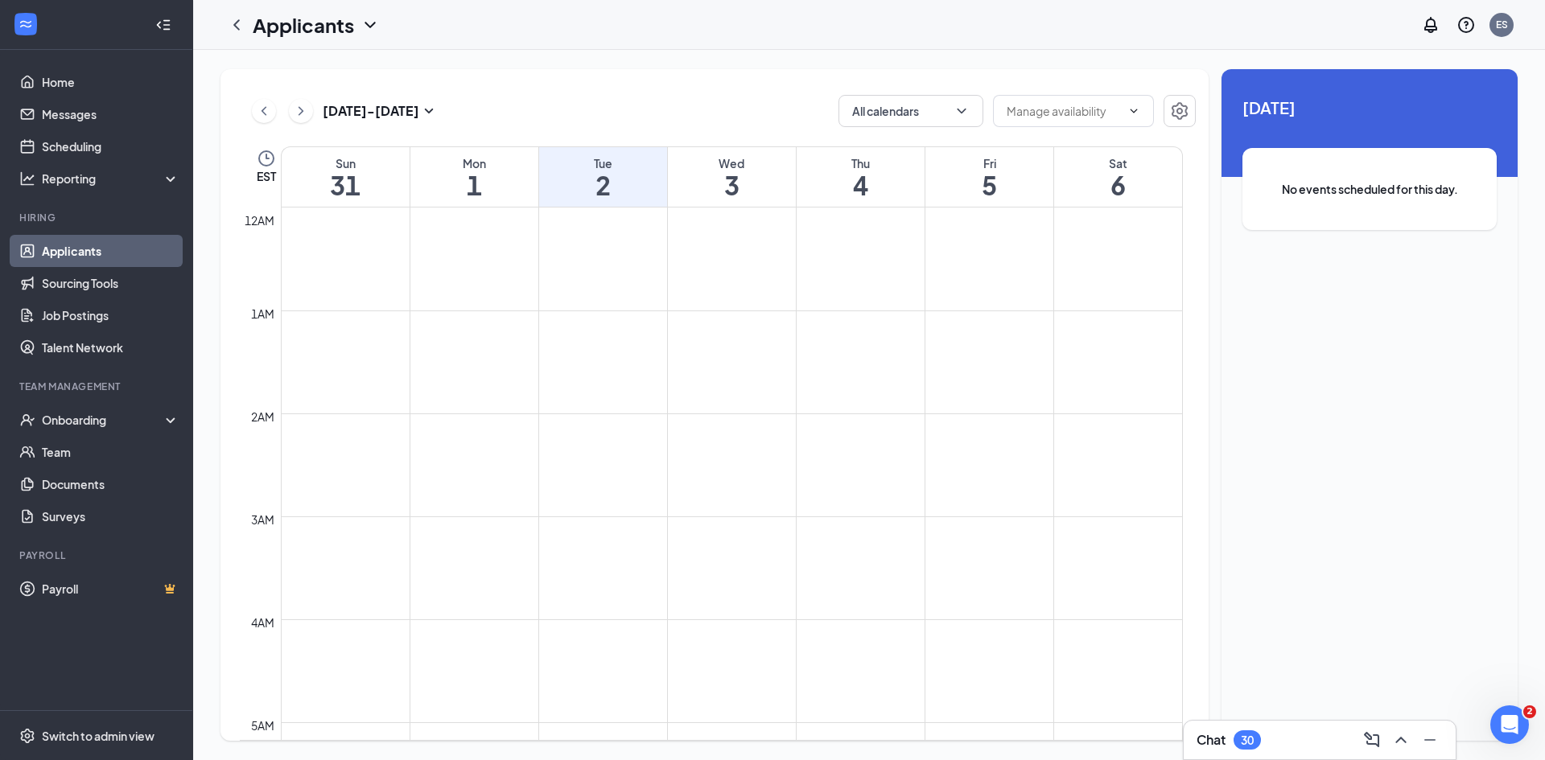
click at [72, 250] on link "Applicants" at bounding box center [111, 251] width 138 height 32
click at [241, 21] on icon "ChevronLeft" at bounding box center [236, 24] width 19 height 19
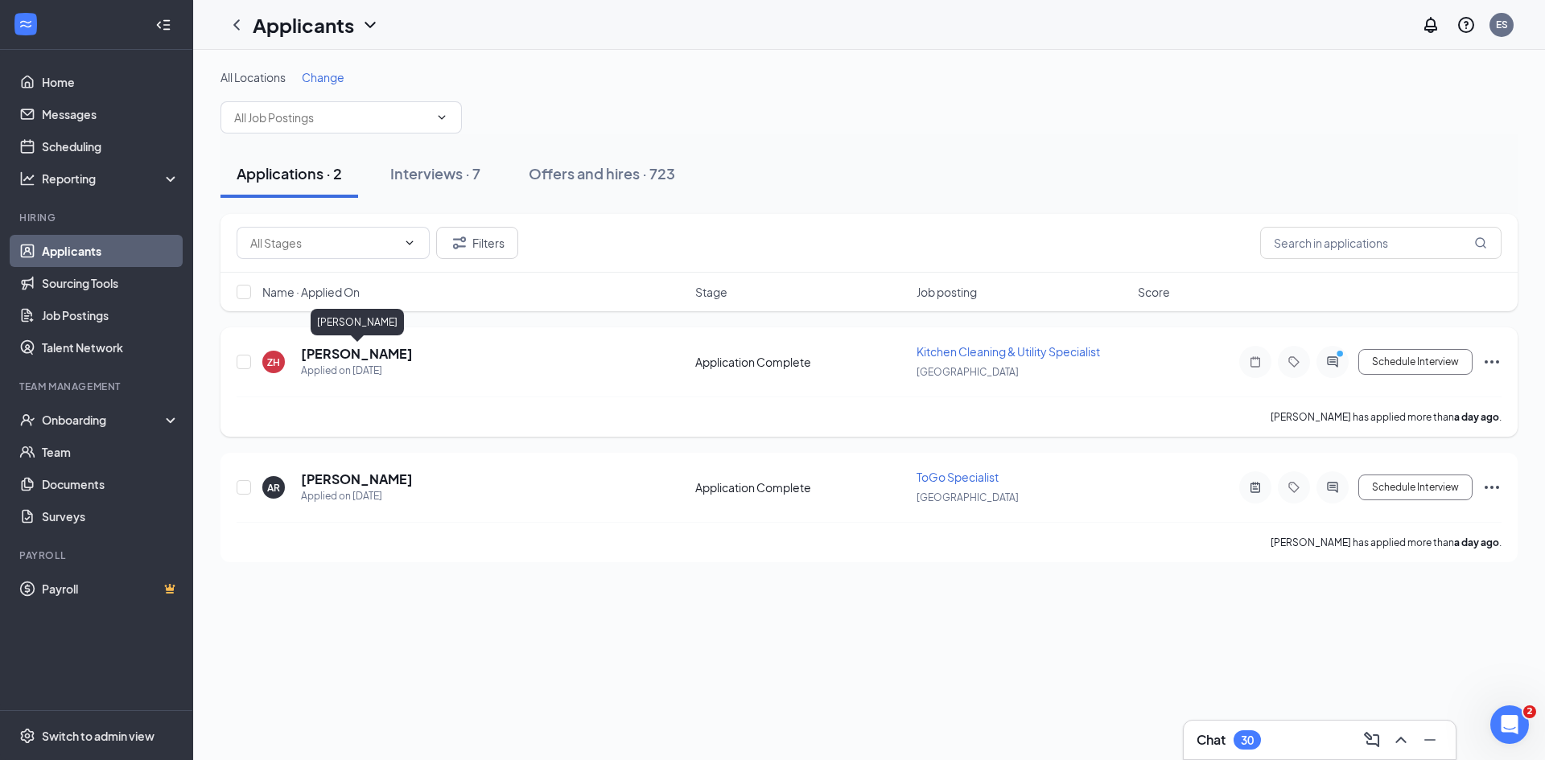
click at [325, 355] on h5 "[PERSON_NAME]" at bounding box center [357, 354] width 112 height 18
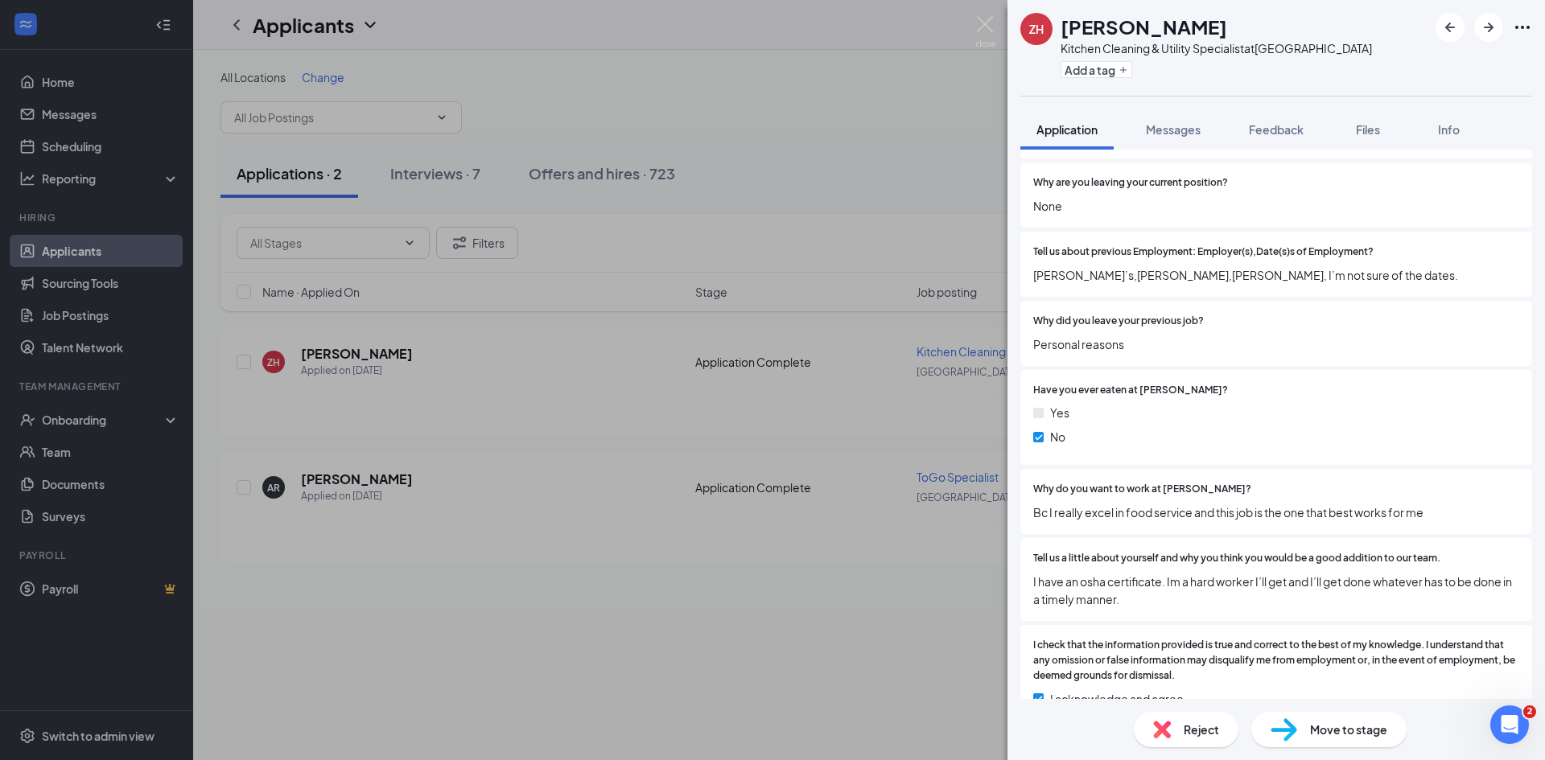
scroll to position [3125, 0]
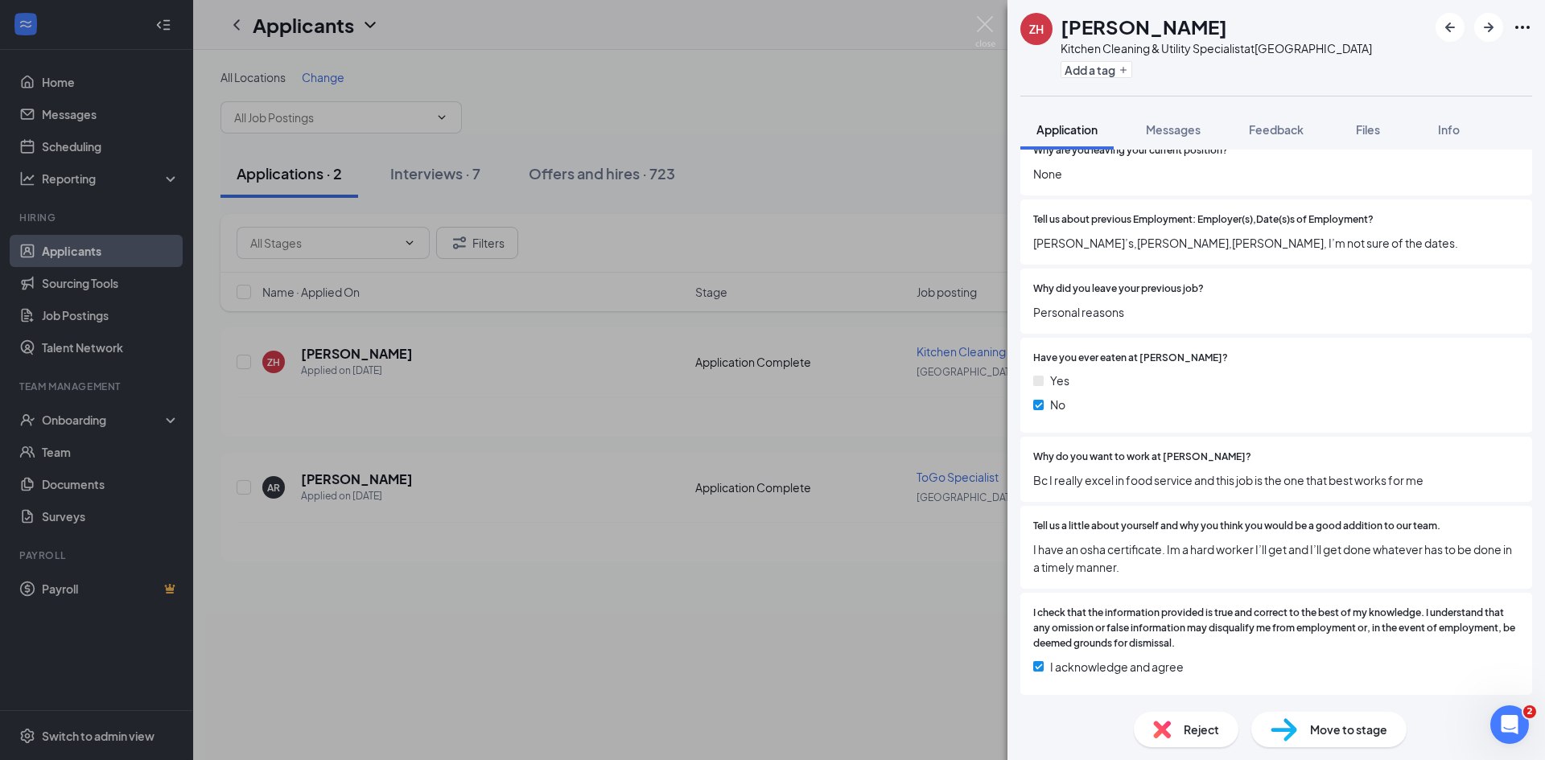
click at [1335, 735] on span "Move to stage" at bounding box center [1348, 730] width 77 height 18
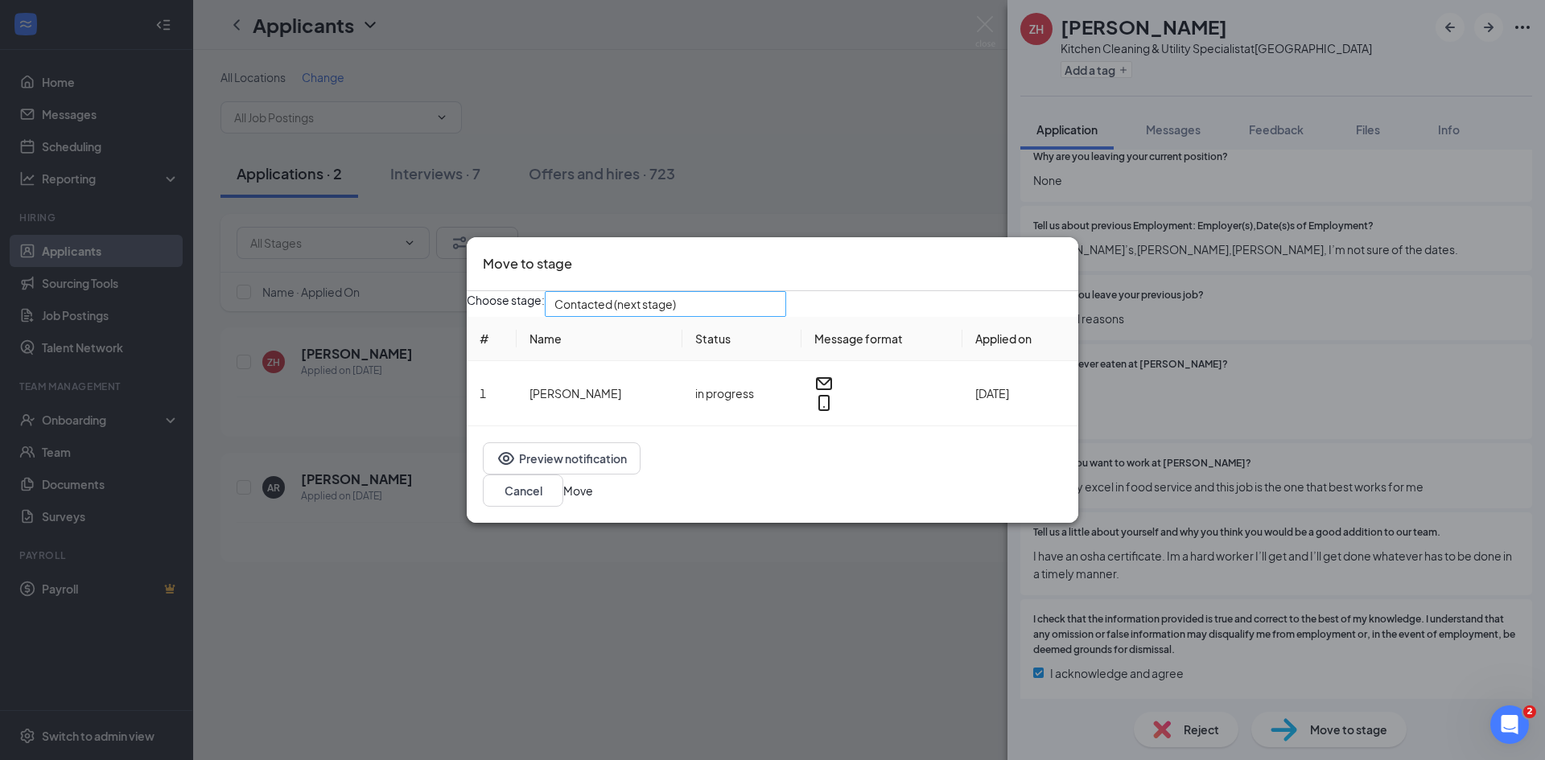
click at [667, 316] on span "Contacted (next stage)" at bounding box center [614, 304] width 121 height 24
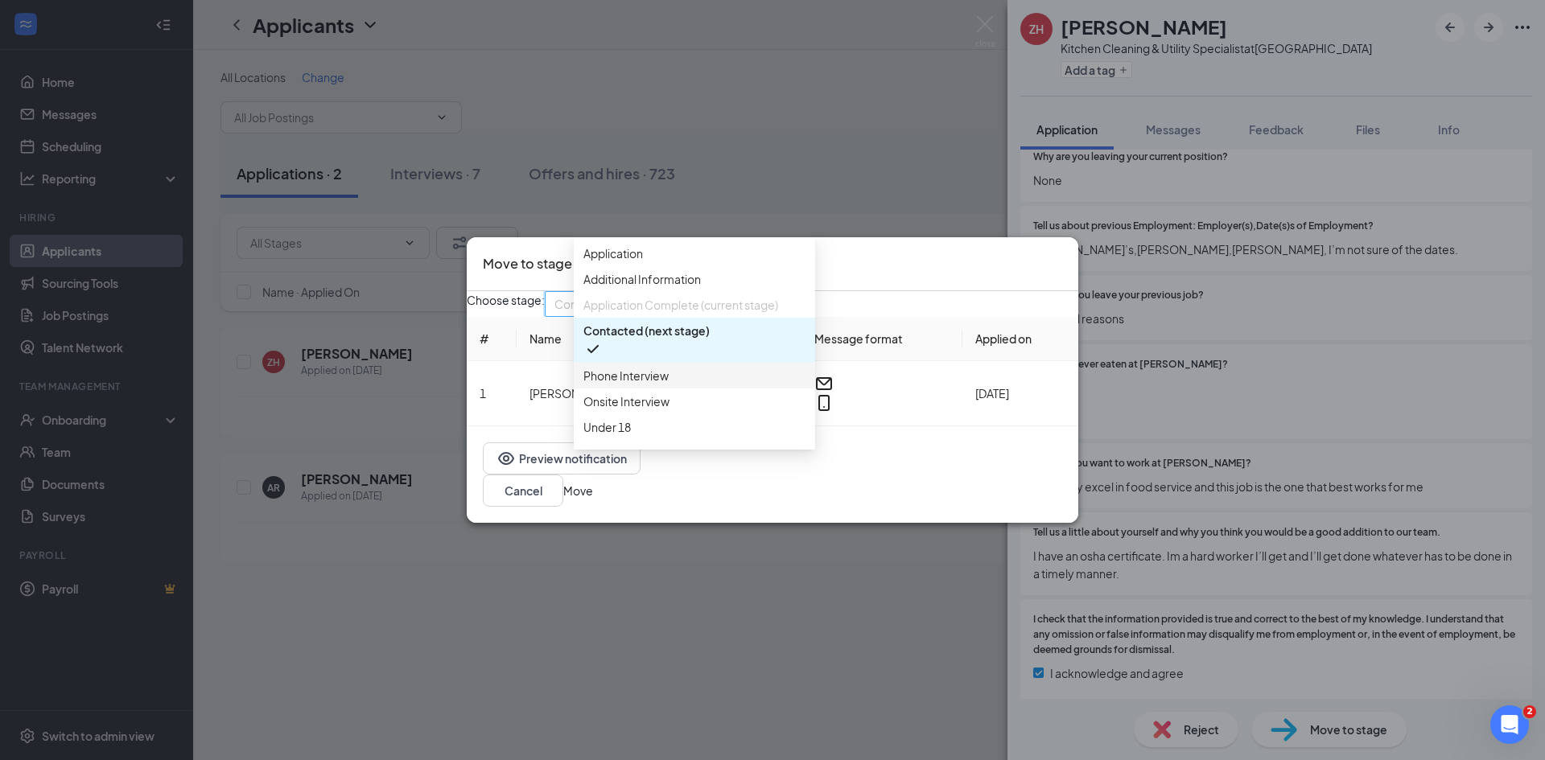
click at [617, 385] on span "Phone Interview" at bounding box center [625, 376] width 85 height 18
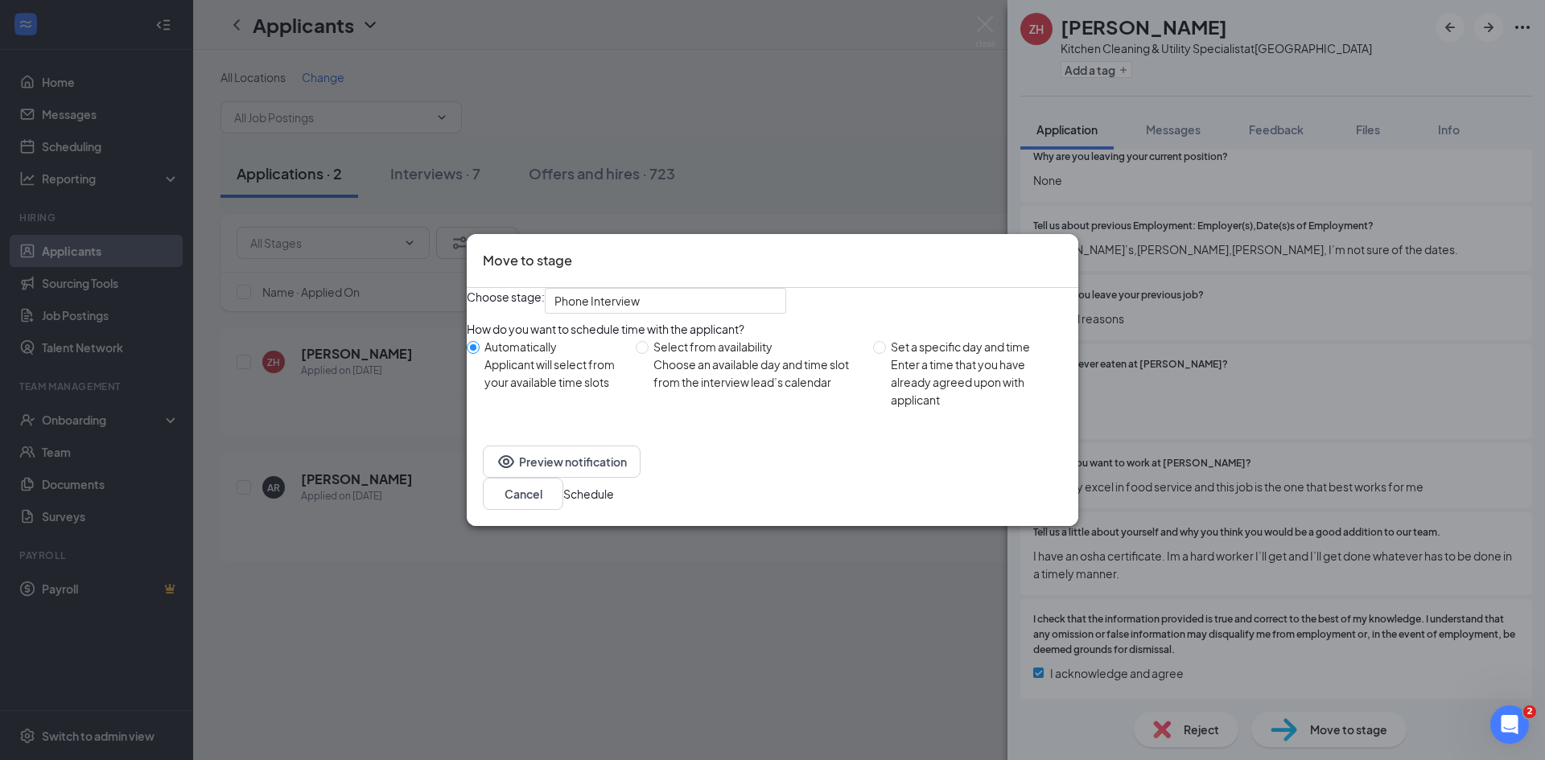
click at [614, 500] on button "Schedule" at bounding box center [588, 494] width 51 height 18
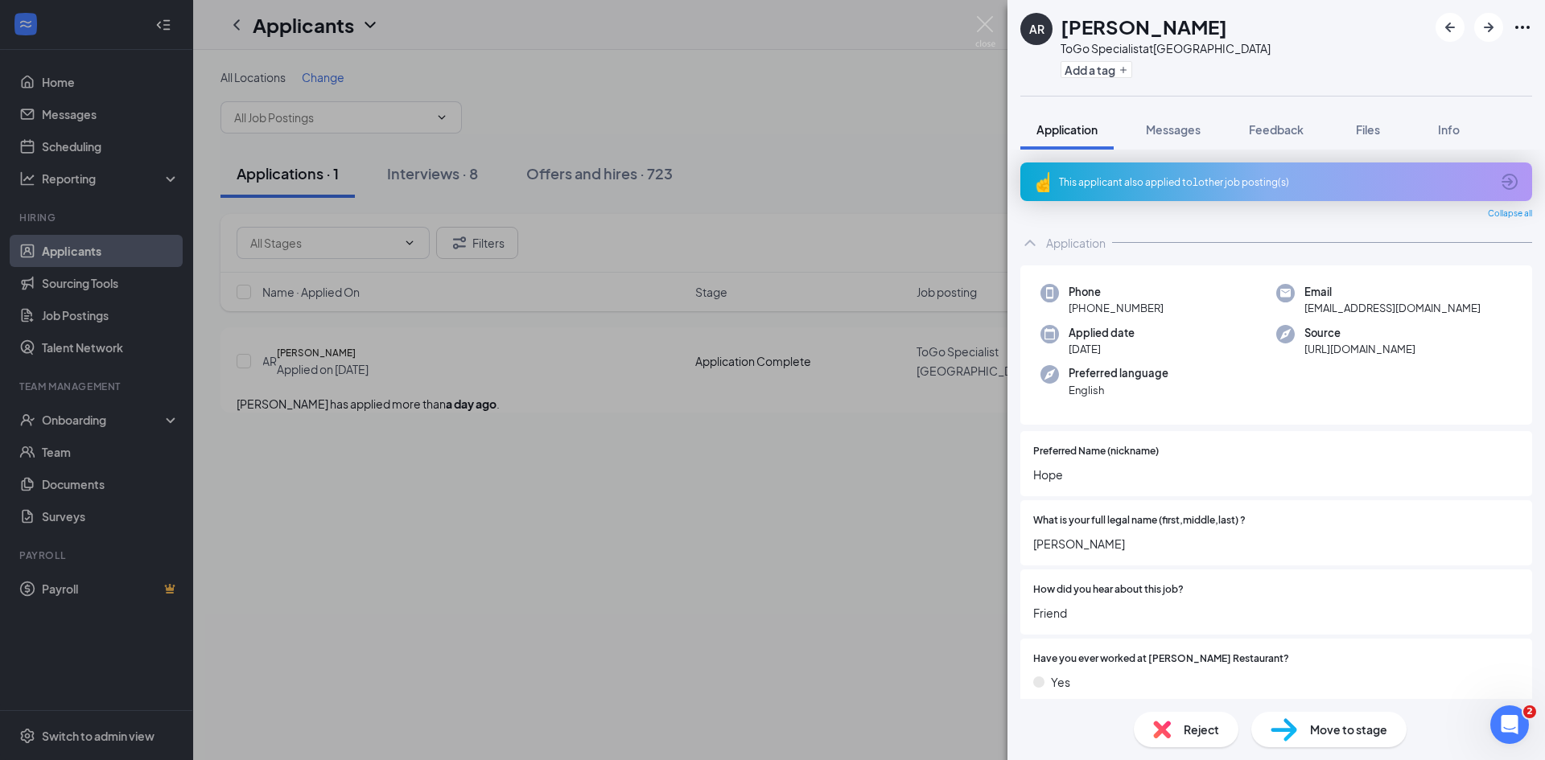
click at [522, 134] on div "AR [PERSON_NAME] ToGo Specialist at [GEOGRAPHIC_DATA] Add a tag Application Mes…" at bounding box center [772, 380] width 1545 height 760
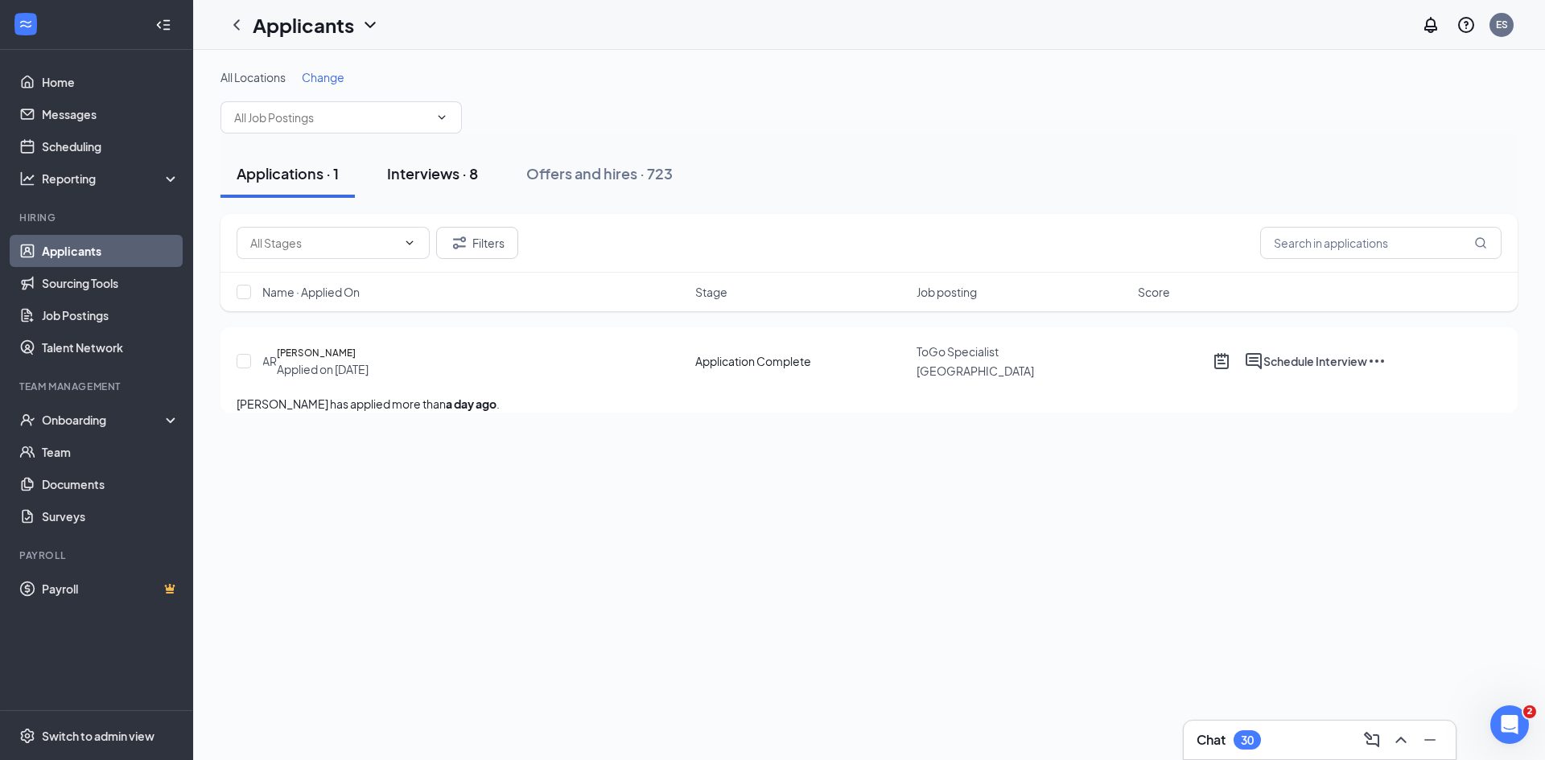
click at [443, 174] on div "Interviews · 8" at bounding box center [432, 173] width 91 height 20
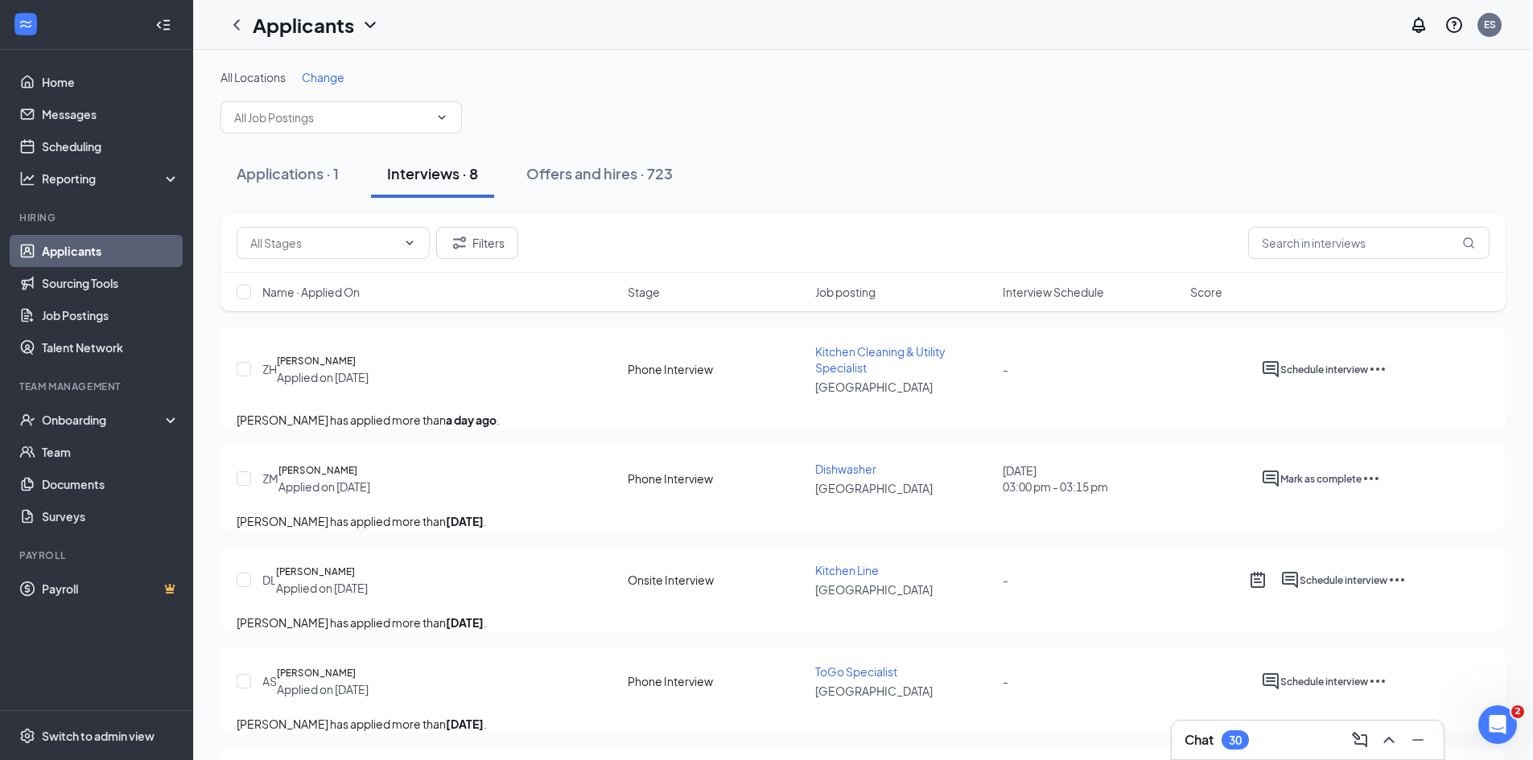
click at [1012, 290] on span "Interview Schedule" at bounding box center [1052, 292] width 101 height 16
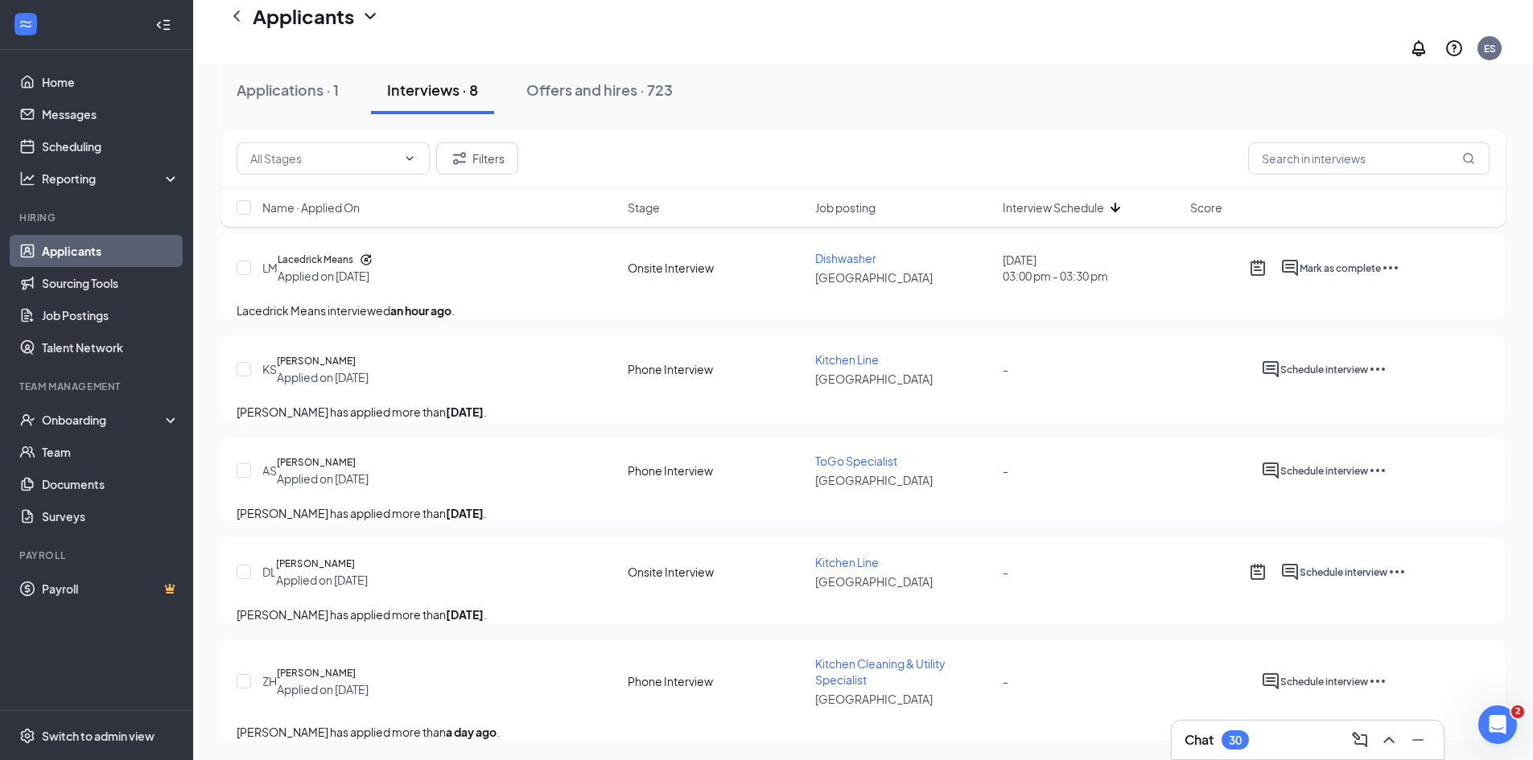
scroll to position [564, 0]
click at [285, 89] on div "Applications · 1" at bounding box center [288, 90] width 102 height 20
